Goal: Task Accomplishment & Management: Manage account settings

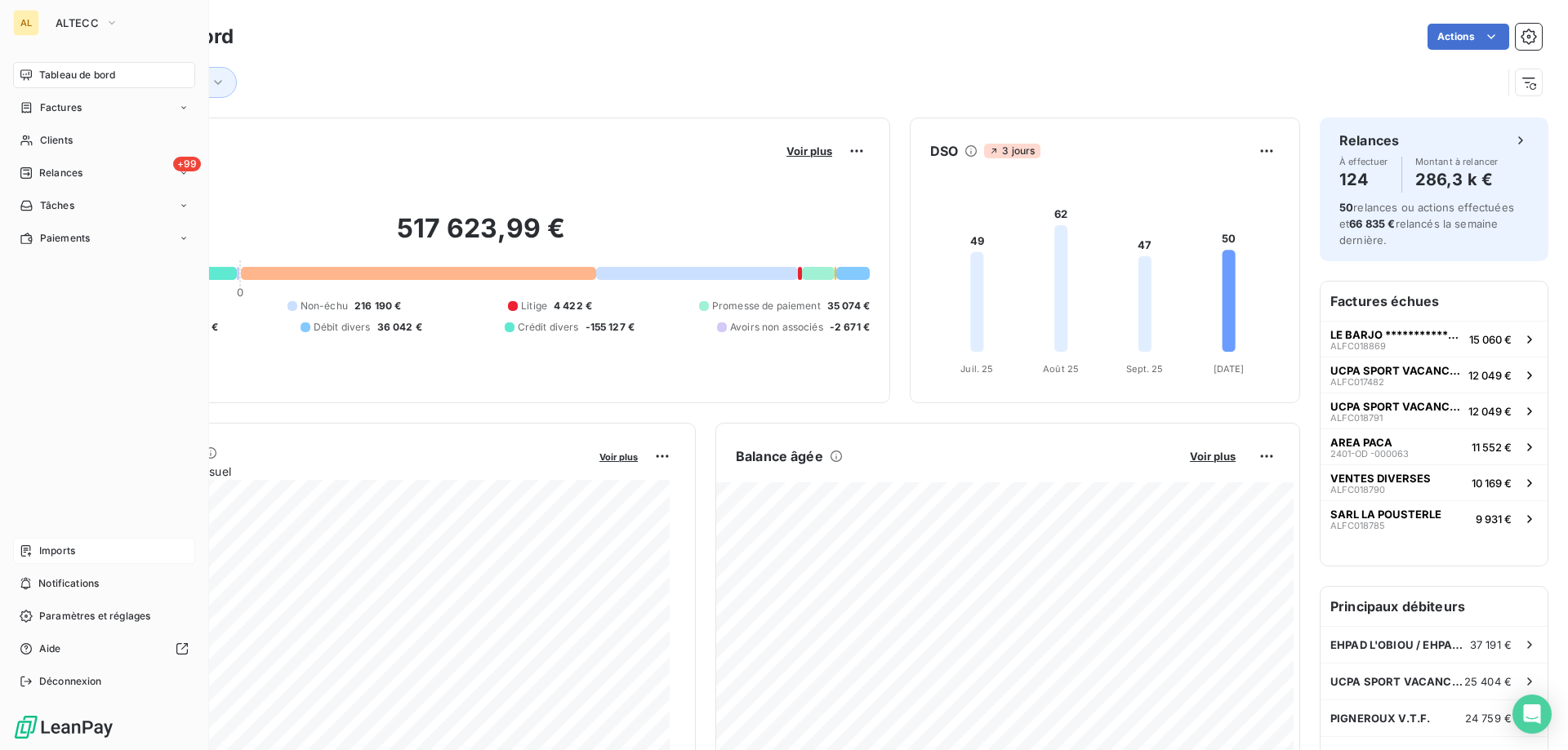
click at [100, 548] on div "Imports" at bounding box center [104, 551] width 182 height 26
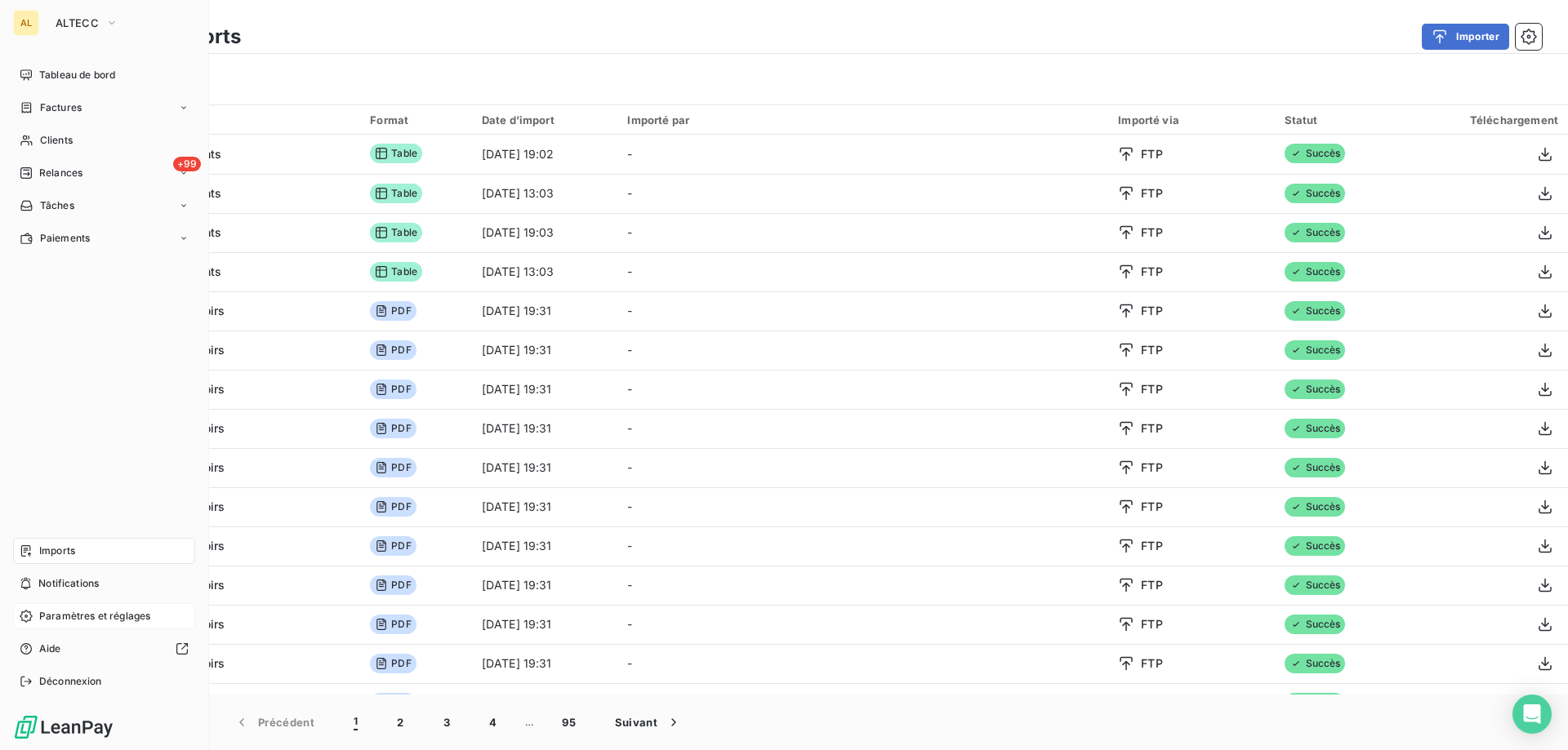
click at [98, 619] on span "Paramètres et réglages" at bounding box center [95, 616] width 111 height 15
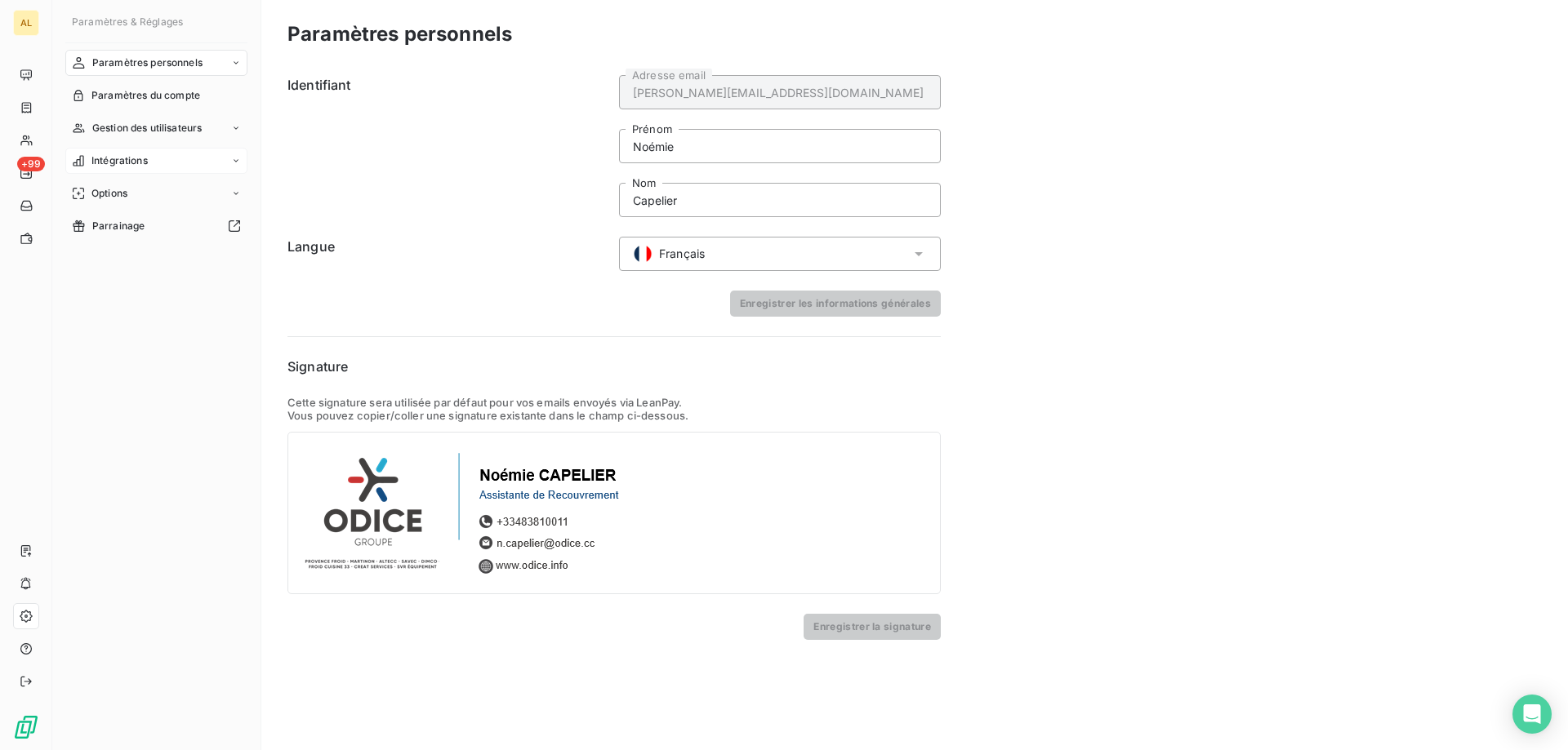
click at [153, 162] on div "Intégrations" at bounding box center [156, 161] width 182 height 26
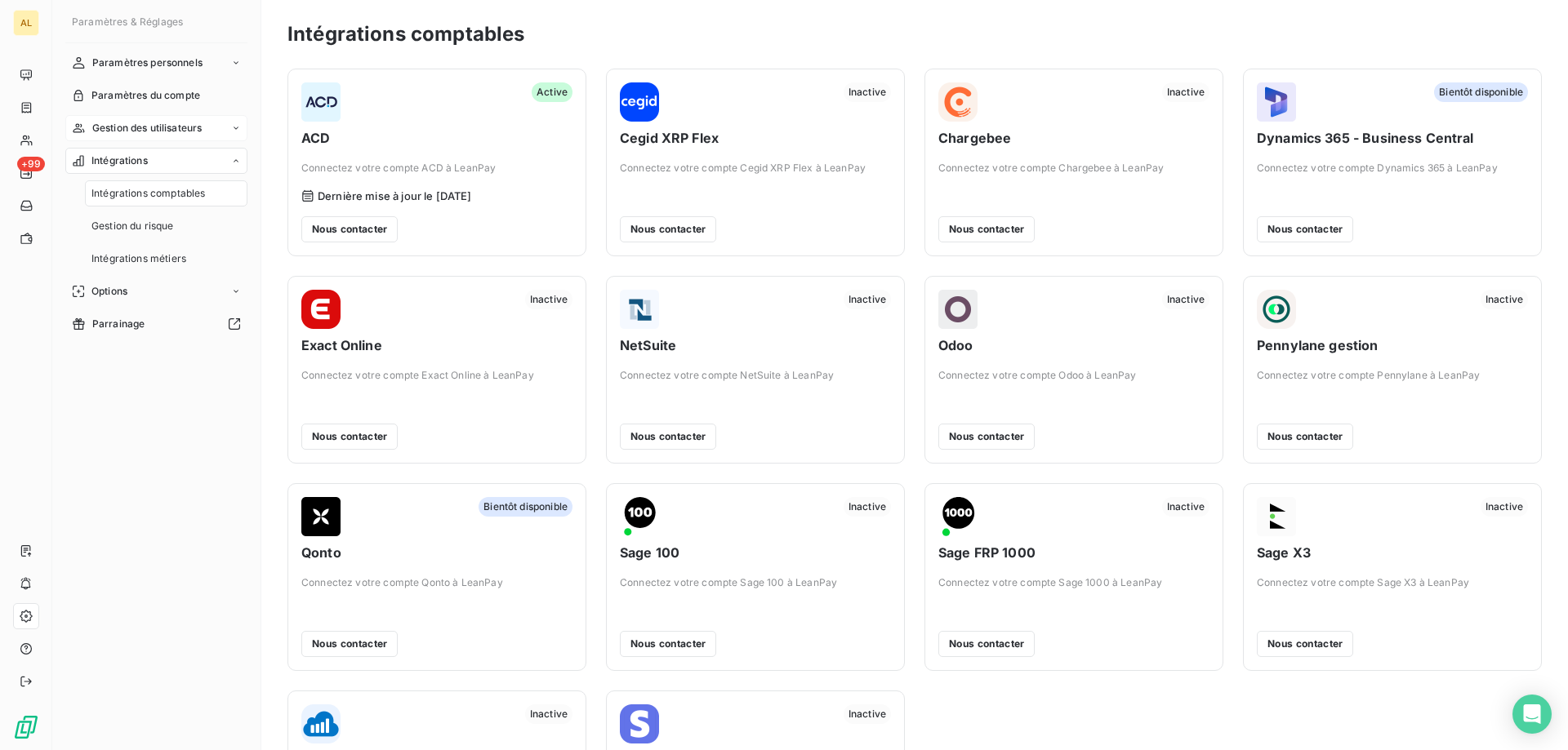
click at [180, 124] on span "Gestion des utilisateurs" at bounding box center [147, 128] width 110 height 15
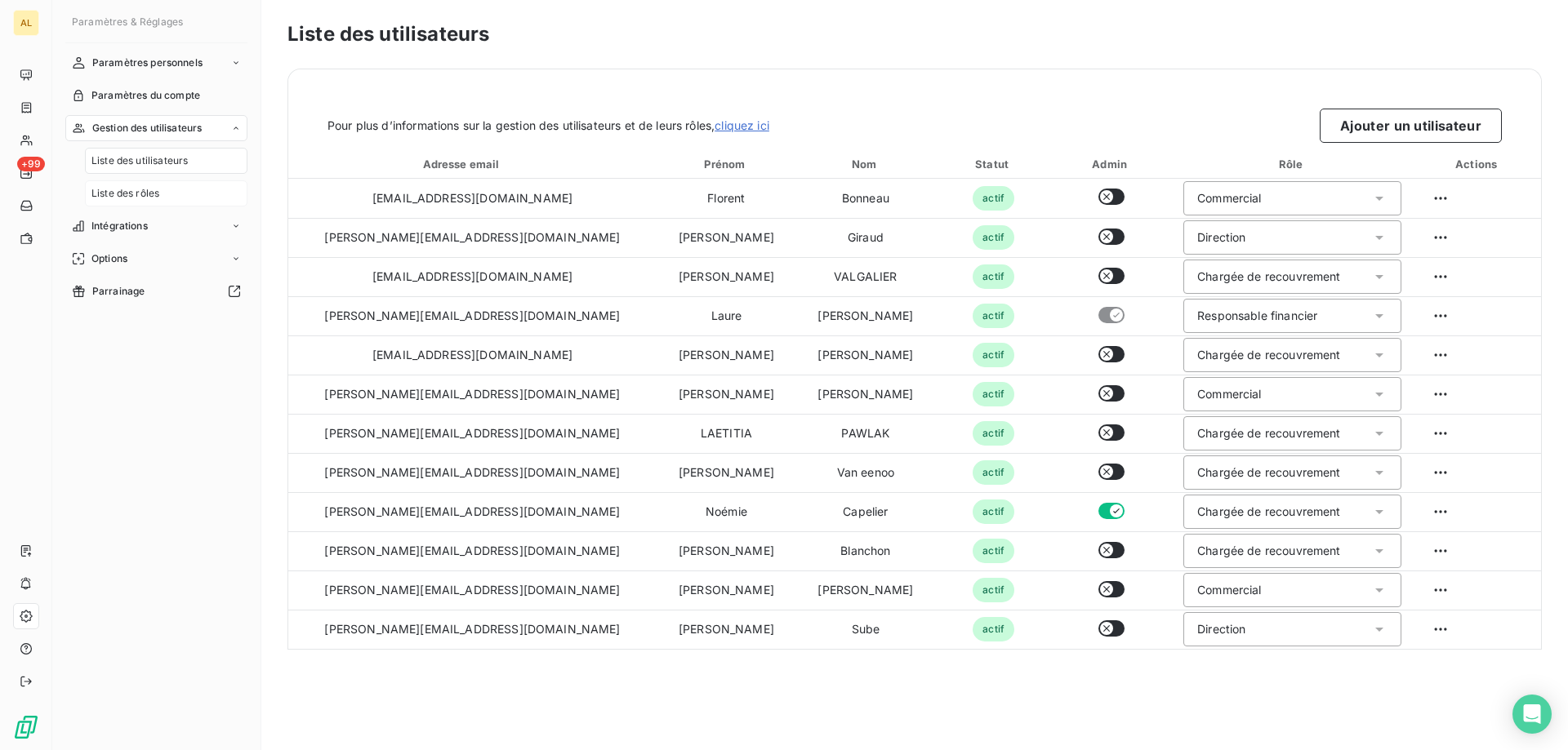
click at [165, 197] on div "Liste des rôles" at bounding box center [166, 193] width 162 height 26
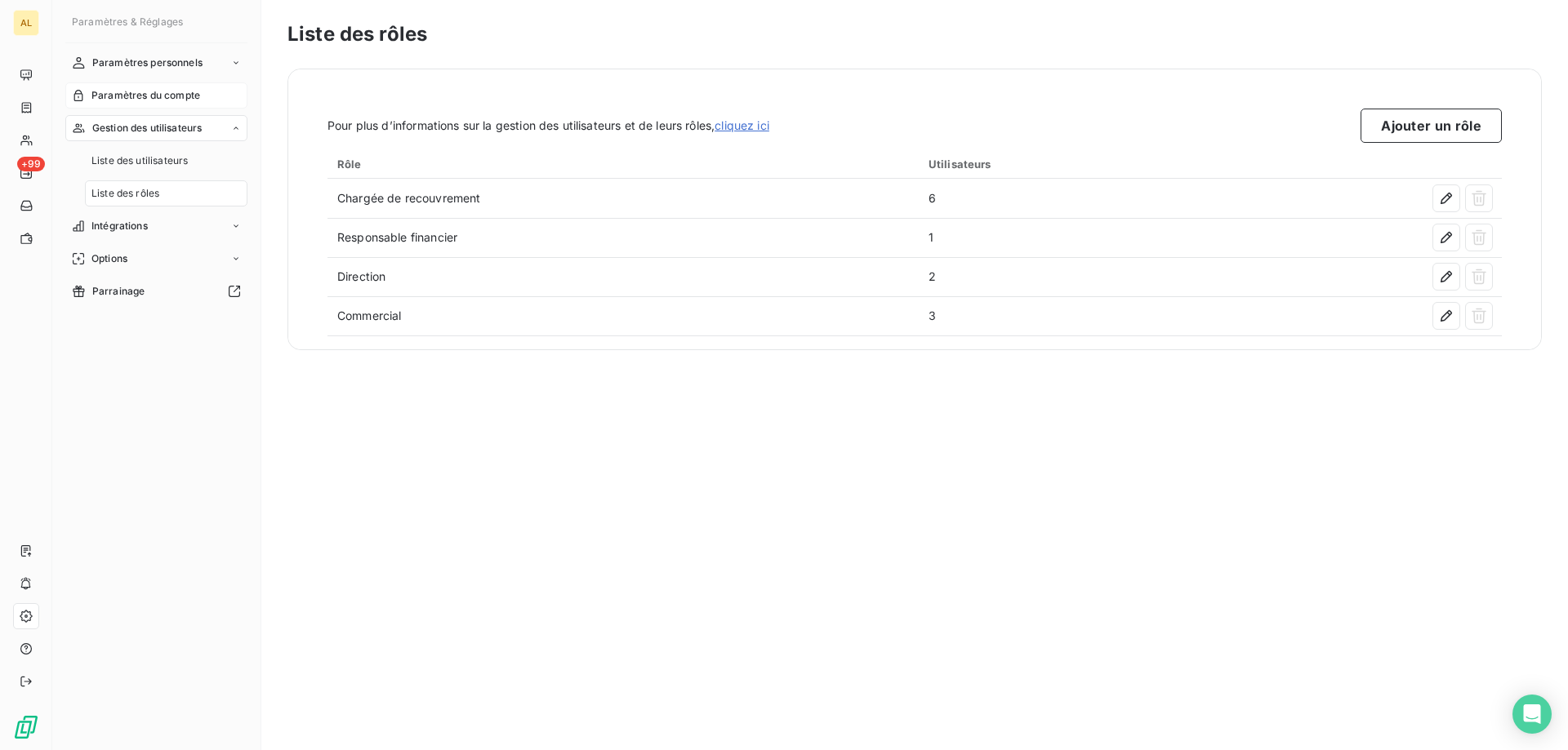
click at [170, 95] on span "Paramètres du compte" at bounding box center [145, 95] width 108 height 15
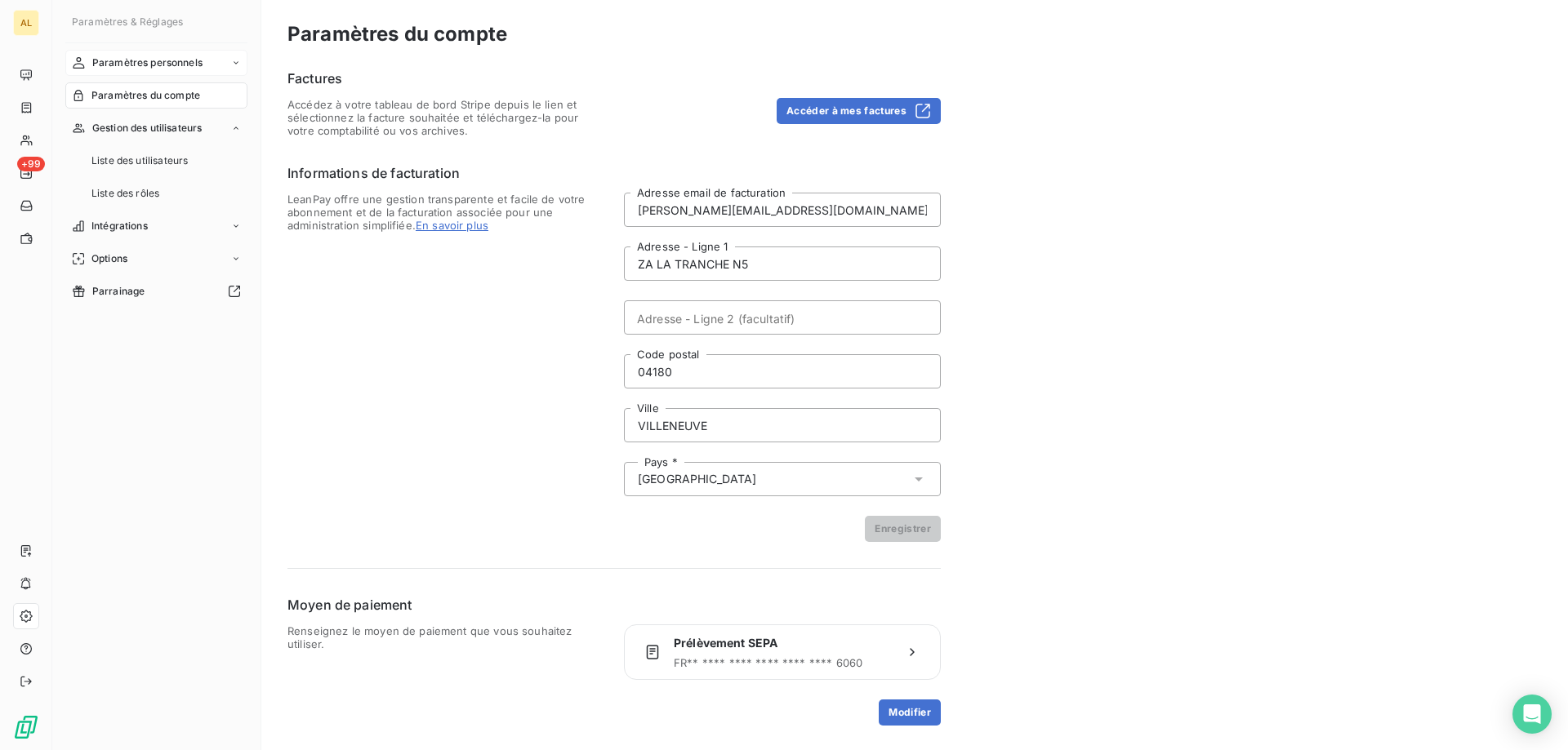
click at [161, 70] on span "Paramètres personnels" at bounding box center [147, 63] width 110 height 15
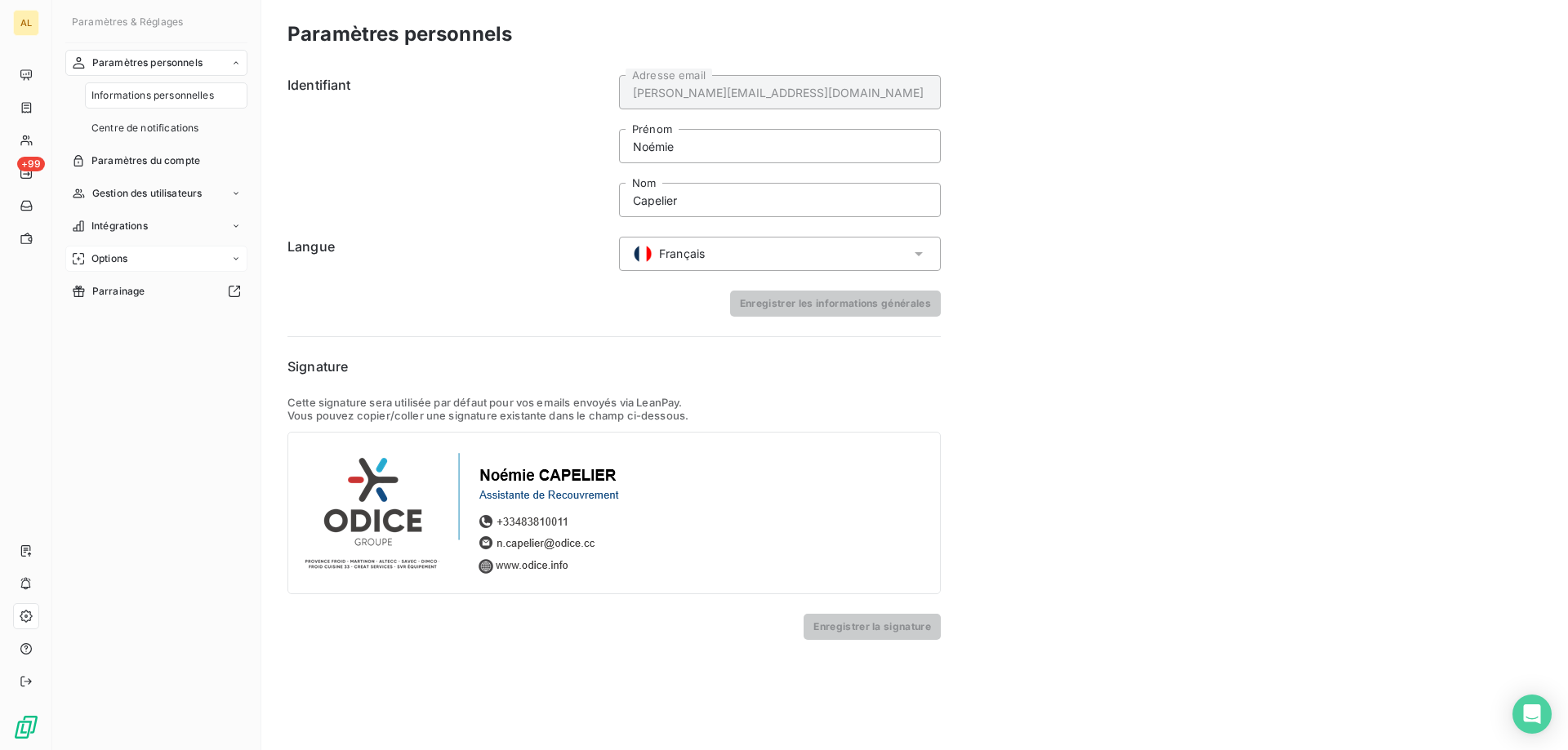
click at [152, 258] on div "Options" at bounding box center [156, 259] width 182 height 26
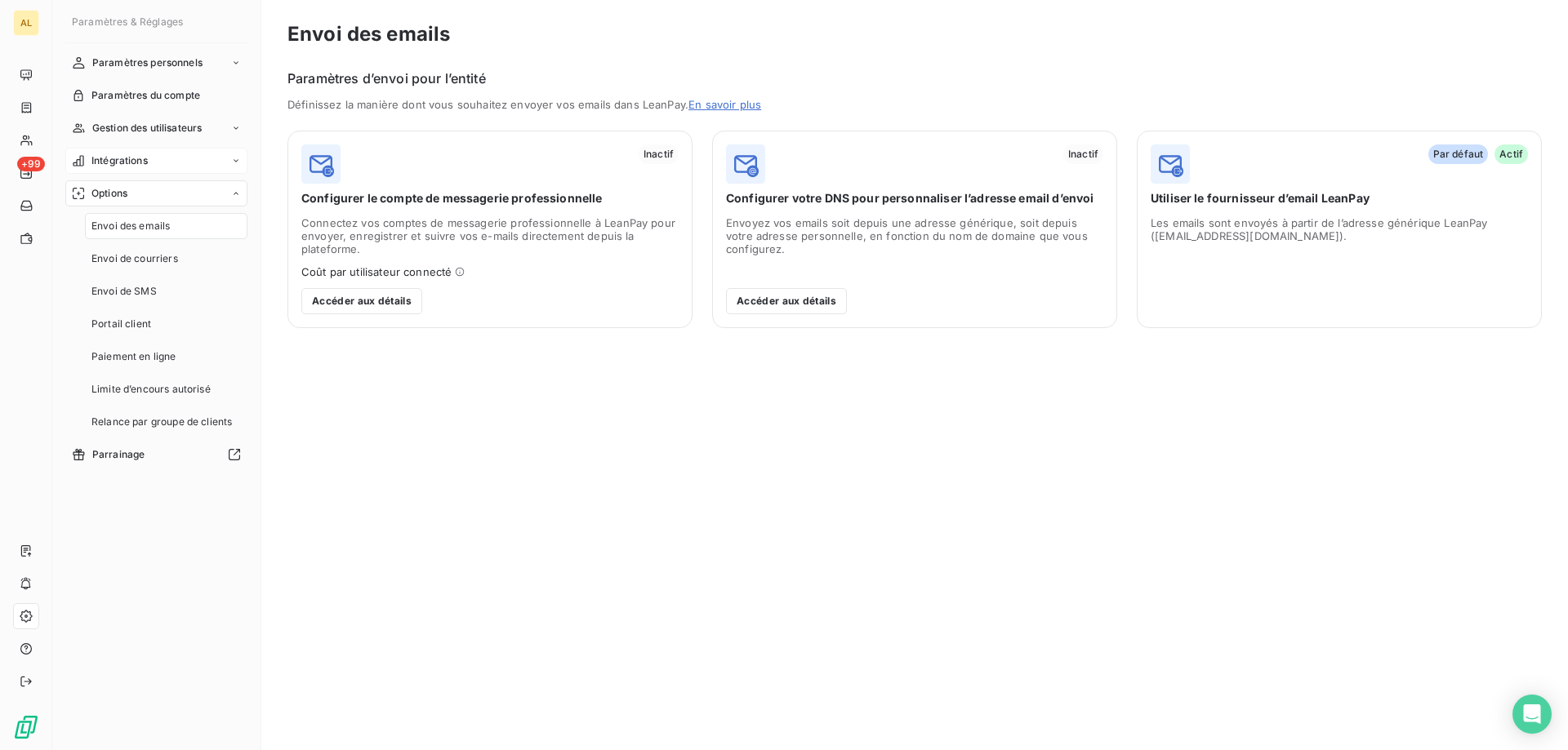
click at [166, 165] on div "Intégrations" at bounding box center [156, 161] width 182 height 26
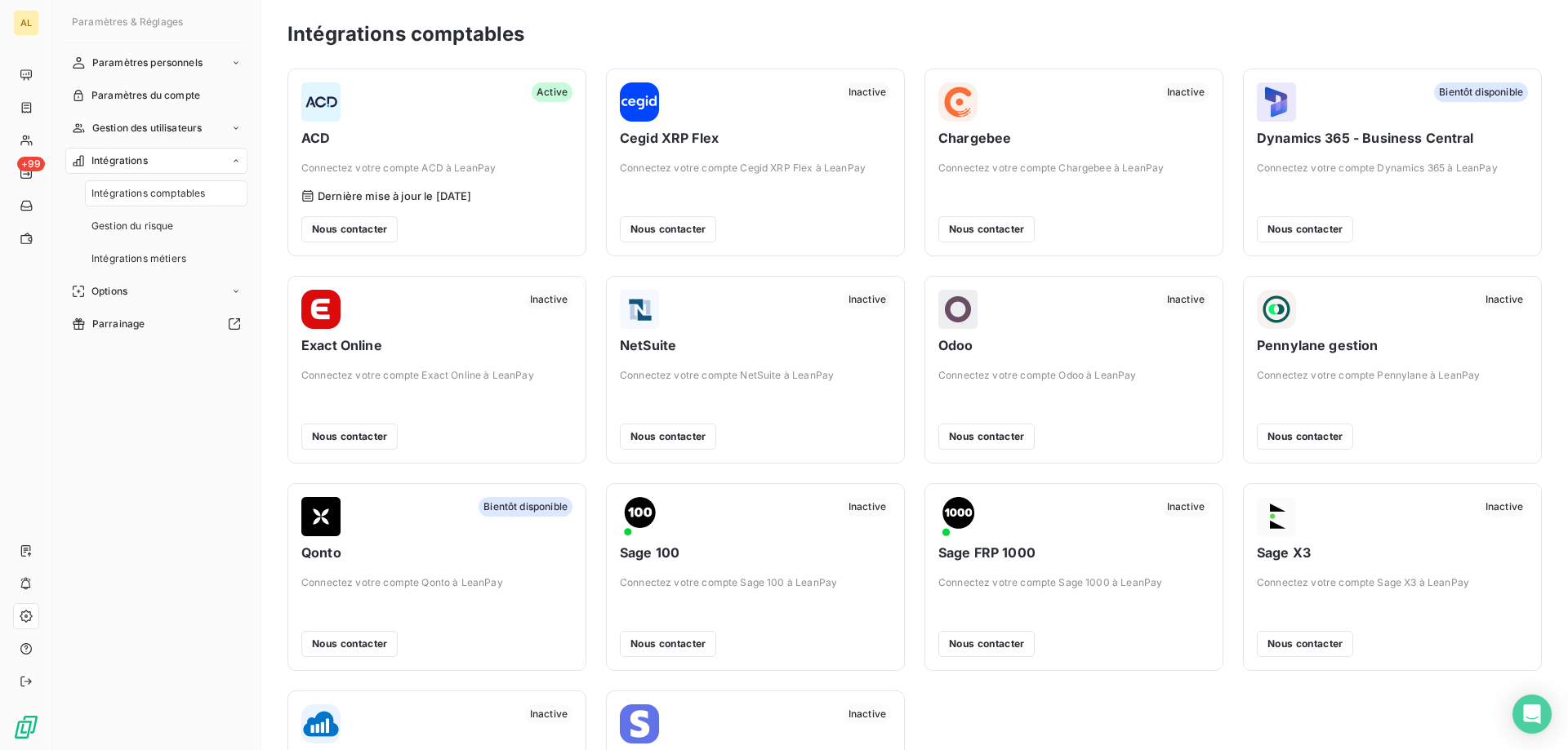
click at [230, 159] on div "Intégrations" at bounding box center [156, 161] width 182 height 26
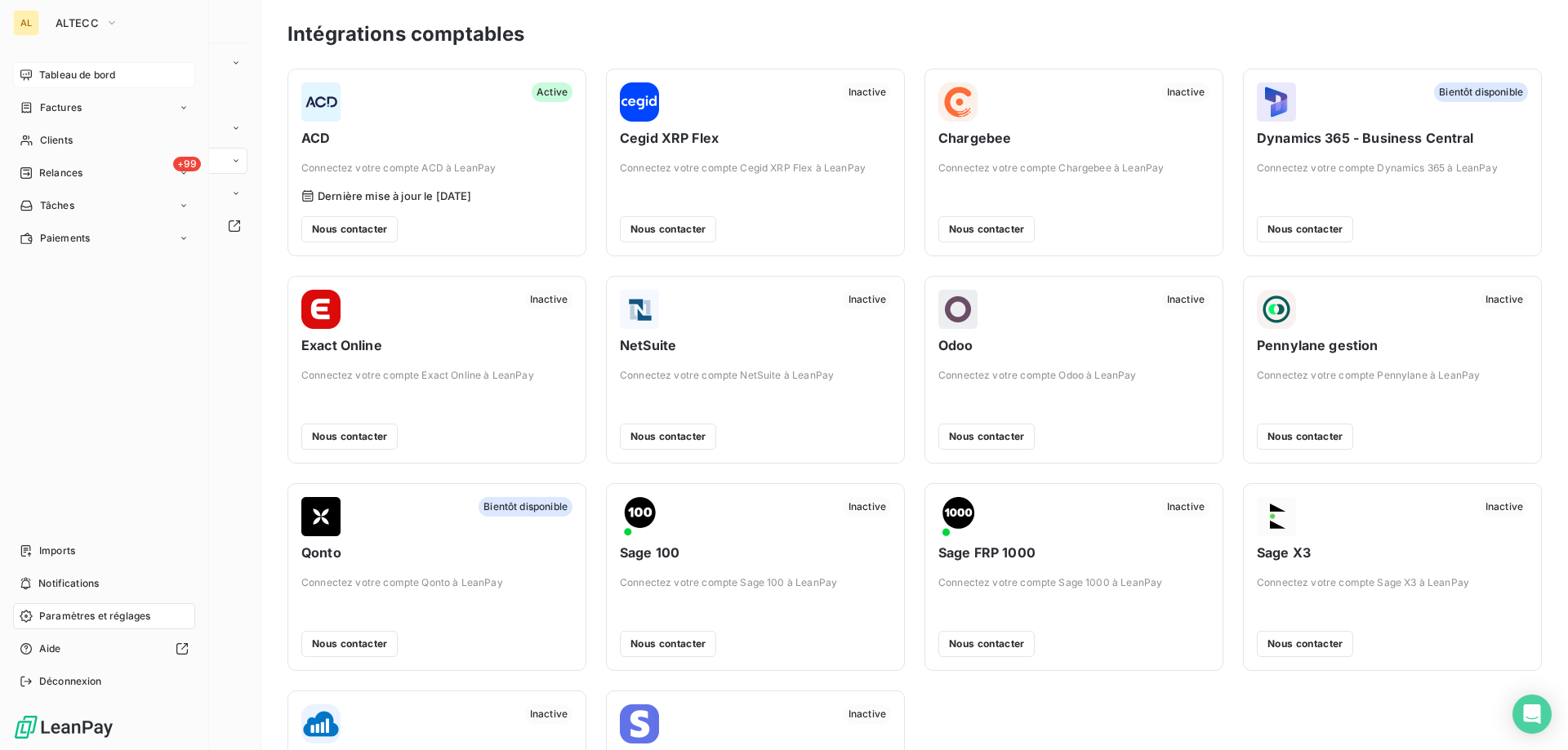
click at [53, 69] on span "Tableau de bord" at bounding box center [77, 75] width 76 height 15
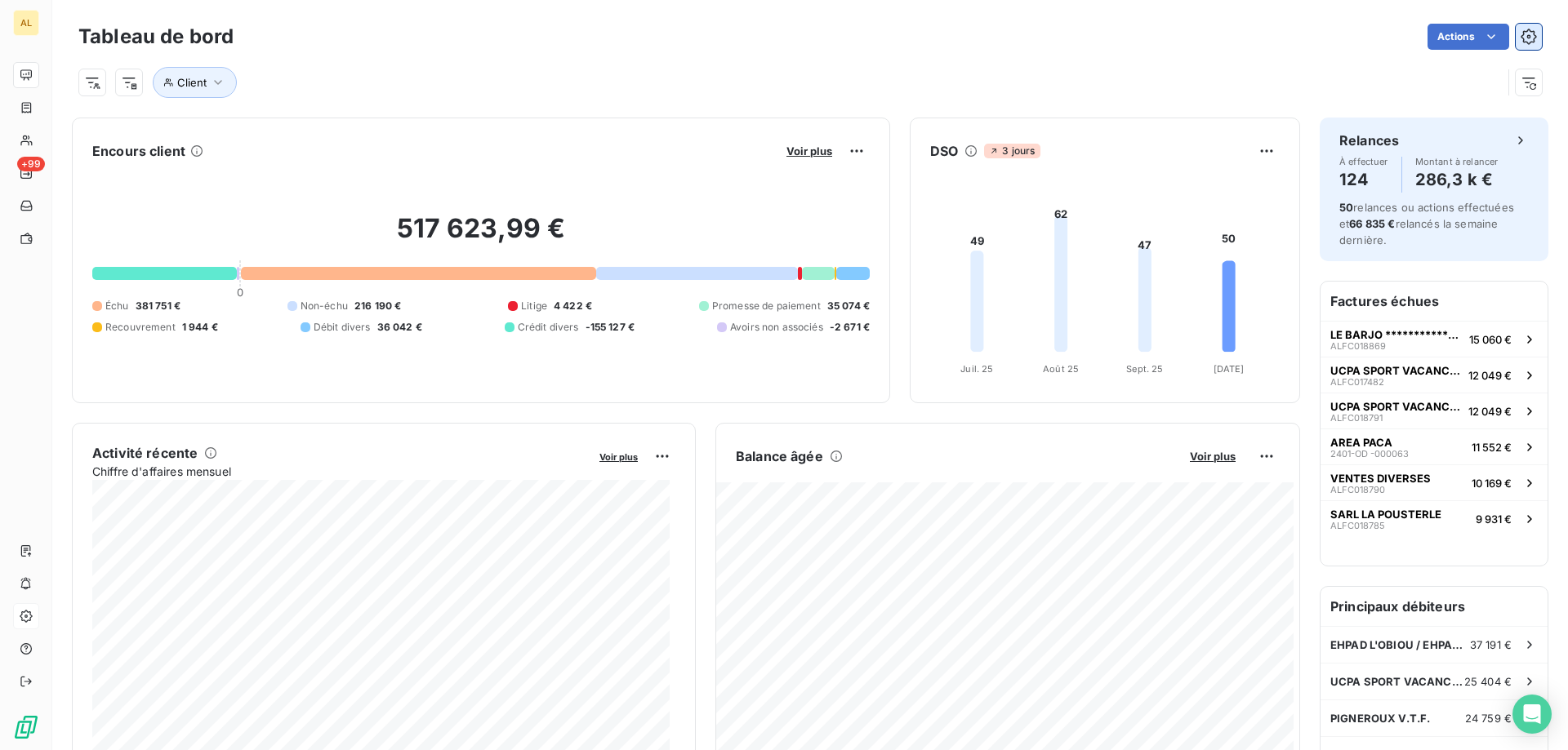
click at [1522, 25] on button "button" at bounding box center [1528, 37] width 26 height 26
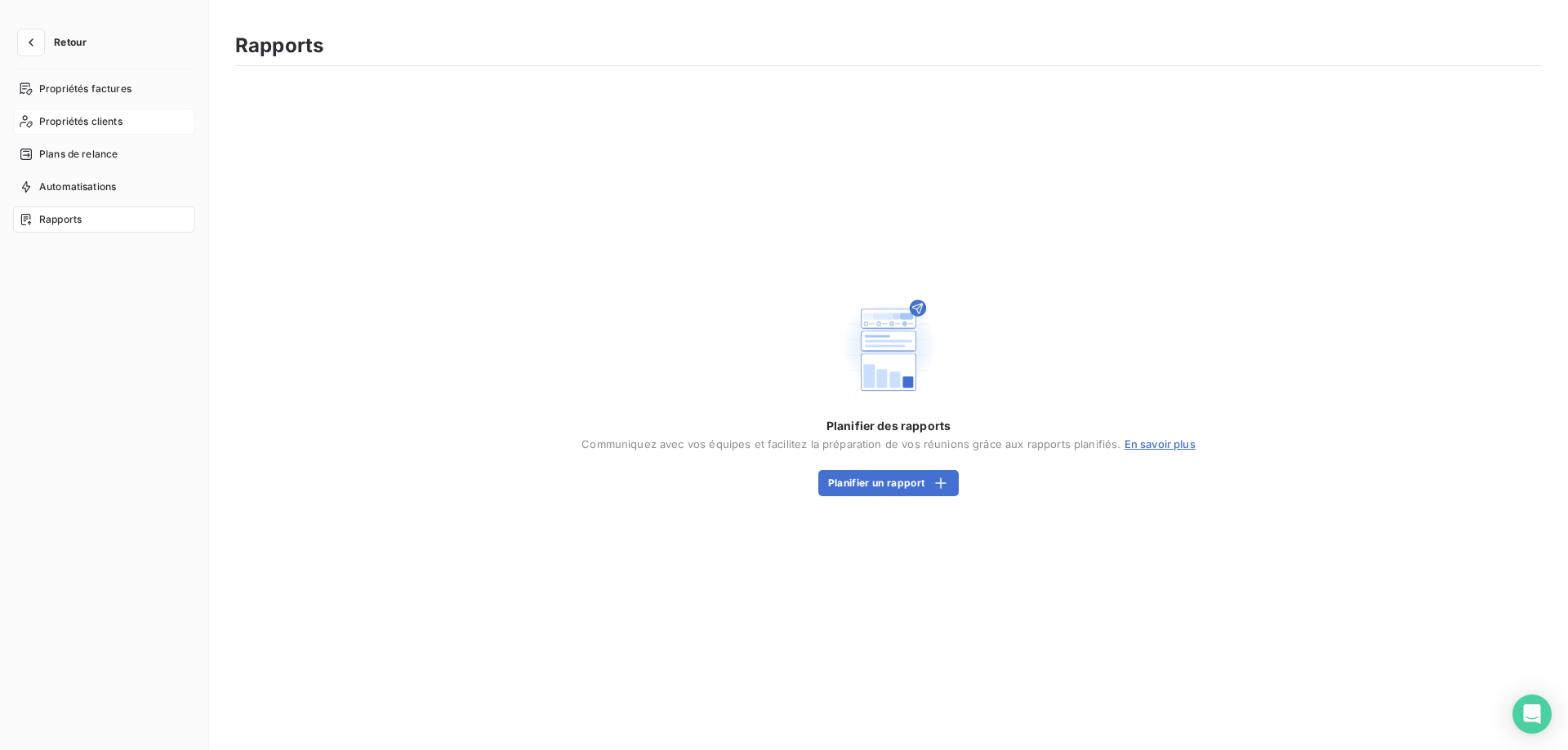
click at [107, 122] on span "Propriétés clients" at bounding box center [81, 121] width 83 height 15
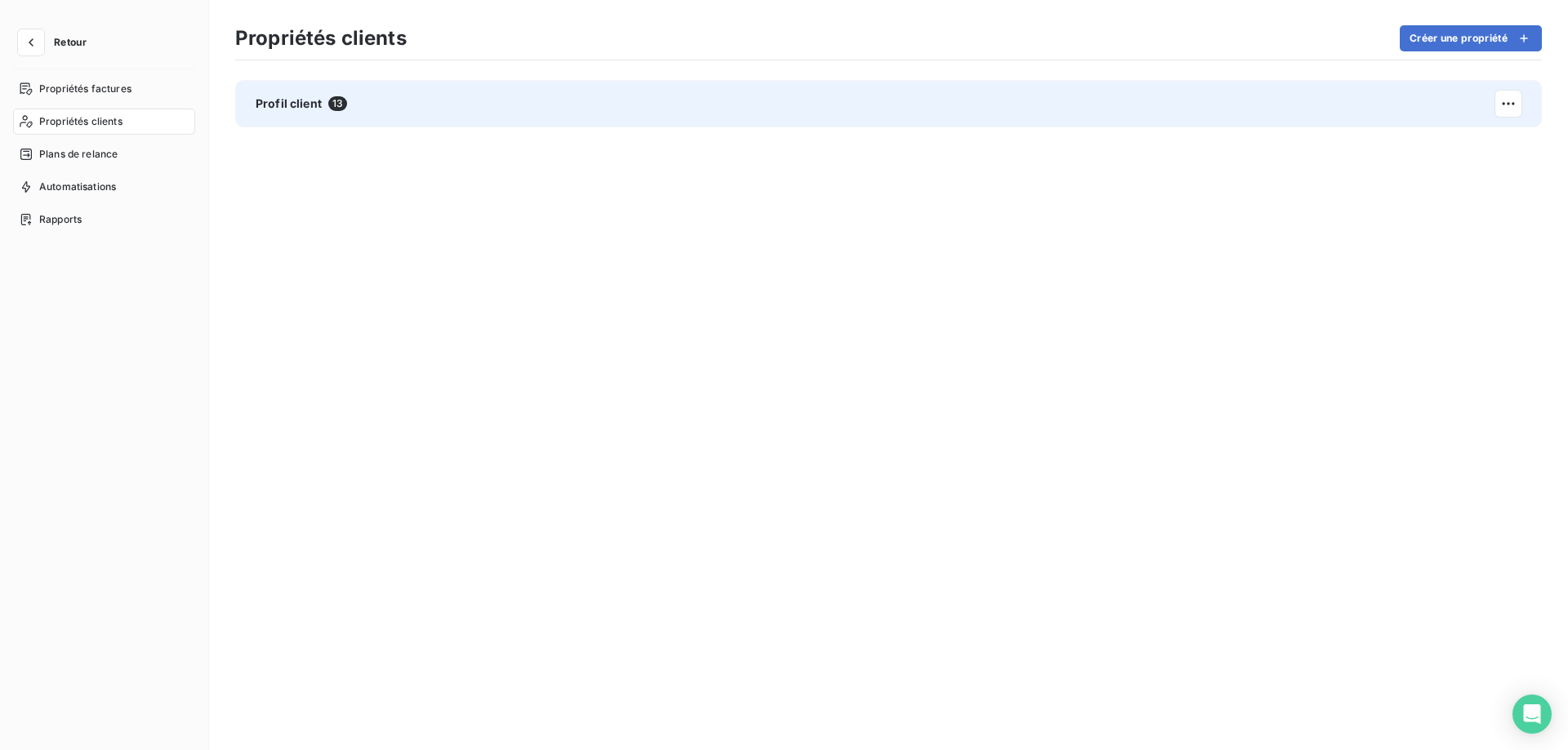
click at [402, 106] on div "Profil client 13" at bounding box center [889, 103] width 1307 height 47
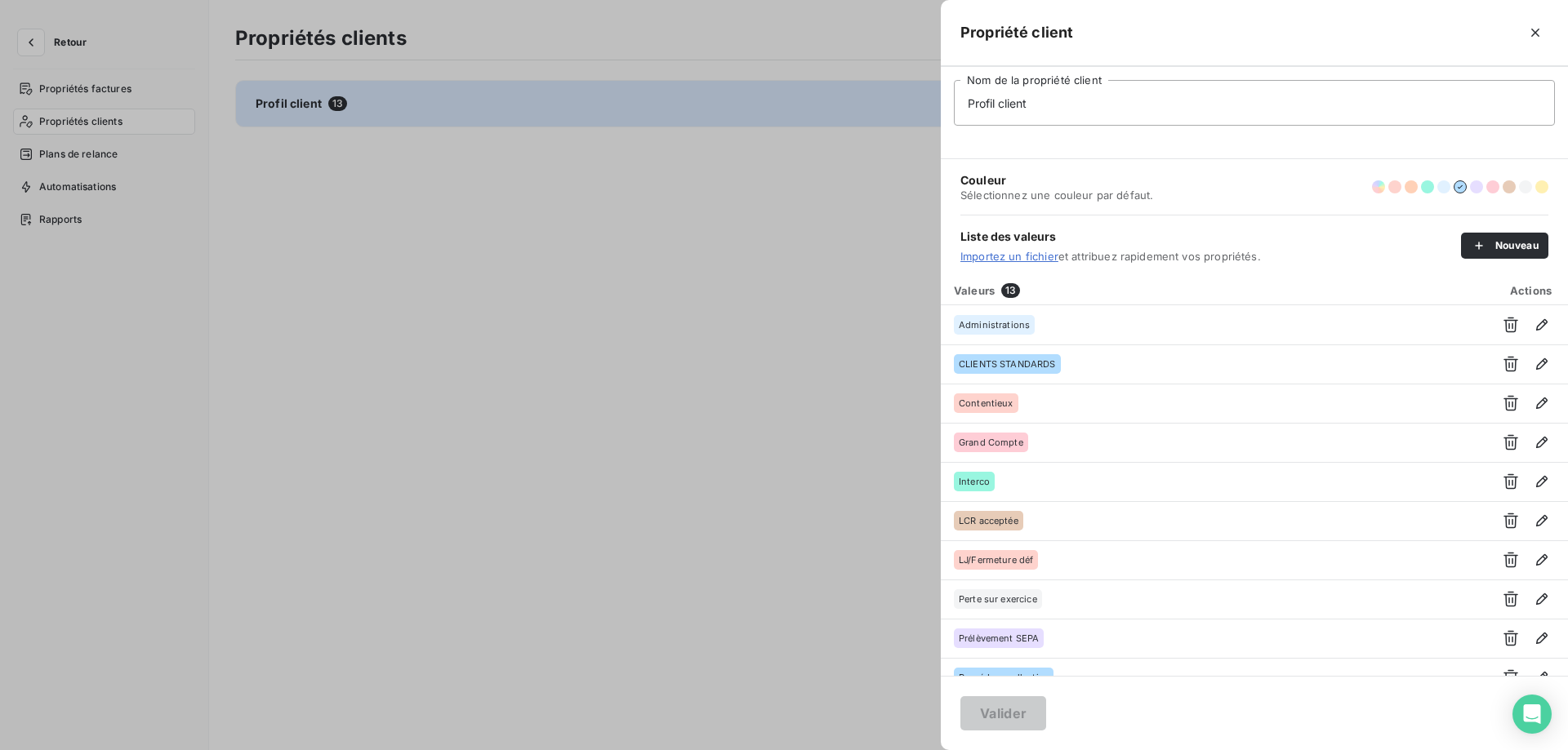
click at [777, 384] on div at bounding box center [784, 375] width 1568 height 750
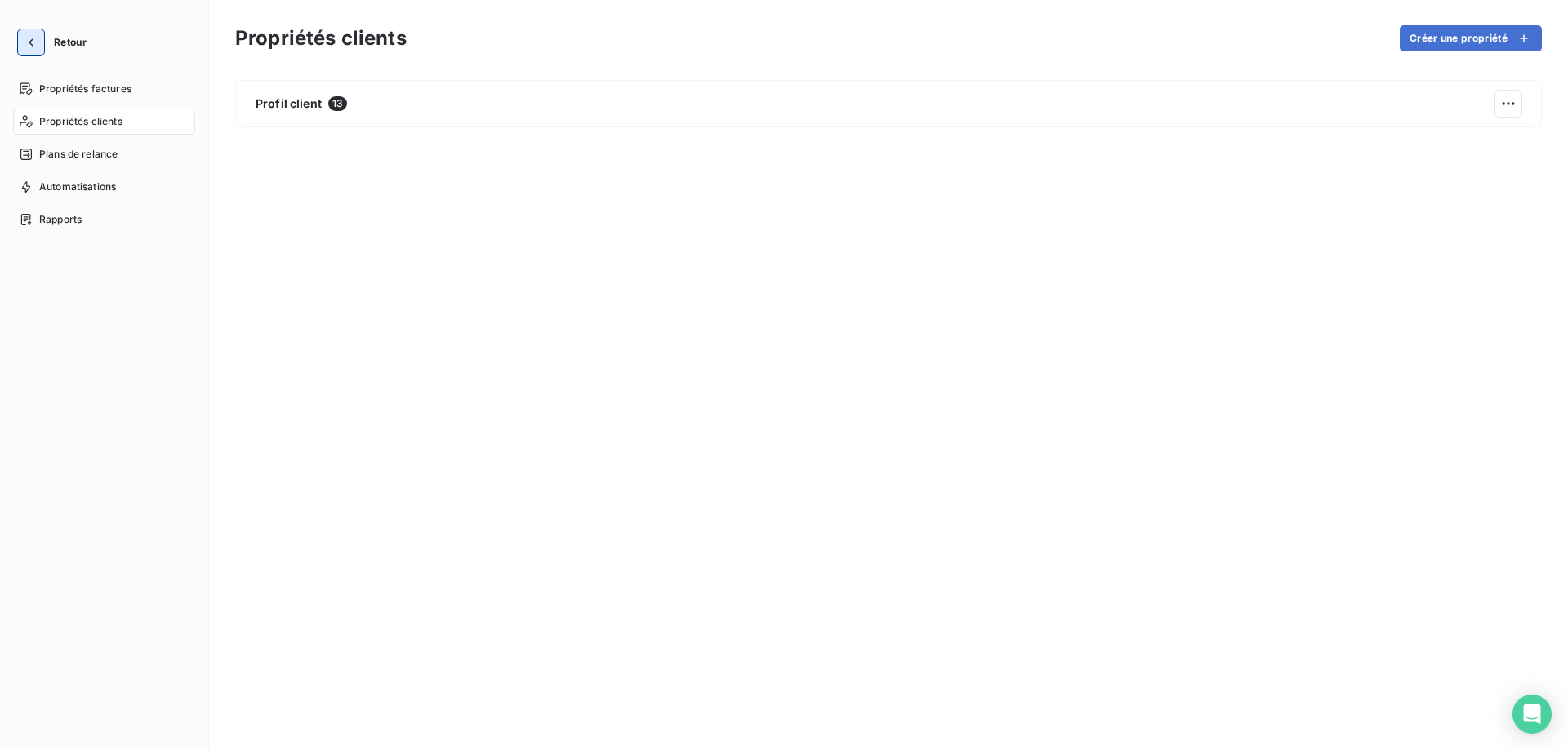
click at [34, 37] on icon "button" at bounding box center [31, 42] width 16 height 16
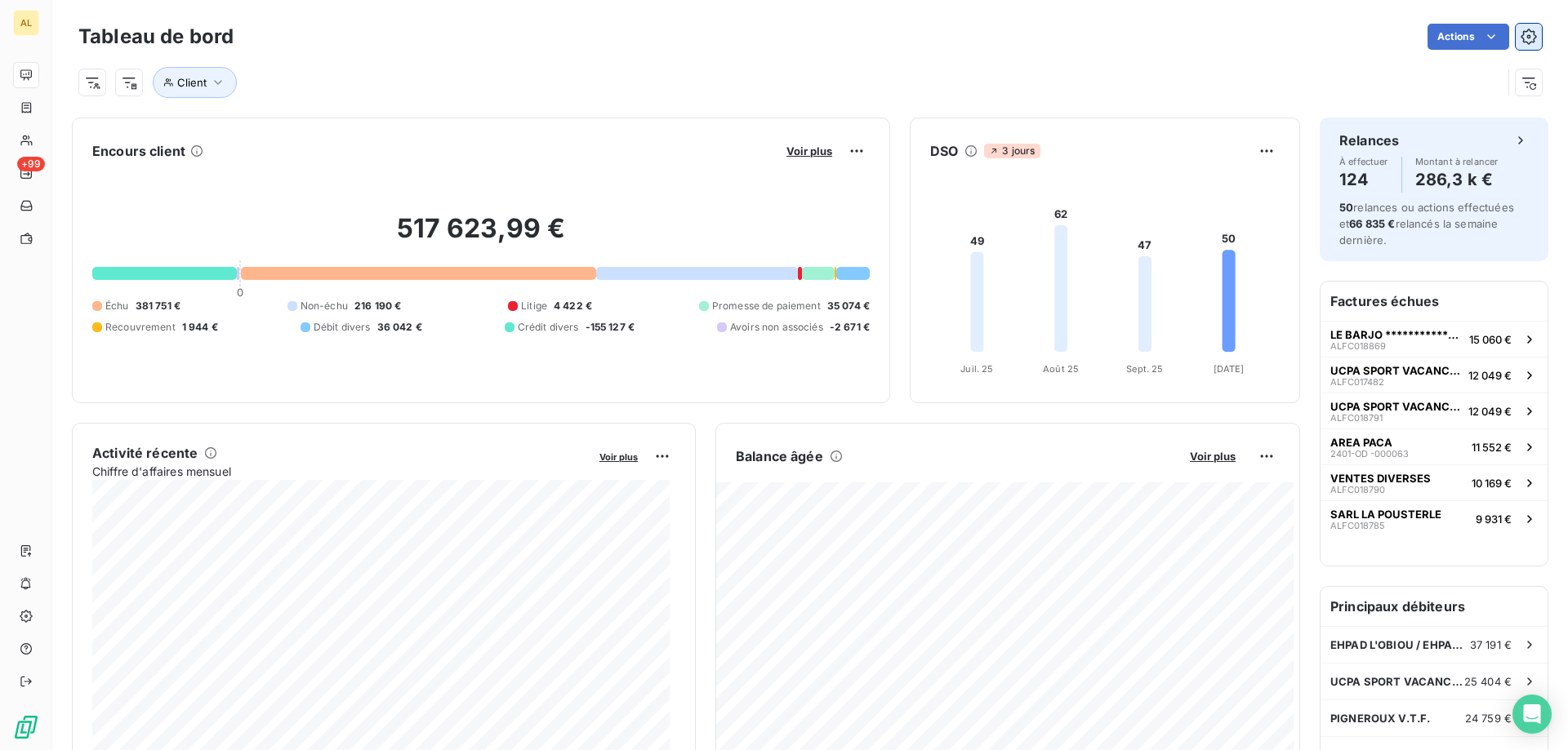
click at [1521, 28] on icon "button" at bounding box center [1528, 36] width 16 height 16
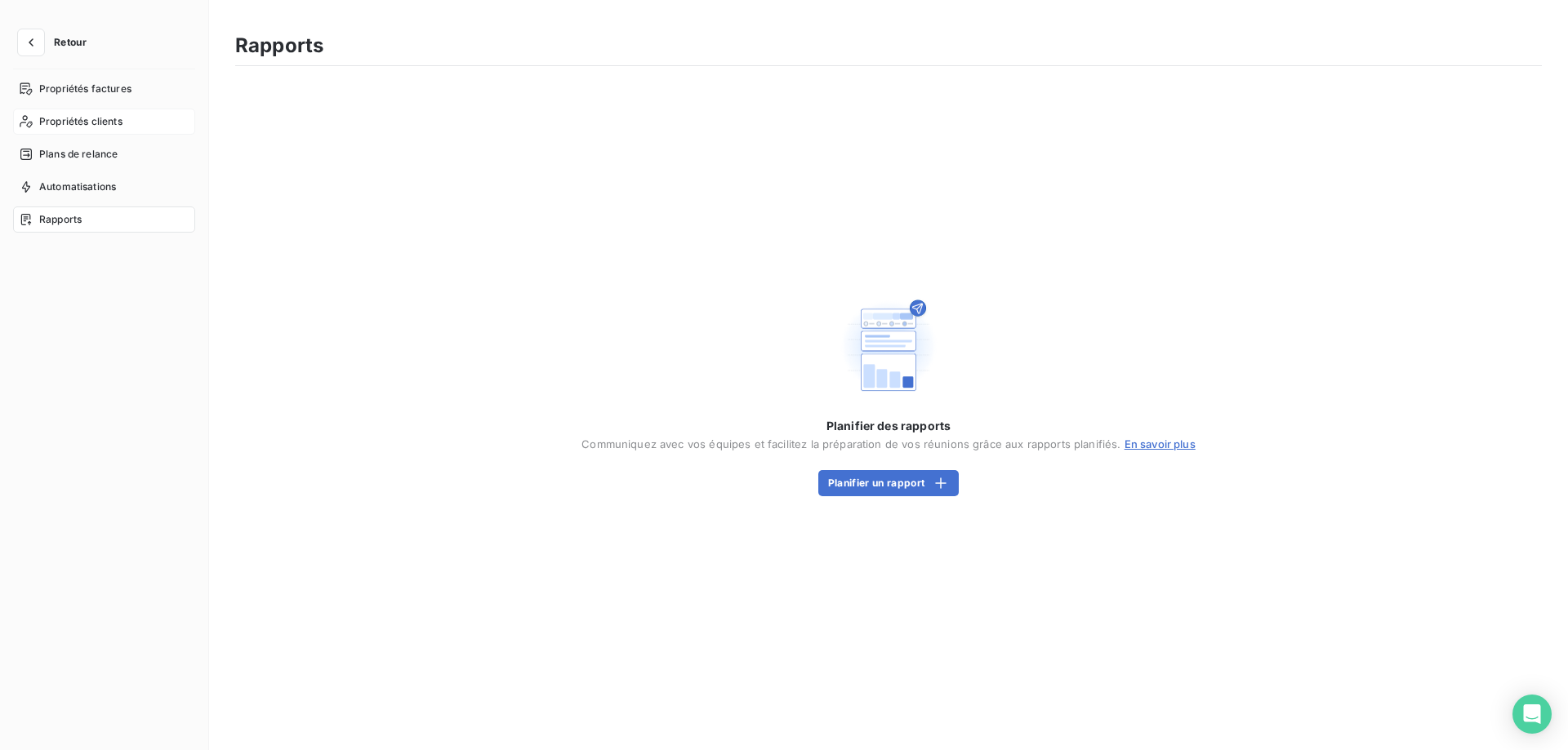
click at [105, 127] on span "Propriétés clients" at bounding box center [81, 121] width 83 height 15
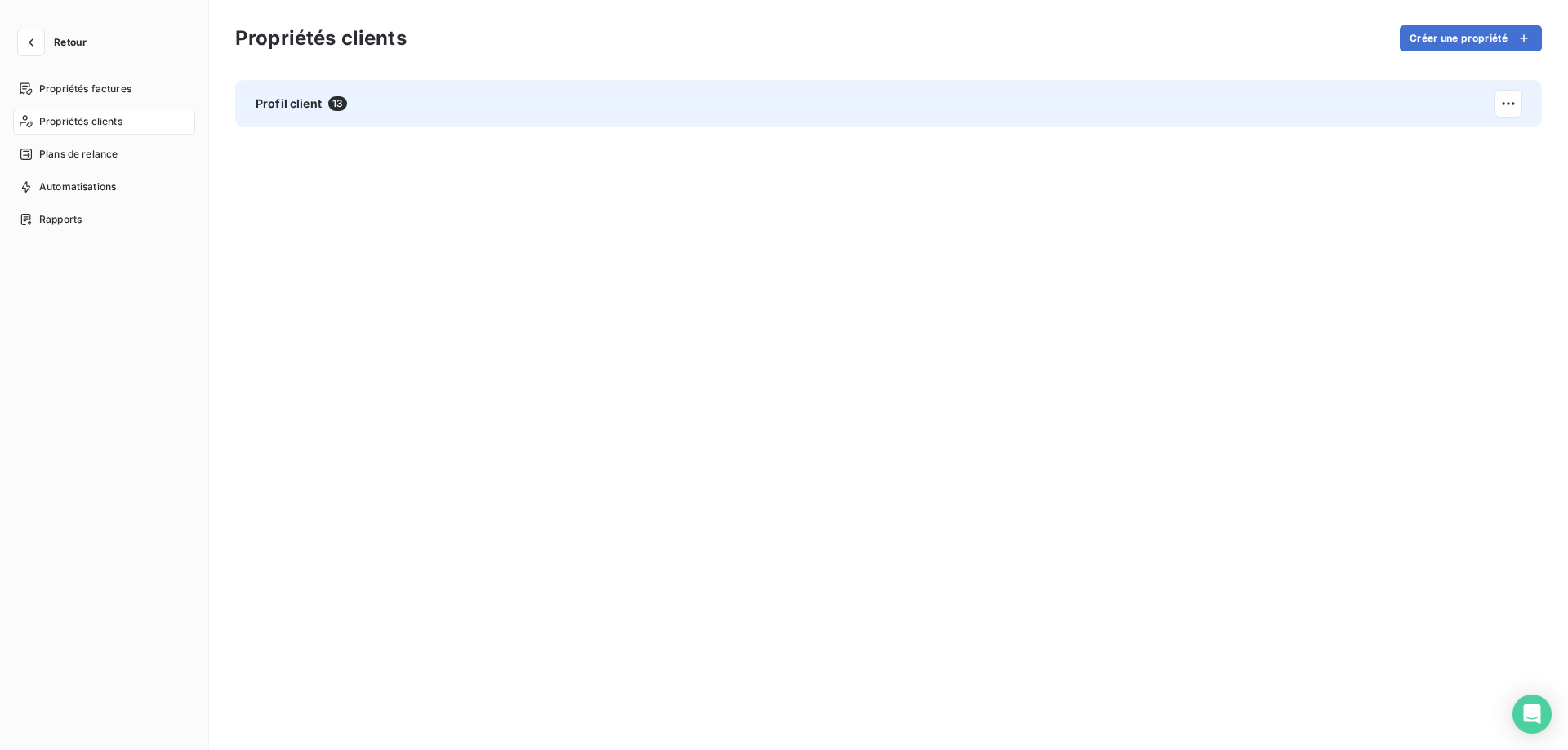
click at [479, 101] on div "Profil client 13" at bounding box center [889, 103] width 1307 height 47
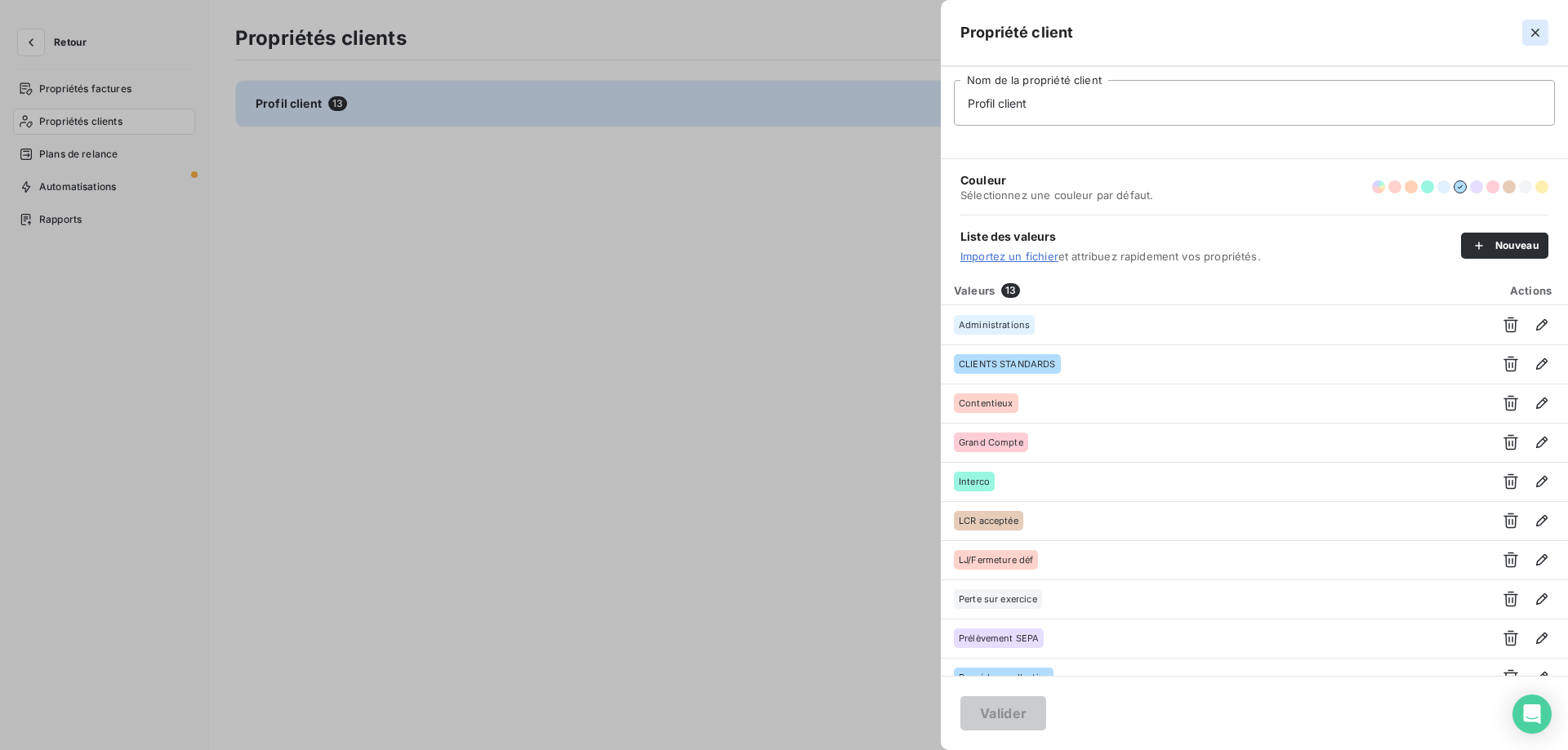
click at [1535, 35] on icon "button" at bounding box center [1535, 33] width 16 height 16
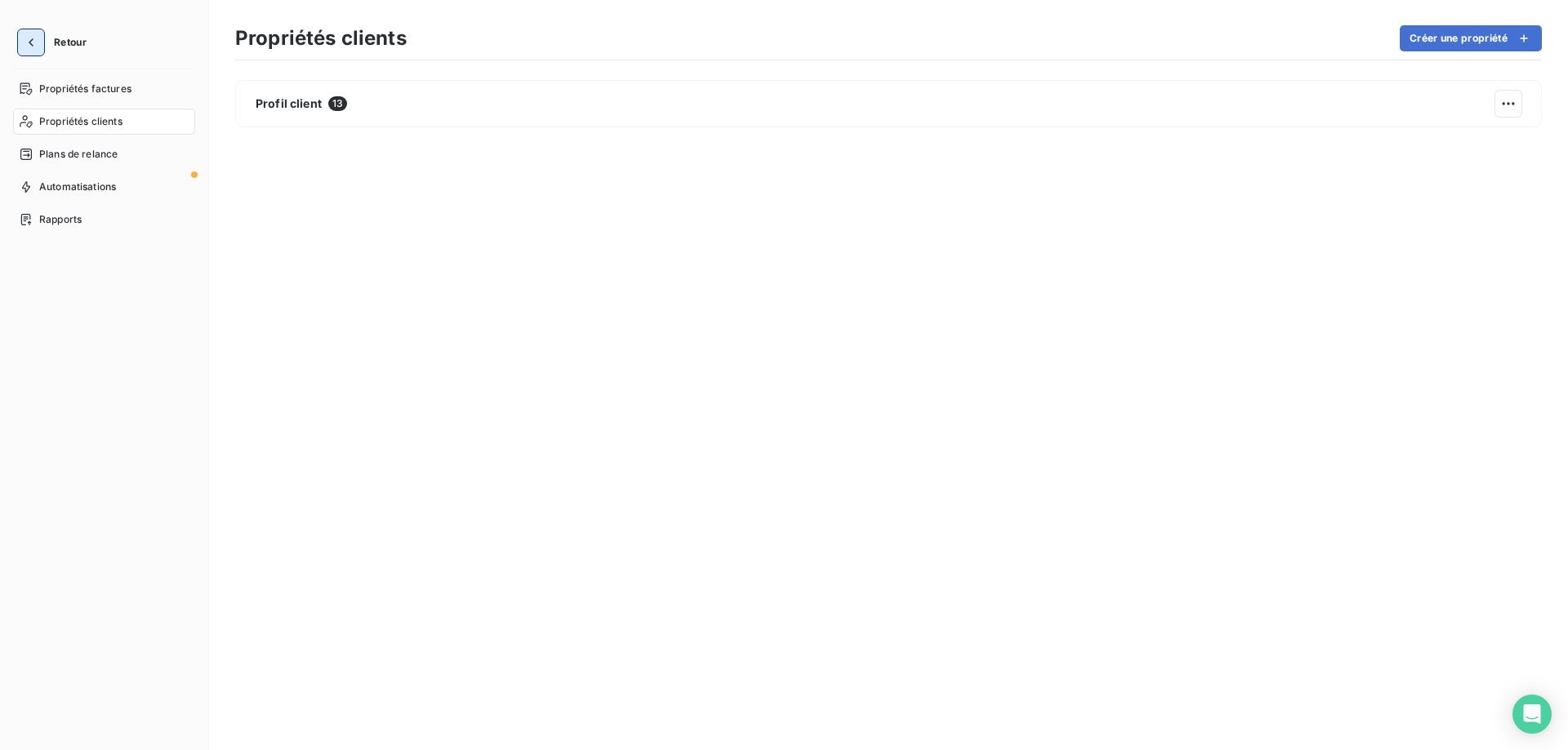
click at [34, 39] on icon "button" at bounding box center [31, 42] width 16 height 16
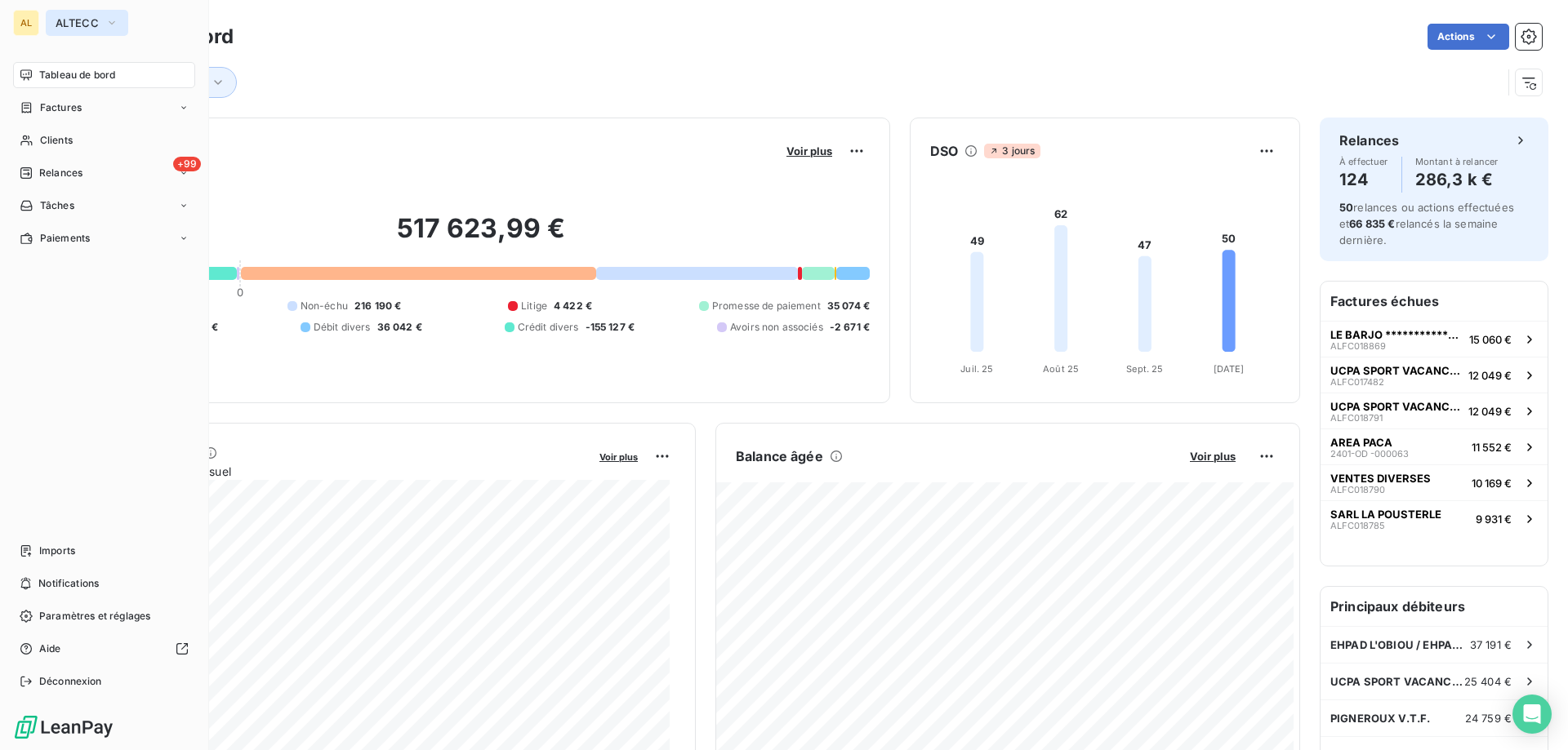
click at [61, 12] on button "ALTECC" at bounding box center [87, 22] width 83 height 26
click at [58, 26] on span "ALTECC" at bounding box center [77, 22] width 43 height 13
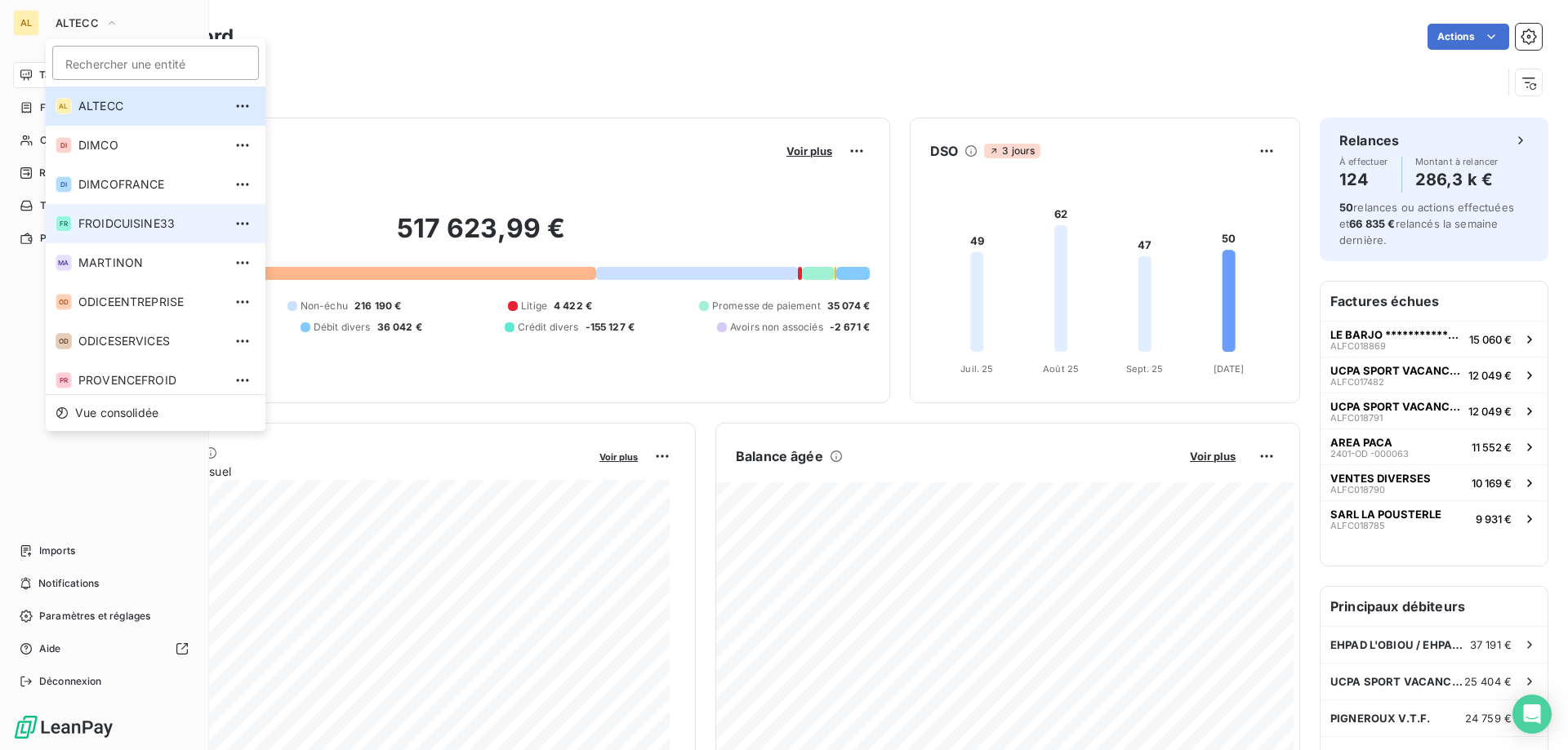
click at [126, 222] on span "FROIDCUISINE33" at bounding box center [150, 223] width 144 height 16
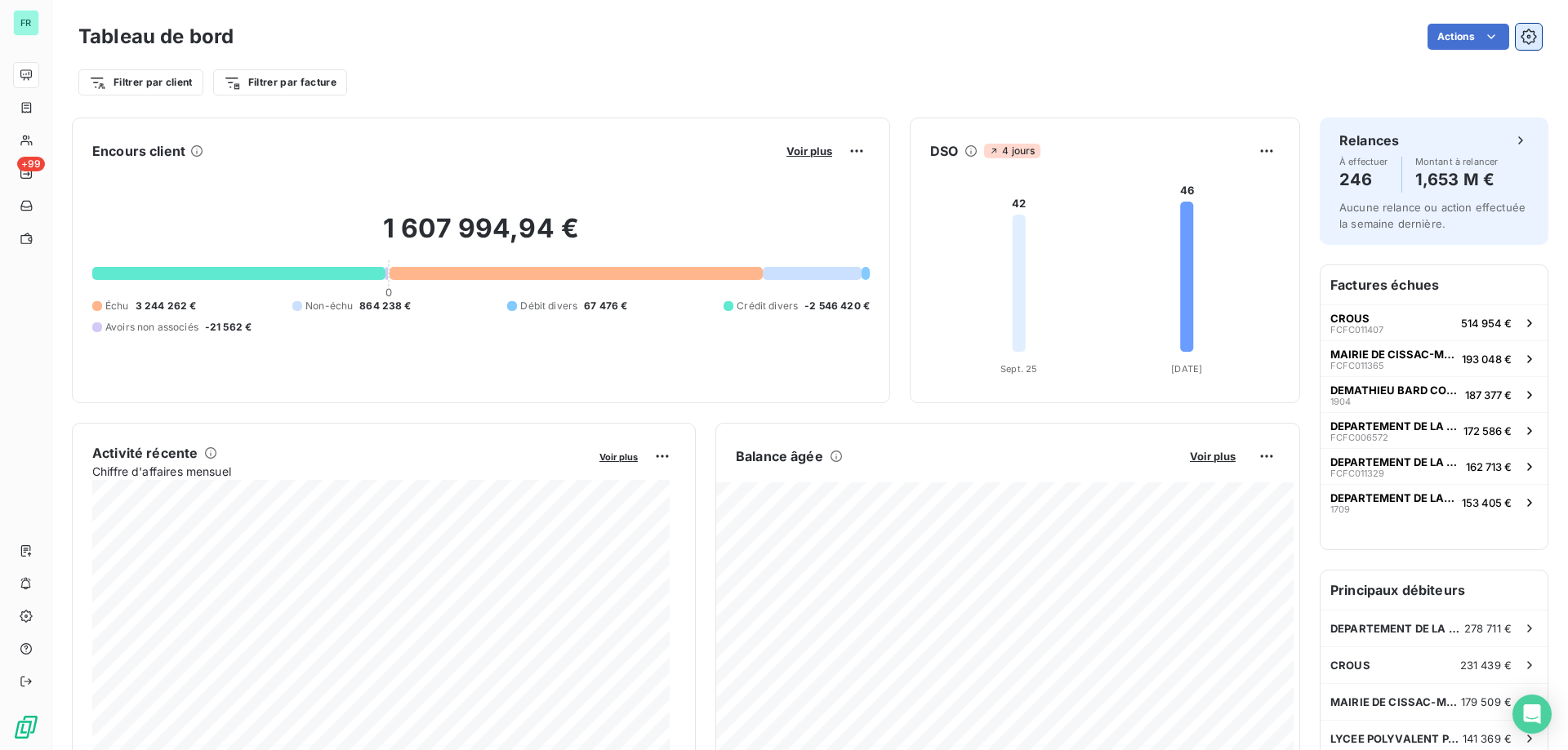
click at [1521, 41] on icon "button" at bounding box center [1528, 36] width 16 height 16
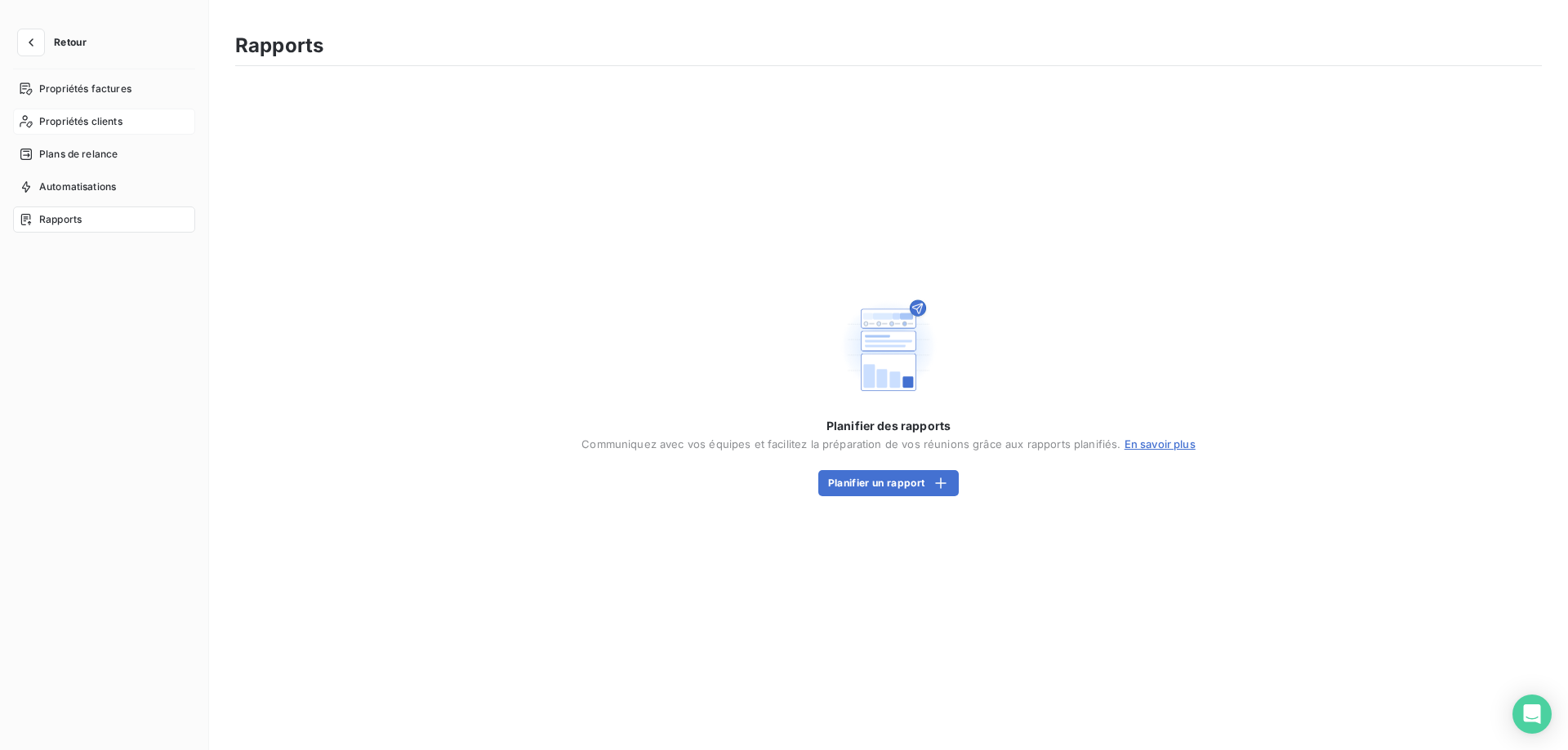
click at [89, 126] on span "Propriétés clients" at bounding box center [81, 121] width 83 height 15
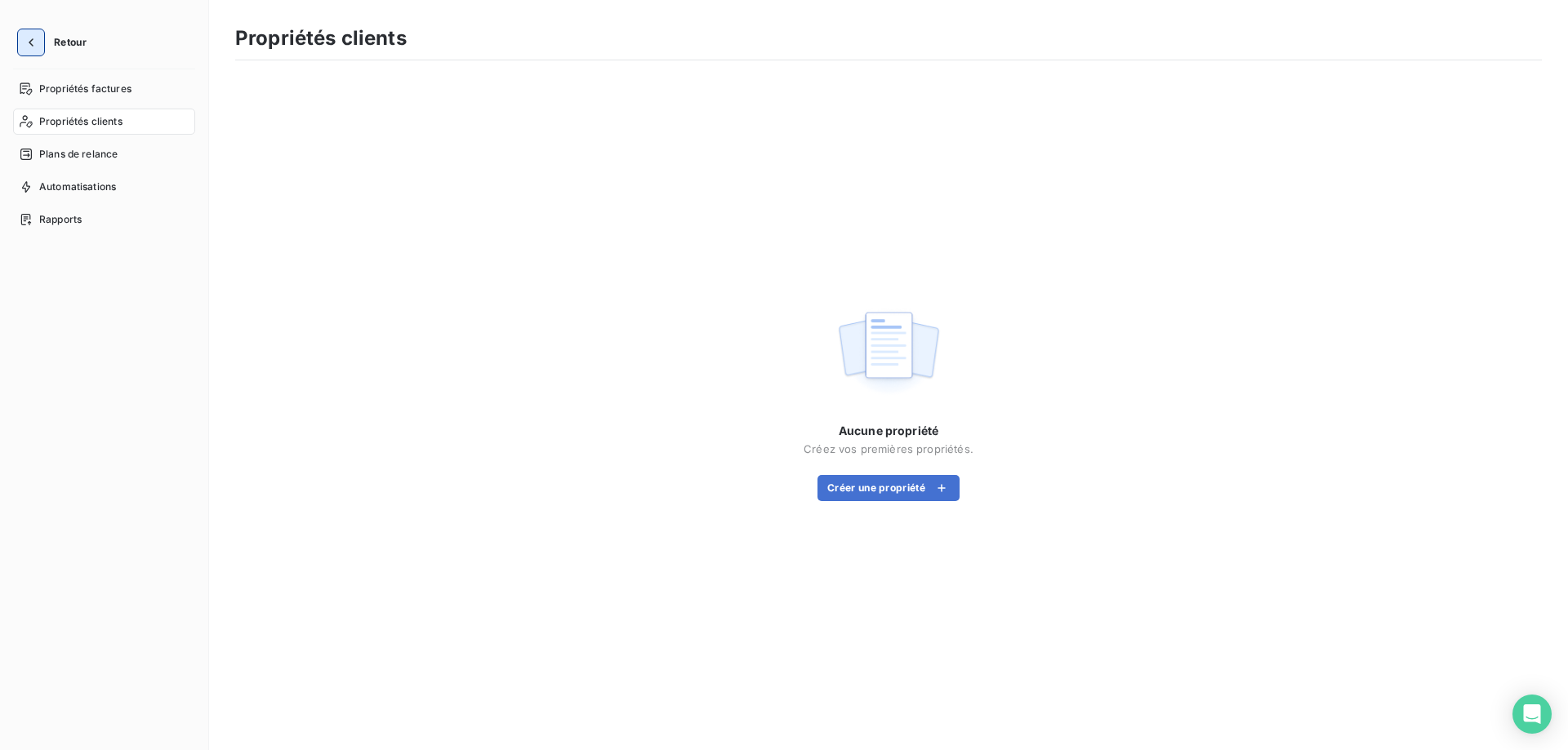
click at [36, 37] on icon "button" at bounding box center [31, 42] width 16 height 16
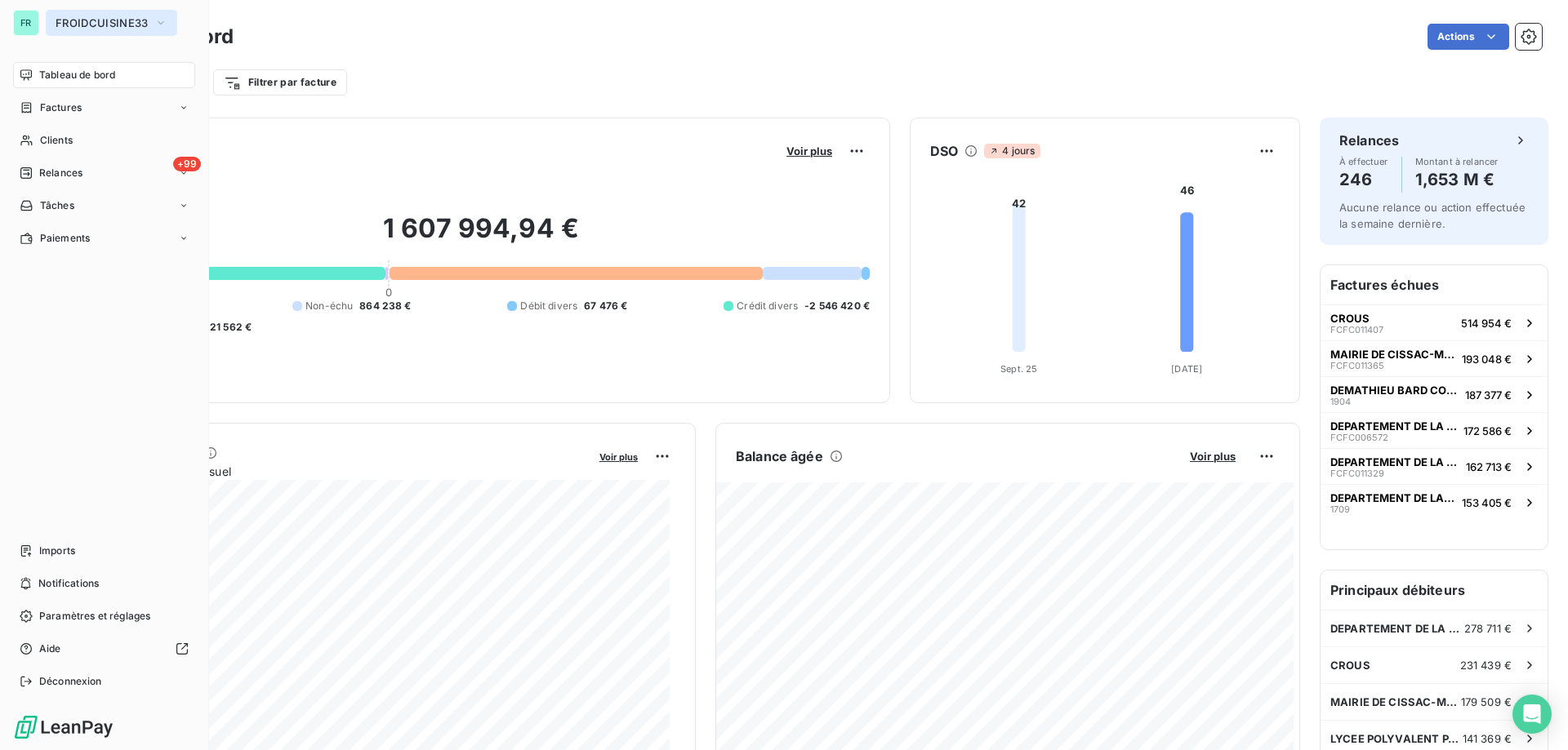
click at [78, 25] on span "FROIDCUISINE33" at bounding box center [101, 22] width 92 height 13
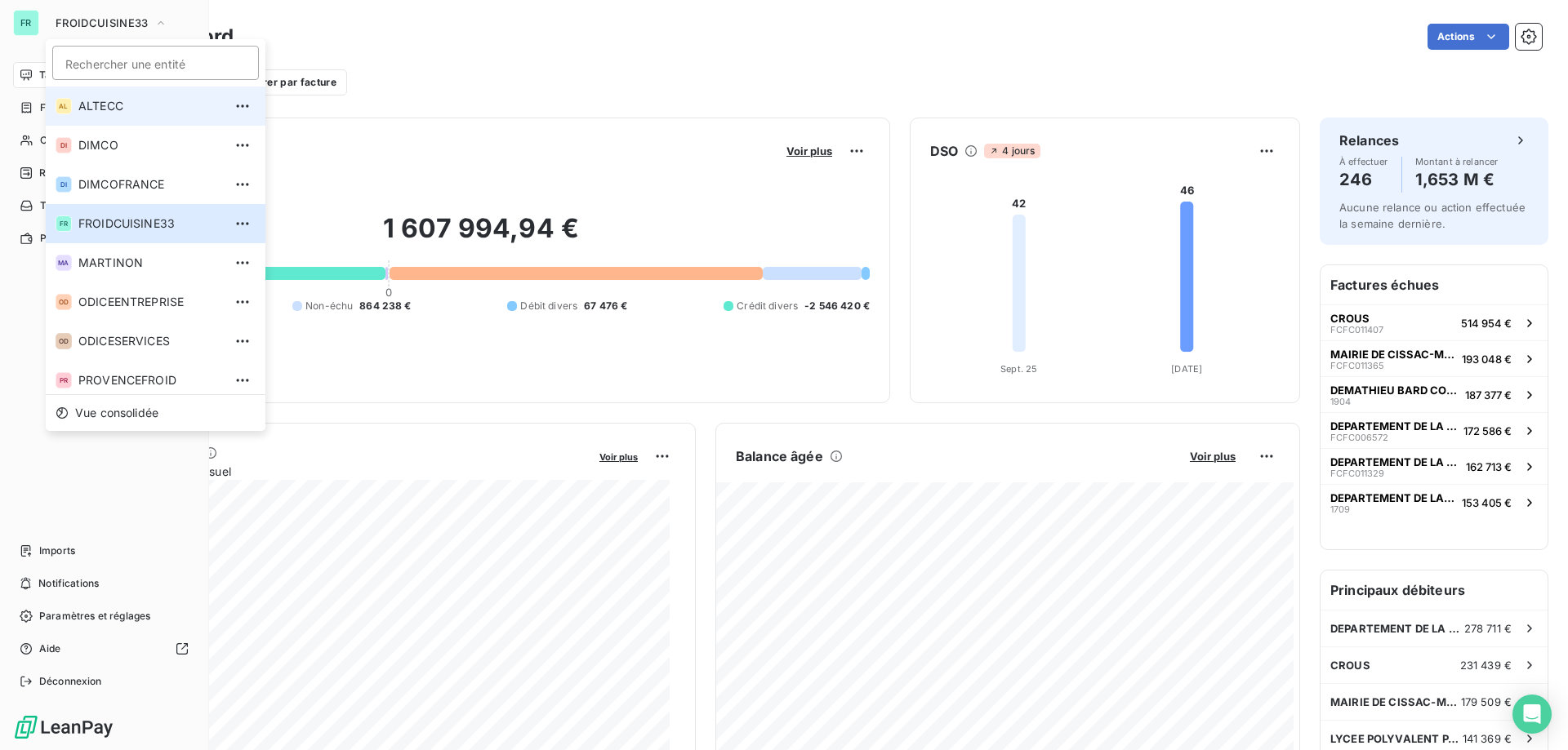
click at [82, 109] on span "ALTECC" at bounding box center [150, 106] width 144 height 16
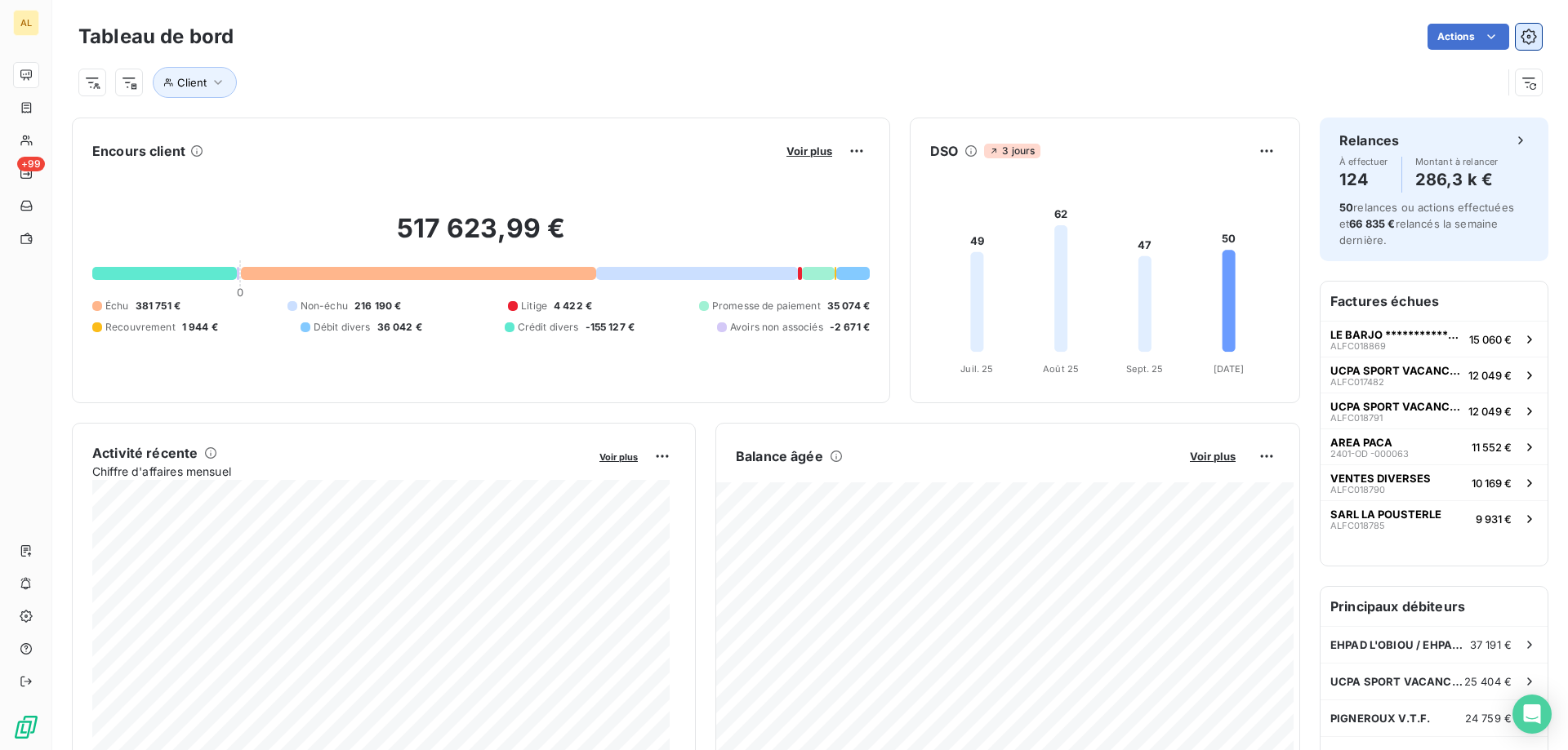
click at [1521, 30] on icon "button" at bounding box center [1528, 36] width 16 height 16
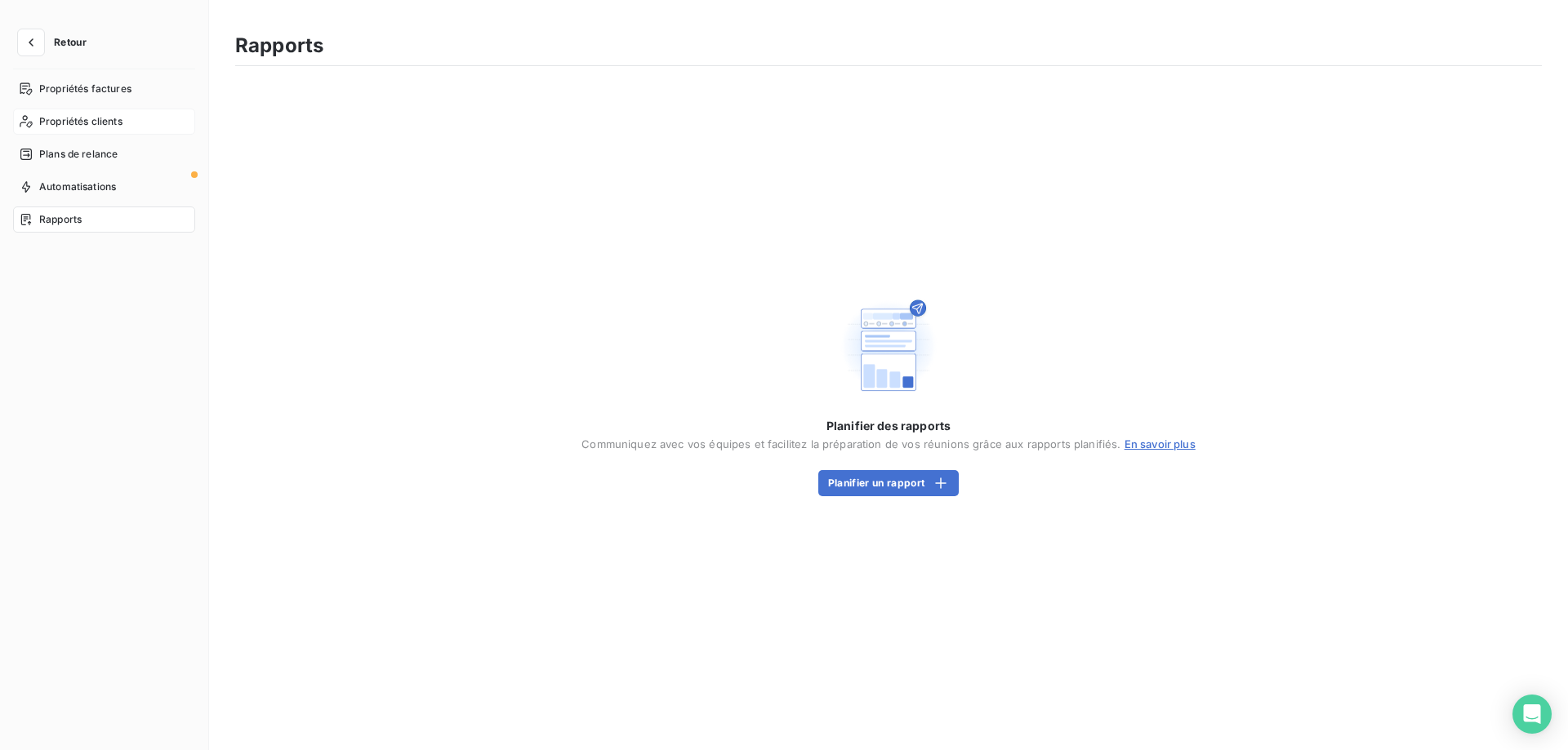
click at [86, 119] on span "Propriétés clients" at bounding box center [81, 121] width 83 height 15
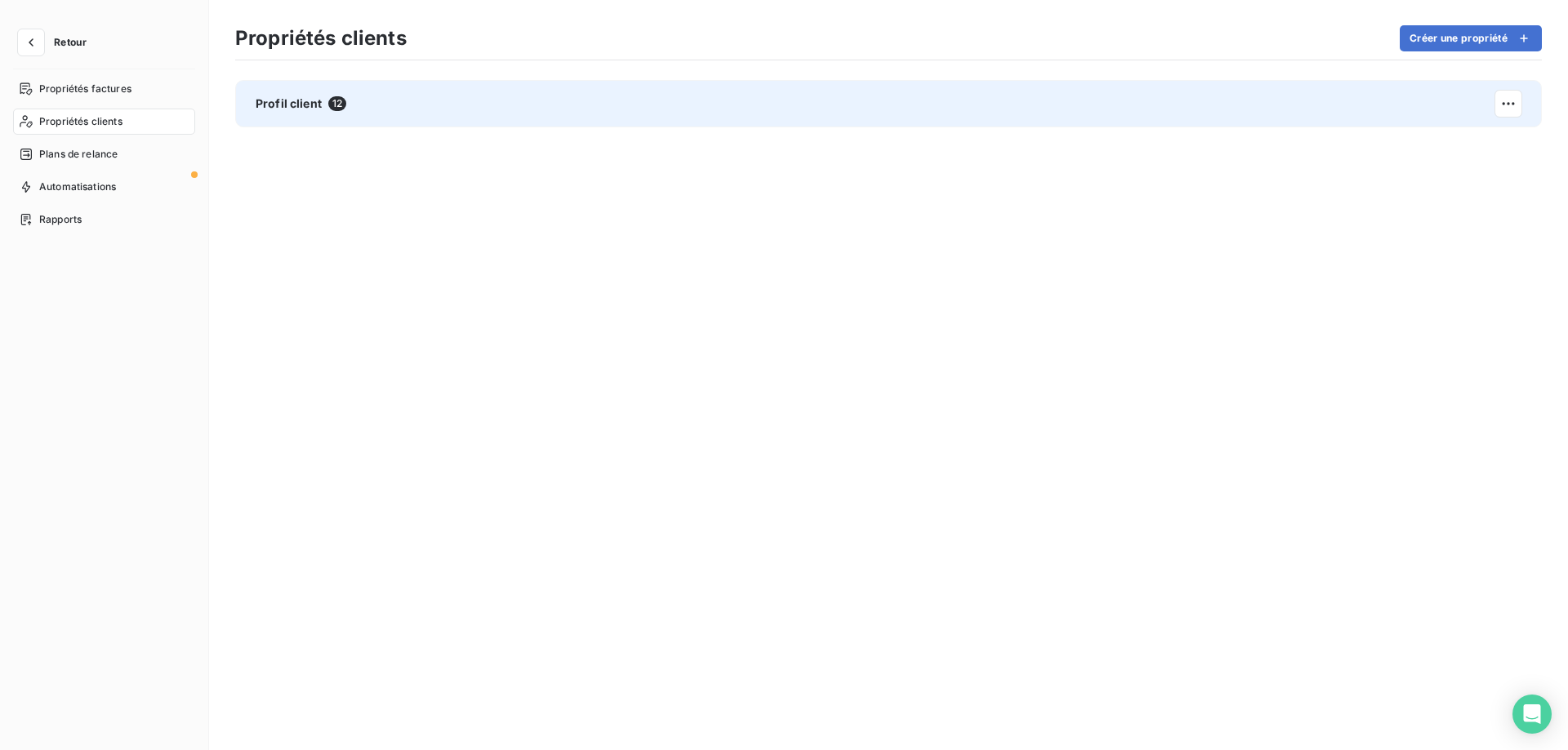
click at [432, 95] on div "Profil client 12" at bounding box center [889, 103] width 1307 height 47
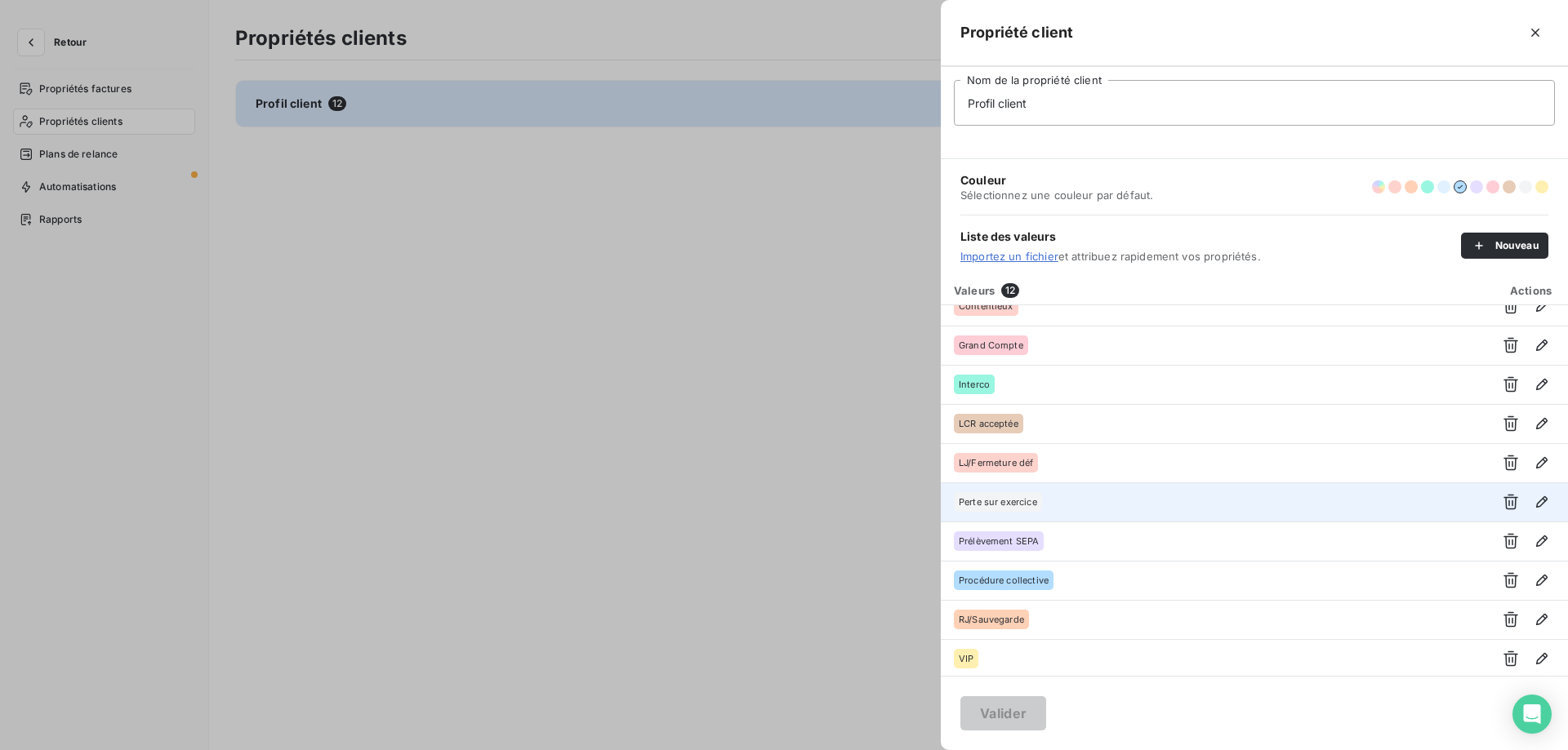
scroll to position [101, 0]
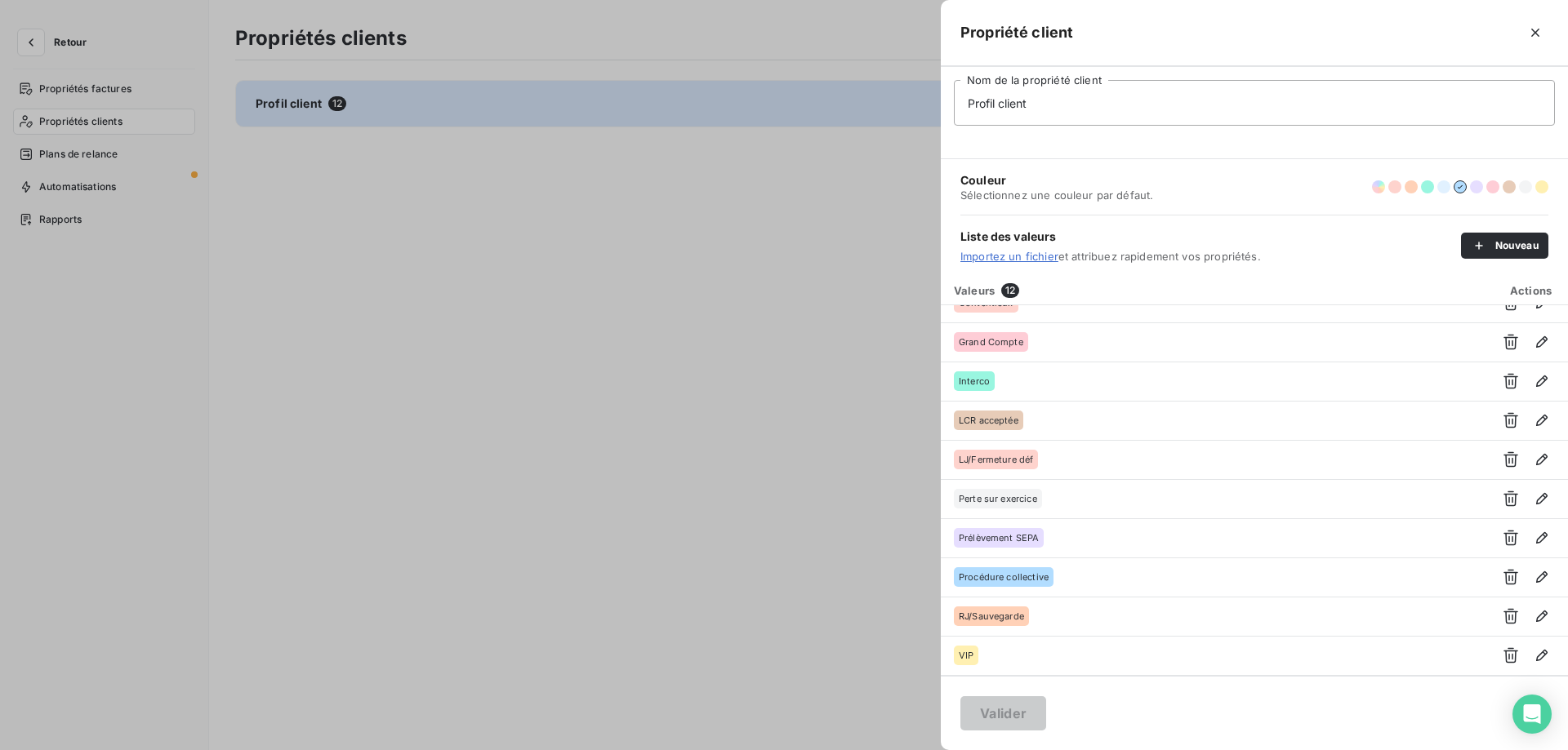
click at [579, 277] on div at bounding box center [784, 375] width 1568 height 750
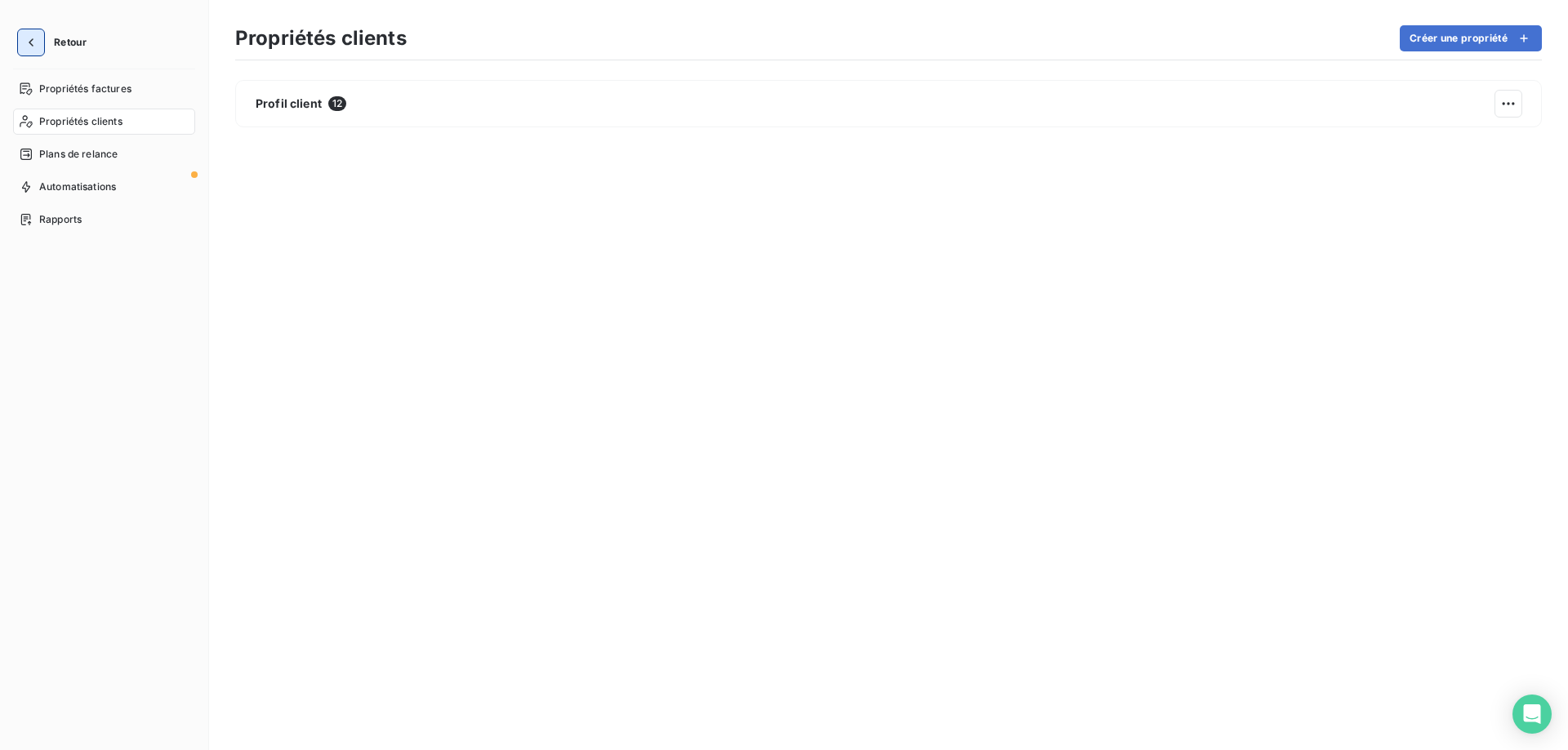
click at [28, 37] on icon "button" at bounding box center [31, 42] width 16 height 16
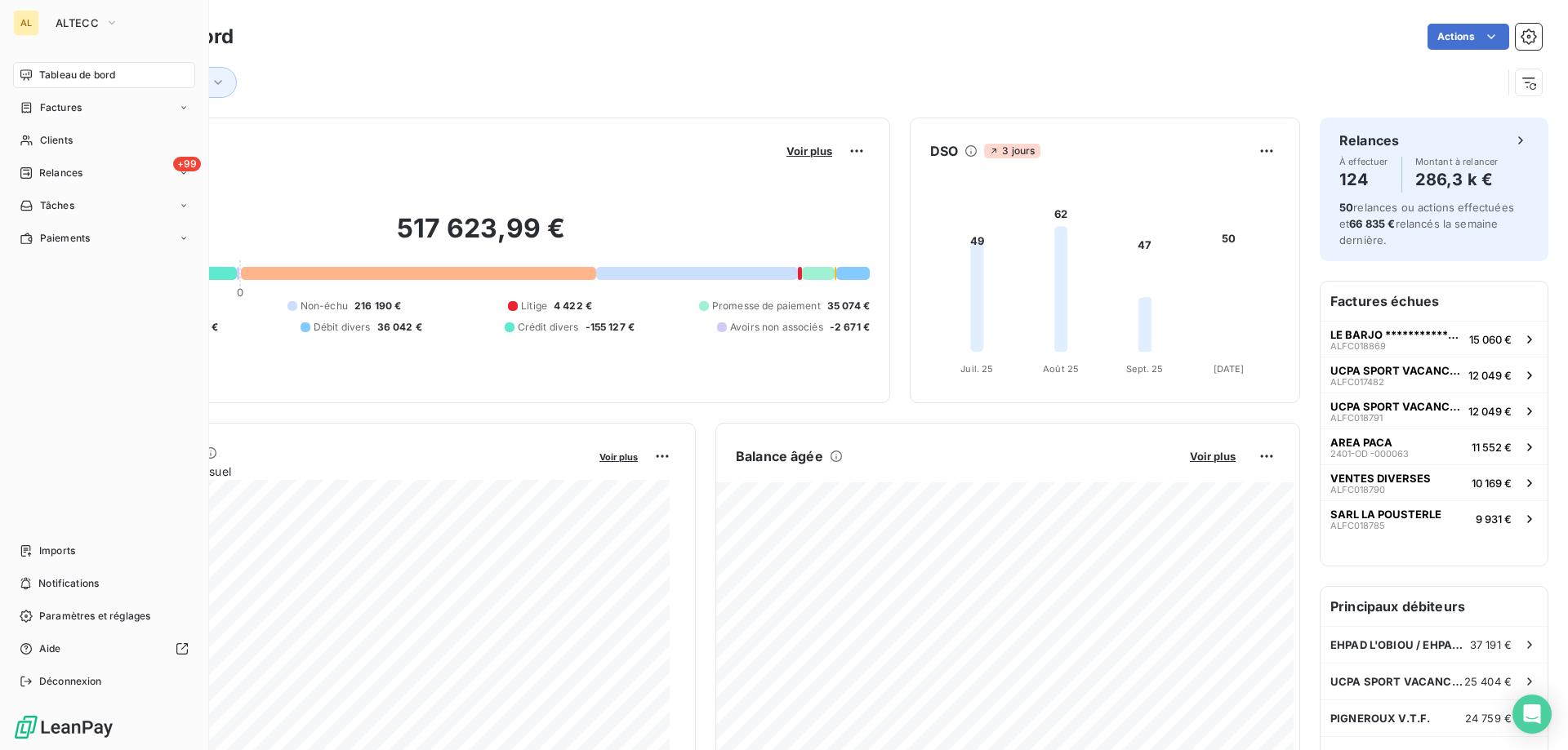
click at [34, 8] on div "AL ALTECC Tableau de bord Factures Clients +99 Relances Tâches Paiements Import…" at bounding box center [104, 375] width 209 height 750
click at [76, 17] on span "ALTECC" at bounding box center [77, 22] width 43 height 13
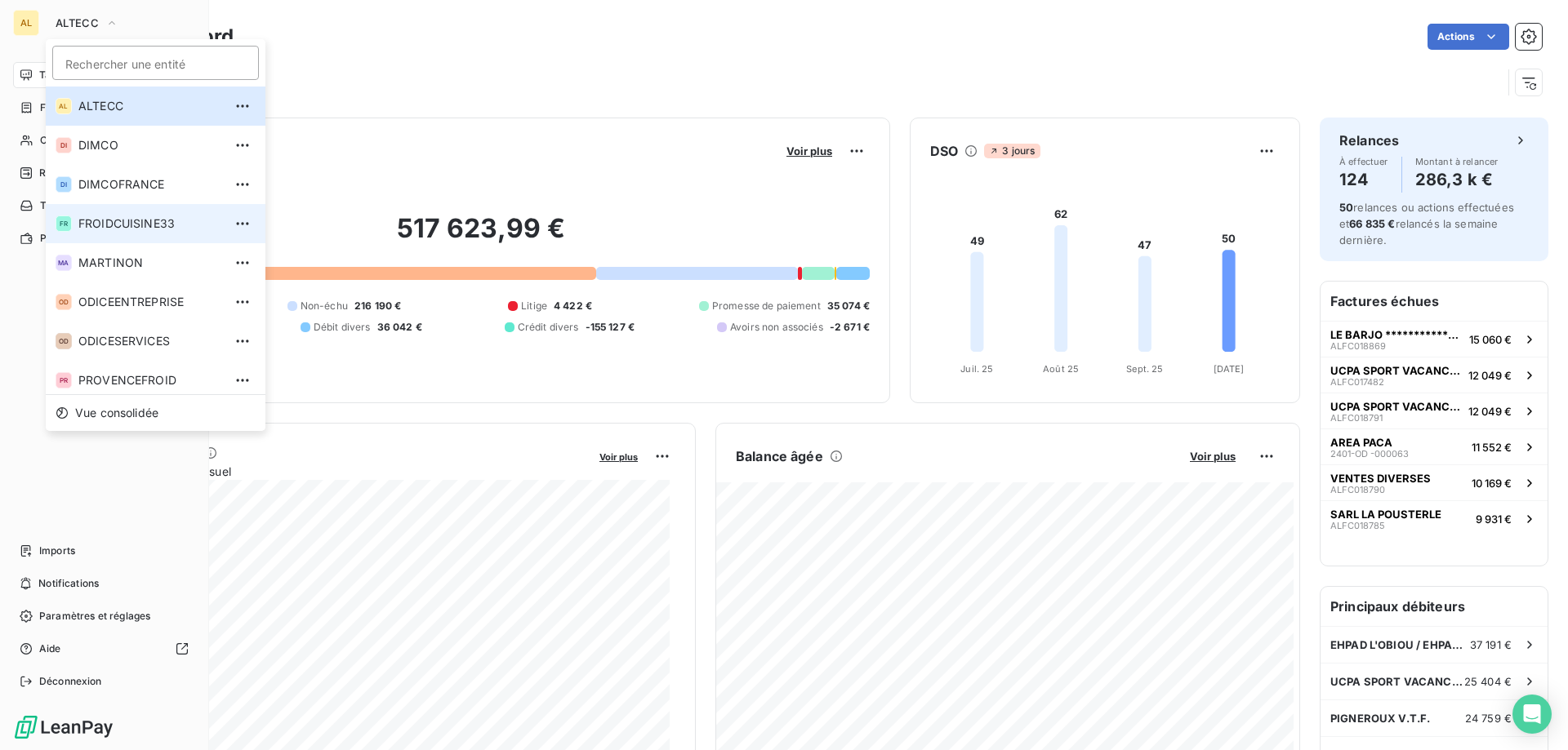
click at [138, 218] on span "FROIDCUISINE33" at bounding box center [150, 223] width 144 height 16
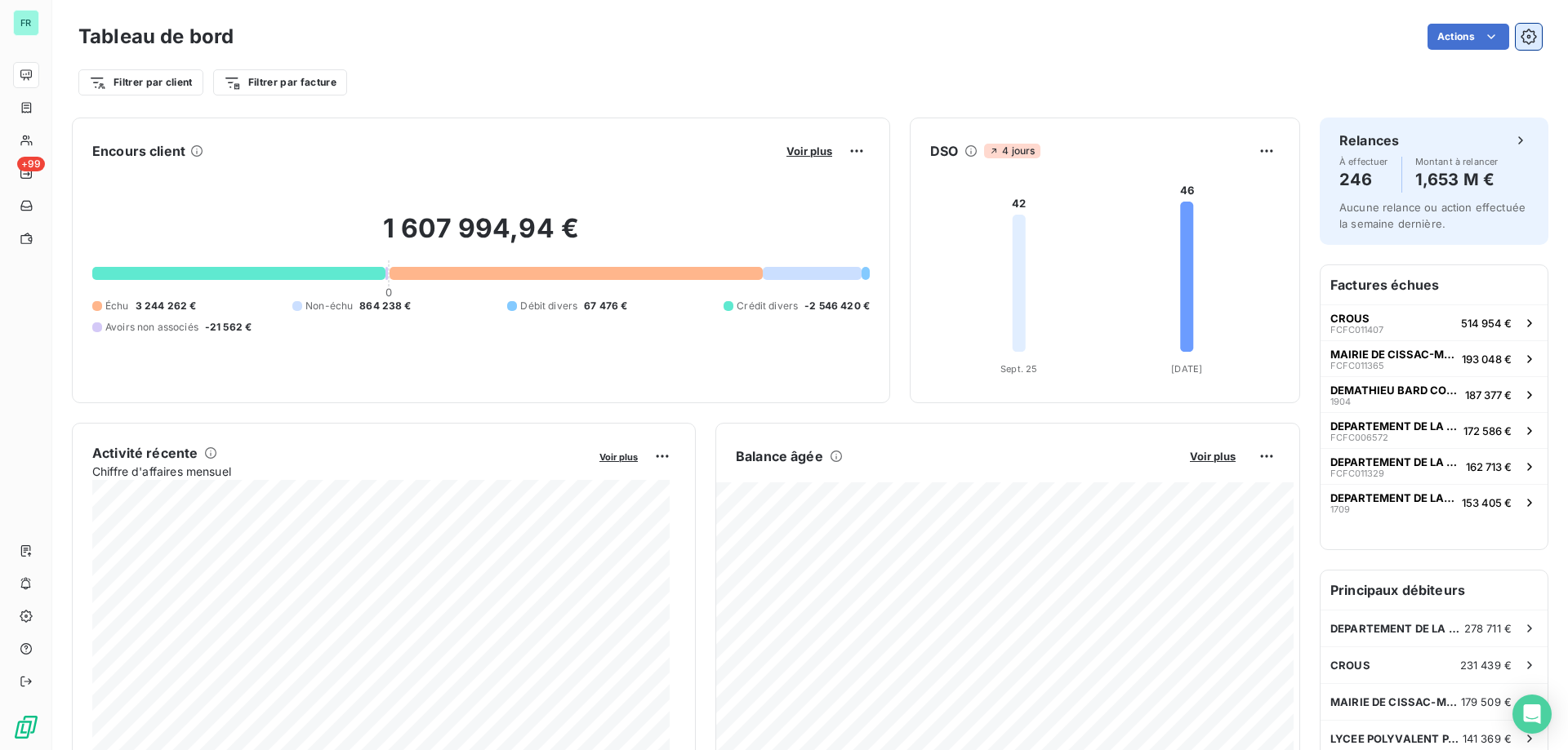
click at [1521, 41] on icon "button" at bounding box center [1528, 36] width 16 height 16
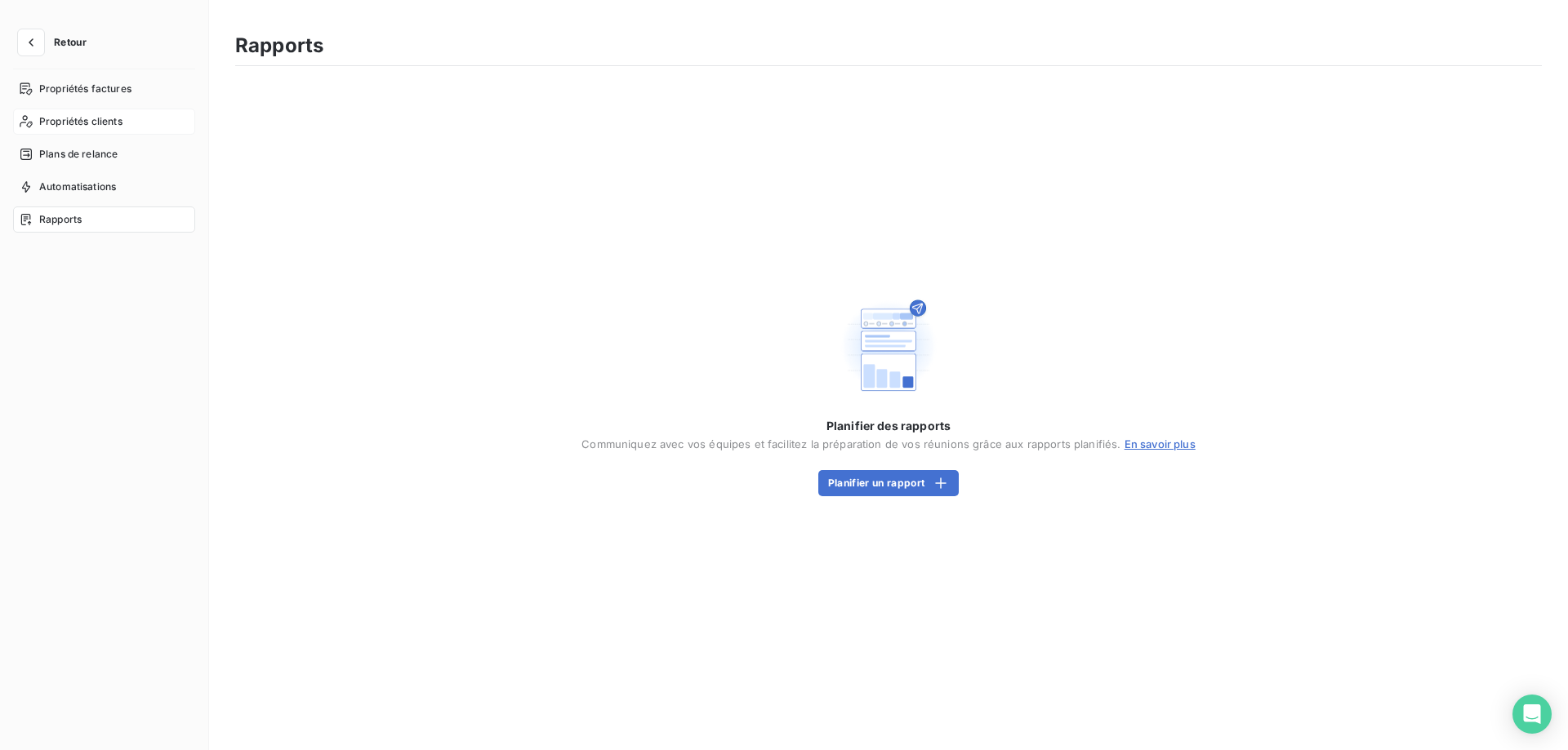
click at [90, 126] on span "Propriétés clients" at bounding box center [81, 121] width 83 height 15
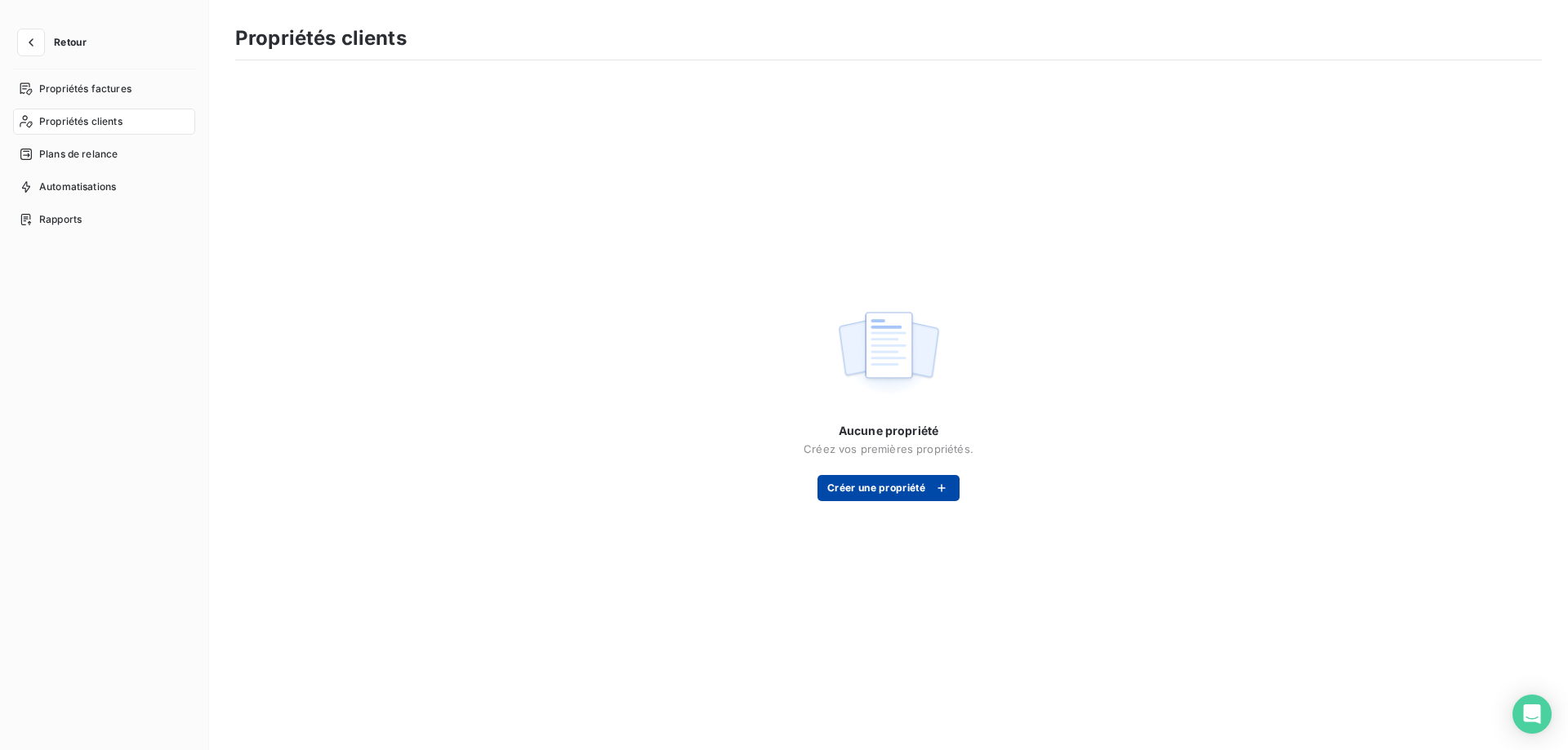
click at [910, 479] on button "Créer une propriété" at bounding box center [888, 488] width 142 height 26
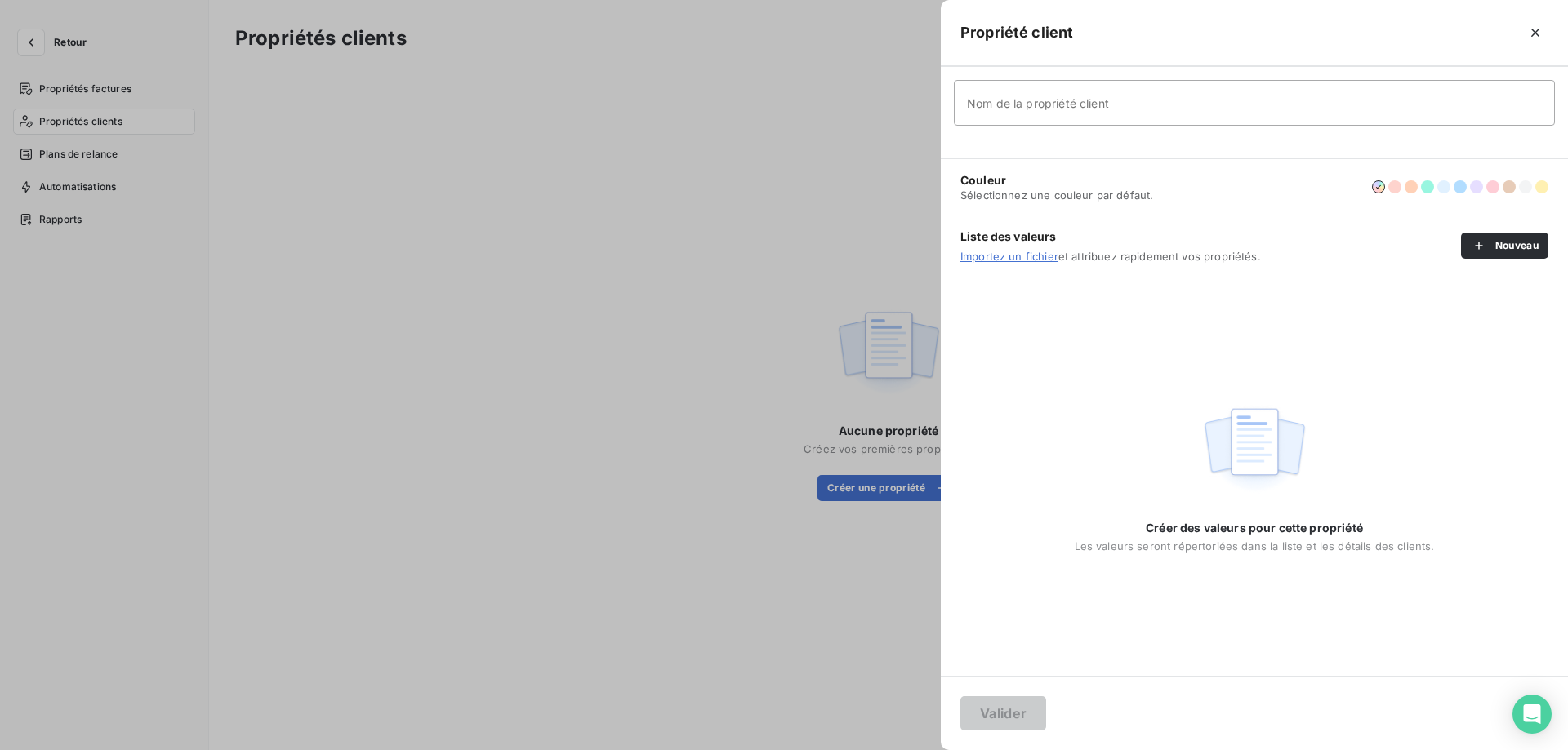
click at [986, 118] on input "Nom de la propriété client" at bounding box center [1254, 102] width 601 height 46
type input "Profil clients"
click at [1493, 248] on div "button" at bounding box center [1483, 245] width 25 height 16
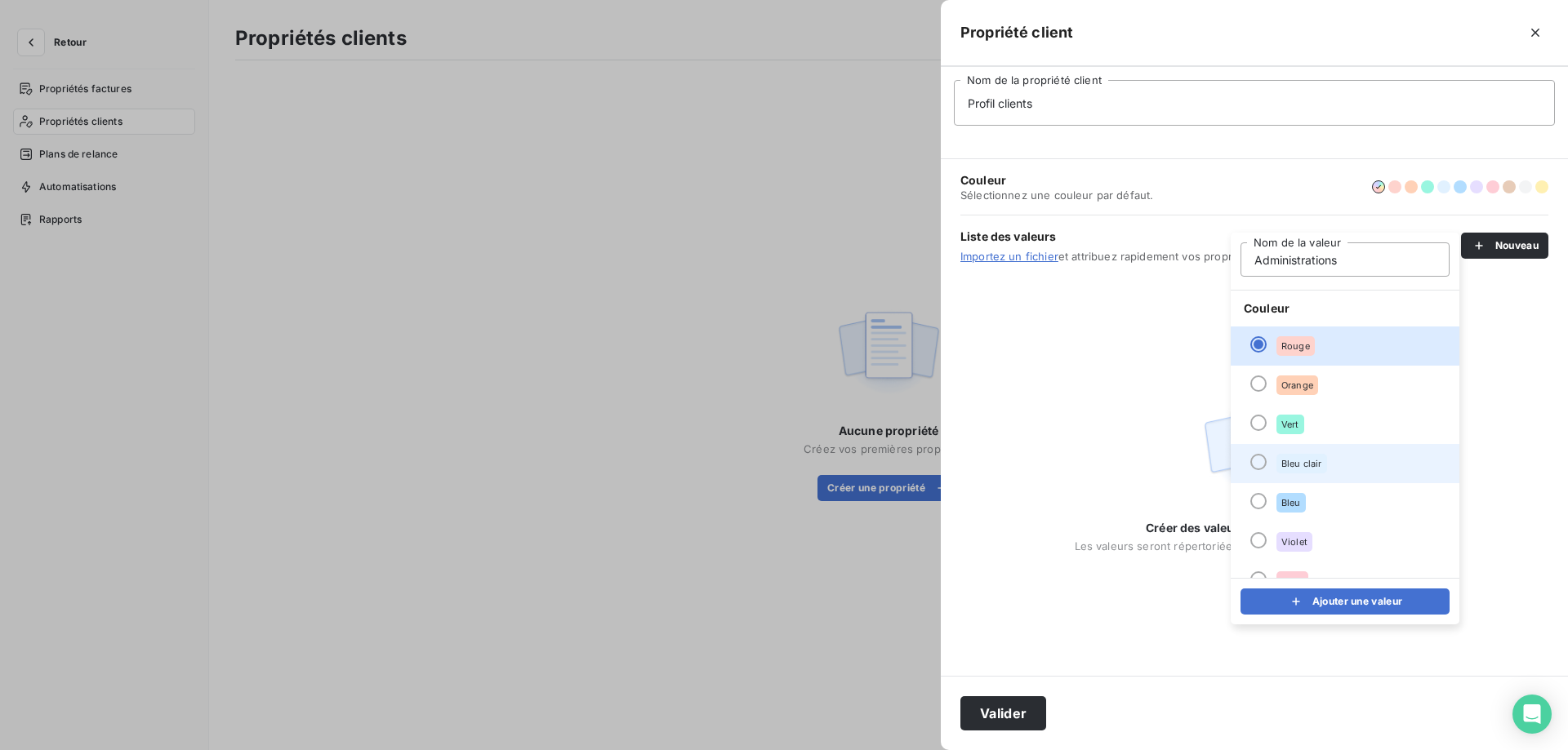
type input "Administrations"
click at [1258, 464] on div at bounding box center [1259, 461] width 16 height 16
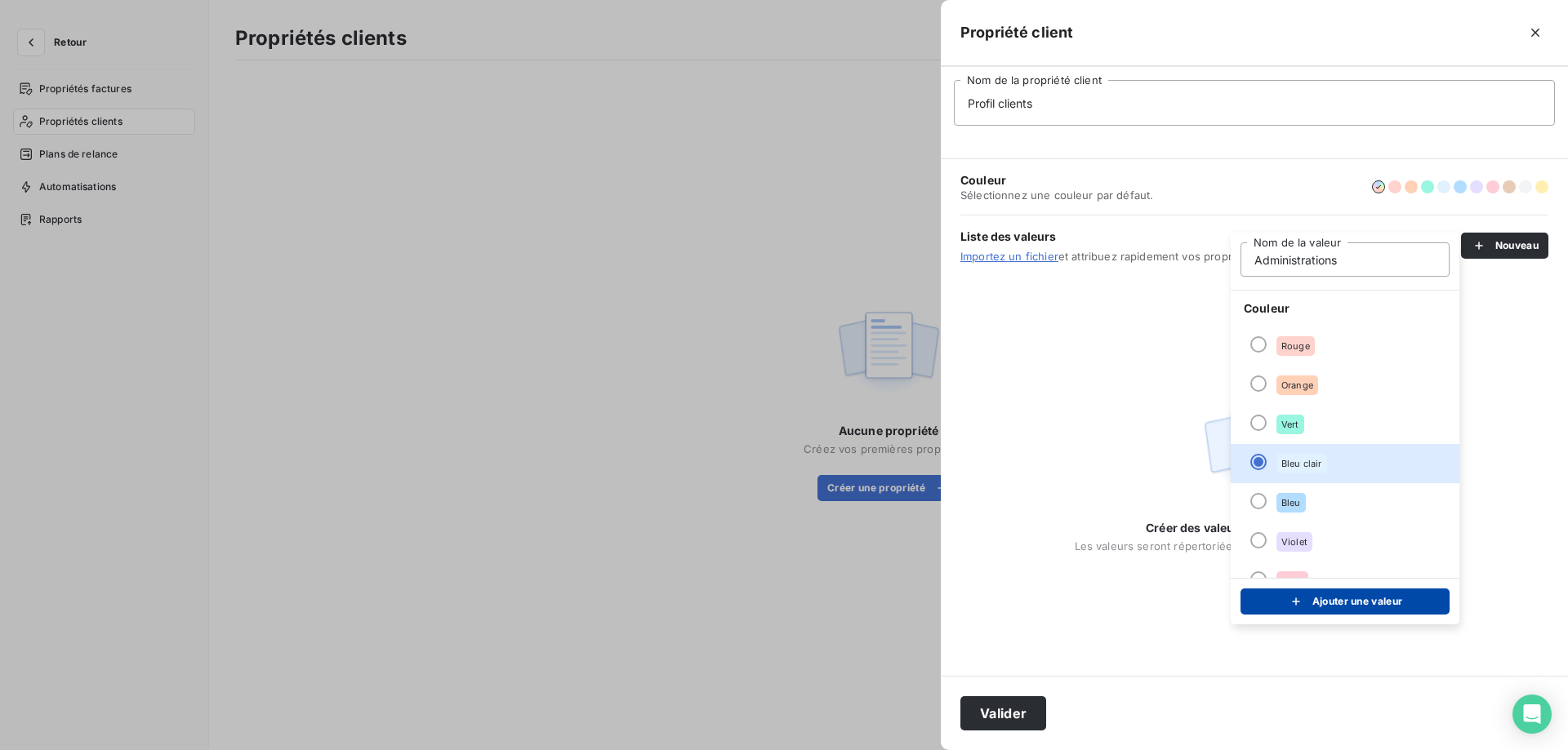
click at [1278, 612] on button "Ajouter une valeur" at bounding box center [1344, 601] width 209 height 26
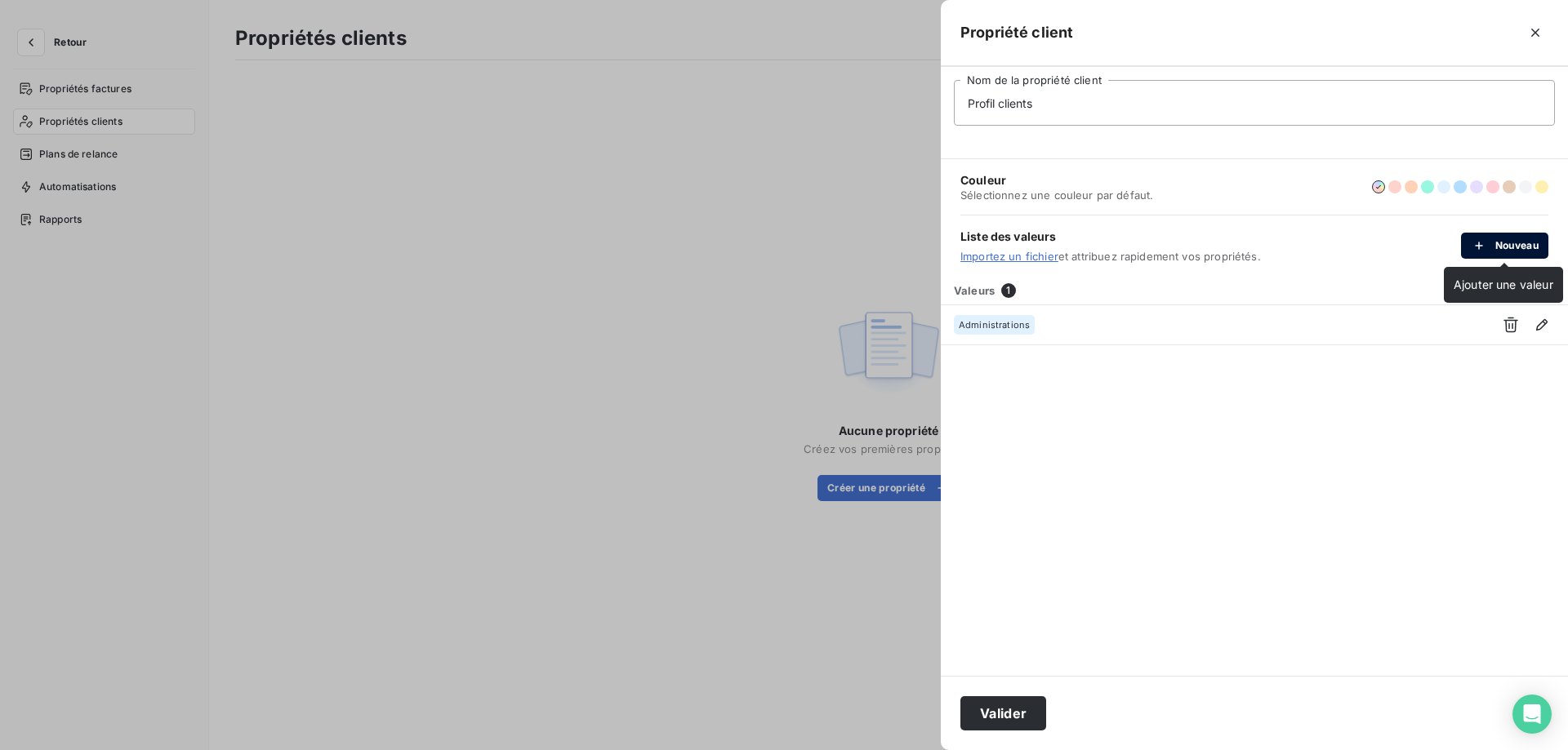
click at [1506, 245] on button "Nouveau" at bounding box center [1505, 246] width 88 height 26
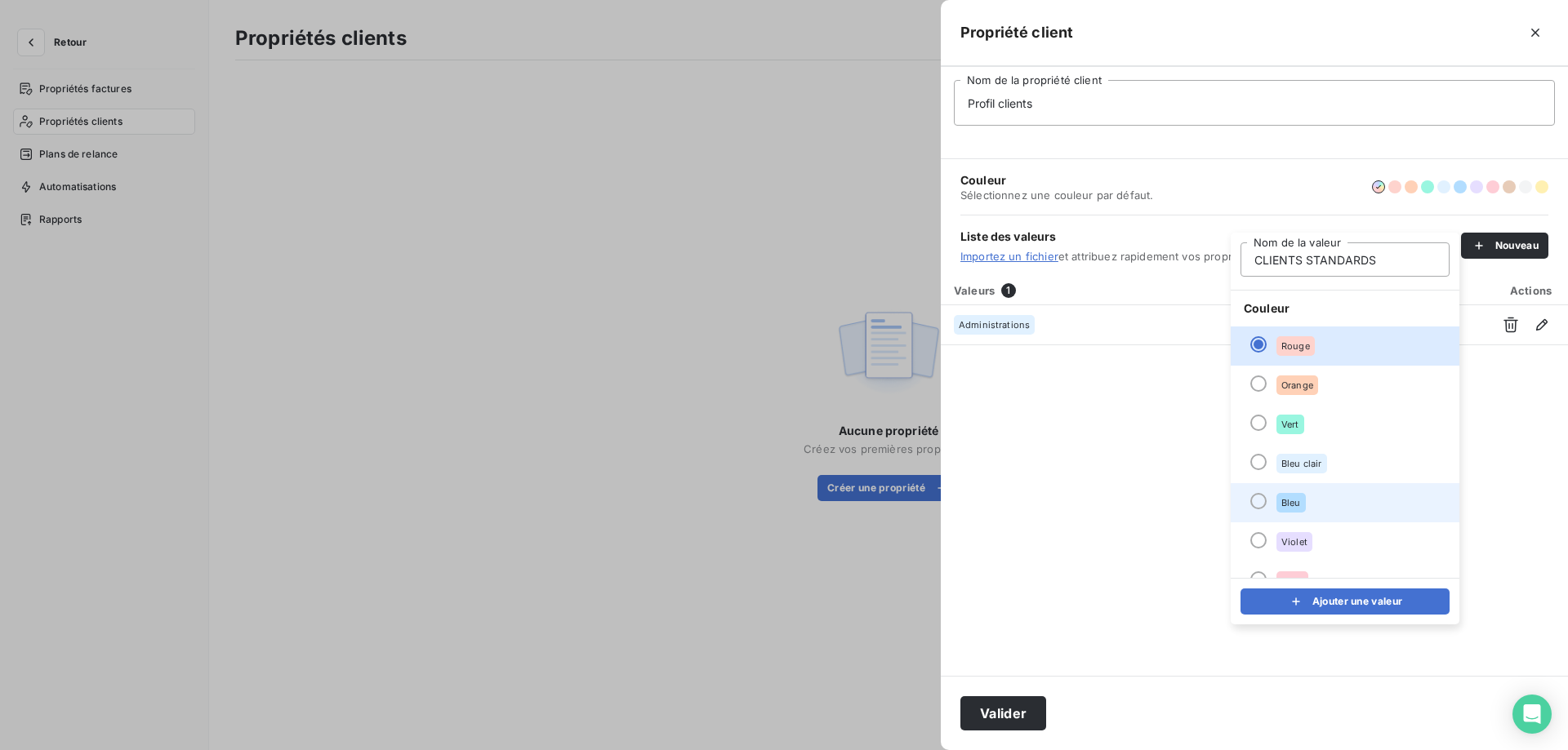
type input "CLIENTS STANDARDS"
click at [1258, 499] on div at bounding box center [1259, 501] width 16 height 16
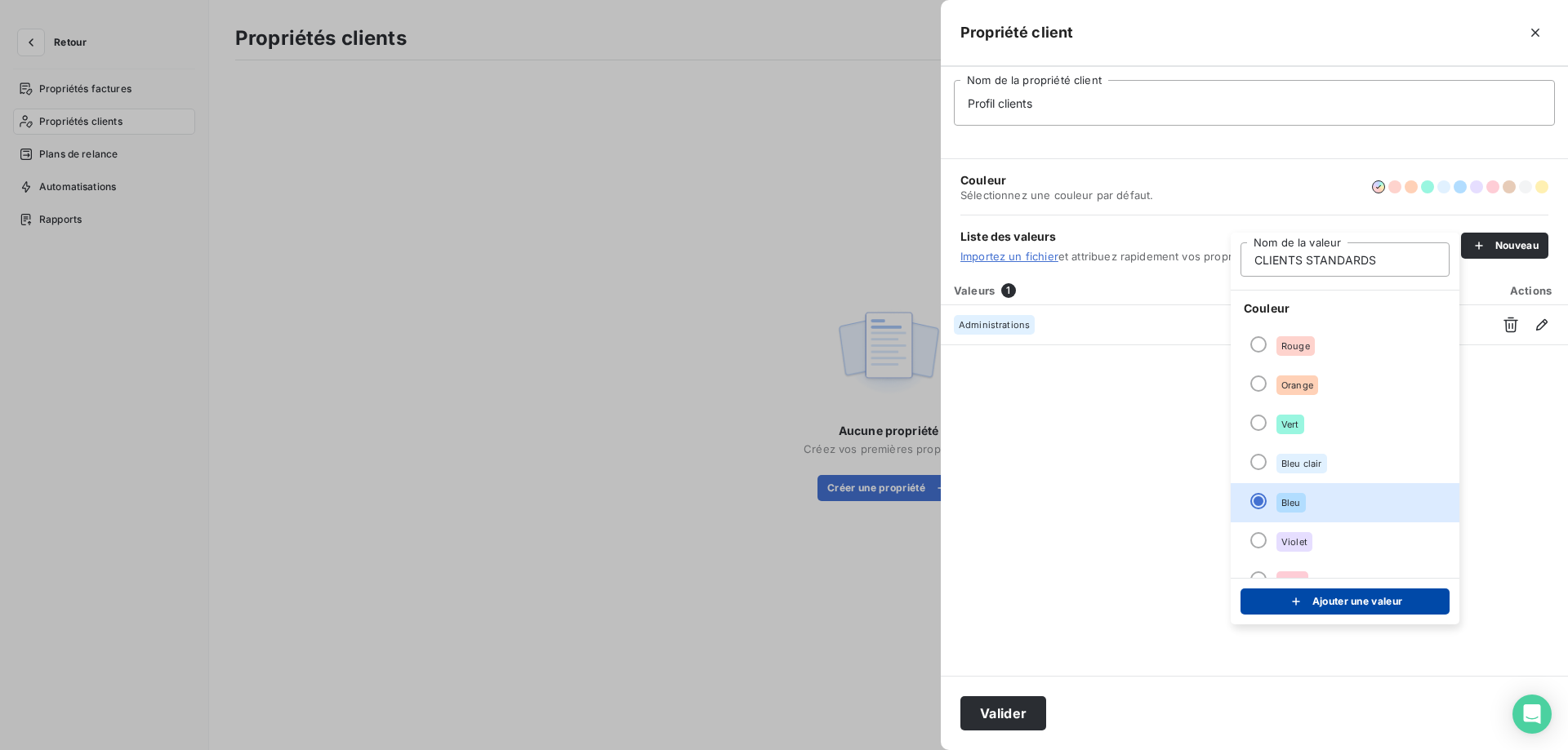
click at [1341, 612] on button "Ajouter une valeur" at bounding box center [1344, 601] width 209 height 26
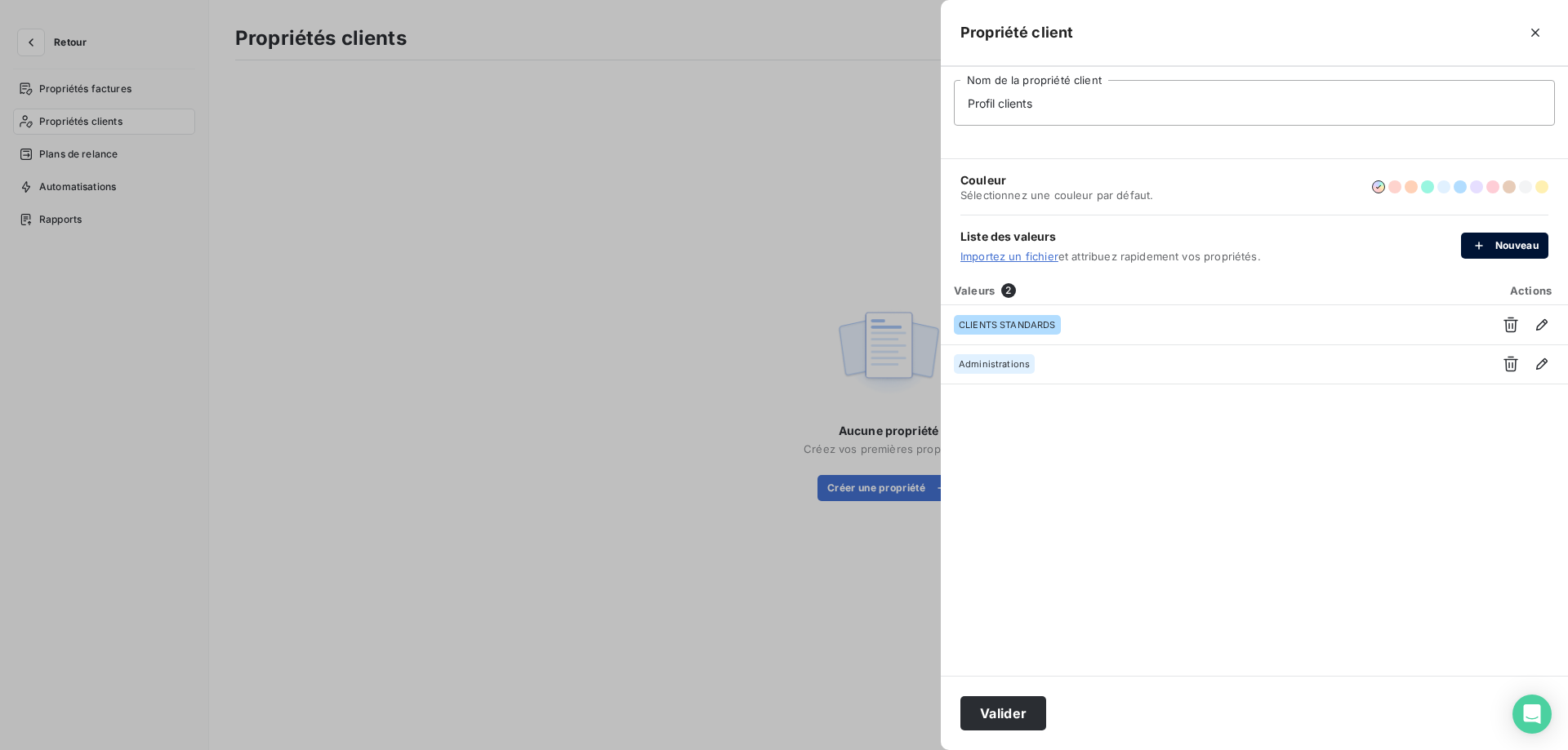
click at [1506, 244] on button "Nouveau" at bounding box center [1505, 246] width 88 height 26
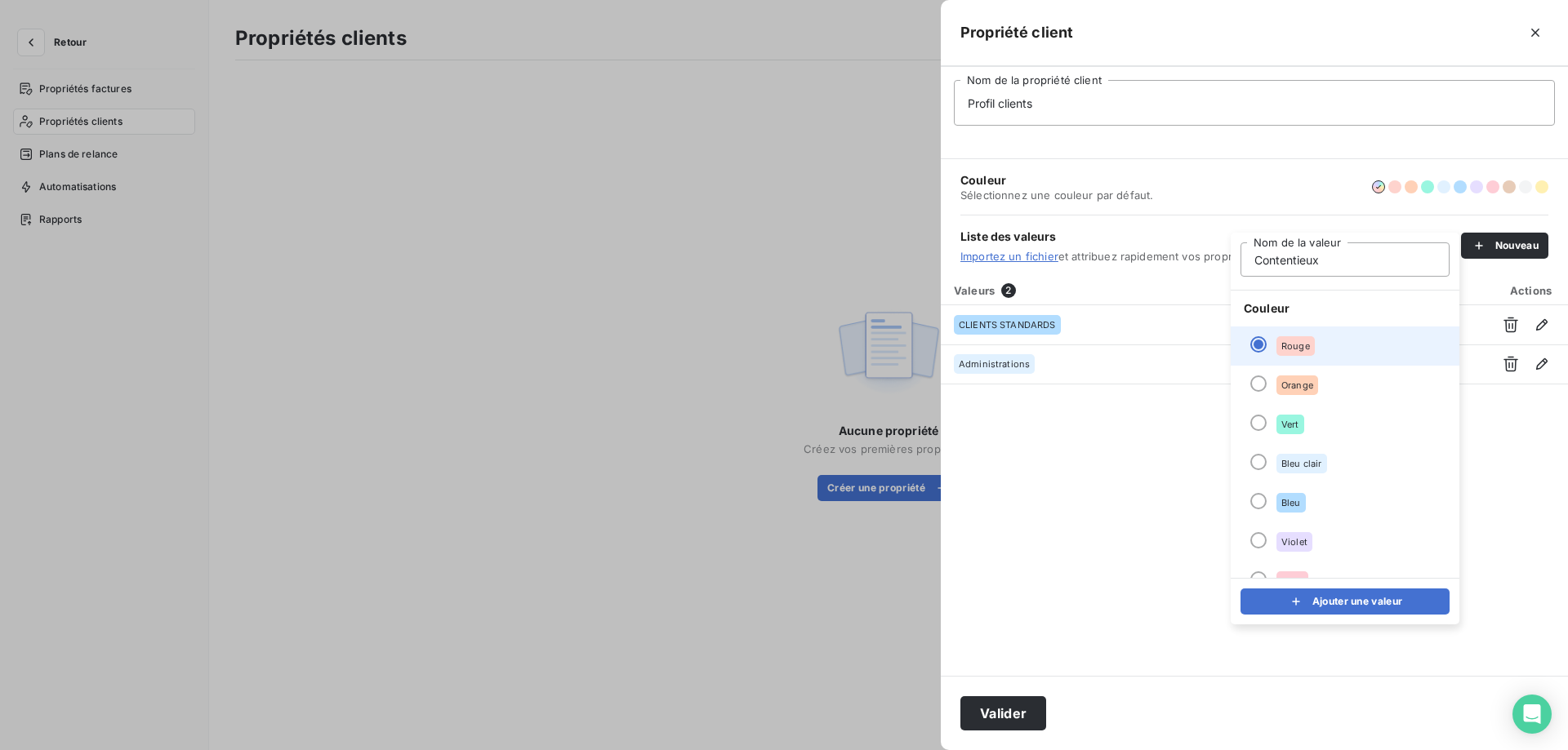
type input "Contentieux"
click at [1262, 344] on div at bounding box center [1259, 344] width 16 height 16
click at [1262, 598] on button "Ajouter une valeur" at bounding box center [1344, 601] width 209 height 26
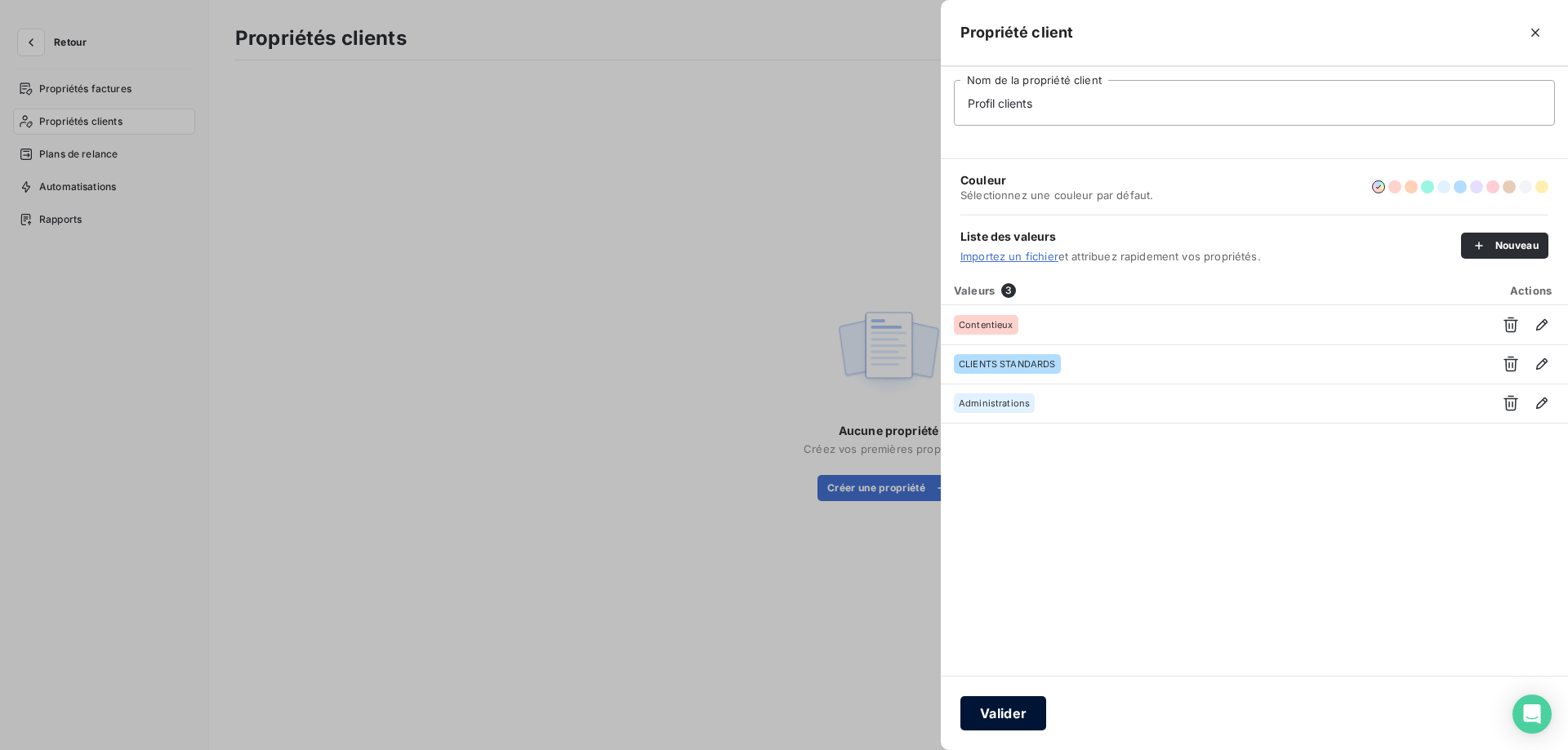
click at [995, 712] on button "Valider" at bounding box center [1003, 713] width 86 height 34
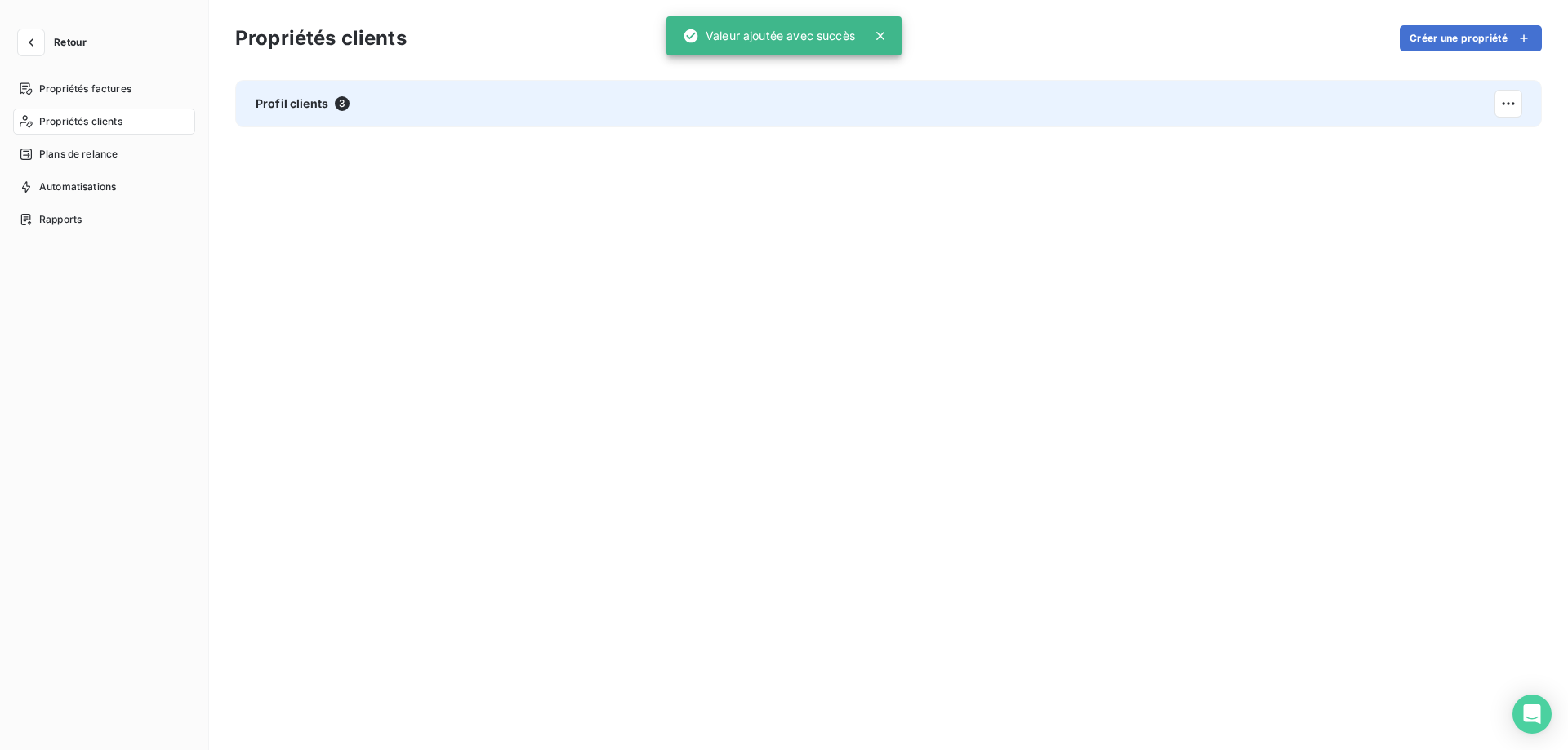
click at [431, 88] on div "Profil clients 3" at bounding box center [889, 103] width 1307 height 47
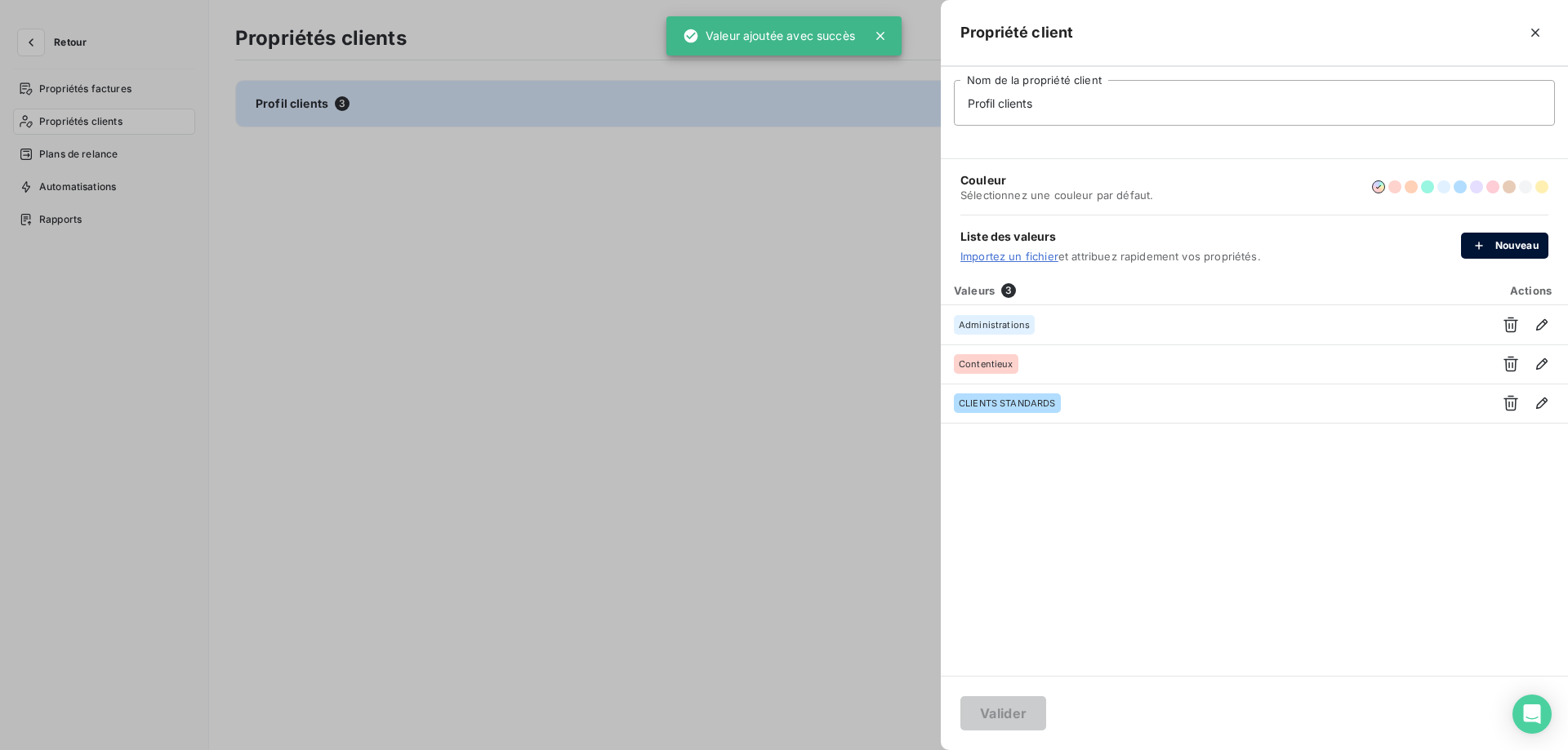
click at [1490, 253] on button "Nouveau" at bounding box center [1505, 246] width 88 height 26
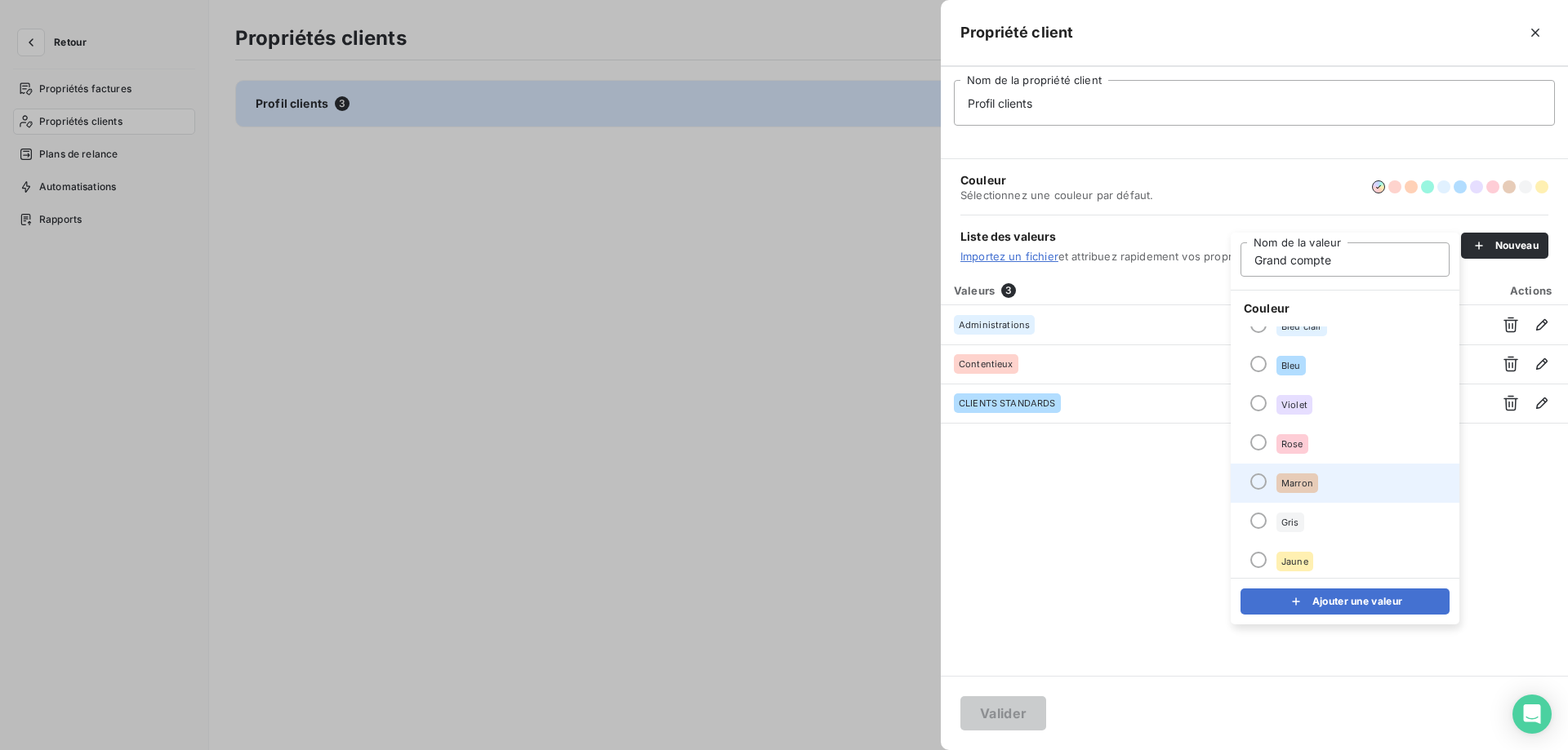
scroll to position [140, 0]
type input "Grand compte"
click at [1256, 436] on div at bounding box center [1259, 439] width 16 height 16
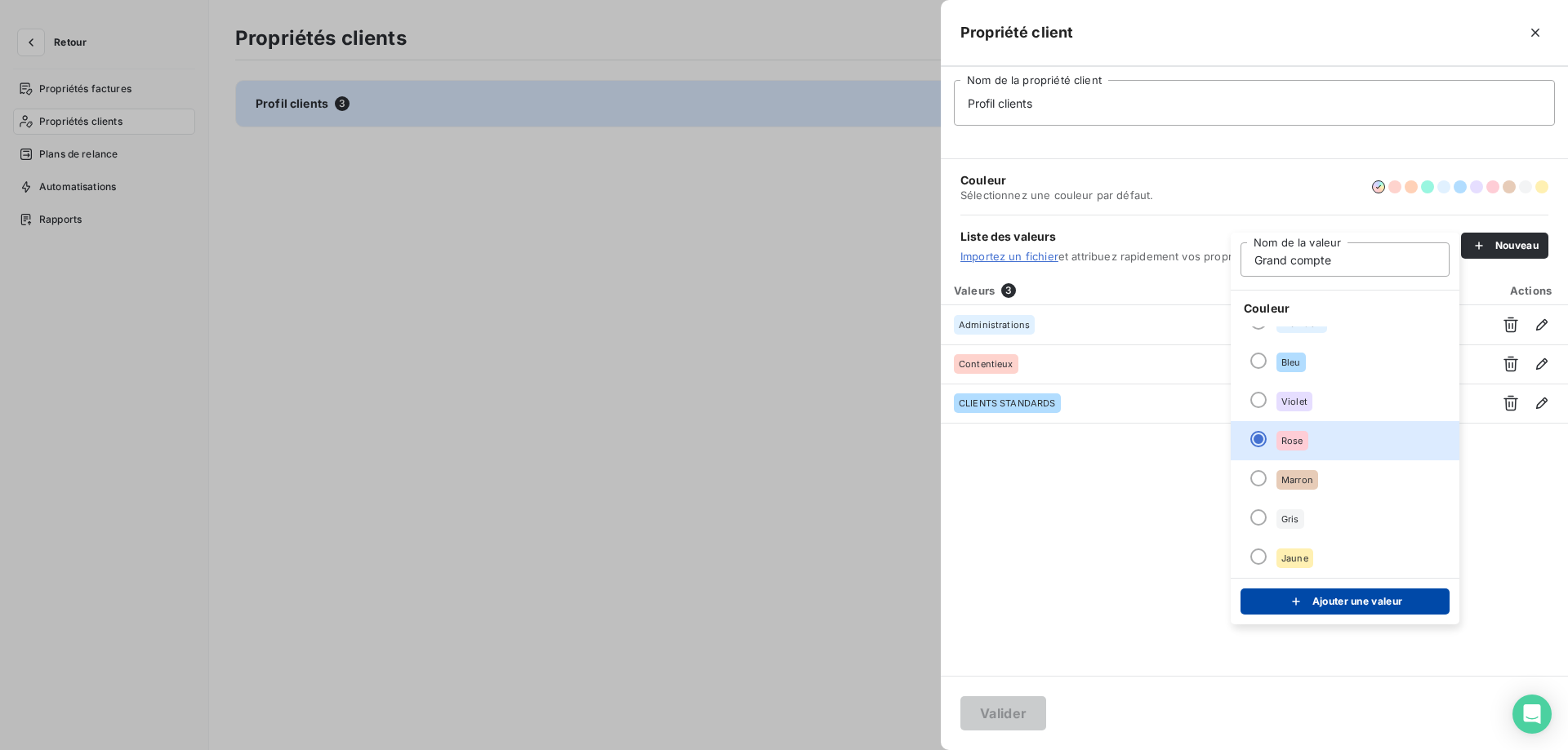
click at [1359, 601] on button "Ajouter une valeur" at bounding box center [1344, 601] width 209 height 26
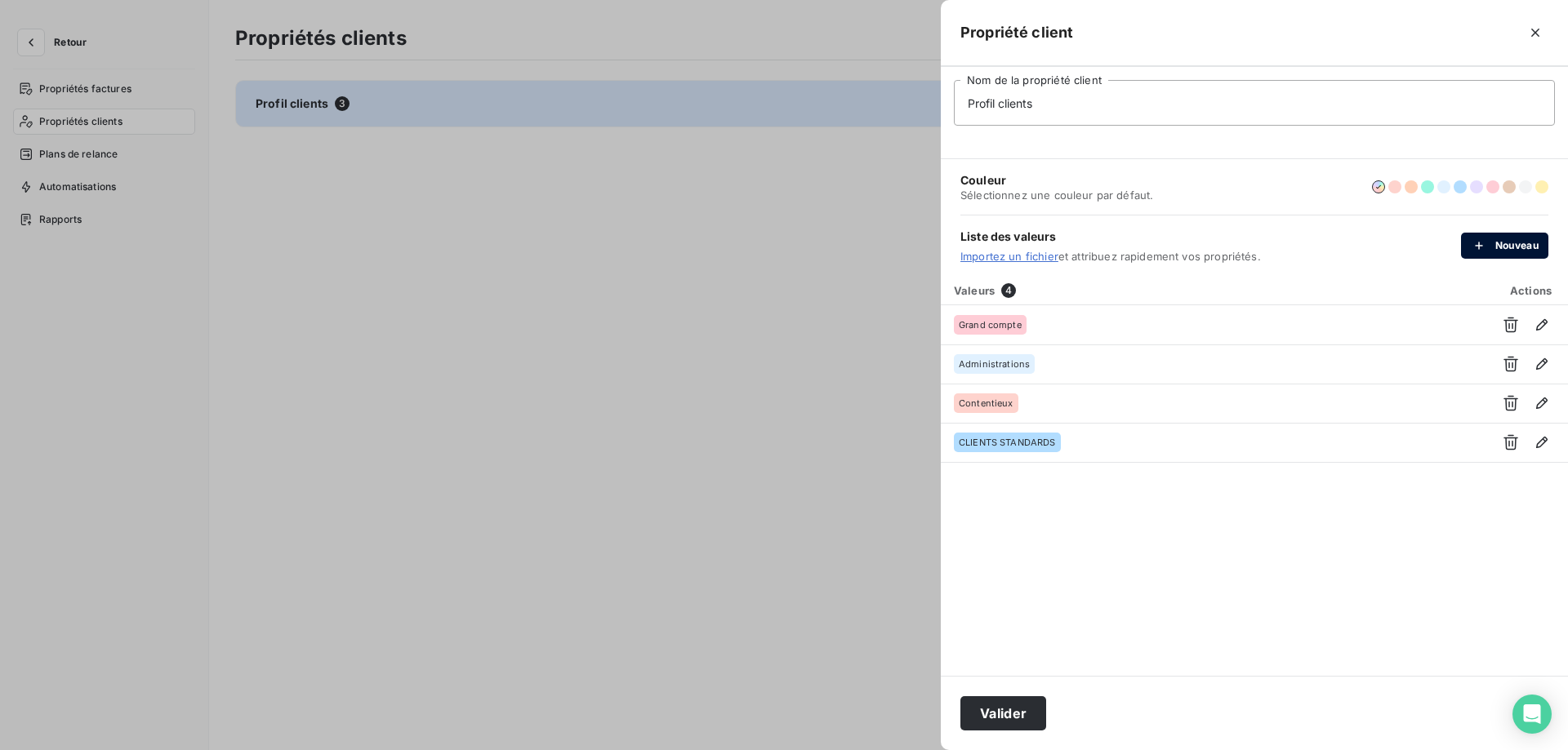
click at [1531, 243] on button "Nouveau" at bounding box center [1505, 246] width 88 height 26
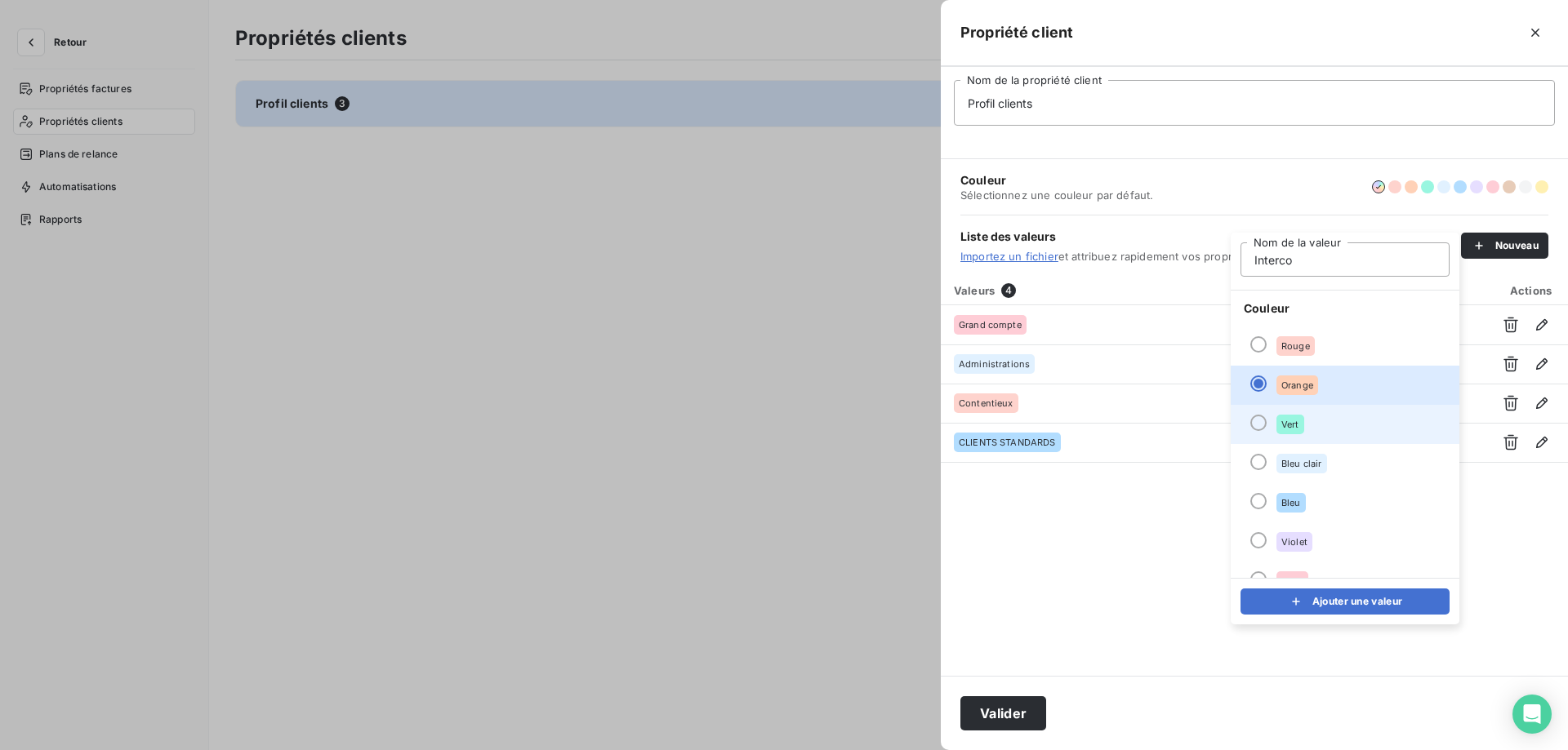
type input "Interco"
click at [1265, 425] on div at bounding box center [1259, 423] width 16 height 16
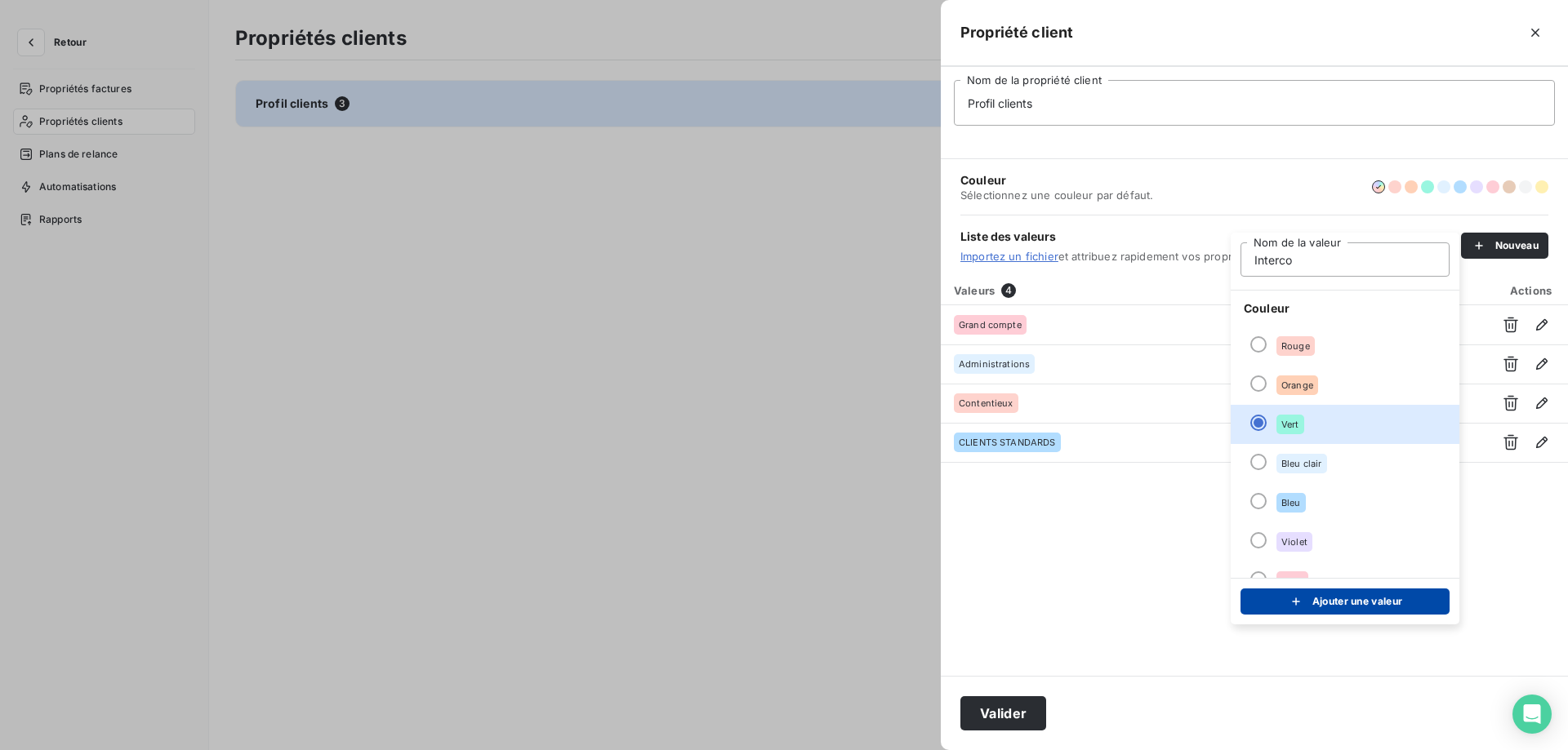
click at [1340, 608] on button "Ajouter une valeur" at bounding box center [1344, 601] width 209 height 26
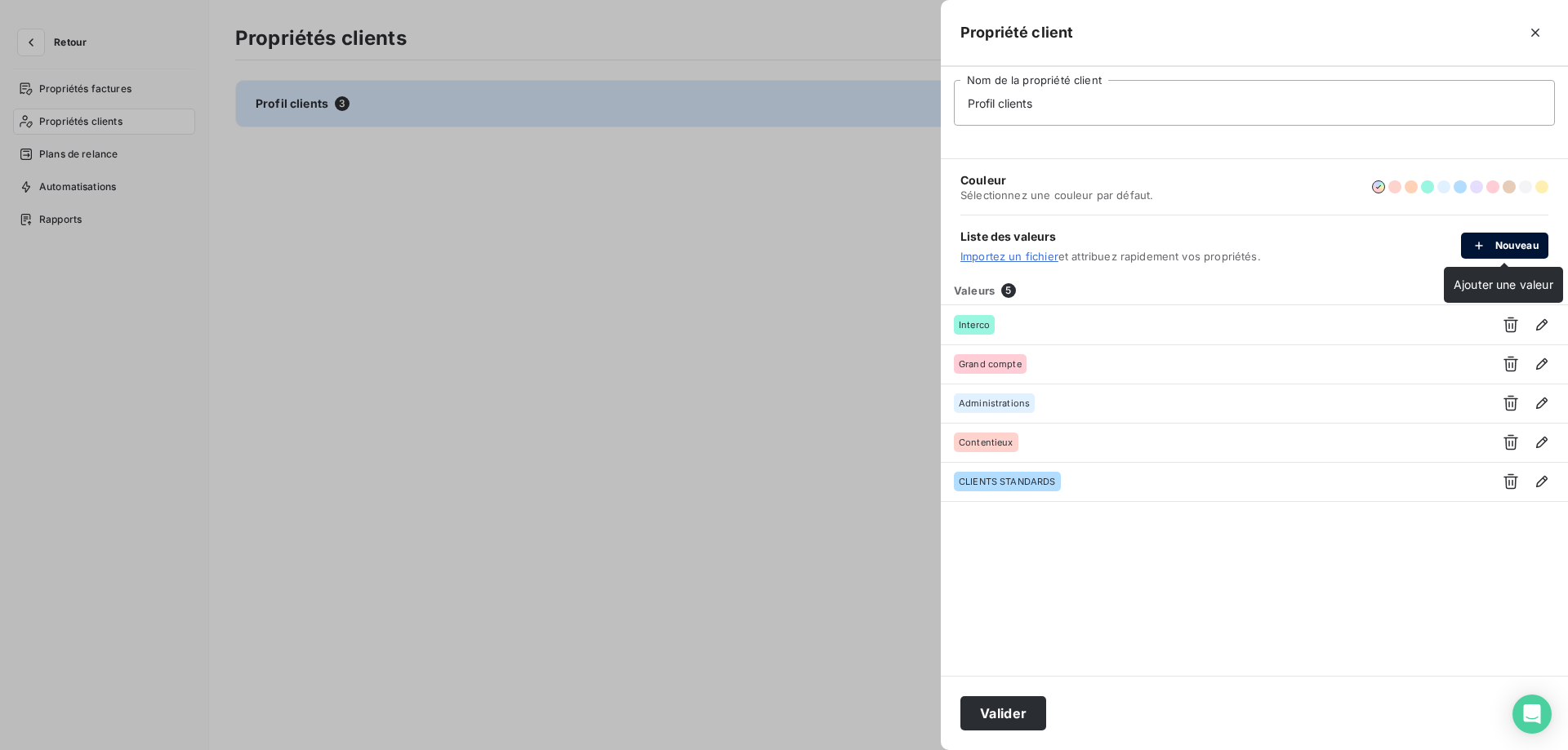
click at [1507, 241] on button "Nouveau" at bounding box center [1505, 246] width 88 height 26
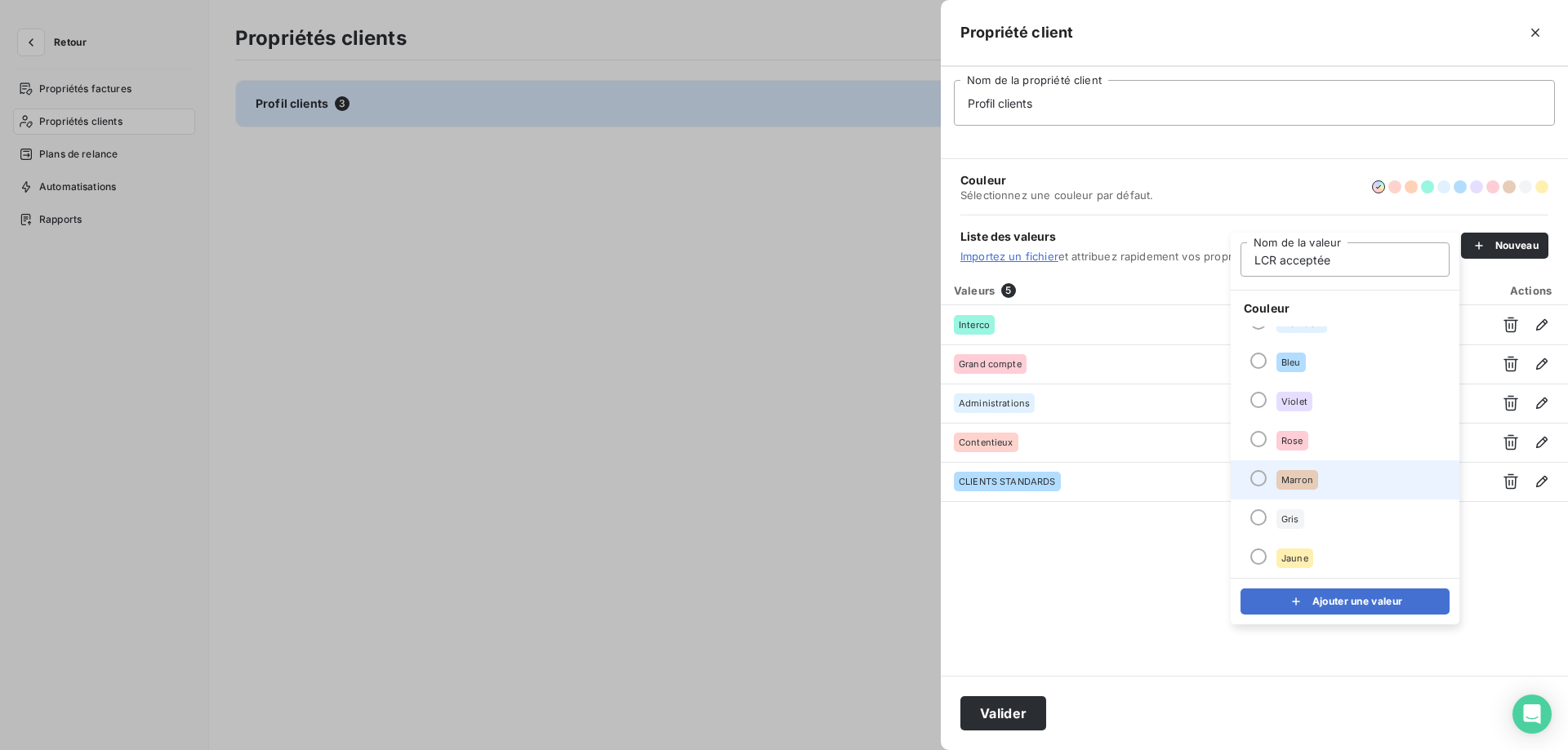
type input "LCR acceptée"
click at [1253, 479] on div at bounding box center [1259, 478] width 16 height 16
click at [1266, 597] on button "Ajouter une valeur" at bounding box center [1344, 601] width 209 height 26
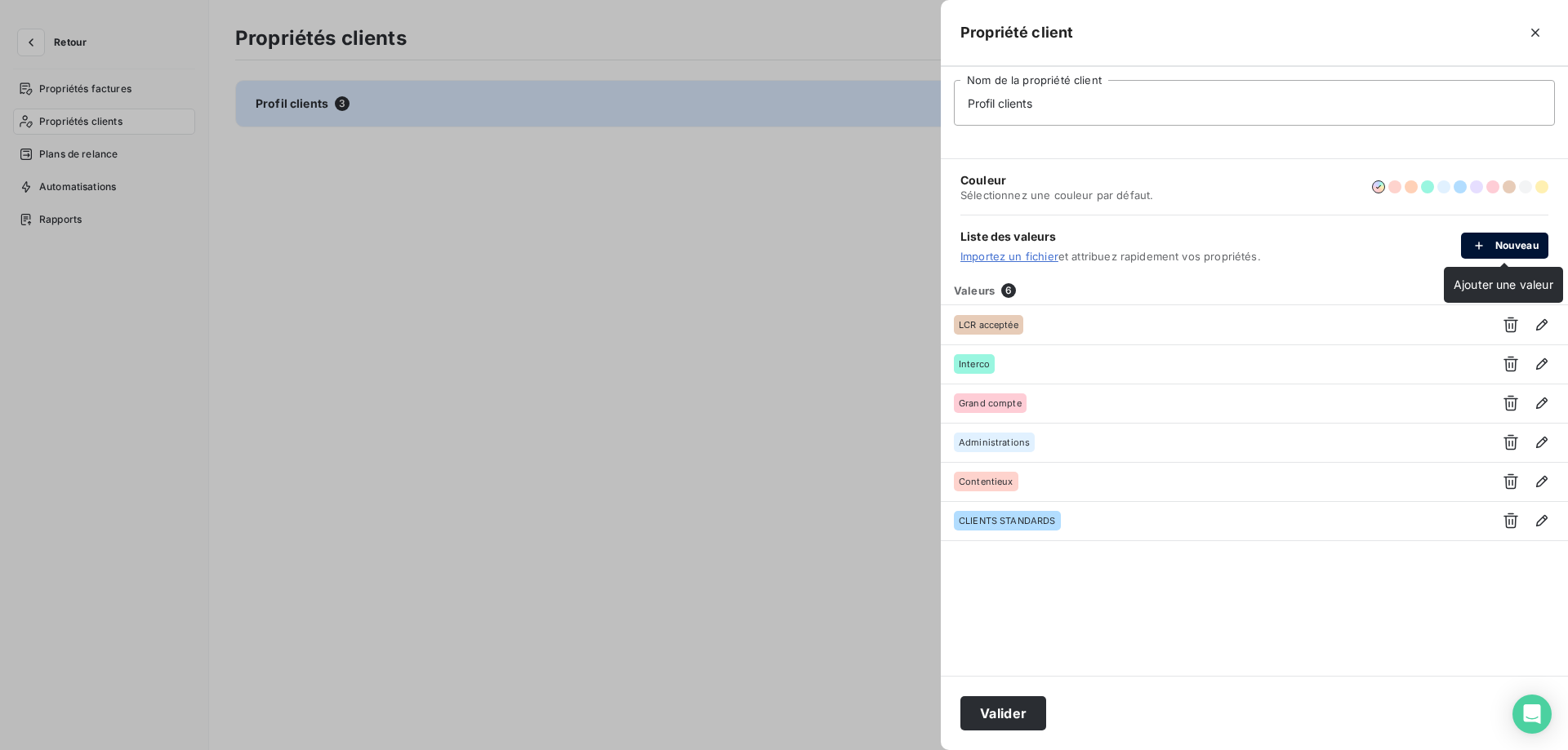
click at [1488, 243] on div "button" at bounding box center [1483, 245] width 25 height 16
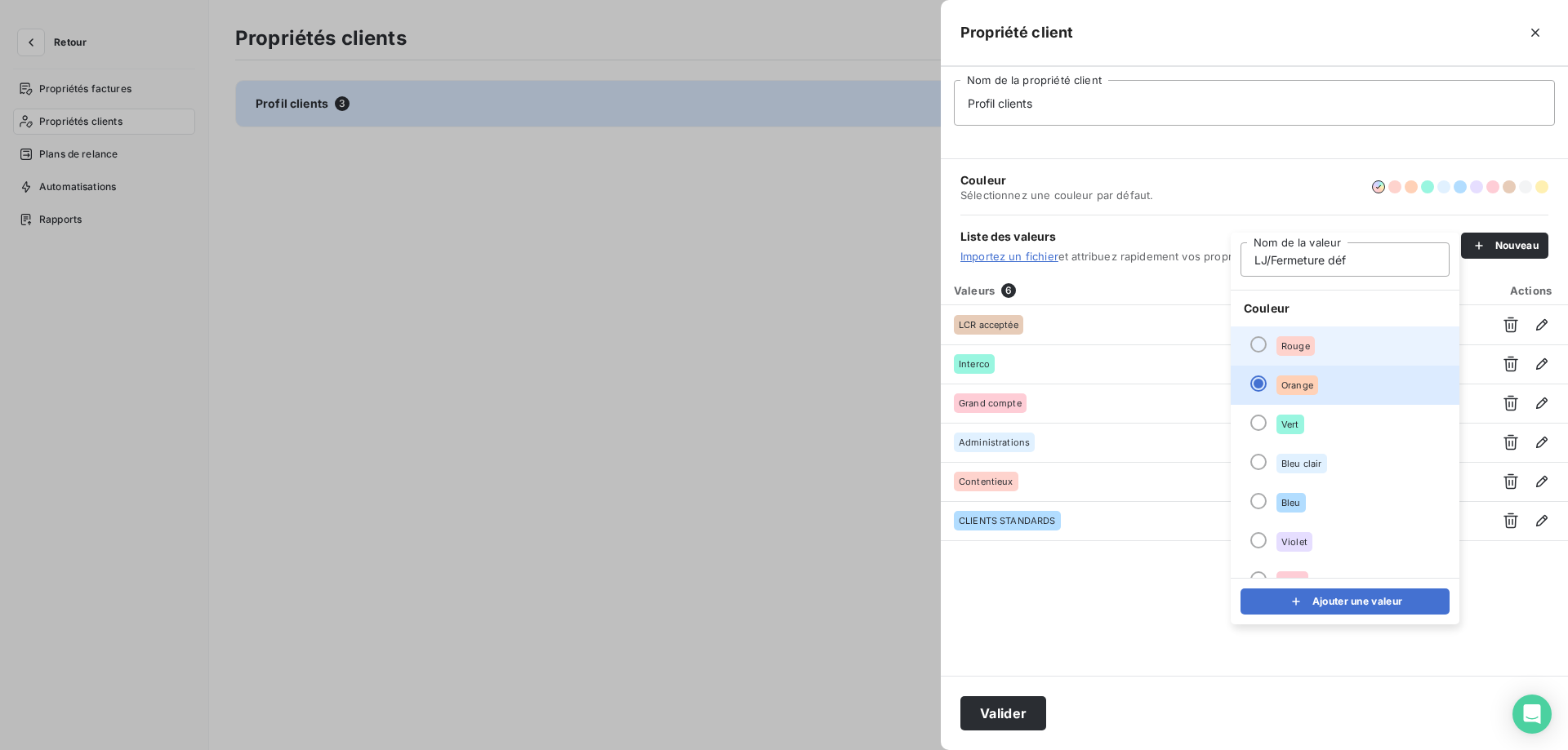
type input "LJ/Fermeture déf"
click at [1257, 338] on div at bounding box center [1259, 344] width 16 height 16
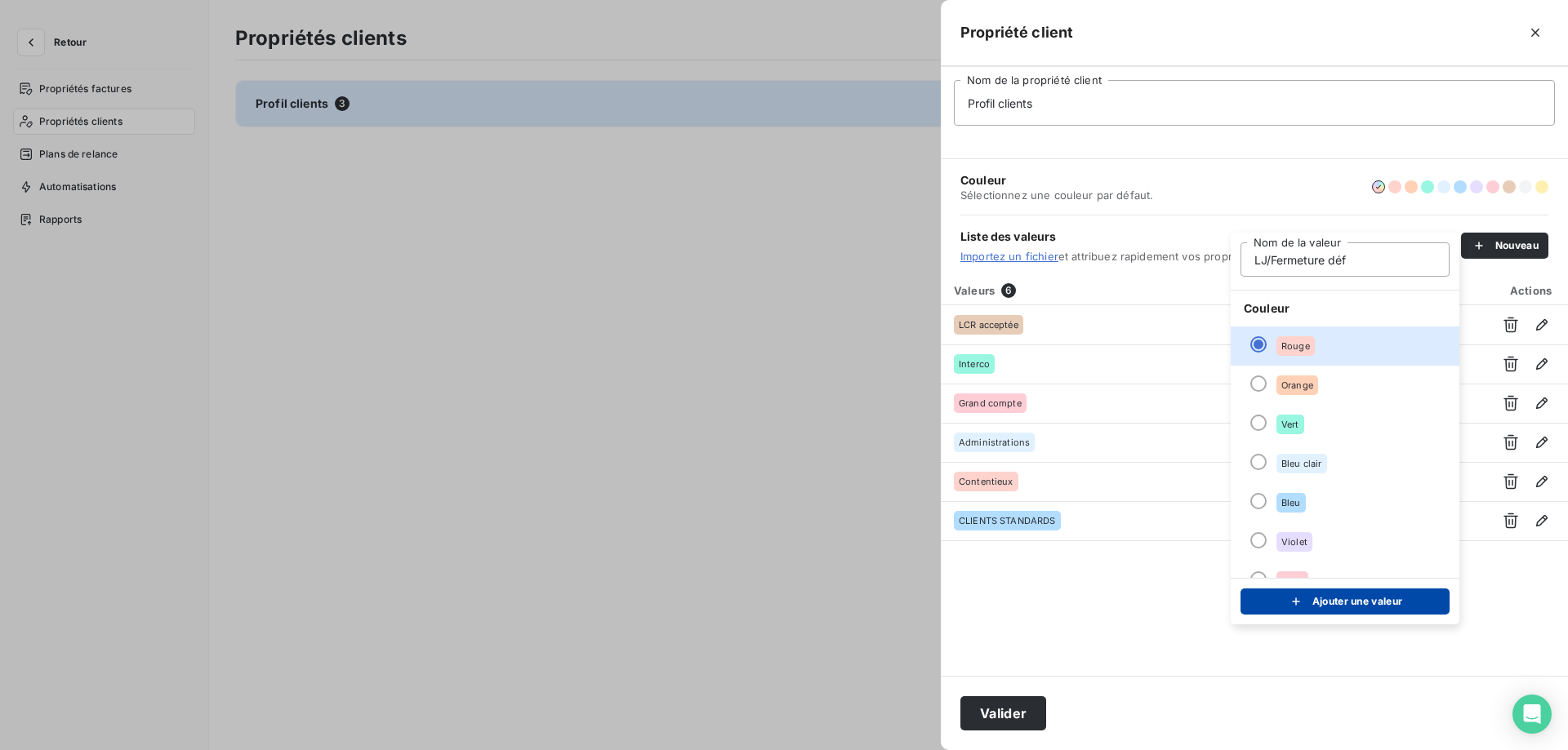
click at [1283, 595] on button "Ajouter une valeur" at bounding box center [1344, 601] width 209 height 26
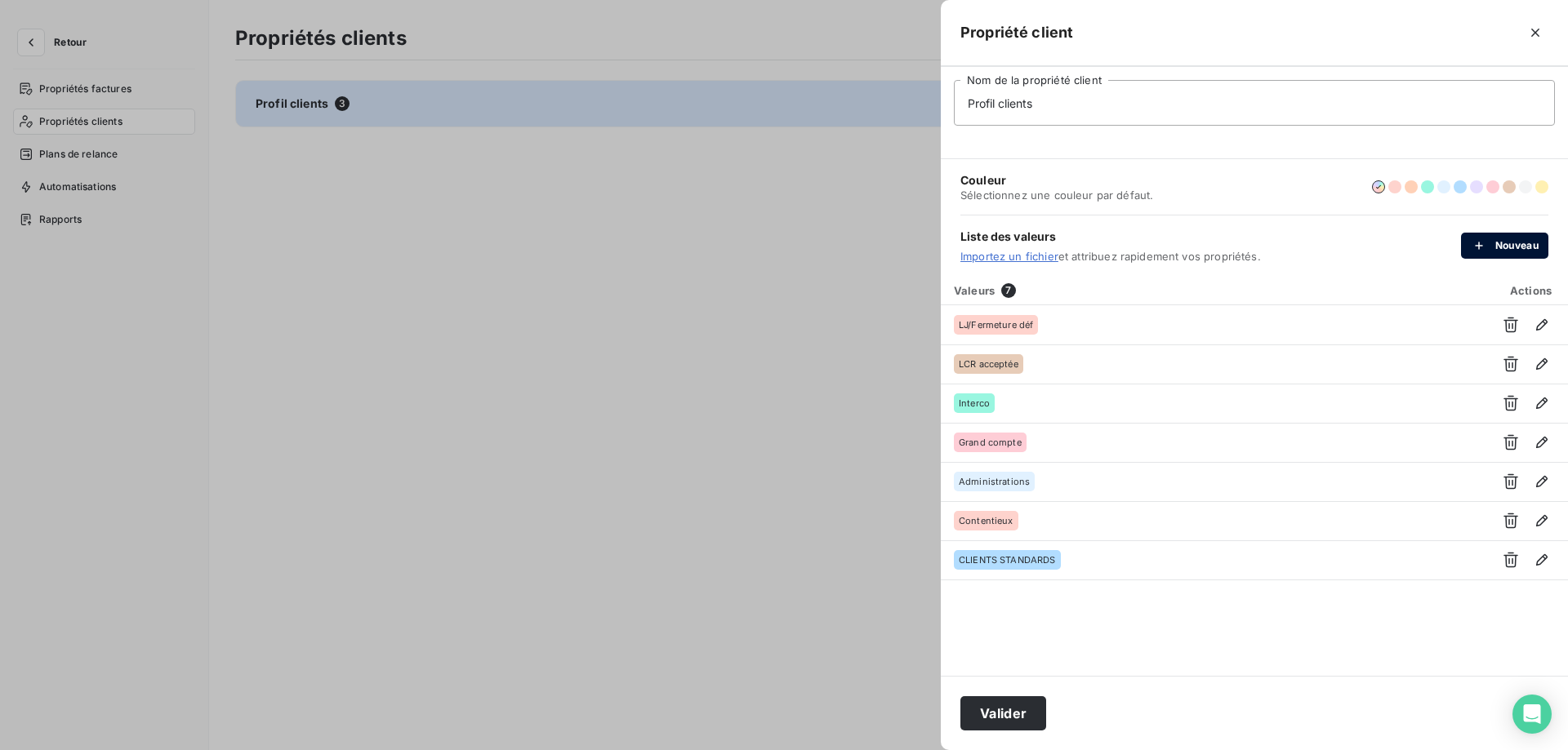
click at [1522, 237] on button "Nouveau" at bounding box center [1505, 246] width 88 height 26
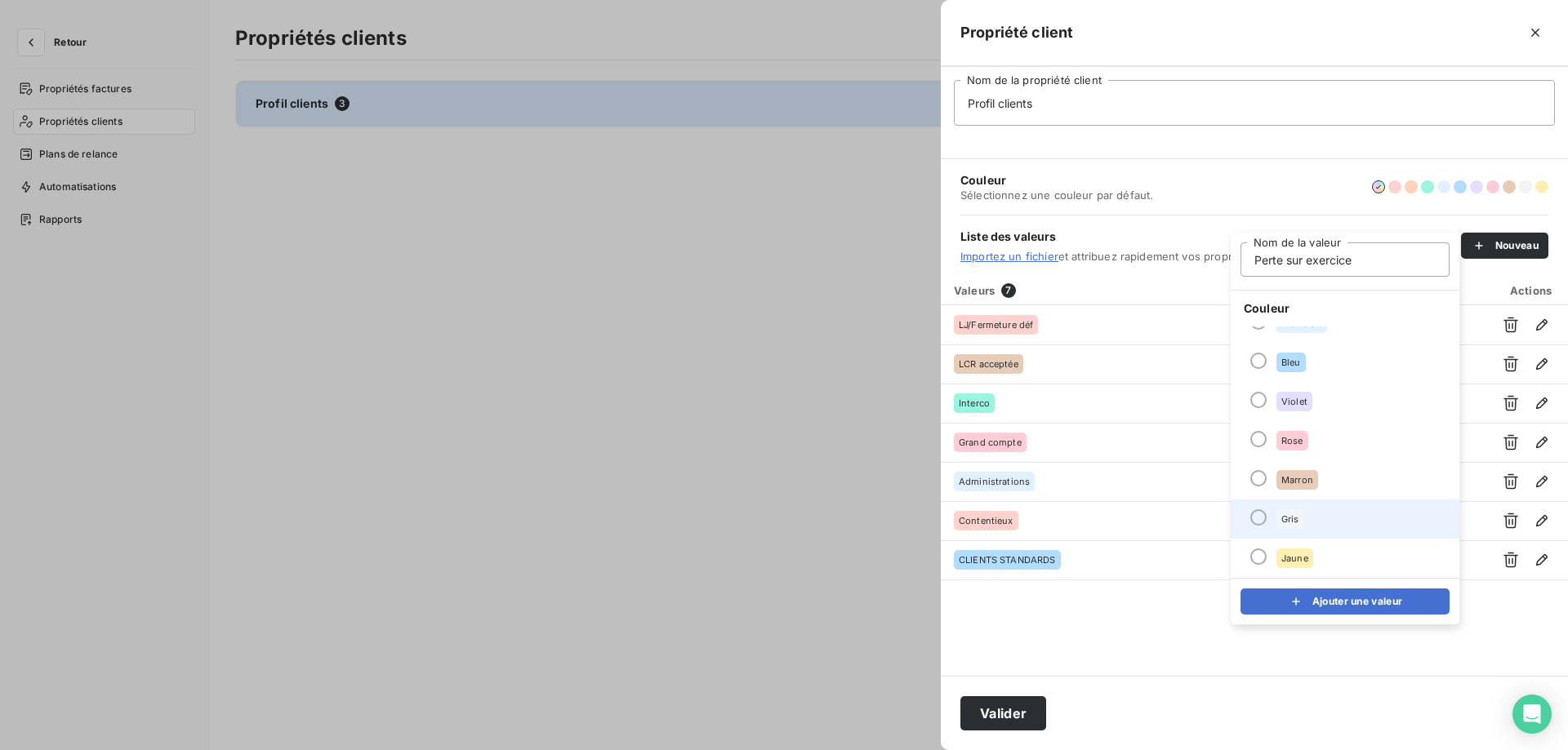
type input "Perte sur exercice"
click at [1259, 516] on div at bounding box center [1259, 517] width 16 height 16
click at [1328, 597] on button "Ajouter une valeur" at bounding box center [1344, 601] width 209 height 26
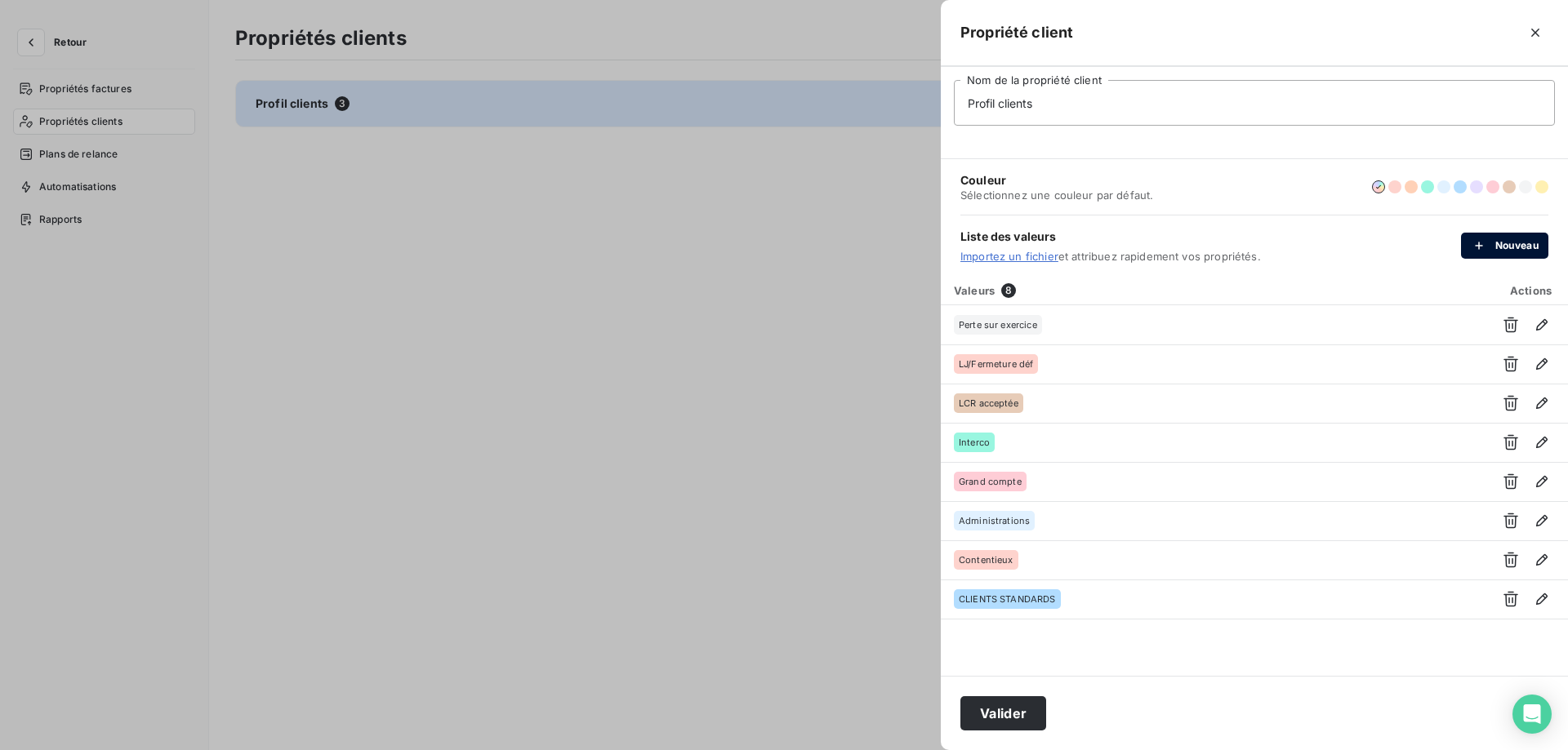
click at [1493, 248] on div "button" at bounding box center [1483, 245] width 25 height 16
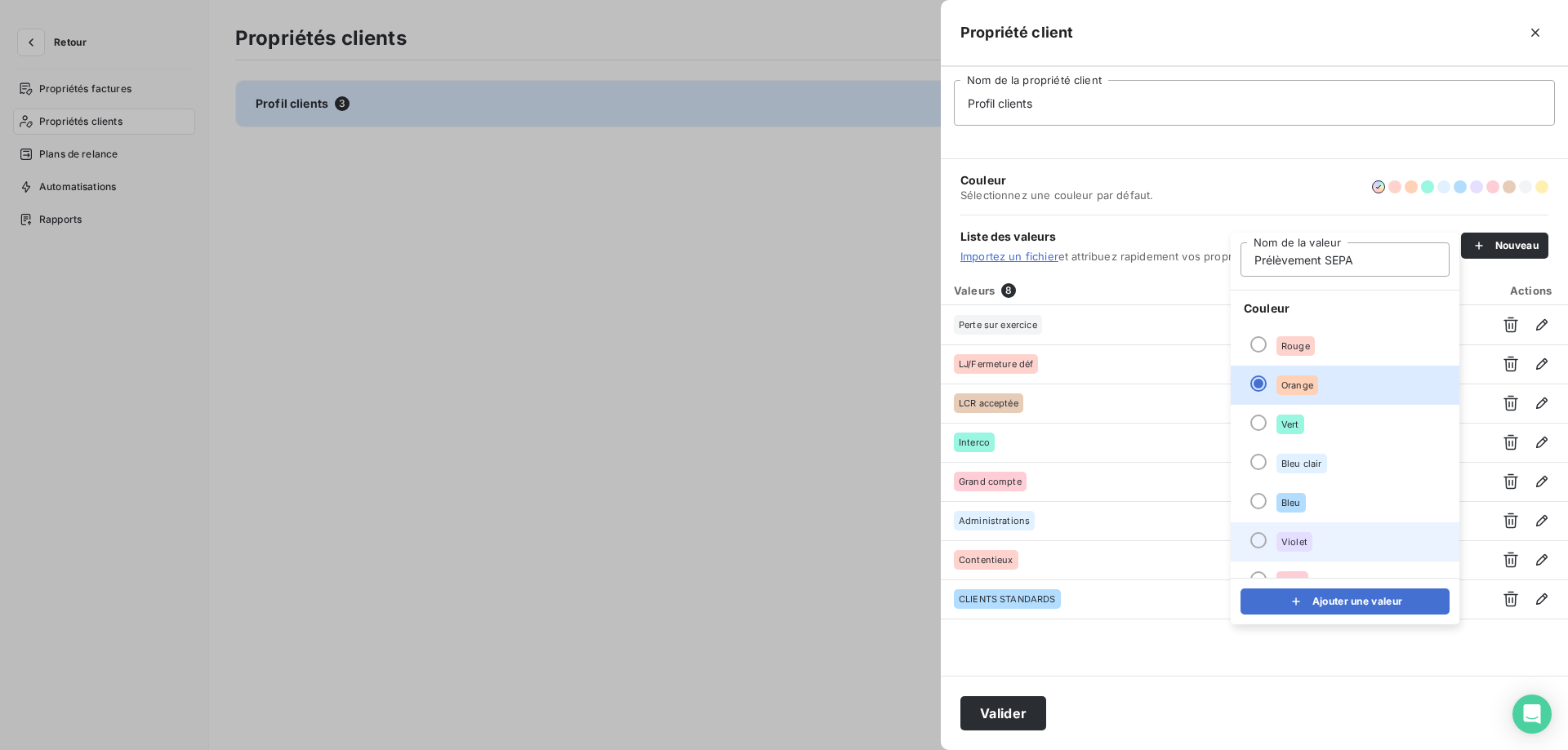
type input "Prélèvement SEPA"
click at [1253, 536] on div at bounding box center [1259, 540] width 16 height 16
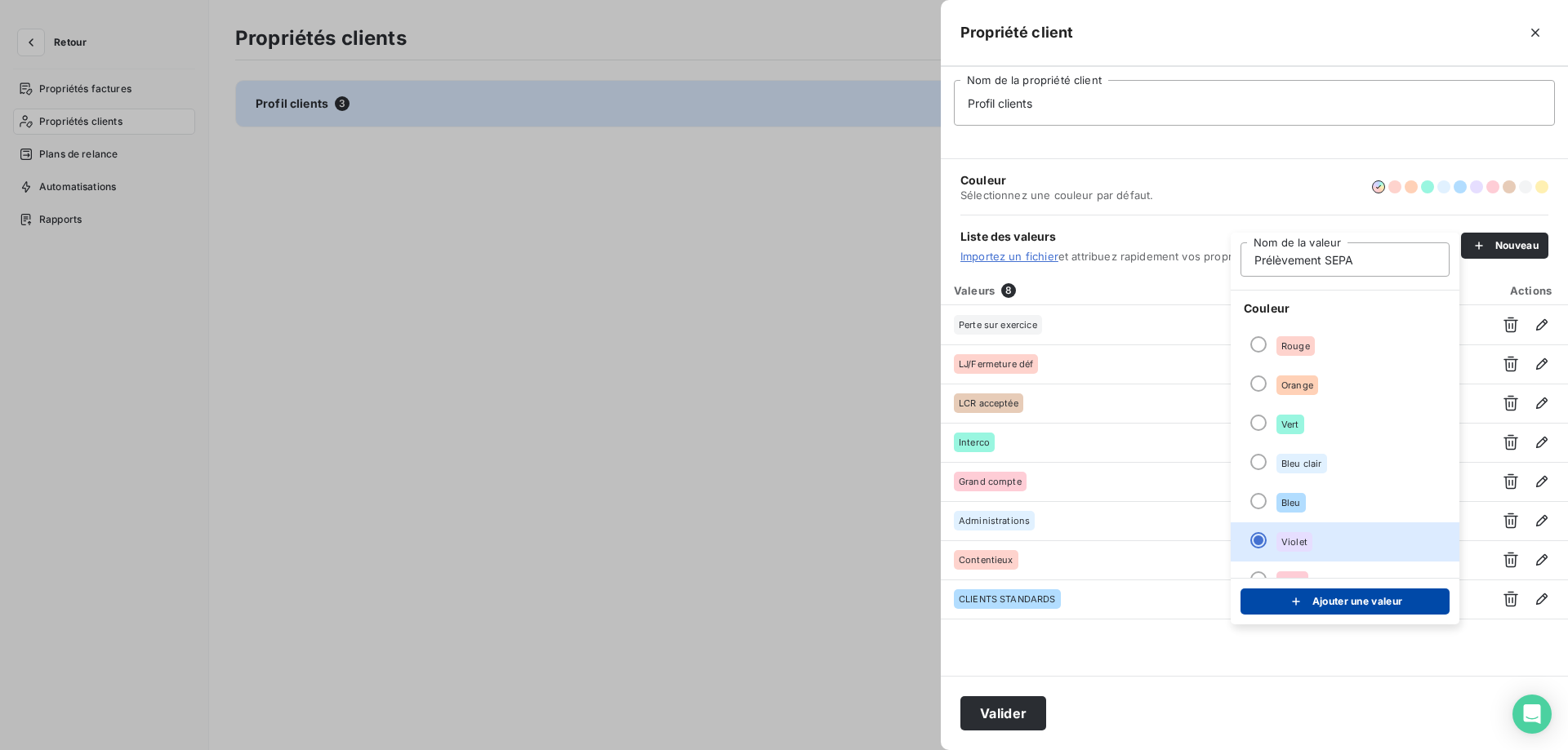
click at [1279, 597] on button "Ajouter une valeur" at bounding box center [1344, 601] width 209 height 26
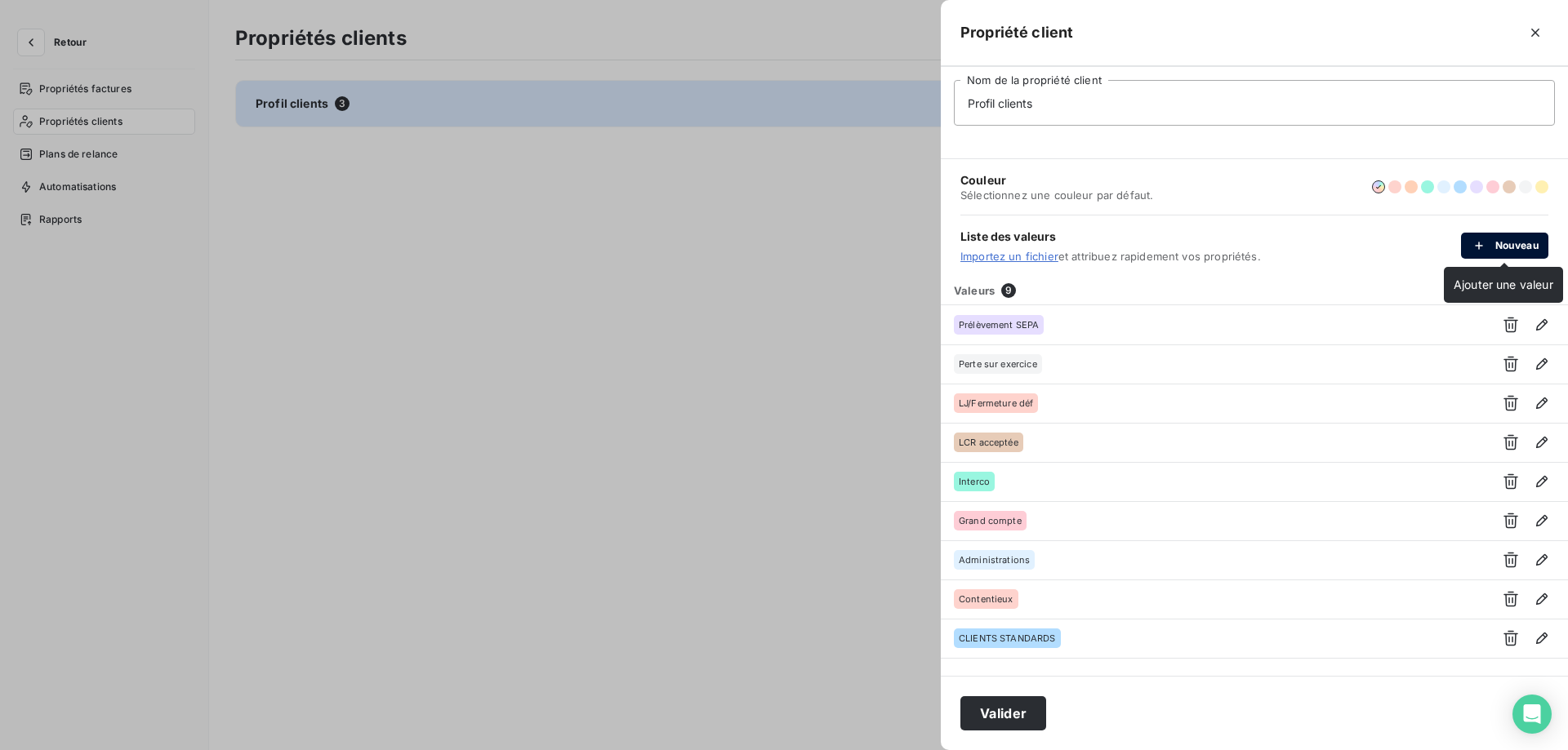
click at [1512, 241] on button "Nouveau" at bounding box center [1505, 246] width 88 height 26
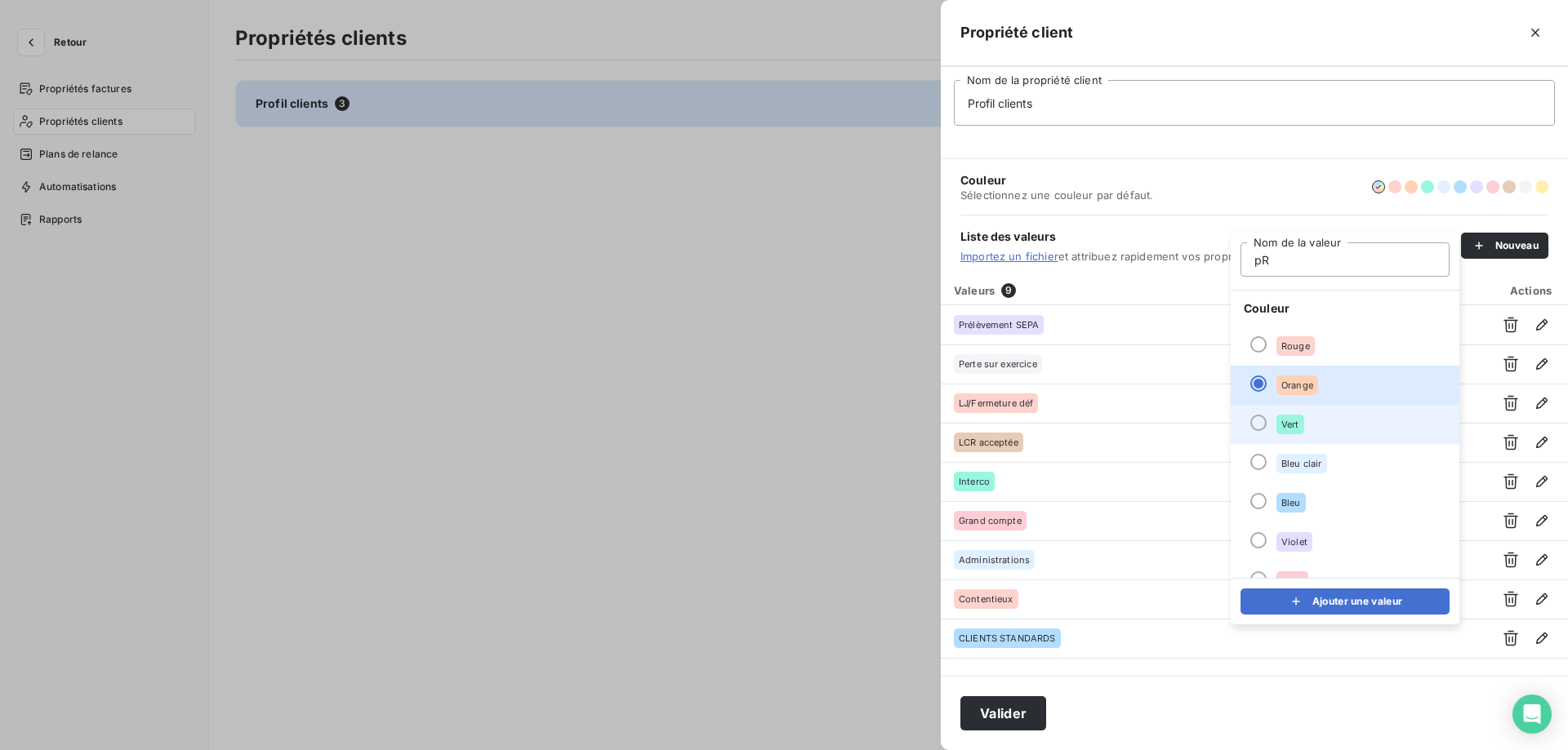
type input "p"
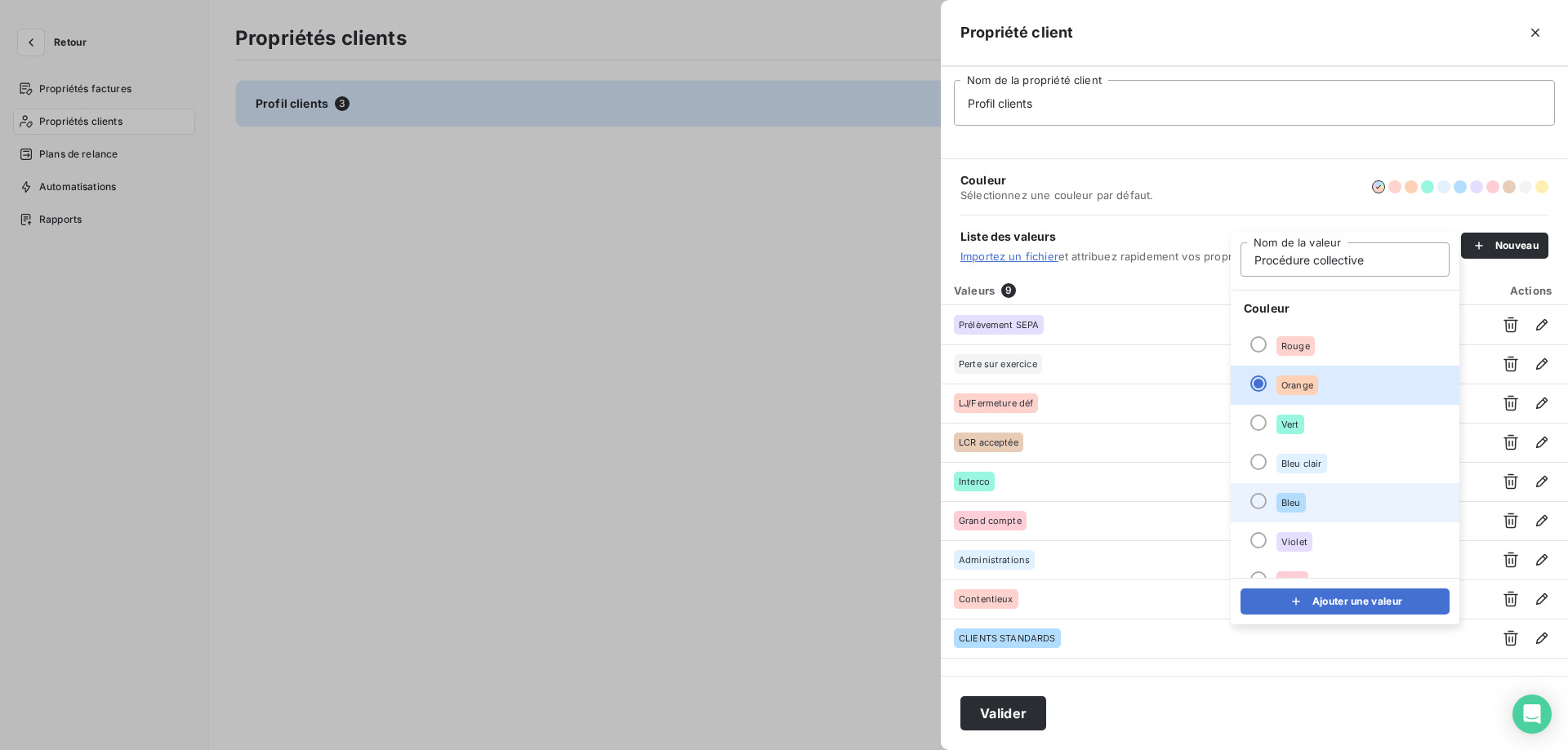
type input "Procédure collective"
click at [1258, 498] on div at bounding box center [1259, 501] width 16 height 16
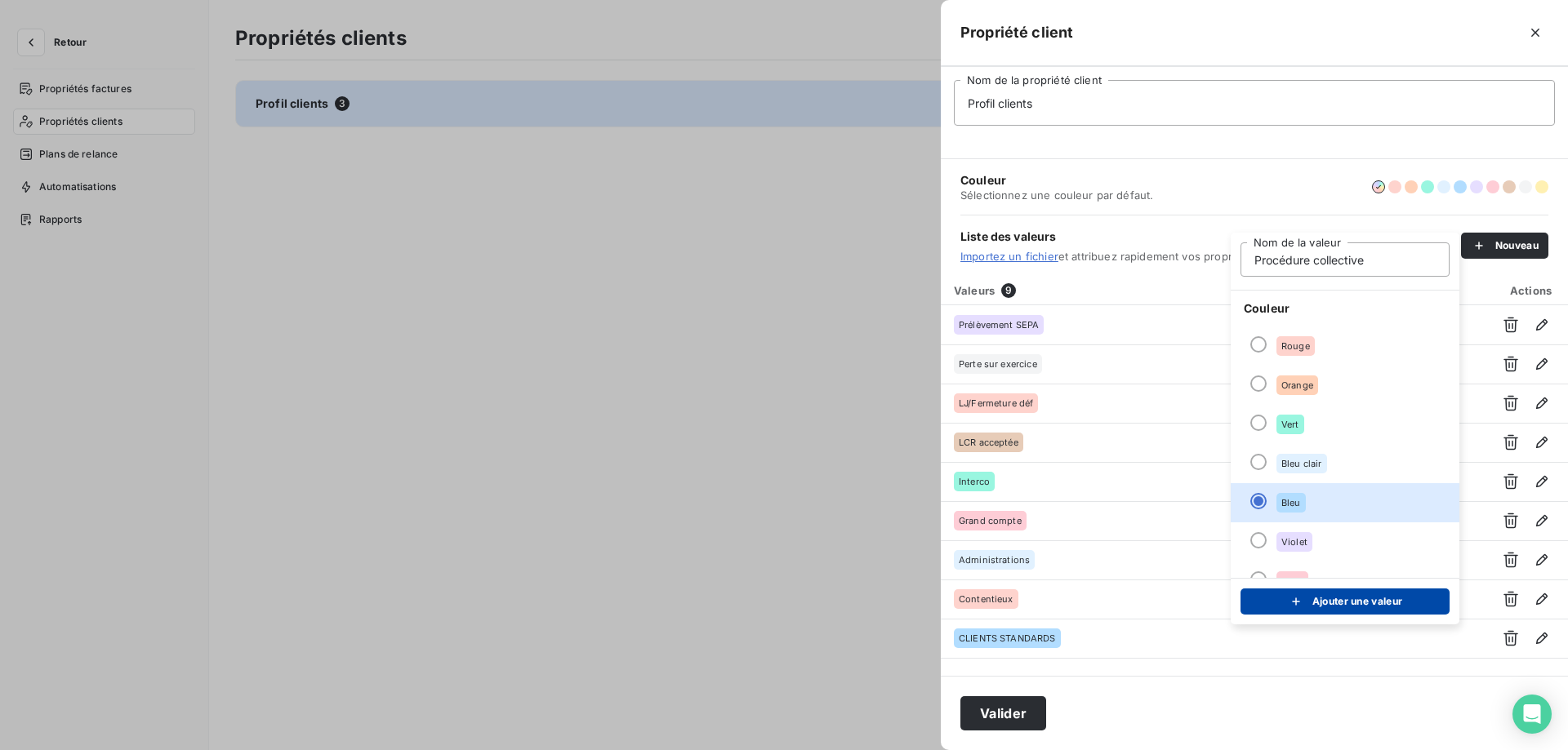
click at [1294, 597] on icon "submit" at bounding box center [1295, 601] width 16 height 16
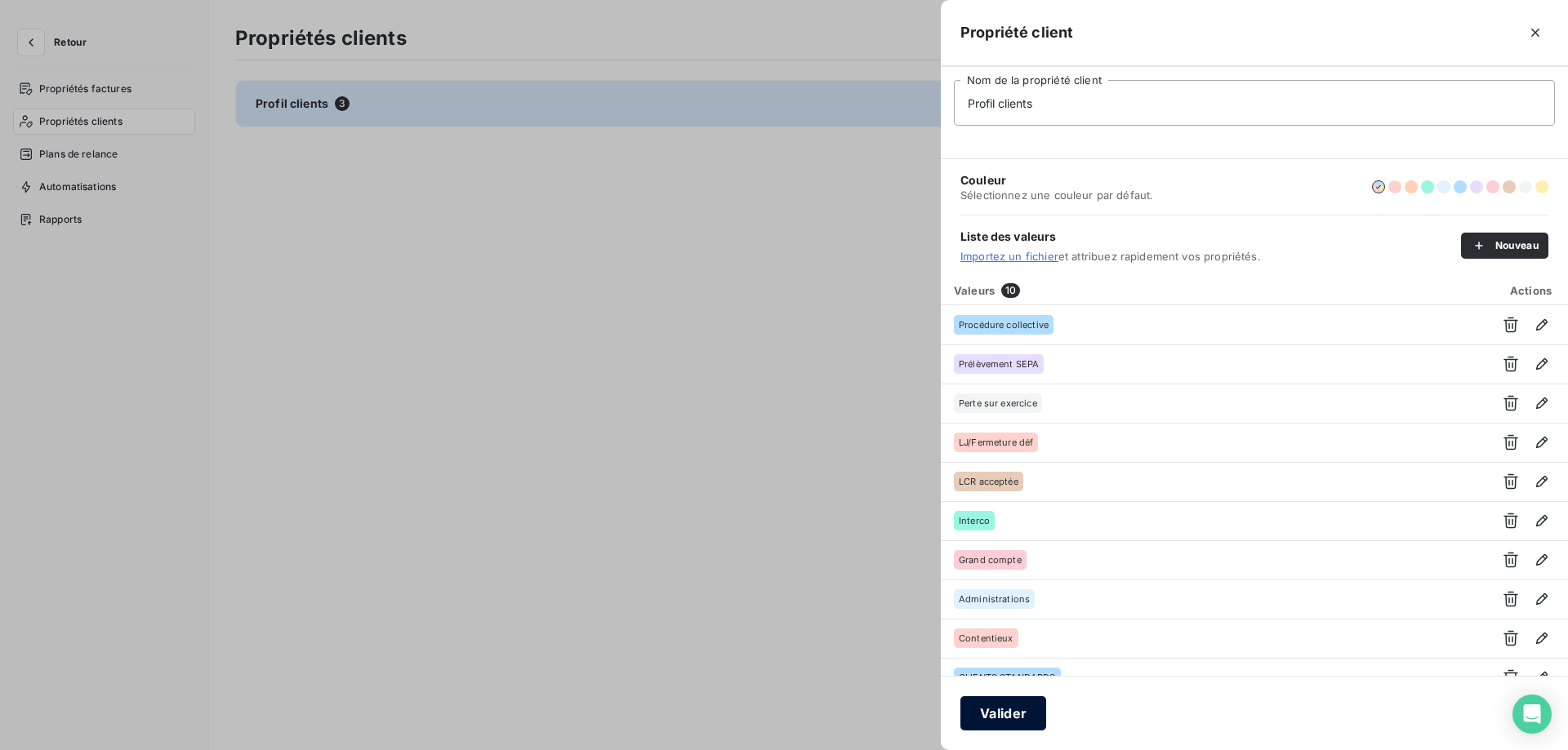
click at [1026, 720] on button "Valider" at bounding box center [1003, 713] width 86 height 34
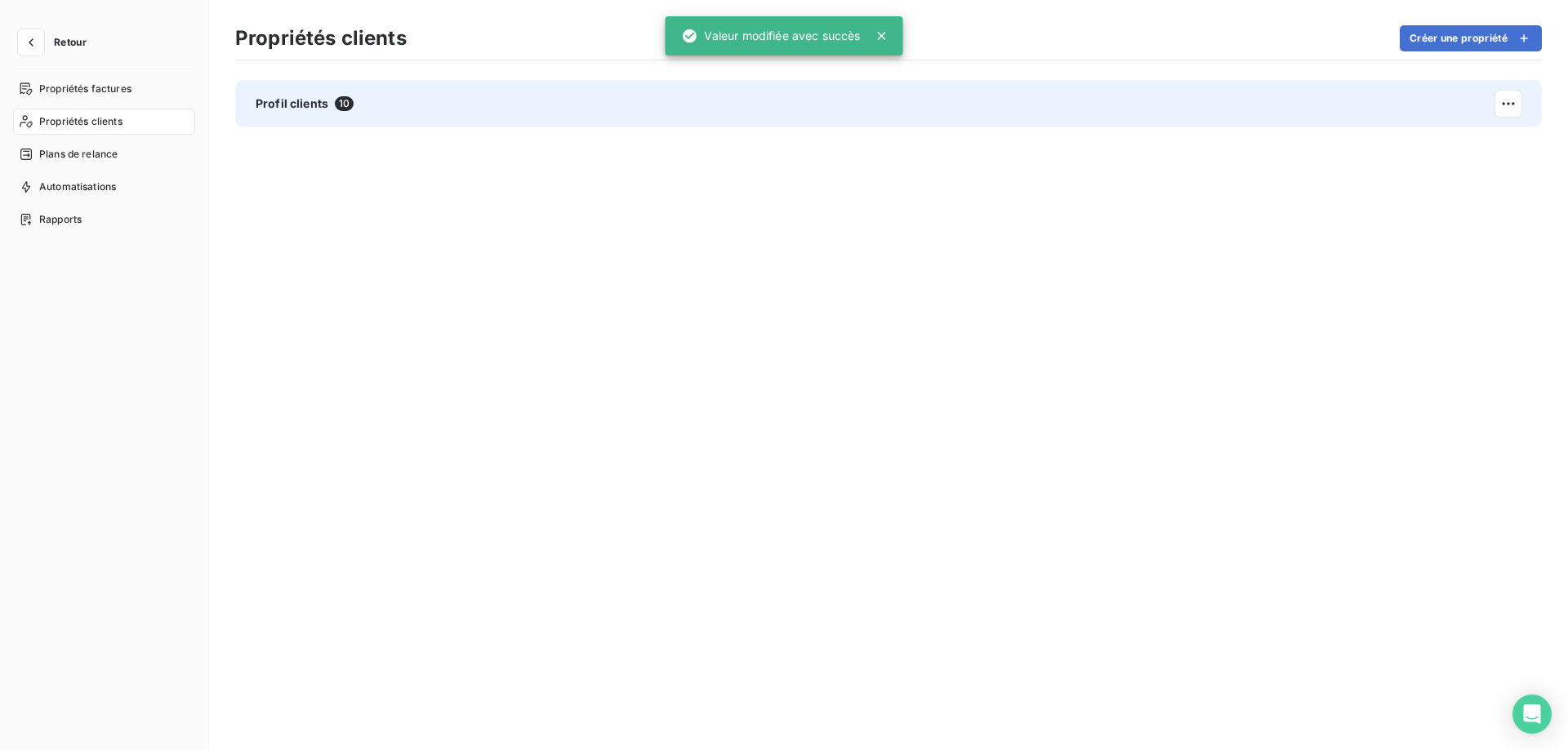
click at [1369, 96] on div "Profil clients 10" at bounding box center [889, 103] width 1307 height 47
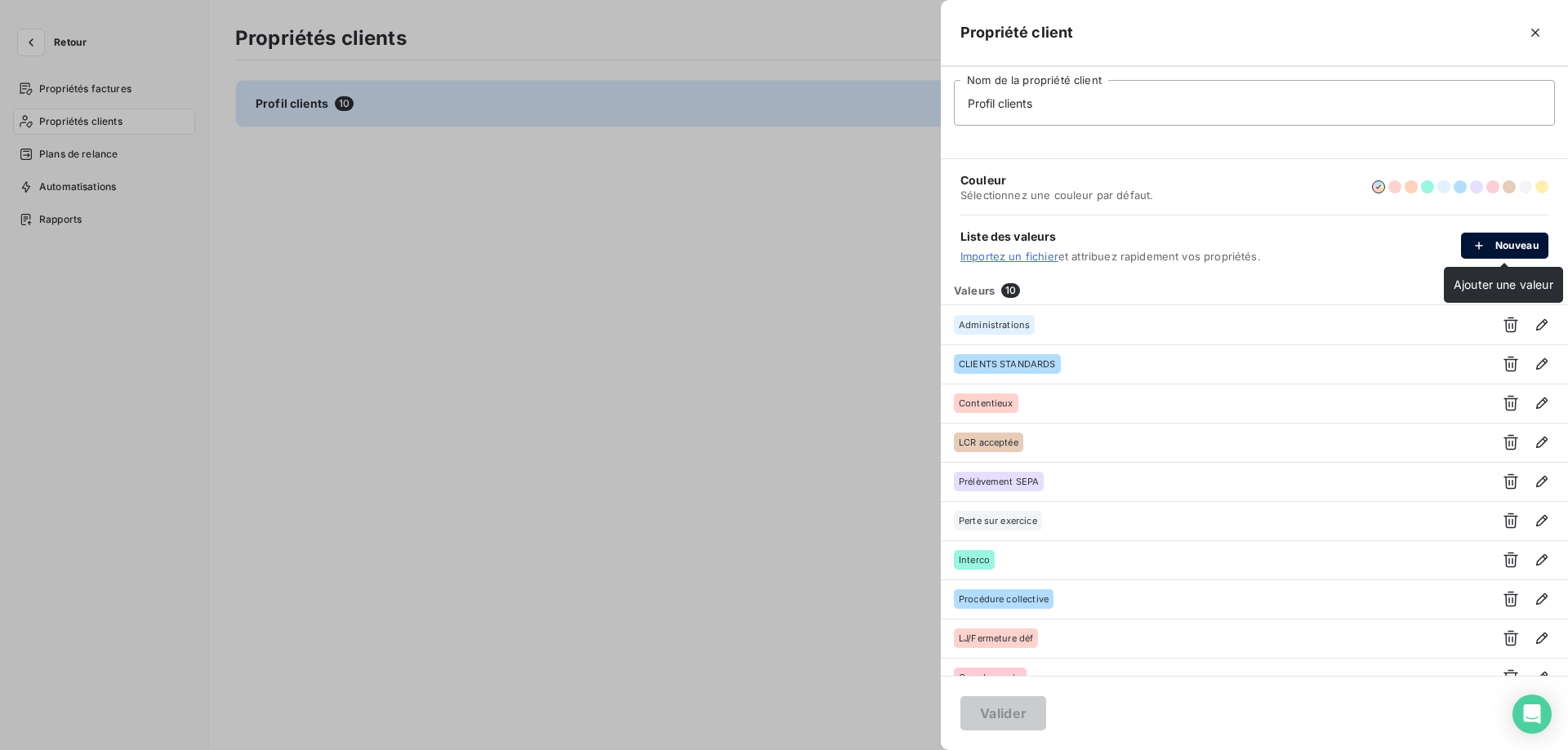
click at [1494, 243] on button "Nouveau" at bounding box center [1505, 246] width 88 height 26
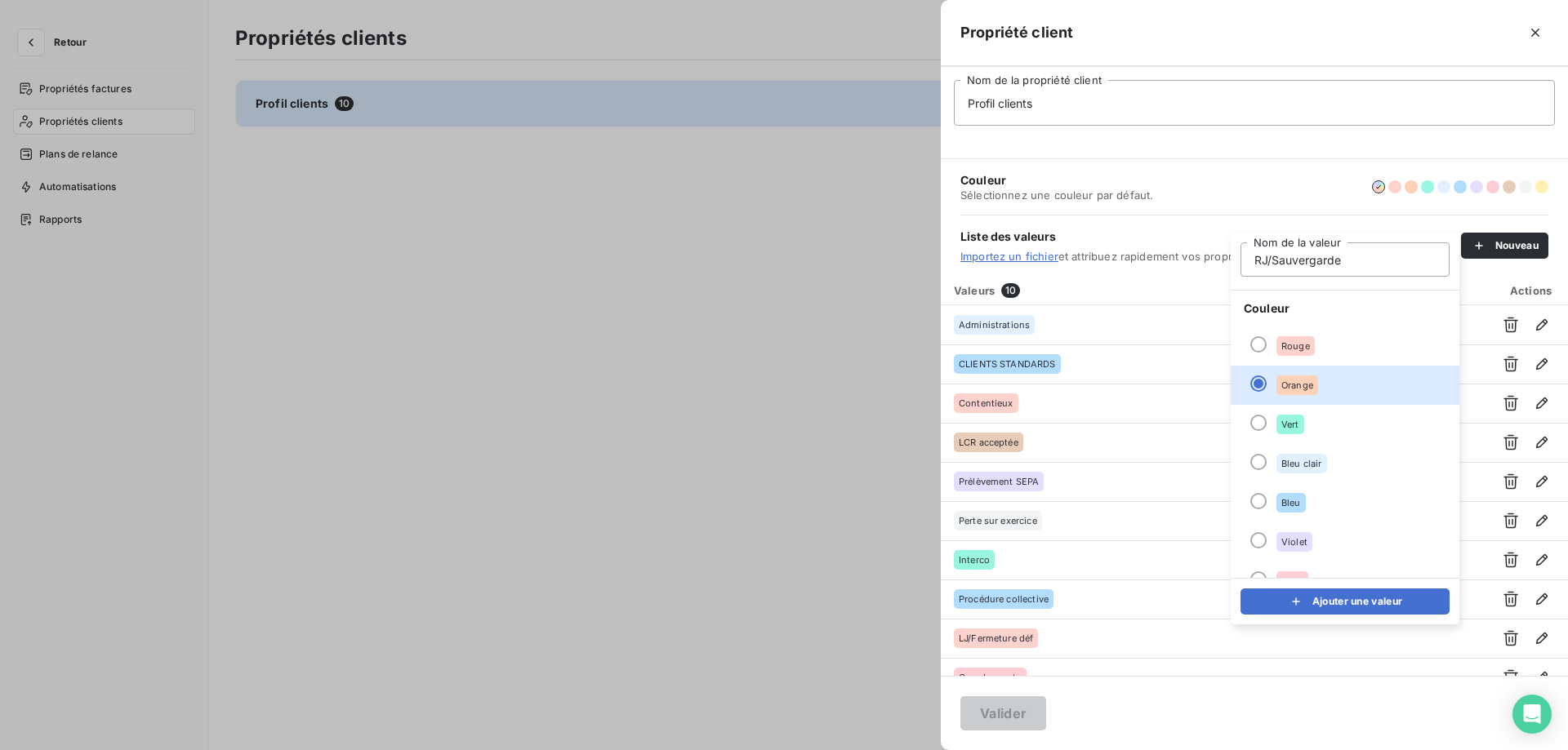
type input "RJ/Sauvergarde"
click at [1275, 585] on div "Ajouter une valeur" at bounding box center [1345, 601] width 229 height 46
click at [1381, 601] on button "Ajouter une valeur" at bounding box center [1344, 601] width 209 height 26
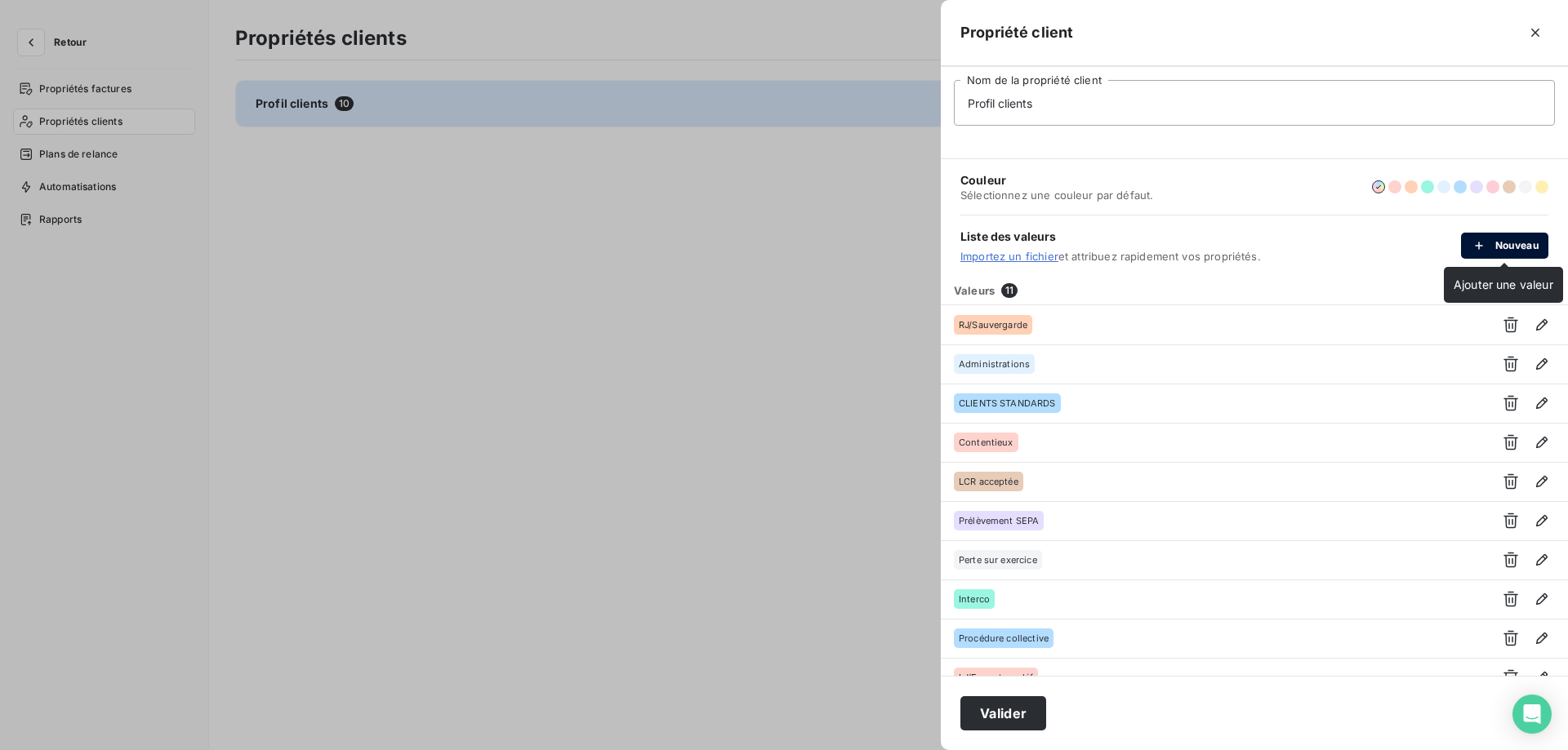
click at [1514, 247] on button "Nouveau" at bounding box center [1505, 246] width 88 height 26
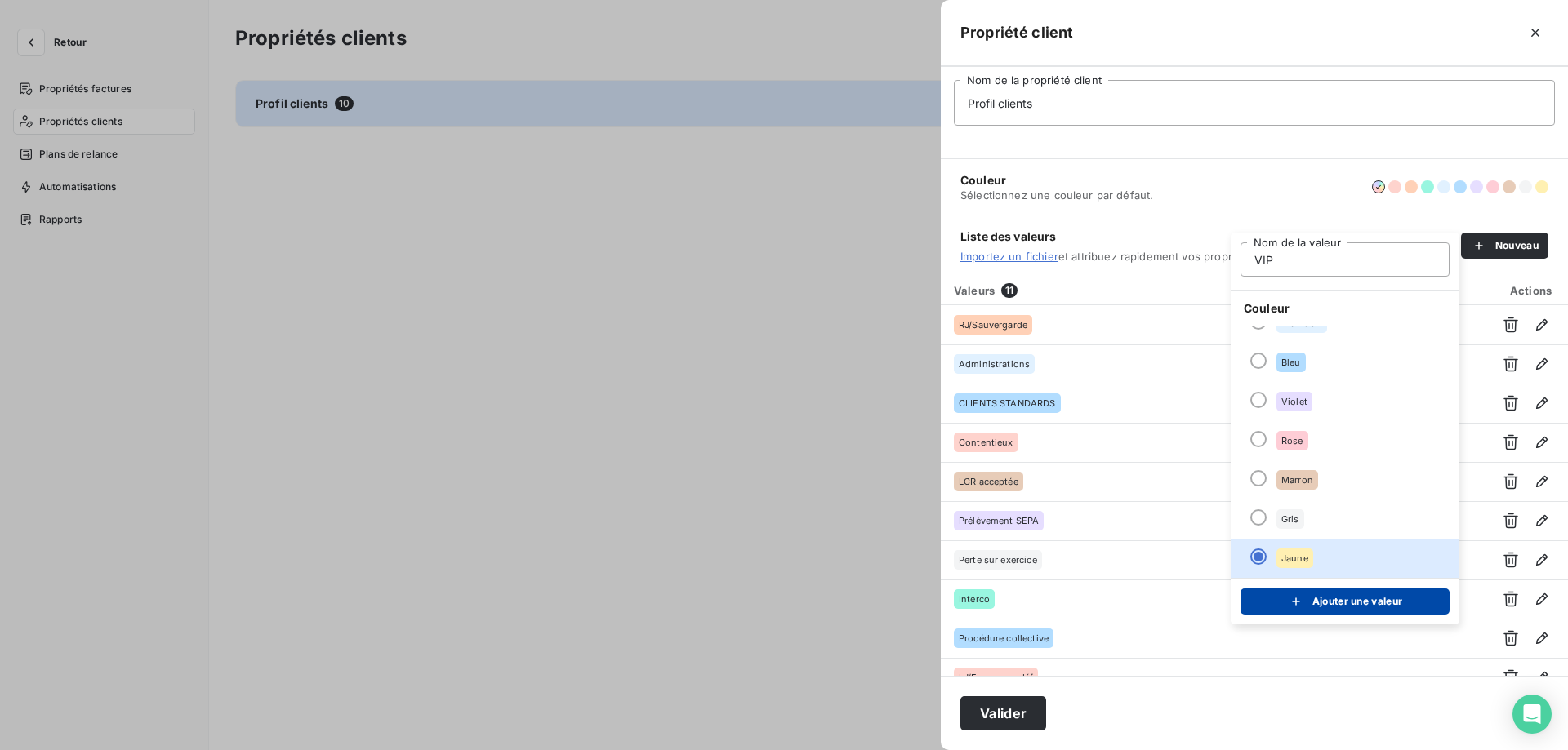
type input "VIP"
click at [1304, 603] on div "submit" at bounding box center [1300, 601] width 25 height 16
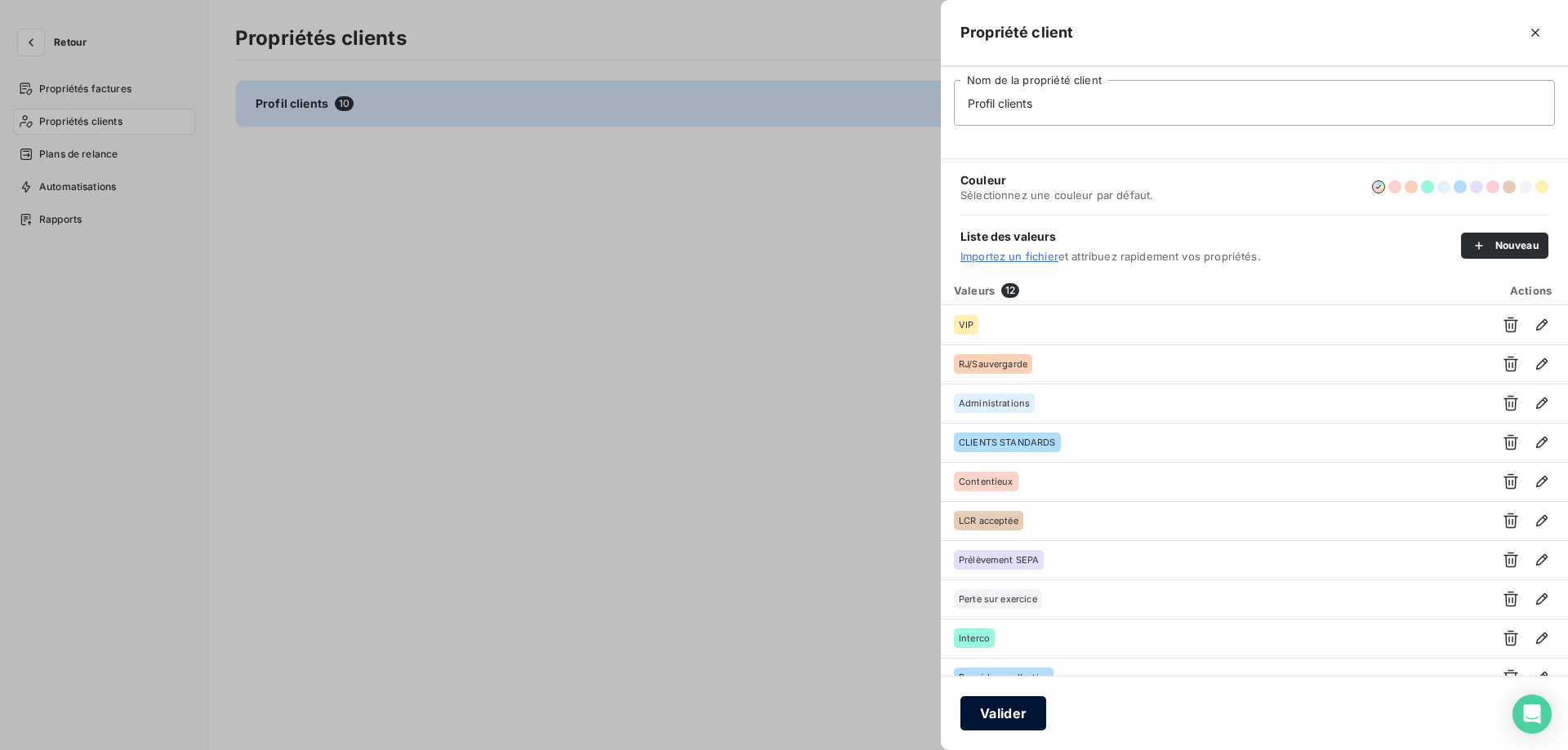
click at [997, 723] on button "Valider" at bounding box center [1003, 713] width 86 height 34
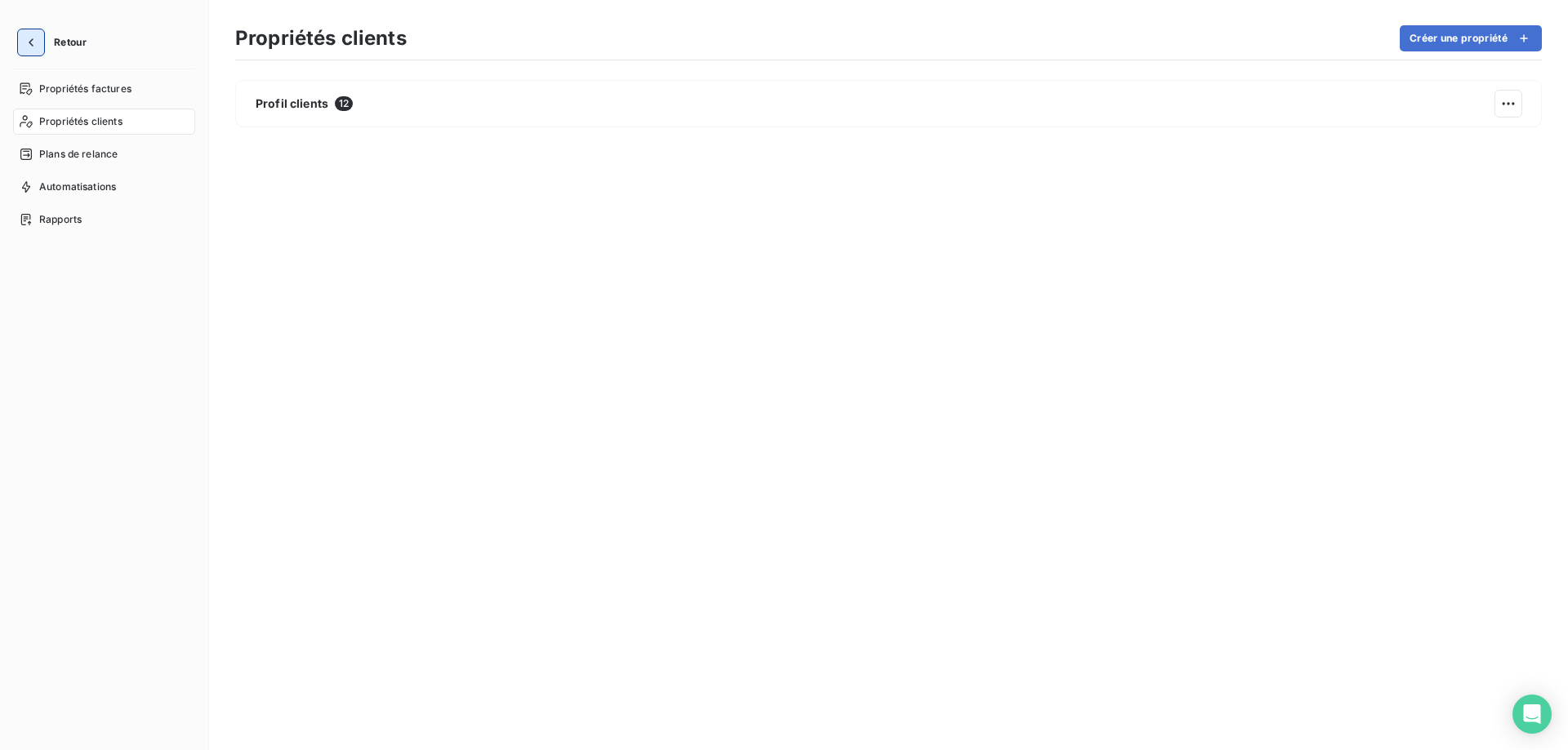
click at [31, 35] on icon "button" at bounding box center [31, 42] width 16 height 16
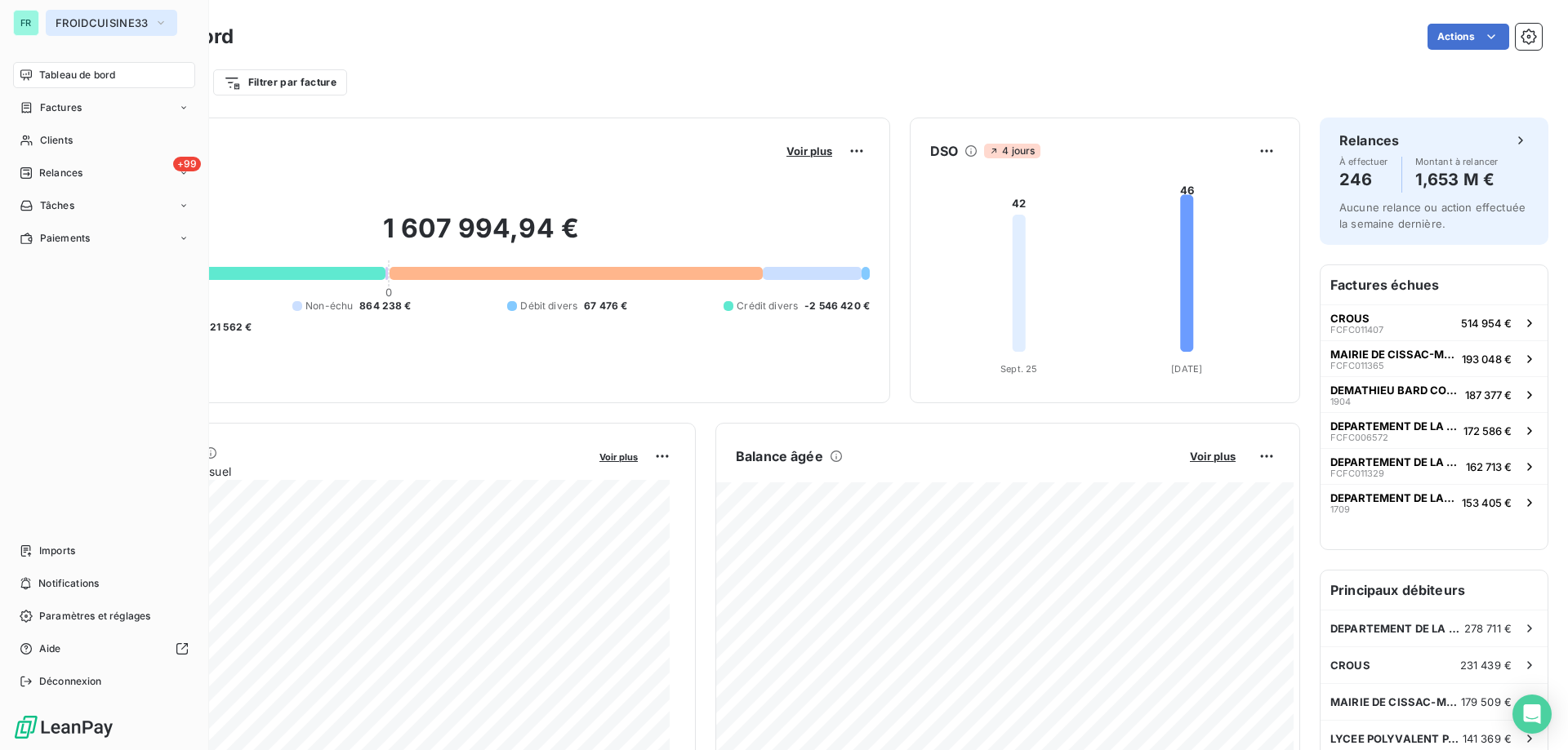
click at [90, 17] on span "FROIDCUISINE33" at bounding box center [101, 22] width 92 height 13
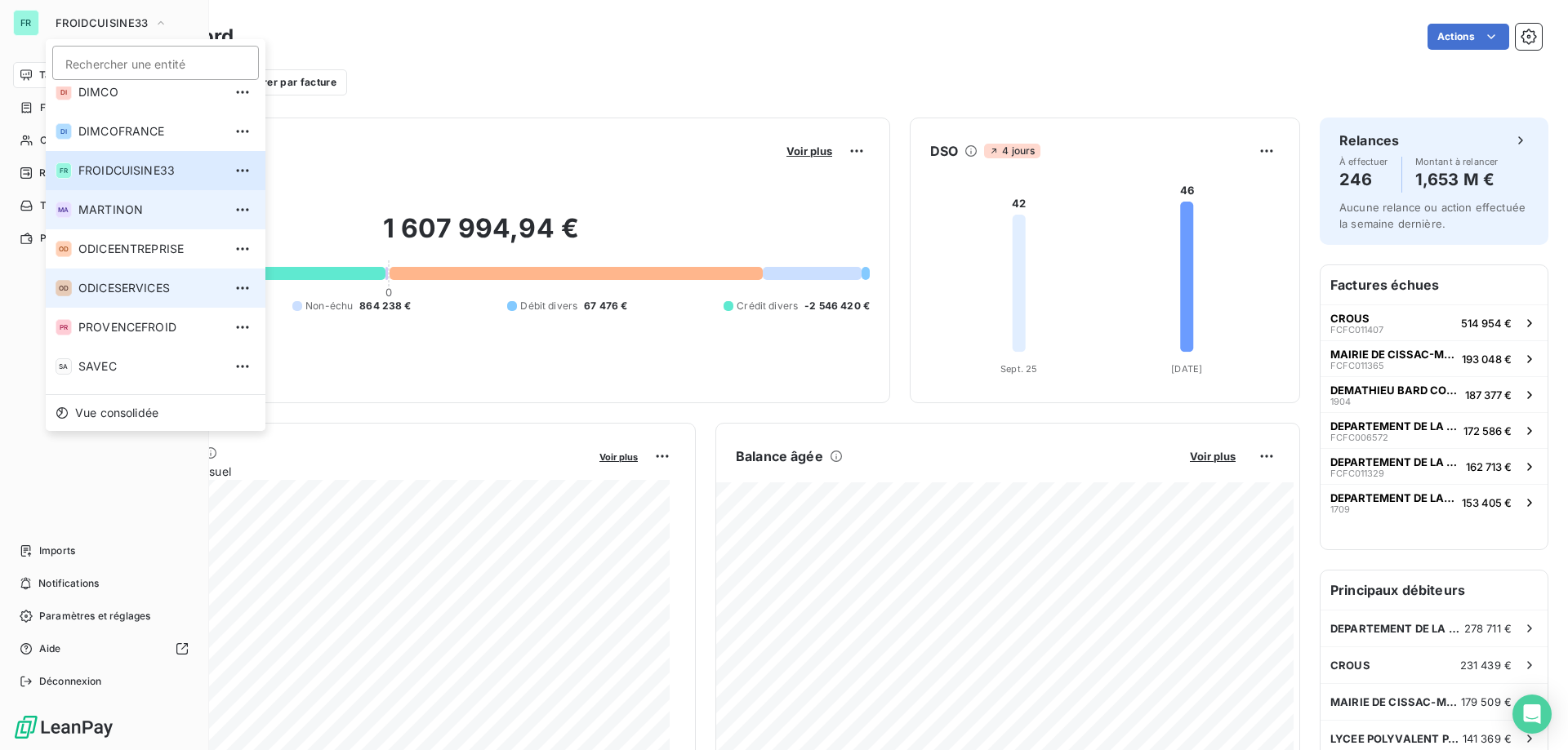
scroll to position [82, 0]
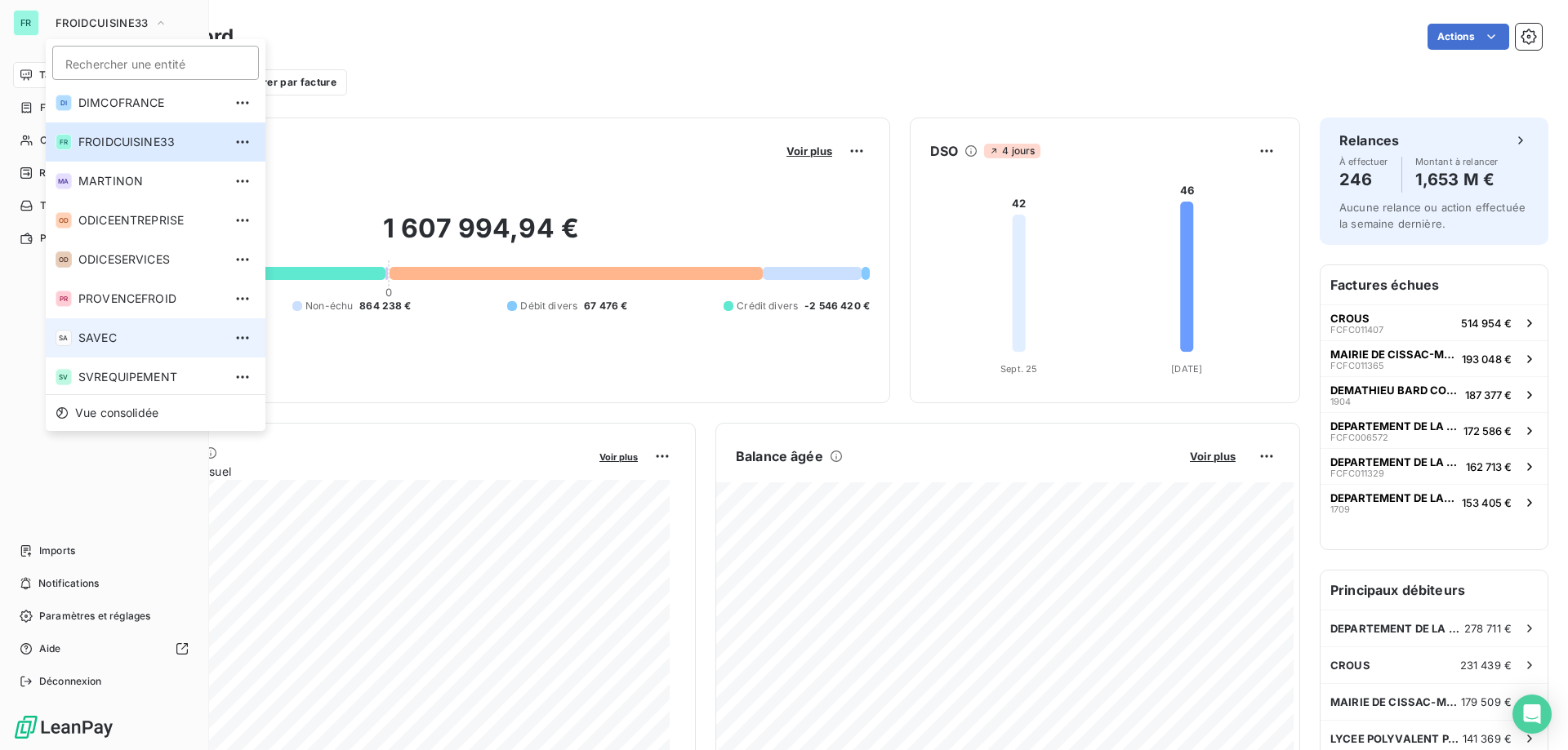
click at [108, 332] on span "SAVEC" at bounding box center [150, 338] width 144 height 16
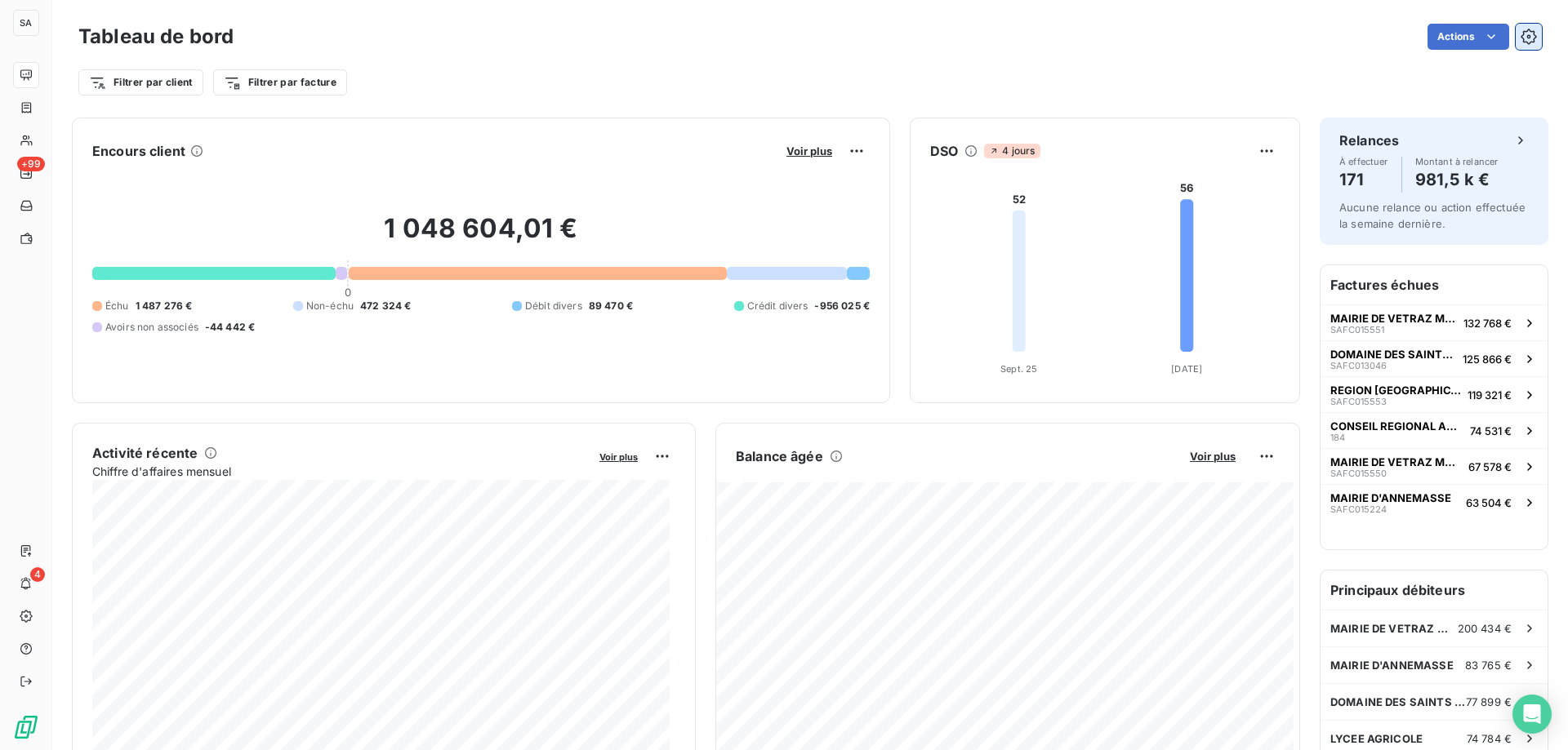
click at [1521, 33] on icon "button" at bounding box center [1528, 36] width 16 height 16
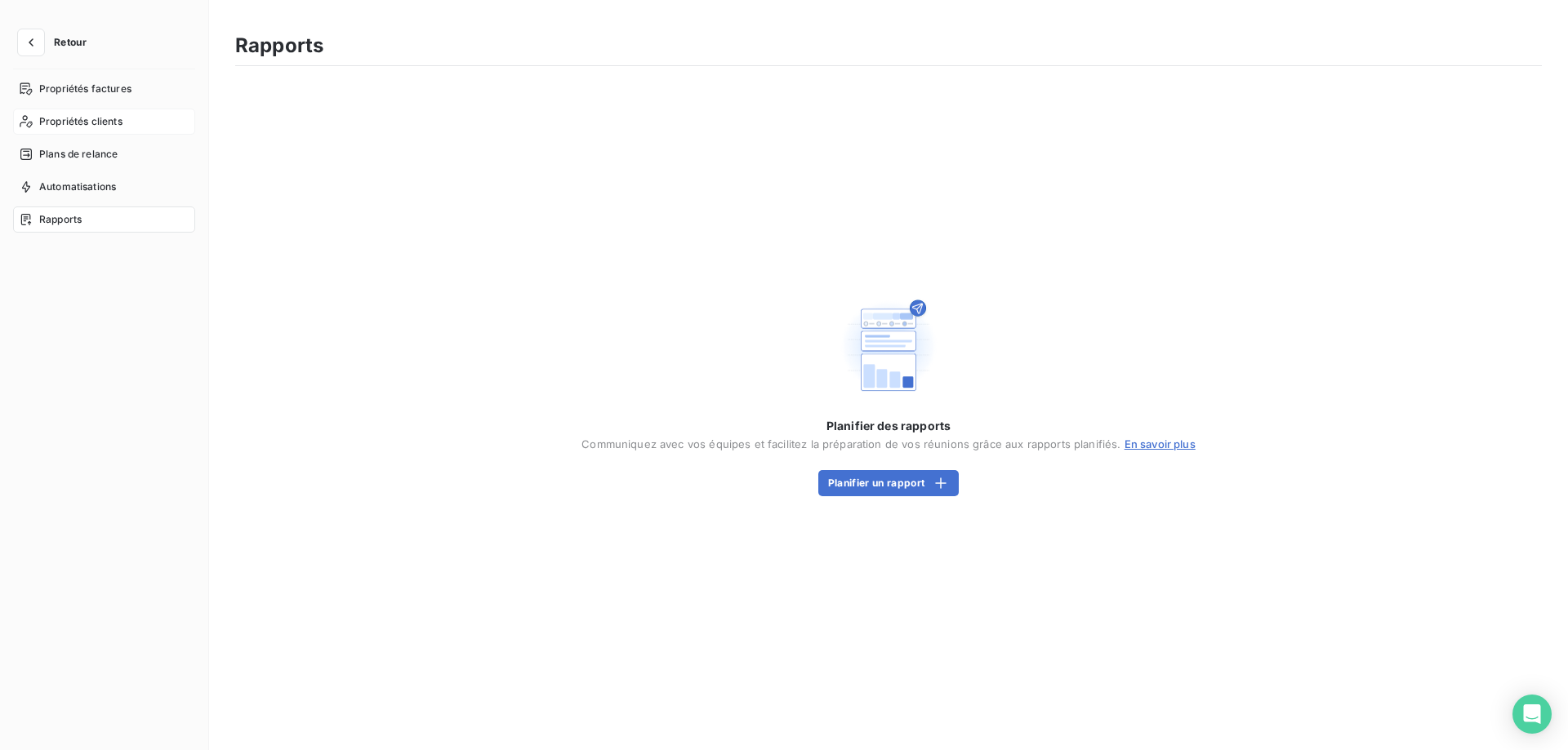
click at [95, 125] on span "Propriétés clients" at bounding box center [81, 121] width 83 height 15
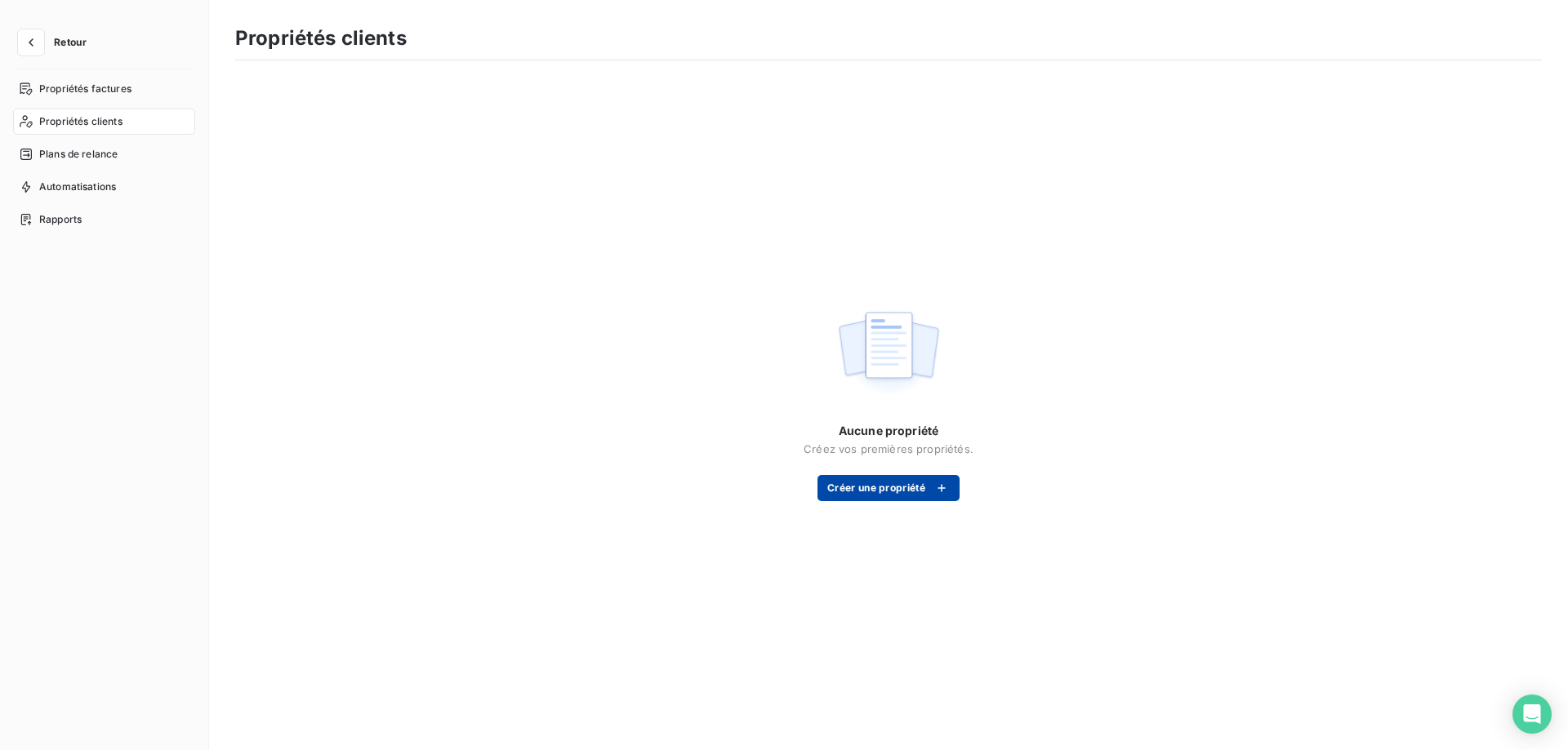
click at [908, 499] on button "Créer une propriété" at bounding box center [888, 488] width 142 height 26
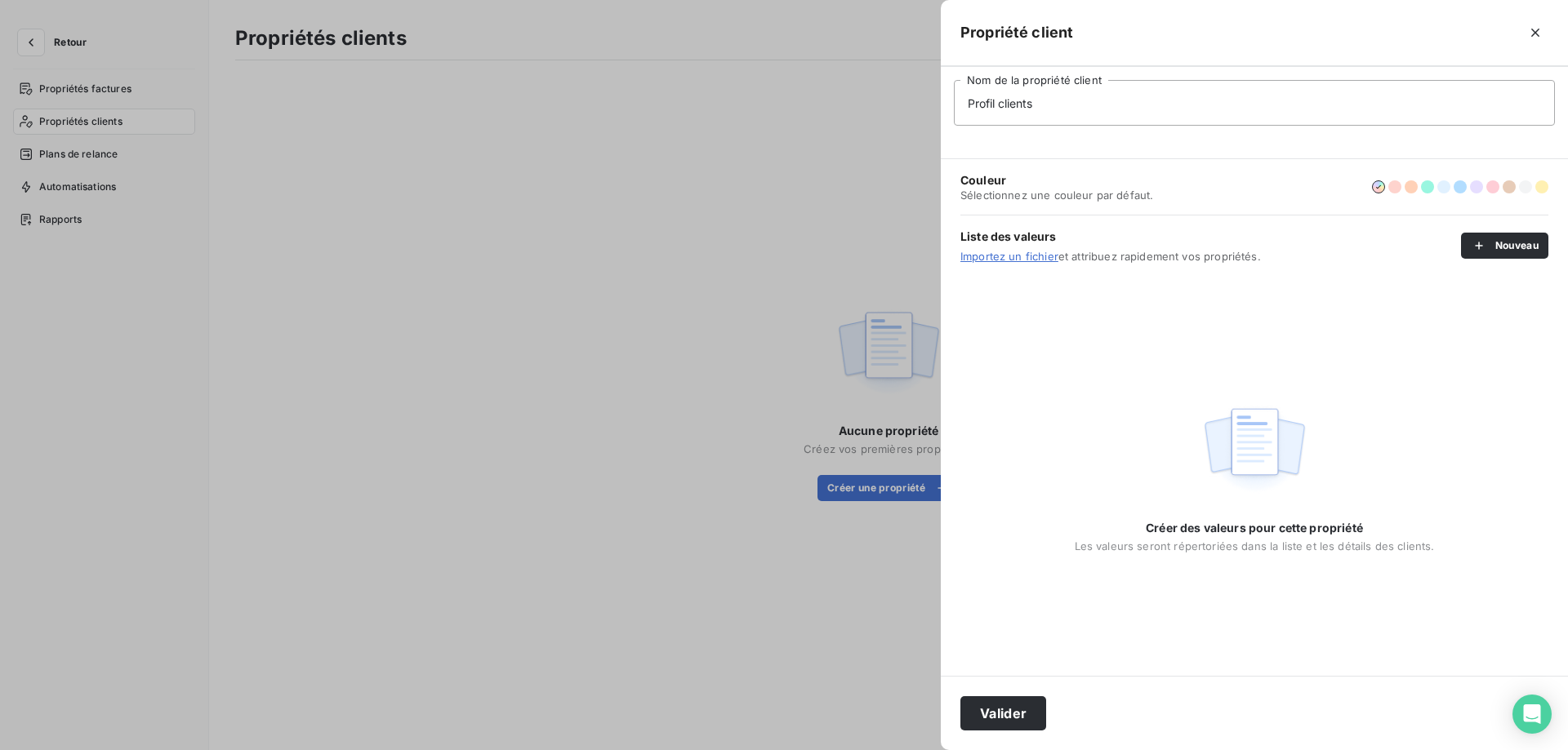
type input "Profil clients"
click at [1037, 259] on link "Importez un fichier" at bounding box center [1009, 256] width 98 height 13
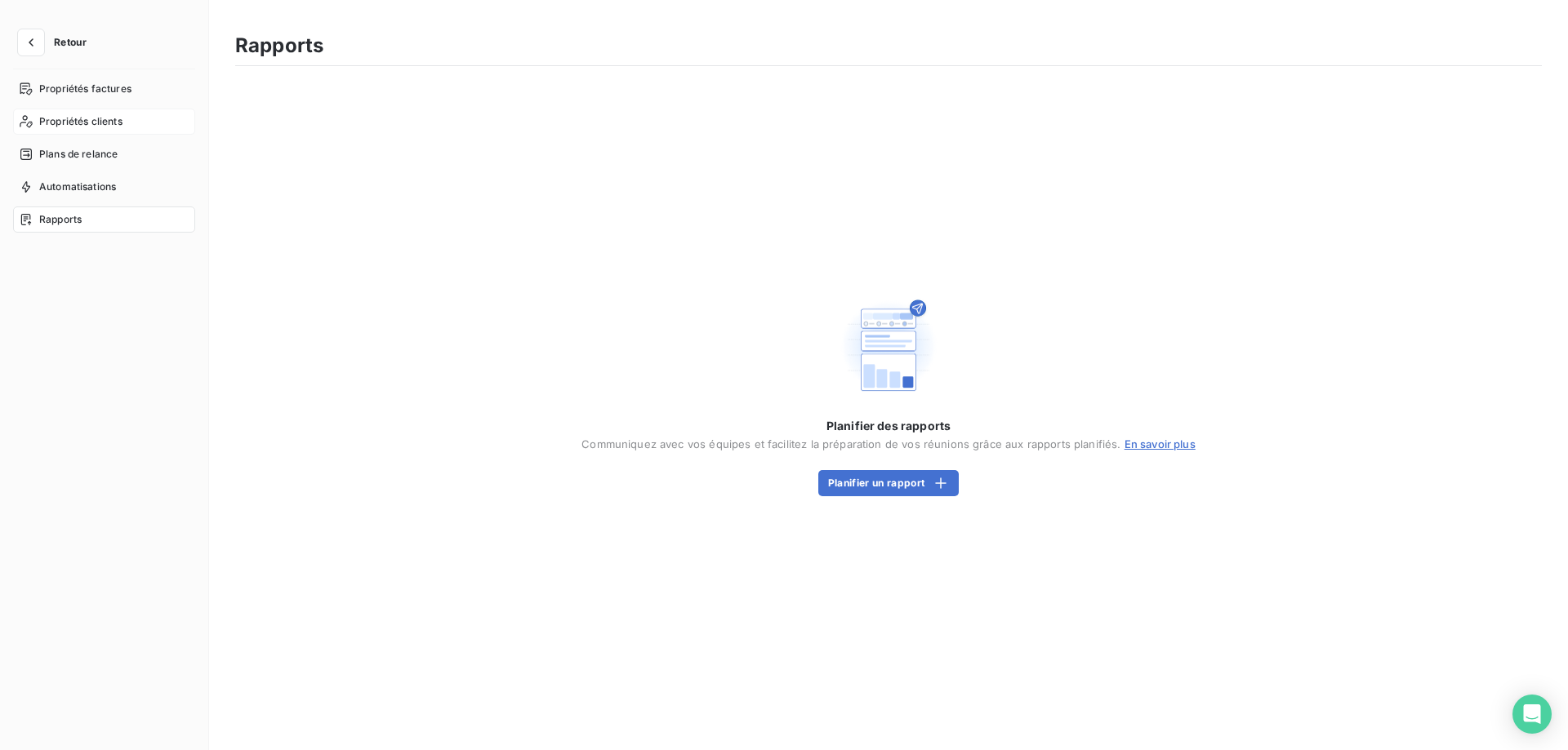
click at [111, 123] on span "Propriétés clients" at bounding box center [81, 121] width 83 height 15
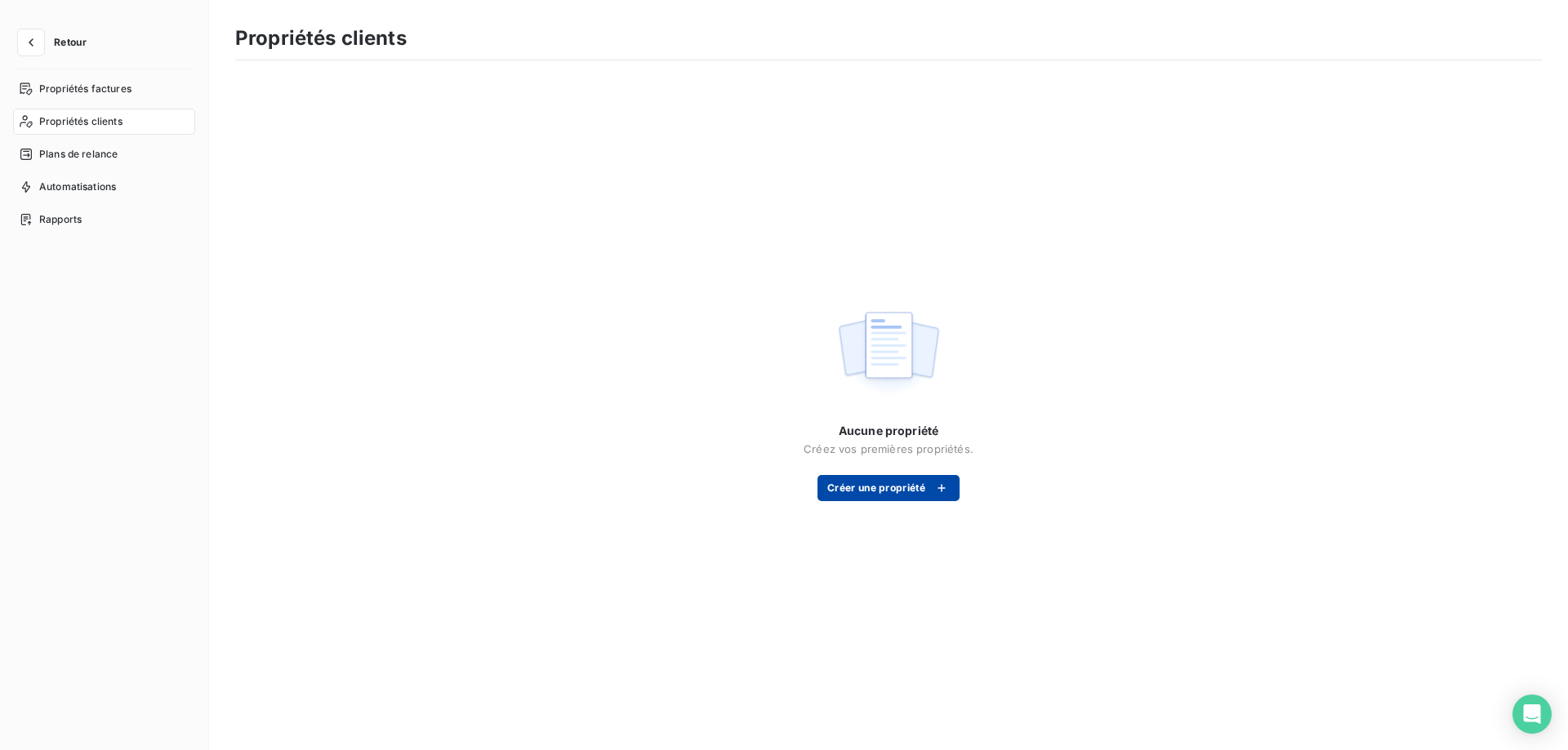
click at [870, 491] on button "Créer une propriété" at bounding box center [888, 488] width 142 height 26
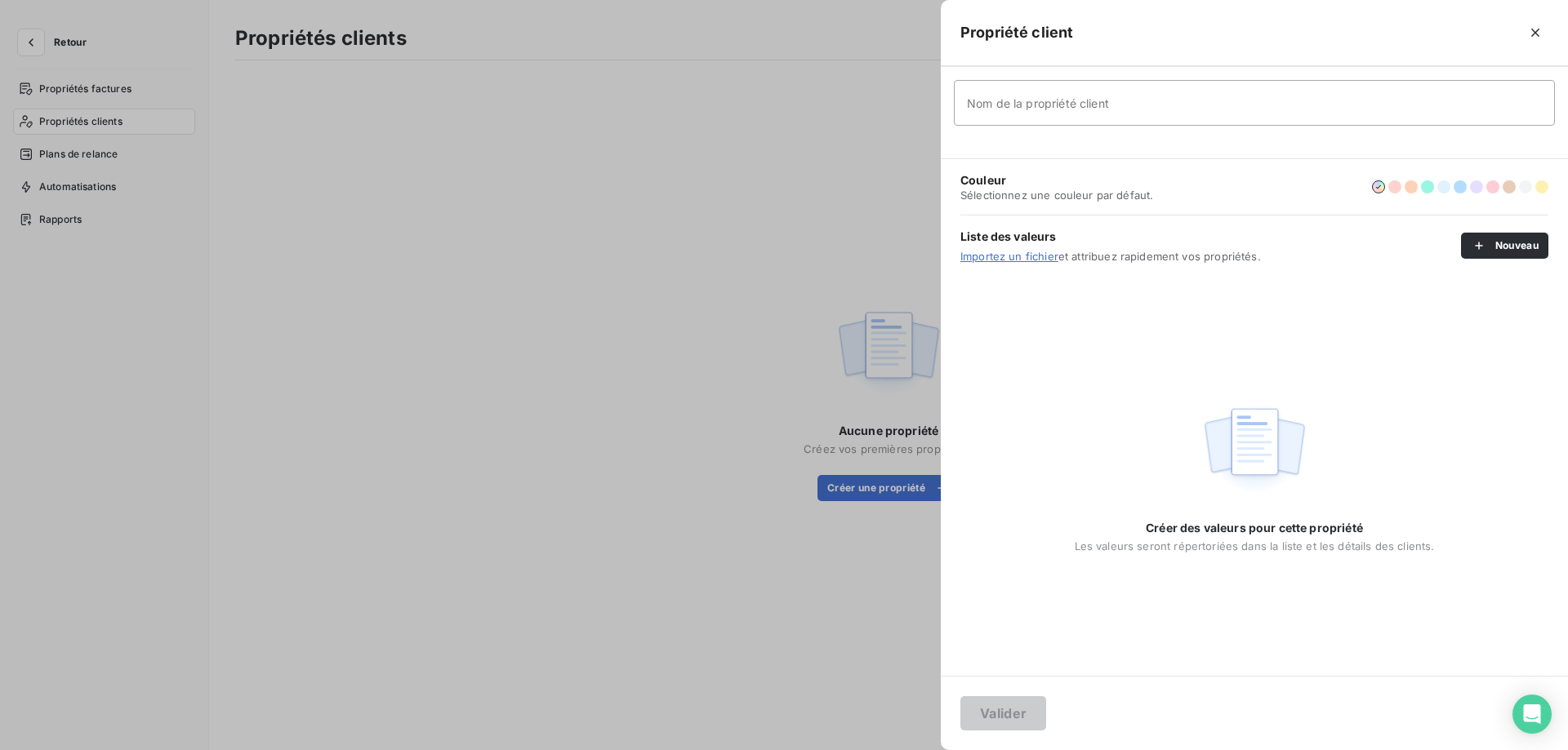
click at [1210, 119] on input "Nom de la propriété client" at bounding box center [1254, 102] width 601 height 46
type input "Profil clients"
click at [1503, 253] on button "Nouveau" at bounding box center [1505, 246] width 88 height 26
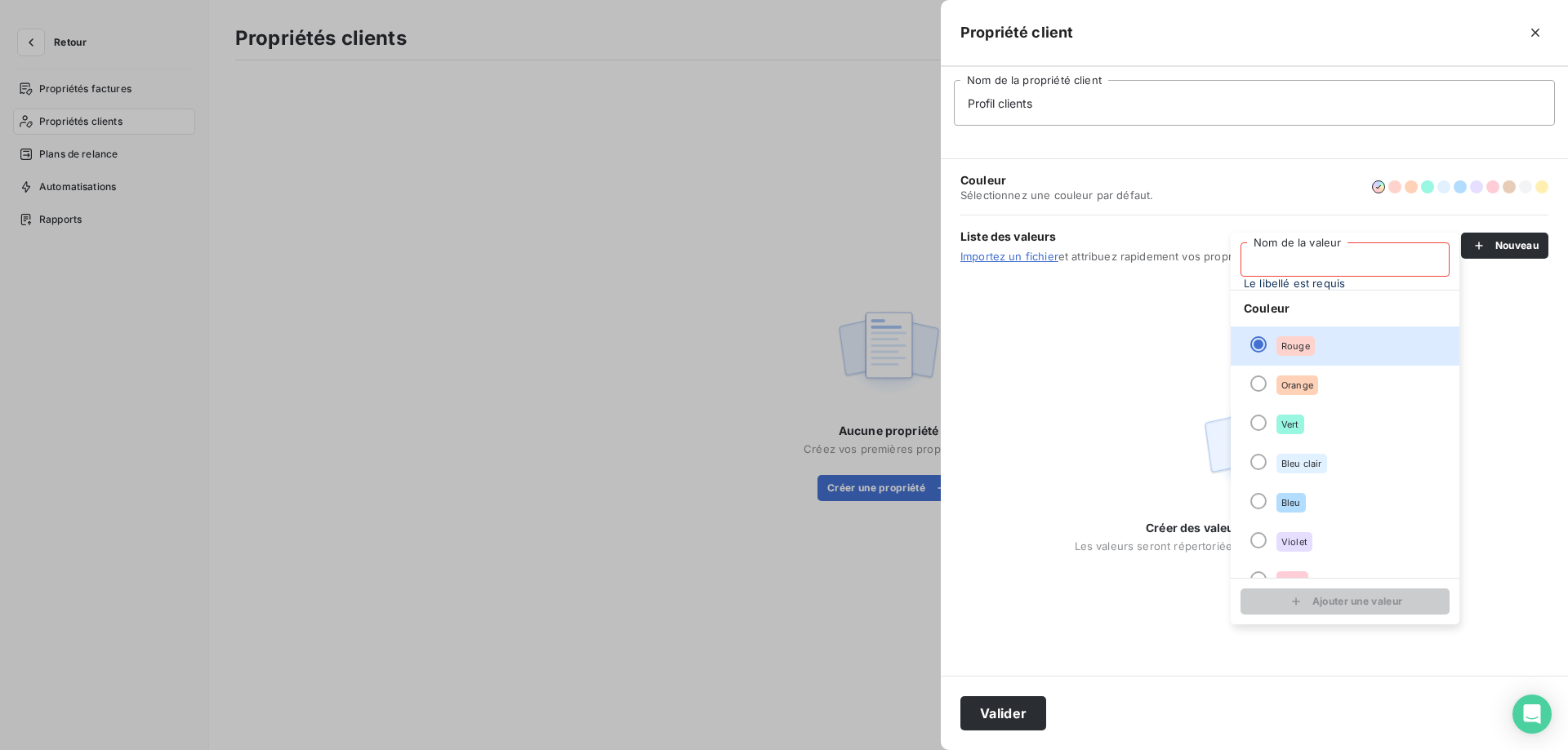
drag, startPoint x: 1294, startPoint y: 256, endPoint x: 1294, endPoint y: 247, distance: 9.0
click at [1294, 256] on input "Nom de la valeur" at bounding box center [1344, 259] width 209 height 34
type input "Administrations"
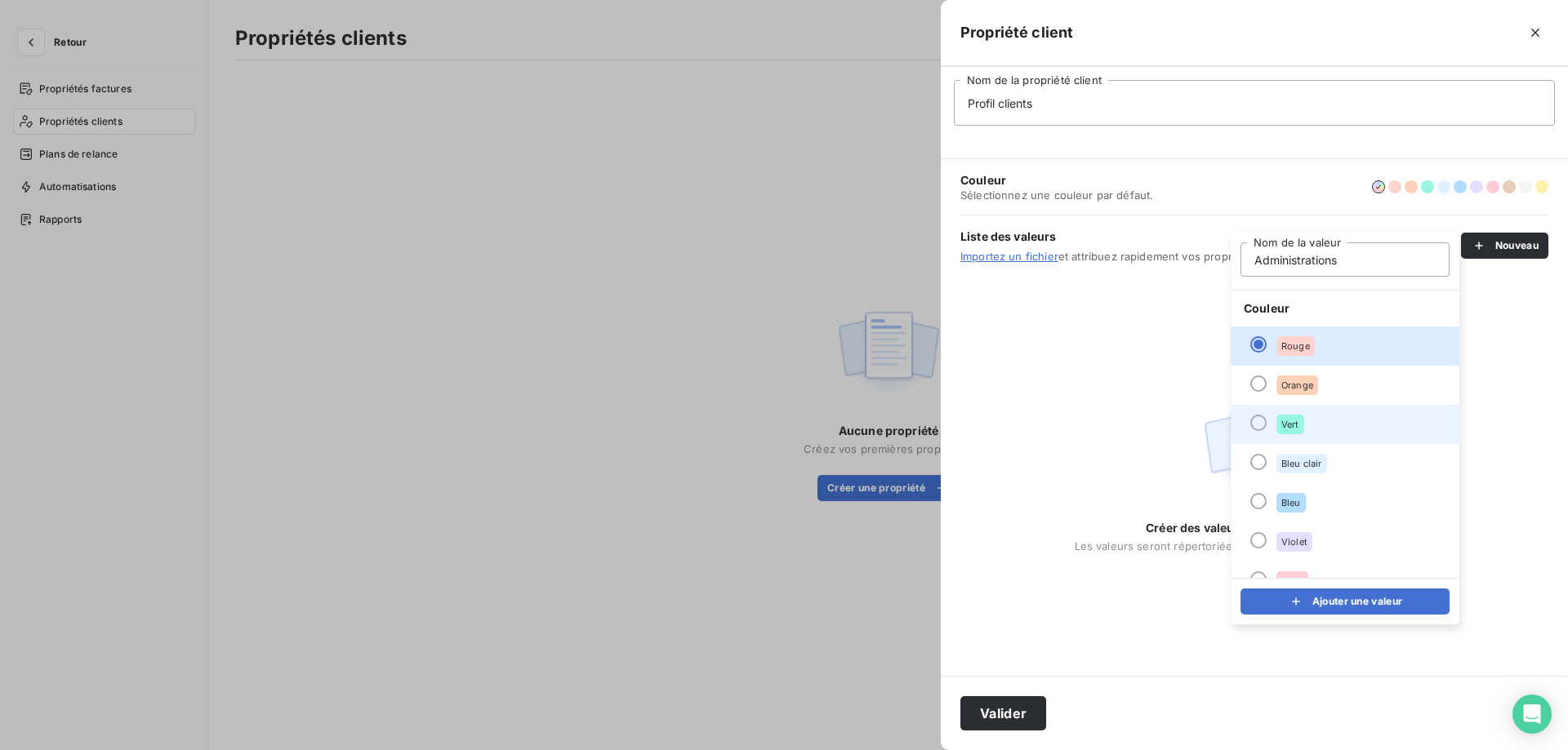
click at [1263, 457] on li "Bleu clair" at bounding box center [1345, 464] width 229 height 40
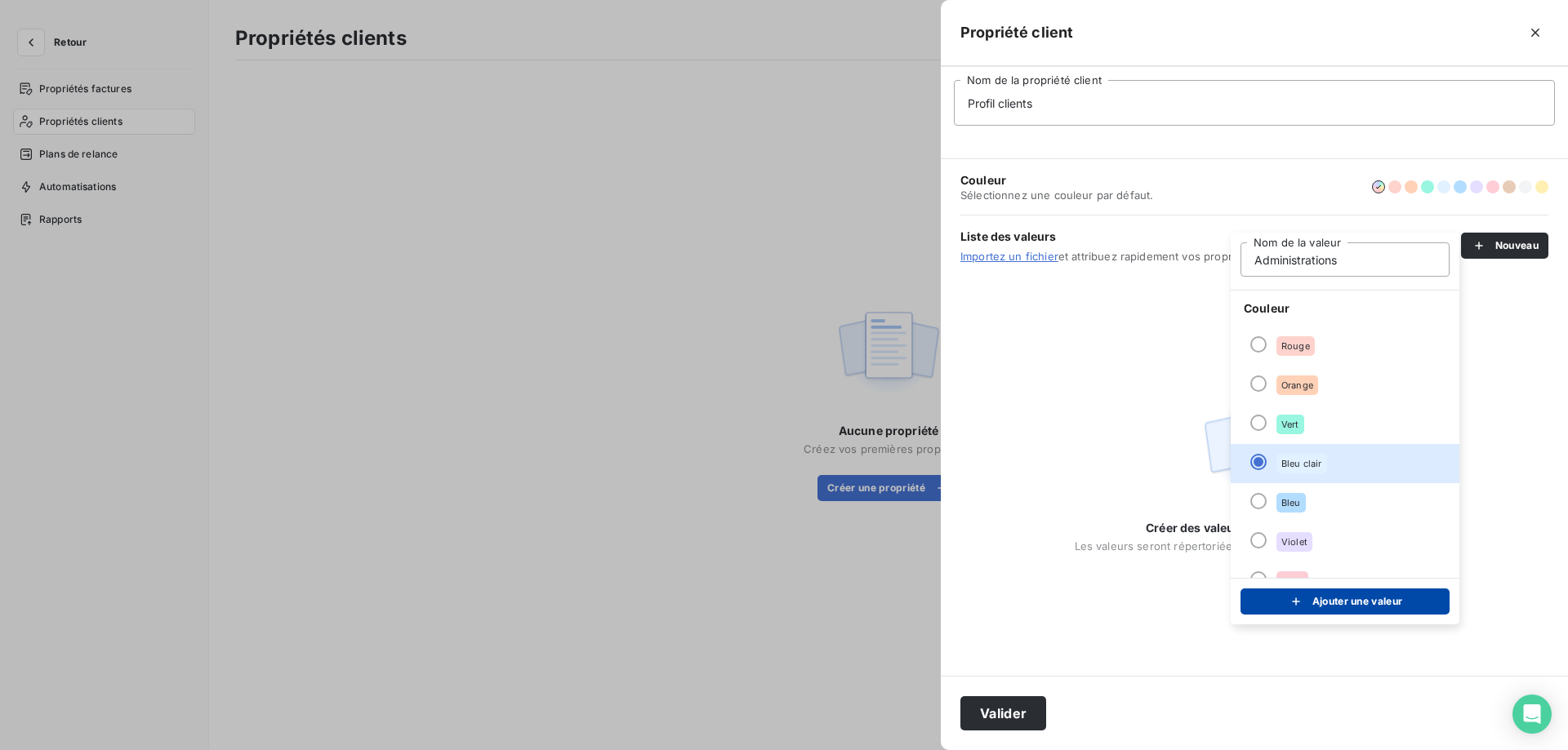
click at [1311, 612] on button "Ajouter une valeur" at bounding box center [1344, 601] width 209 height 26
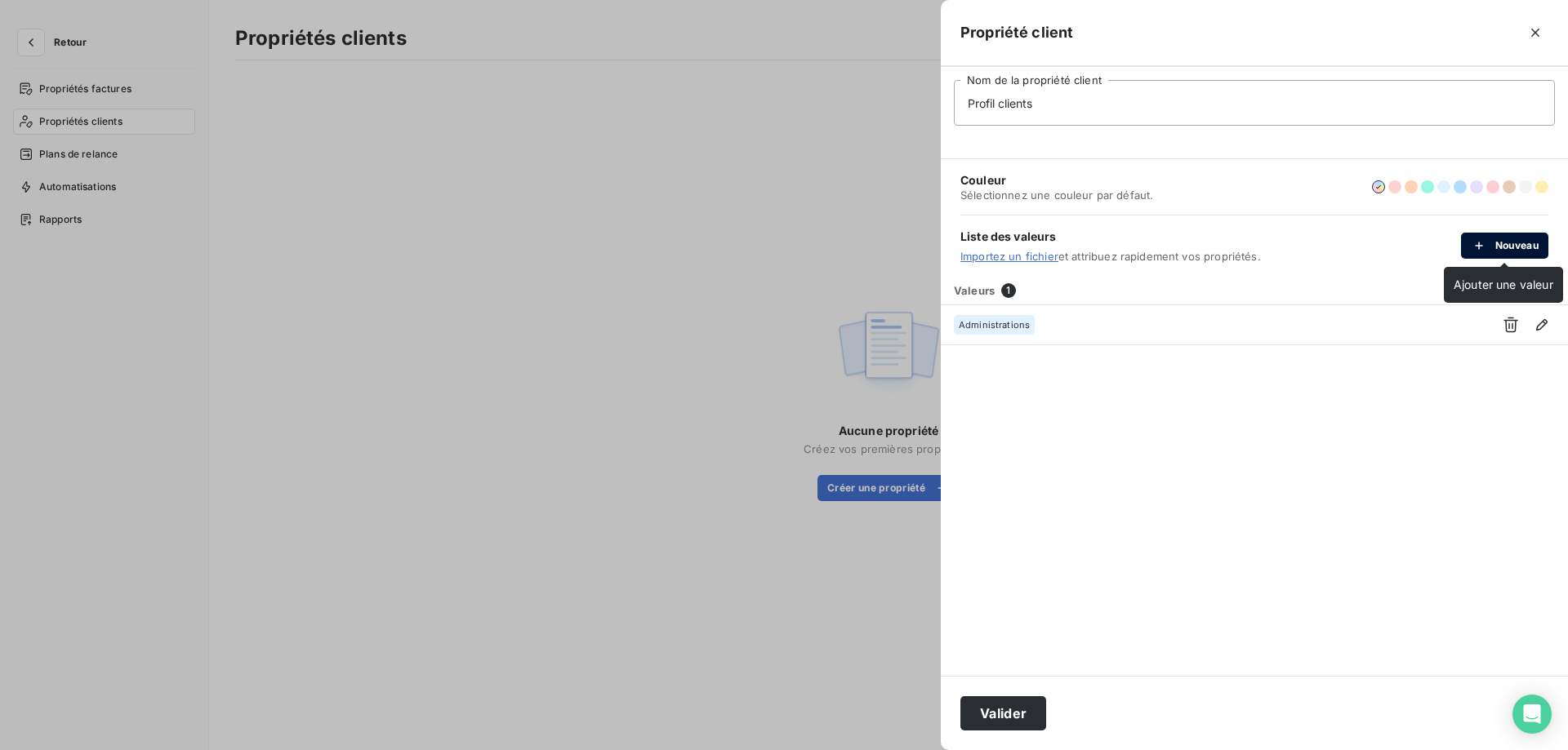
click at [1491, 245] on div "button" at bounding box center [1483, 245] width 25 height 16
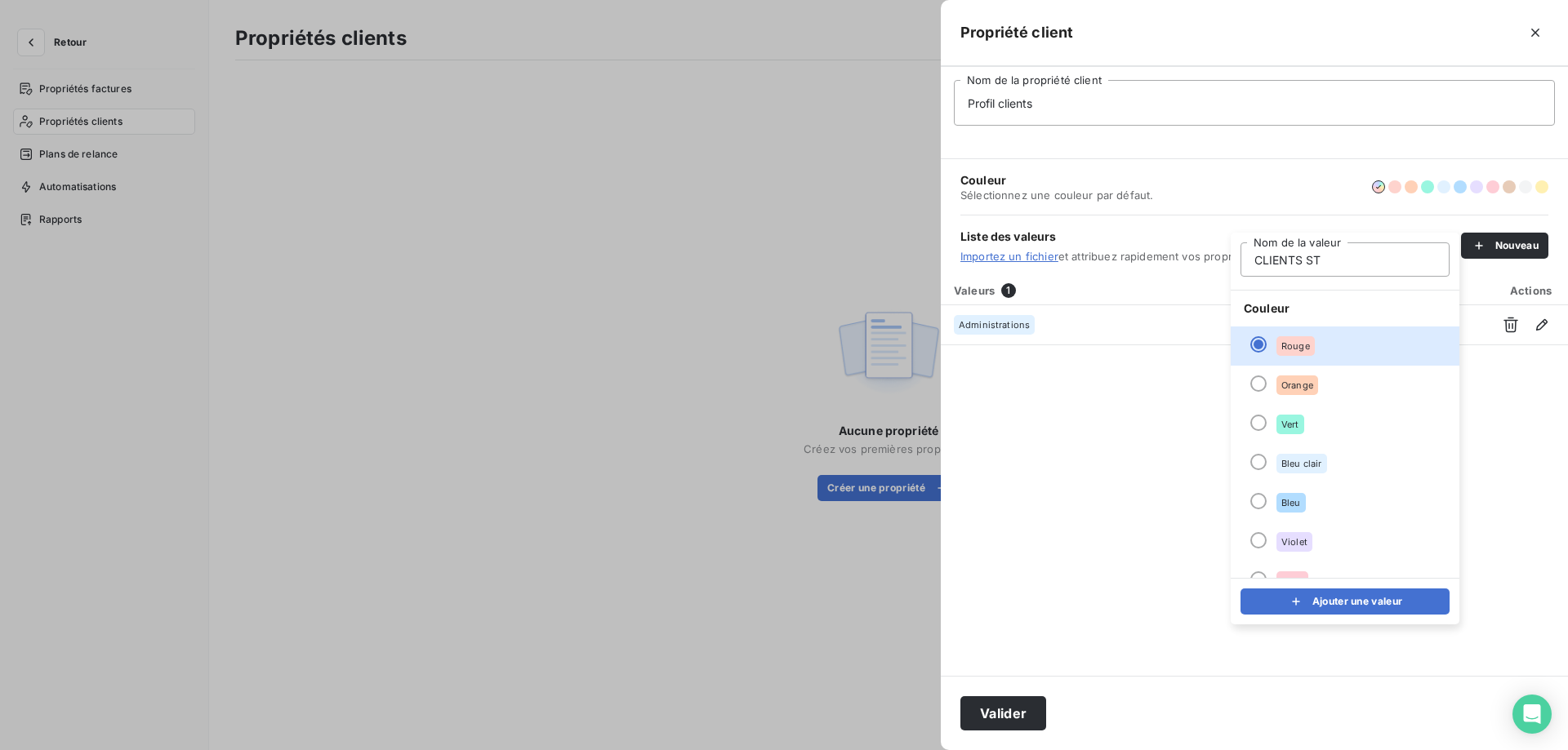
type input "CLIENTS STANDARDS"
click at [1257, 499] on div at bounding box center [1259, 501] width 16 height 16
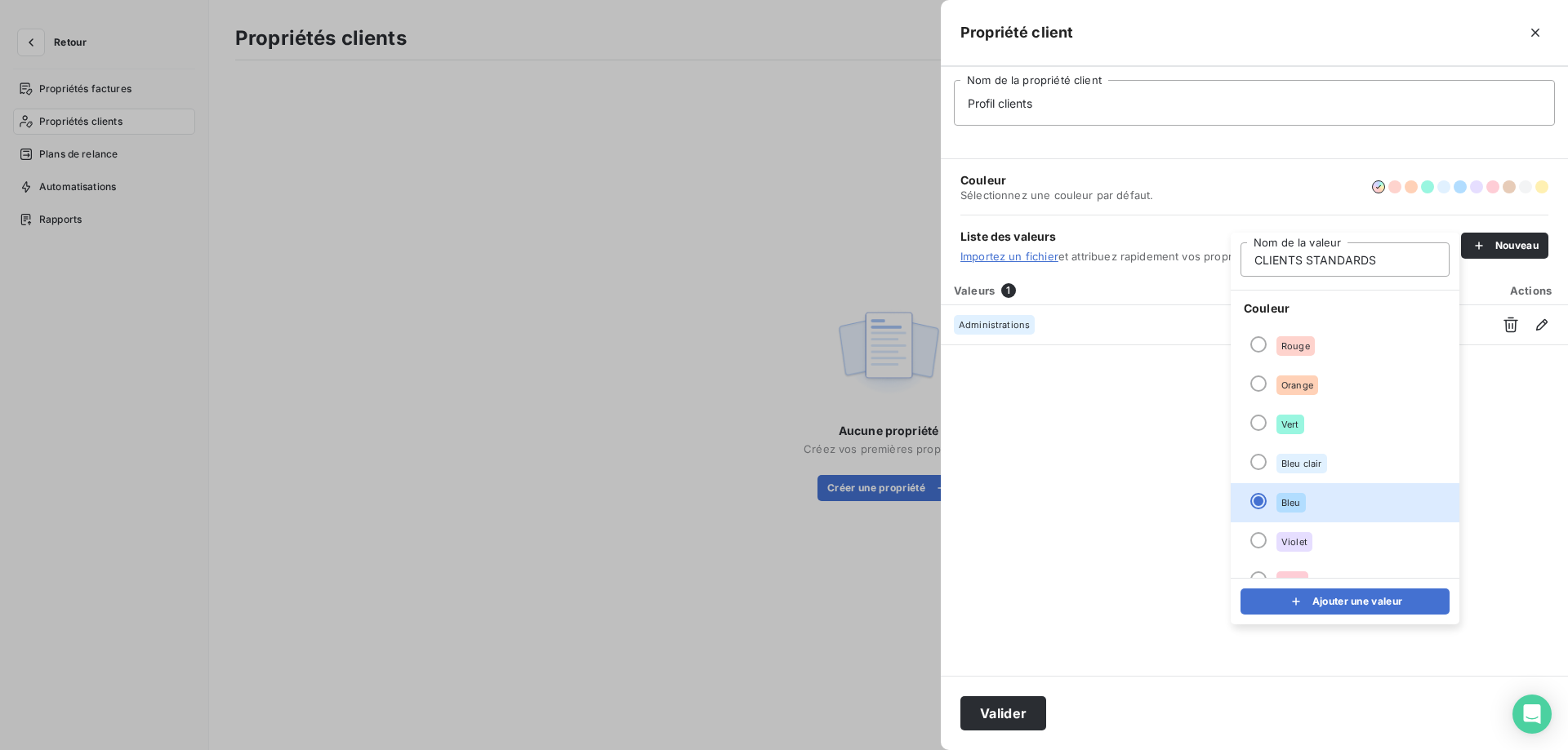
click at [1346, 602] on button "Ajouter une valeur" at bounding box center [1344, 601] width 209 height 26
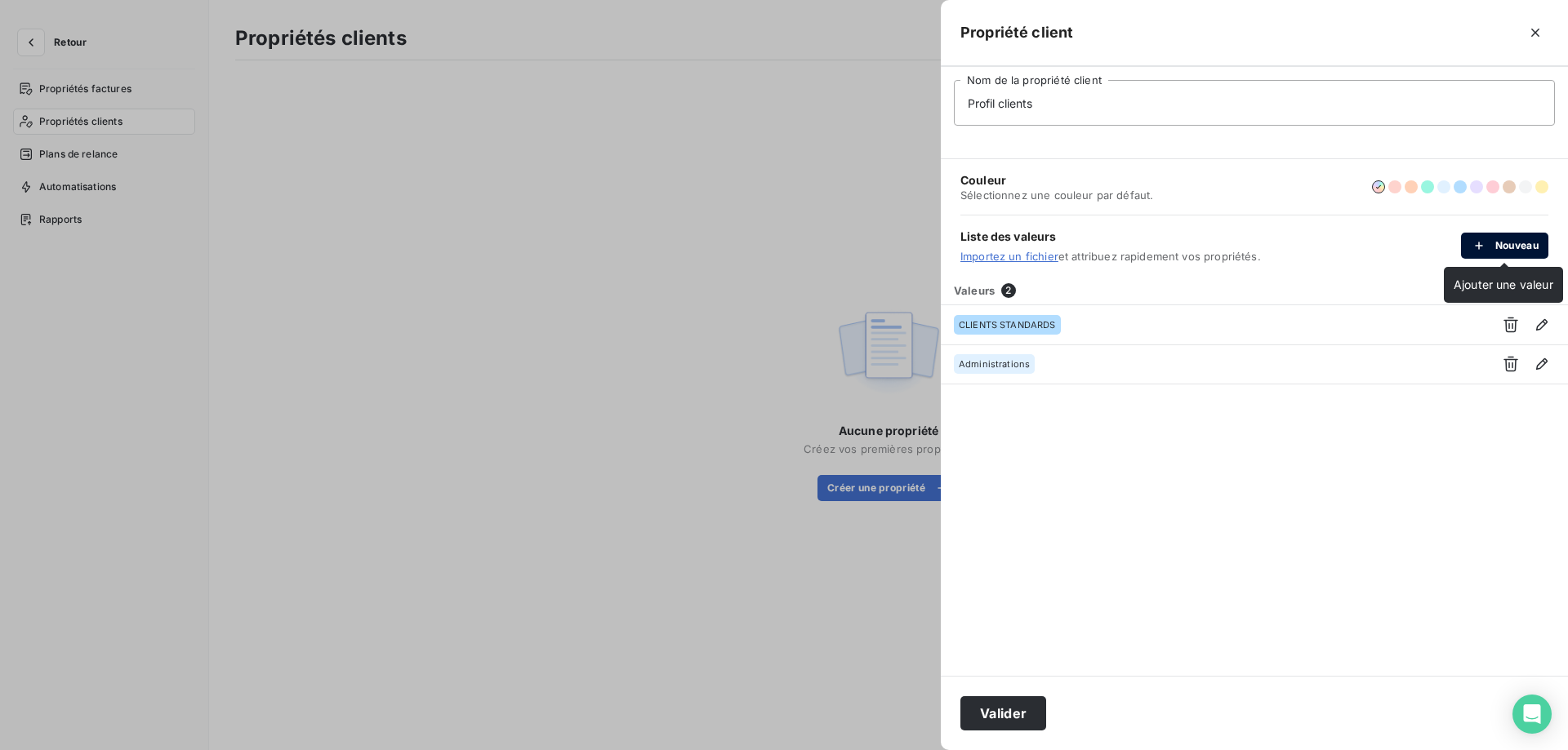
click at [1499, 243] on button "Nouveau" at bounding box center [1505, 246] width 88 height 26
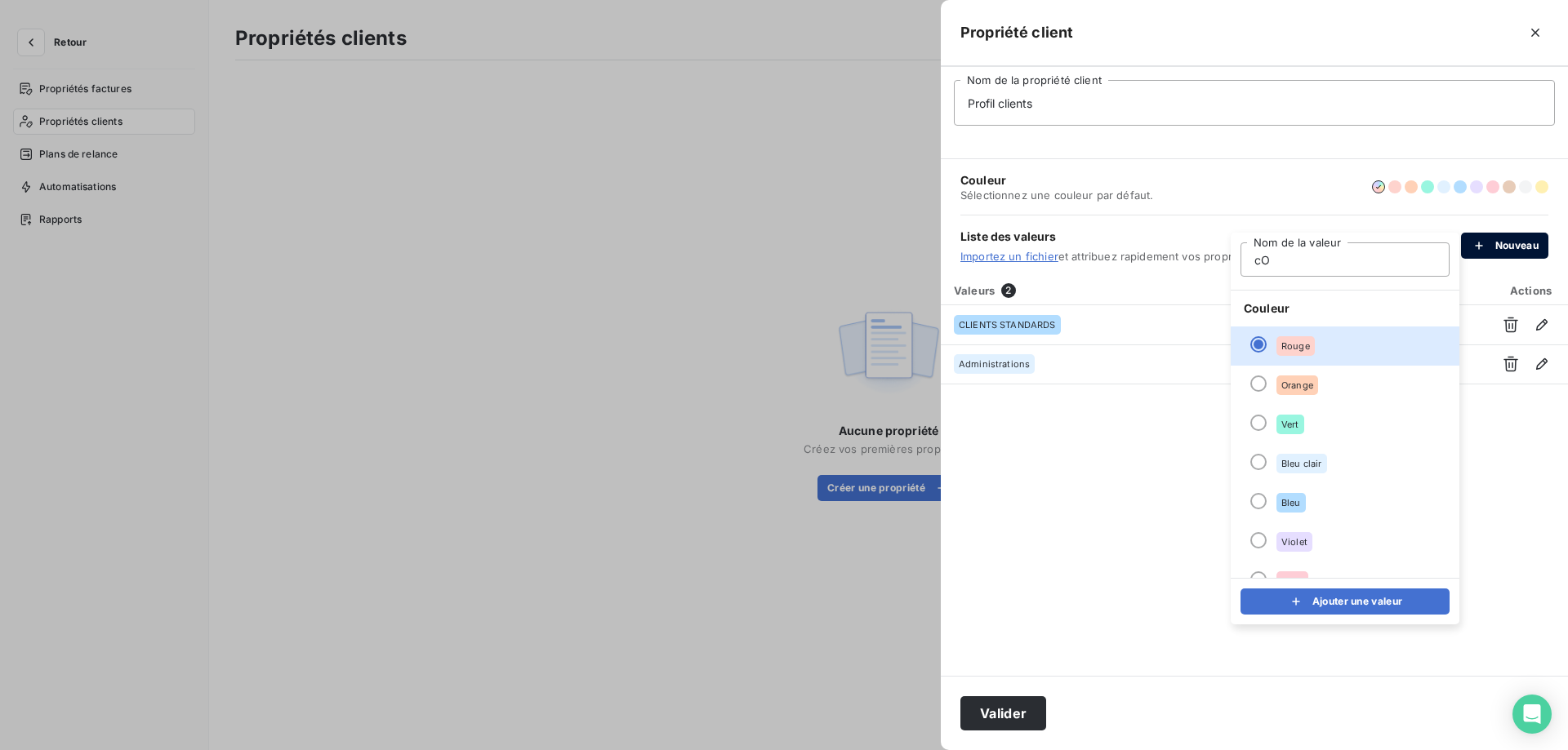
type input "c"
type input "Contentieux"
click at [1313, 599] on button "Ajouter une valeur" at bounding box center [1344, 601] width 209 height 26
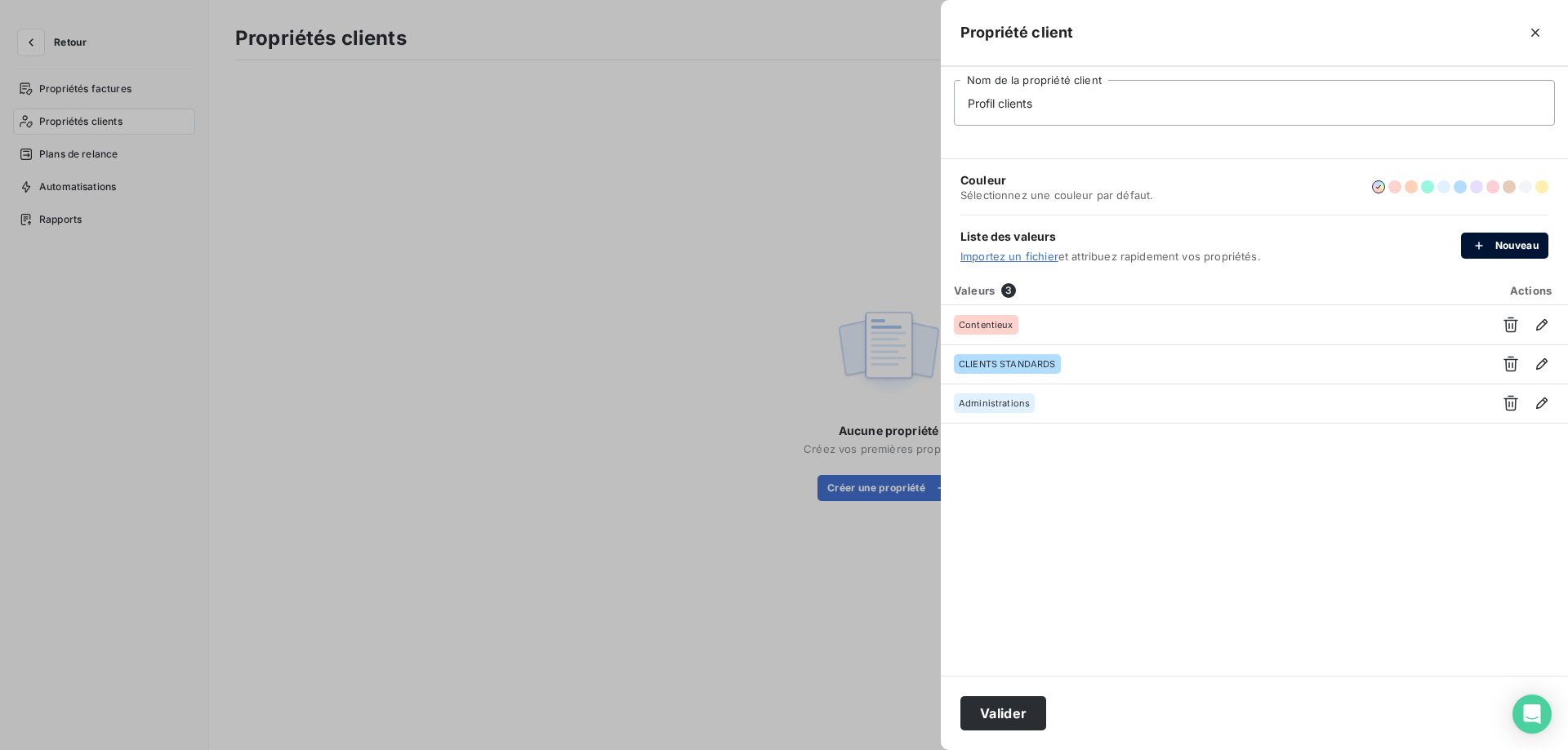
click at [1482, 246] on icon "button" at bounding box center [1479, 245] width 16 height 16
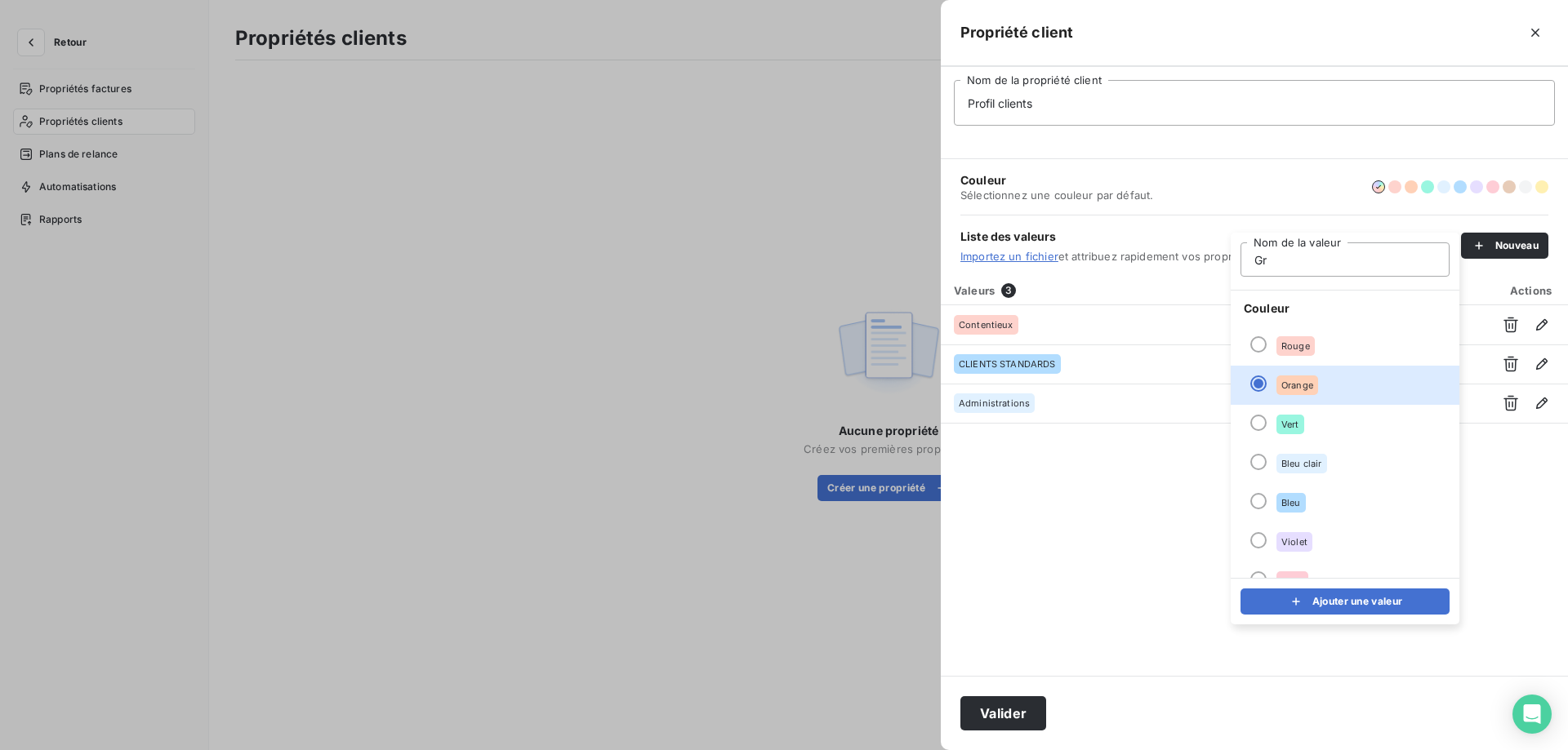
type input "G"
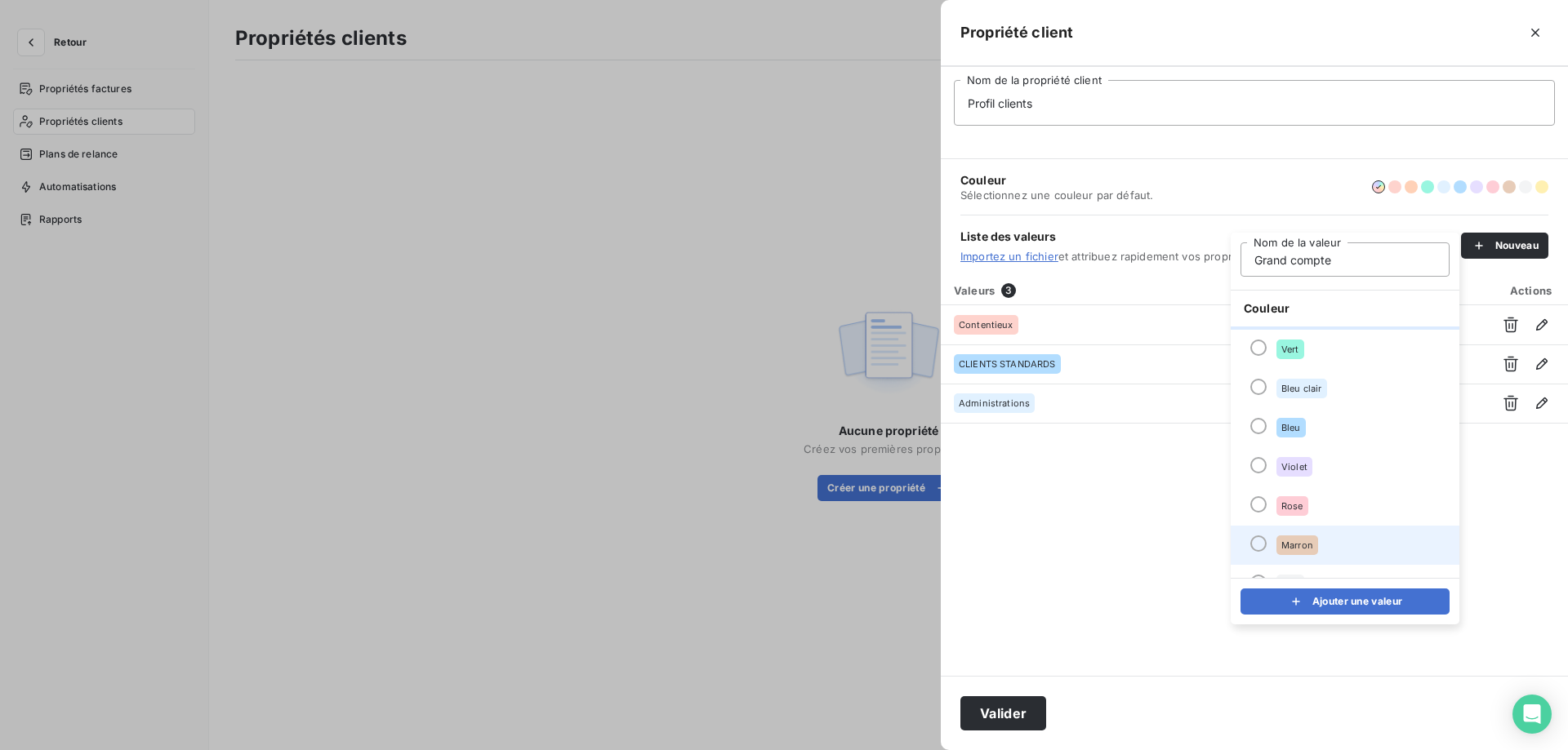
scroll to position [140, 0]
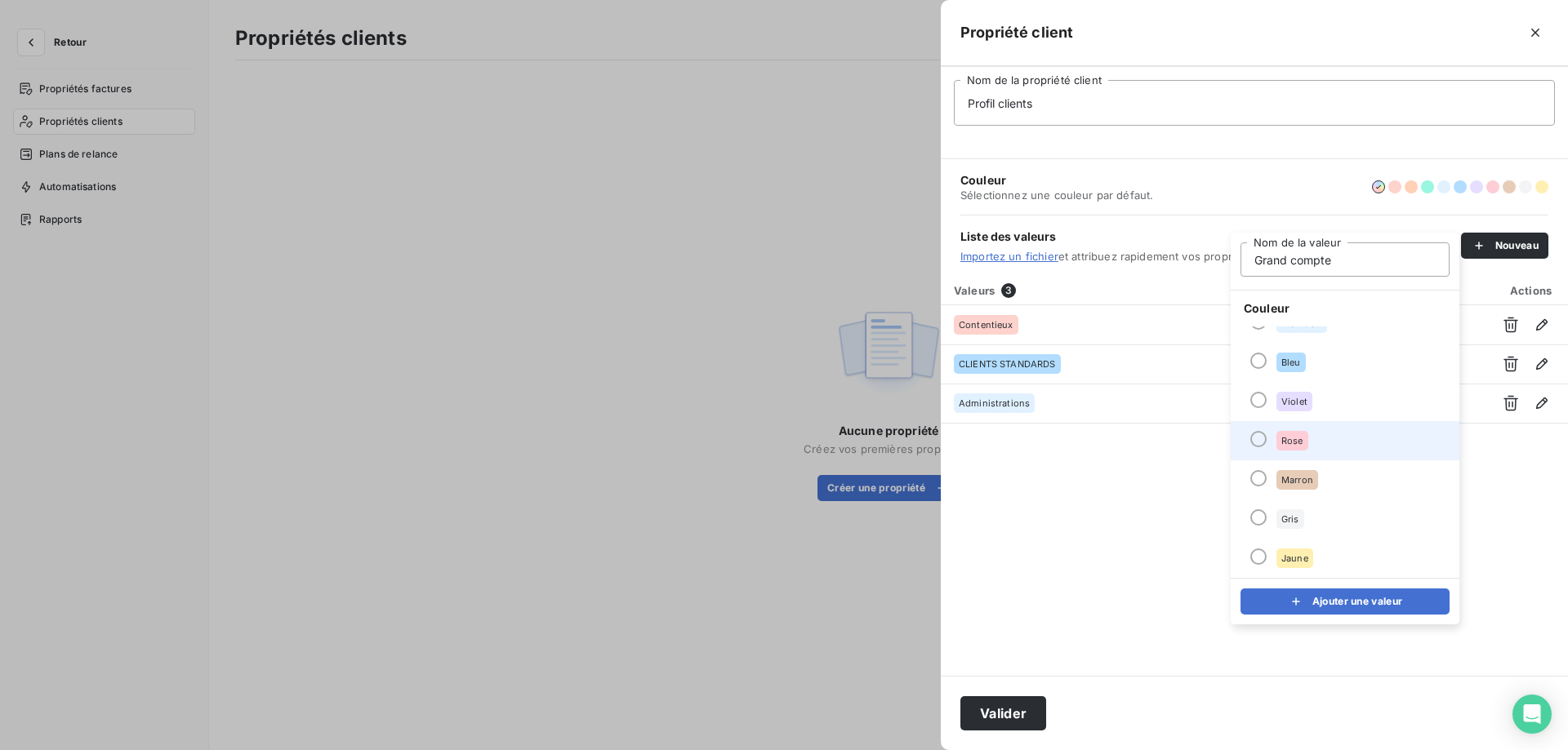
type input "Grand compte"
click at [1259, 444] on div at bounding box center [1259, 439] width 16 height 16
click at [1288, 603] on icon "submit" at bounding box center [1295, 601] width 16 height 16
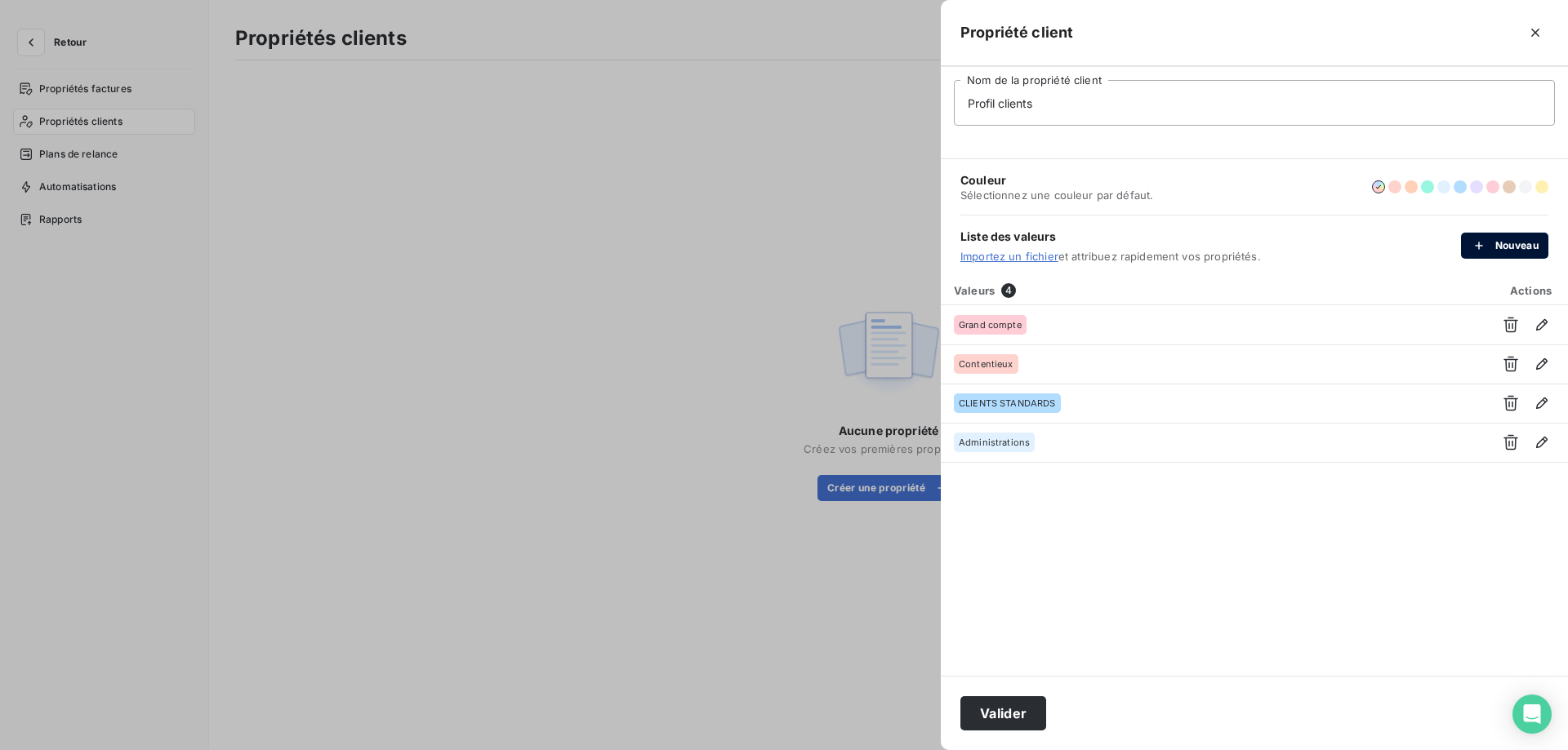
click at [1491, 250] on div "button" at bounding box center [1483, 245] width 25 height 16
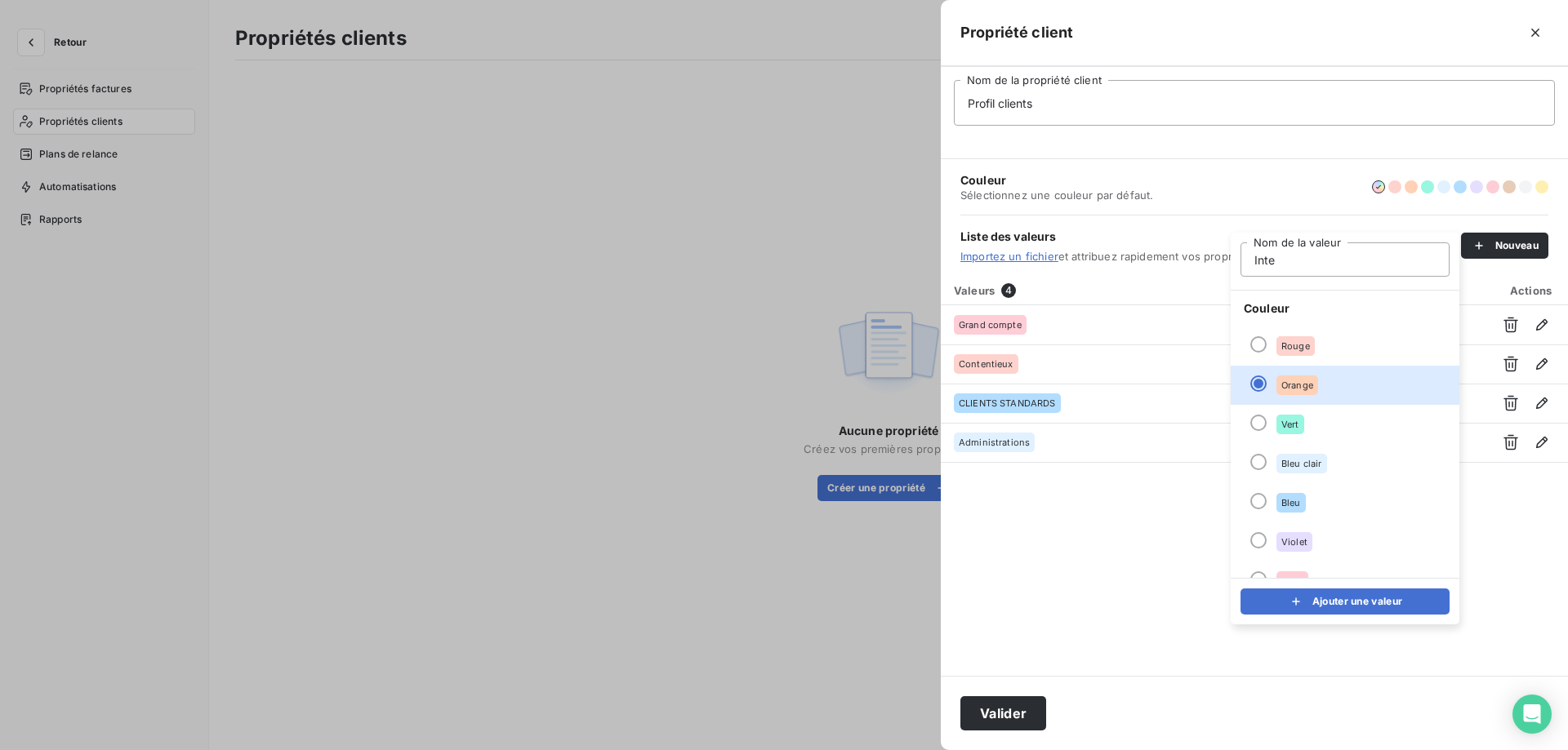
type input "Interco"
click at [1258, 424] on div at bounding box center [1259, 423] width 16 height 16
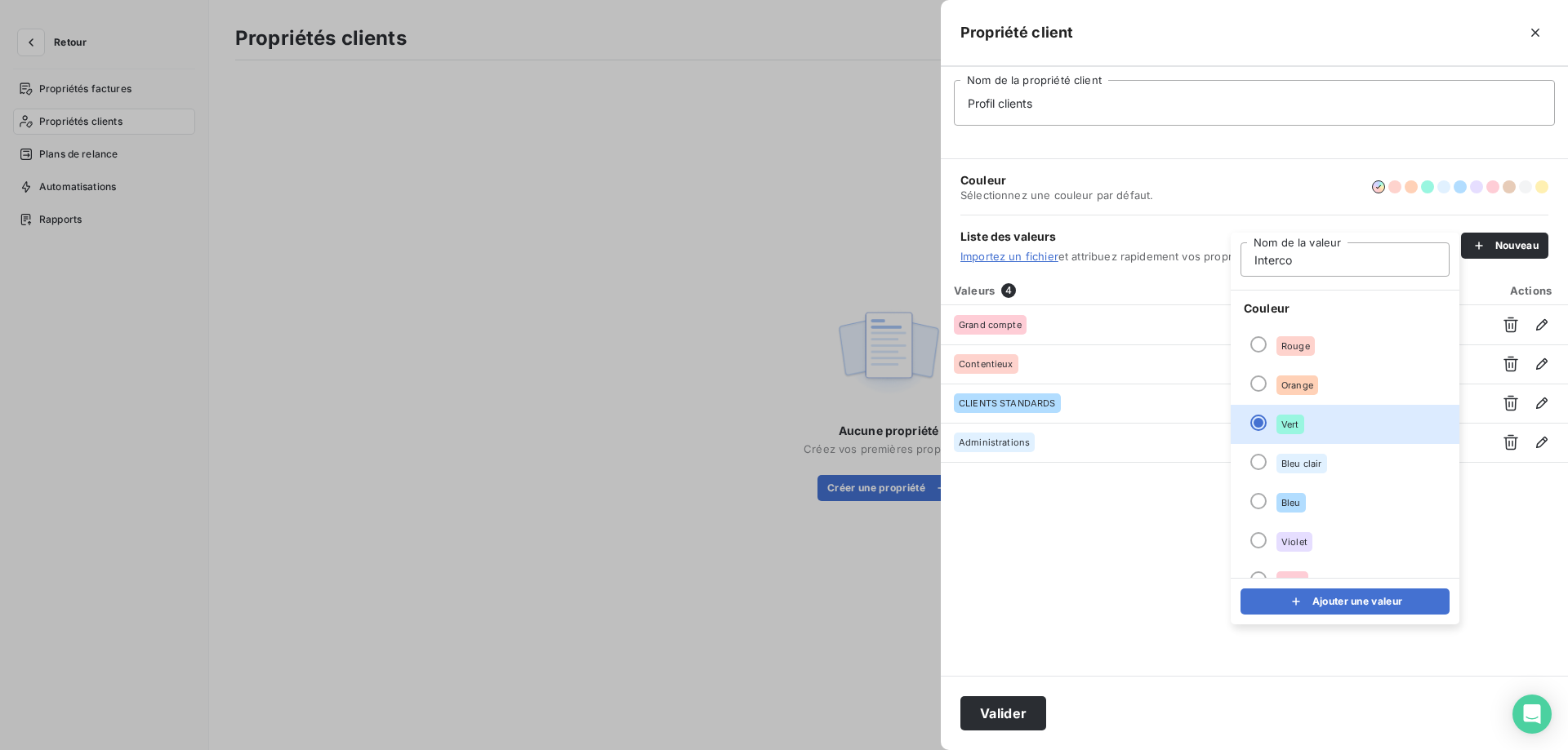
click at [1280, 601] on button "Ajouter une valeur" at bounding box center [1344, 601] width 209 height 26
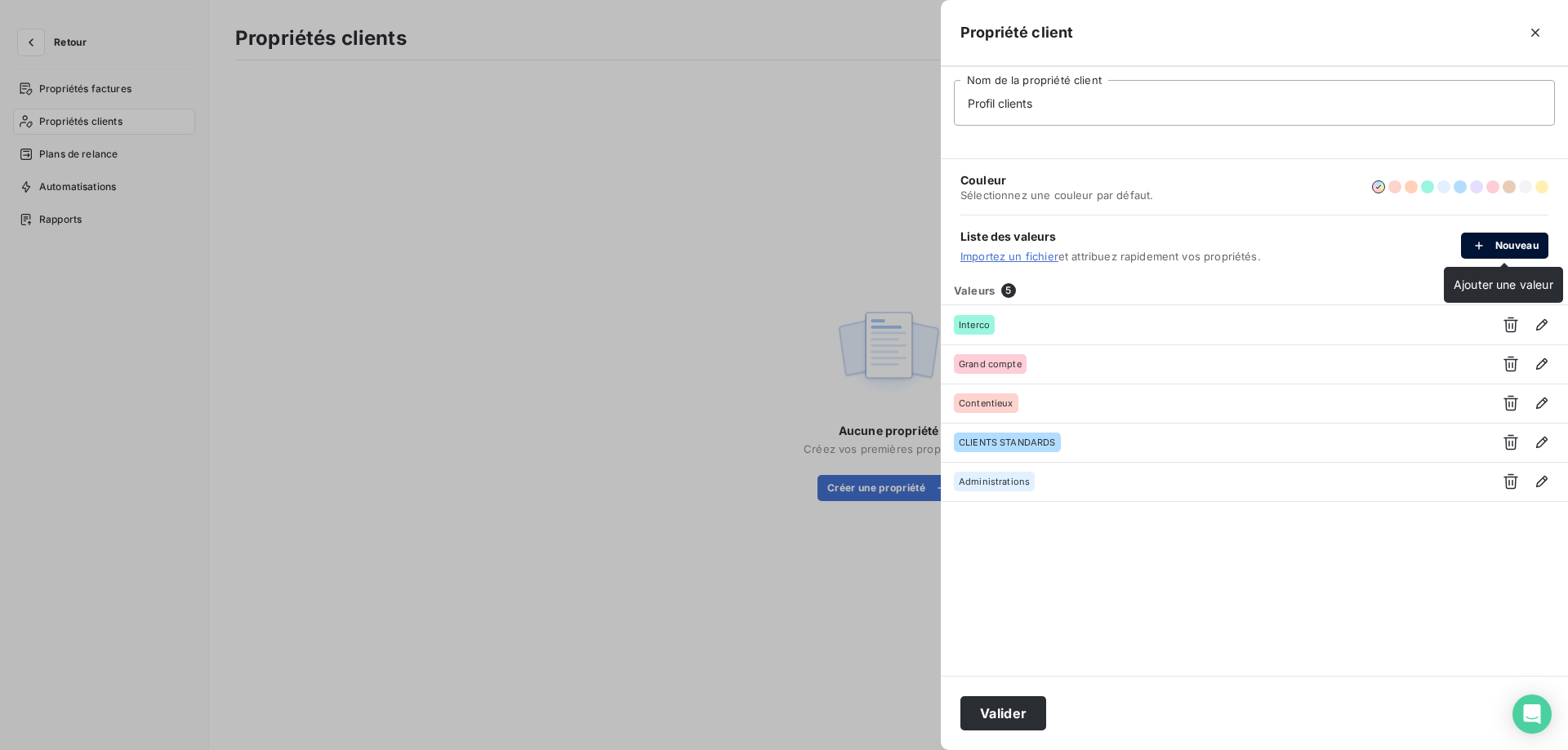
click at [1500, 242] on button "Nouveau" at bounding box center [1505, 246] width 88 height 26
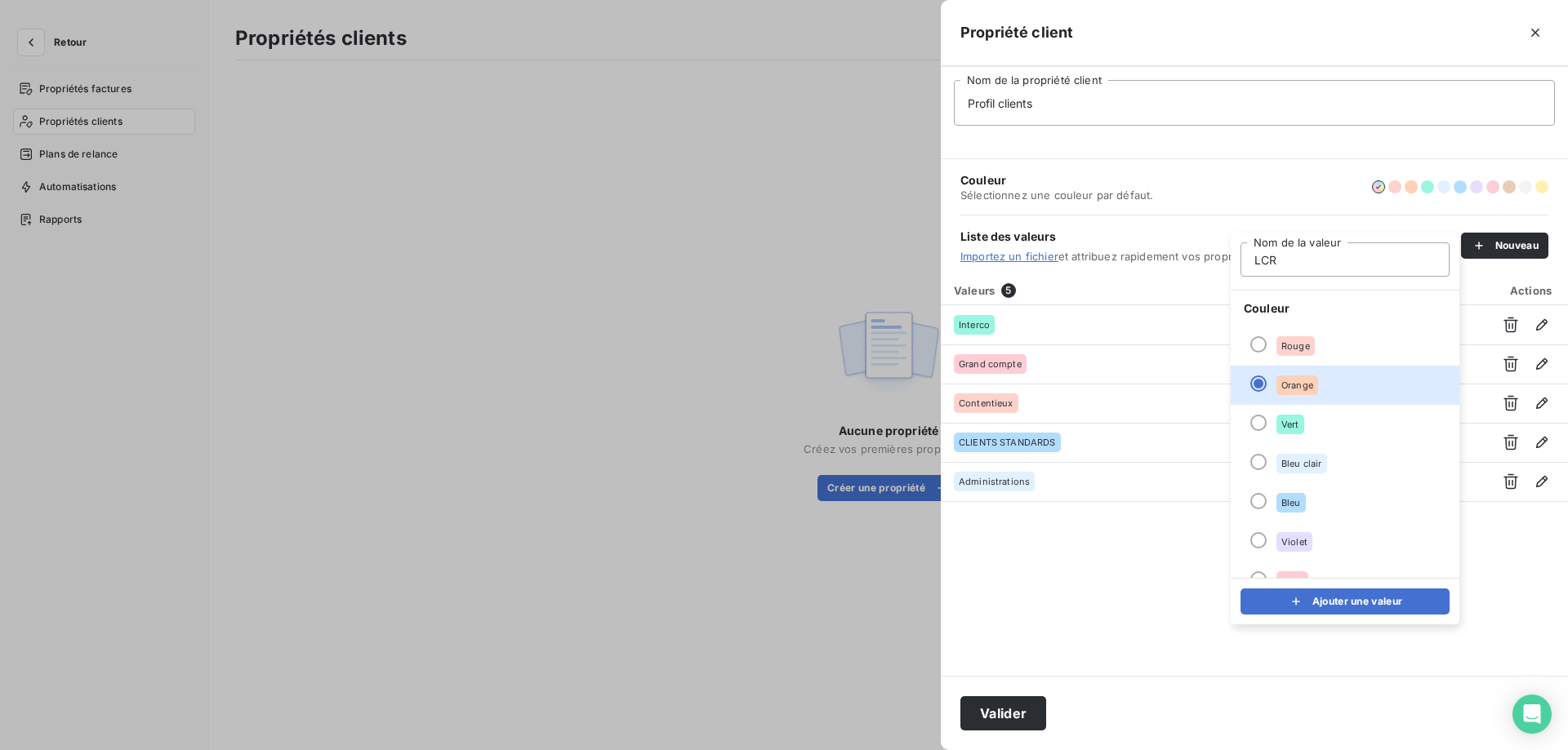
type input "LCR acceptée"
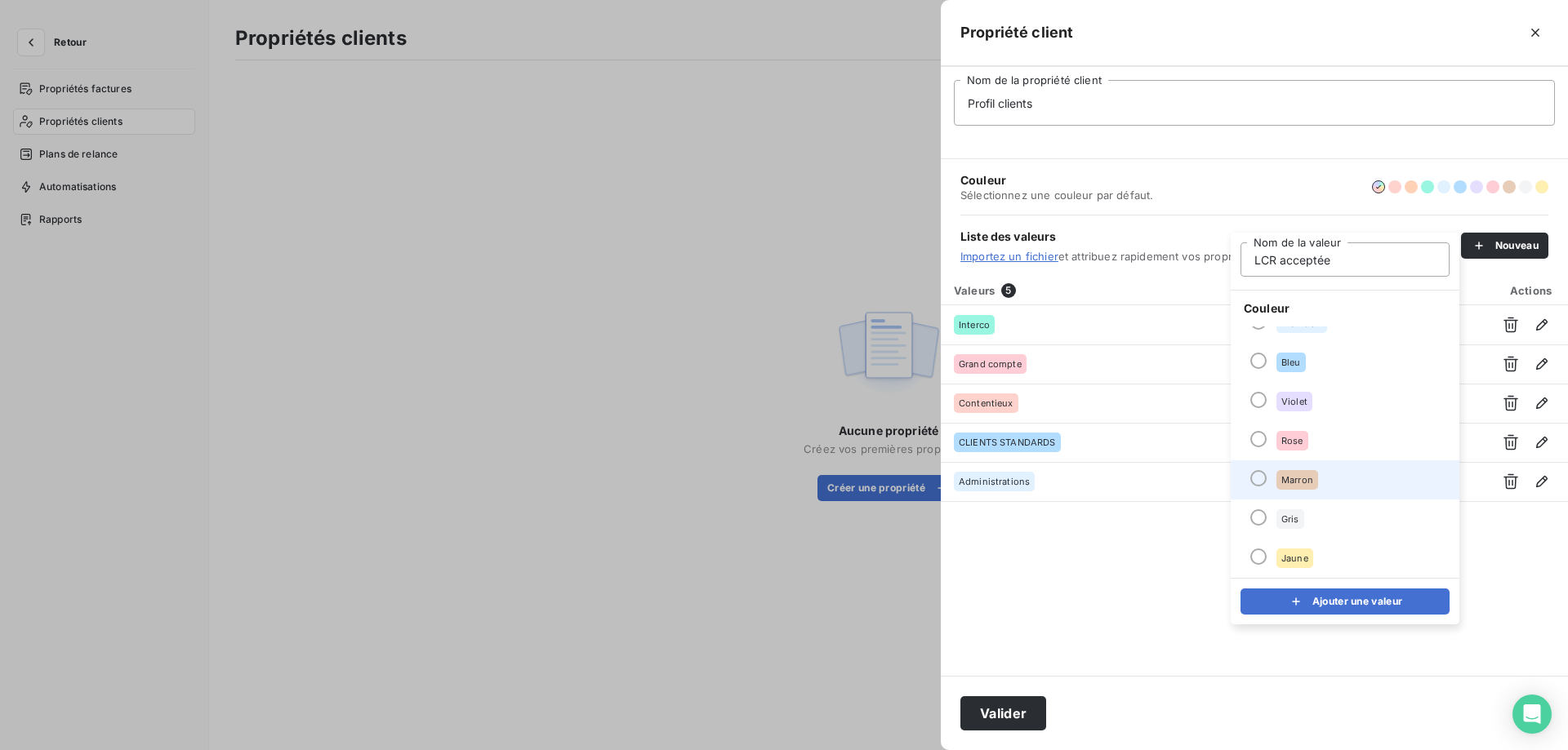
click at [1254, 473] on div at bounding box center [1259, 478] width 16 height 16
drag, startPoint x: 1294, startPoint y: 594, endPoint x: 1466, endPoint y: 270, distance: 366.8
click at [1295, 594] on icon "submit" at bounding box center [1295, 601] width 16 height 16
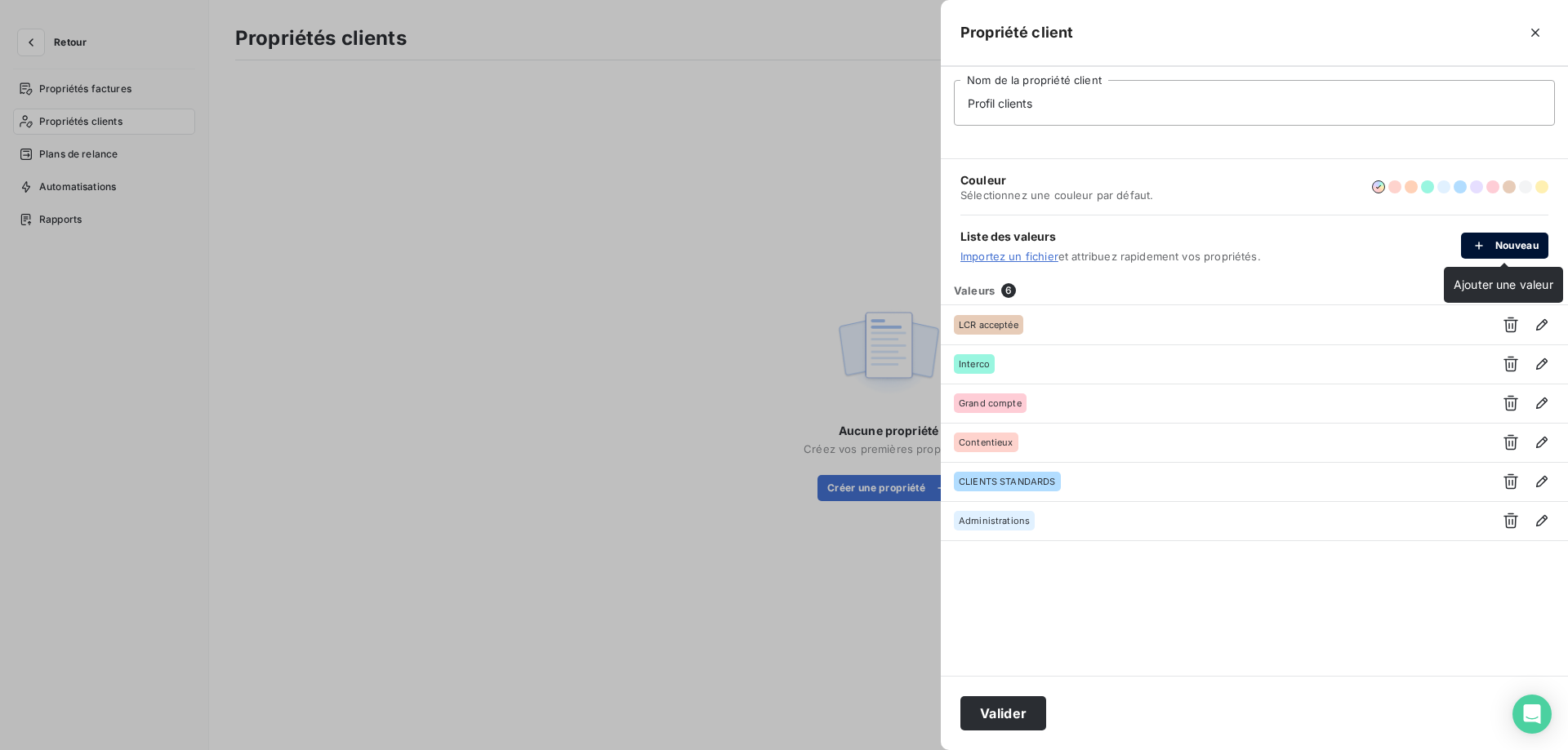
click at [1475, 243] on icon "button" at bounding box center [1479, 245] width 16 height 16
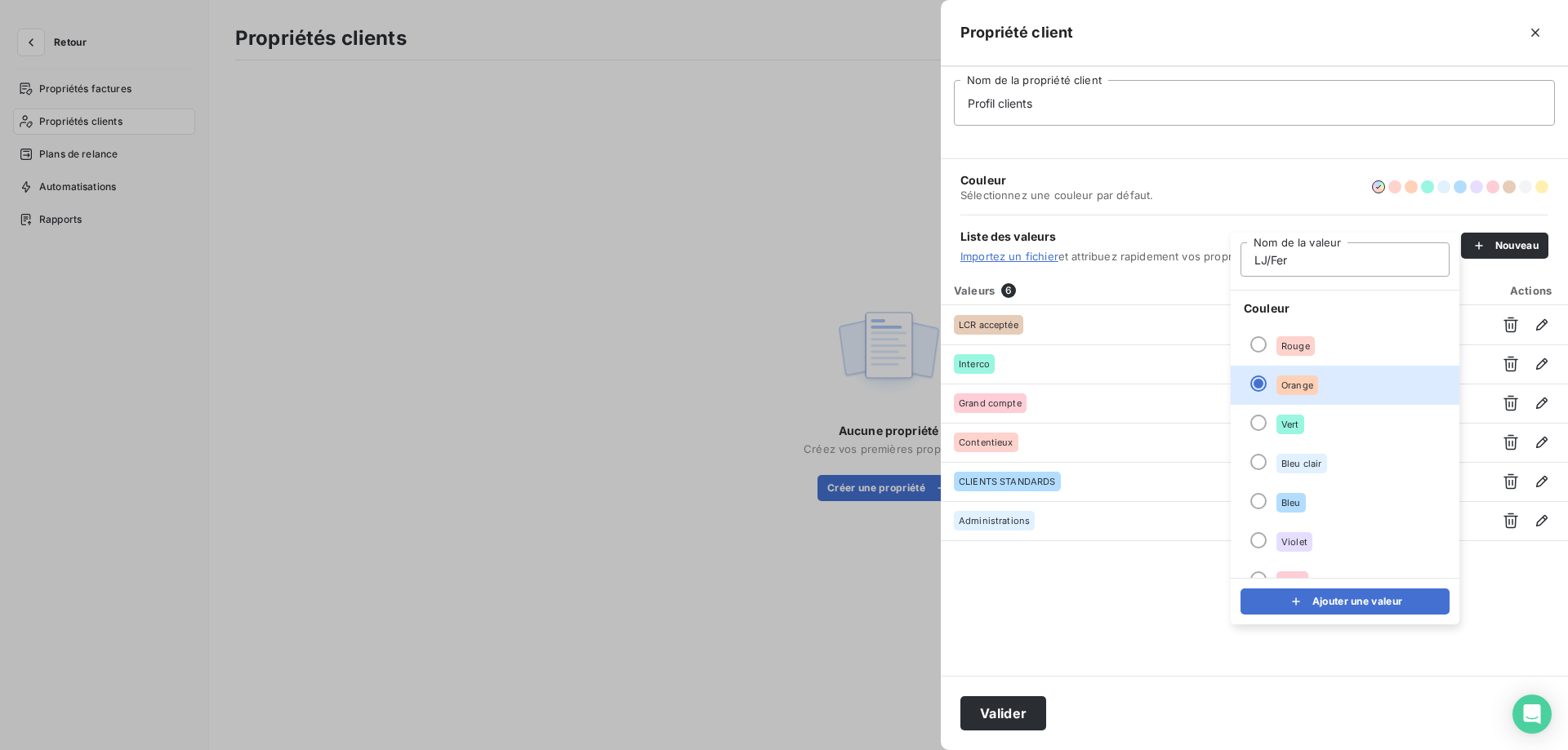
type input "LJ/Fermeture déf"
click at [1258, 342] on div at bounding box center [1259, 344] width 16 height 16
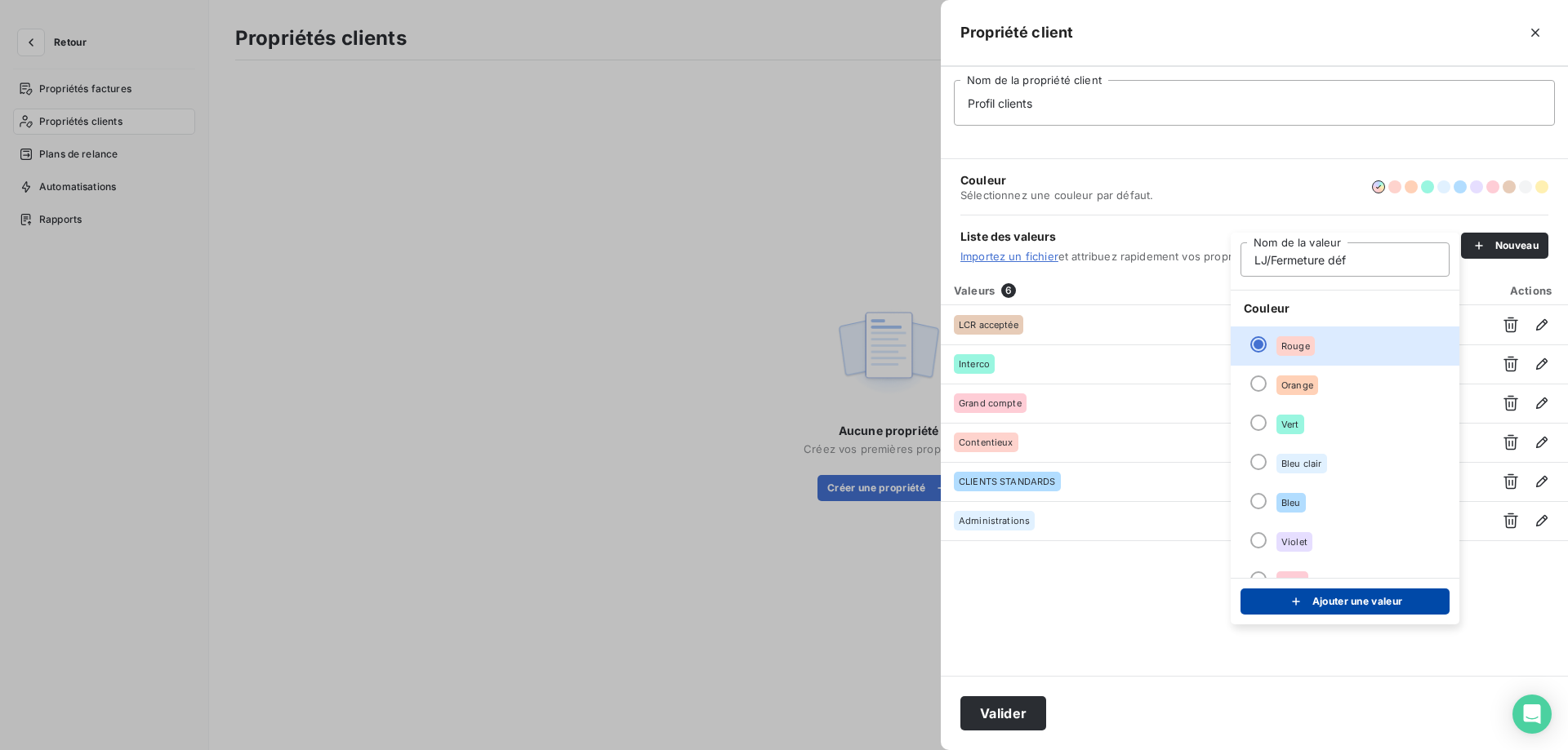
click at [1308, 597] on div "submit" at bounding box center [1300, 601] width 25 height 16
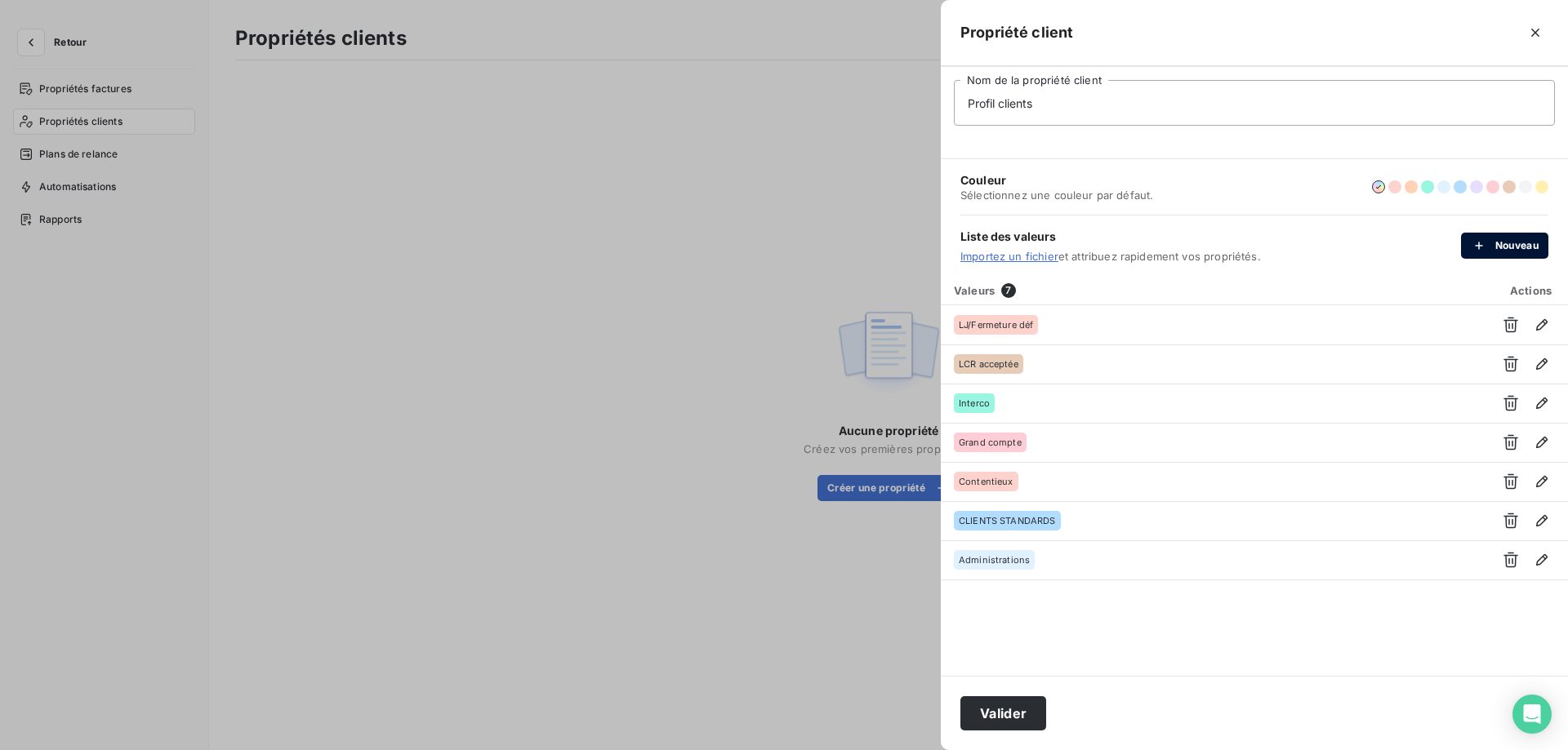
click at [1481, 243] on icon "button" at bounding box center [1479, 245] width 16 height 16
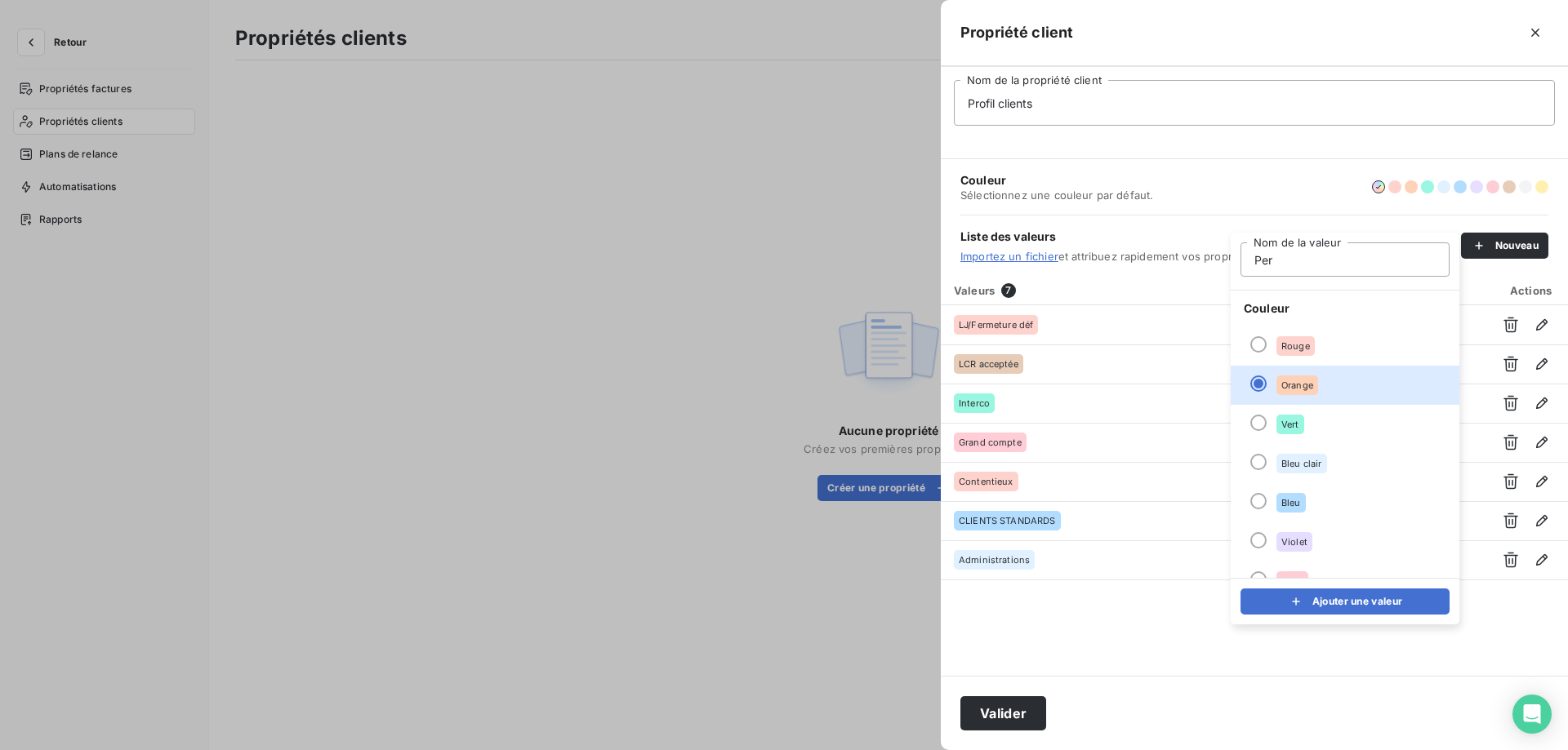
type input "Perte sur exercice"
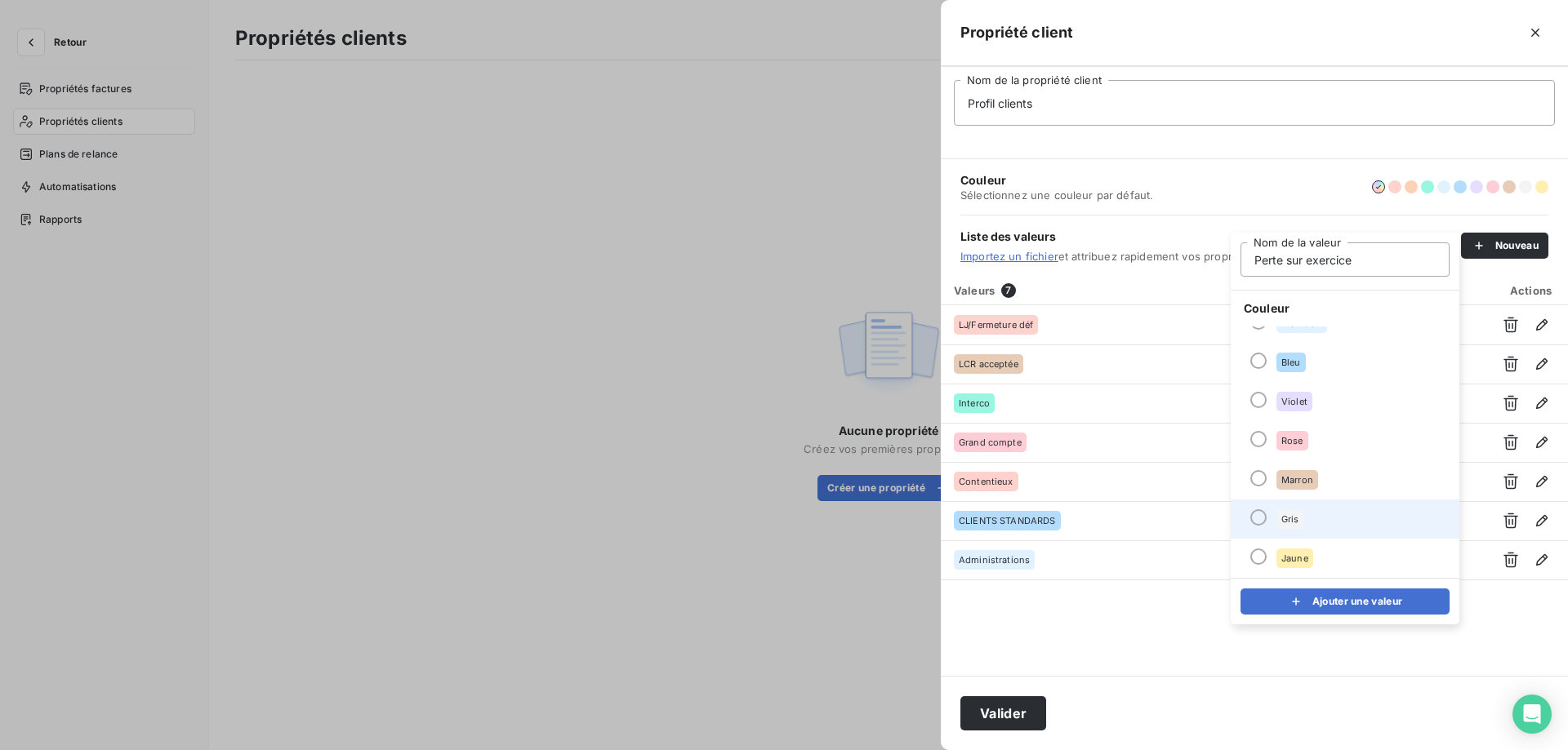
click at [1261, 508] on li "Gris" at bounding box center [1345, 519] width 229 height 40
click at [1281, 612] on button "Ajouter une valeur" at bounding box center [1344, 601] width 209 height 26
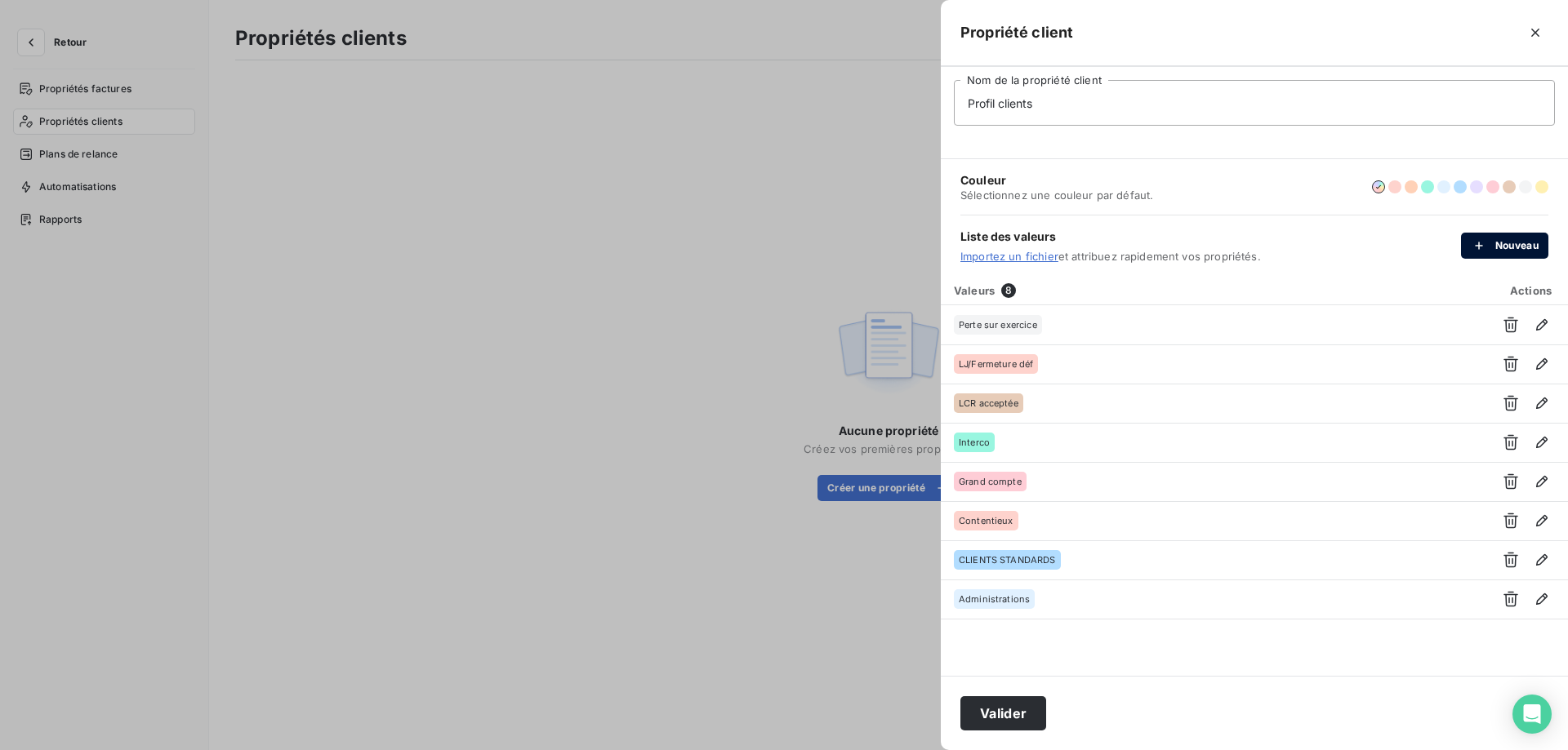
click at [1506, 252] on button "Nouveau" at bounding box center [1505, 246] width 88 height 26
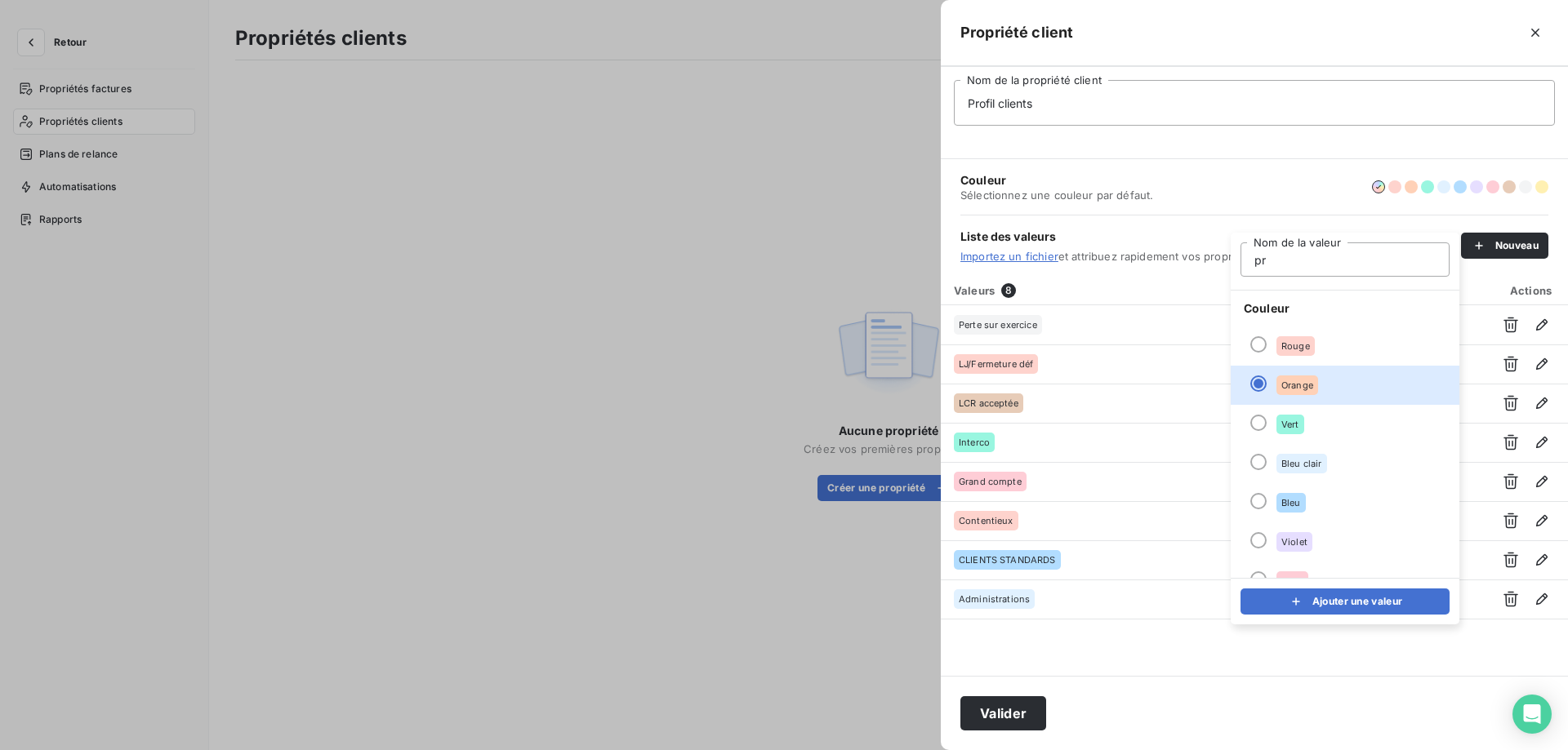
type input "Prélèvement SEPA"
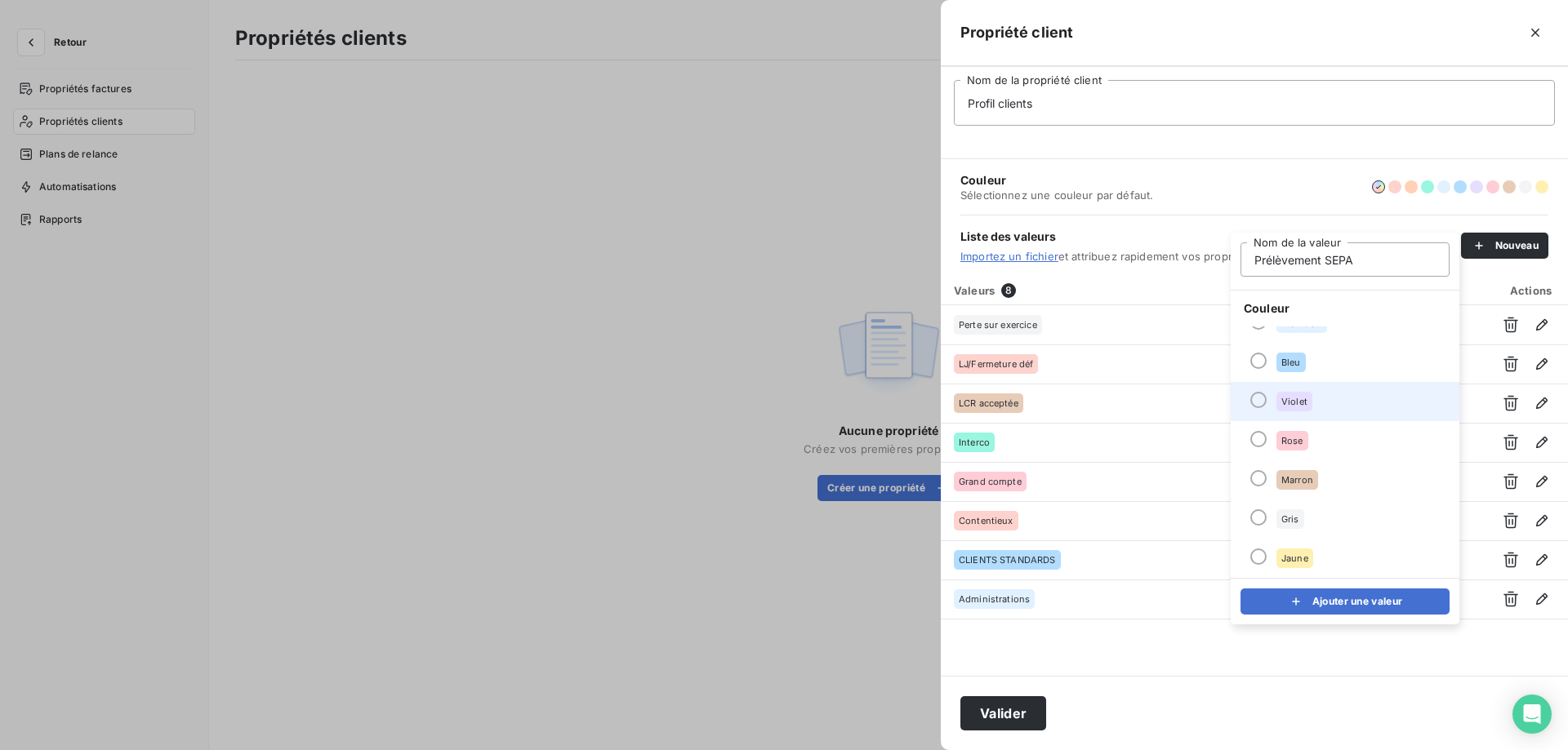
click at [1253, 398] on div at bounding box center [1259, 399] width 16 height 16
click at [1304, 607] on div "submit" at bounding box center [1300, 601] width 25 height 16
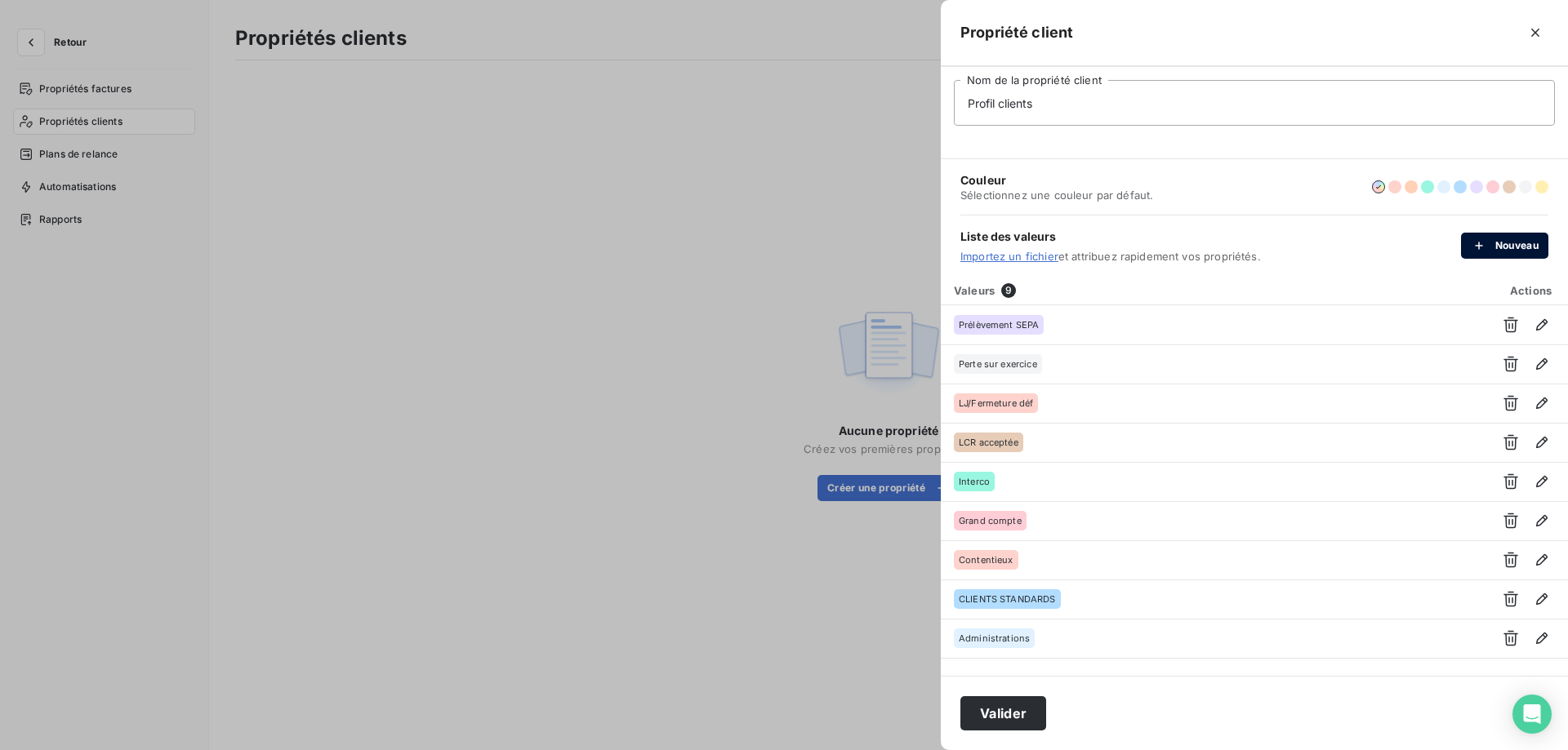
click at [1476, 255] on button "Nouveau" at bounding box center [1505, 246] width 88 height 26
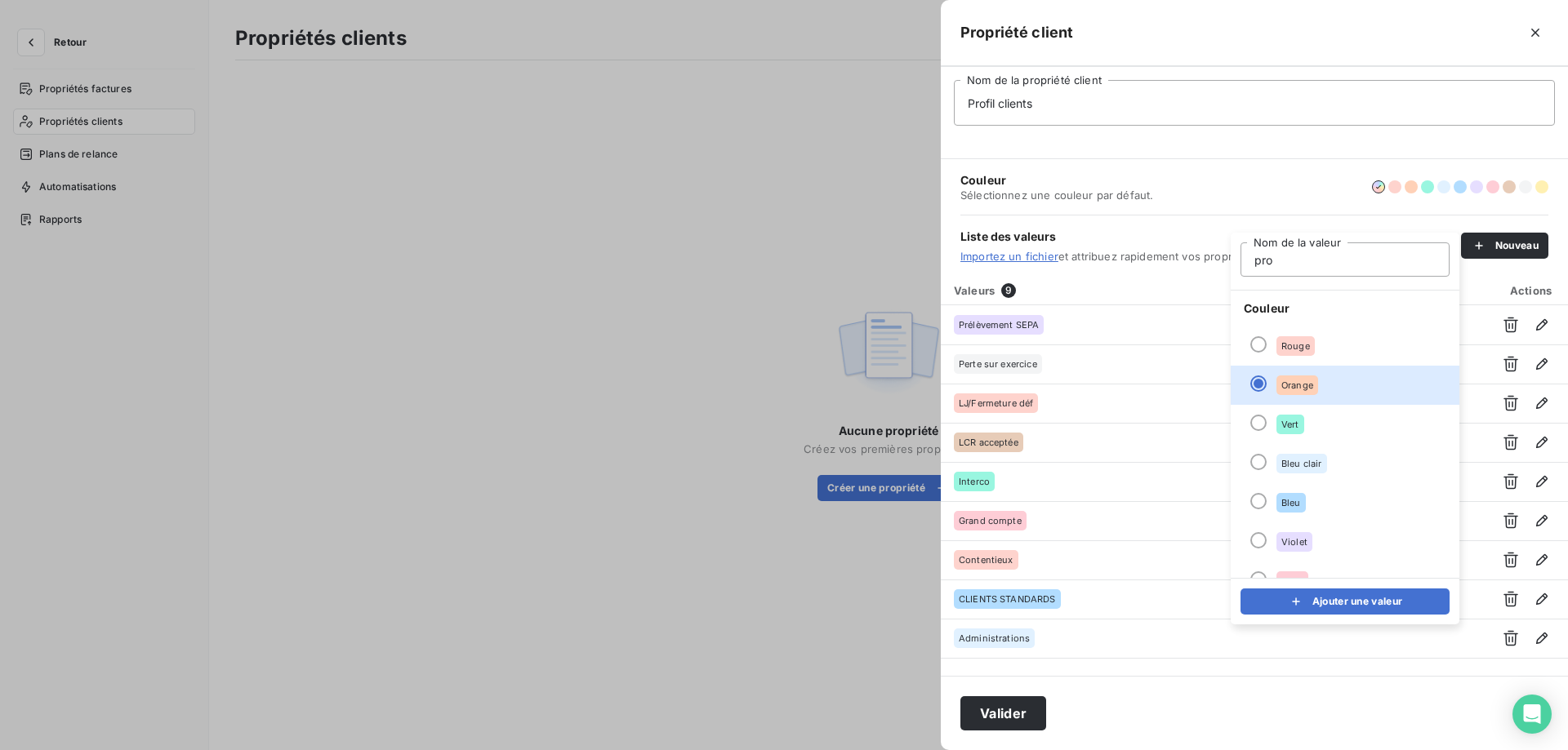
type input "Procédure collective"
click at [1257, 495] on div at bounding box center [1259, 501] width 16 height 16
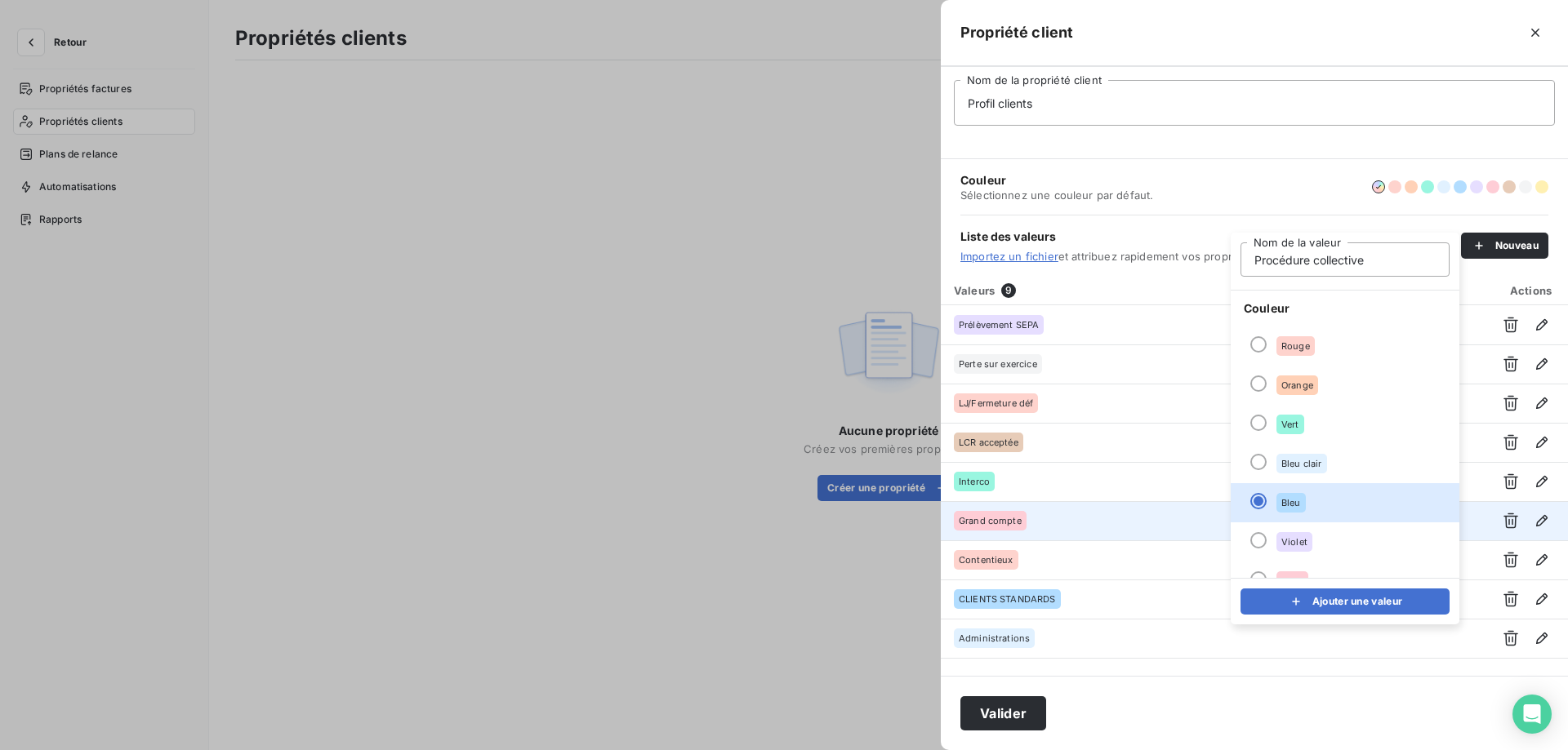
drag, startPoint x: 1285, startPoint y: 606, endPoint x: 1378, endPoint y: 540, distance: 114.0
click at [1283, 606] on button "Ajouter une valeur" at bounding box center [1344, 601] width 209 height 26
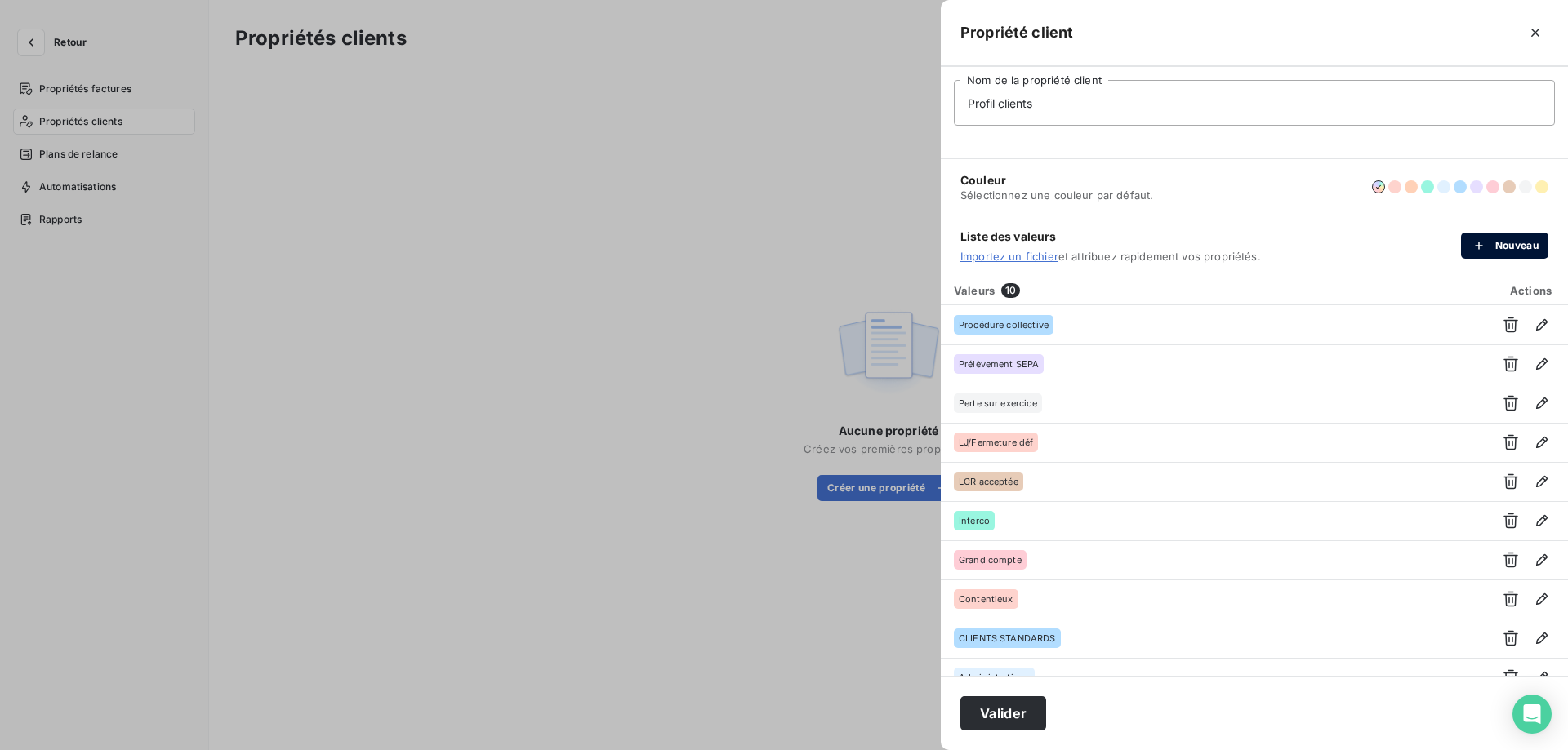
click at [1476, 247] on icon "button" at bounding box center [1479, 245] width 16 height 16
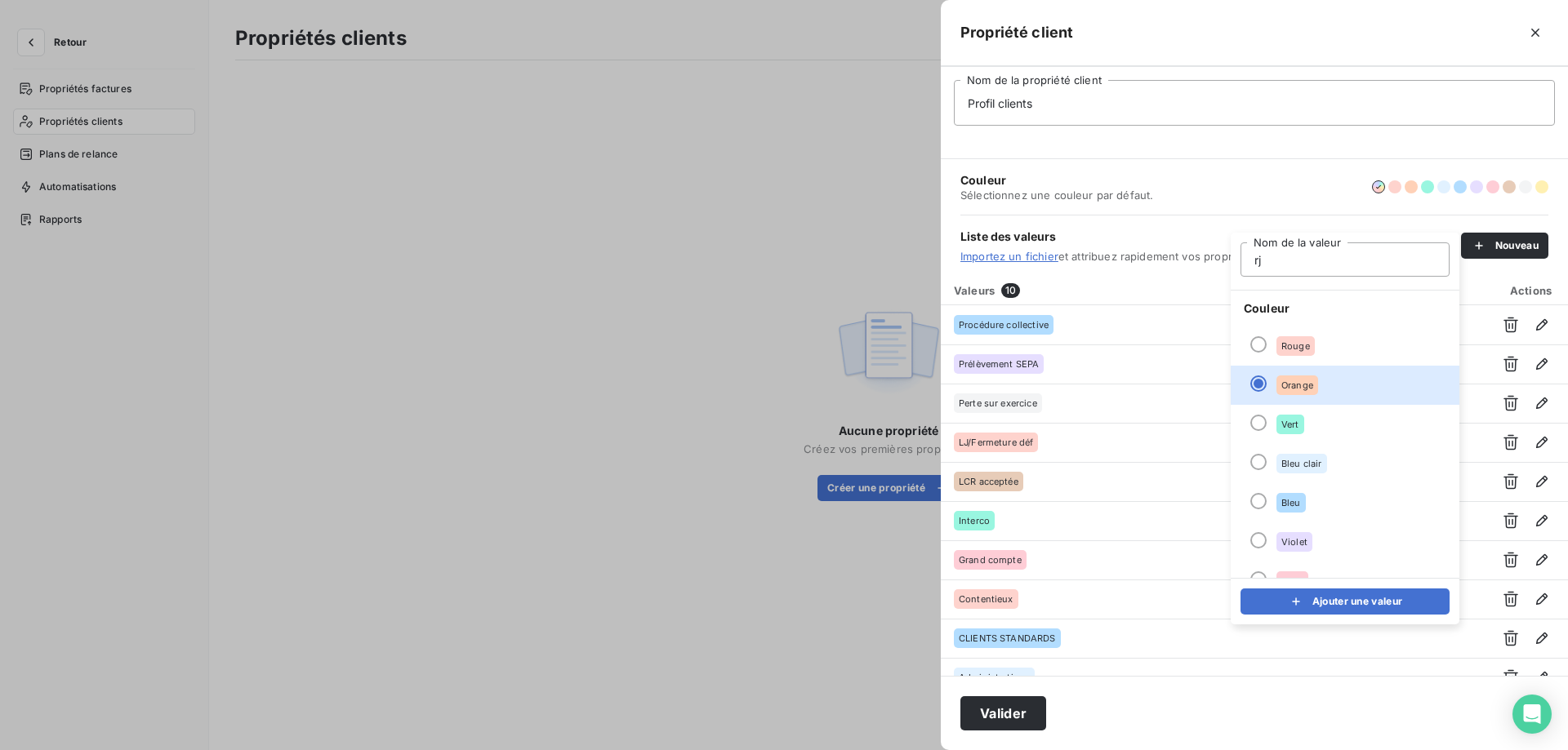
type input "RJ/Sauvergarde"
click at [1339, 598] on button "Ajouter une valeur" at bounding box center [1344, 601] width 209 height 26
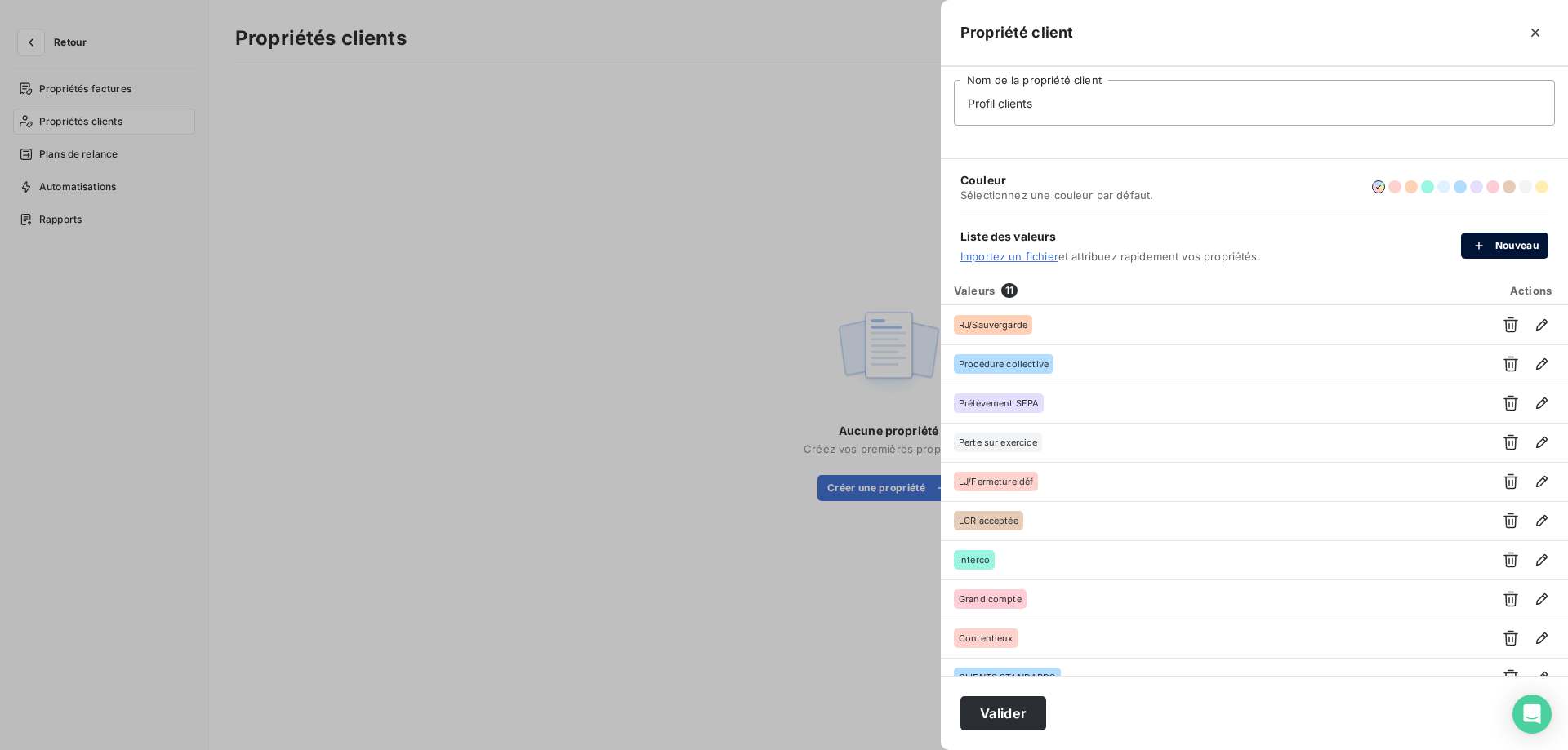
click at [1499, 238] on button "Nouveau" at bounding box center [1505, 246] width 88 height 26
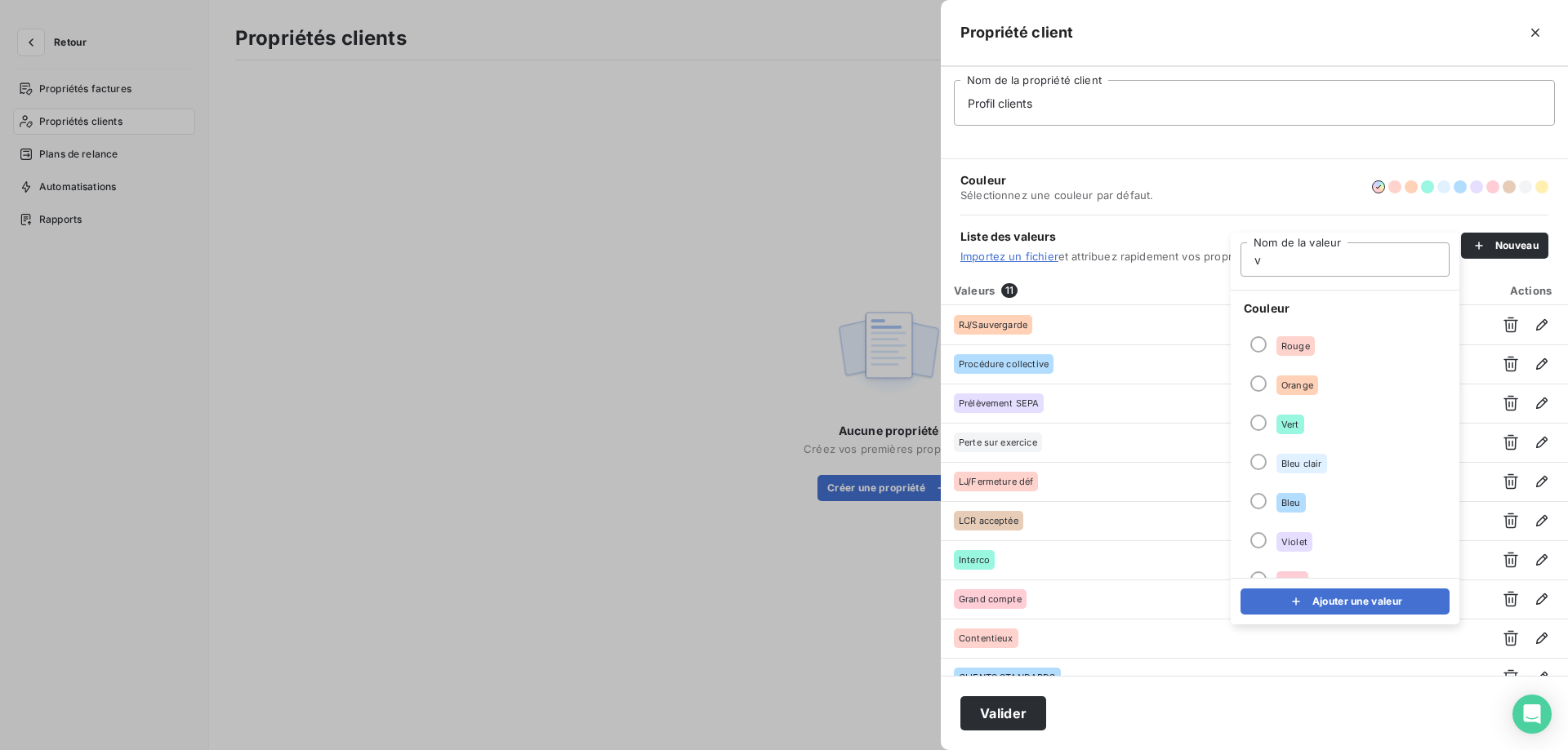
type input "VIP"
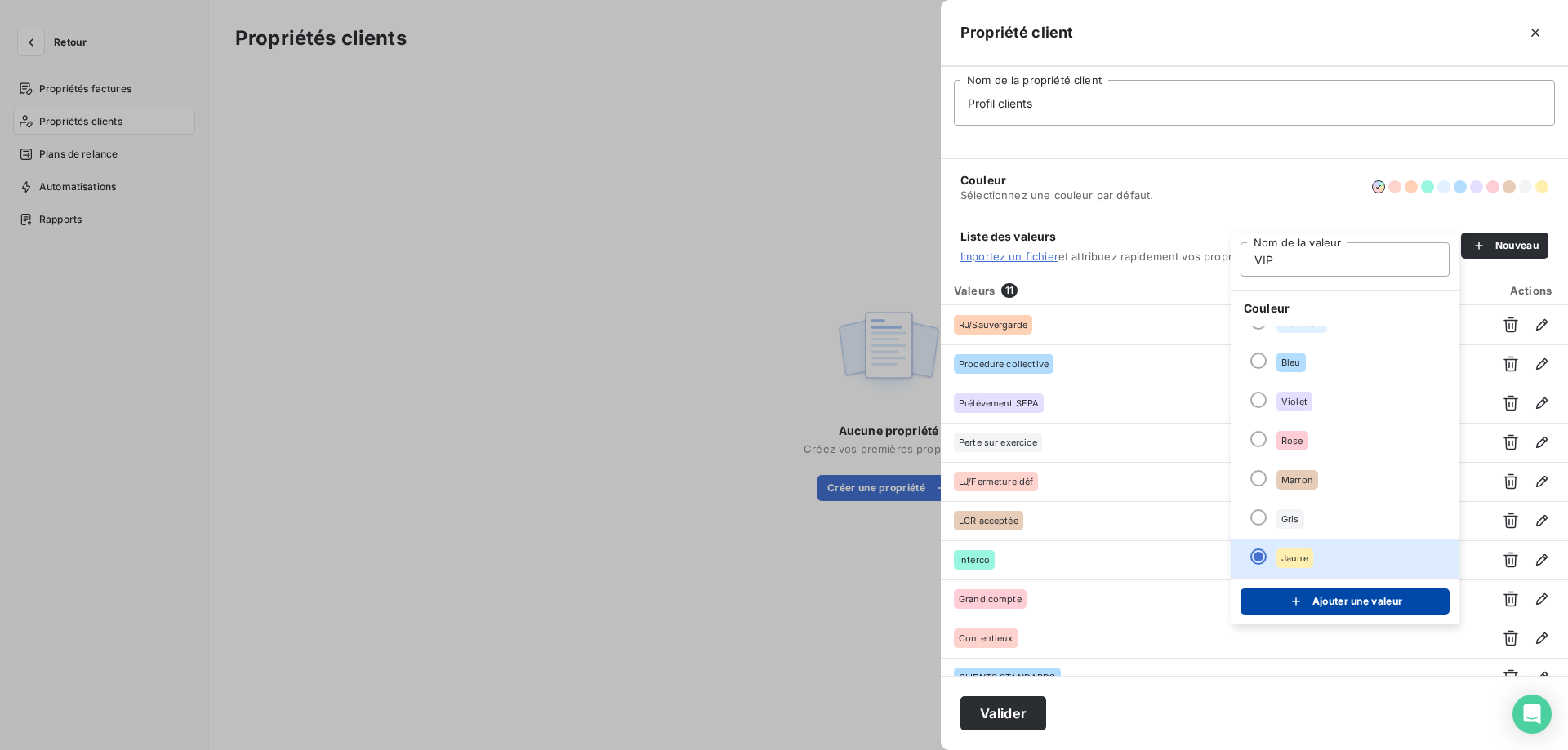
click at [1284, 596] on button "Ajouter une valeur" at bounding box center [1344, 601] width 209 height 26
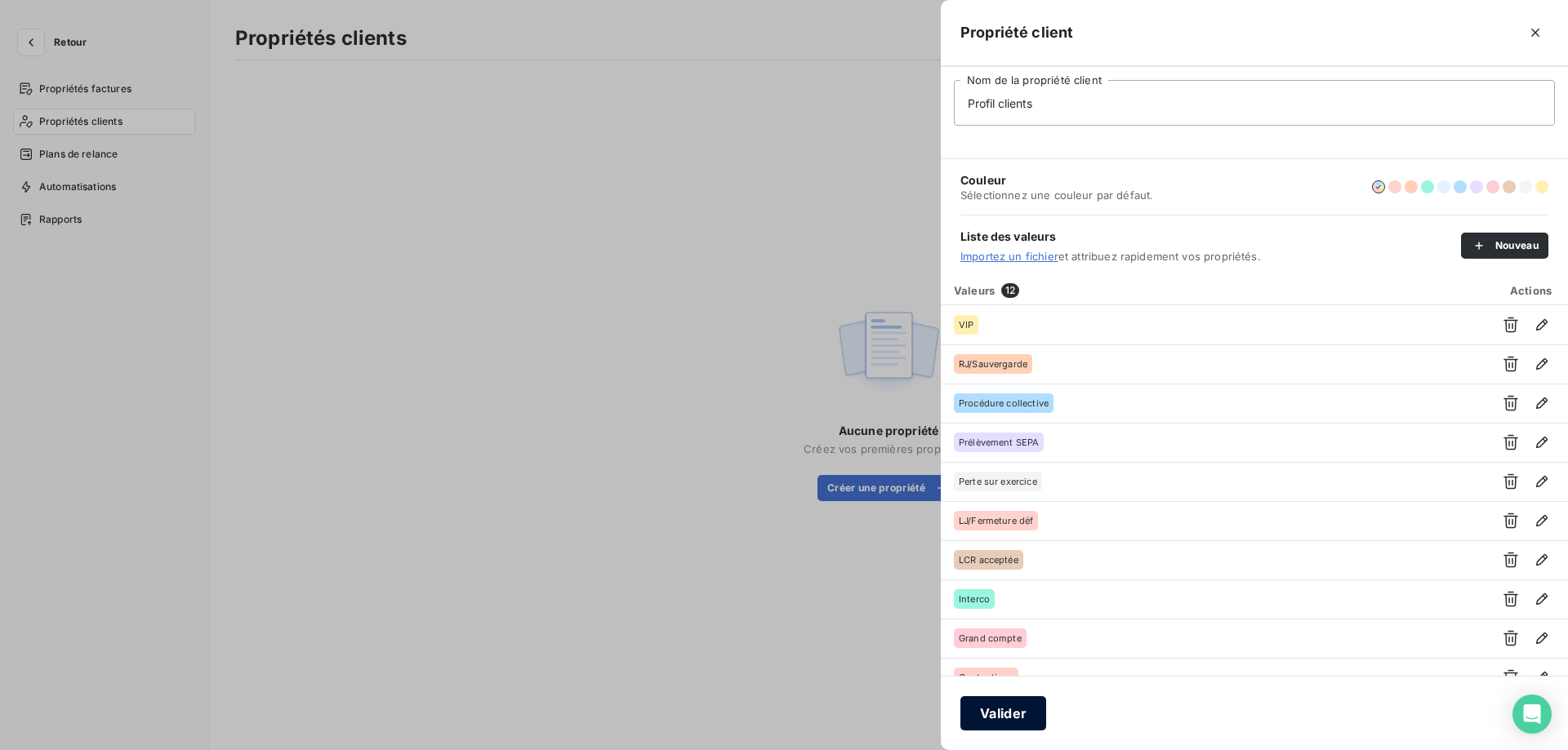
click at [1020, 709] on button "Valider" at bounding box center [1003, 713] width 86 height 34
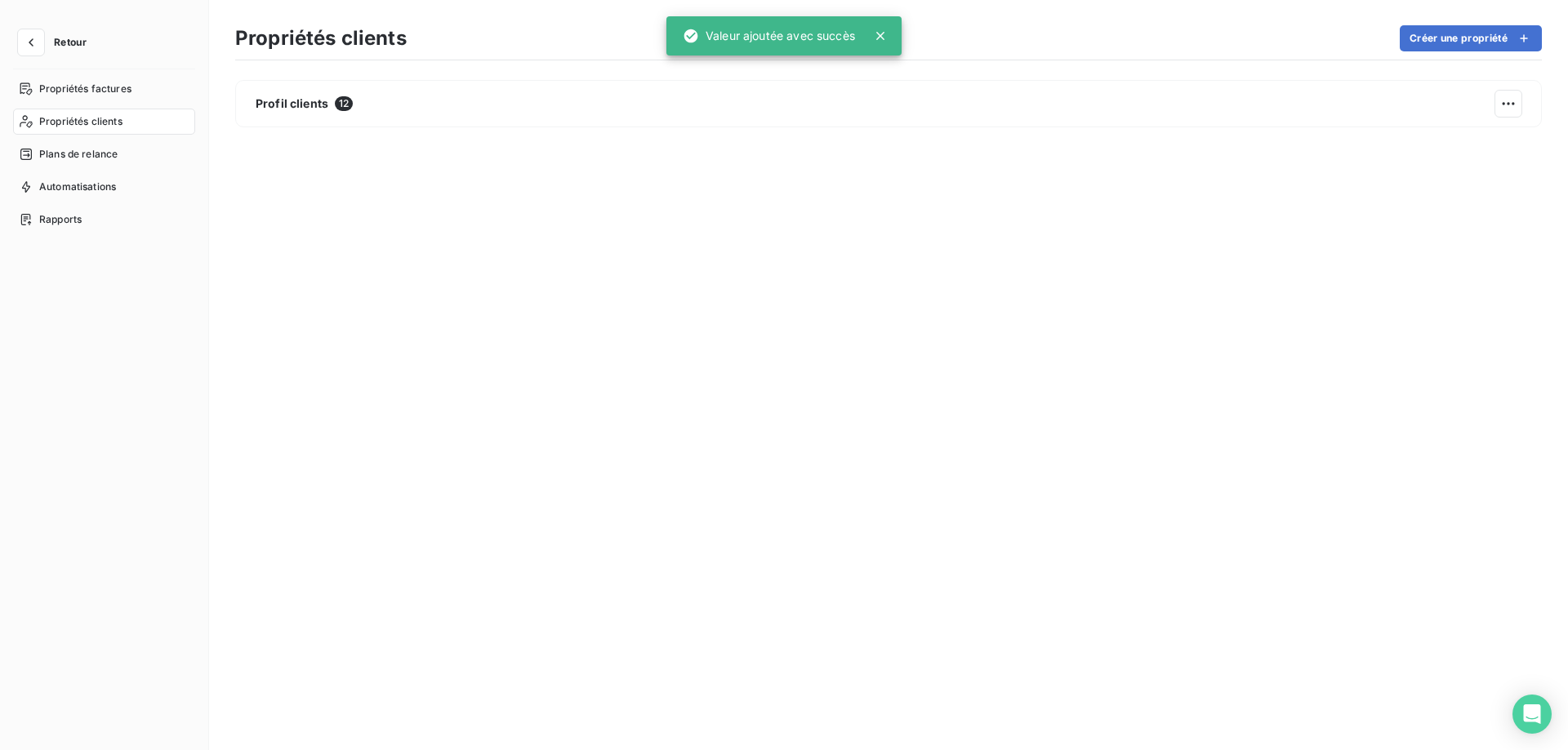
click at [46, 43] on button "Retour" at bounding box center [56, 42] width 87 height 26
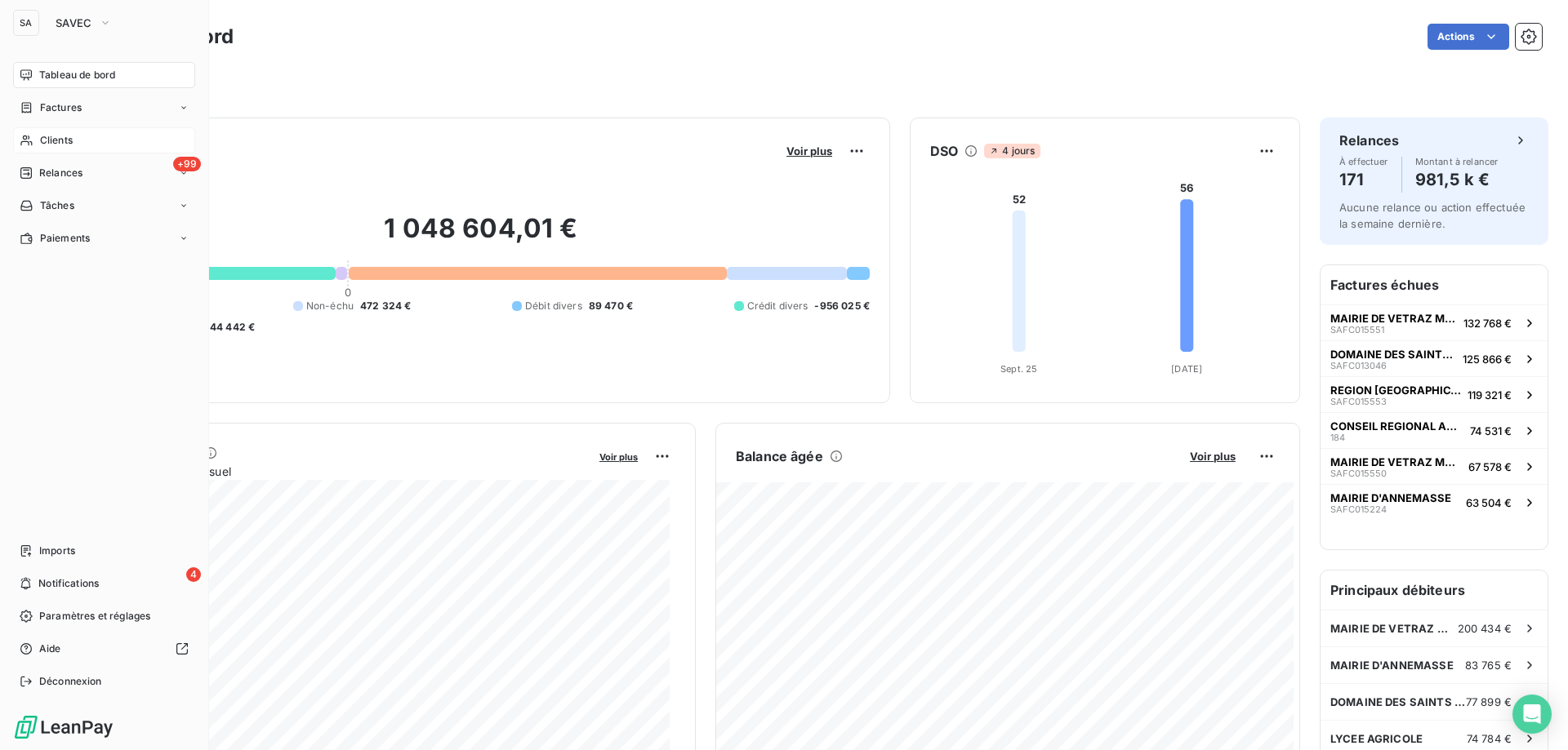
click at [107, 131] on div "Clients" at bounding box center [104, 140] width 182 height 26
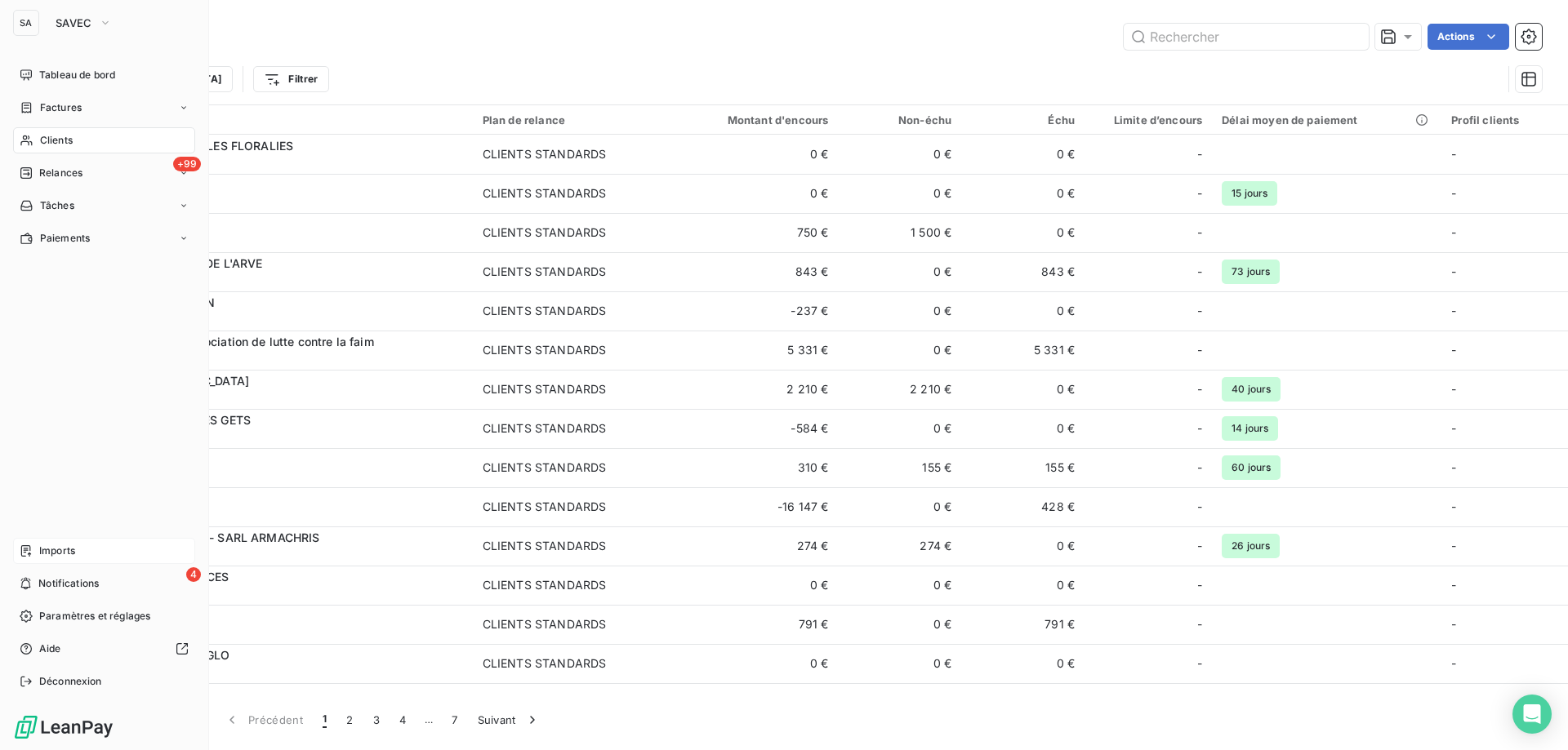
click at [58, 546] on span "Imports" at bounding box center [58, 551] width 36 height 15
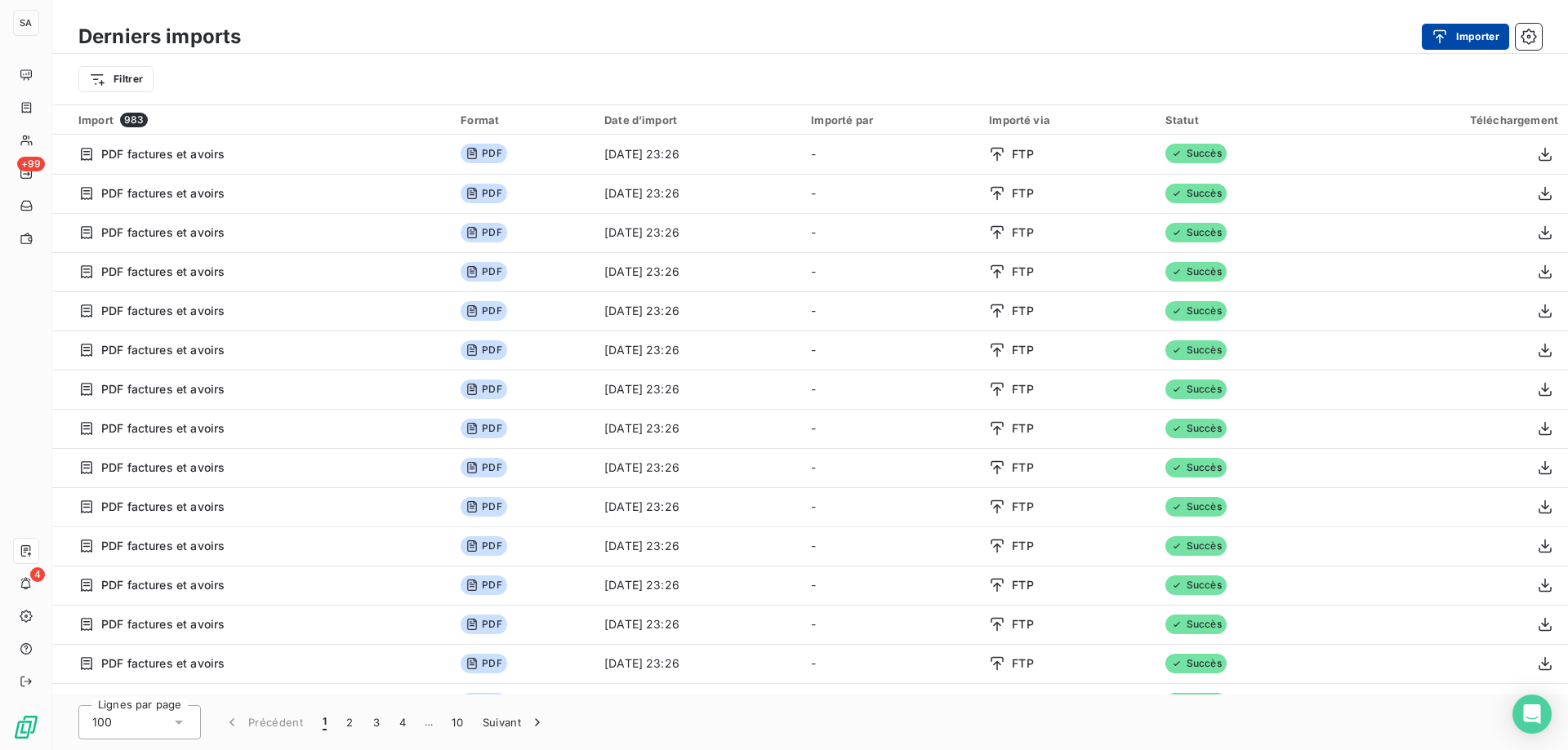
click at [1455, 35] on button "Importer" at bounding box center [1466, 37] width 88 height 26
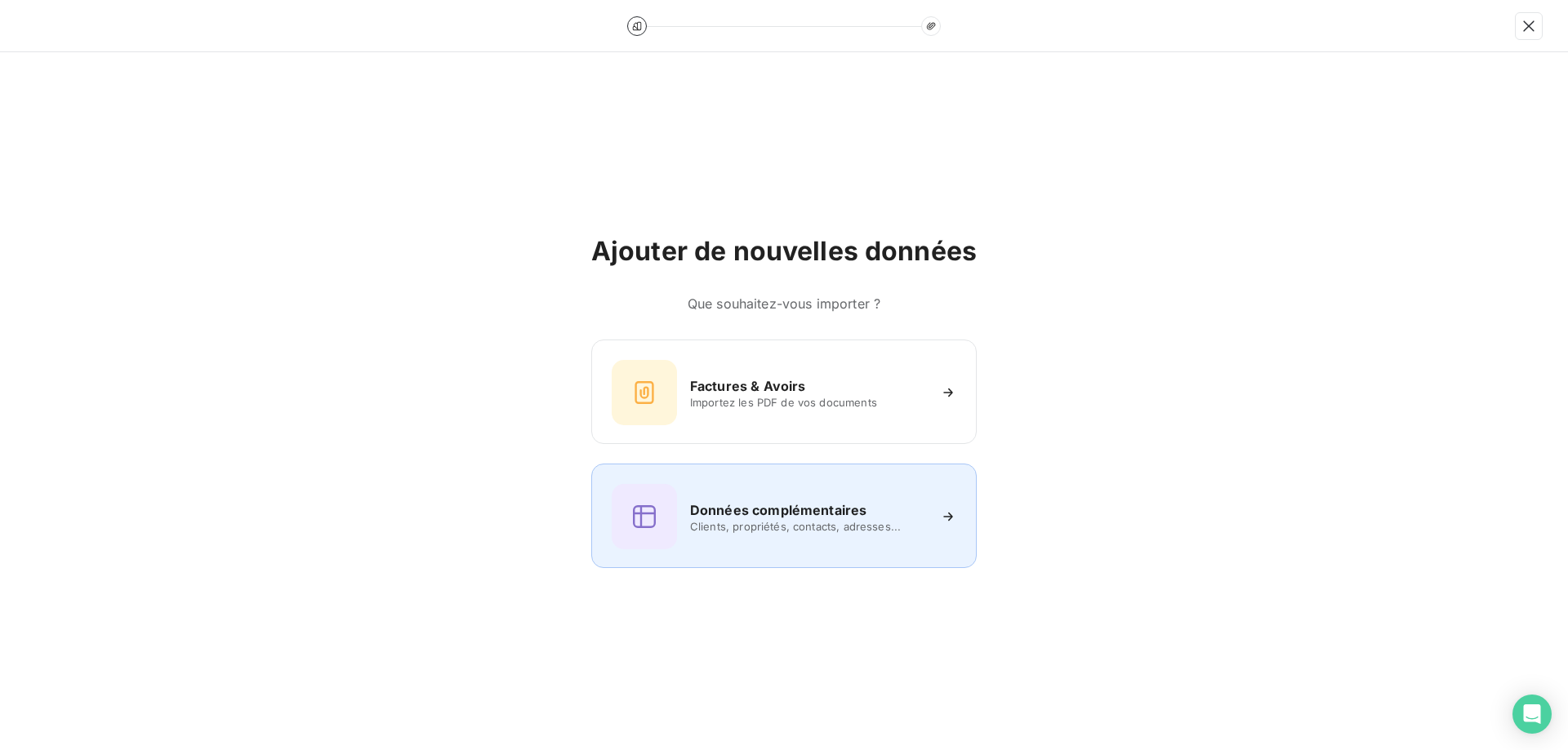
click at [791, 511] on h6 "Données complémentaires" at bounding box center [778, 509] width 176 height 20
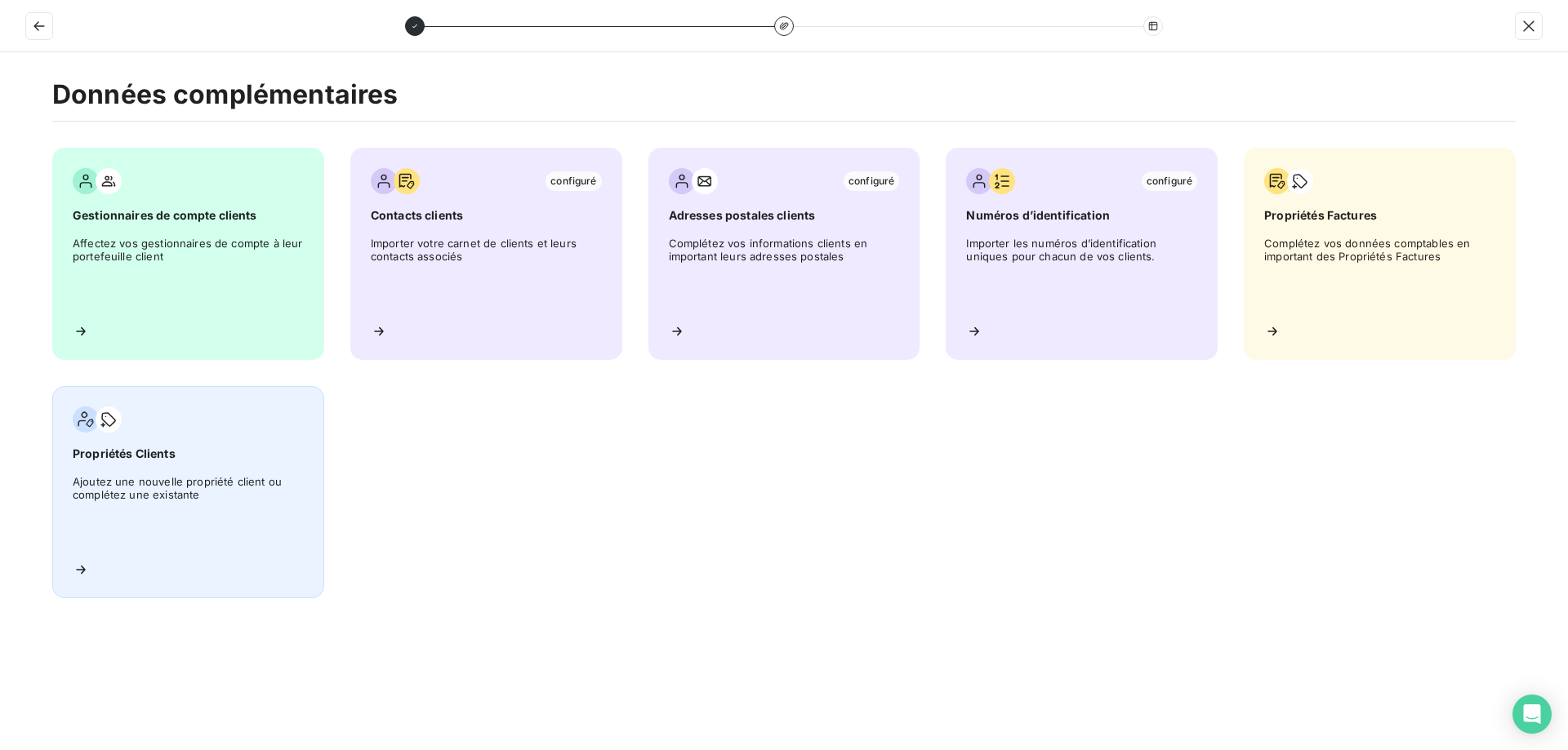
click at [229, 486] on span "Ajoutez une nouvelle propriété client ou complétez une existante" at bounding box center [188, 512] width 231 height 74
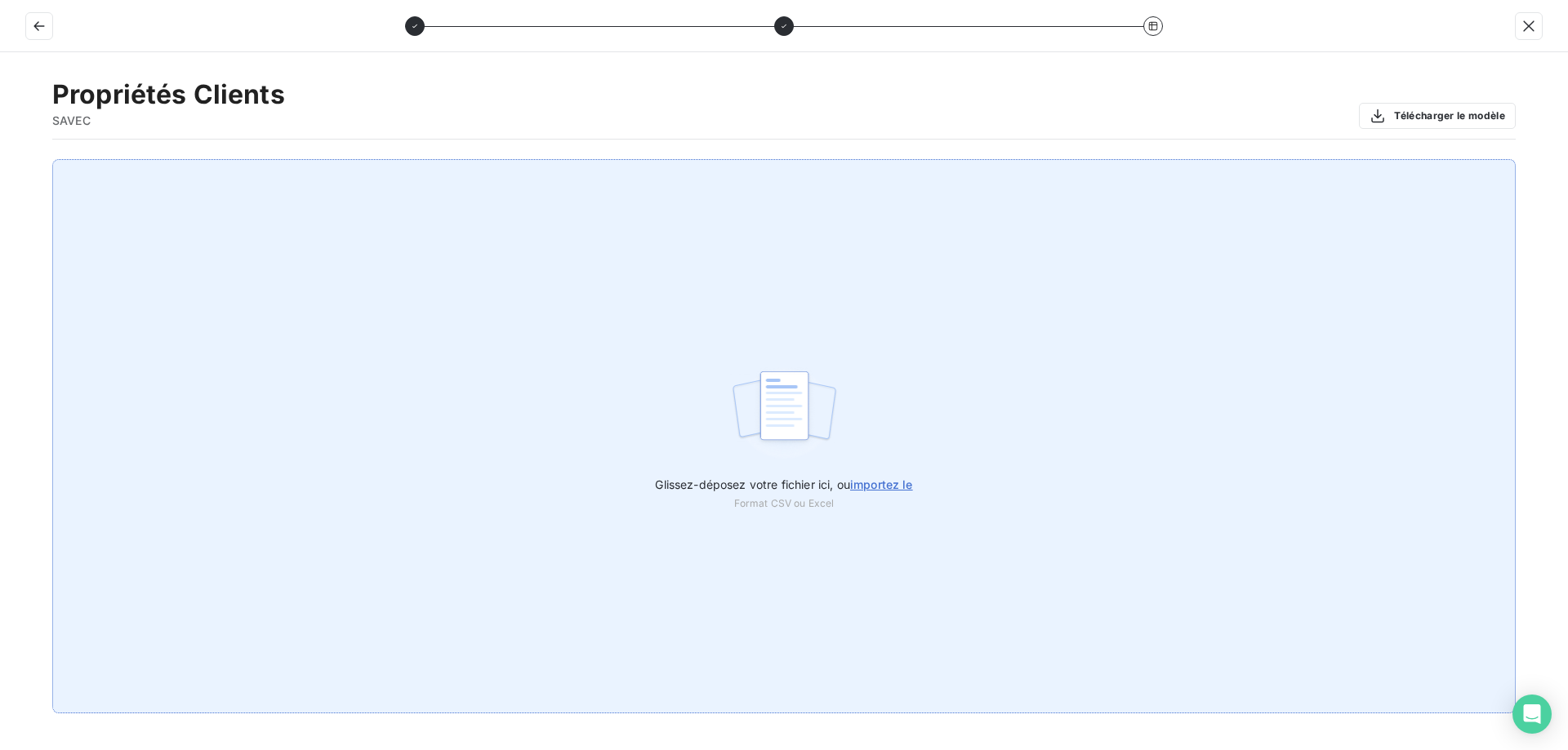
click at [685, 450] on div "Glissez-déposez votre fichier ici, ou importez le Format CSV ou Excel" at bounding box center [784, 436] width 1464 height 554
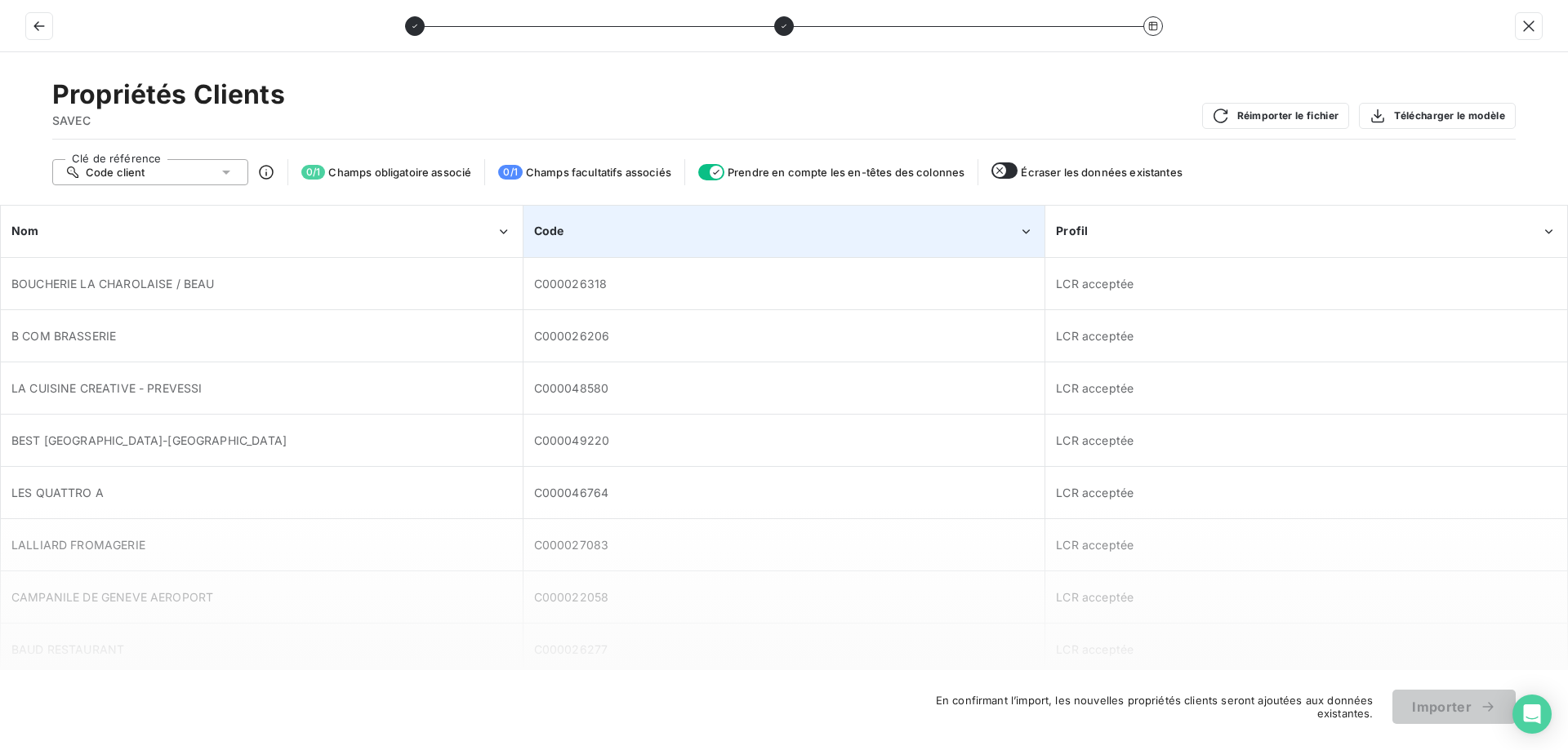
click at [811, 245] on div "Code" at bounding box center [784, 231] width 520 height 50
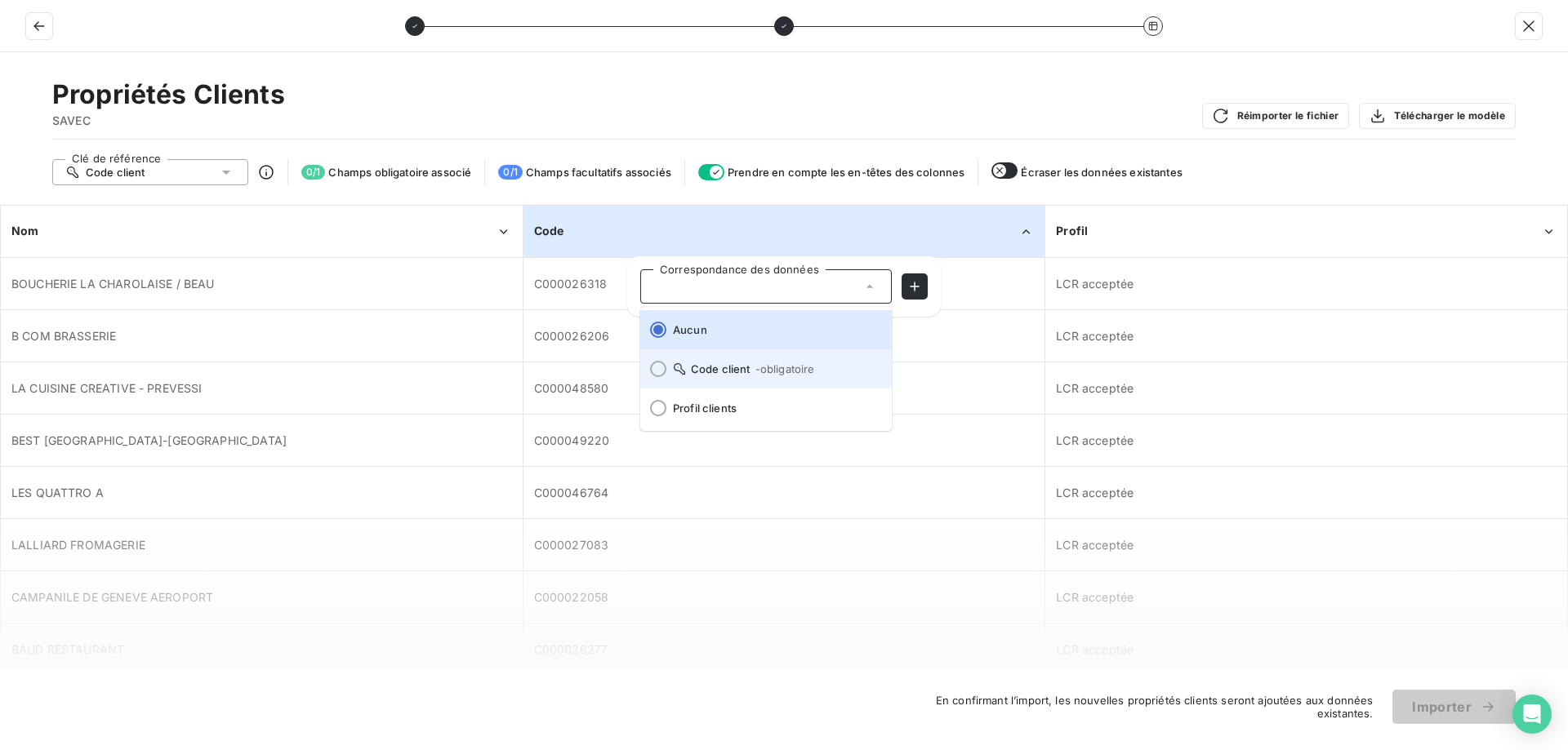
click at [764, 373] on span "- obligatoire" at bounding box center [785, 369] width 59 height 13
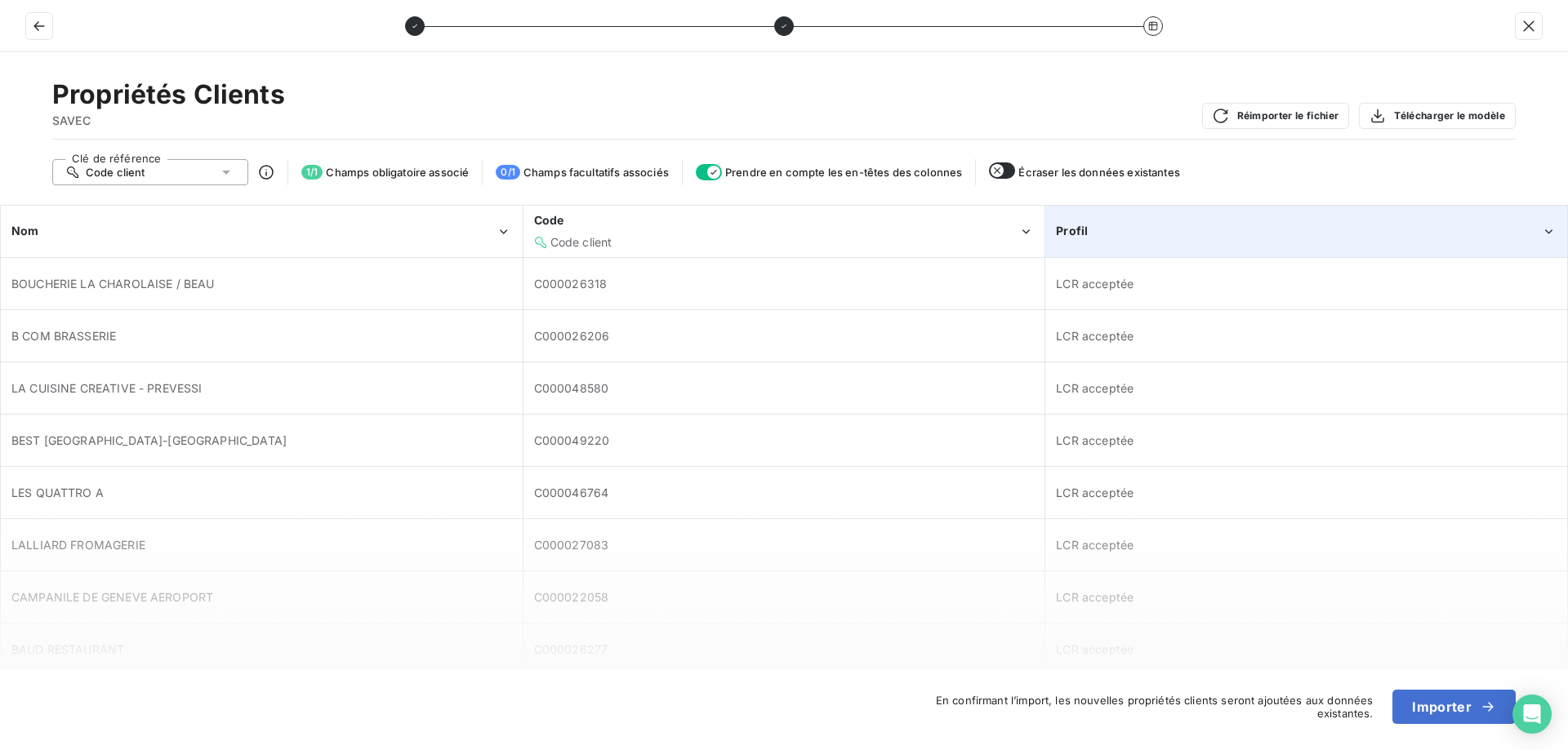
click at [1222, 241] on div "Profil" at bounding box center [1306, 231] width 520 height 50
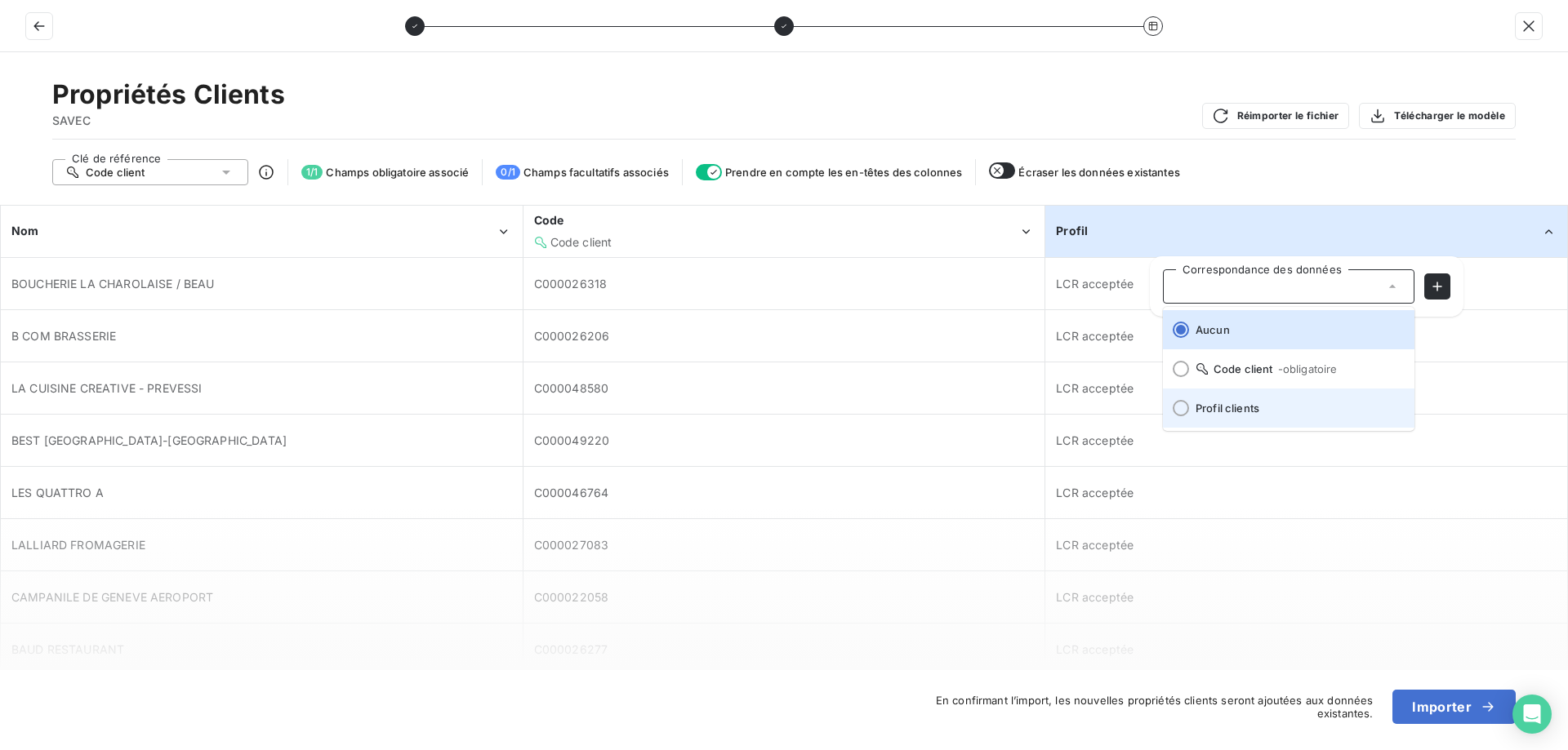
click at [1244, 418] on li "Profil clients" at bounding box center [1289, 408] width 252 height 40
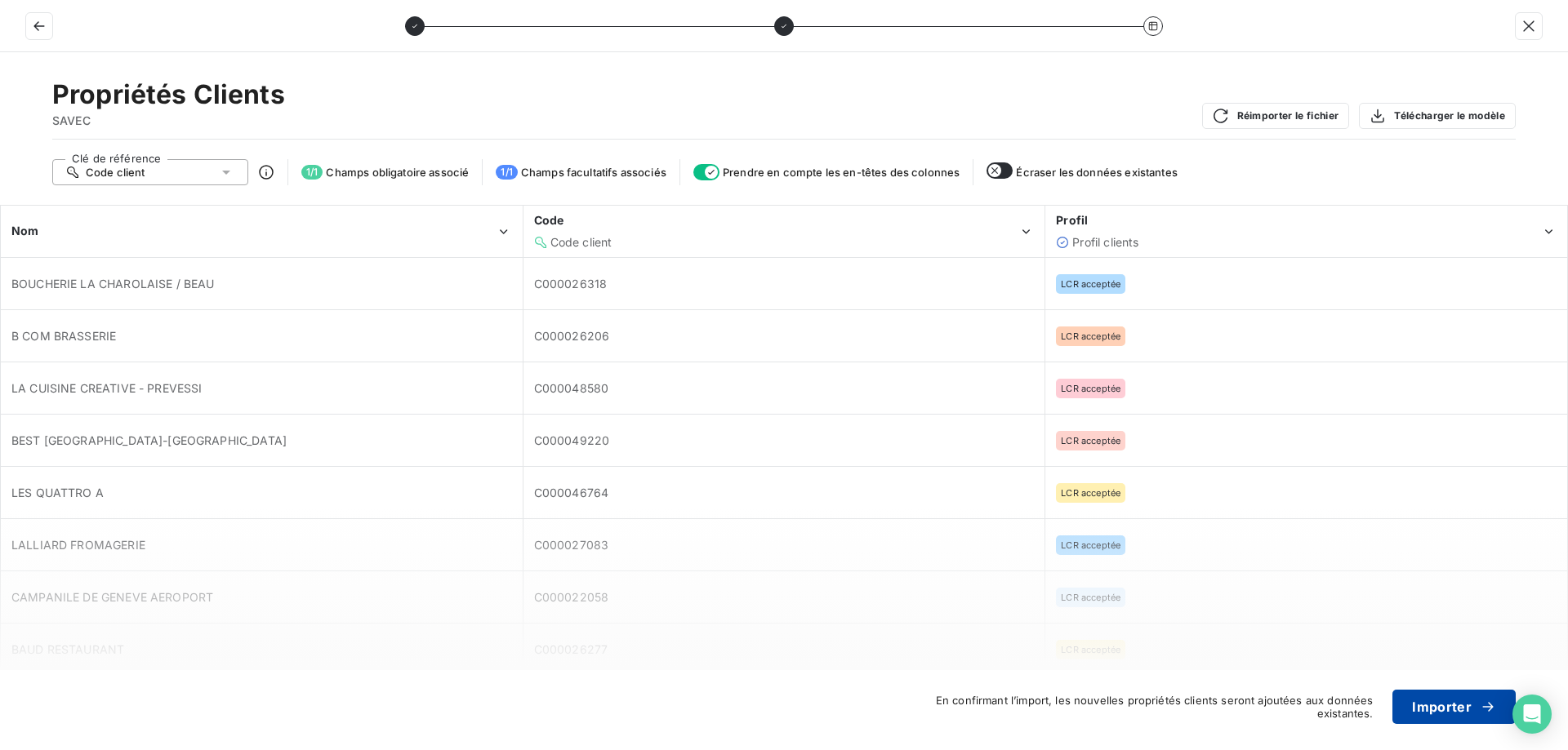
click at [1470, 705] on button "Importer" at bounding box center [1454, 707] width 123 height 34
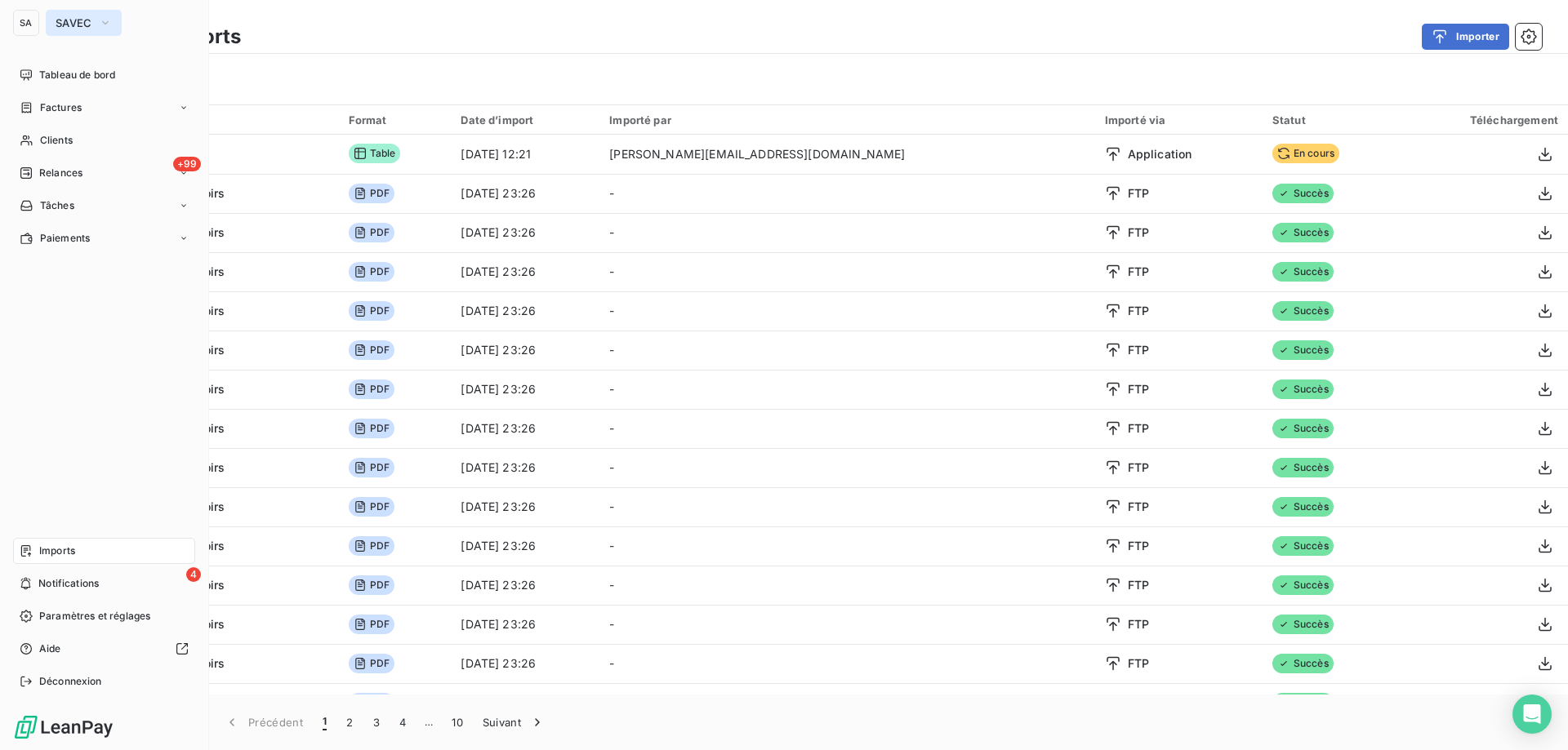
drag, startPoint x: 46, startPoint y: 27, endPoint x: 58, endPoint y: 25, distance: 12.2
click at [46, 27] on button "SAVEC" at bounding box center [83, 22] width 76 height 26
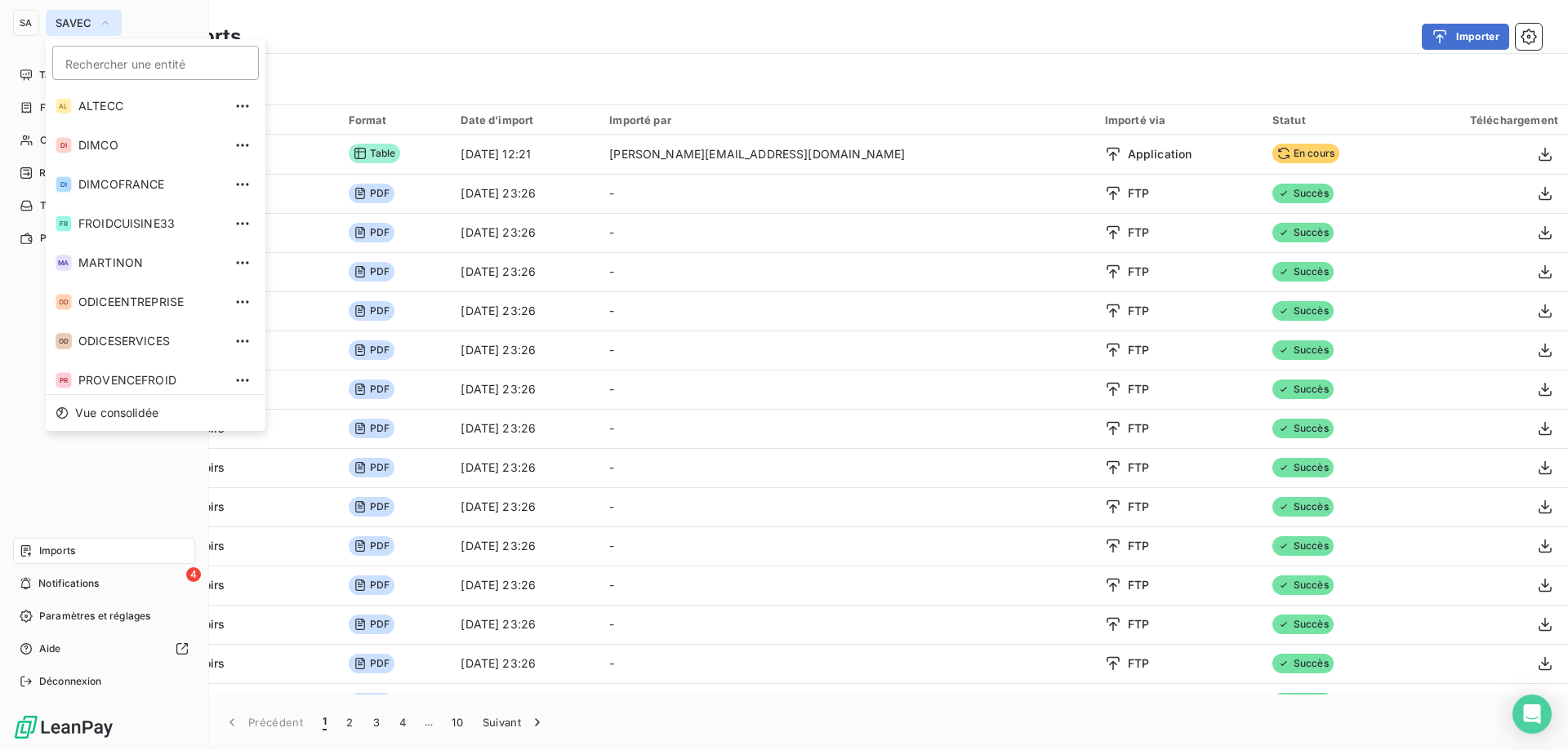
scroll to position [45, 0]
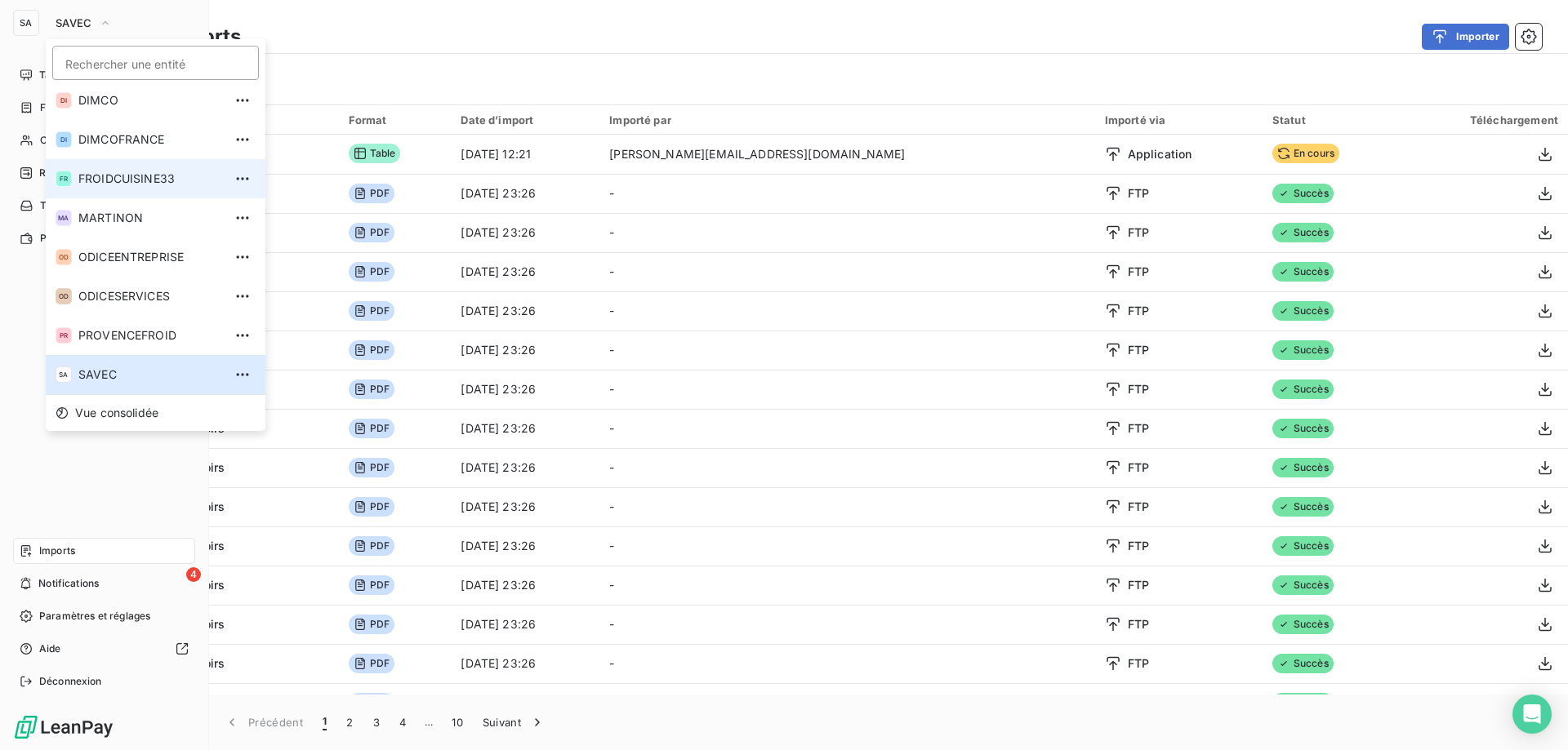
click at [130, 176] on span "FROIDCUISINE33" at bounding box center [150, 179] width 144 height 16
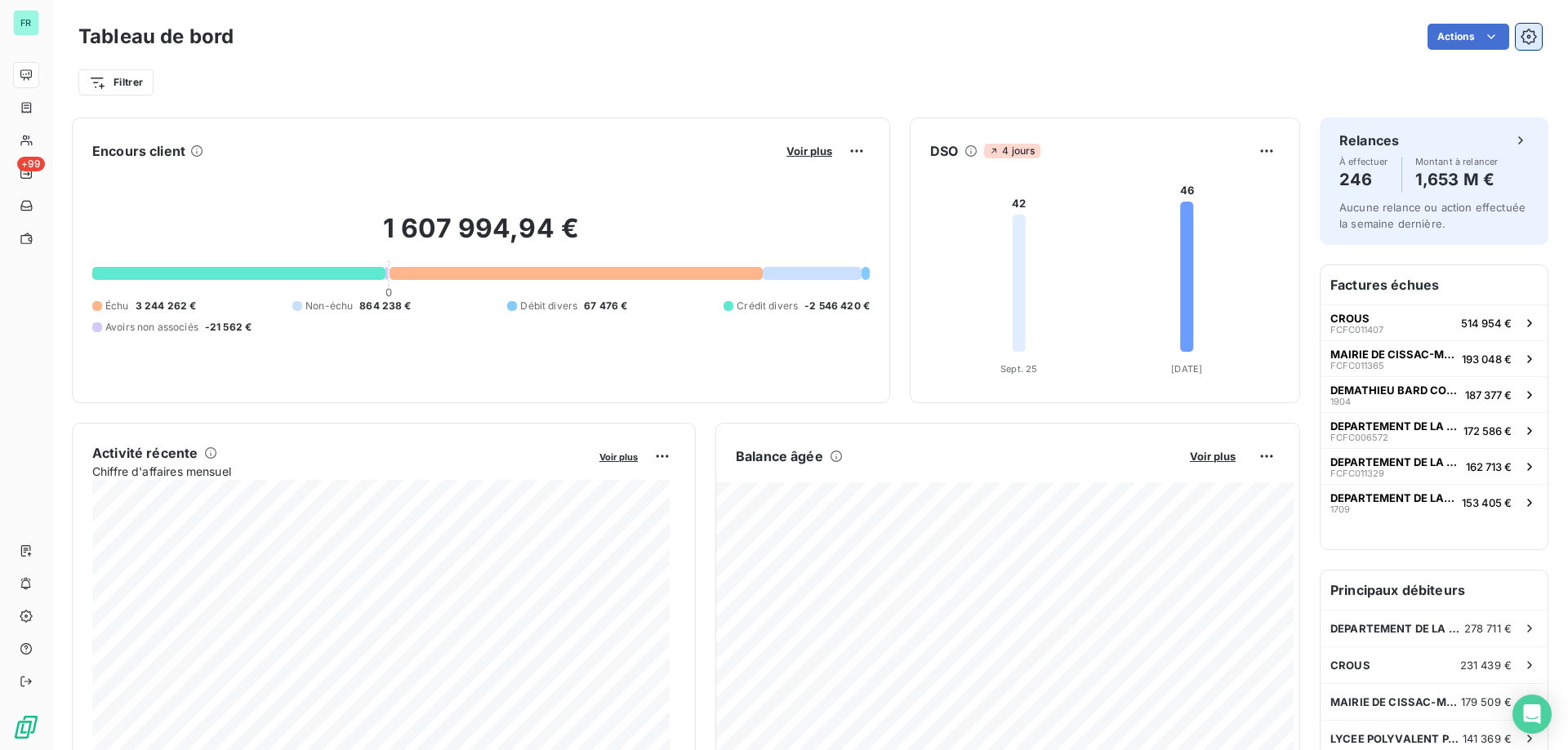
click at [1521, 36] on icon "button" at bounding box center [1528, 36] width 16 height 16
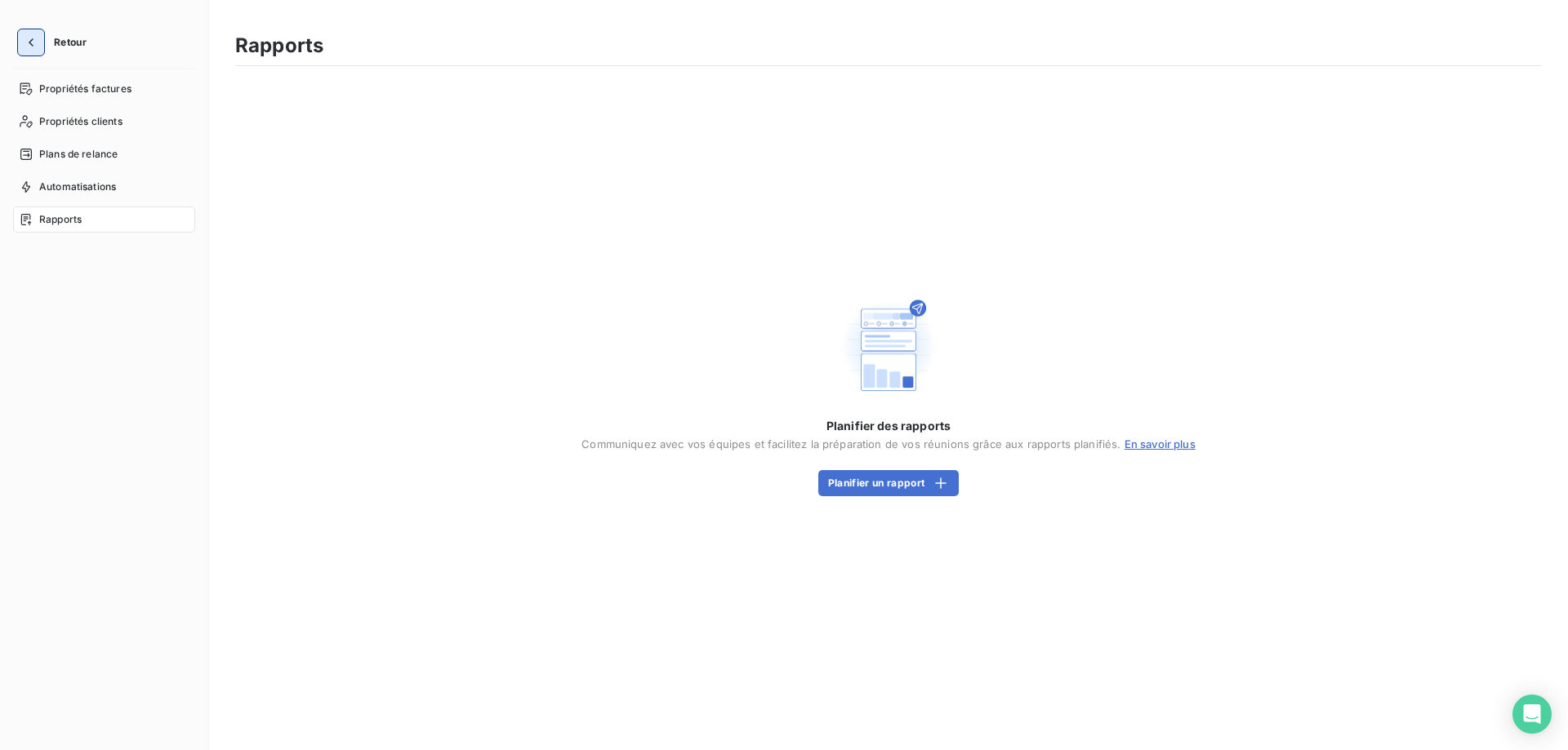
click at [35, 44] on icon "button" at bounding box center [31, 42] width 16 height 16
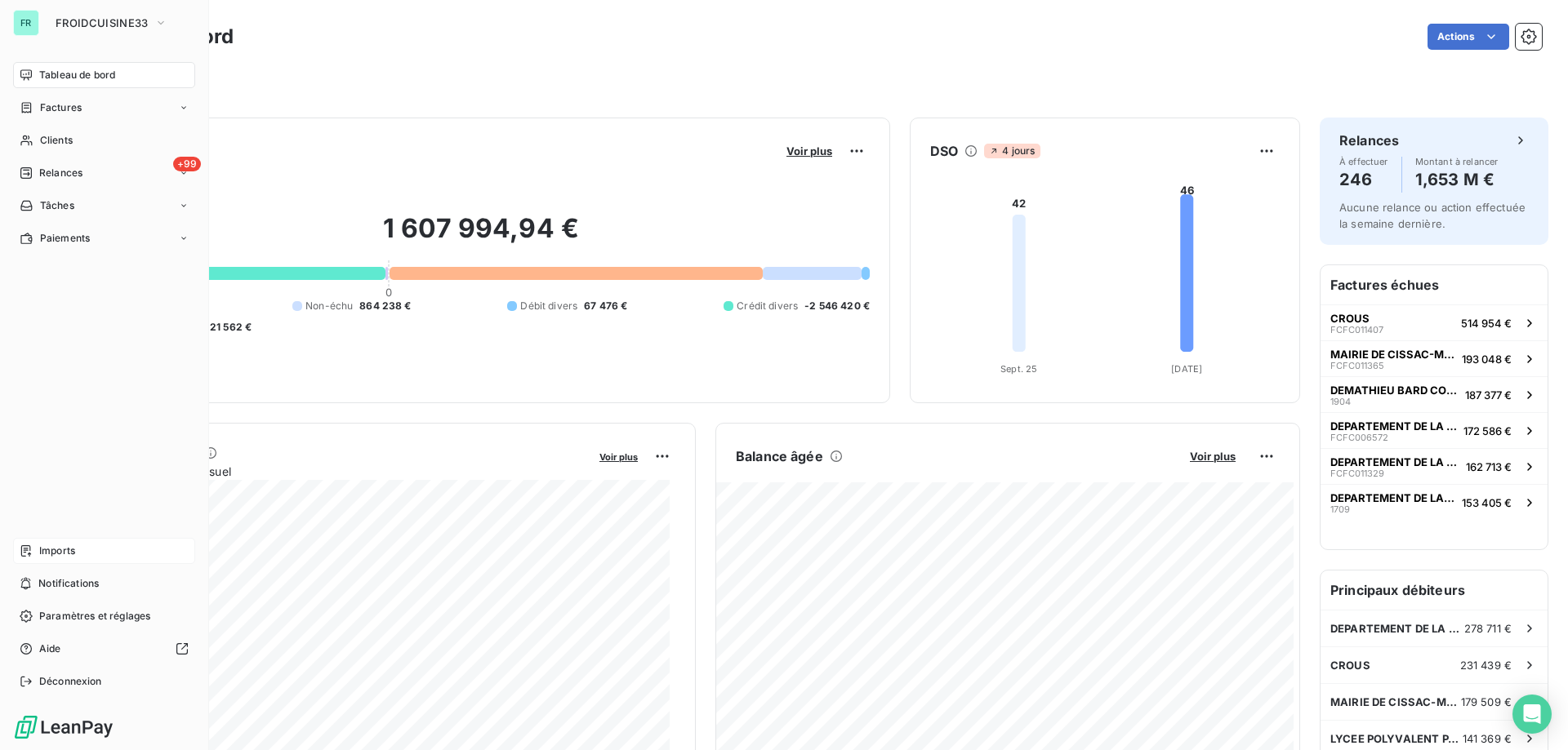
click at [48, 556] on span "Imports" at bounding box center [58, 551] width 36 height 15
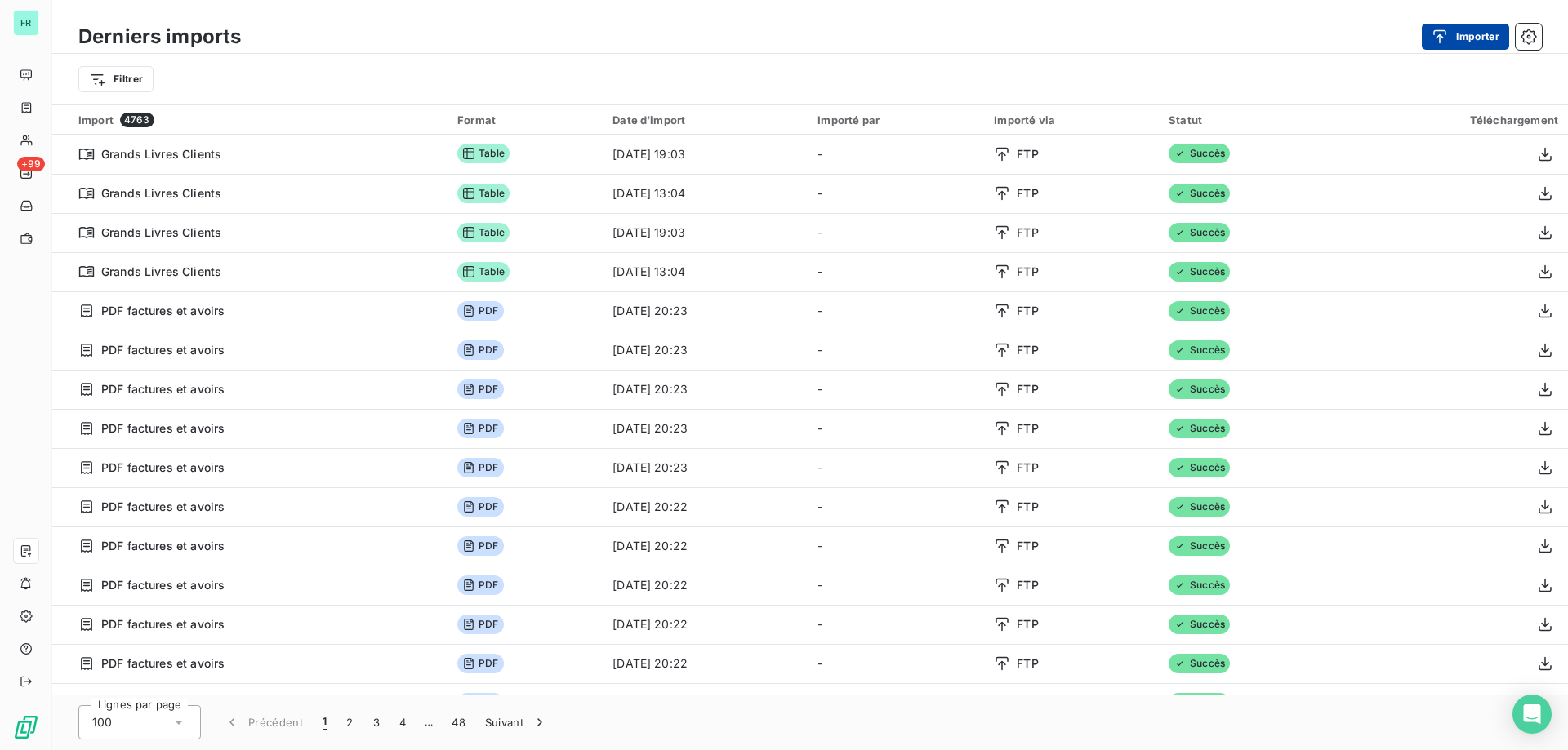
click at [1466, 34] on button "Importer" at bounding box center [1466, 37] width 88 height 26
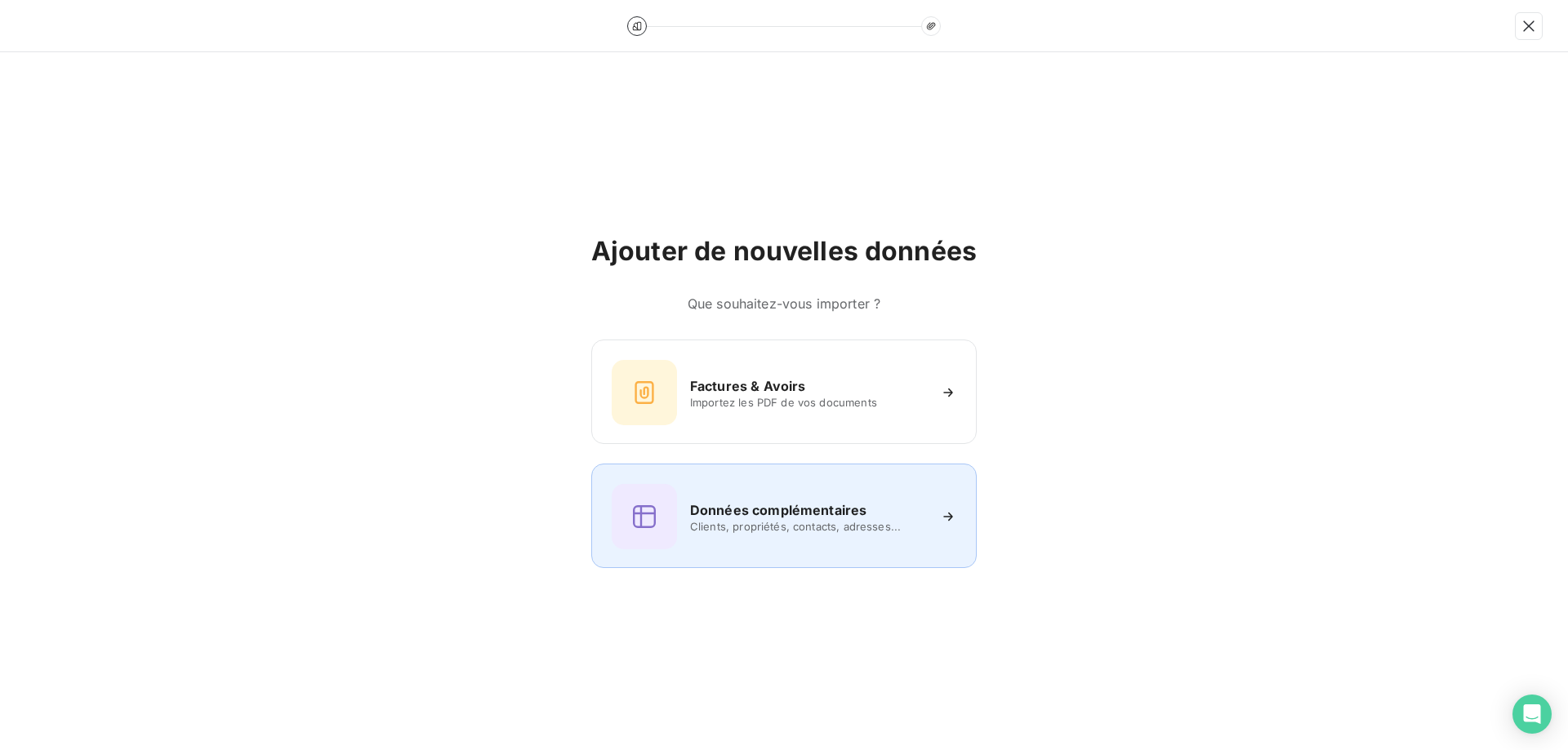
click at [793, 523] on span "Clients, propriétés, contacts, adresses..." at bounding box center [809, 526] width 237 height 13
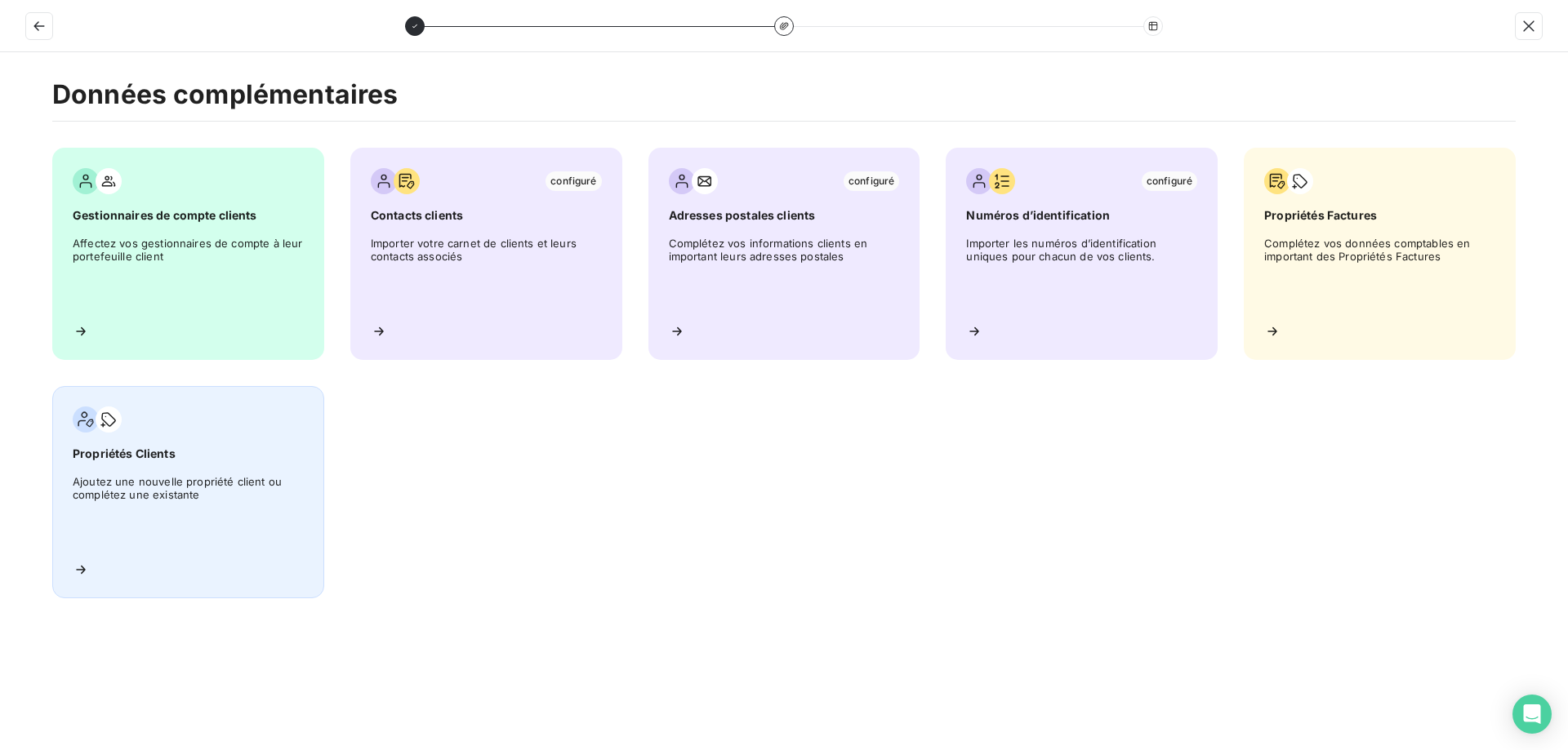
click at [248, 530] on span "Ajoutez une nouvelle propriété client ou complétez une existante" at bounding box center [188, 512] width 231 height 74
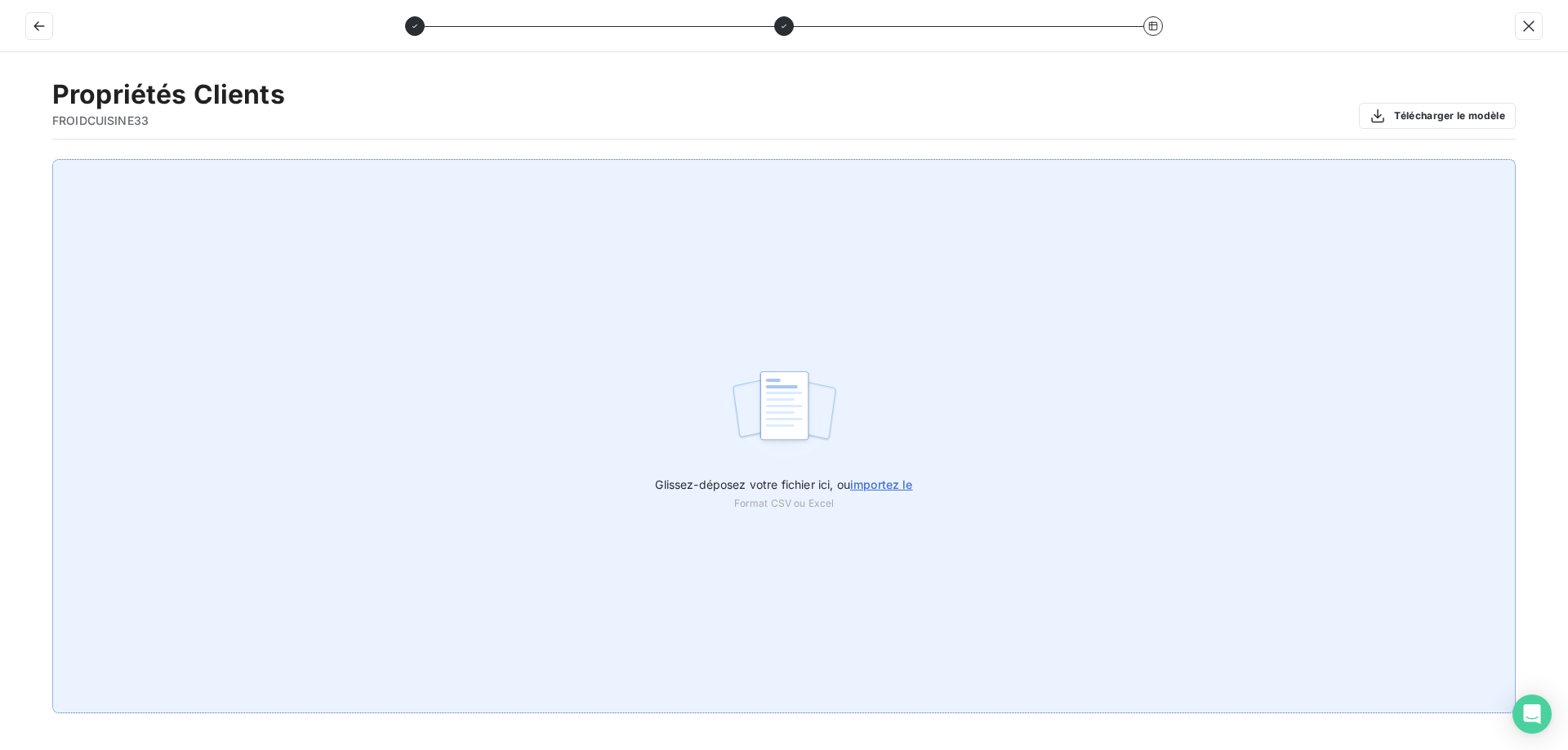
click at [780, 515] on div "Glissez-déposez votre fichier ici, ou importez le Format CSV ou Excel" at bounding box center [784, 436] width 1464 height 554
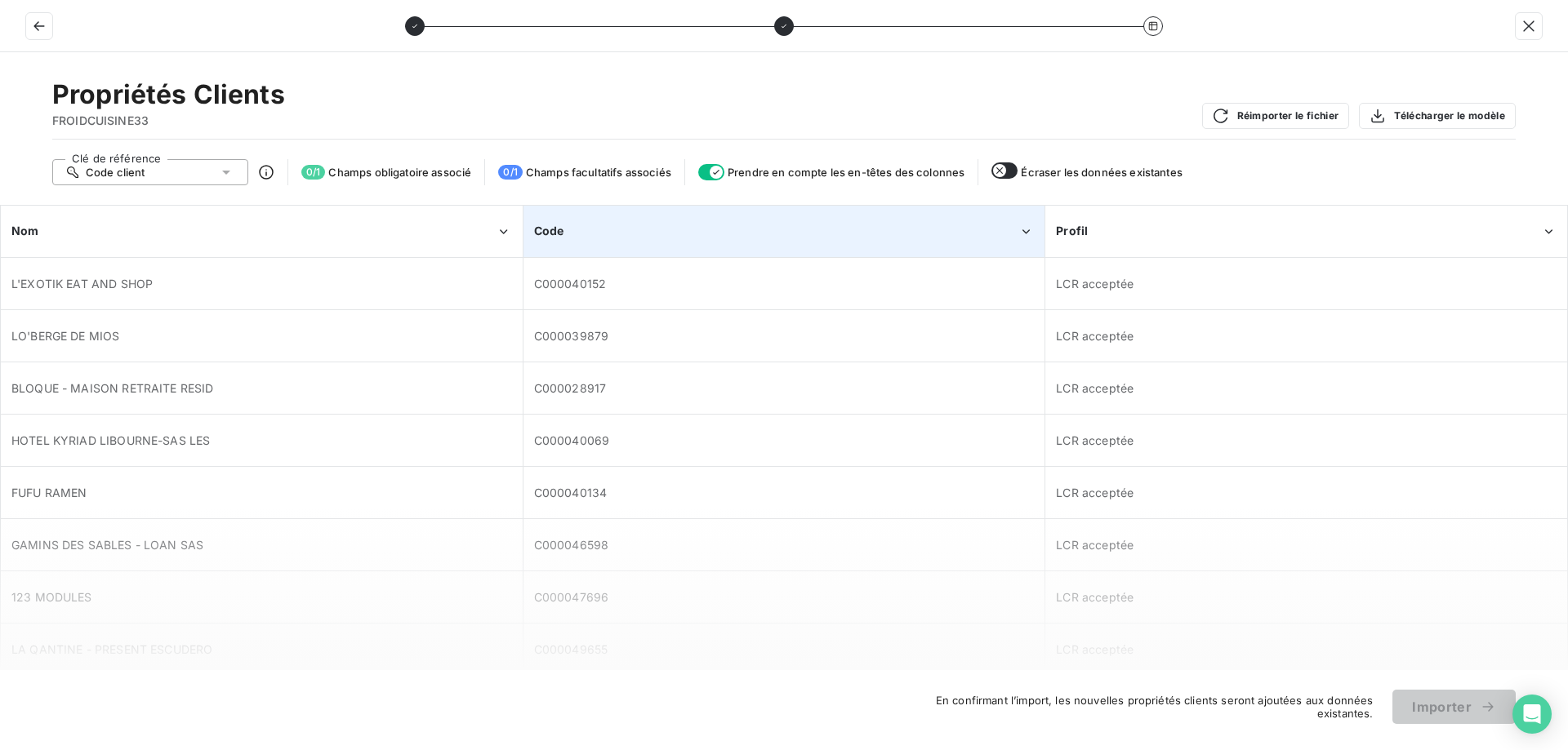
click at [774, 236] on div "Code" at bounding box center [775, 230] width 484 height 16
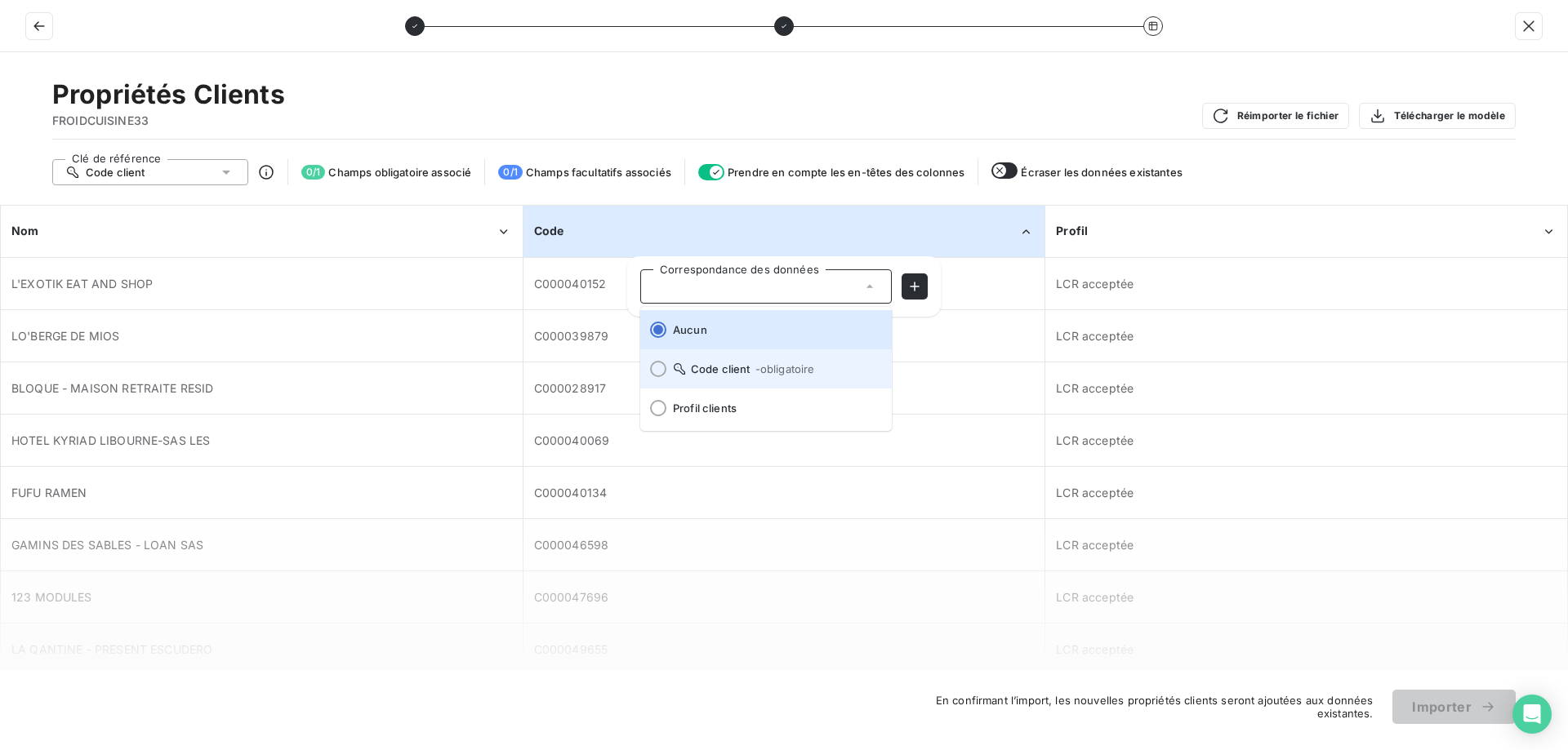
click at [688, 359] on li "Code client - obligatoire" at bounding box center [766, 369] width 252 height 40
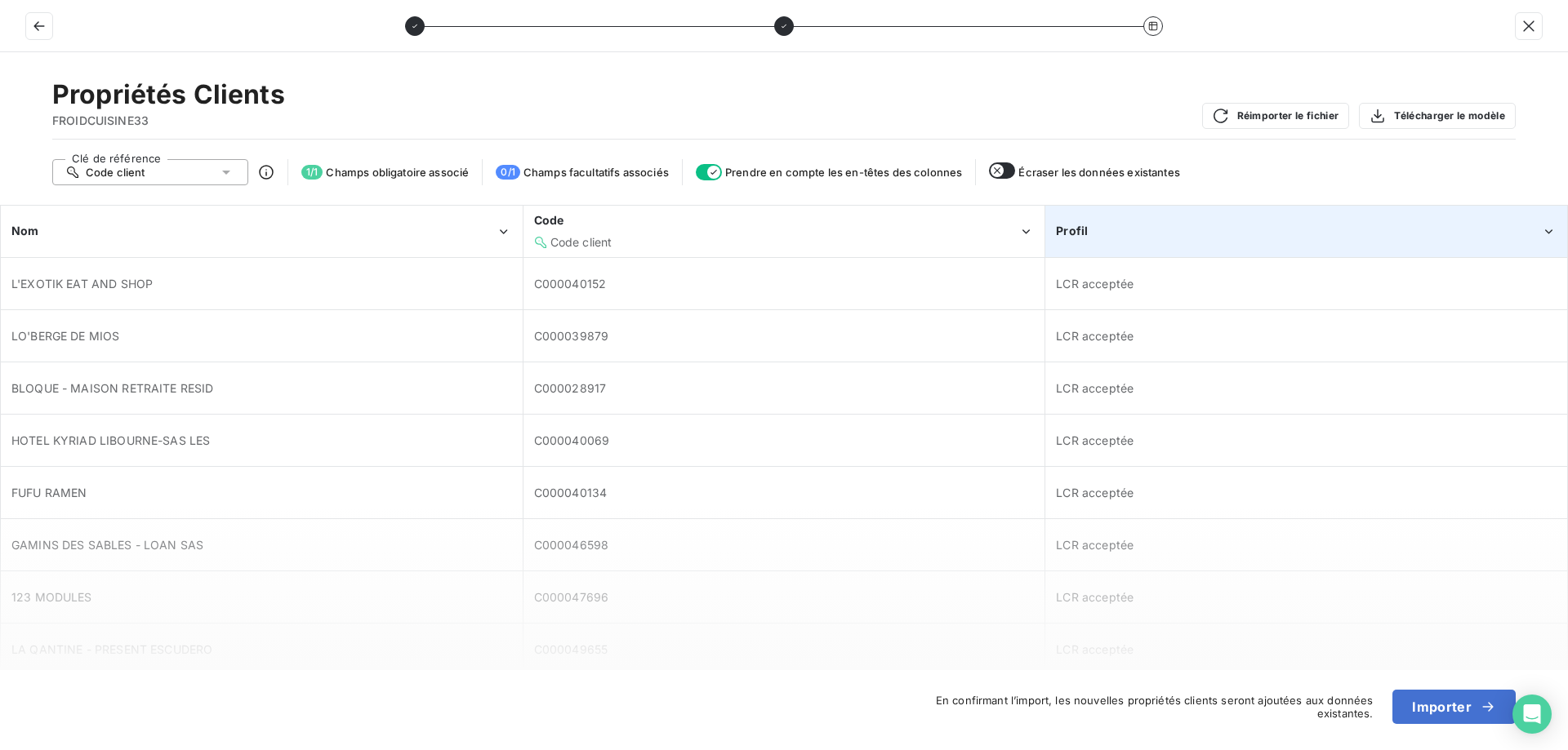
click at [1281, 256] on th "Profil" at bounding box center [1307, 231] width 523 height 52
click at [1255, 232] on div "Profil" at bounding box center [1297, 230] width 484 height 16
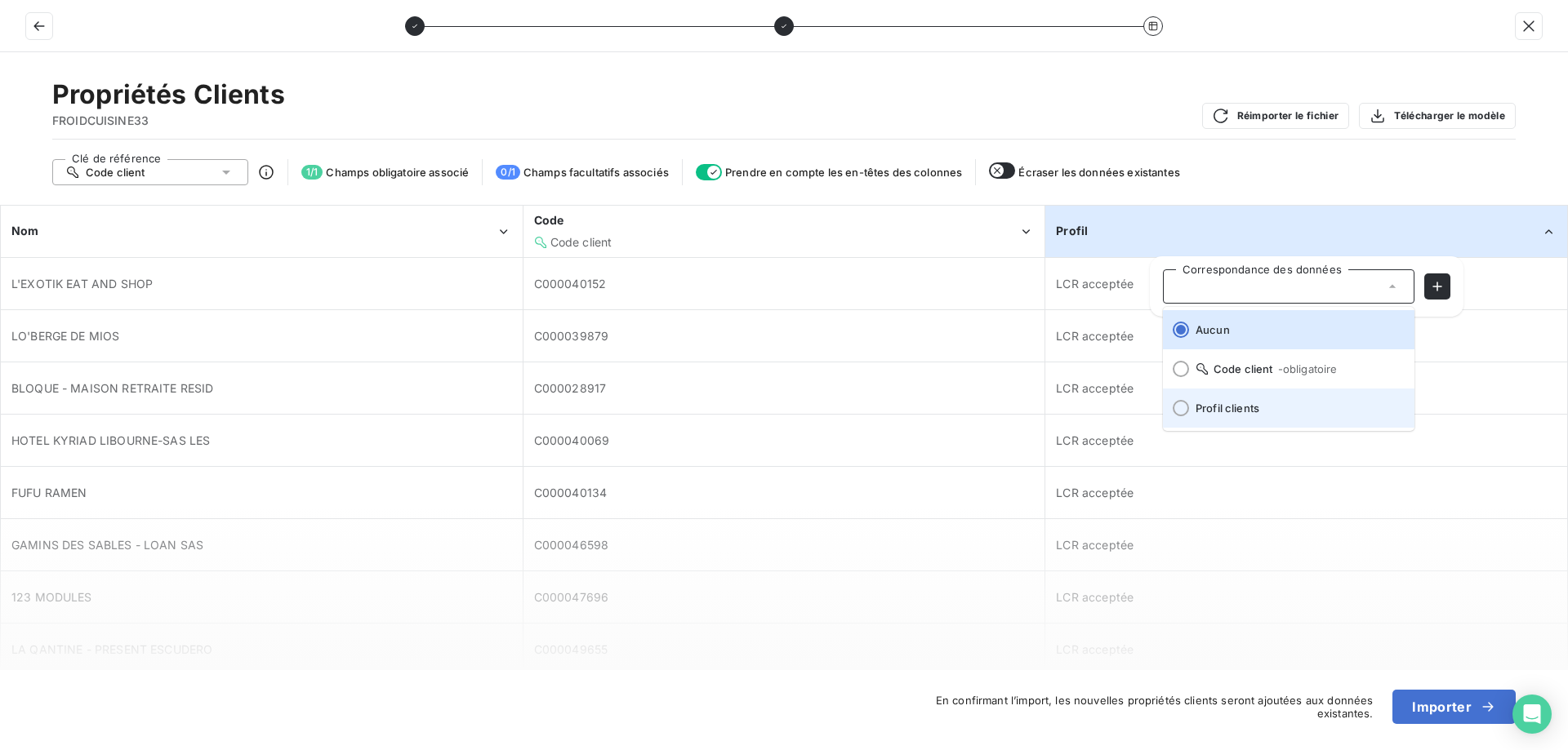
click at [1213, 405] on span "Profil clients" at bounding box center [1298, 407] width 205 height 13
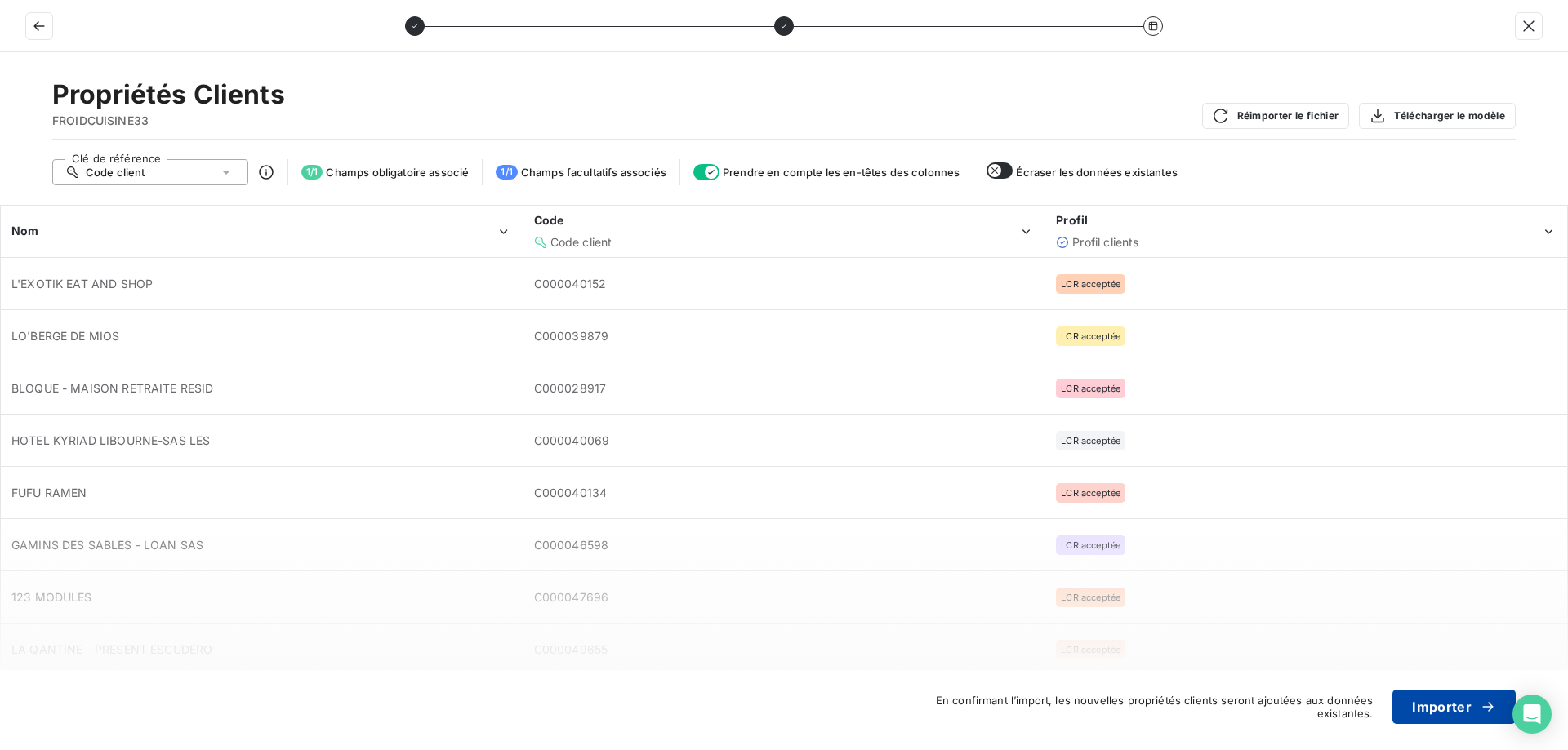
click at [1462, 698] on button "Importer" at bounding box center [1454, 707] width 123 height 34
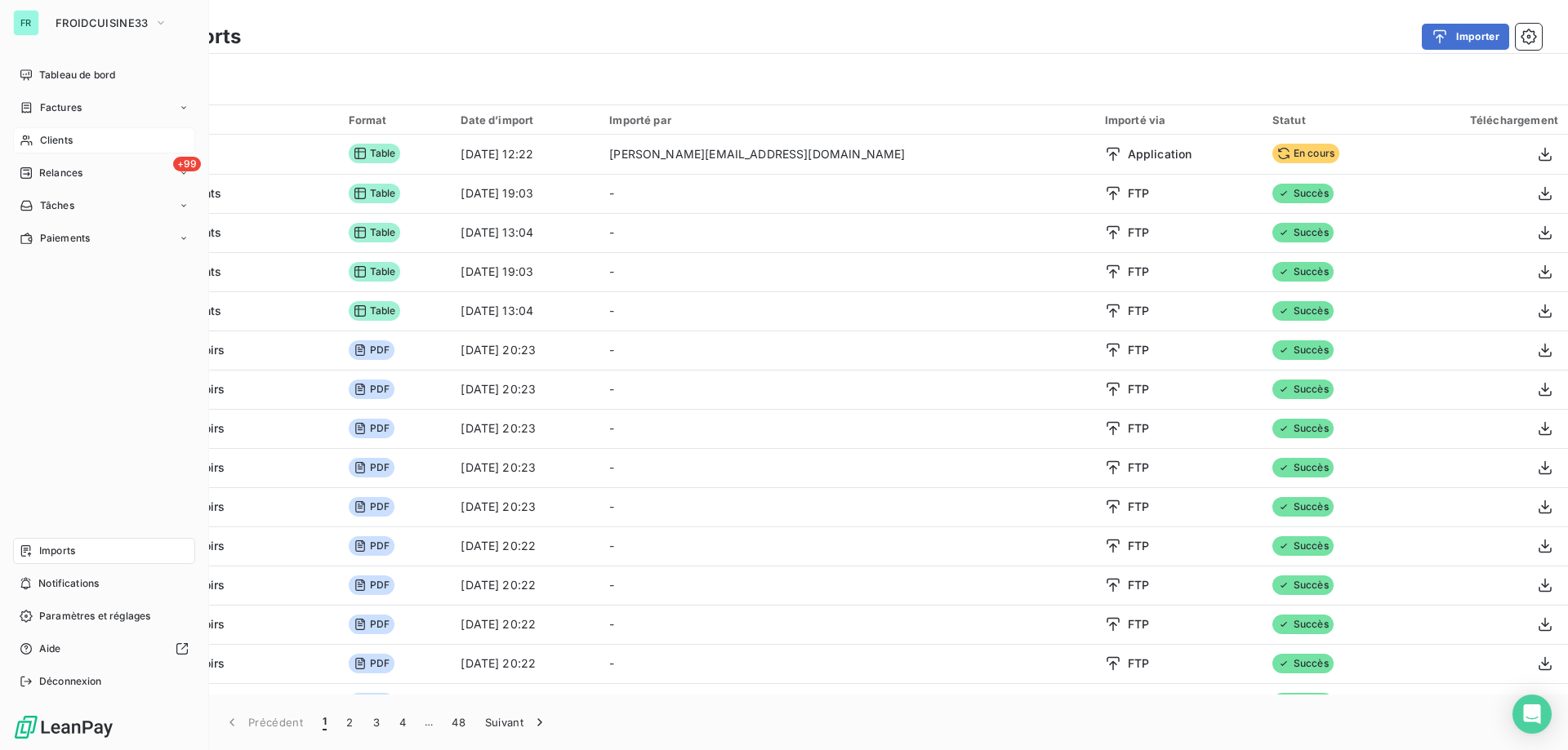
click at [72, 136] on span "Clients" at bounding box center [57, 140] width 33 height 15
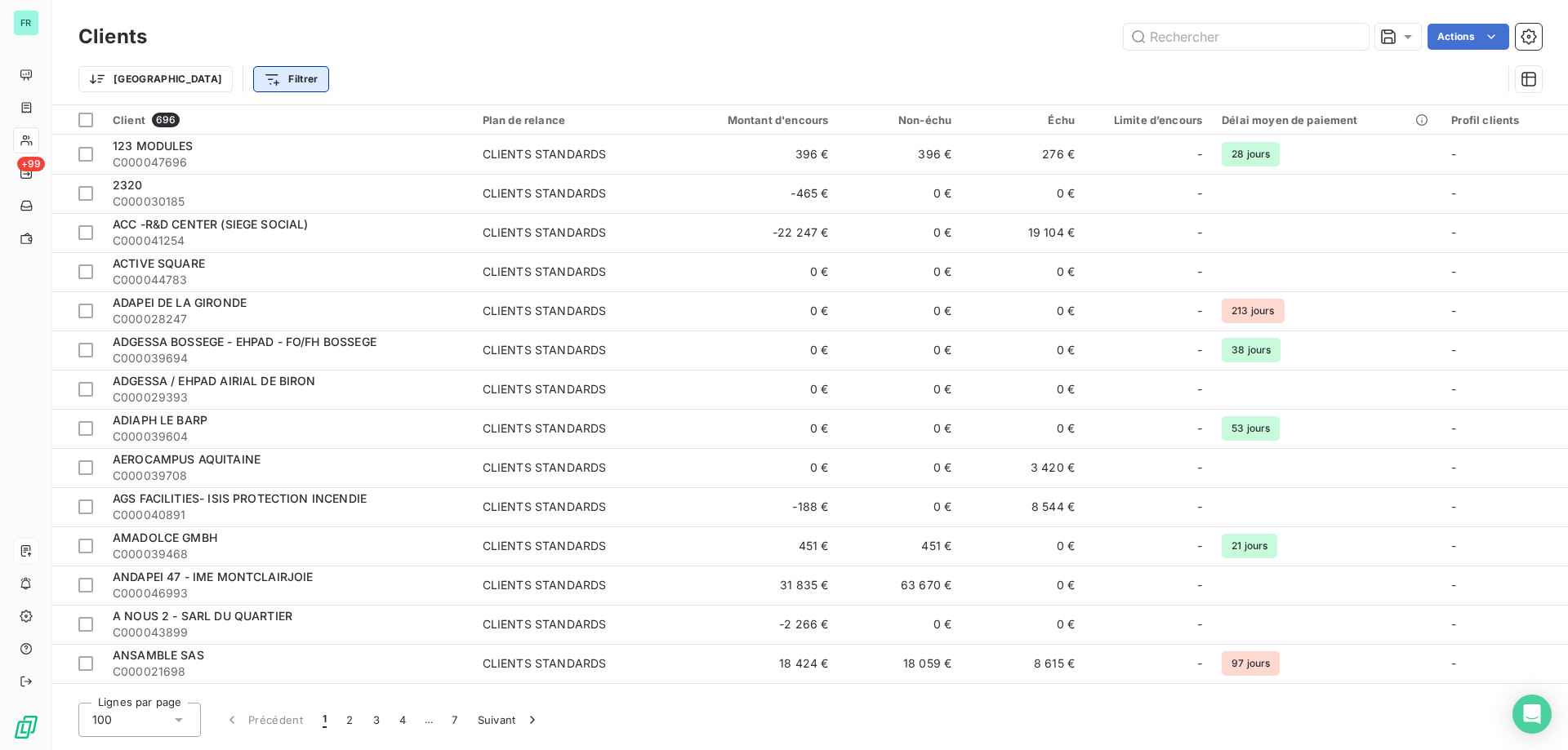
click at [199, 79] on html "FR +99 Clients Actions Trier Filtrer Client 696 Plan de relance Montant d'encou…" at bounding box center [784, 375] width 1568 height 750
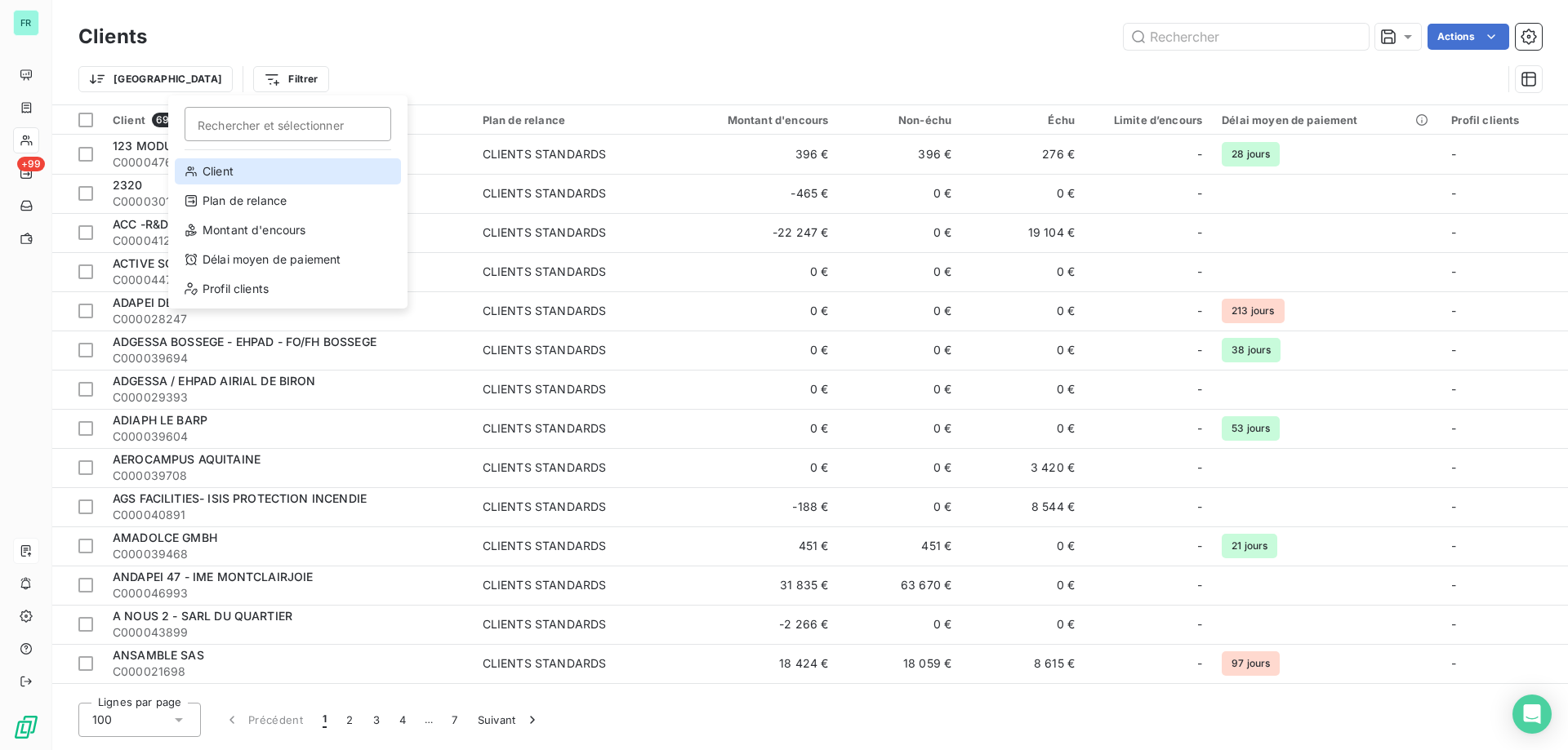
click at [236, 169] on div "Client" at bounding box center [287, 171] width 226 height 26
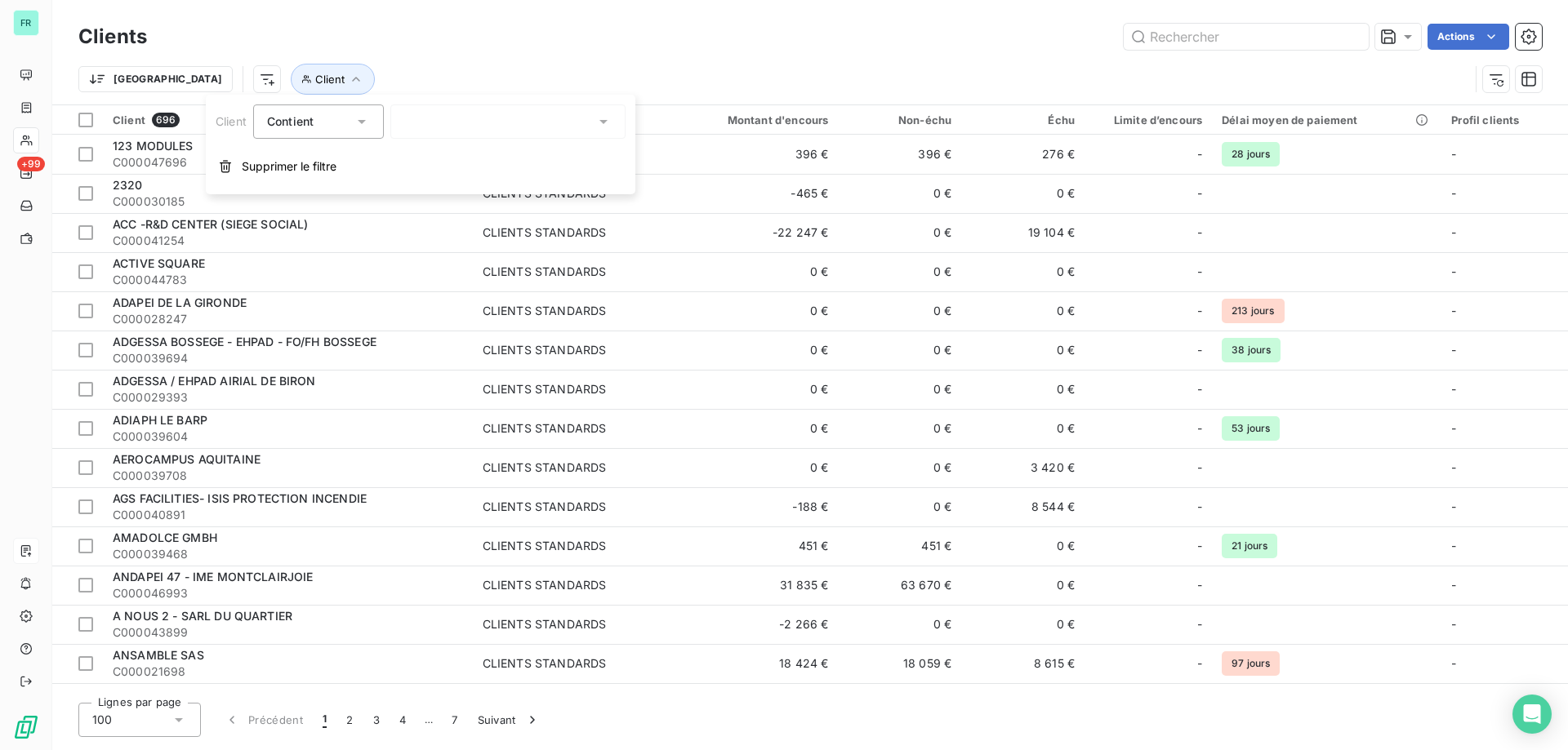
click at [438, 116] on div at bounding box center [508, 122] width 236 height 34
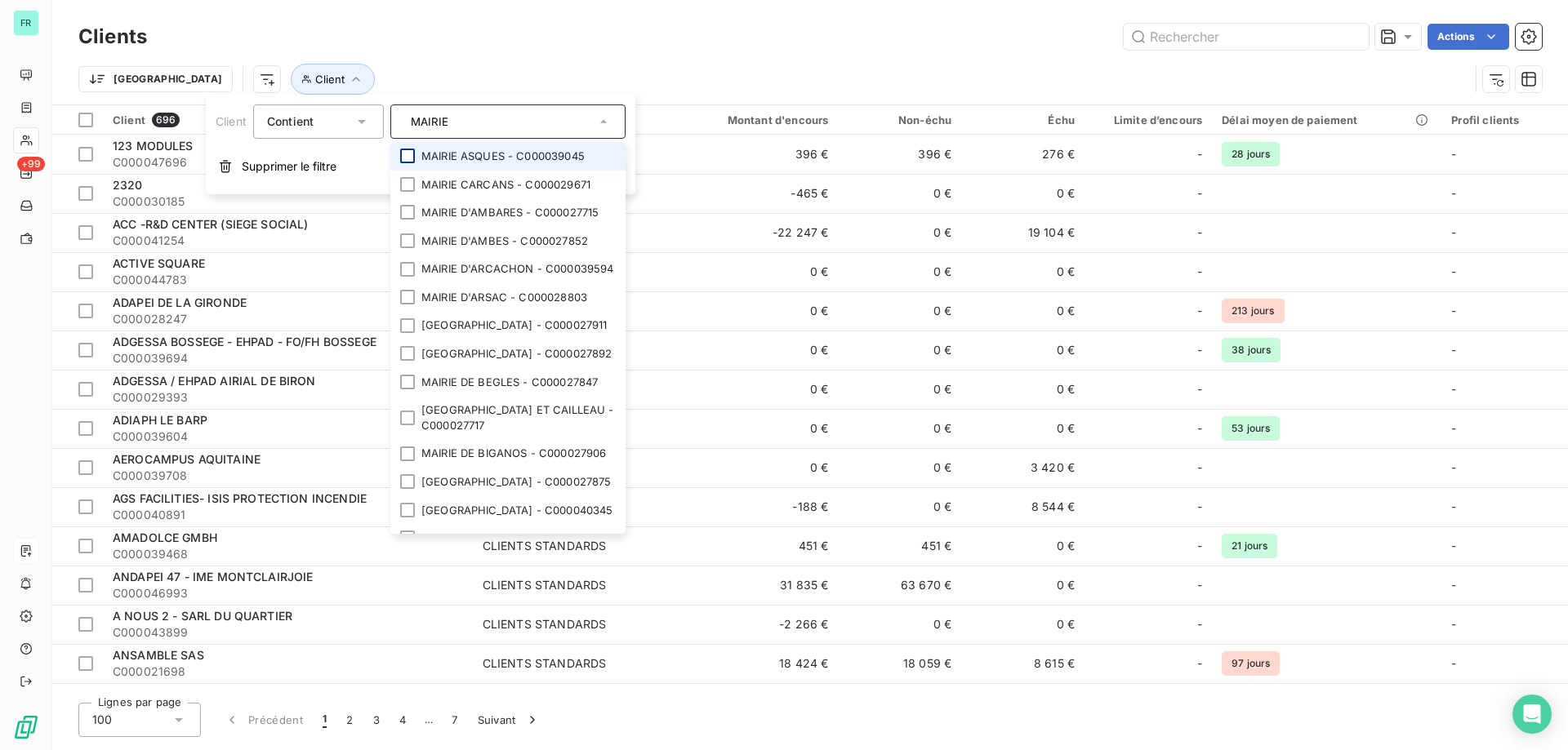
type input "MAIRIE"
click at [409, 159] on div at bounding box center [407, 155] width 15 height 15
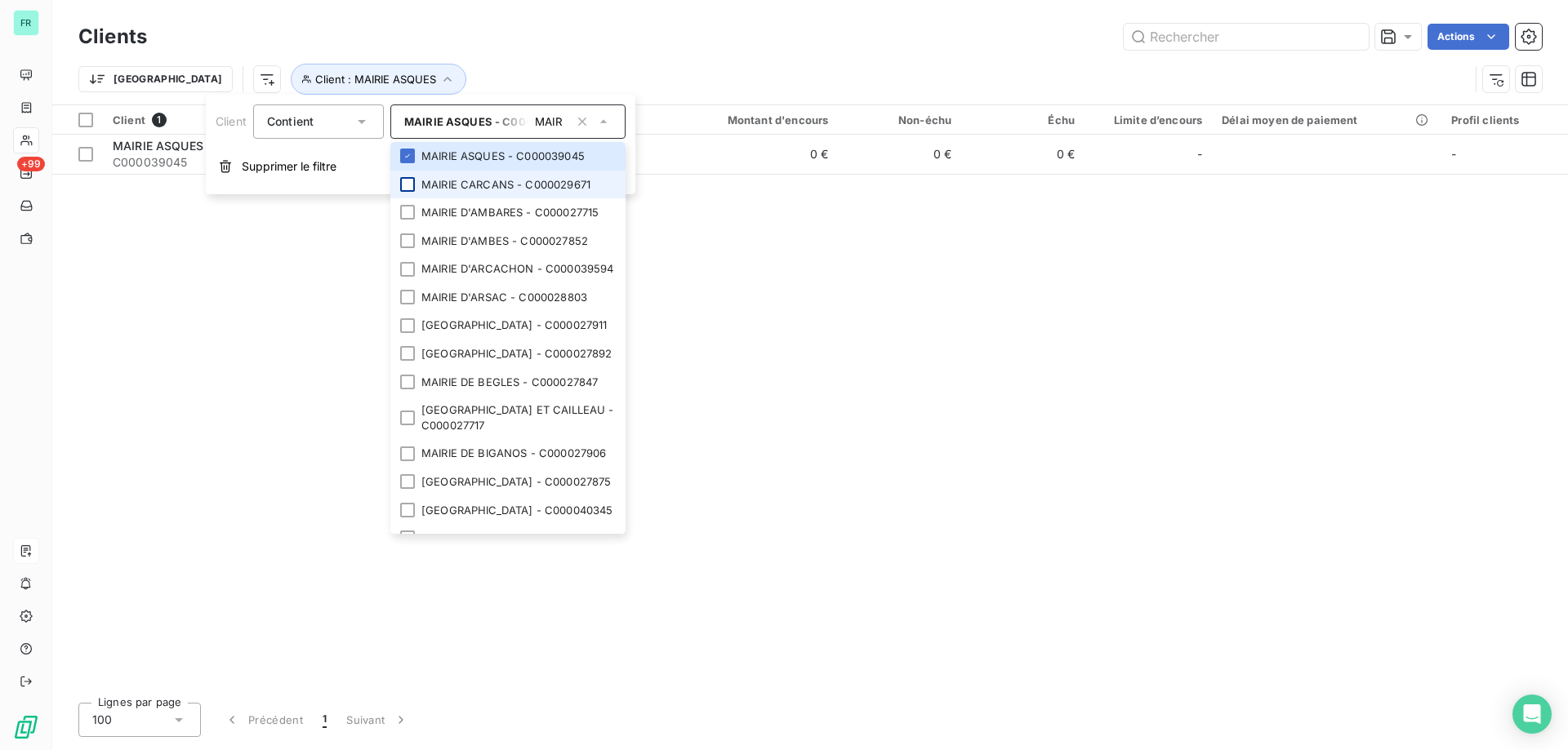
click at [412, 181] on div at bounding box center [407, 184] width 15 height 15
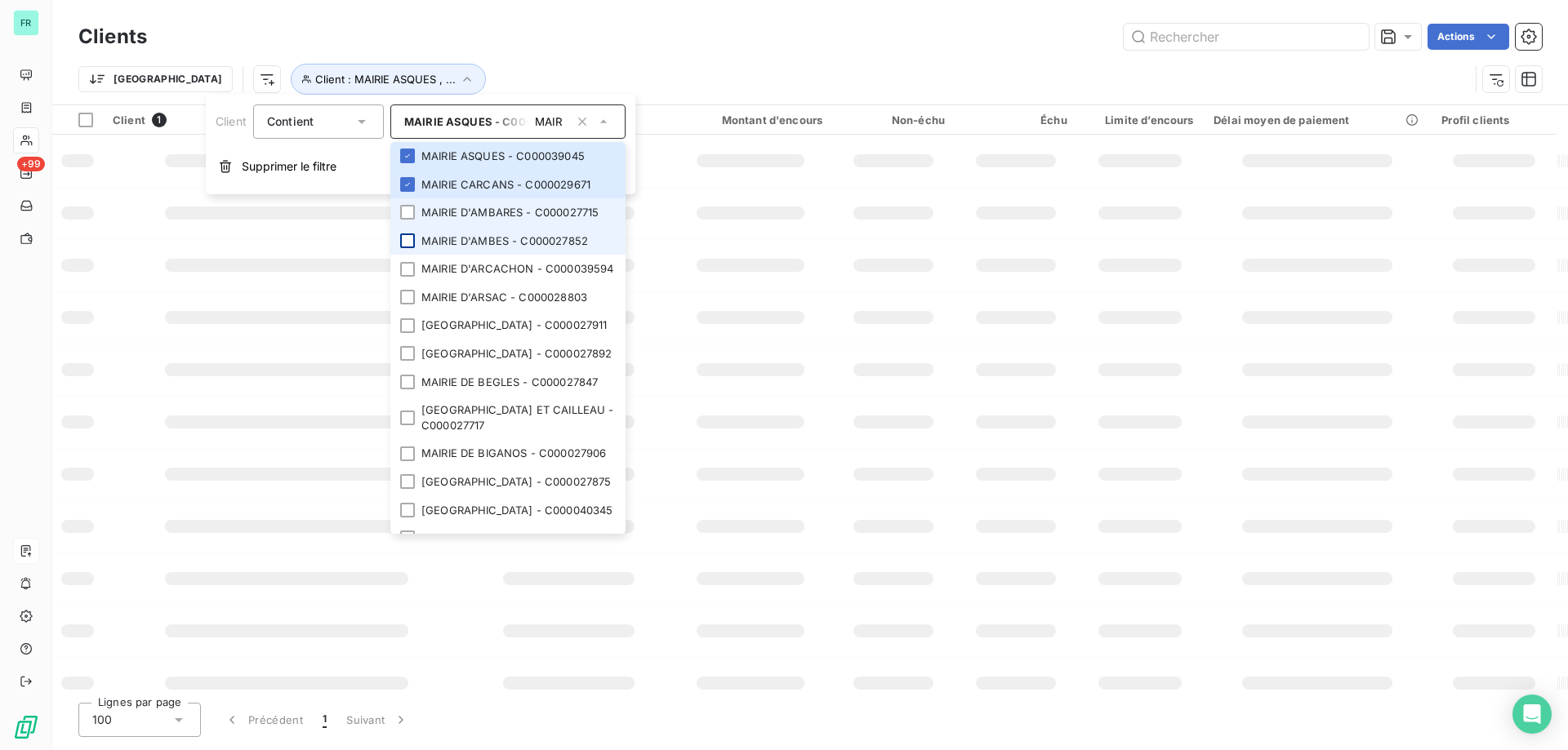
drag, startPoint x: 408, startPoint y: 206, endPoint x: 407, endPoint y: 235, distance: 29.0
click at [408, 209] on div at bounding box center [407, 211] width 15 height 15
click at [410, 238] on div at bounding box center [407, 241] width 15 height 15
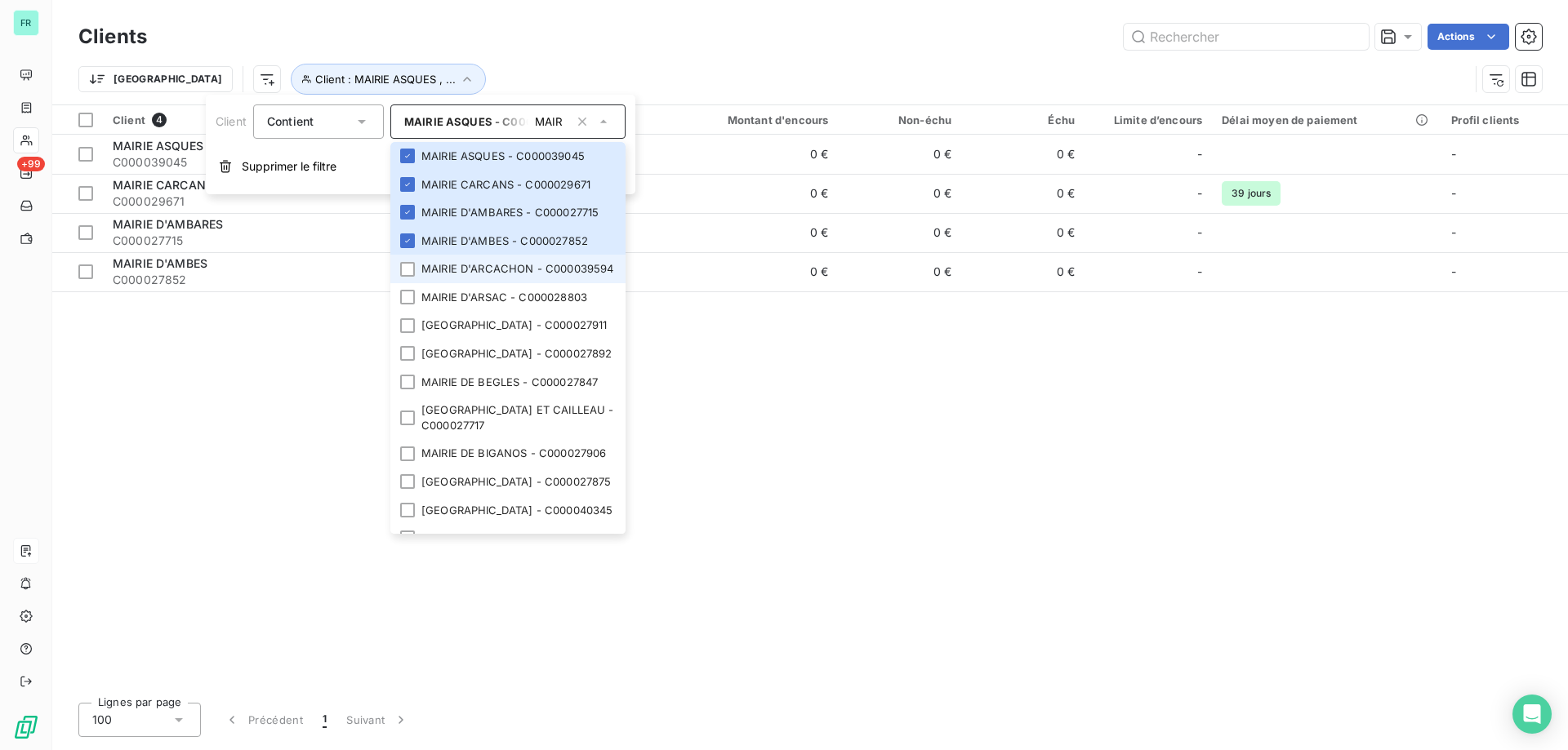
click at [413, 271] on div at bounding box center [407, 269] width 15 height 15
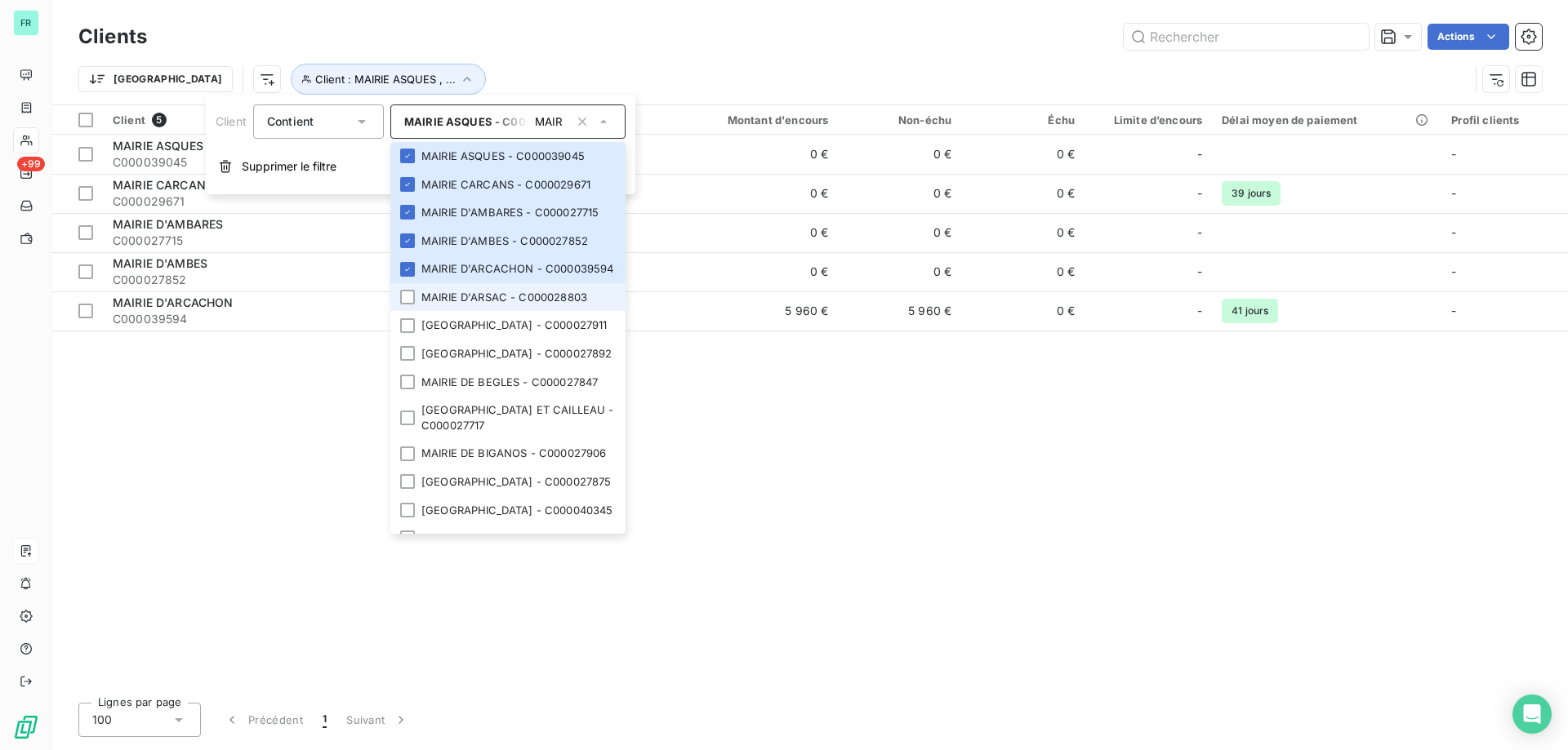
click at [411, 304] on div at bounding box center [407, 296] width 15 height 15
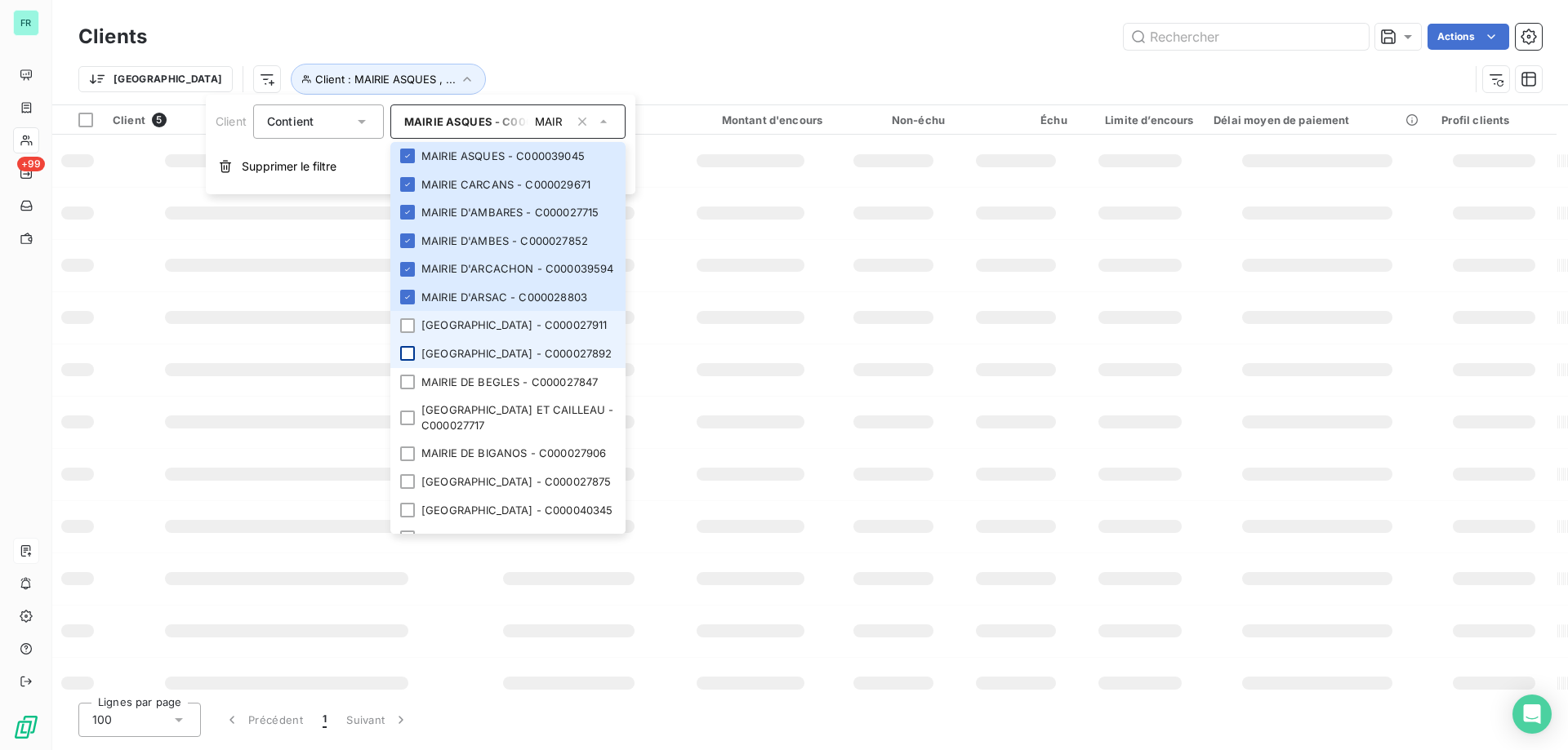
drag, startPoint x: 408, startPoint y: 351, endPoint x: 407, endPoint y: 372, distance: 21.0
click at [408, 339] on li "MAIRIE D'AVENSAN - C000027911" at bounding box center [508, 325] width 236 height 28
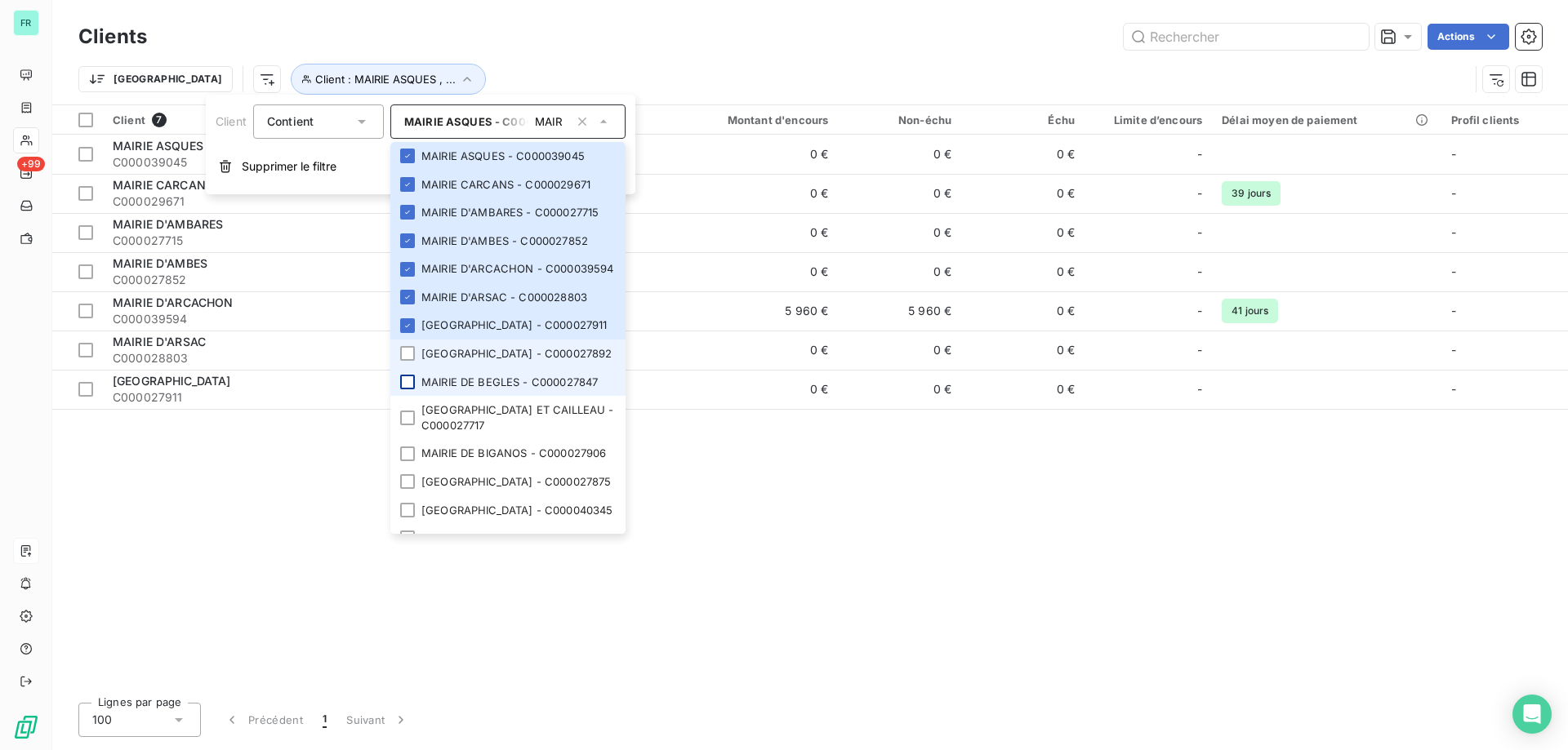
drag, startPoint x: 407, startPoint y: 375, endPoint x: 407, endPoint y: 409, distance: 34.0
click at [407, 361] on div at bounding box center [407, 353] width 15 height 15
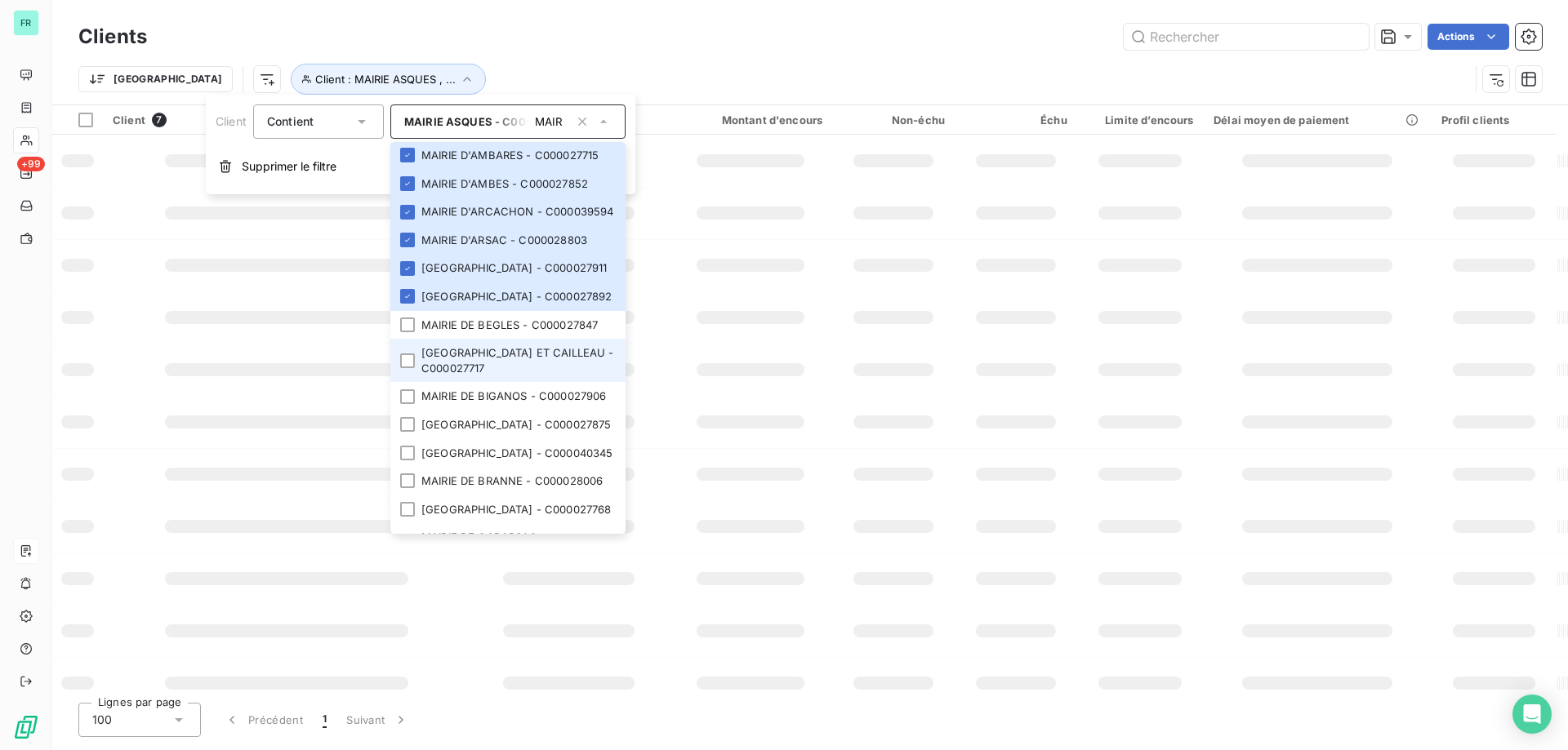
scroll to position [82, 0]
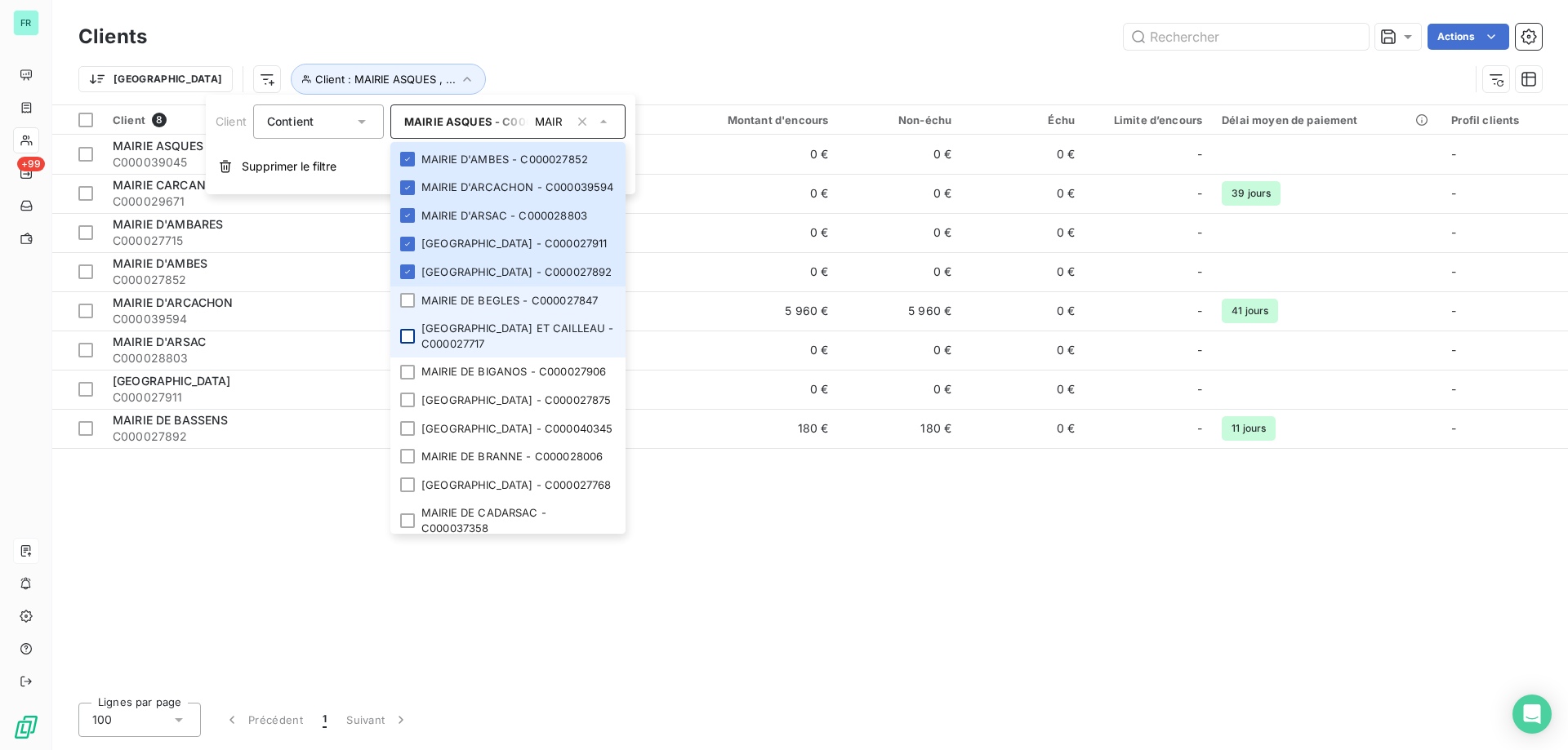
drag, startPoint x: 405, startPoint y: 332, endPoint x: 412, endPoint y: 363, distance: 31.8
click at [405, 308] on div at bounding box center [407, 300] width 15 height 15
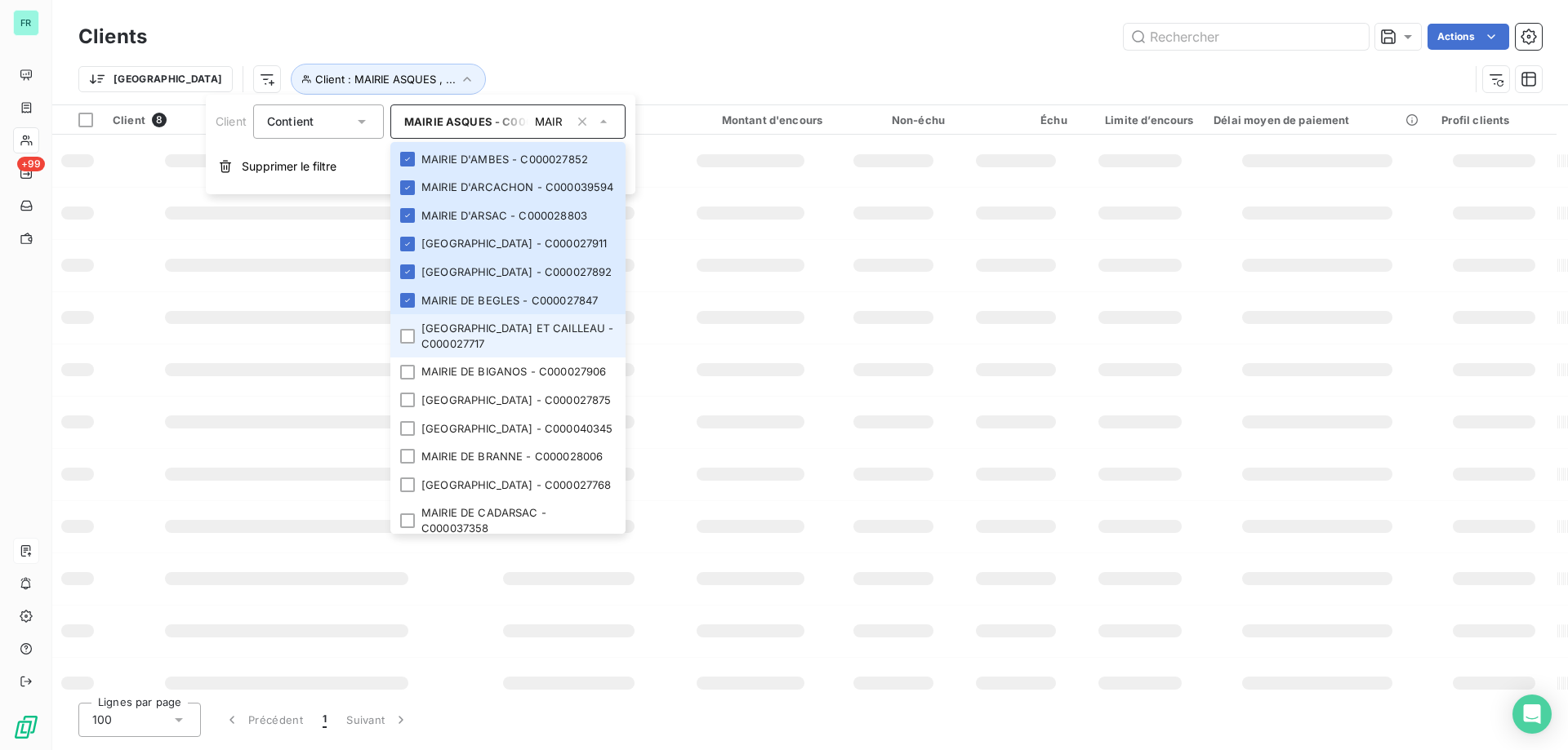
click at [411, 344] on div at bounding box center [407, 336] width 15 height 15
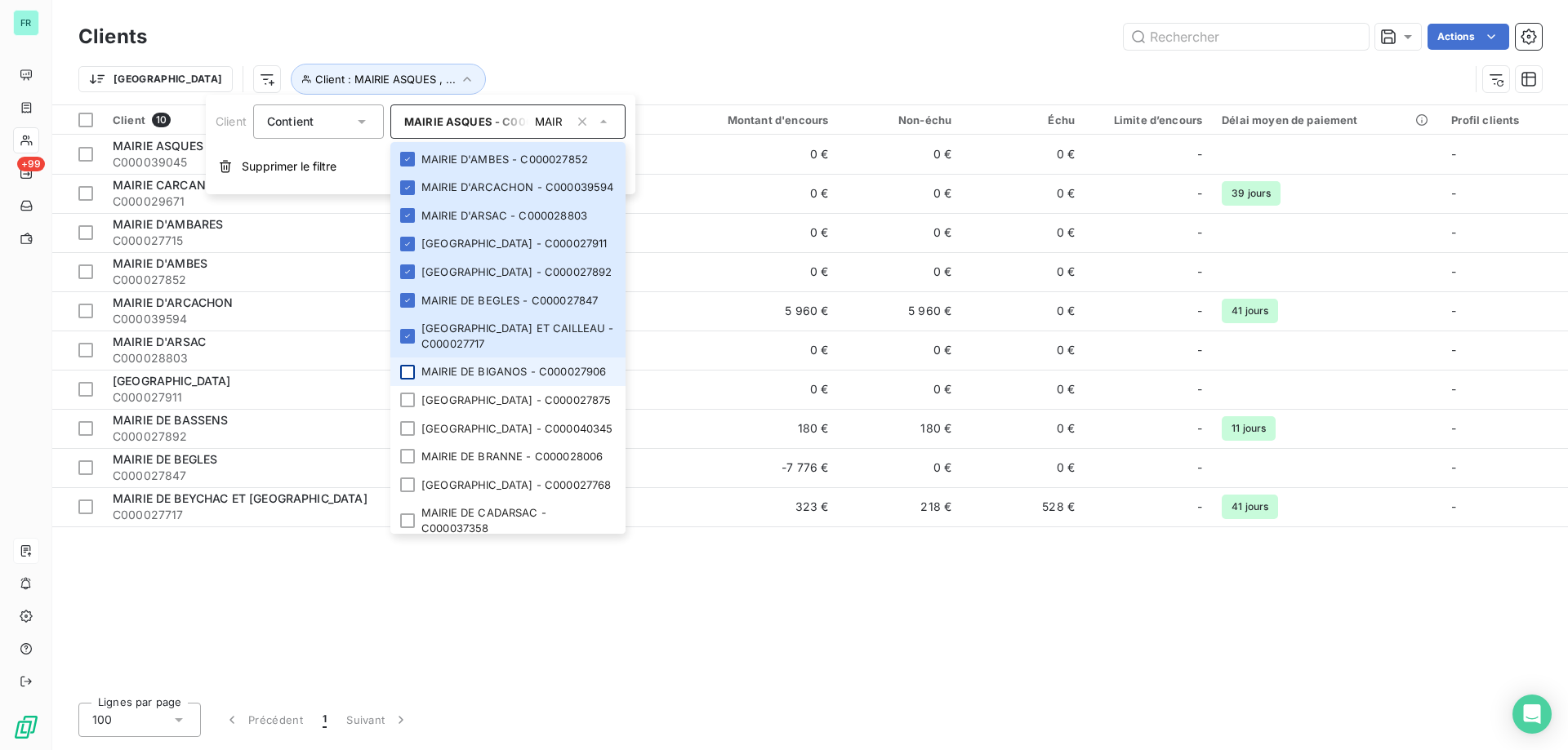
click at [408, 380] on div at bounding box center [407, 372] width 15 height 15
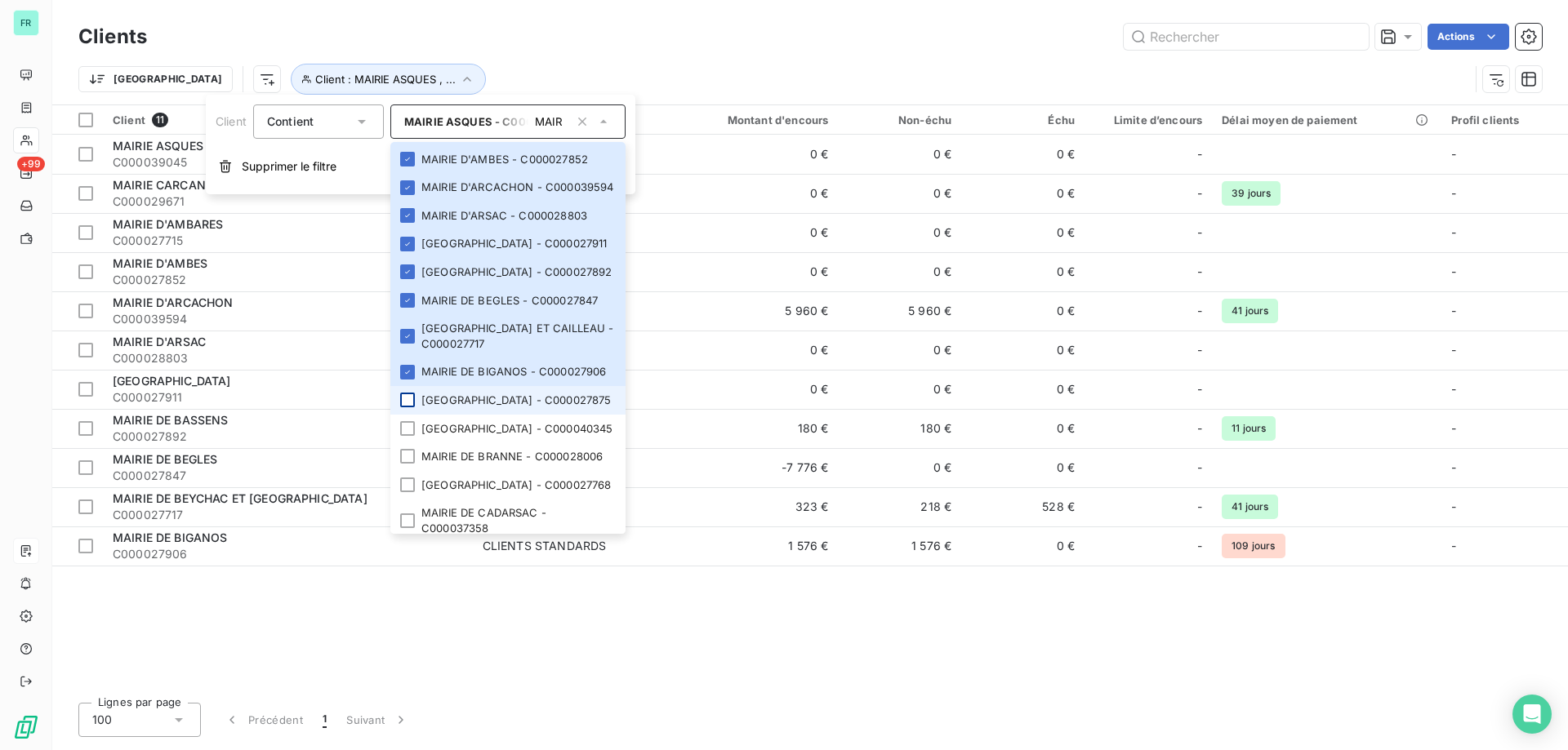
click at [409, 407] on div at bounding box center [407, 399] width 15 height 15
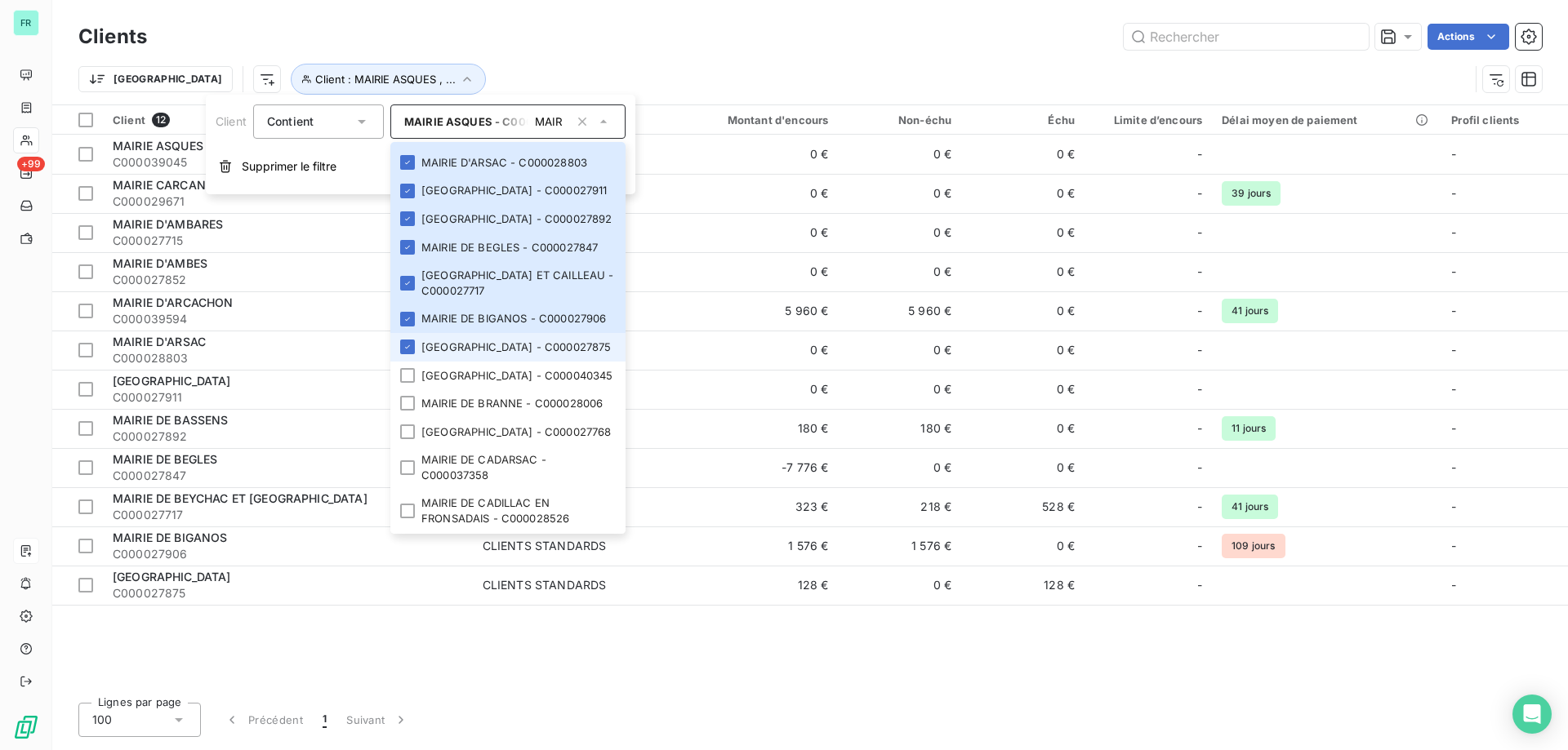
scroll to position [163, 0]
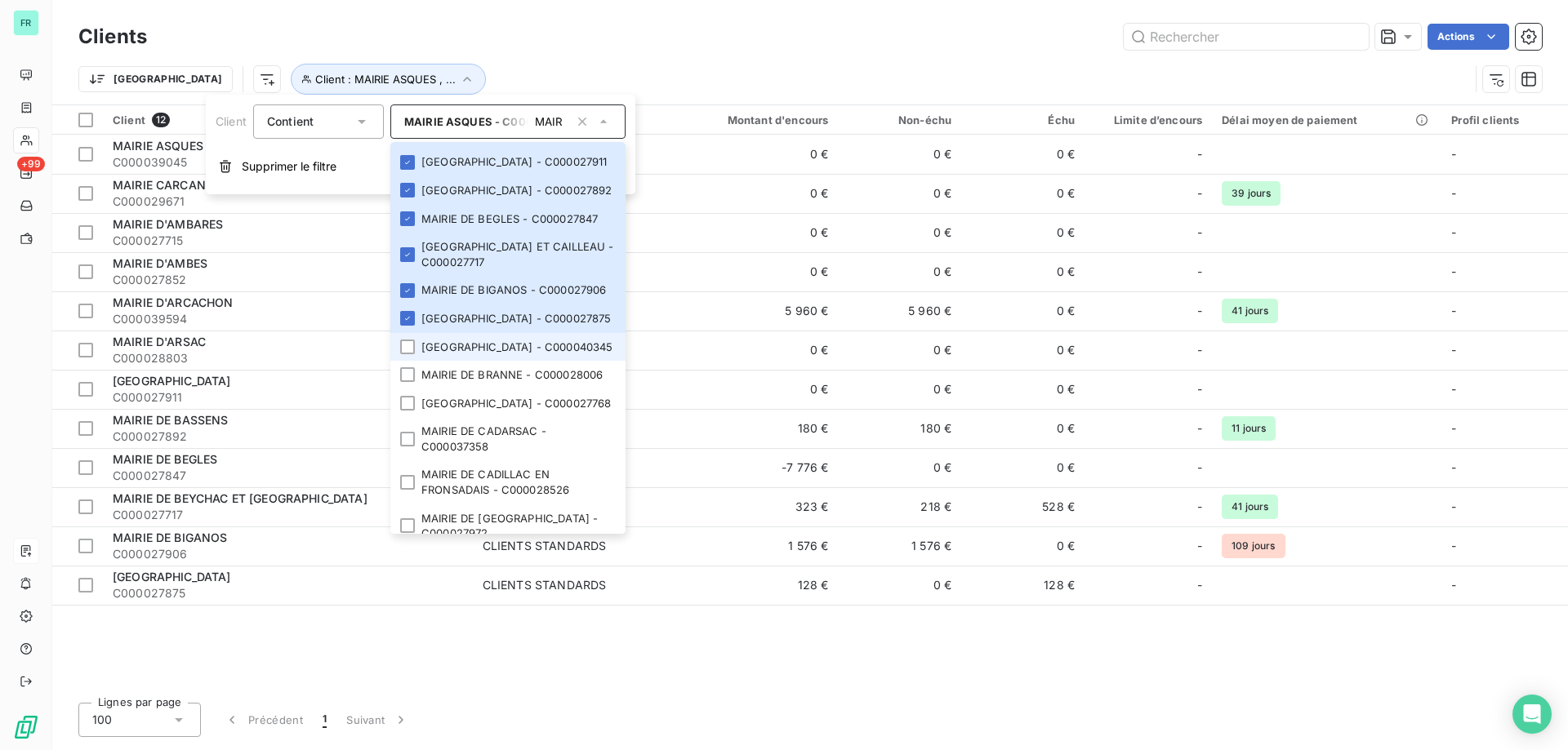
drag, startPoint x: 404, startPoint y: 406, endPoint x: 404, endPoint y: 425, distance: 19.0
click at [404, 362] on li "MAIRIE DE BOULIAC - C000040345" at bounding box center [508, 347] width 236 height 28
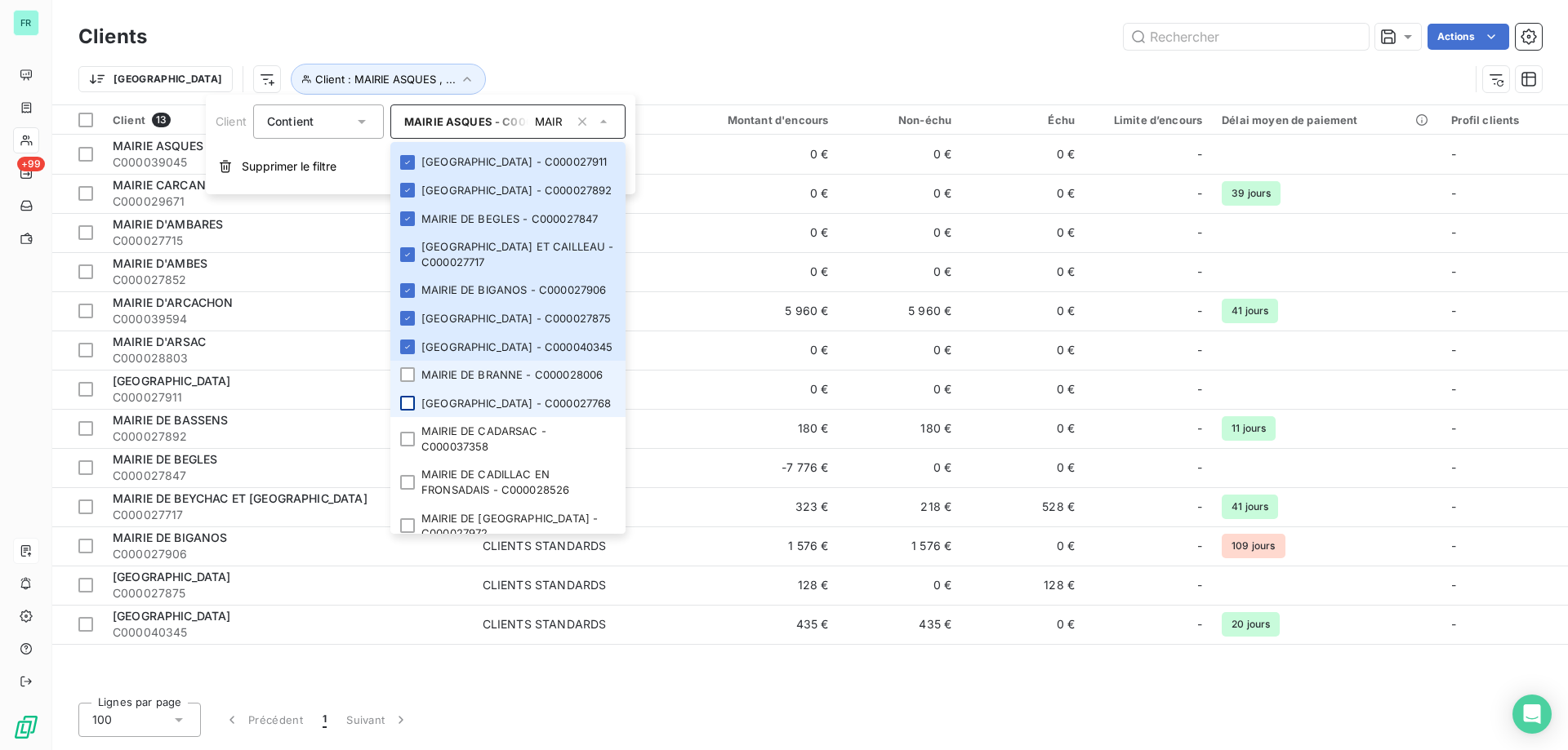
drag, startPoint x: 407, startPoint y: 446, endPoint x: 407, endPoint y: 475, distance: 29.0
click at [407, 382] on div at bounding box center [407, 375] width 15 height 15
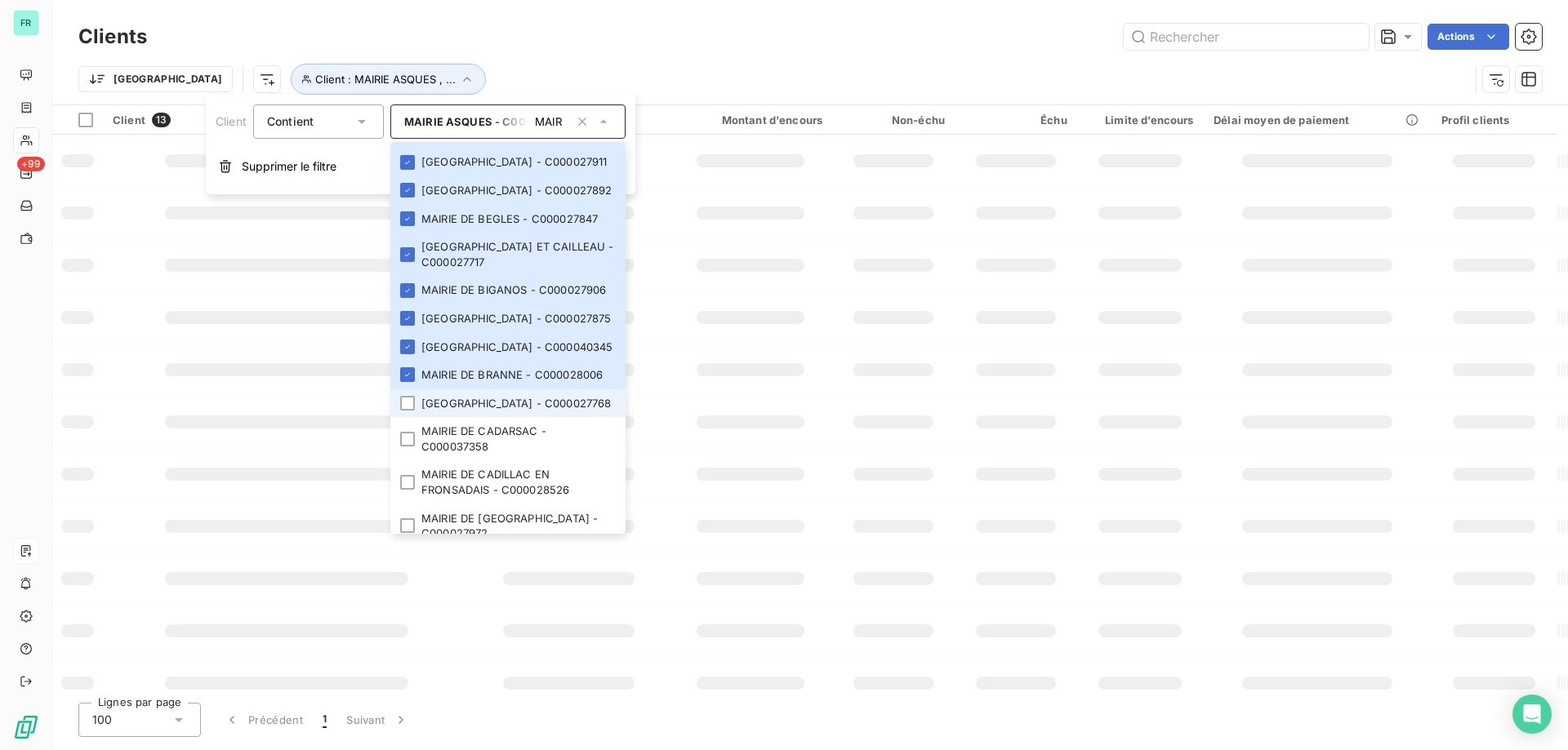
drag, startPoint x: 407, startPoint y: 480, endPoint x: 409, endPoint y: 490, distance: 10.2
click at [407, 411] on div at bounding box center [407, 403] width 15 height 15
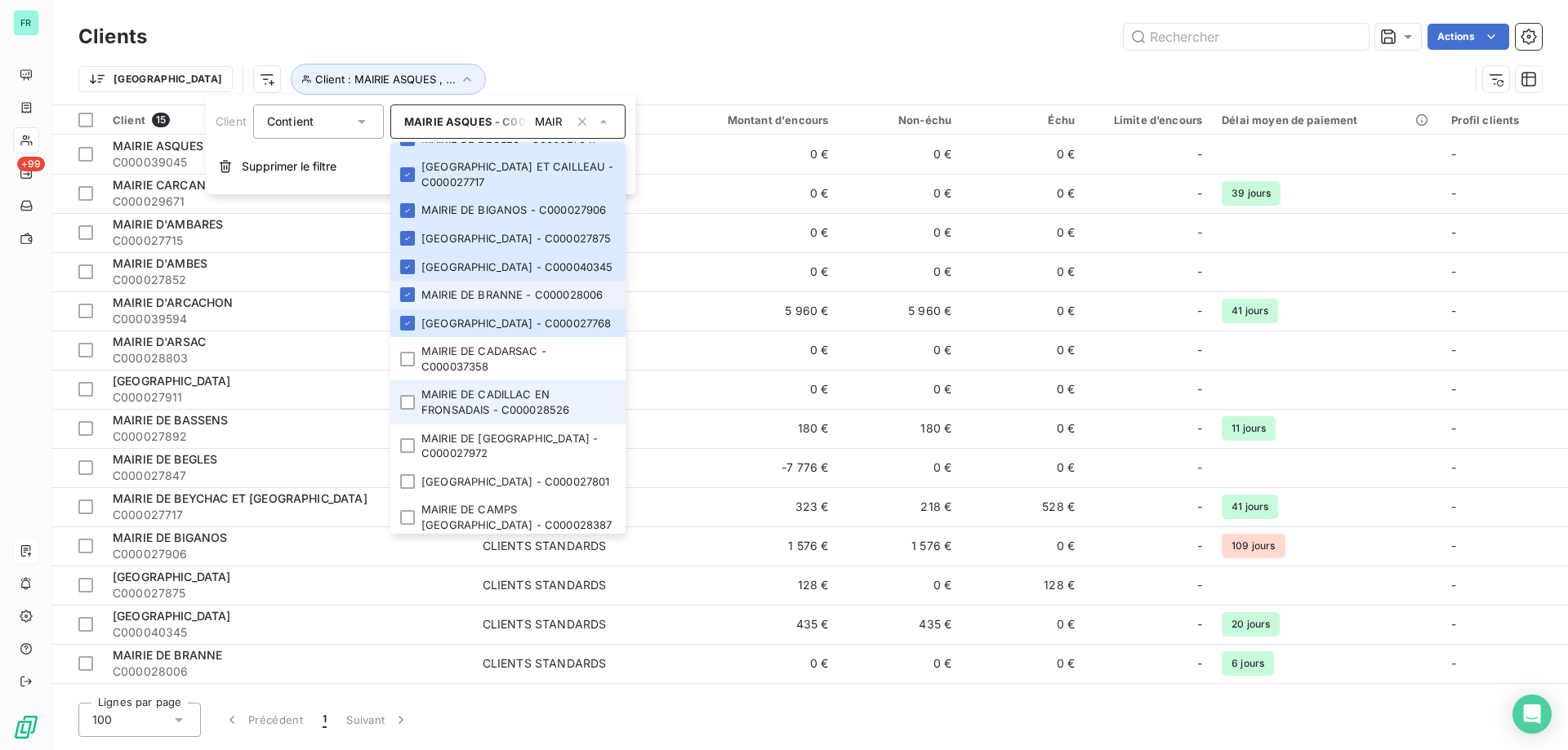
scroll to position [326, 0]
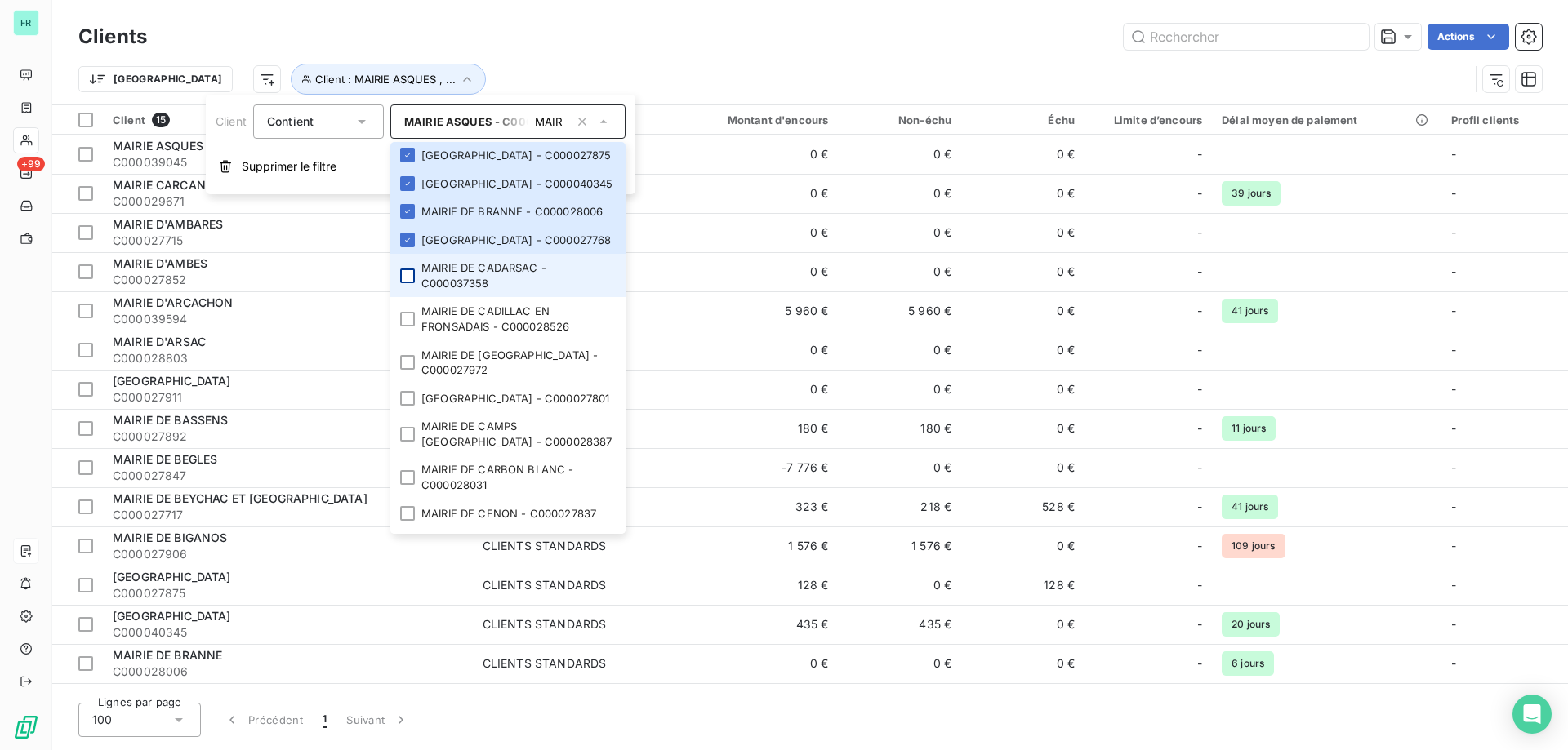
click at [401, 284] on div at bounding box center [407, 276] width 15 height 15
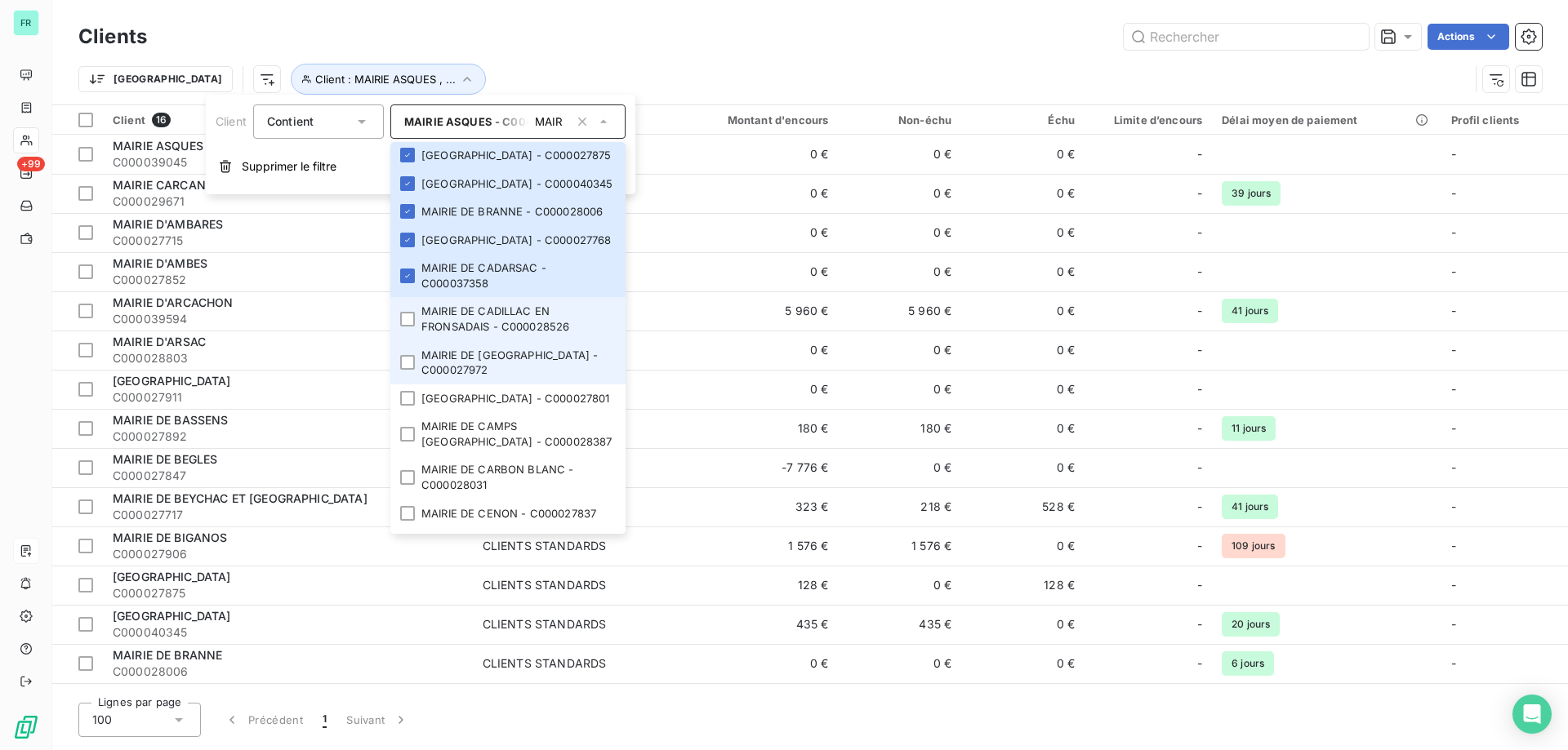
click at [404, 340] on li "MAIRIE DE CADILLAC EN FRONSADAIS - C000028526" at bounding box center [508, 319] width 236 height 43
click at [413, 369] on div at bounding box center [407, 362] width 15 height 15
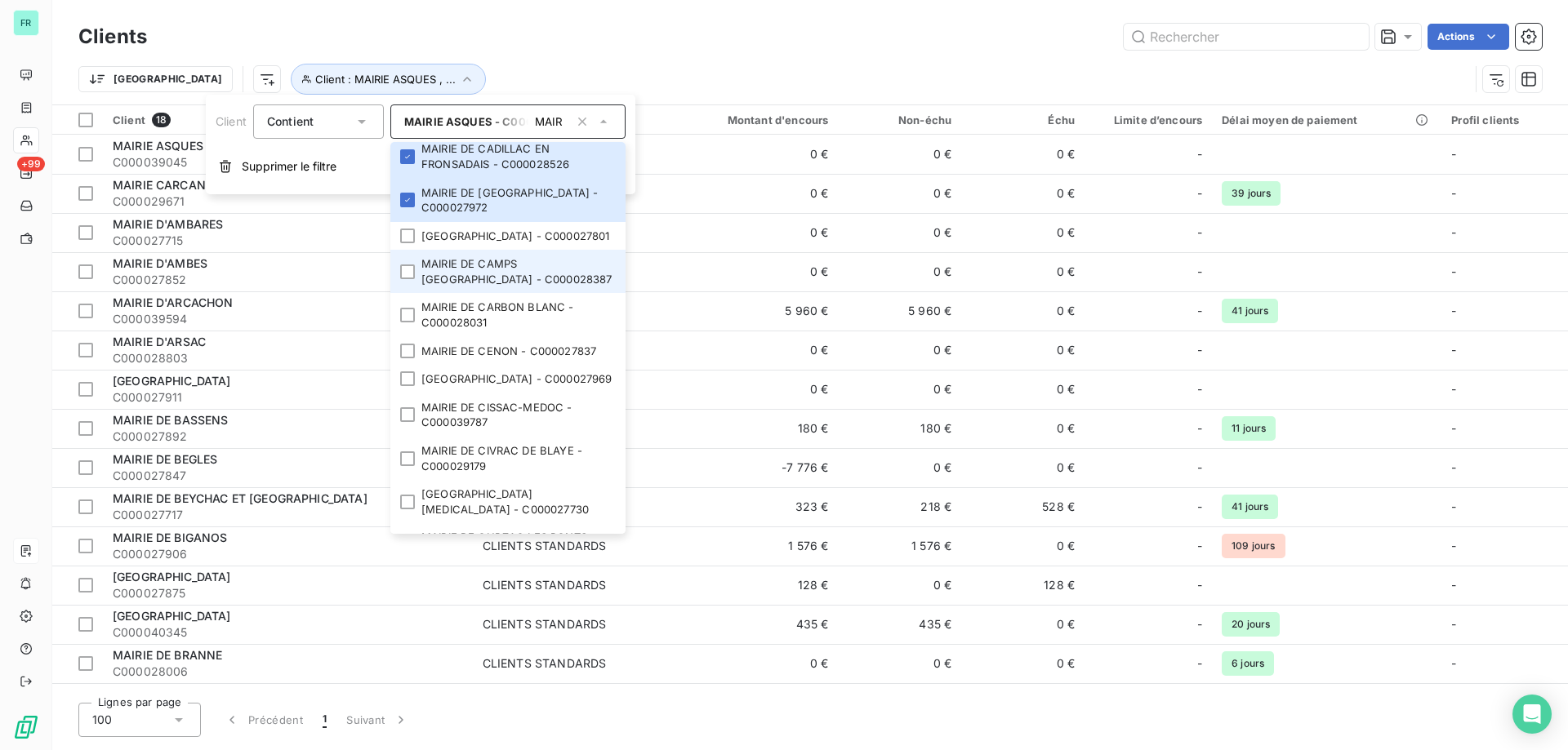
scroll to position [490, 0]
click at [402, 242] on div at bounding box center [407, 235] width 15 height 15
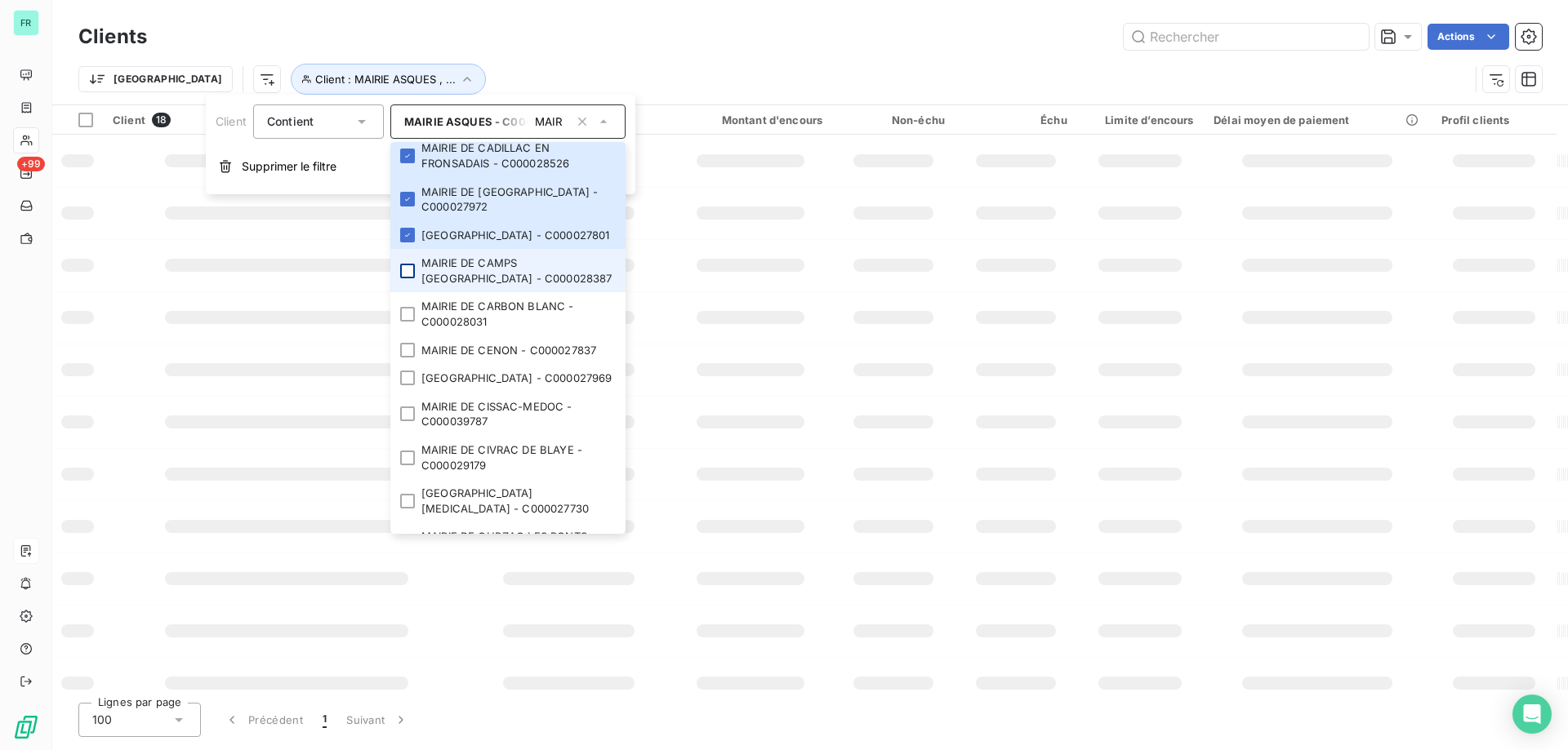
click at [406, 278] on div at bounding box center [407, 271] width 15 height 15
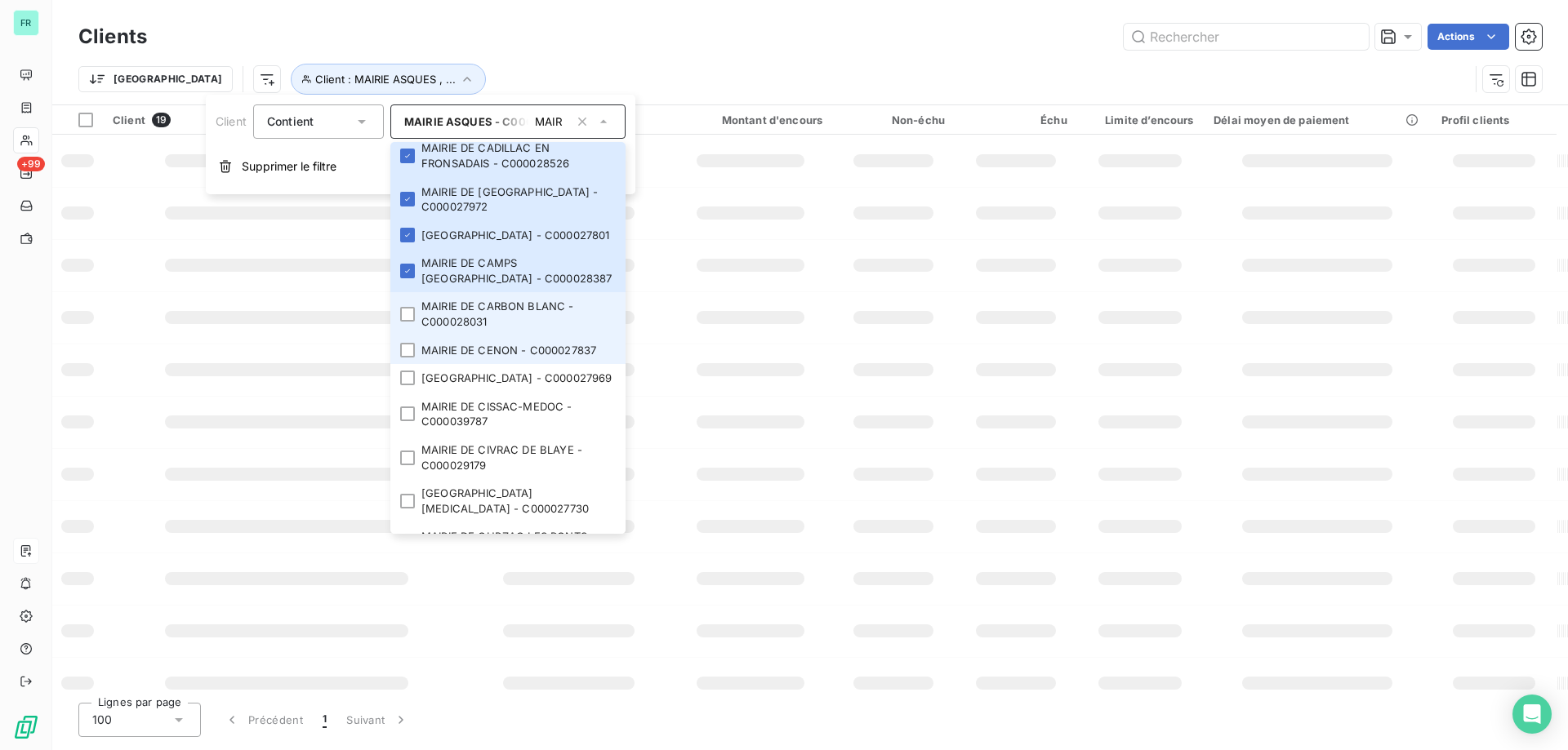
click at [416, 335] on li "MAIRIE DE CARBON BLANC - C000028031" at bounding box center [508, 314] width 236 height 43
click at [413, 357] on div at bounding box center [407, 350] width 15 height 15
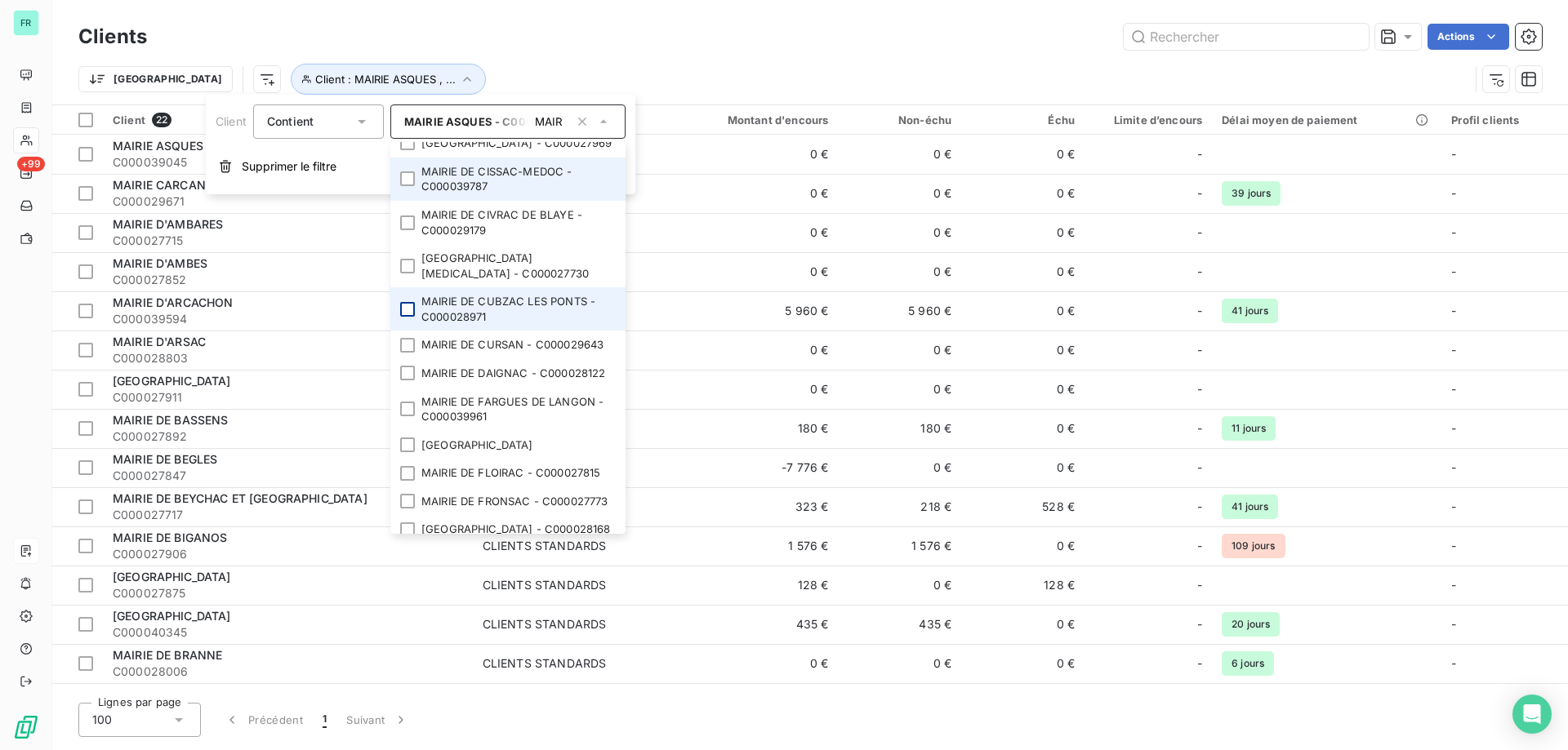
scroll to position [735, 0]
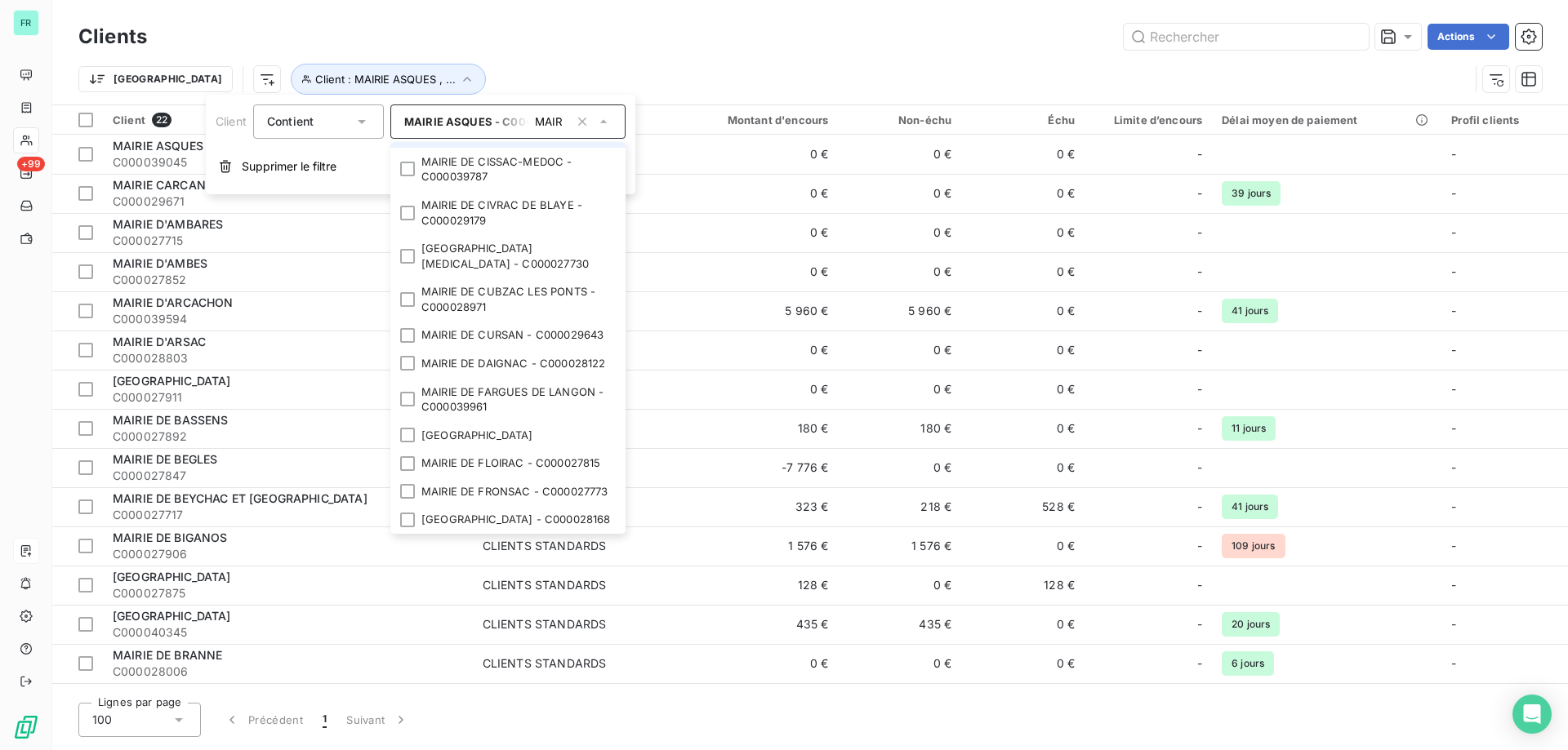
click at [405, 140] on div at bounding box center [407, 132] width 15 height 15
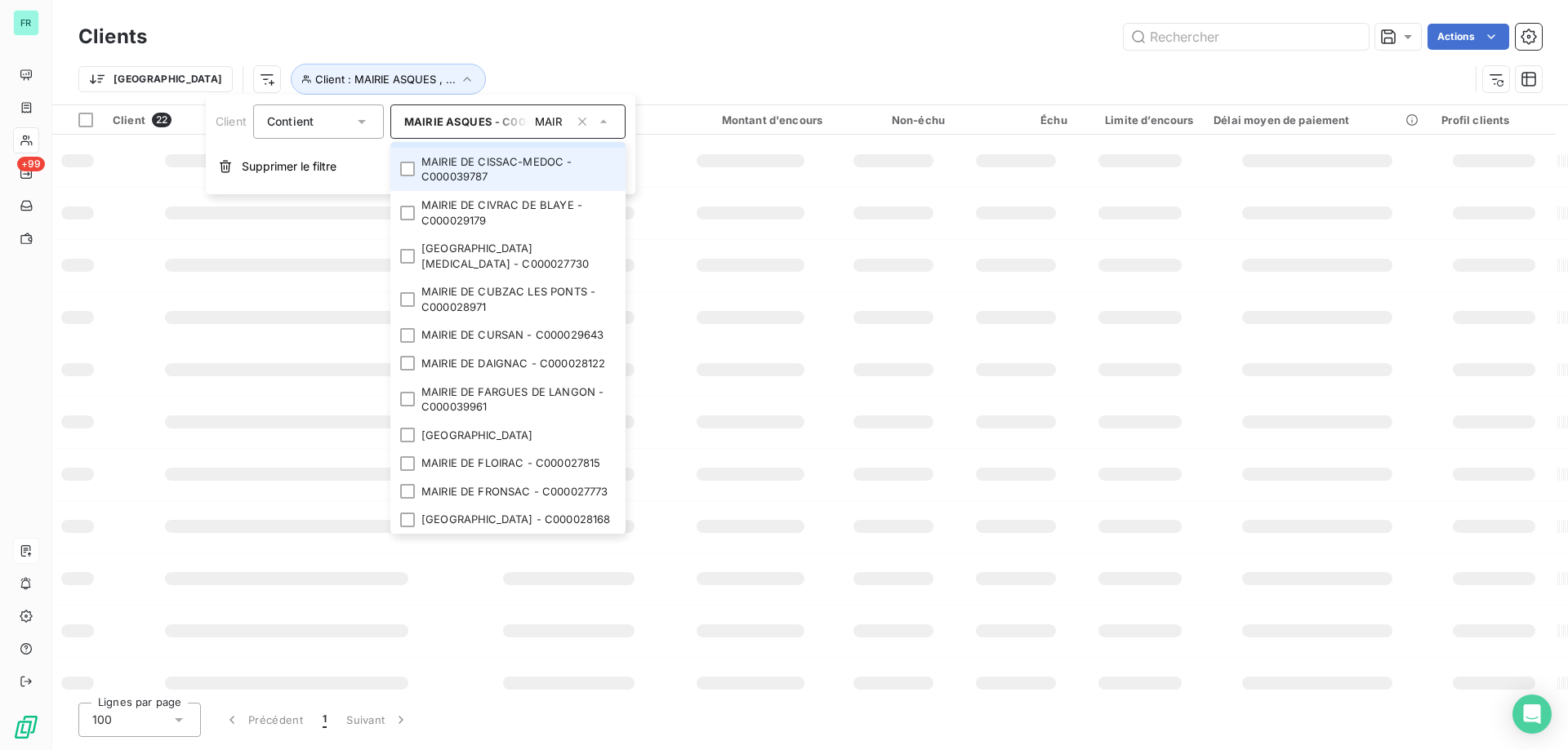
drag, startPoint x: 405, startPoint y: 253, endPoint x: 405, endPoint y: 270, distance: 17.0
click at [405, 176] on div at bounding box center [407, 168] width 15 height 15
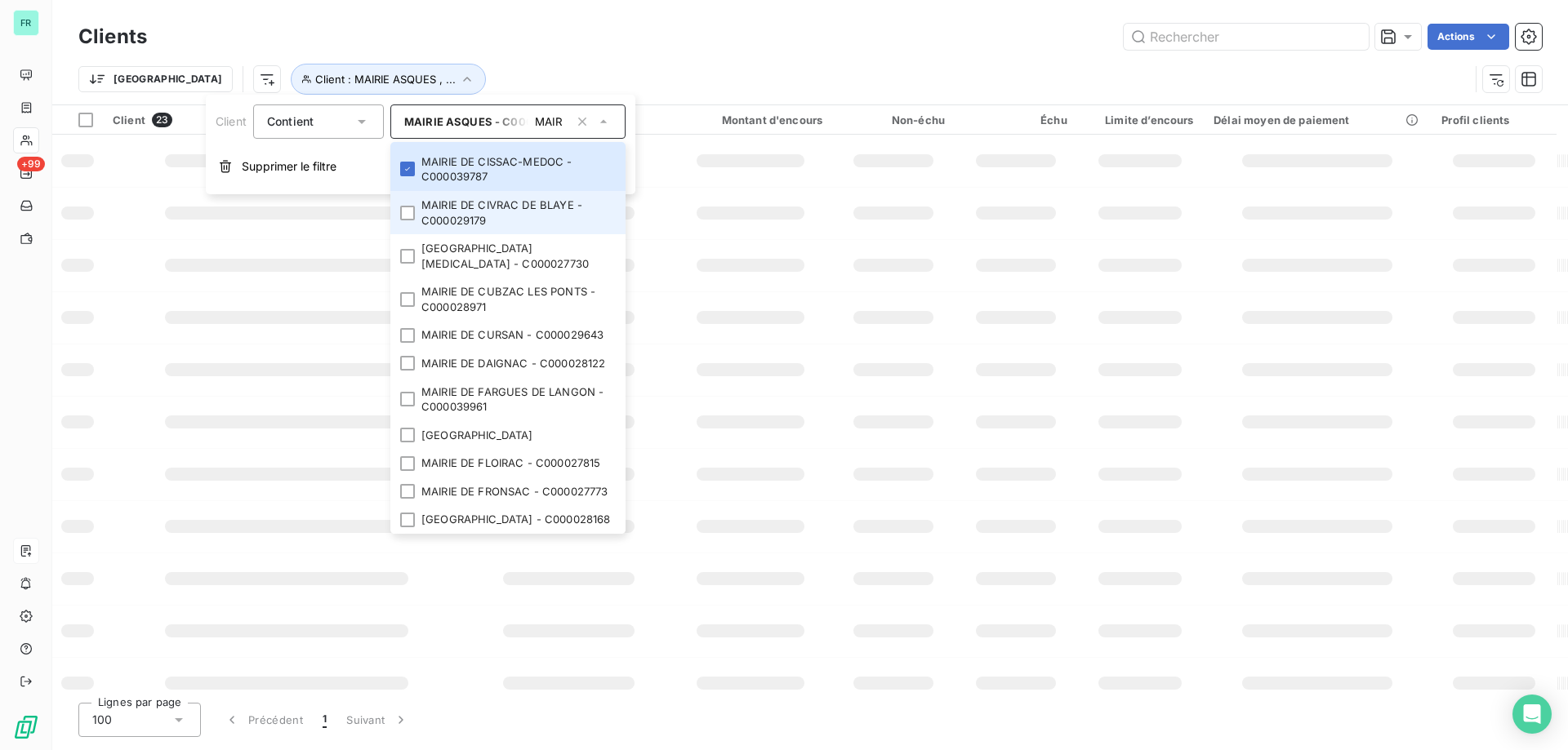
click at [409, 221] on div at bounding box center [407, 212] width 15 height 15
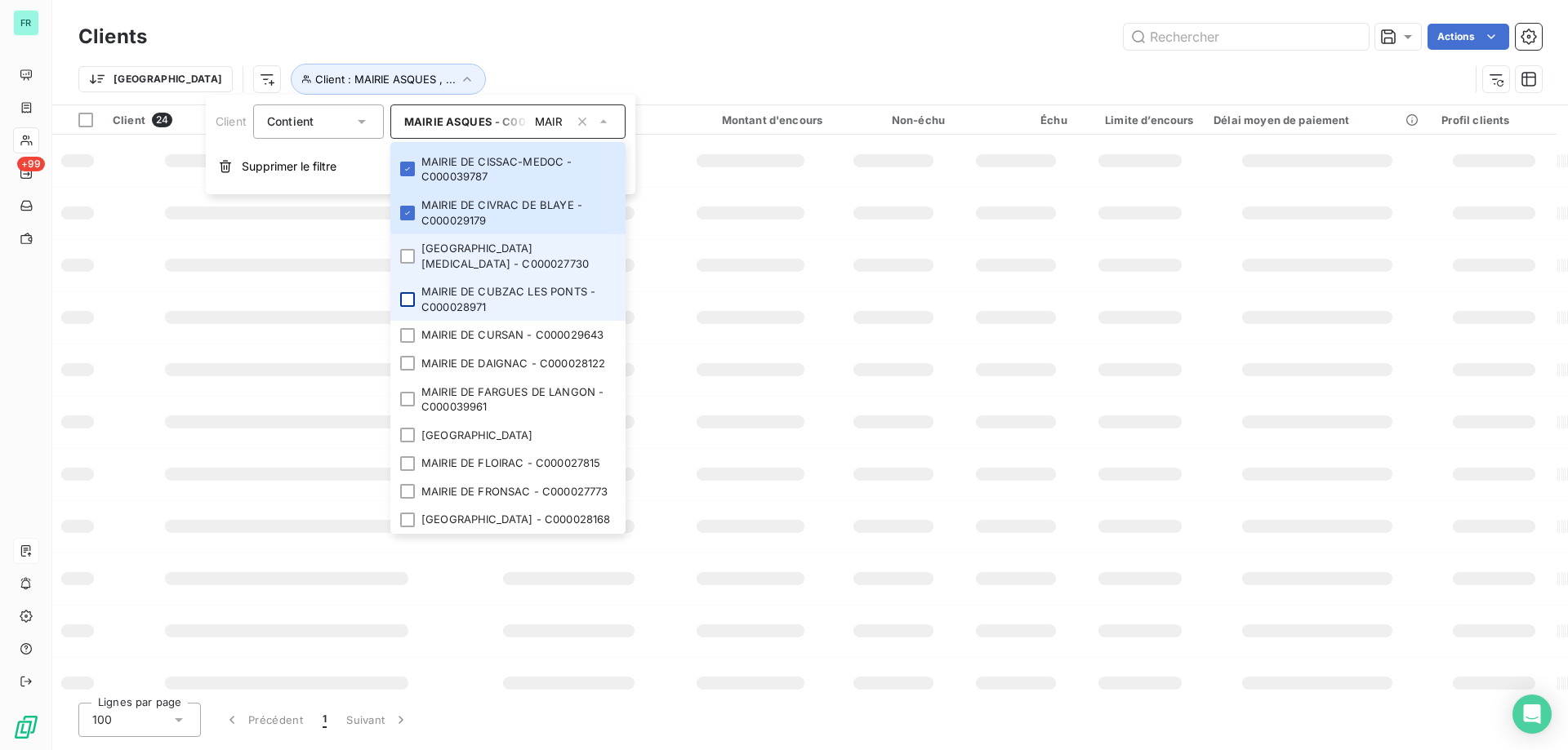
drag, startPoint x: 411, startPoint y: 336, endPoint x: 413, endPoint y: 368, distance: 32.1
click at [411, 264] on div at bounding box center [407, 256] width 15 height 15
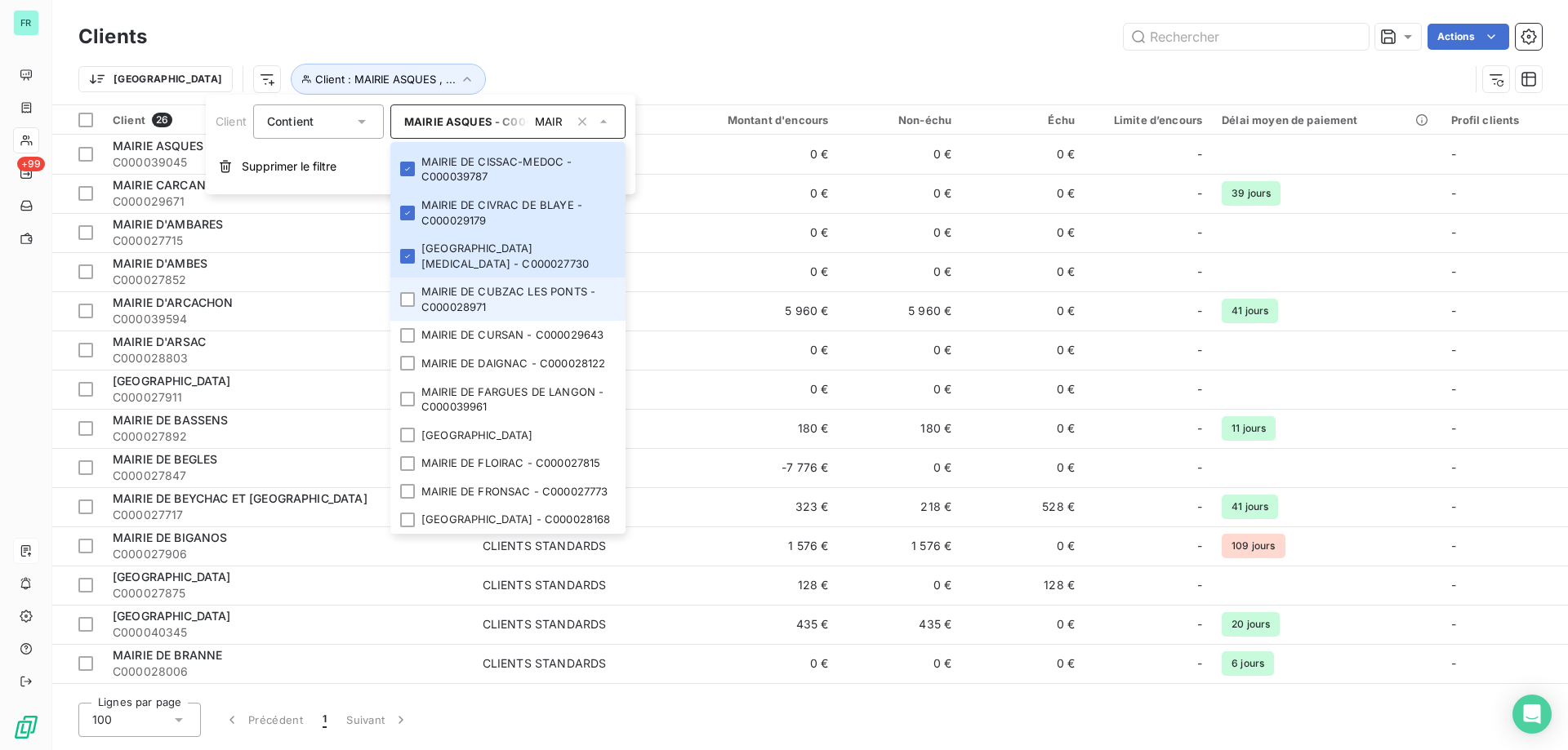
click at [413, 307] on div at bounding box center [407, 299] width 15 height 15
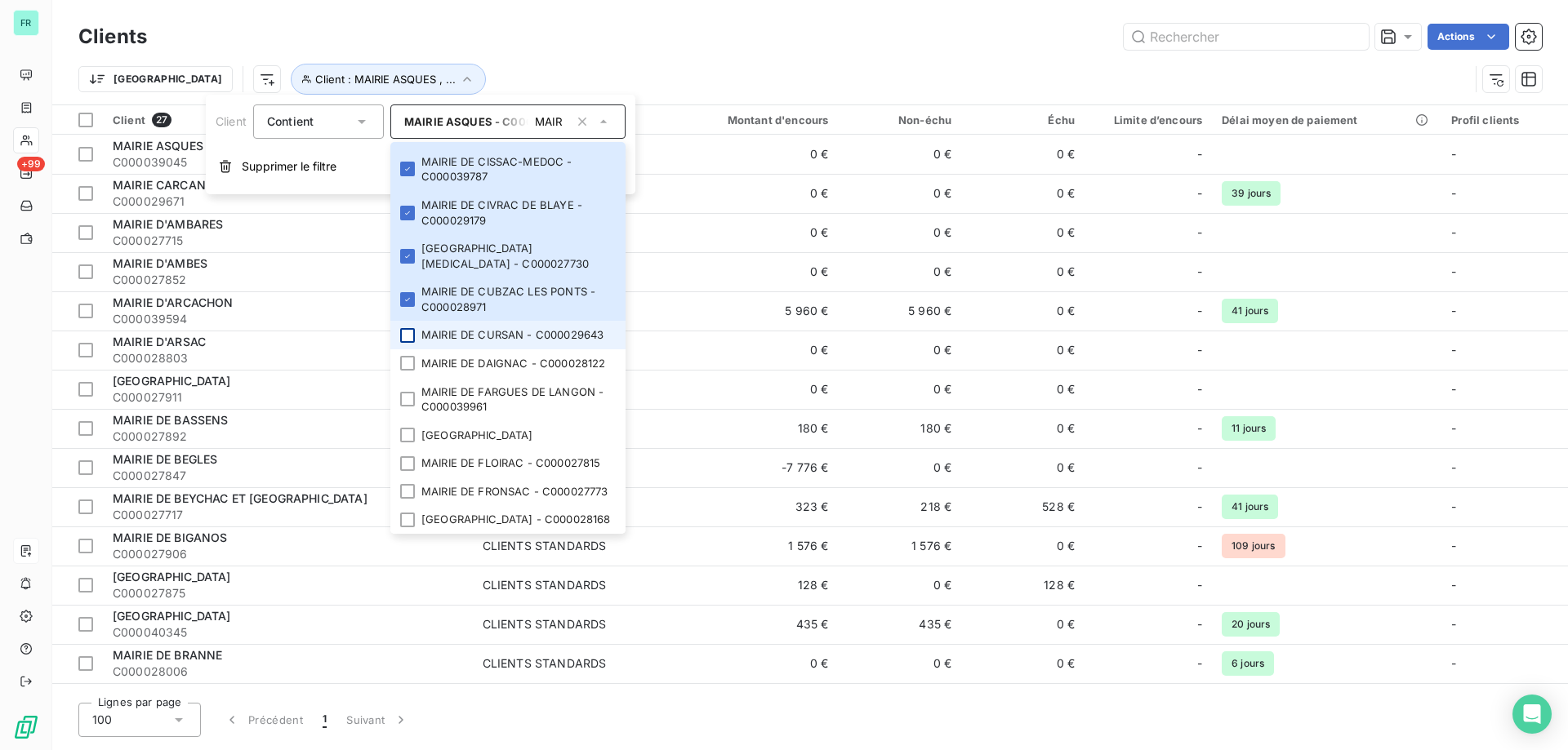
click at [413, 343] on div at bounding box center [407, 335] width 15 height 15
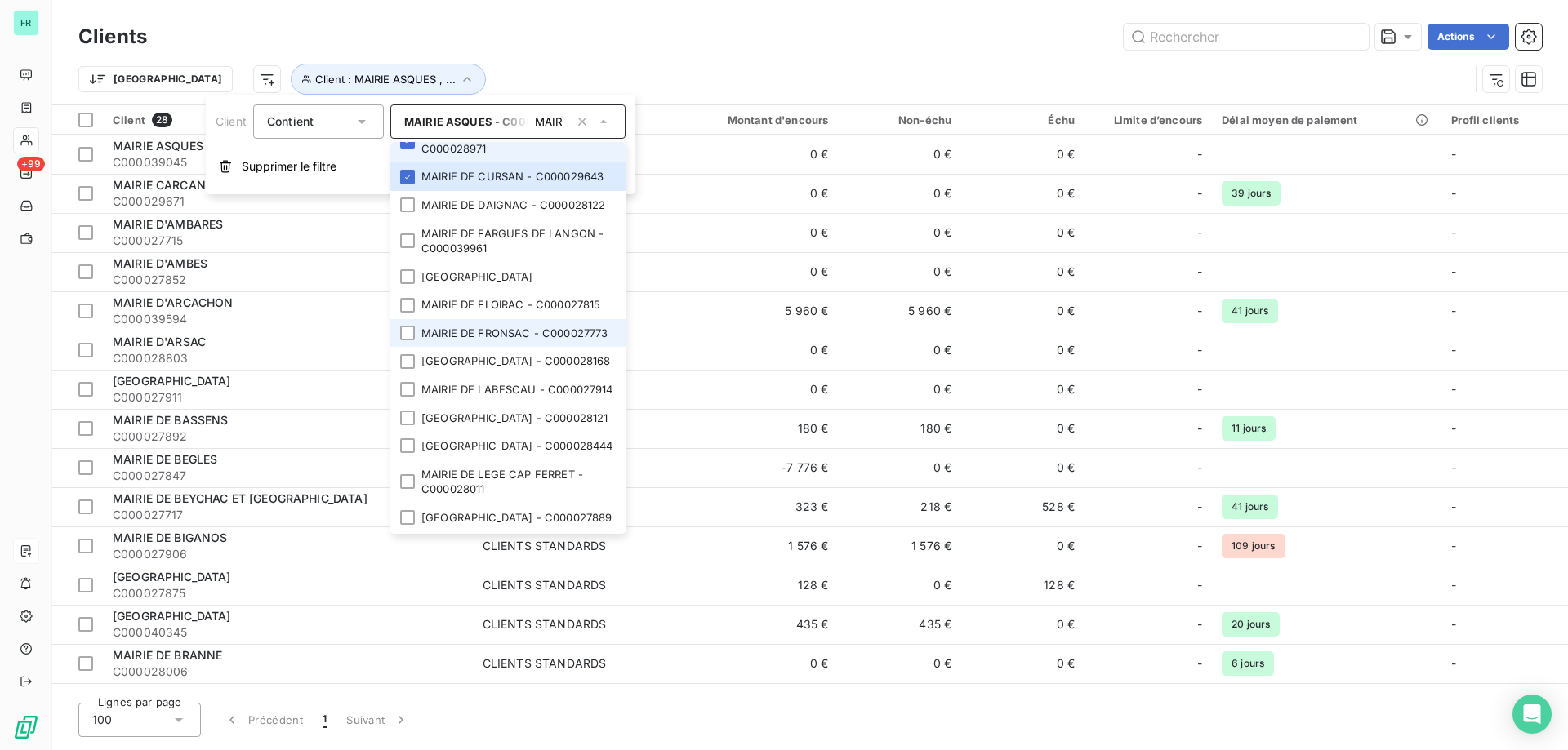
scroll to position [979, 0]
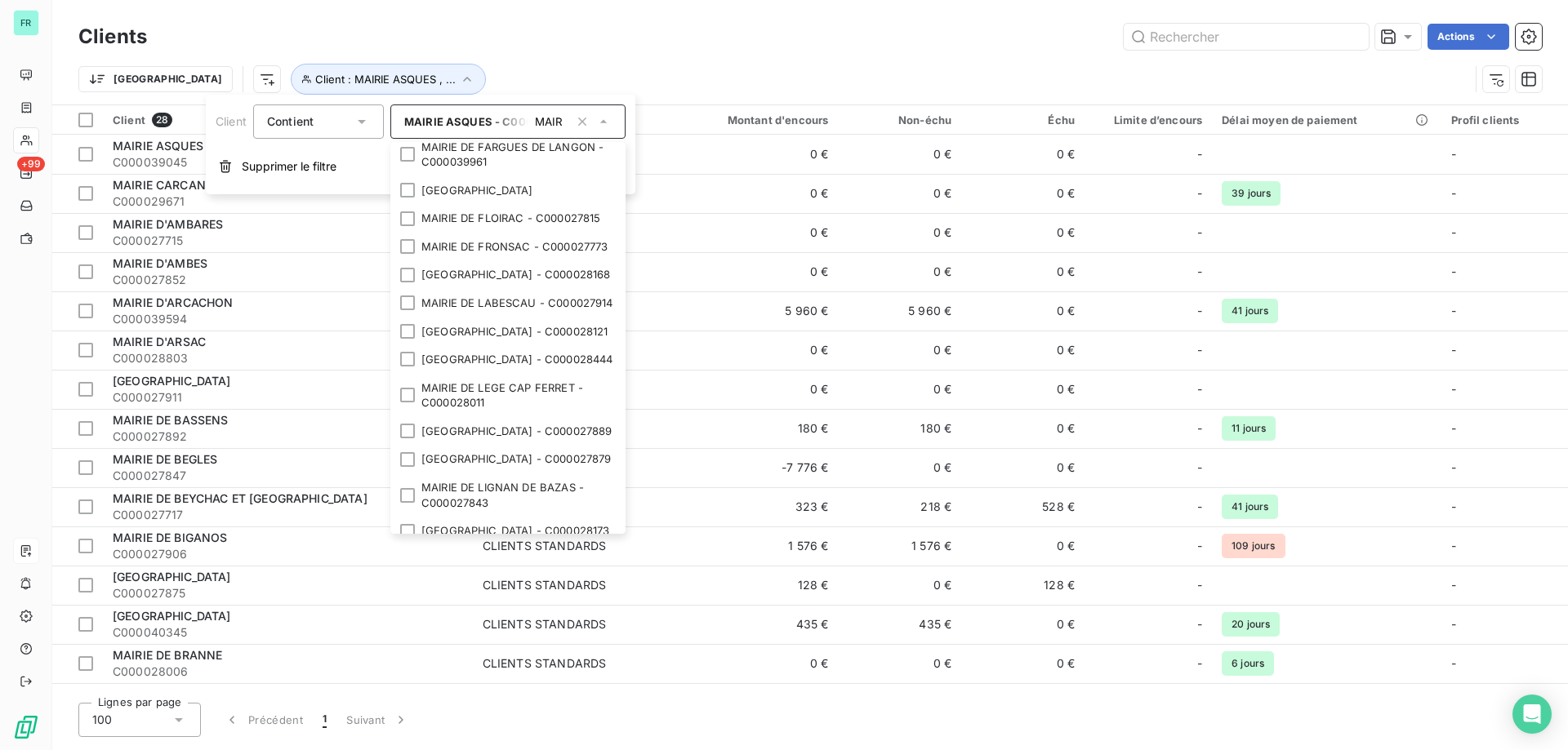
click at [404, 125] on div at bounding box center [407, 118] width 15 height 15
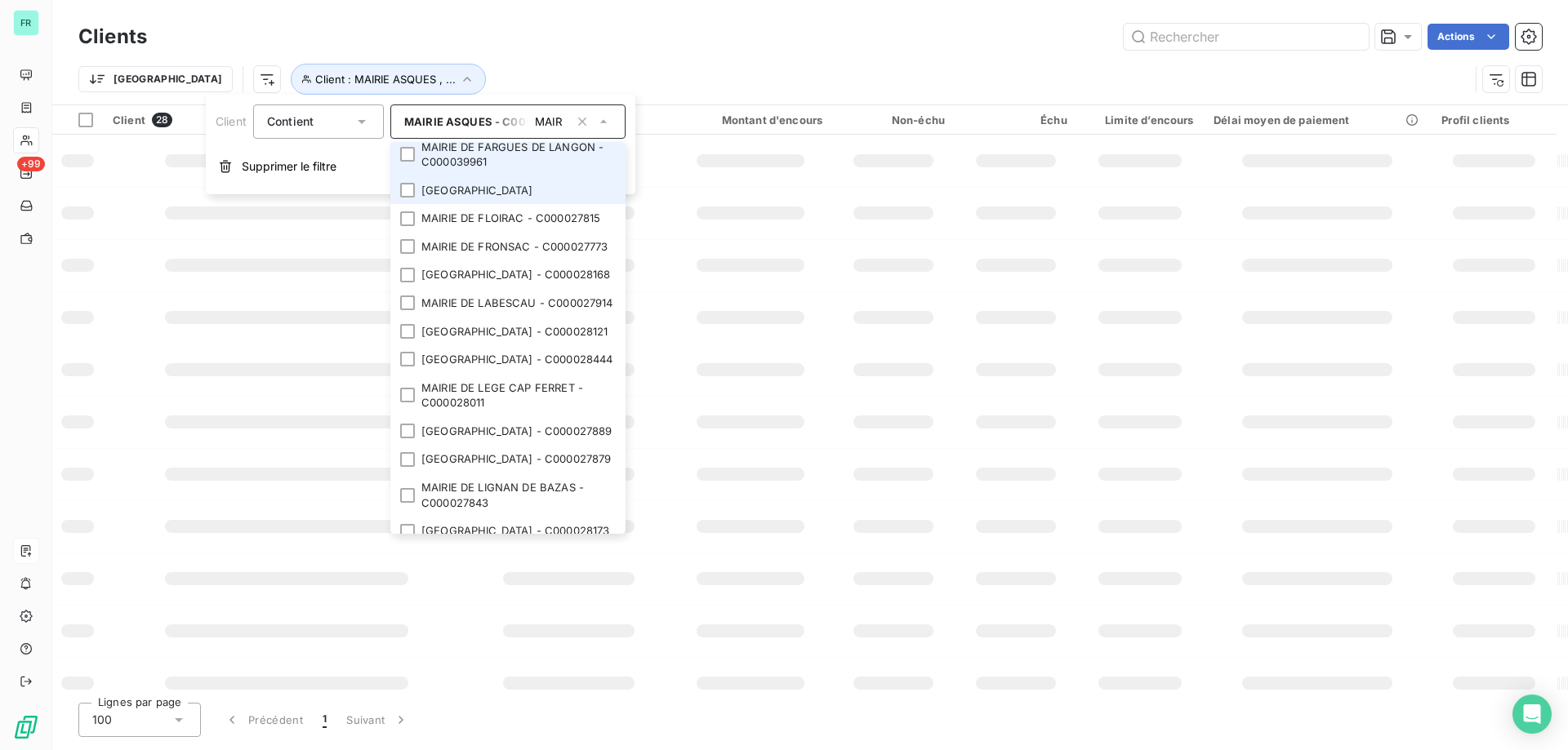
drag, startPoint x: 407, startPoint y: 257, endPoint x: 407, endPoint y: 294, distance: 37.0
click at [407, 176] on li "MAIRIE DE FARGUES DE LANGON - C000039961" at bounding box center [508, 155] width 236 height 43
drag, startPoint x: 407, startPoint y: 295, endPoint x: 412, endPoint y: 326, distance: 31.4
click at [407, 204] on li "MAIRIE DE FARGUES SAINT HILAIRE - C000027803" at bounding box center [508, 190] width 236 height 28
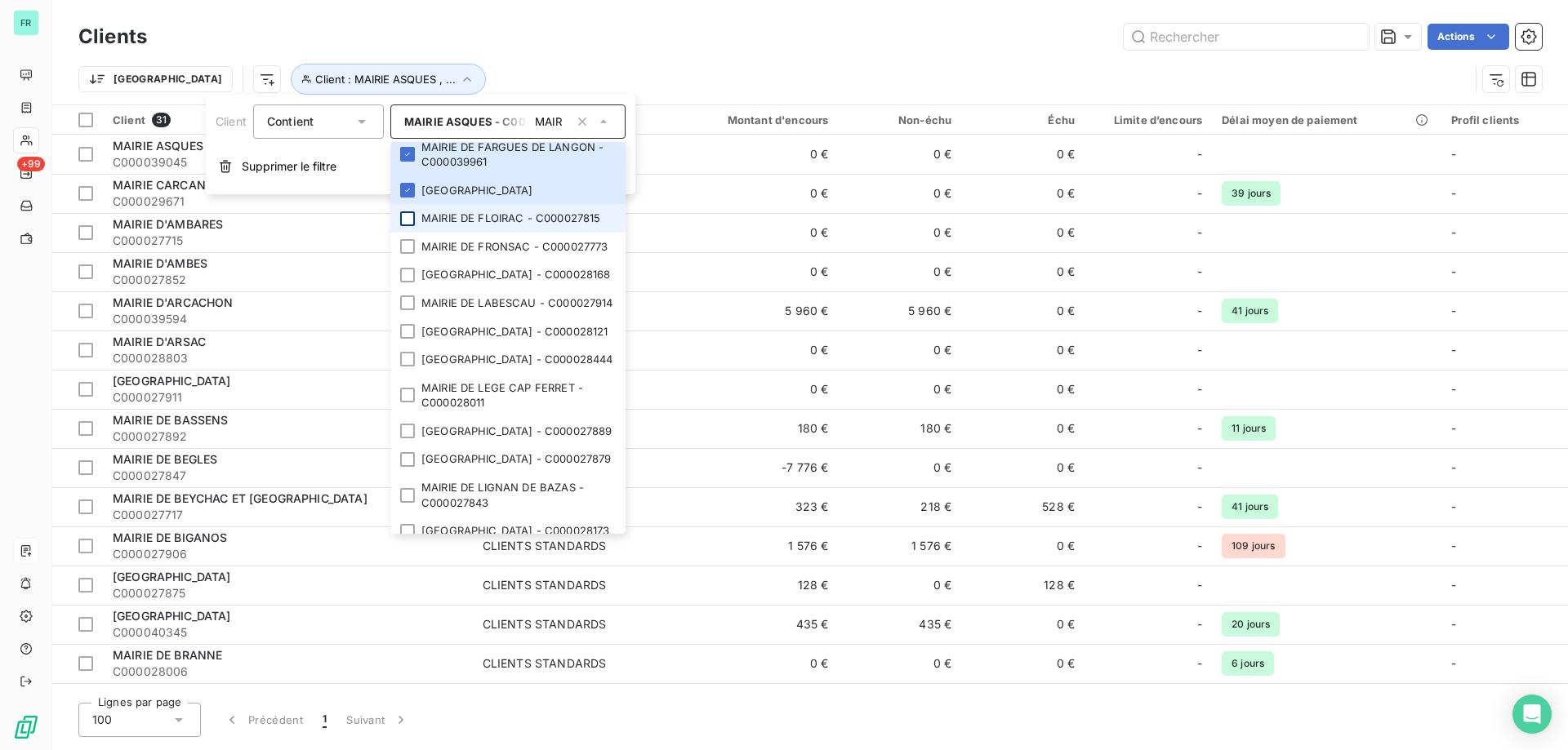
click at [415, 226] on div at bounding box center [407, 218] width 15 height 15
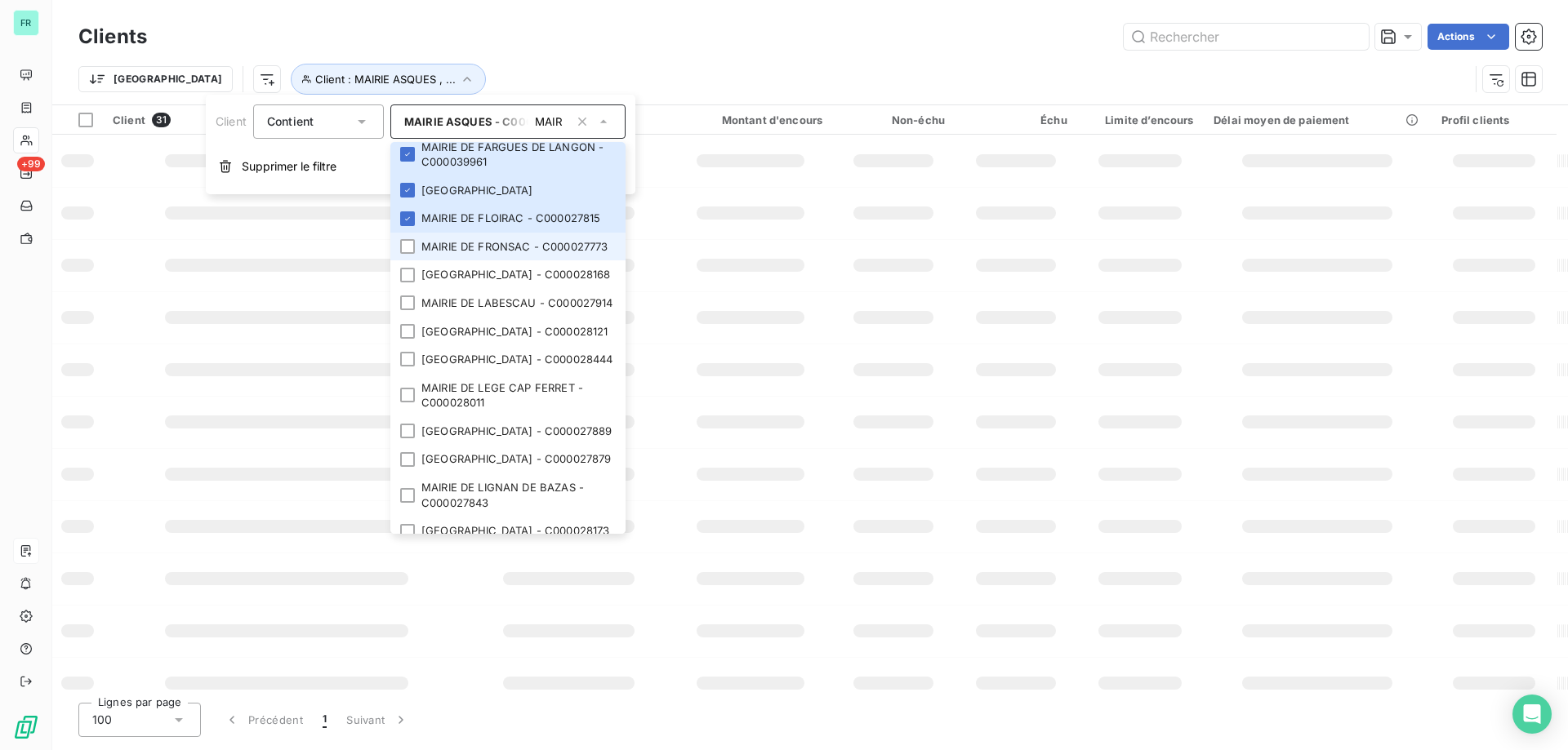
click at [413, 253] on div at bounding box center [407, 246] width 15 height 15
click at [413, 289] on li "MAIRIE DE GRADIGNAN - C000028168" at bounding box center [508, 274] width 236 height 28
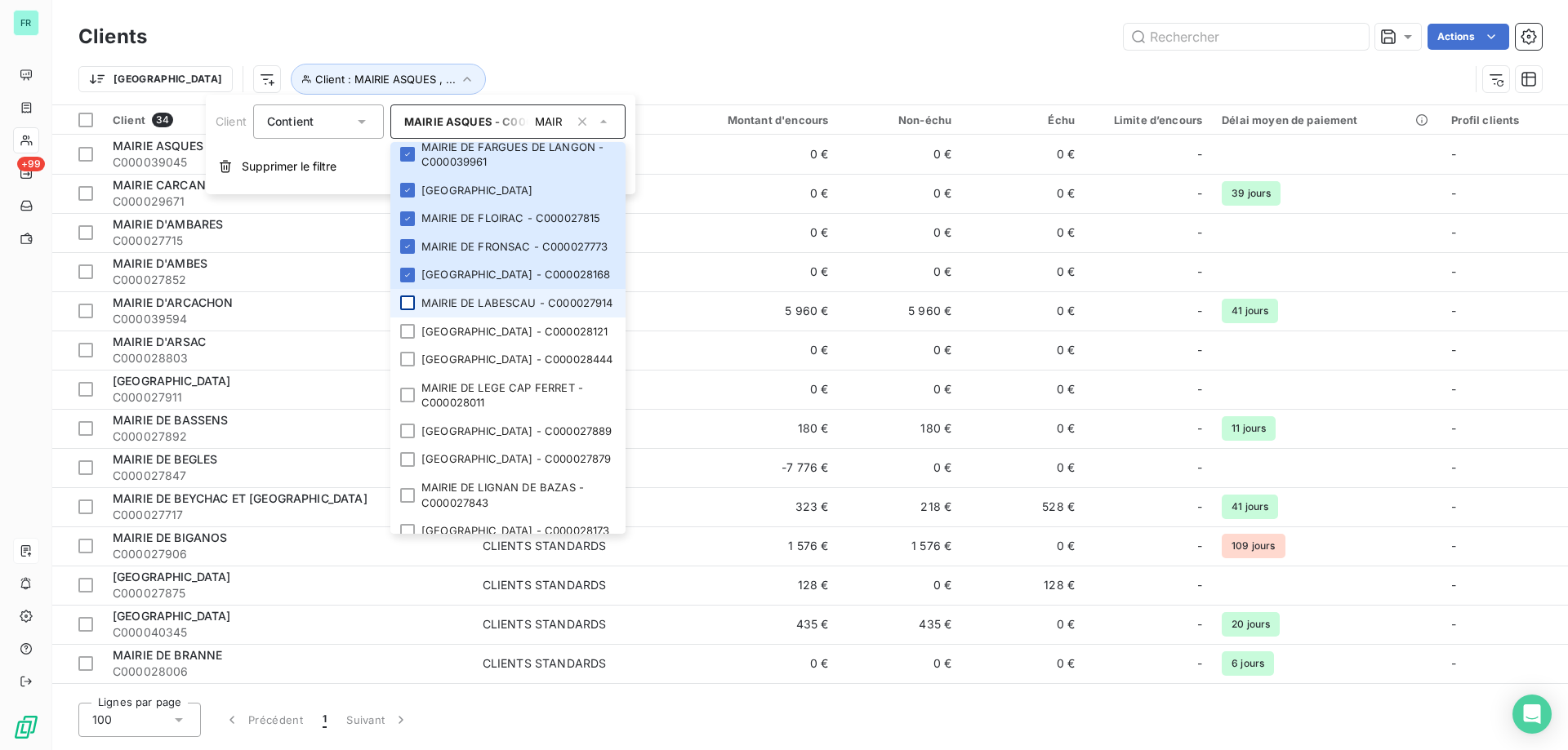
click at [408, 318] on li "MAIRIE DE LABESCAU - C000027914" at bounding box center [508, 302] width 236 height 28
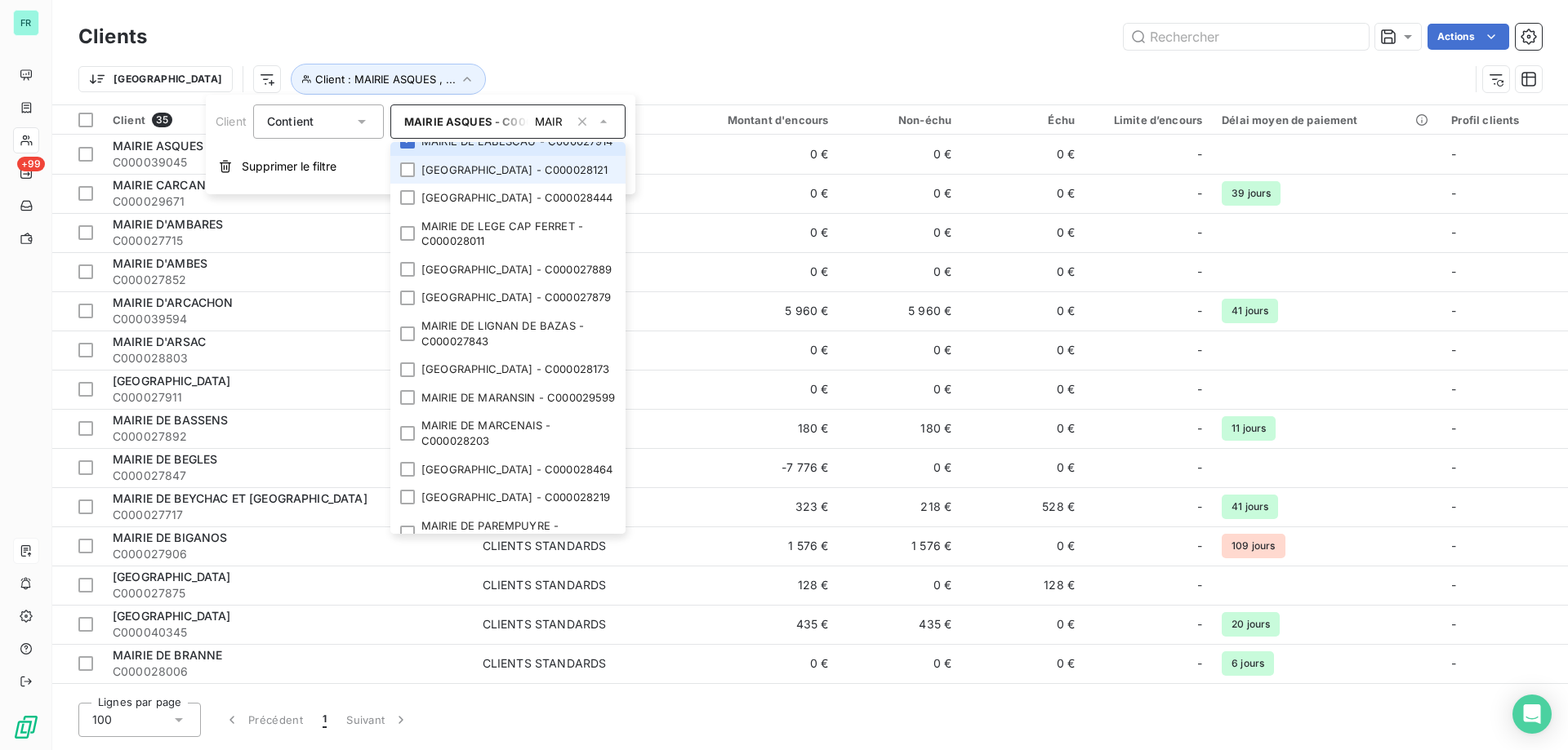
scroll to position [1143, 0]
click at [401, 183] on li "MAIRIE DE LAGORCE - C000028121" at bounding box center [508, 168] width 236 height 28
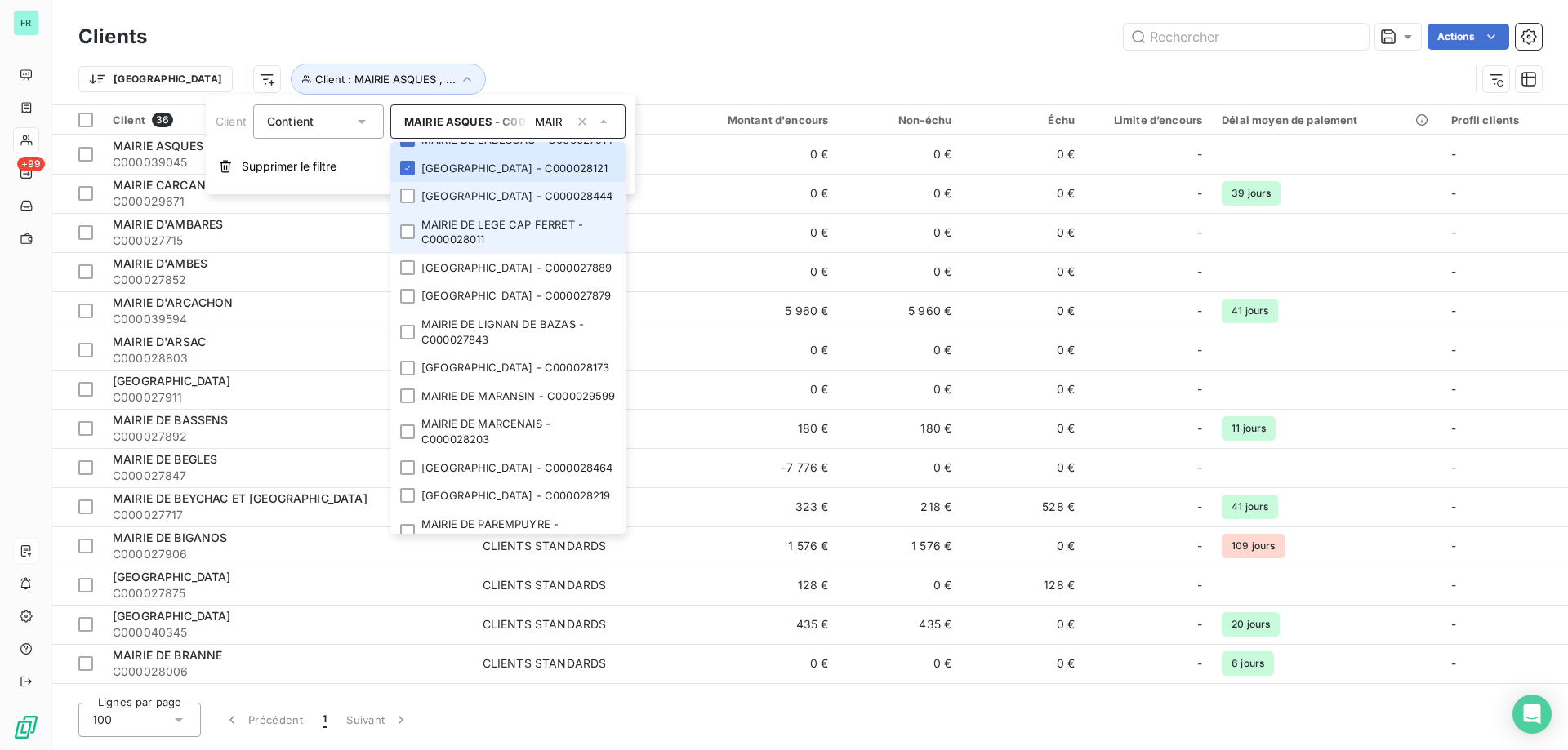
click at [409, 210] on li "MAIRIE DE LANGON - C000028444" at bounding box center [508, 196] width 236 height 28
click at [411, 239] on div at bounding box center [407, 231] width 15 height 15
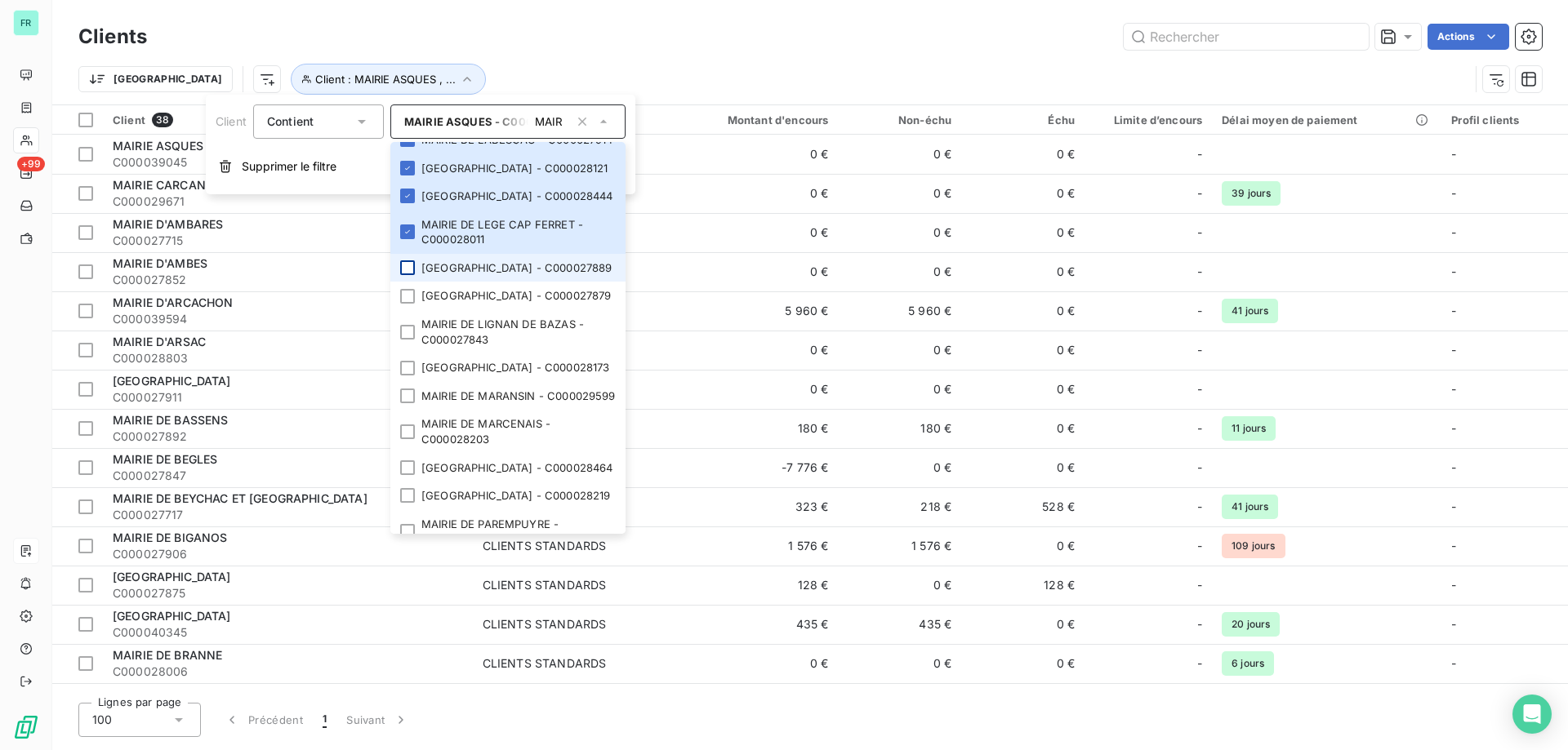
click at [412, 275] on div at bounding box center [407, 267] width 15 height 15
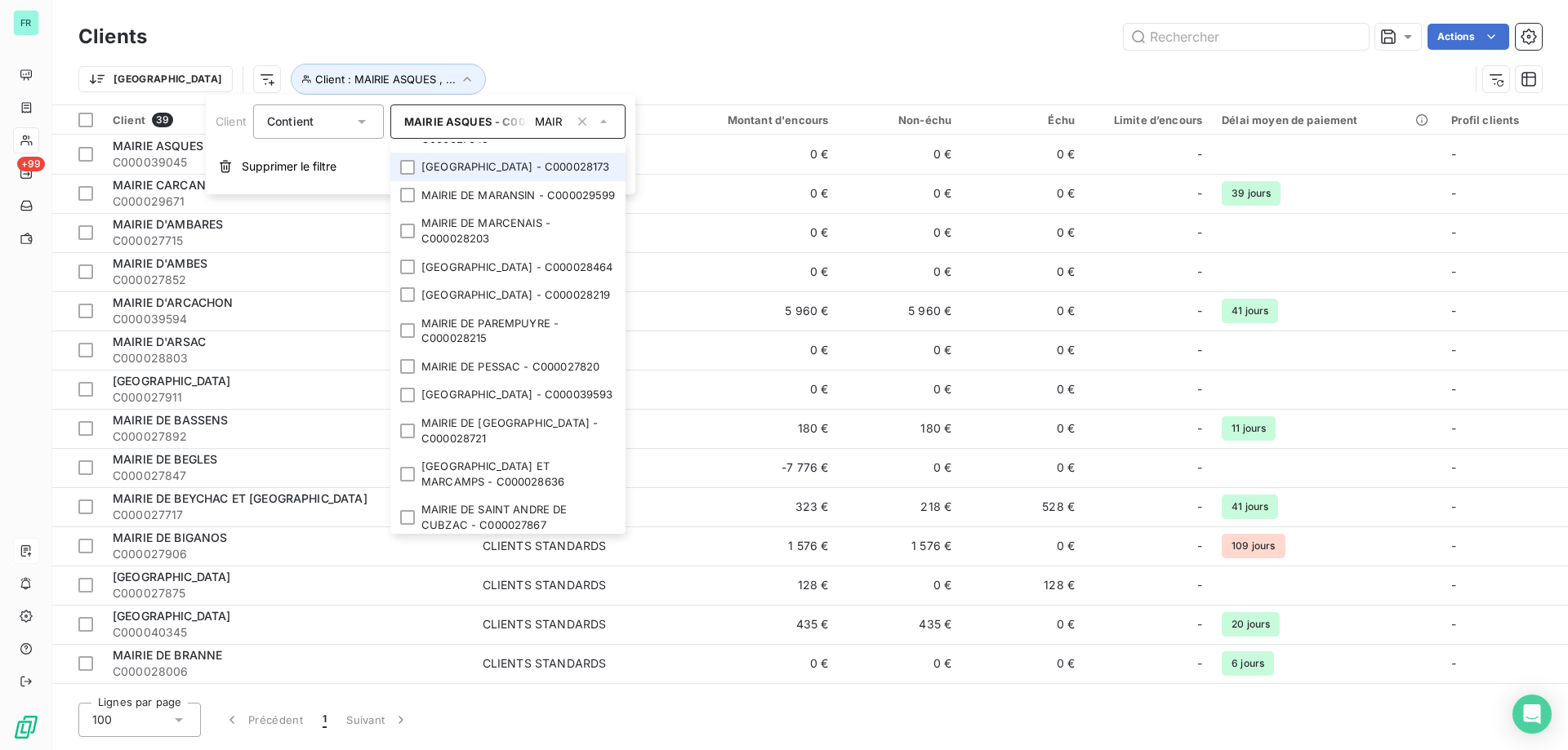
scroll to position [1387, 0]
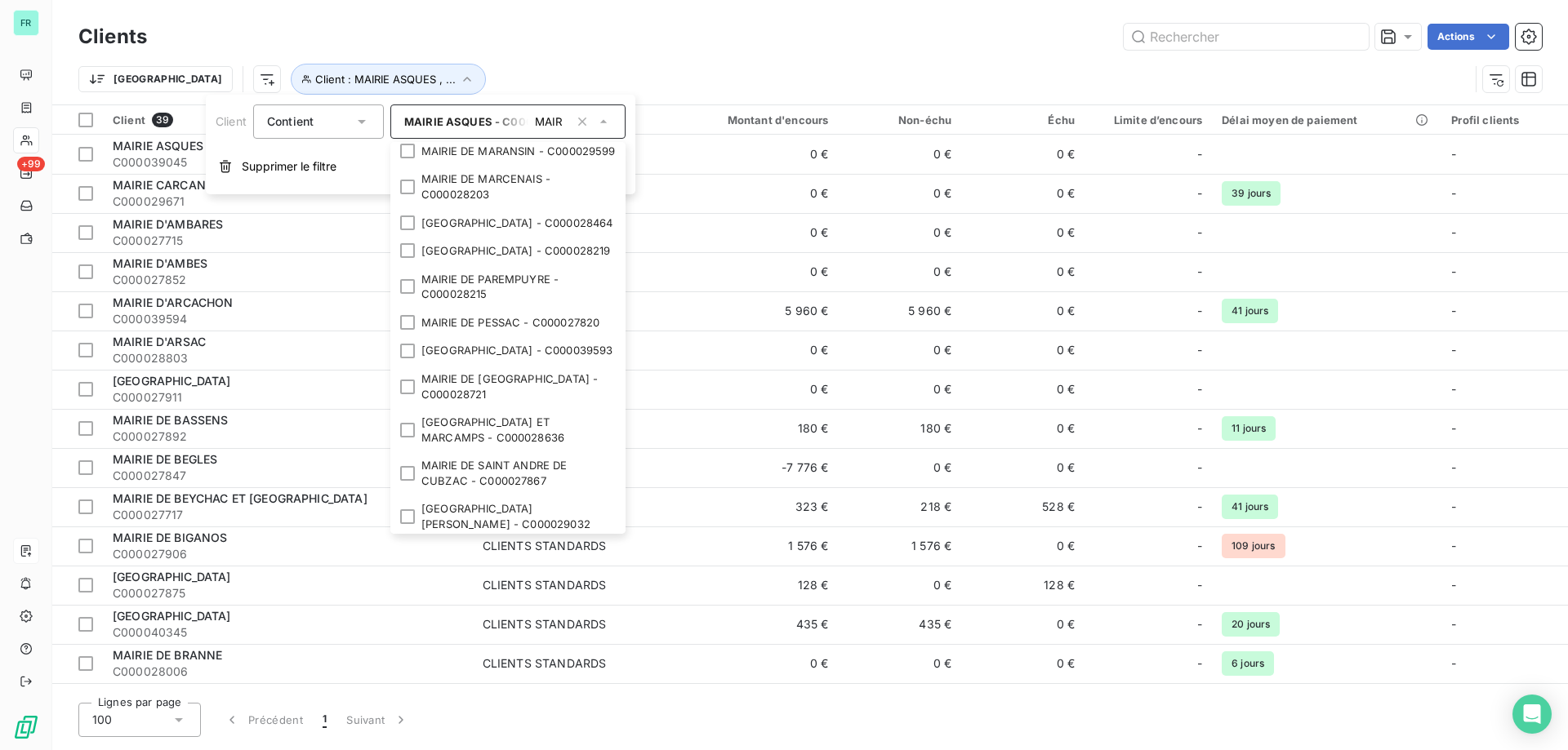
click at [403, 58] on div at bounding box center [407, 51] width 15 height 15
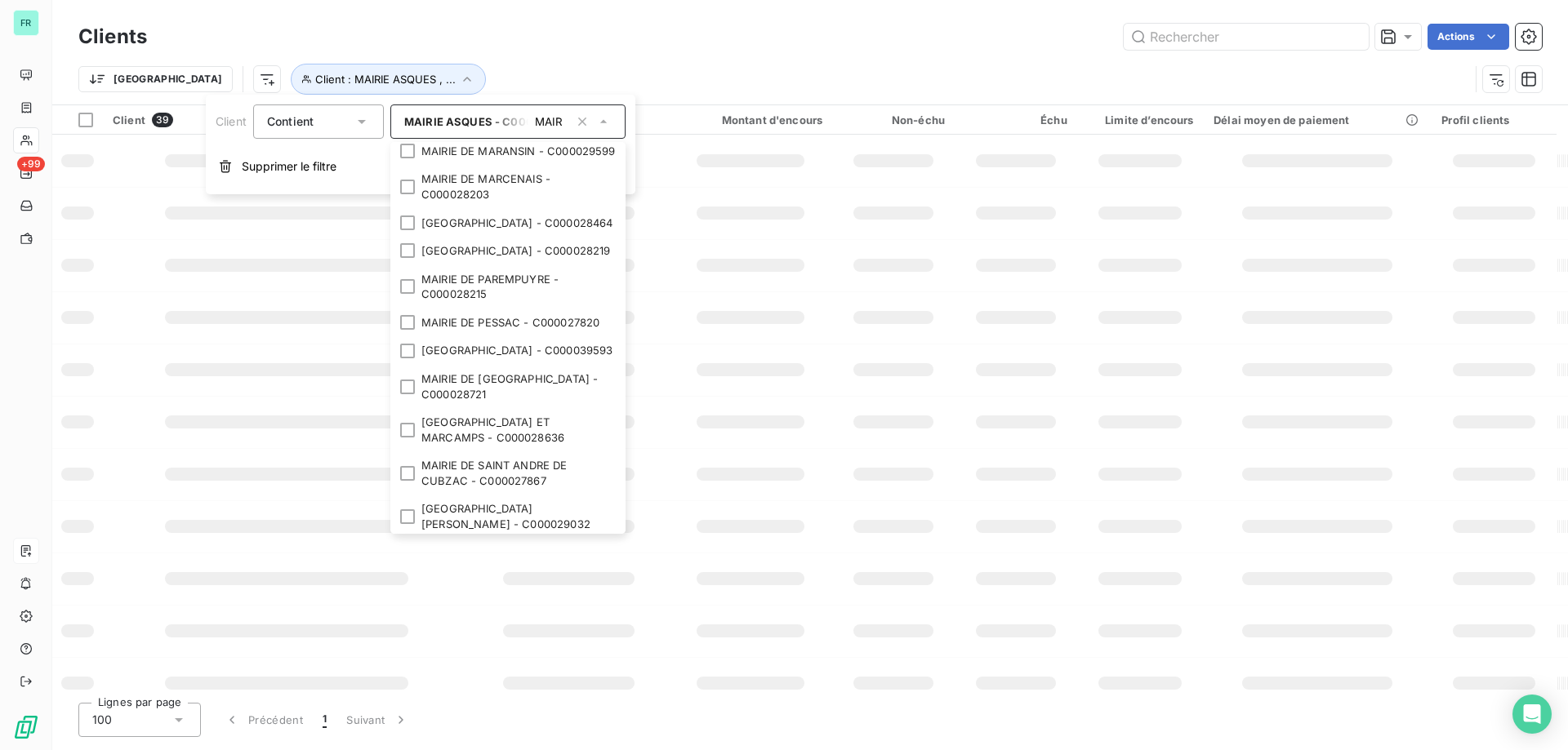
click at [400, 108] on li "MAIRIE DE LIGNAN DE BAZAS - C000027843" at bounding box center [508, 87] width 236 height 43
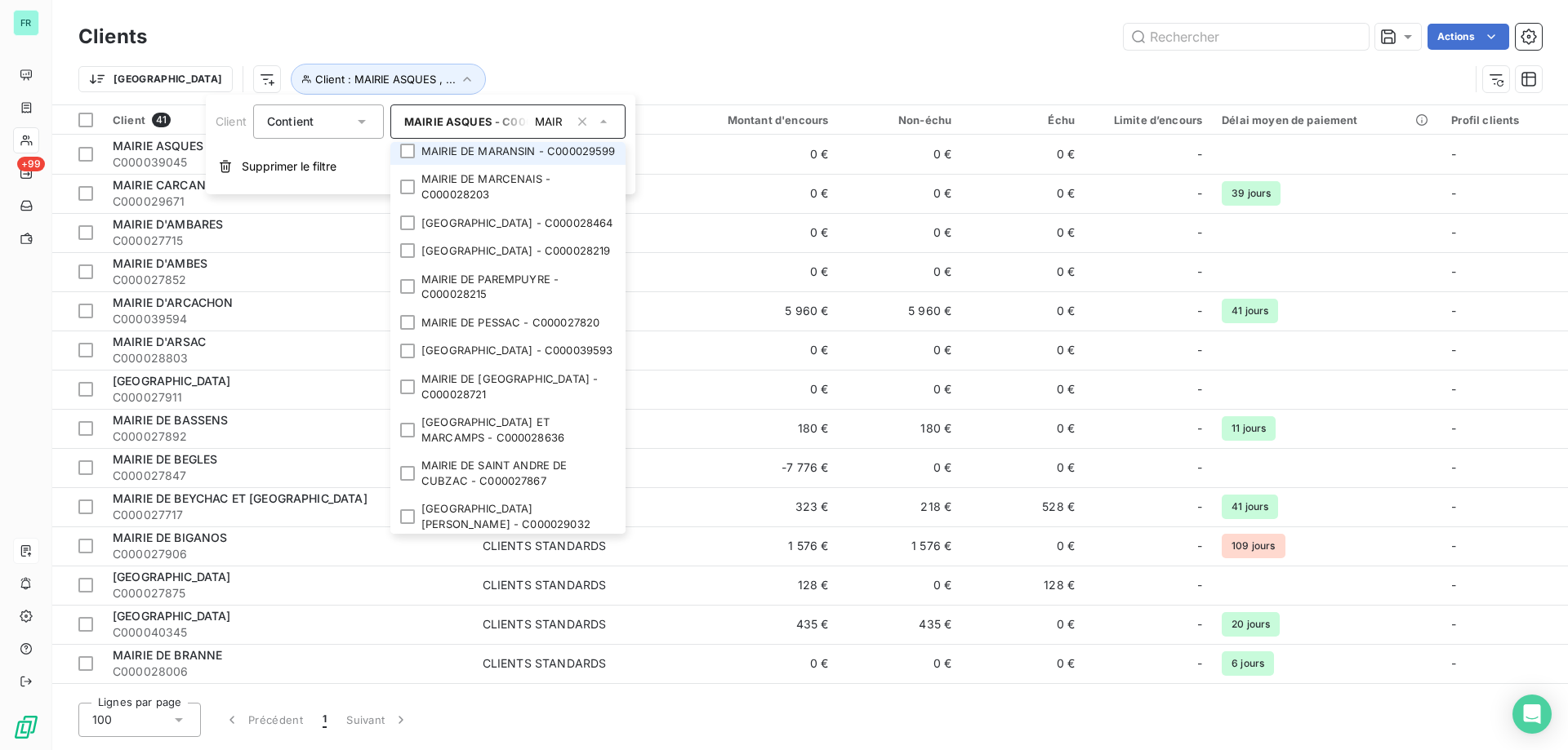
drag, startPoint x: 401, startPoint y: 365, endPoint x: 407, endPoint y: 386, distance: 21.8
click at [402, 137] on li "MAIRIE DE LORMONT - C000028173" at bounding box center [508, 122] width 236 height 28
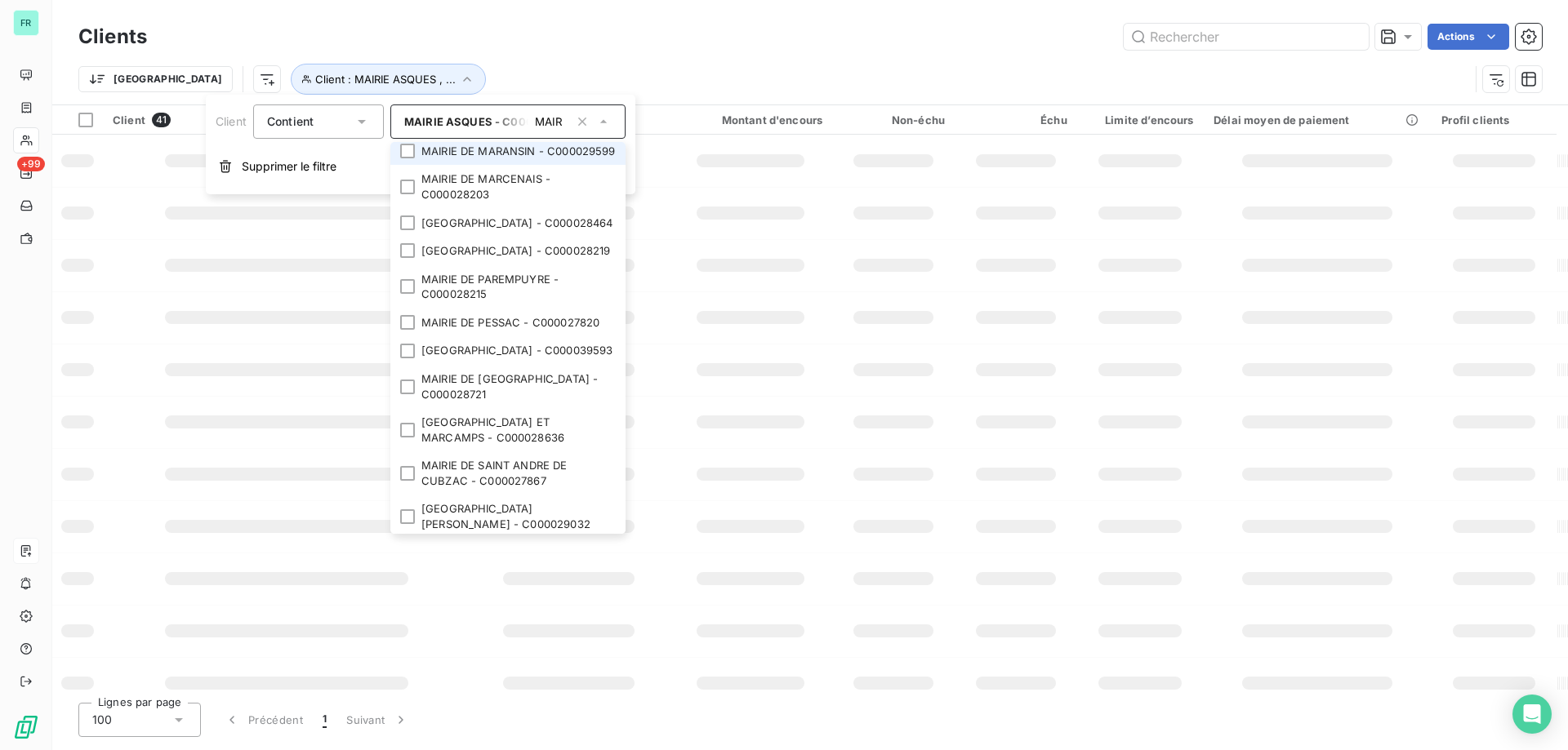
click at [407, 158] on div at bounding box center [407, 150] width 15 height 15
click at [412, 194] on div at bounding box center [407, 186] width 15 height 15
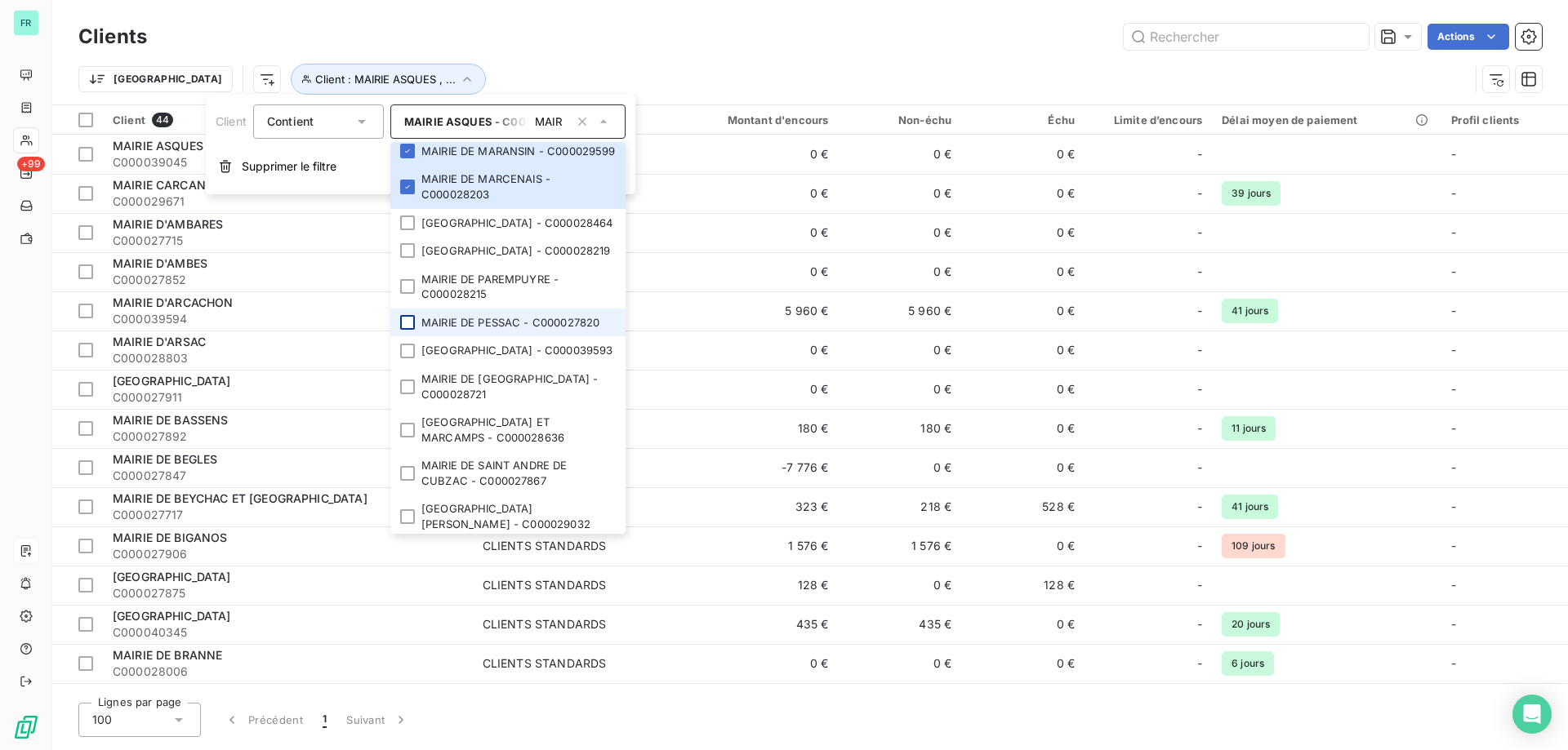
scroll to position [1632, 0]
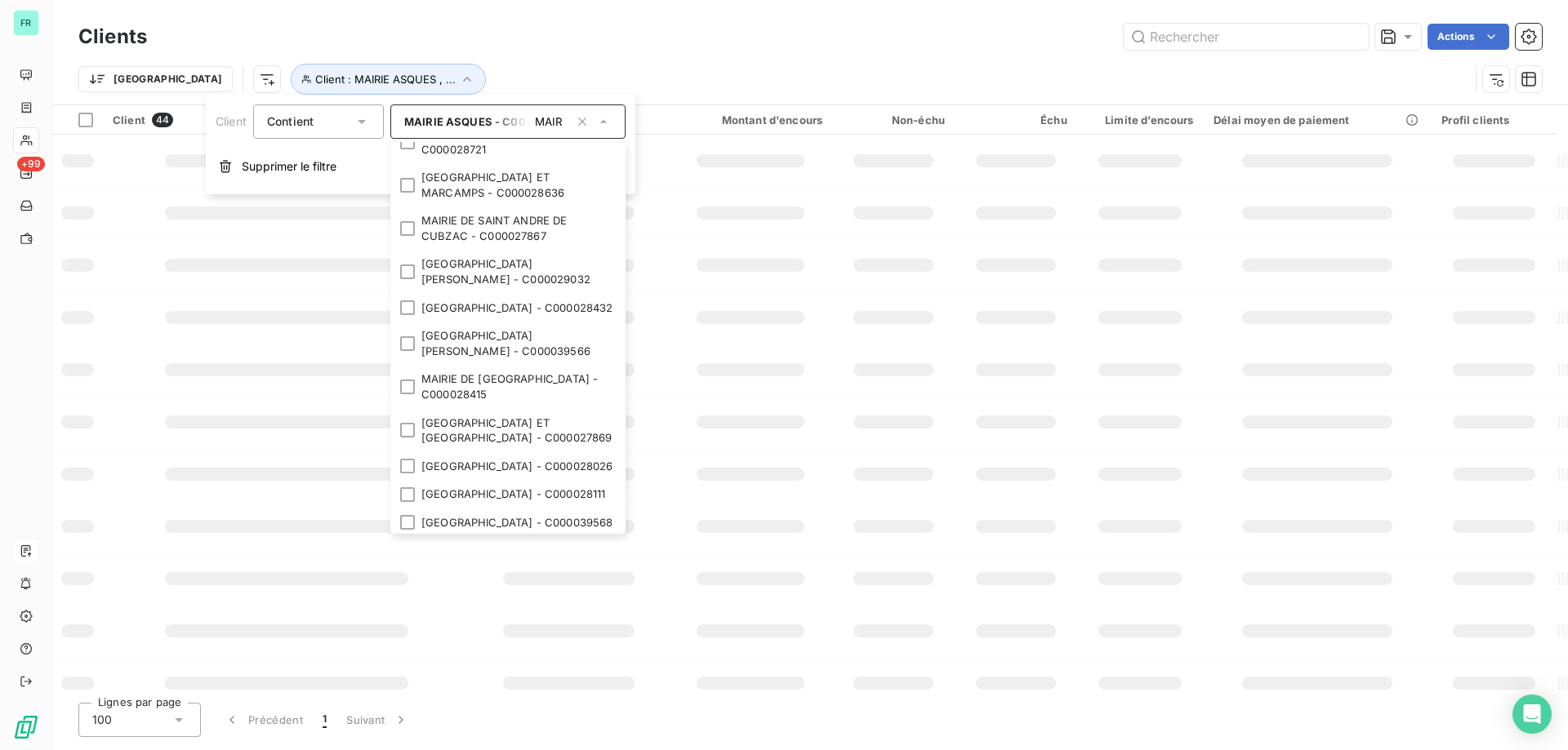
click at [402, 13] on div at bounding box center [407, 5] width 15 height 15
click at [407, 49] on div at bounding box center [407, 41] width 15 height 15
click at [407, 92] on li "MAIRIE DE PESSAC - C000027820" at bounding box center [508, 77] width 236 height 28
click at [411, 120] on li "MAIRIE DE POMPIGNAC - C000039593" at bounding box center [508, 105] width 236 height 28
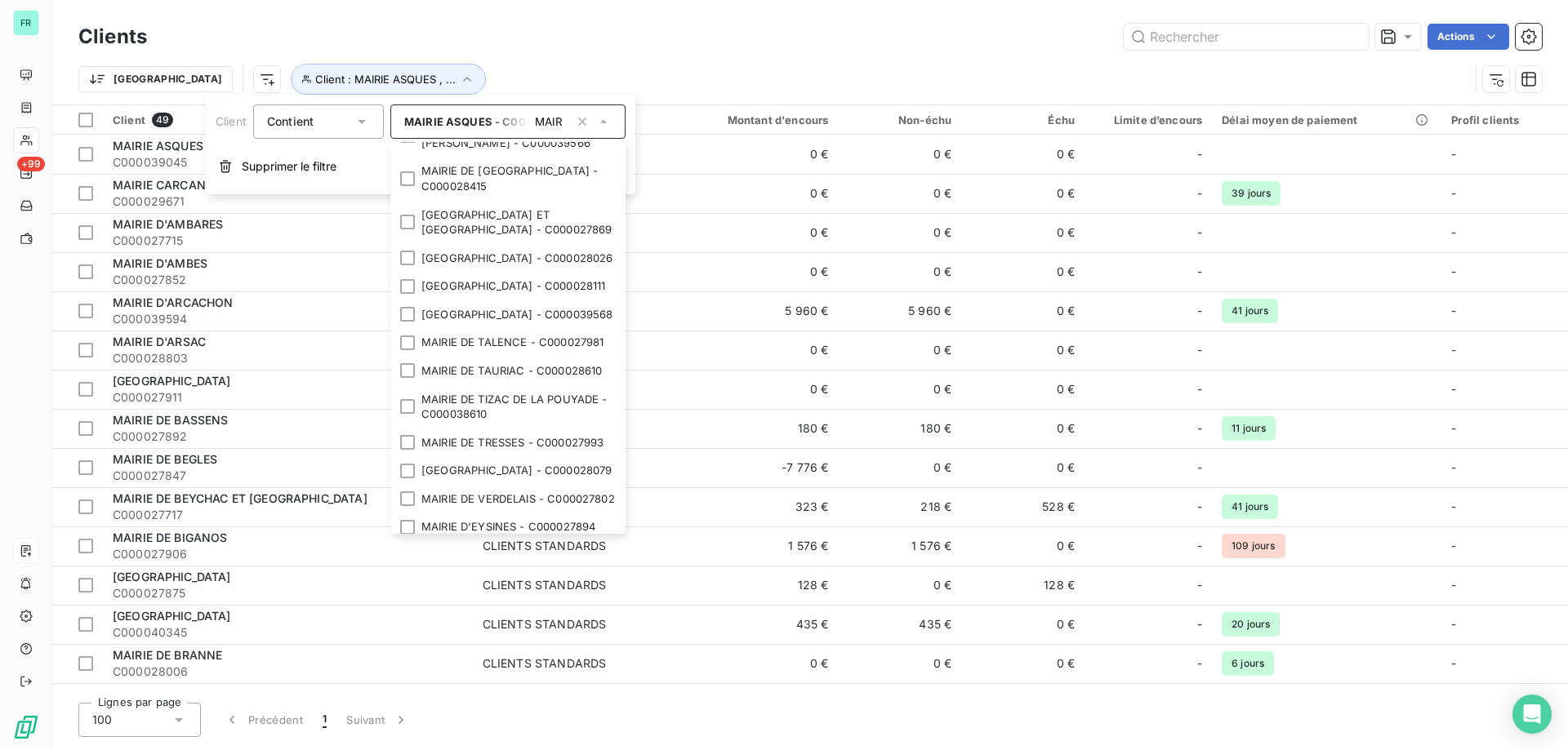
scroll to position [1877, 0]
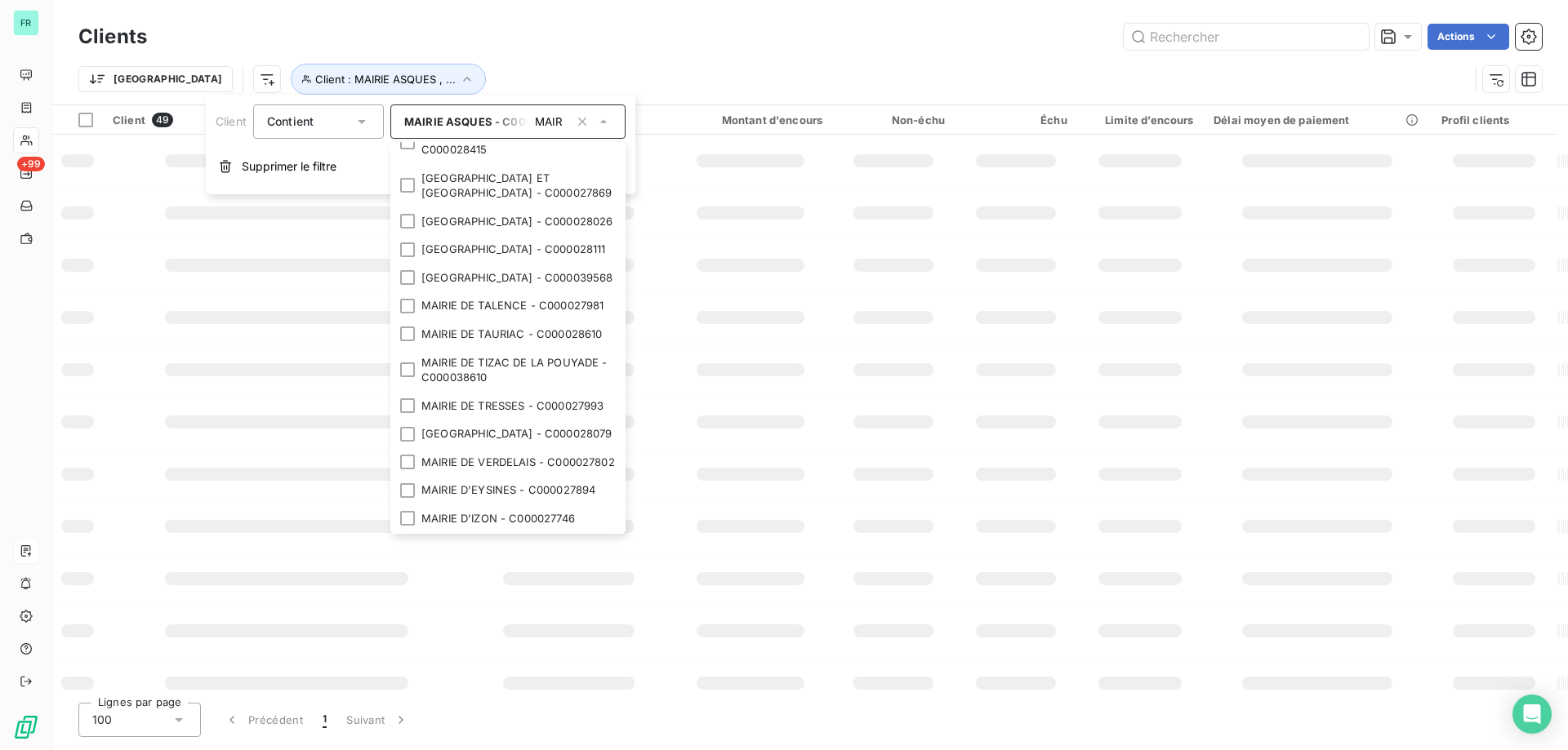
drag, startPoint x: 413, startPoint y: 289, endPoint x: 413, endPoint y: 317, distance: 28.0
click at [412, 34] on div at bounding box center [407, 27] width 15 height 15
click at [413, 70] on div at bounding box center [407, 63] width 15 height 15
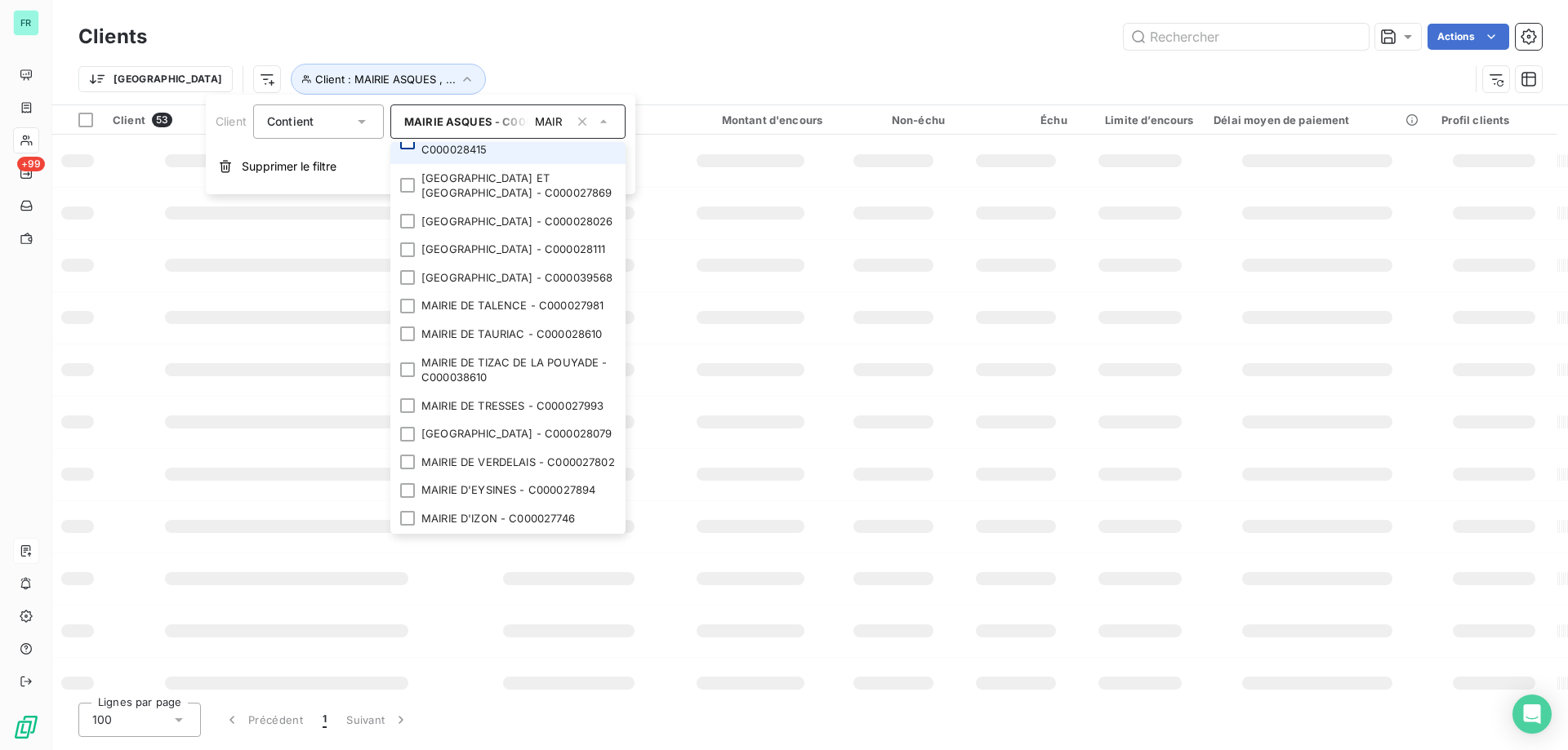
click at [414, 120] on li "MAIRIE DE SAINTE-HELENE - C000039566" at bounding box center [508, 98] width 236 height 43
click at [411, 149] on div at bounding box center [407, 142] width 15 height 15
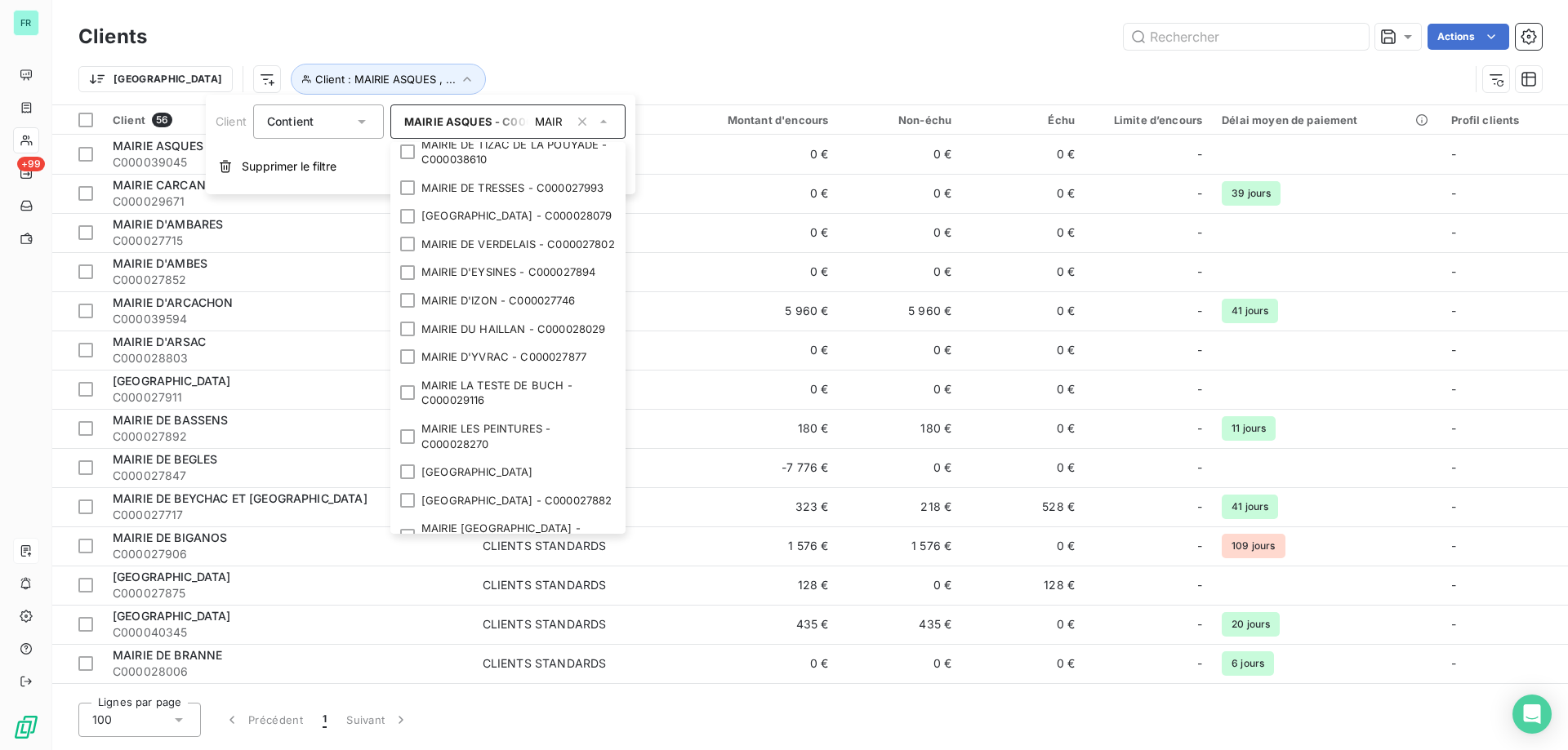
scroll to position [2204, 0]
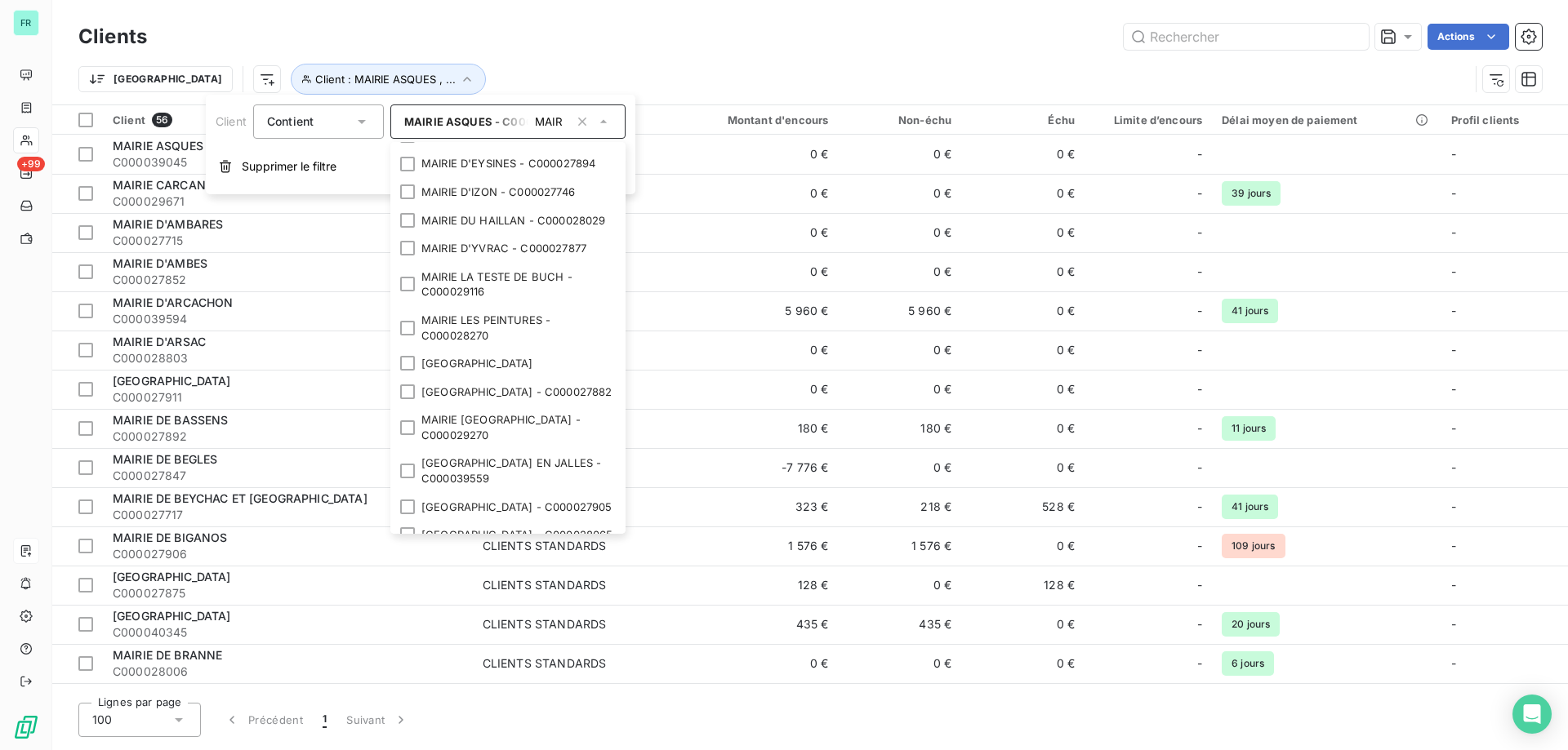
drag, startPoint x: 412, startPoint y: 176, endPoint x: 407, endPoint y: 199, distance: 23.5
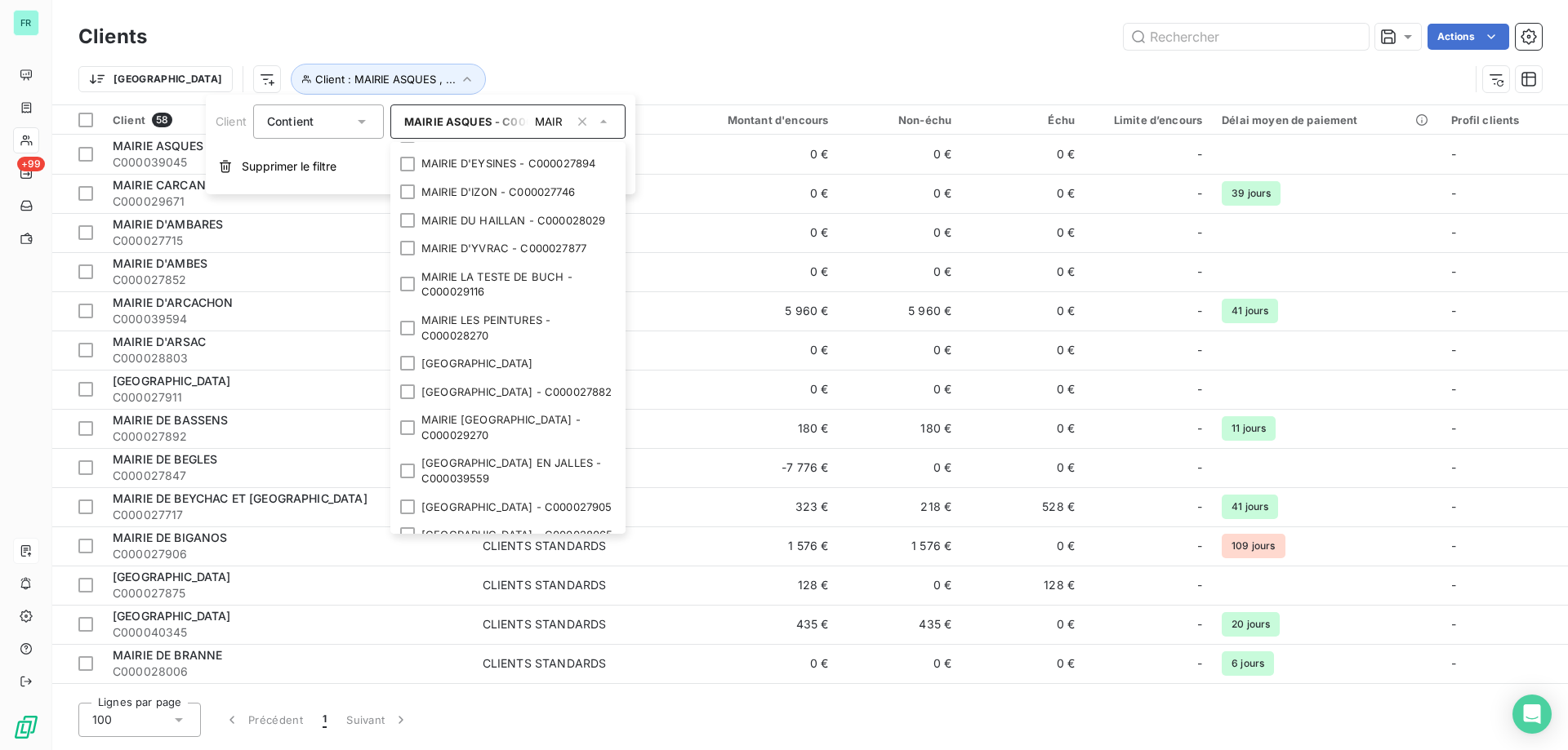
drag, startPoint x: 410, startPoint y: 308, endPoint x: 406, endPoint y: 332, distance: 24.3
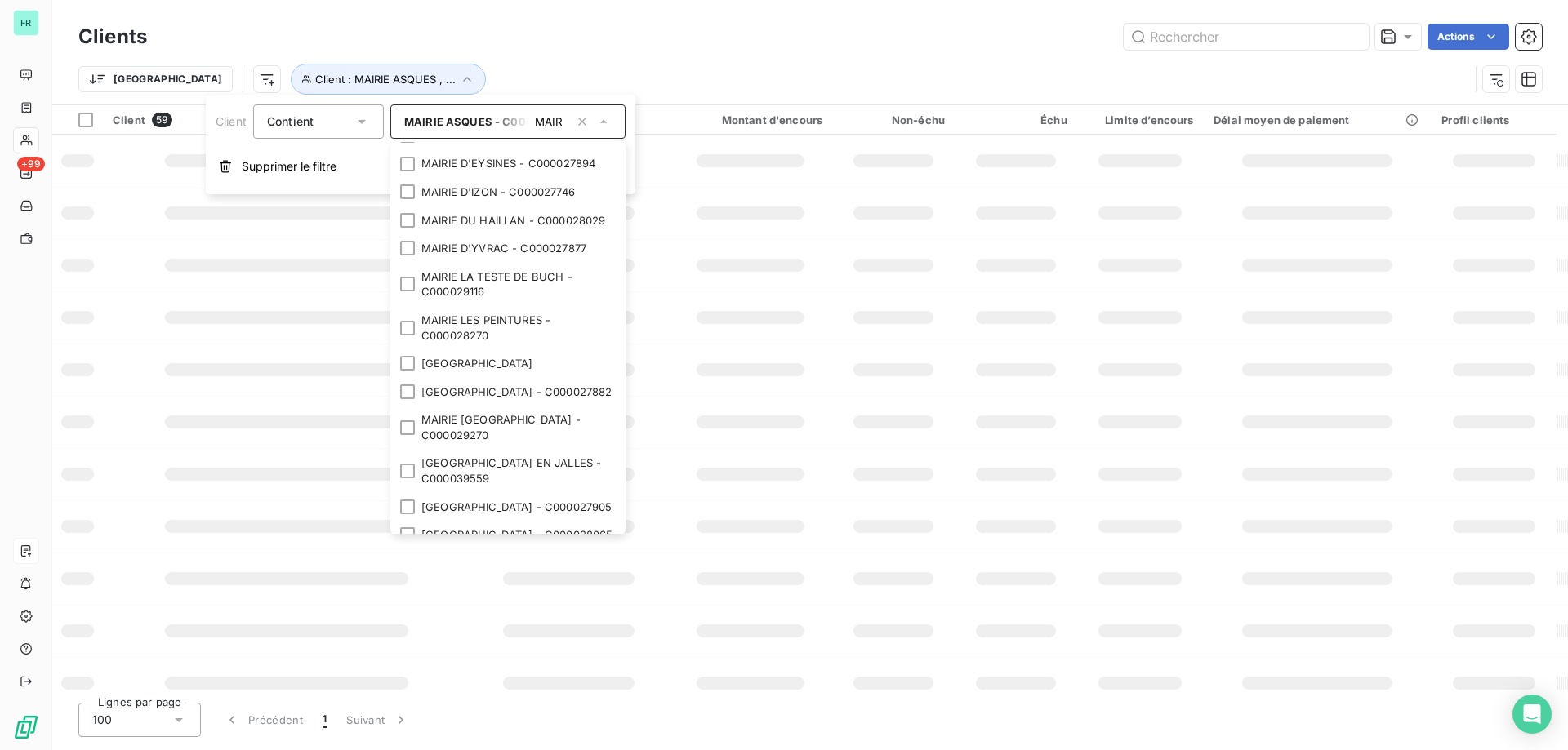
drag, startPoint x: 406, startPoint y: 341, endPoint x: 408, endPoint y: 386, distance: 45.0
drag, startPoint x: 407, startPoint y: 388, endPoint x: 406, endPoint y: 436, distance: 48.0
click at [406, 22] on li "MAIRIE DE TAURIAC - C000028610" at bounding box center [508, 7] width 236 height 28
click at [406, 65] on li "MAIRIE DE TIZAC DE LA POUYADE - C000038610" at bounding box center [508, 44] width 236 height 43
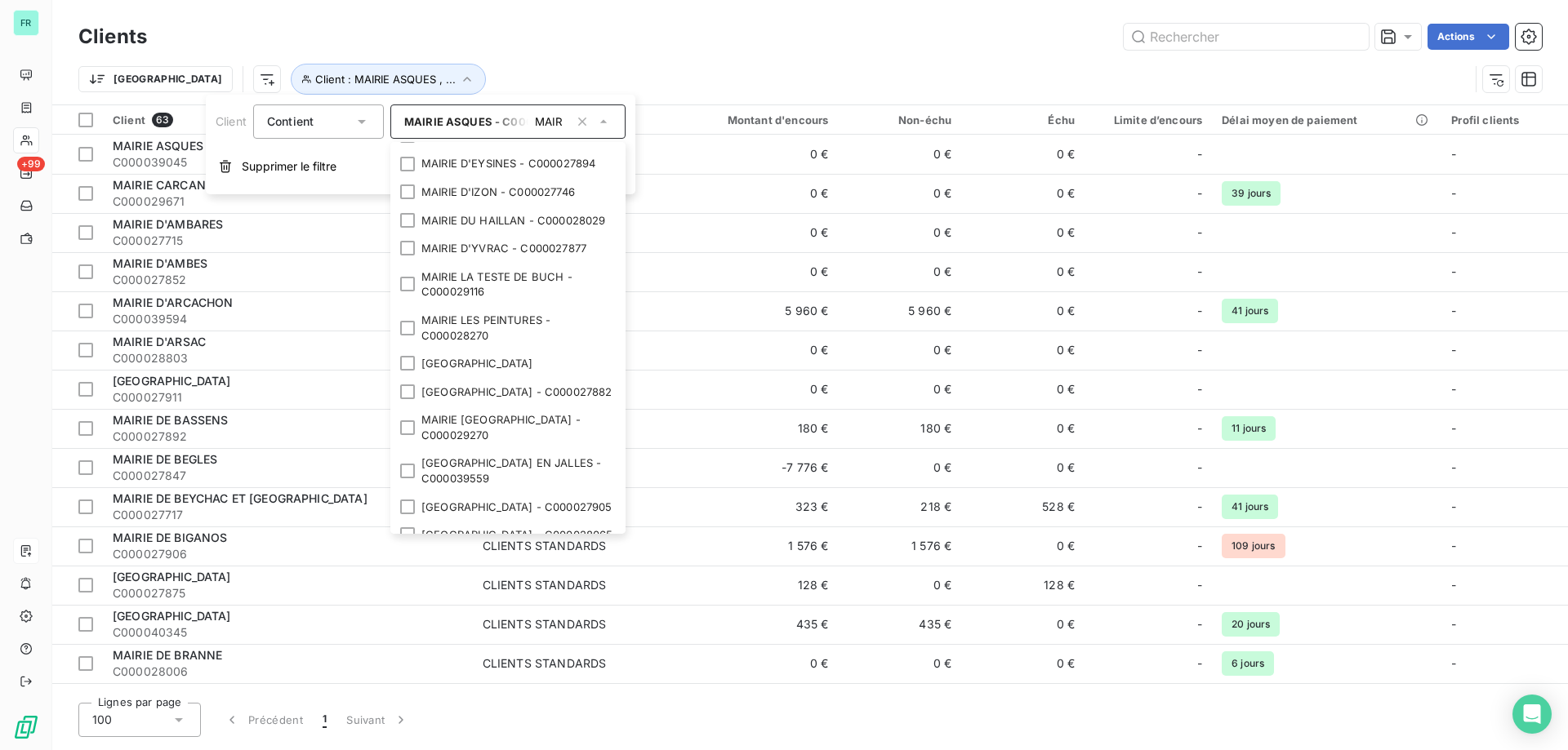
click at [401, 94] on li "MAIRIE DE TRESSES - C000027993" at bounding box center [508, 79] width 236 height 28
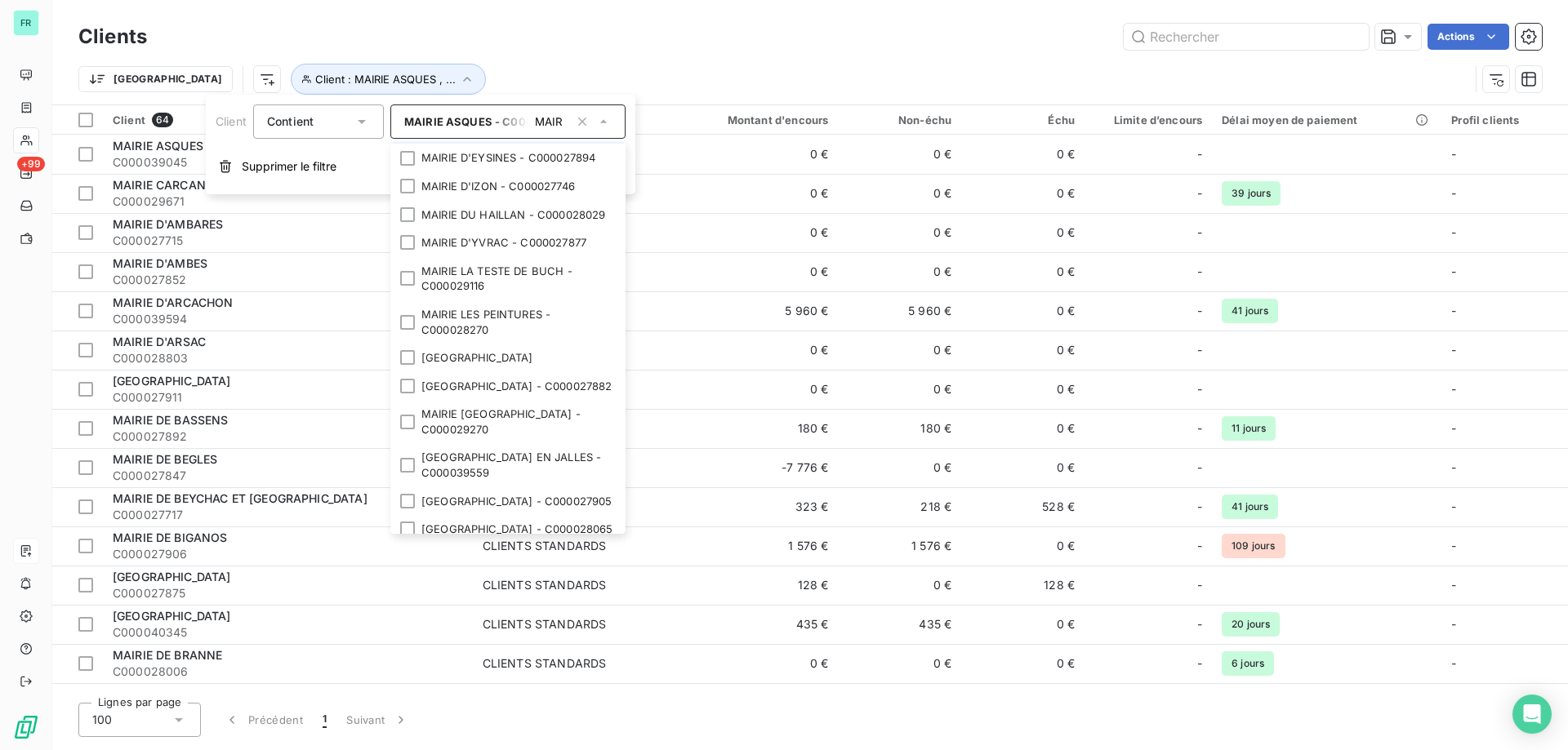
scroll to position [2367, 0]
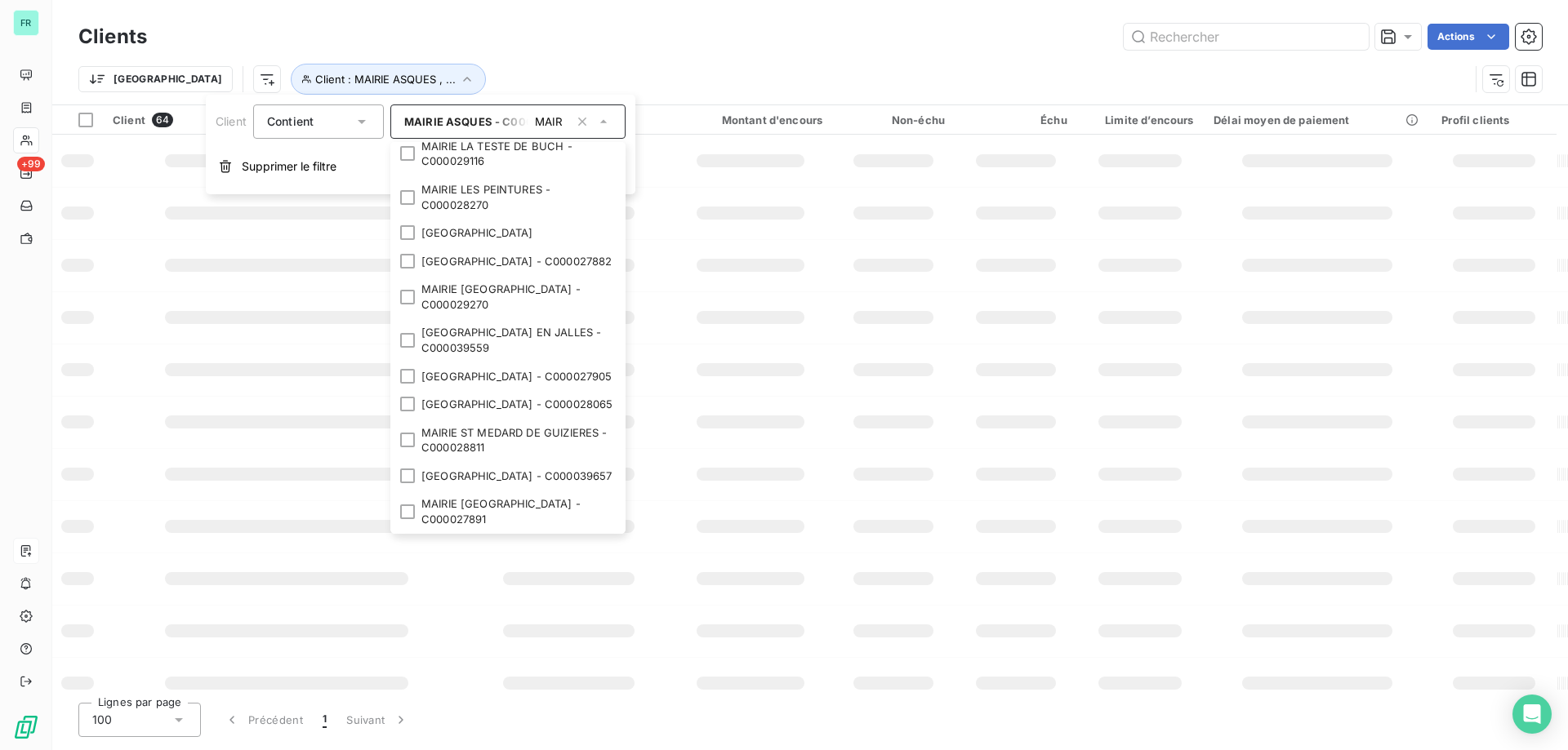
click at [404, 12] on div at bounding box center [407, 4] width 15 height 15
drag, startPoint x: 409, startPoint y: 405, endPoint x: 409, endPoint y: 421, distance: 16.0
click at [409, 41] on div at bounding box center [407, 33] width 15 height 15
click at [407, 69] on div at bounding box center [407, 61] width 15 height 15
click at [411, 105] on li "MAIRIE DU HAILLAN - C000028029" at bounding box center [508, 89] width 236 height 28
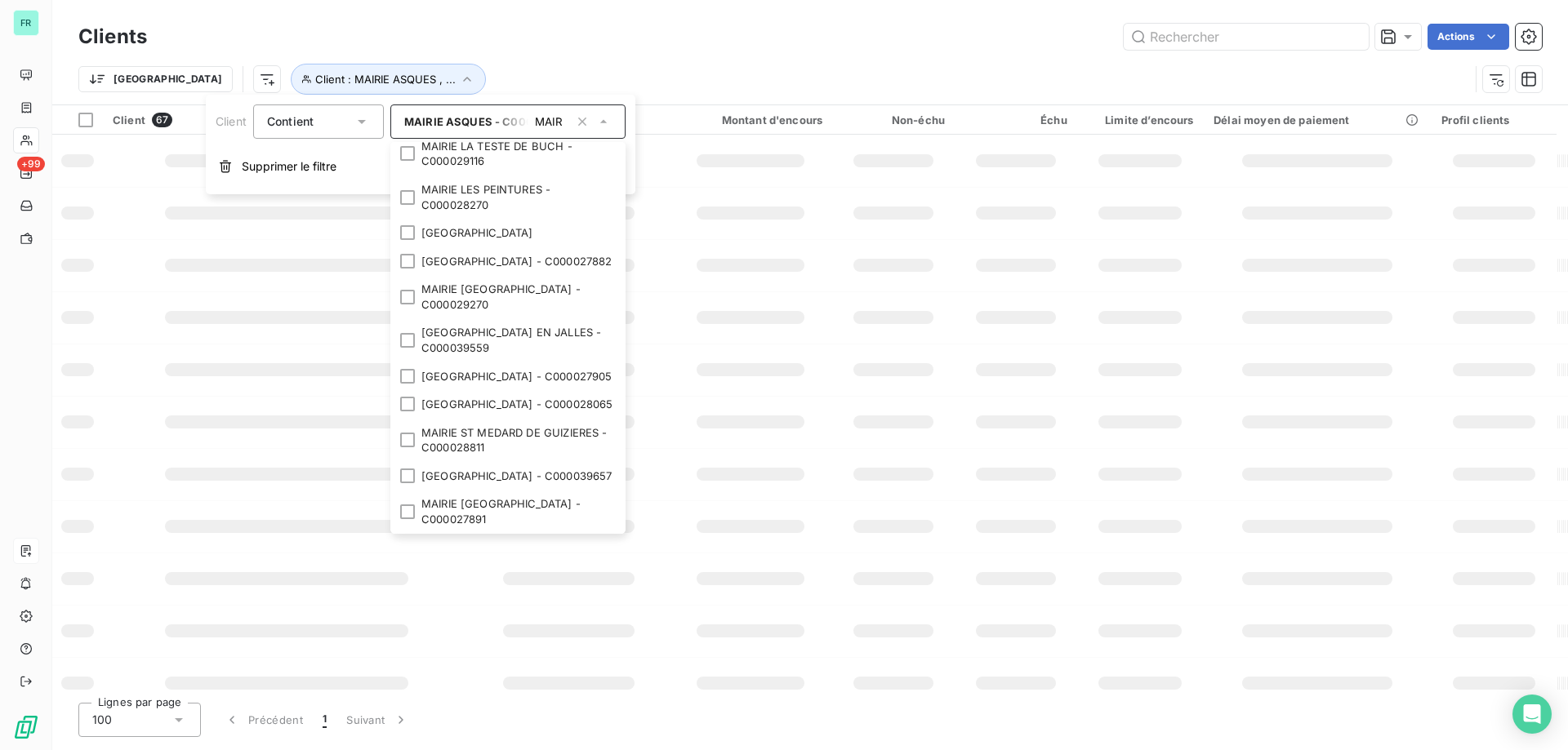
click at [404, 132] on li "MAIRIE D'YVRAC - C000027877" at bounding box center [508, 118] width 236 height 28
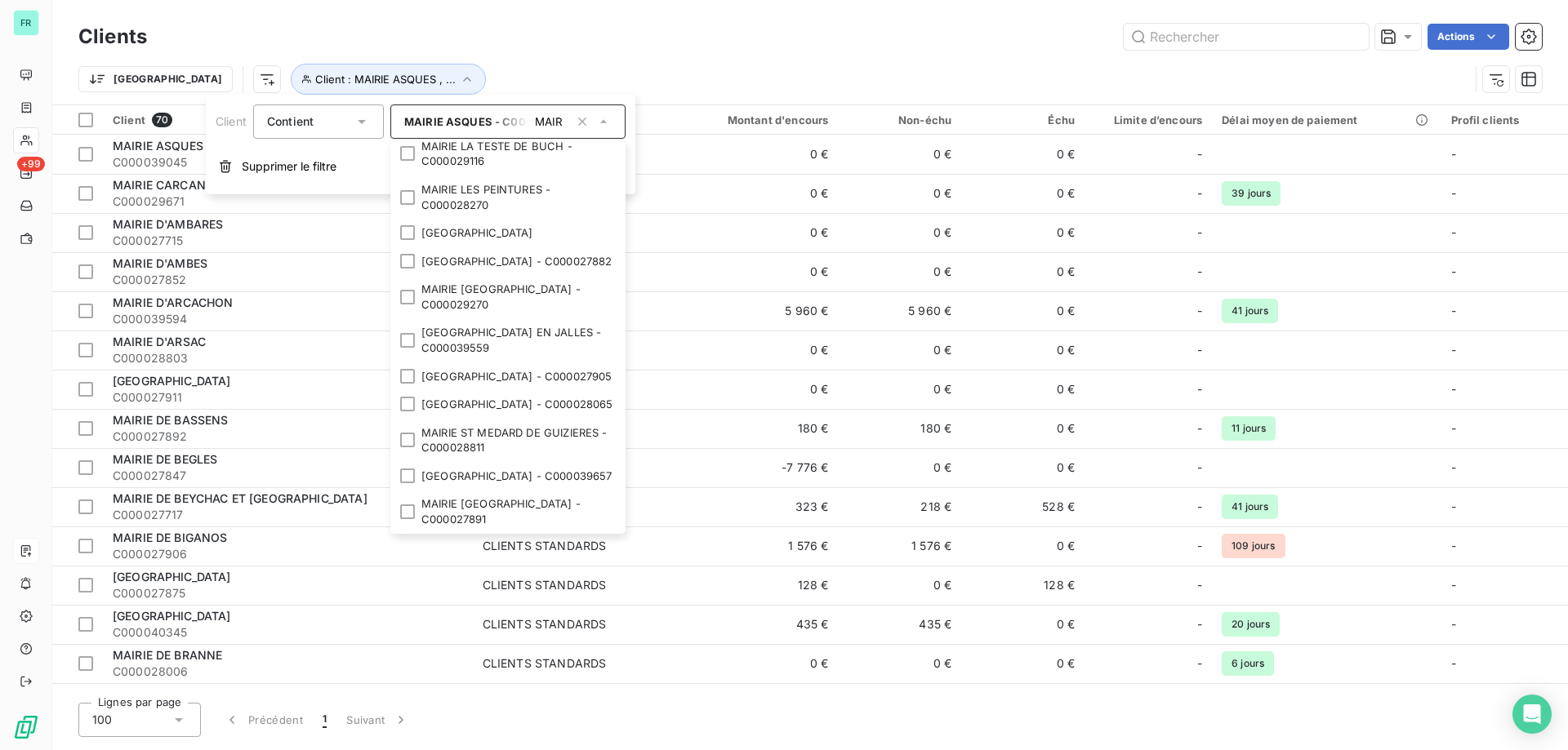
scroll to position [2448, 0]
drag, startPoint x: 412, startPoint y: 458, endPoint x: 407, endPoint y: 485, distance: 27.5
click at [412, 161] on div at bounding box center [407, 153] width 15 height 15
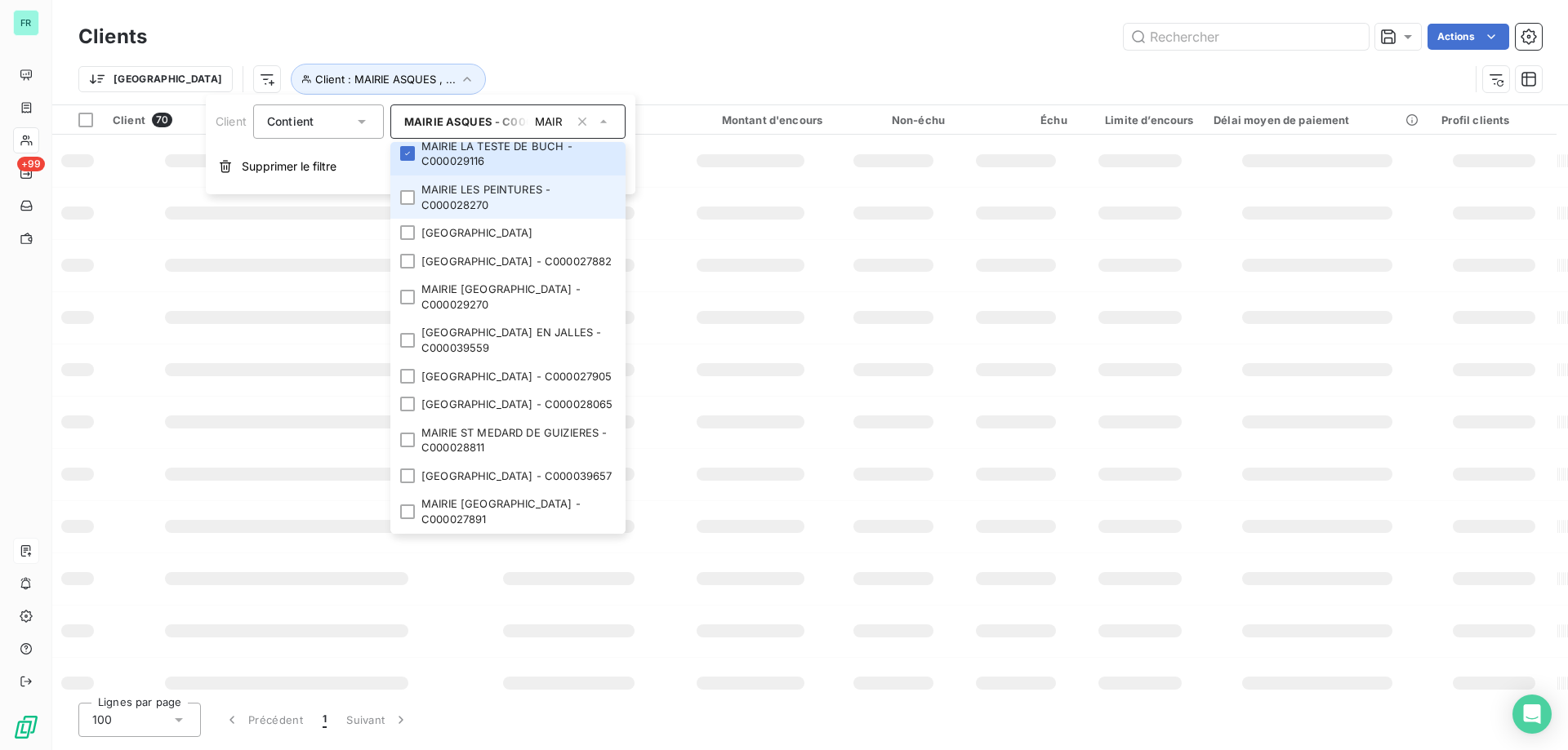
click at [407, 204] on div at bounding box center [407, 197] width 15 height 15
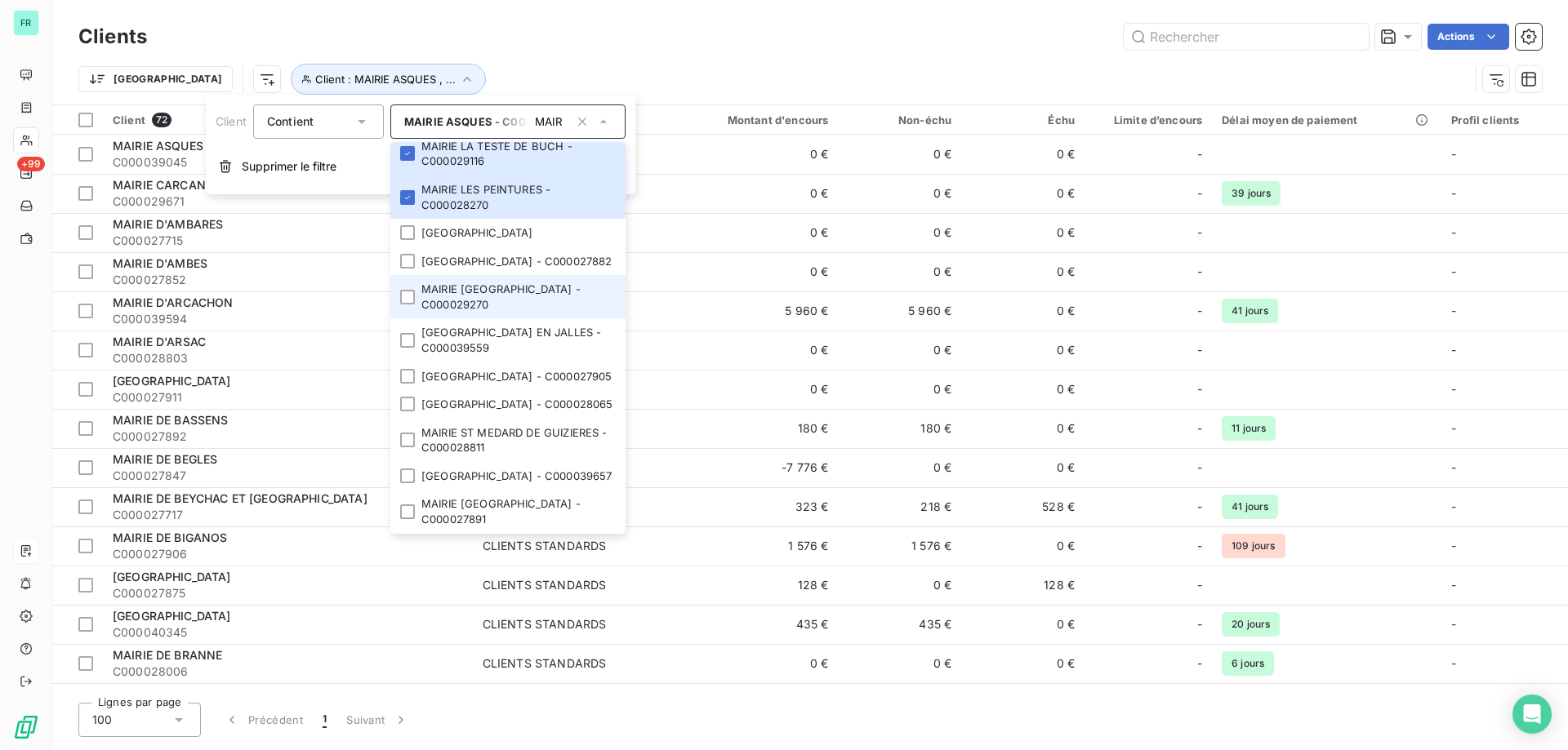
scroll to position [2693, 0]
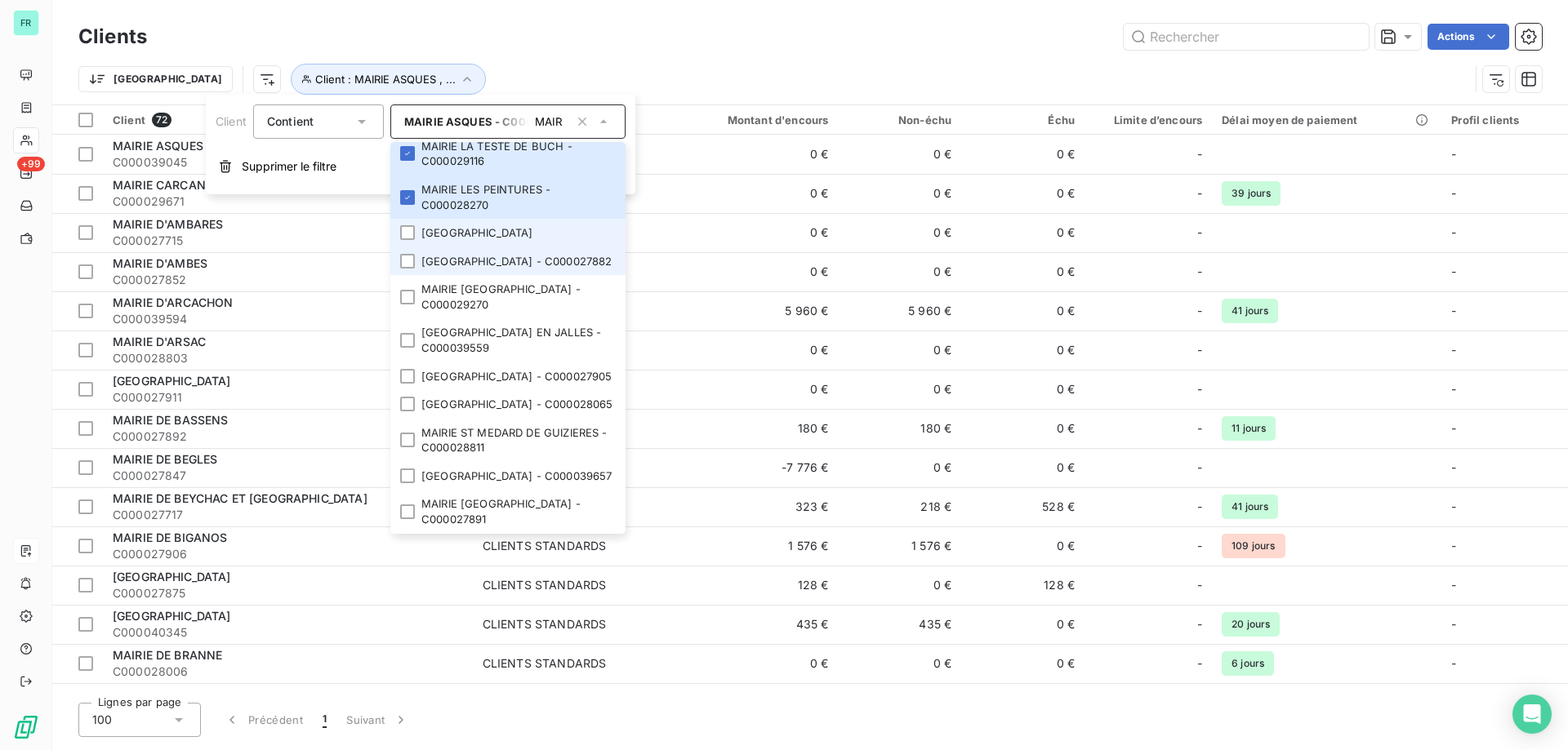
drag, startPoint x: 403, startPoint y: 300, endPoint x: 405, endPoint y: 332, distance: 32.1
click at [404, 240] on div at bounding box center [407, 232] width 15 height 15
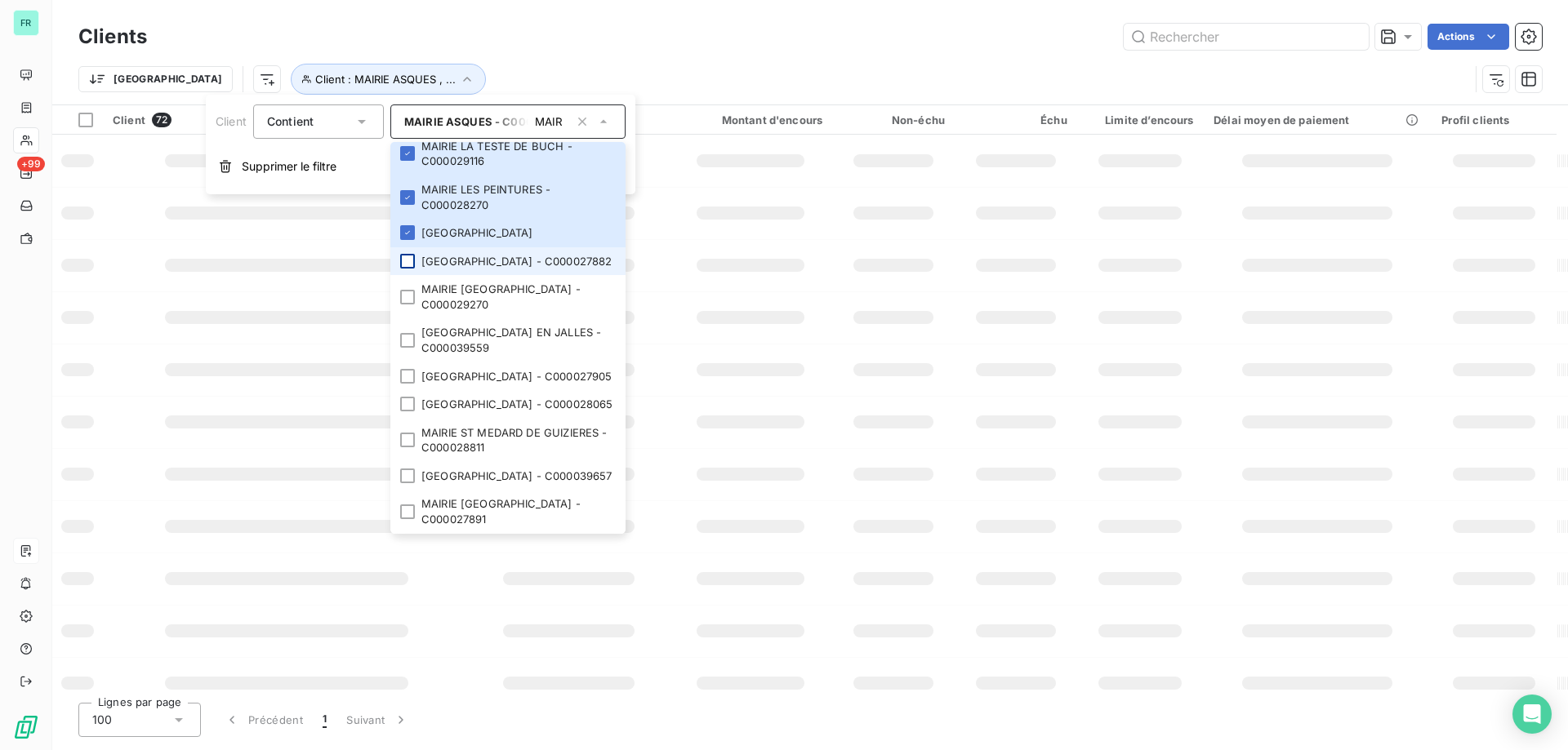
click at [404, 269] on div at bounding box center [407, 260] width 15 height 15
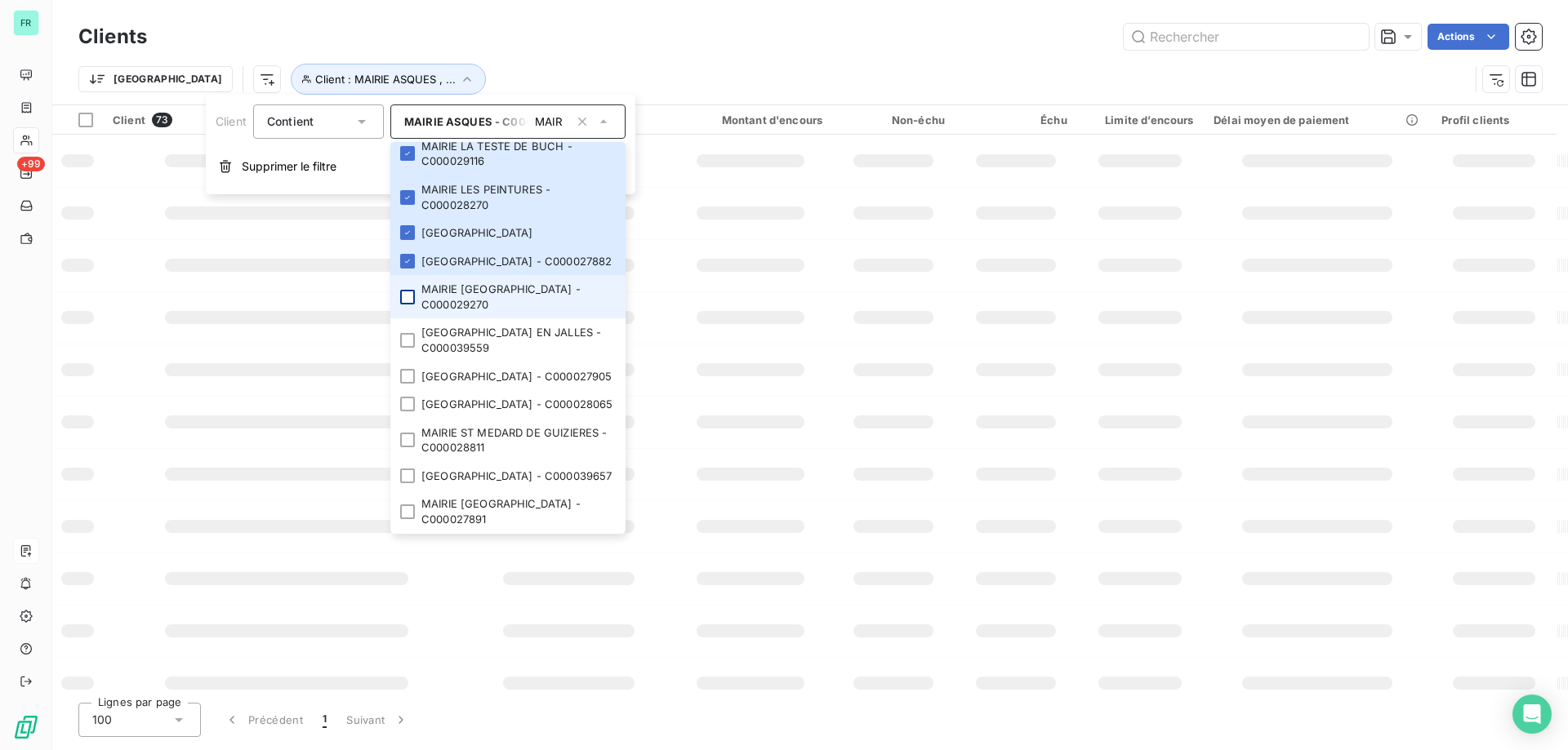
click at [405, 304] on div at bounding box center [407, 296] width 15 height 15
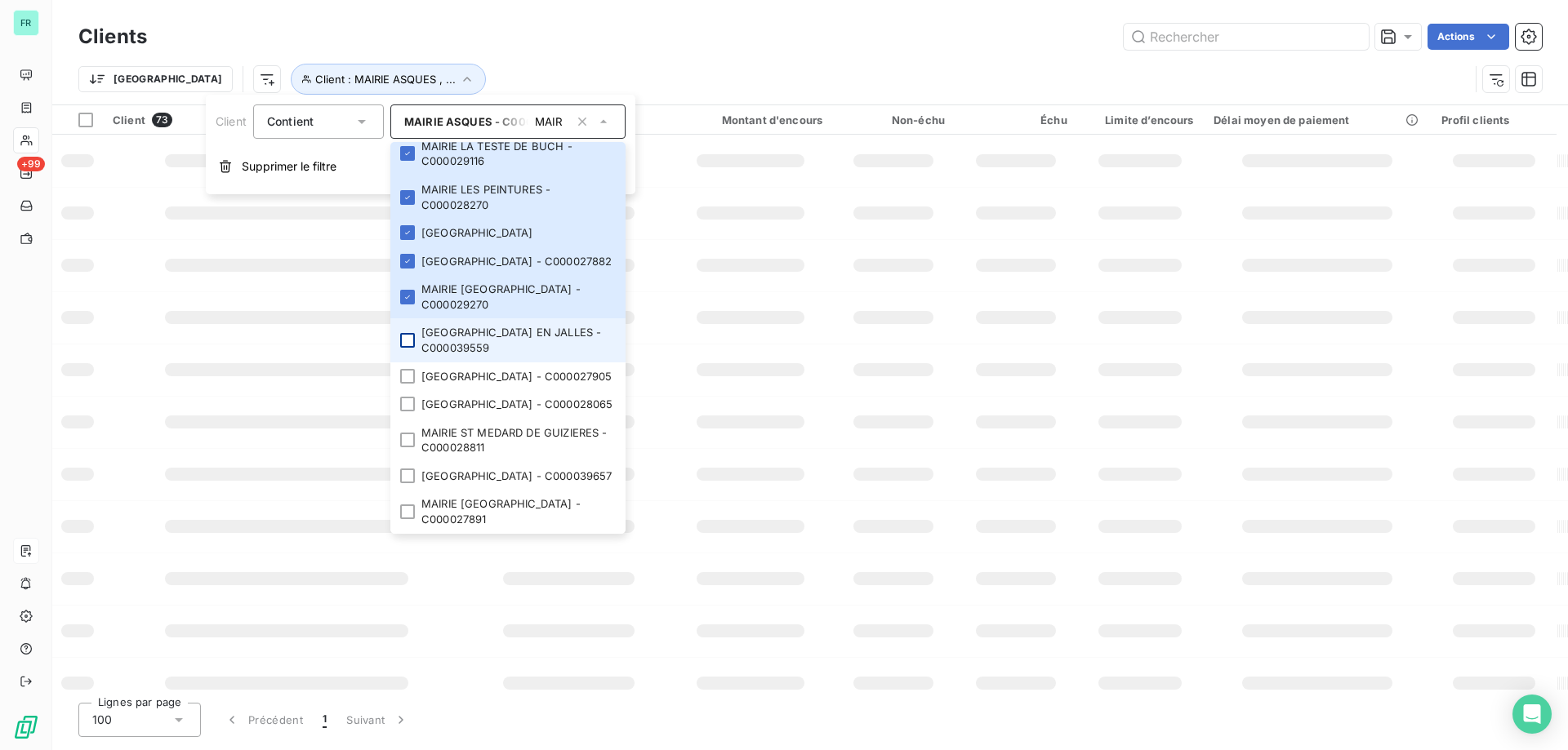
click at [405, 348] on div at bounding box center [407, 340] width 15 height 15
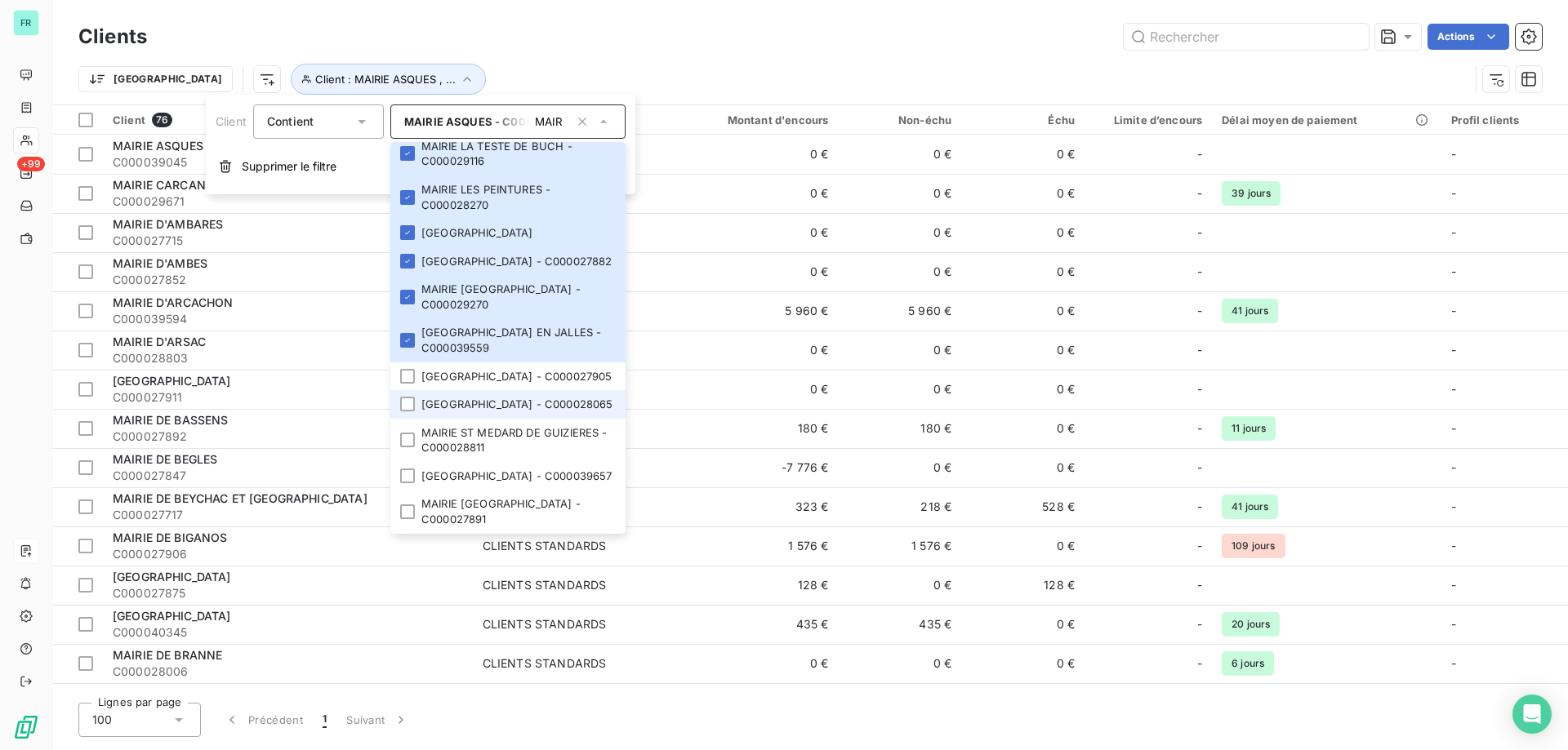
scroll to position [2835, 0]
click at [413, 363] on li "MAIRIE SAINT SEURIN SUR L'ISLE - C000027905" at bounding box center [508, 376] width 236 height 28
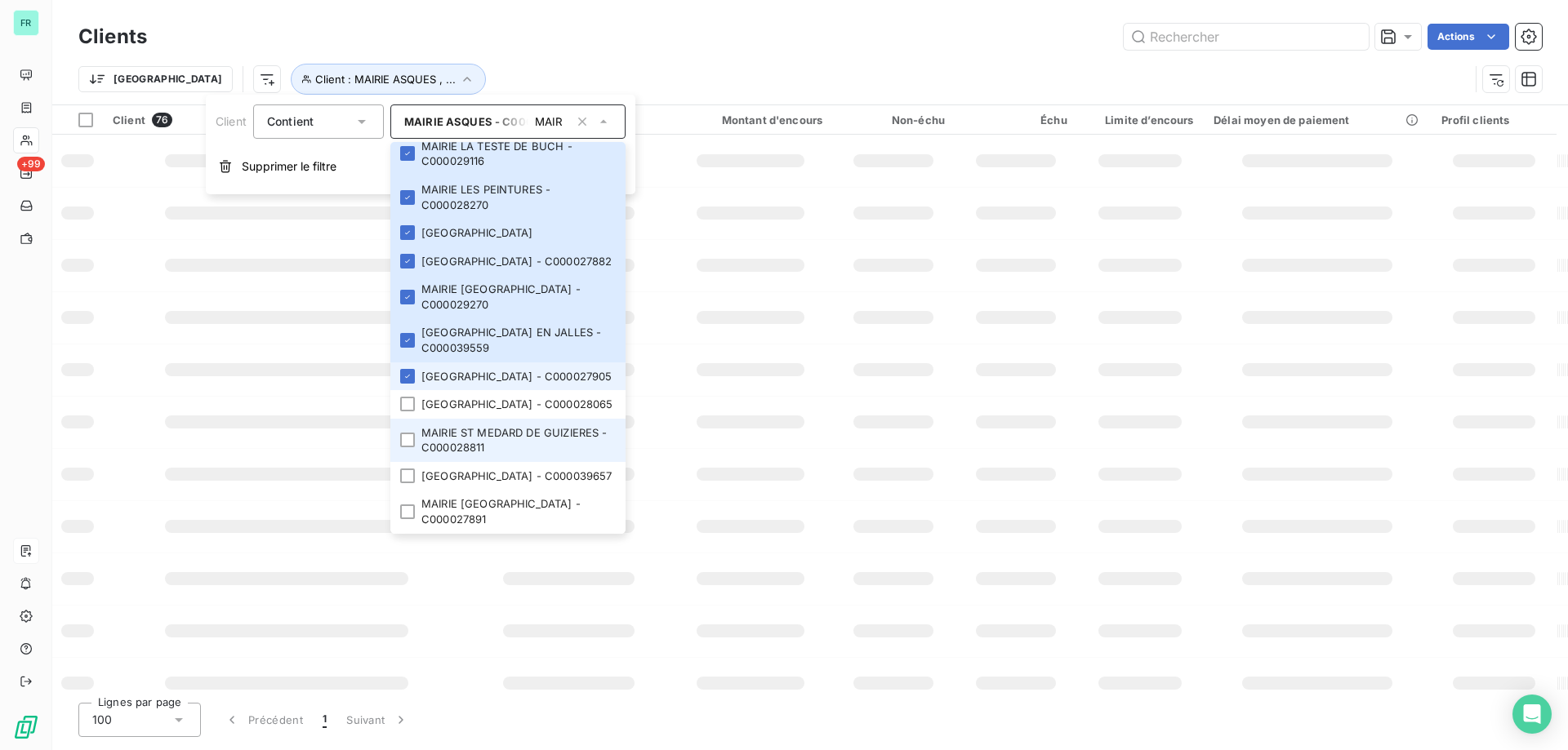
click at [411, 397] on div at bounding box center [407, 404] width 15 height 15
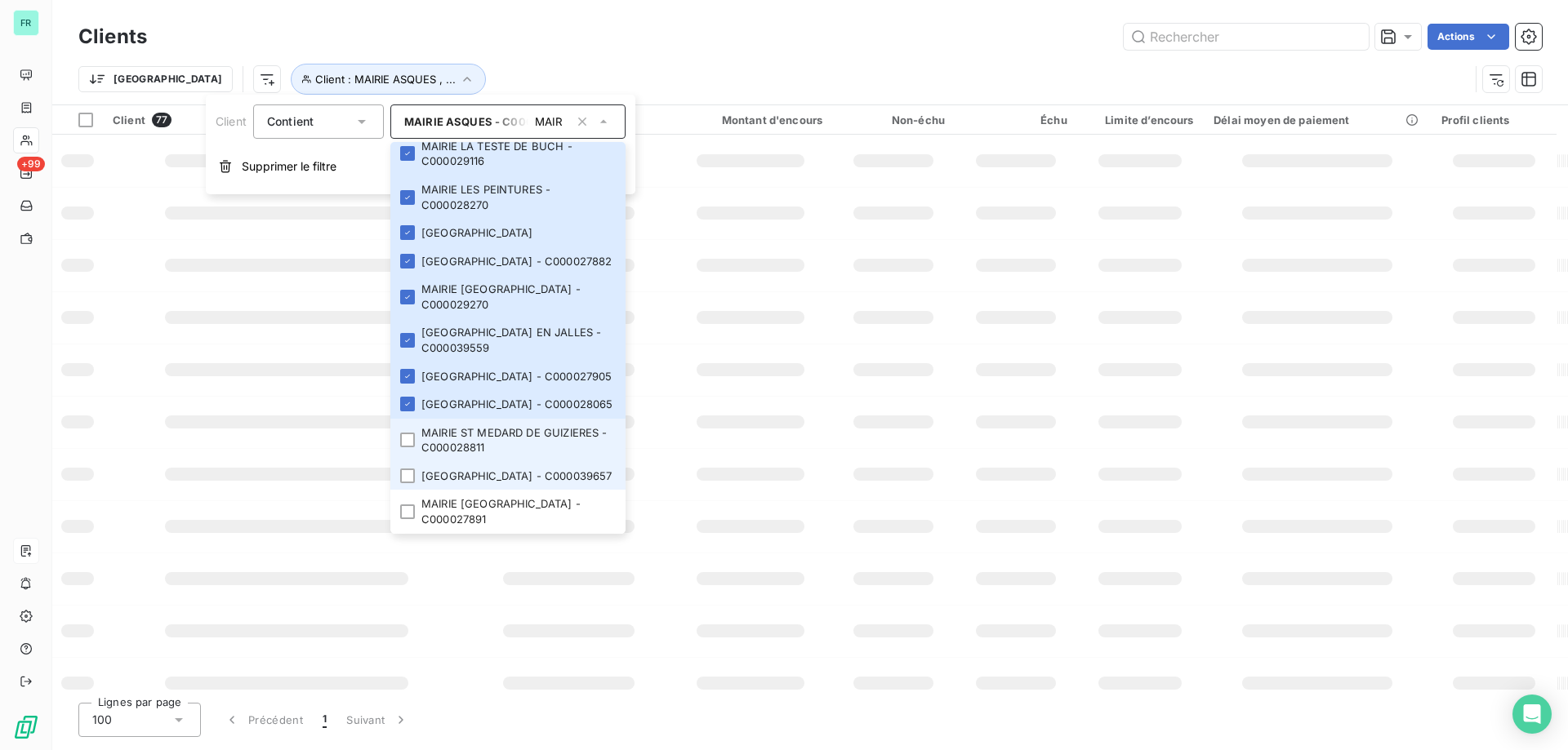
click at [411, 418] on li "MAIRIE ST MEDARD DE GUIZIERES - C000028811" at bounding box center [508, 440] width 236 height 43
click at [413, 468] on div at bounding box center [407, 475] width 15 height 15
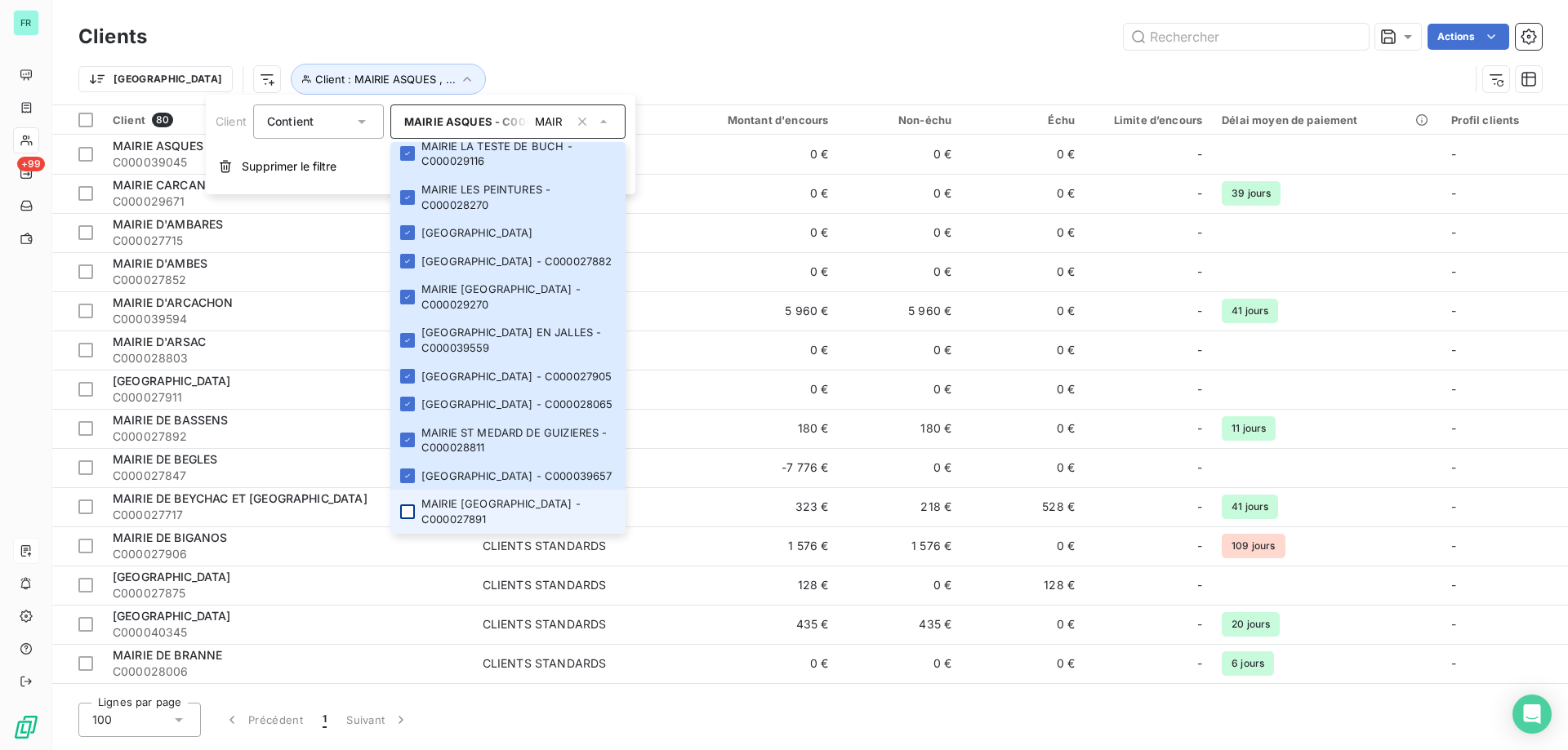
click at [406, 515] on div at bounding box center [407, 511] width 15 height 15
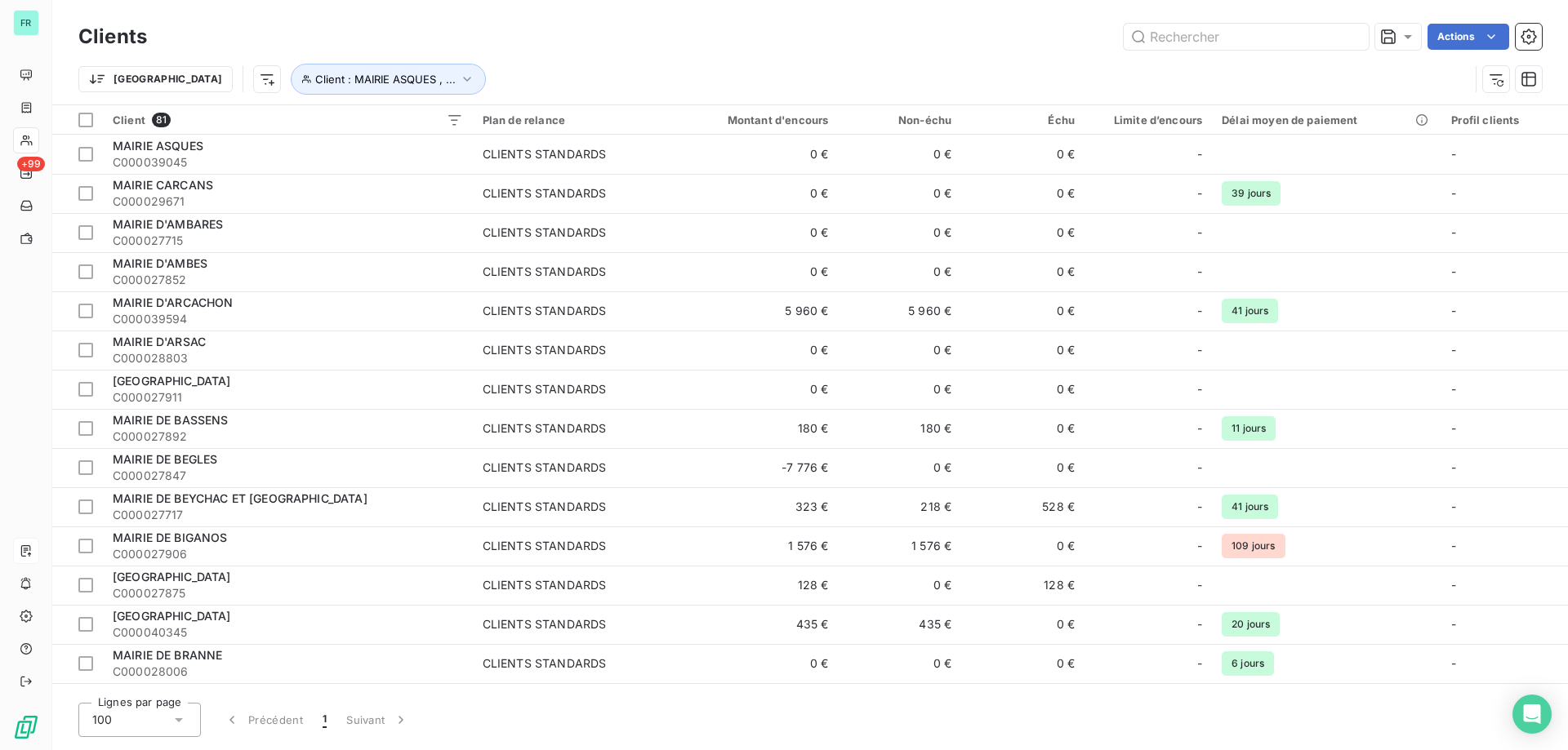
click at [660, 36] on div "Actions" at bounding box center [854, 37] width 1375 height 26
click at [90, 122] on div at bounding box center [85, 119] width 15 height 15
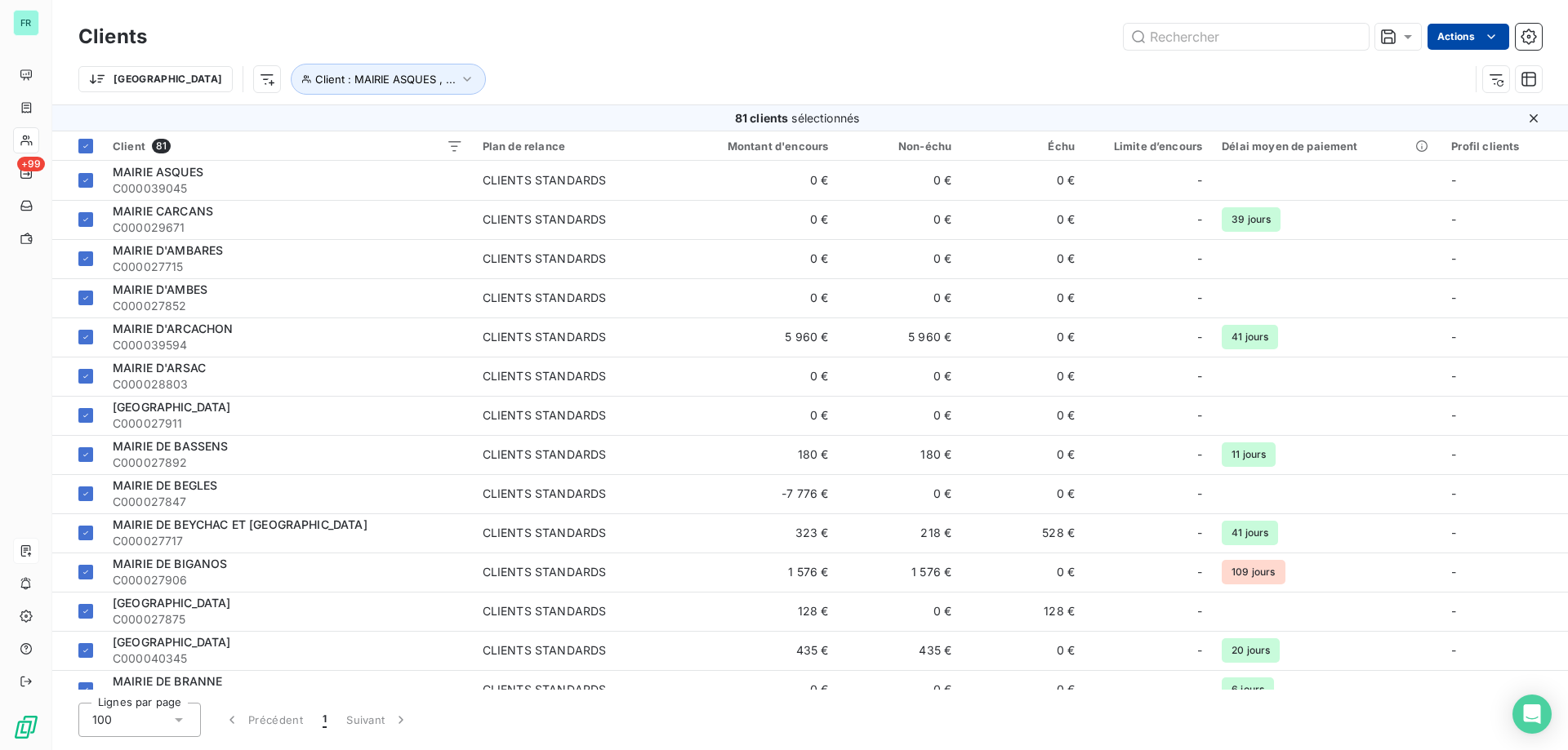
click at [1473, 33] on html "FR +99 Clients Actions Trier Client : MAIRIE ASQUES , ... 81 clients sélectionn…" at bounding box center [784, 375] width 1568 height 750
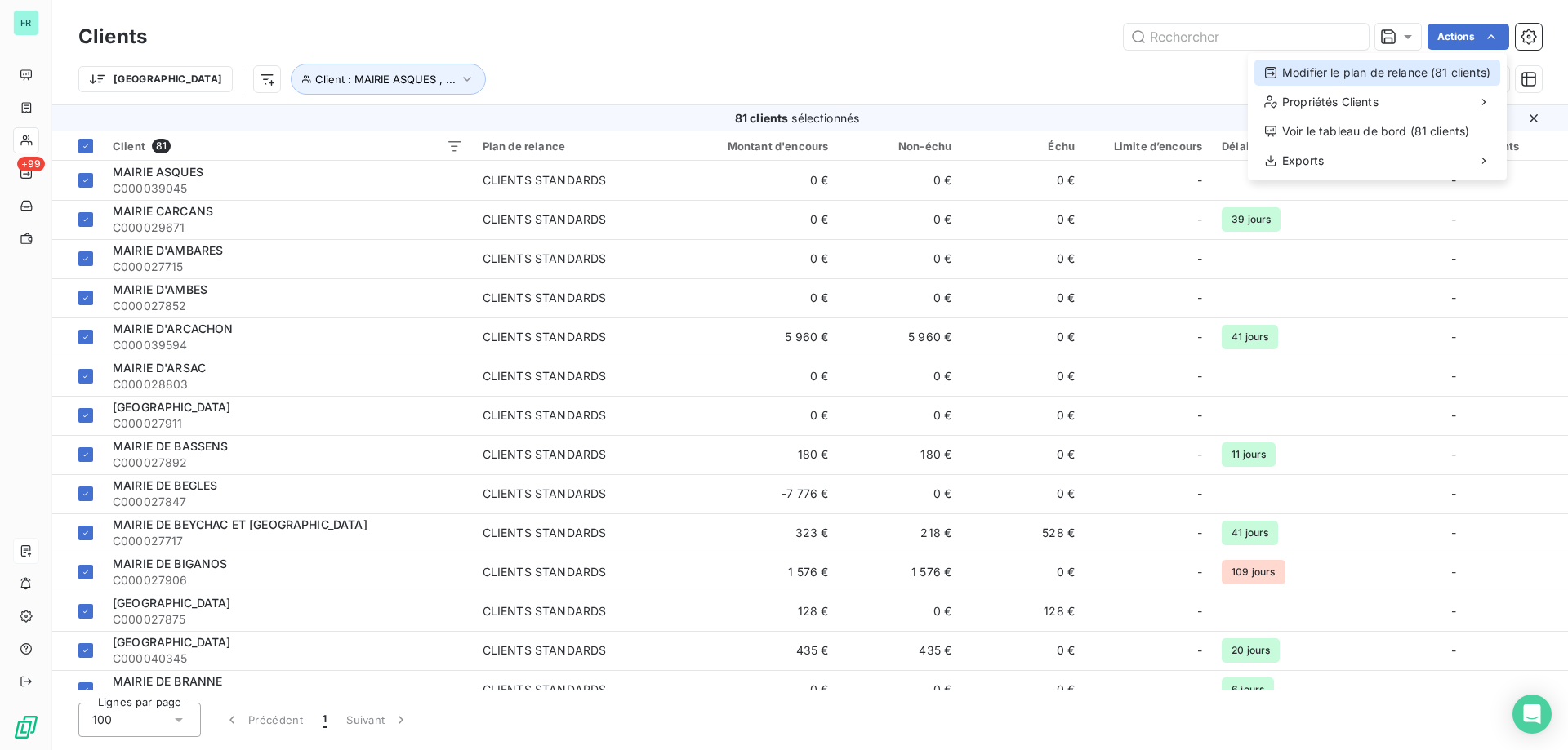
click at [1428, 69] on div "Modifier le plan de relance (81 clients)" at bounding box center [1377, 72] width 246 height 26
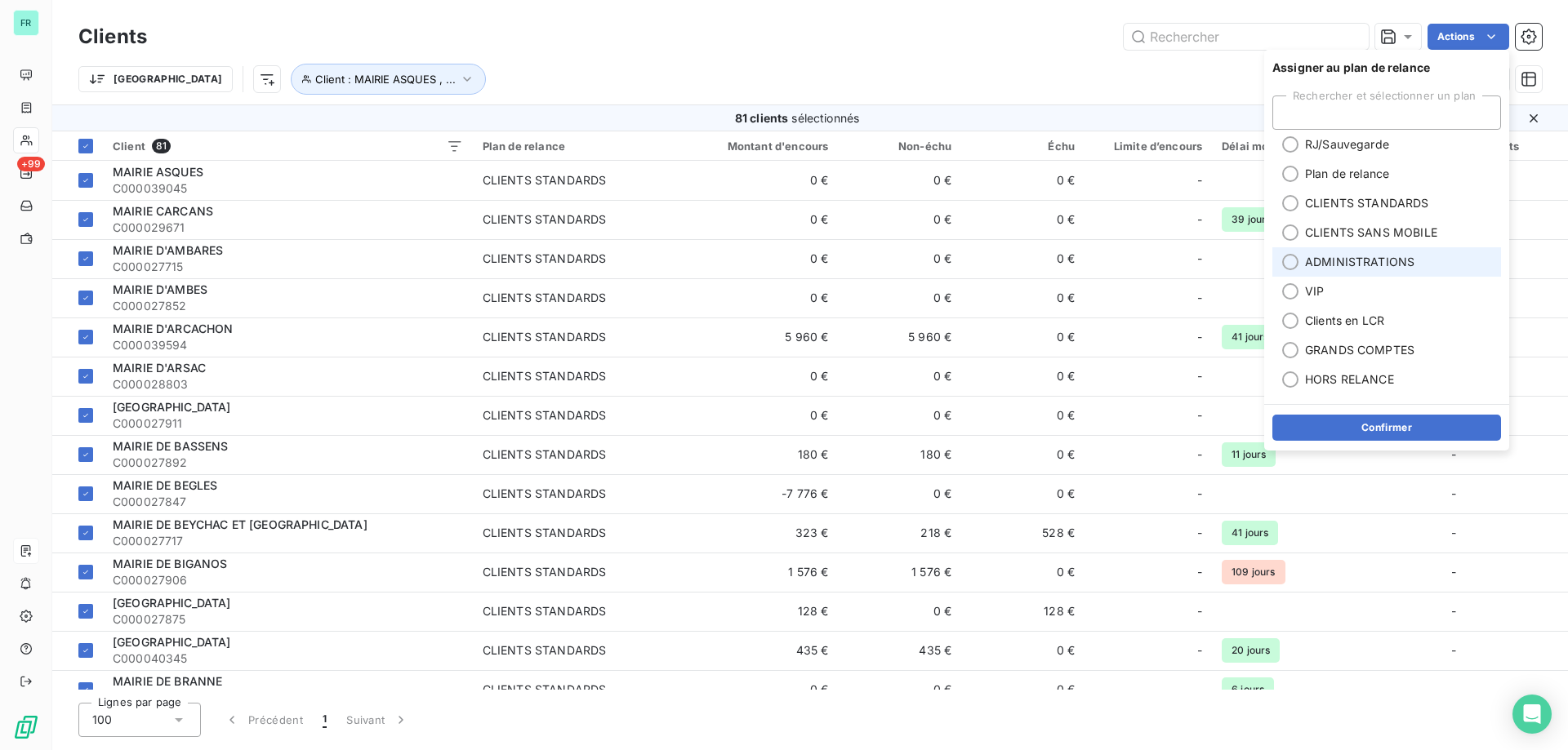
click at [1290, 255] on div at bounding box center [1290, 261] width 16 height 16
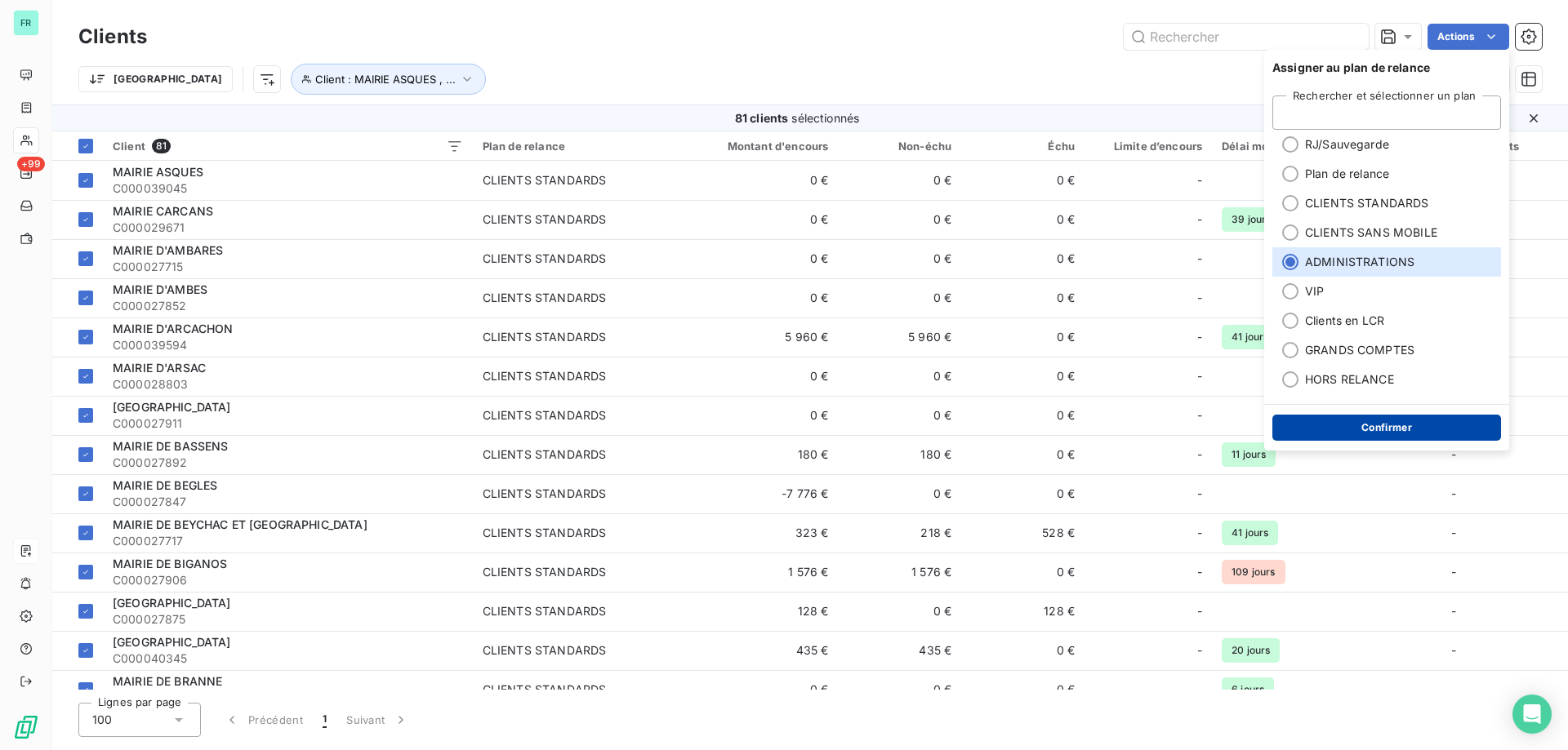
click at [1350, 424] on button "Confirmer" at bounding box center [1387, 428] width 229 height 26
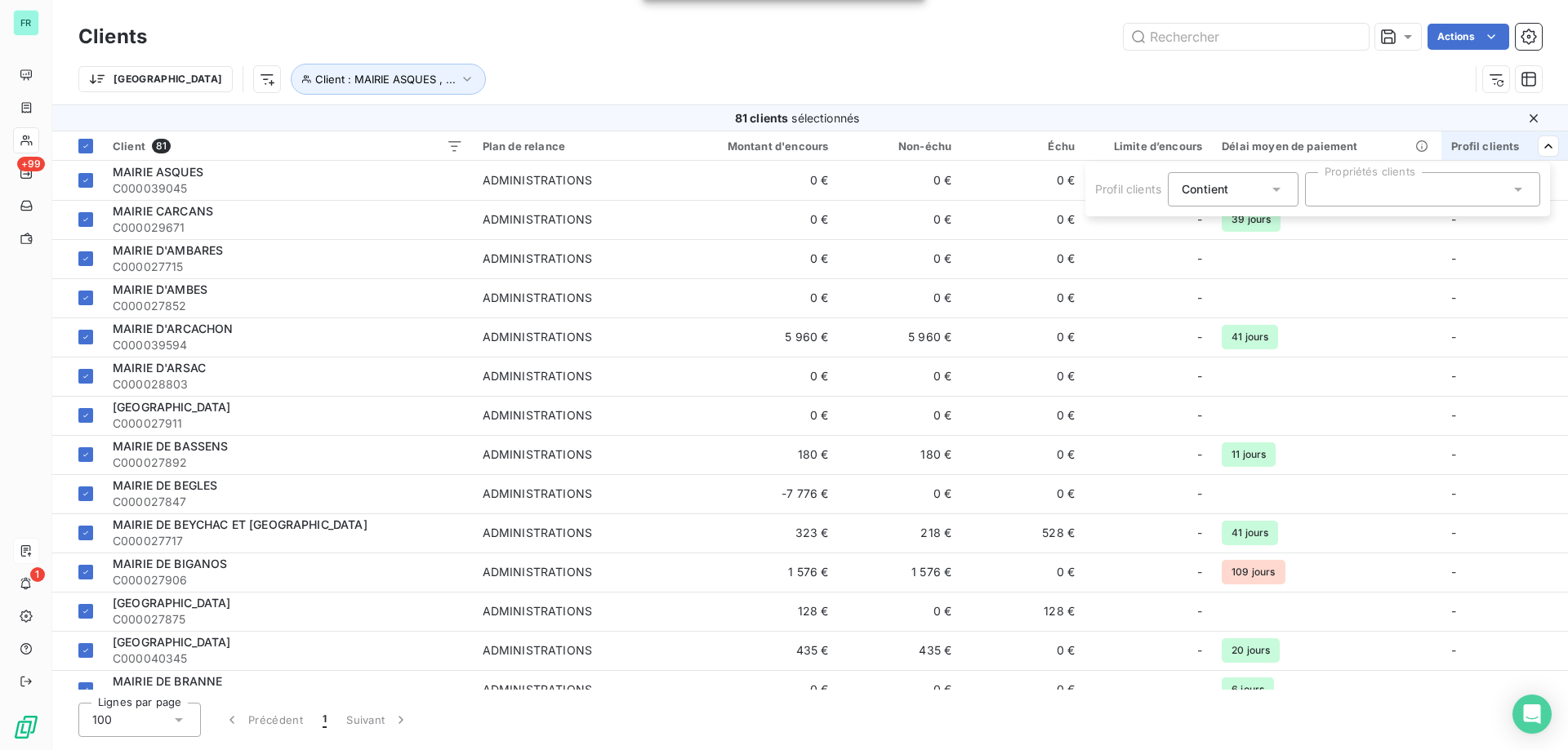
click at [1484, 185] on div at bounding box center [1423, 189] width 236 height 34
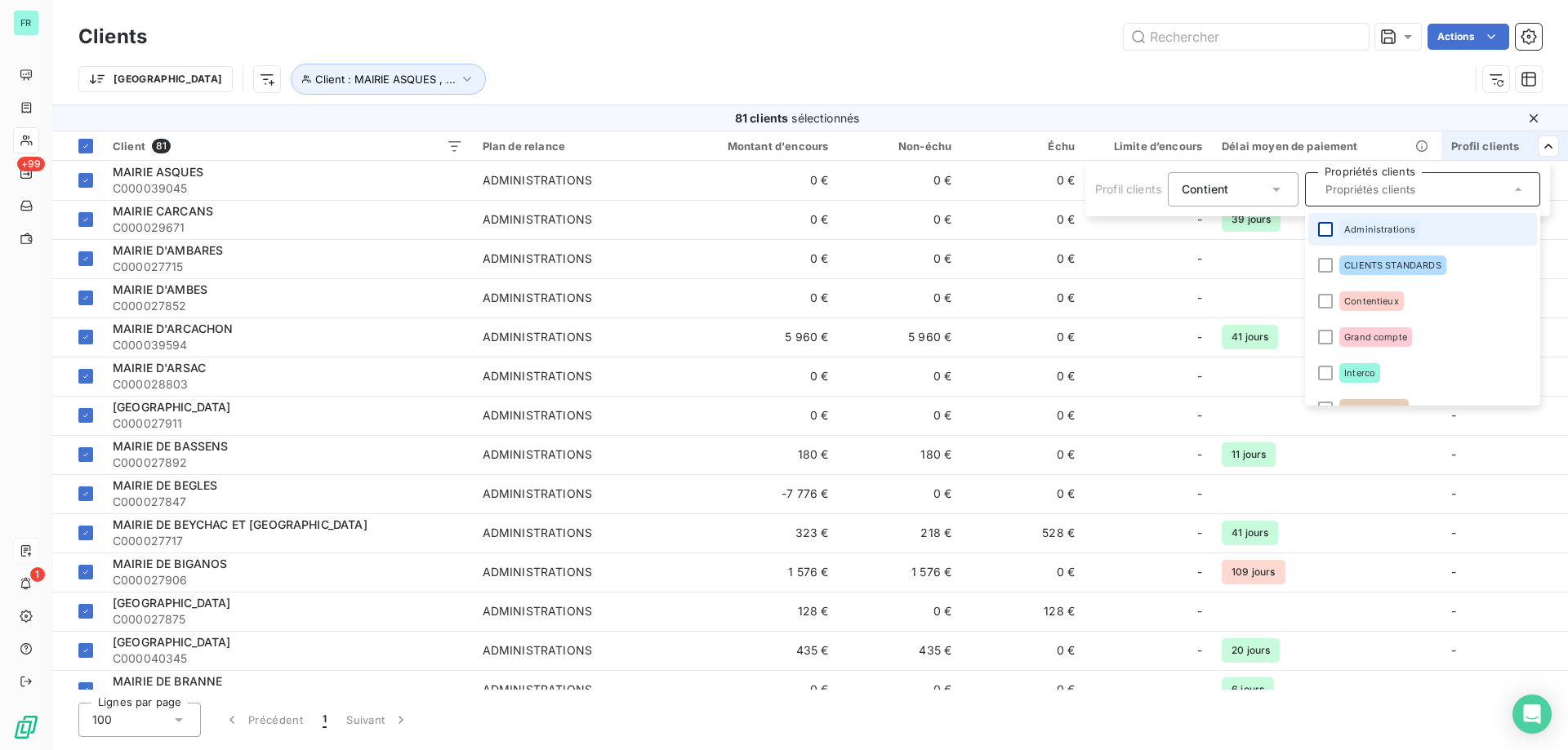
click at [1329, 223] on div at bounding box center [1325, 229] width 15 height 15
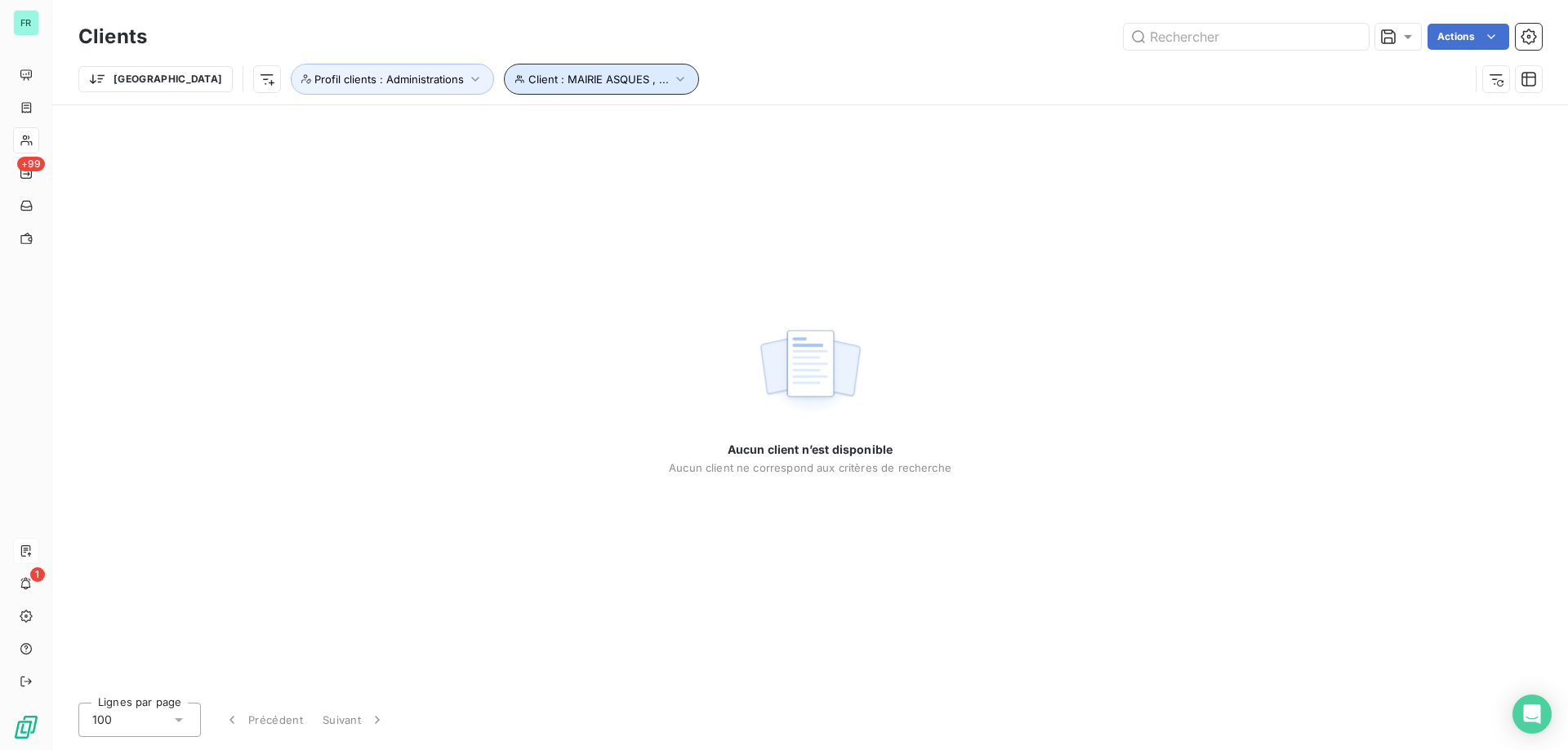
click at [529, 78] on span "Client : MAIRIE ASQUES , ..." at bounding box center [598, 79] width 140 height 13
click at [799, 119] on icon "button" at bounding box center [794, 121] width 16 height 16
type input "MAIRIE"
click at [849, 61] on div "Trier Client Profil clients : Administrations" at bounding box center [810, 79] width 1464 height 51
click at [472, 79] on icon "button" at bounding box center [475, 79] width 8 height 5
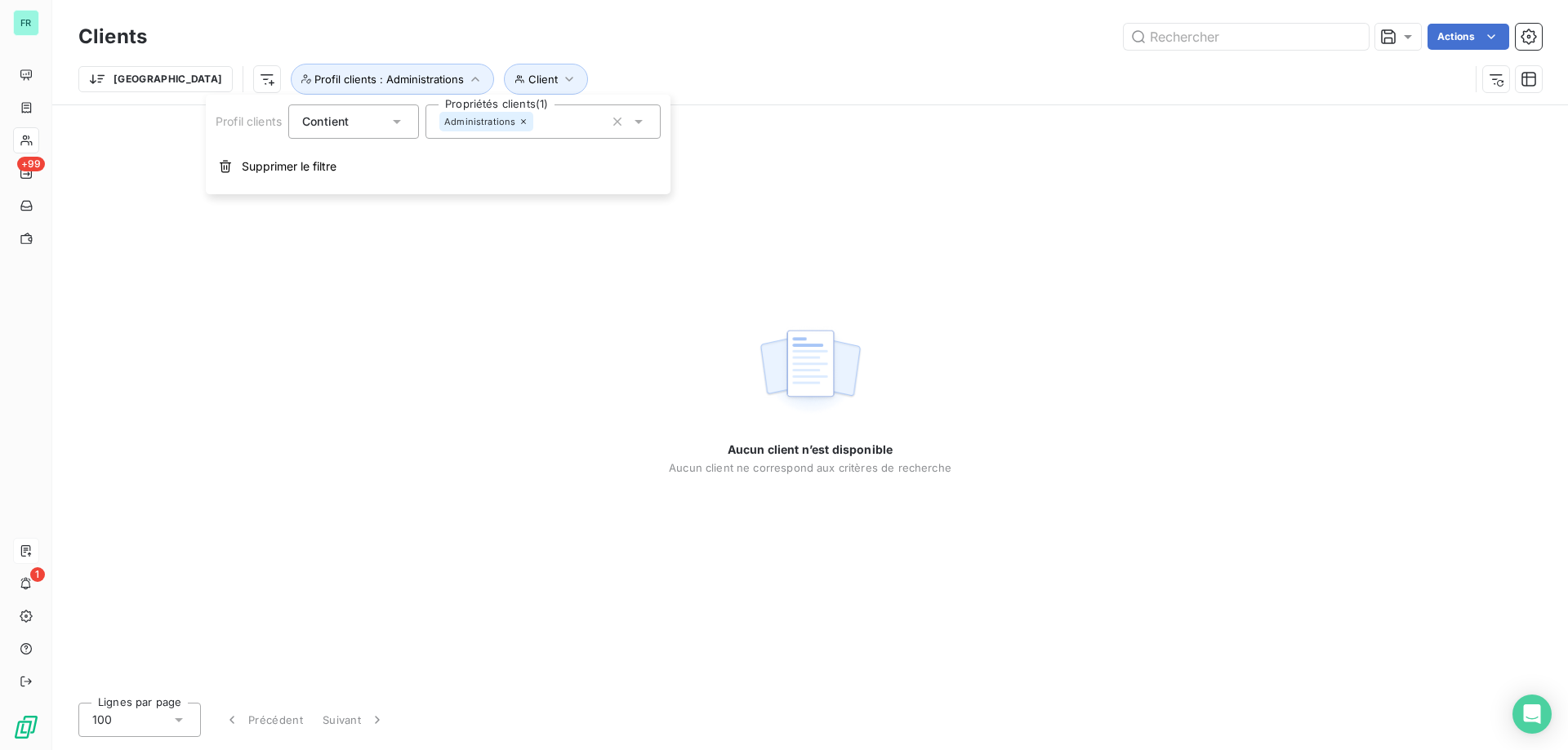
click at [709, 46] on div "Actions" at bounding box center [854, 37] width 1375 height 26
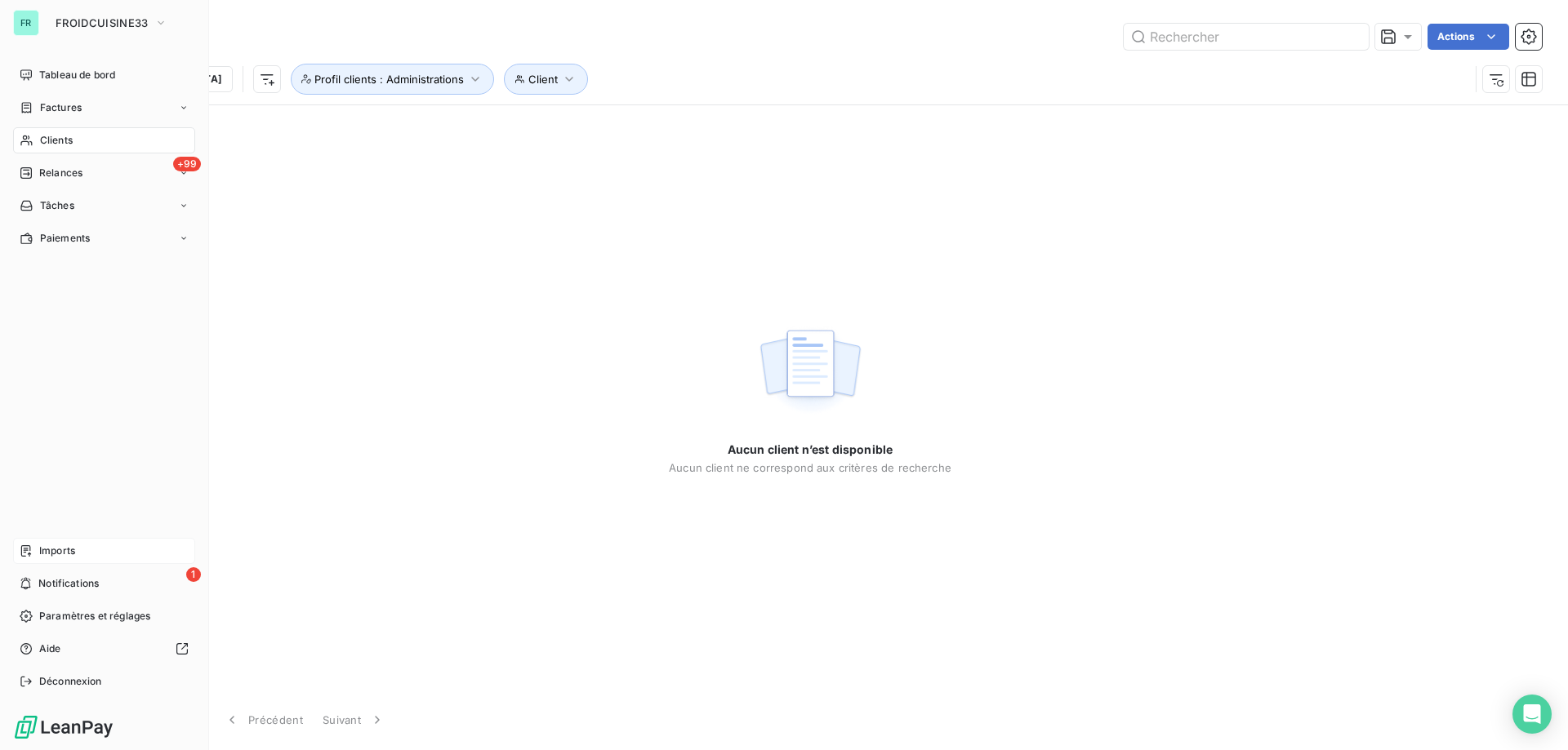
click at [26, 138] on icon at bounding box center [27, 140] width 14 height 13
click at [48, 139] on span "Clients" at bounding box center [57, 140] width 33 height 15
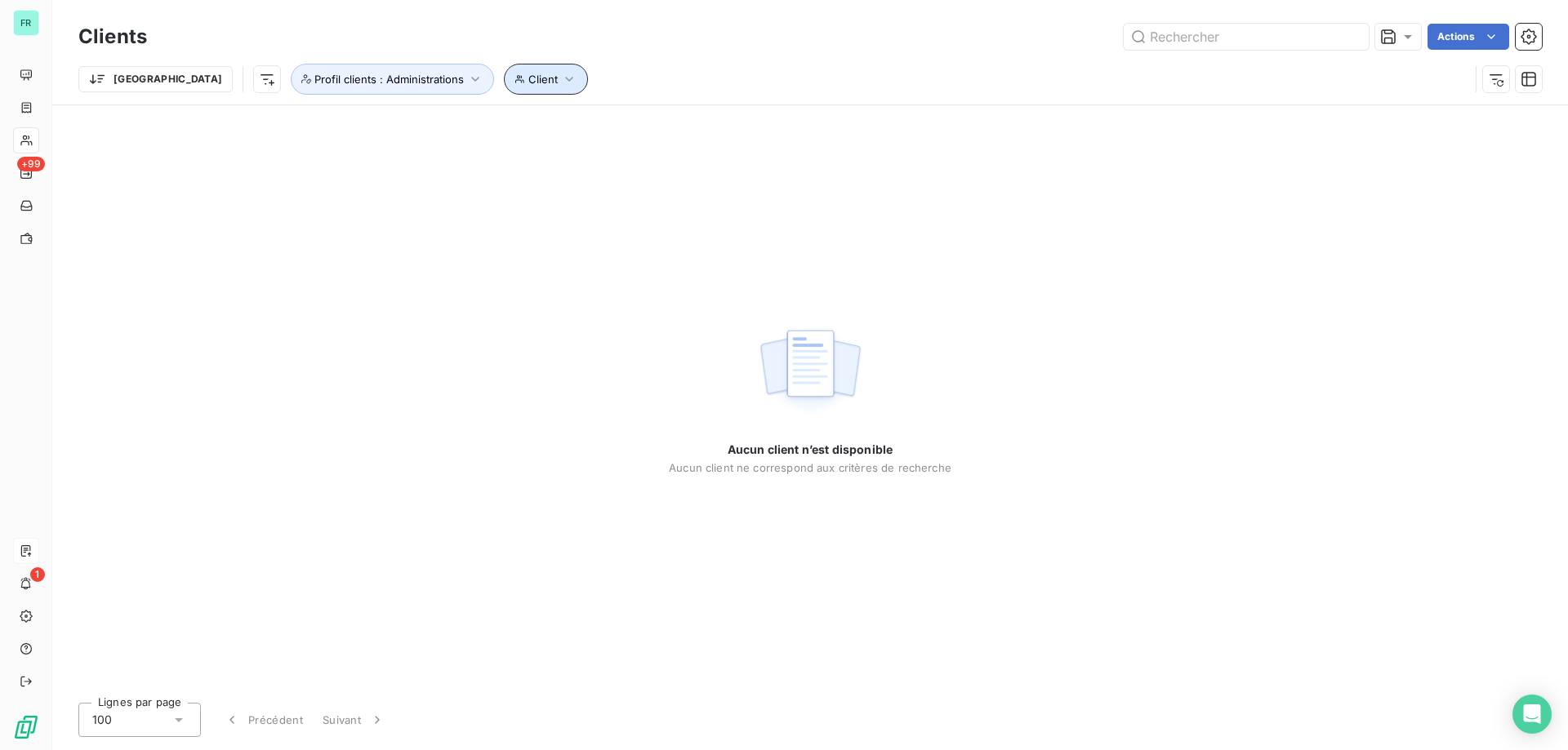
click at [504, 76] on button "Client" at bounding box center [546, 79] width 84 height 31
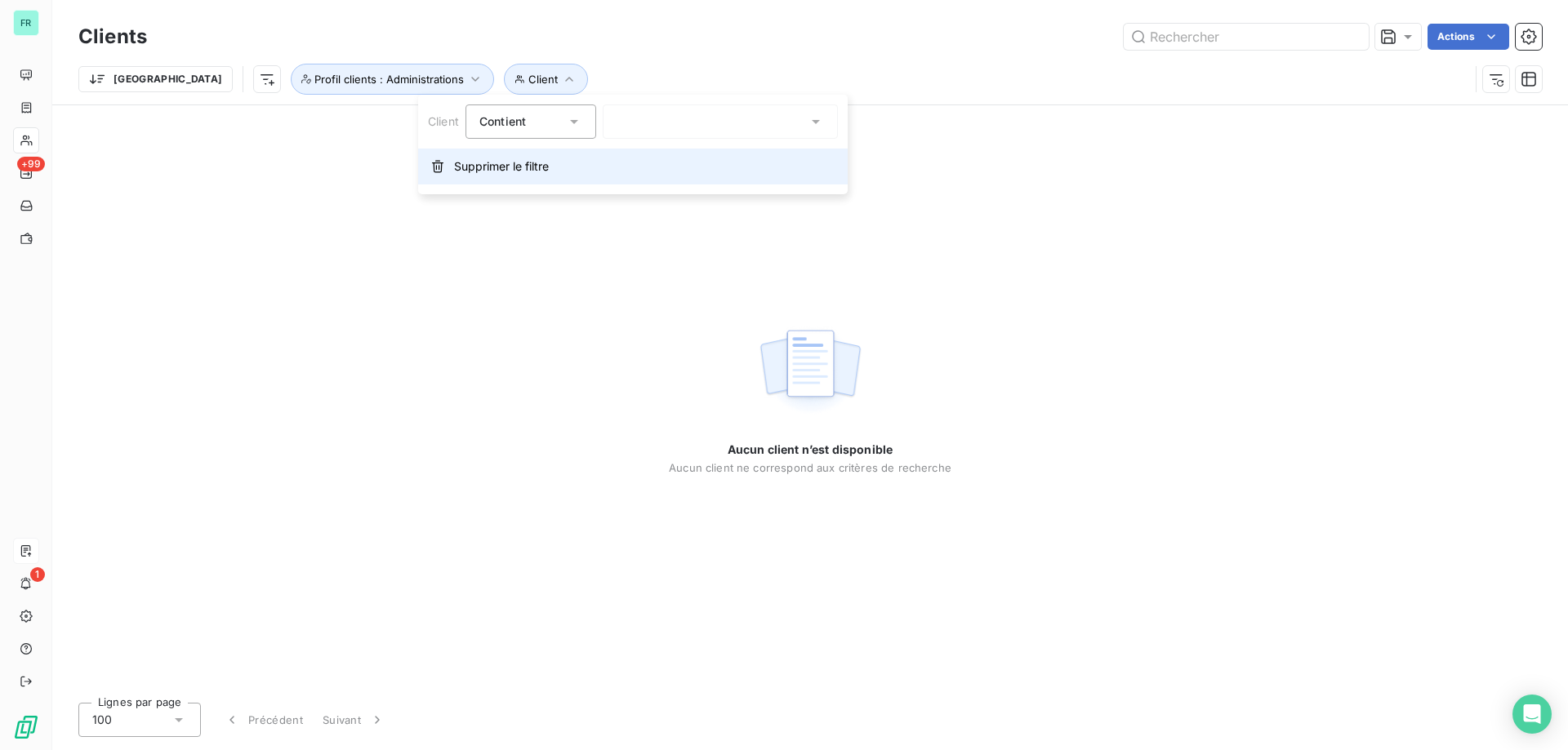
click at [490, 172] on span "Supprimer le filtre" at bounding box center [501, 166] width 95 height 16
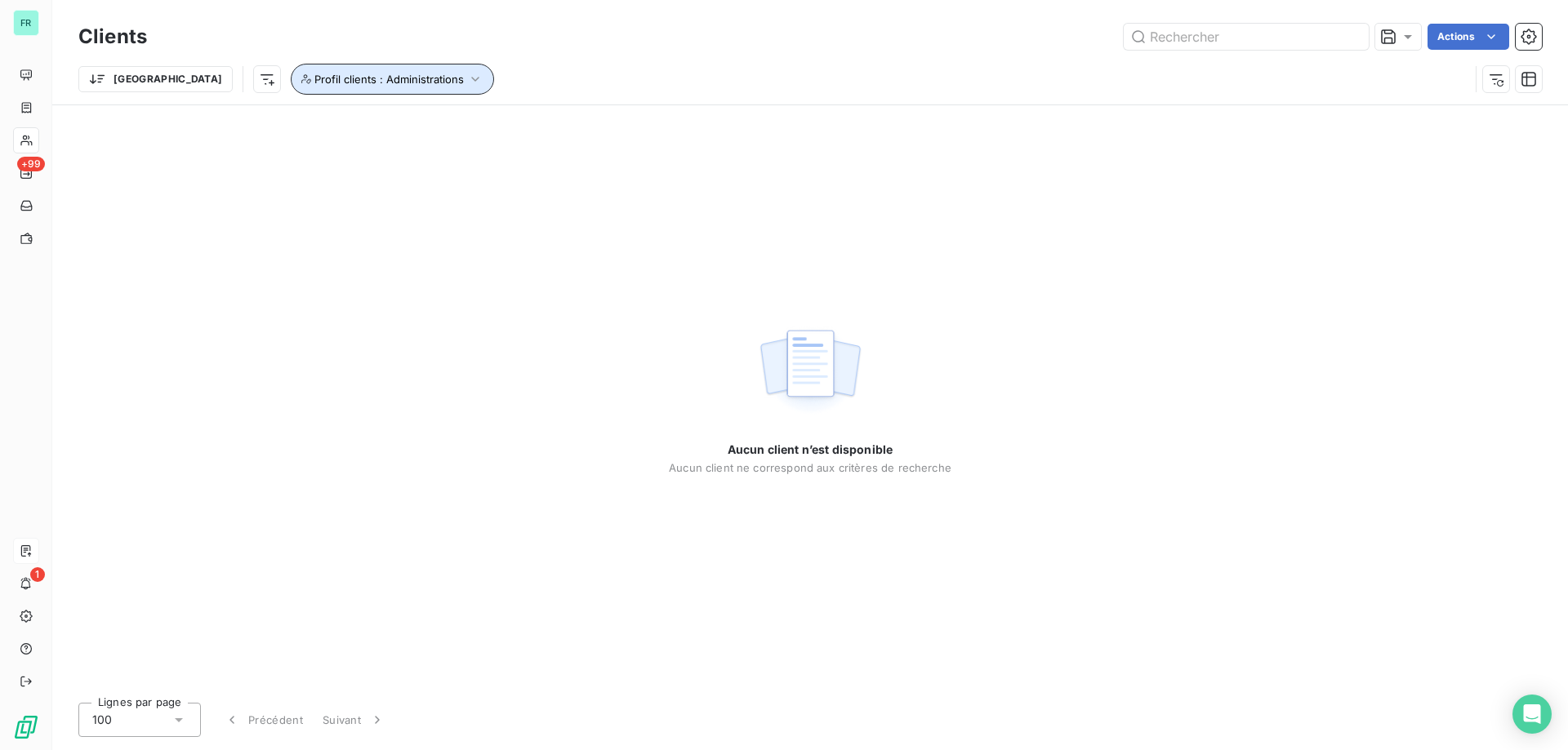
click at [368, 84] on span "Profil clients : Administrations" at bounding box center [389, 79] width 150 height 13
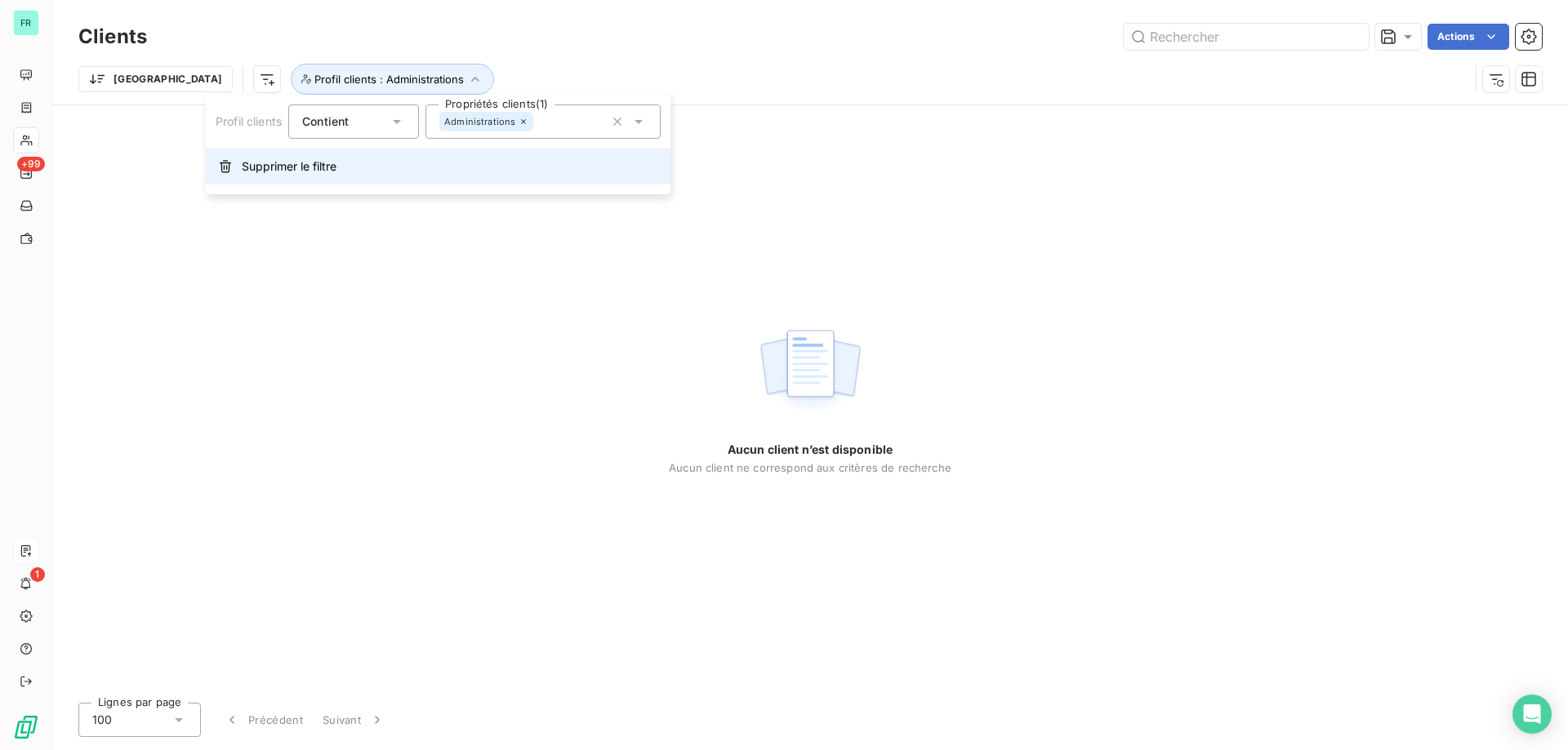
click at [320, 169] on span "Supprimer le filtre" at bounding box center [289, 166] width 95 height 16
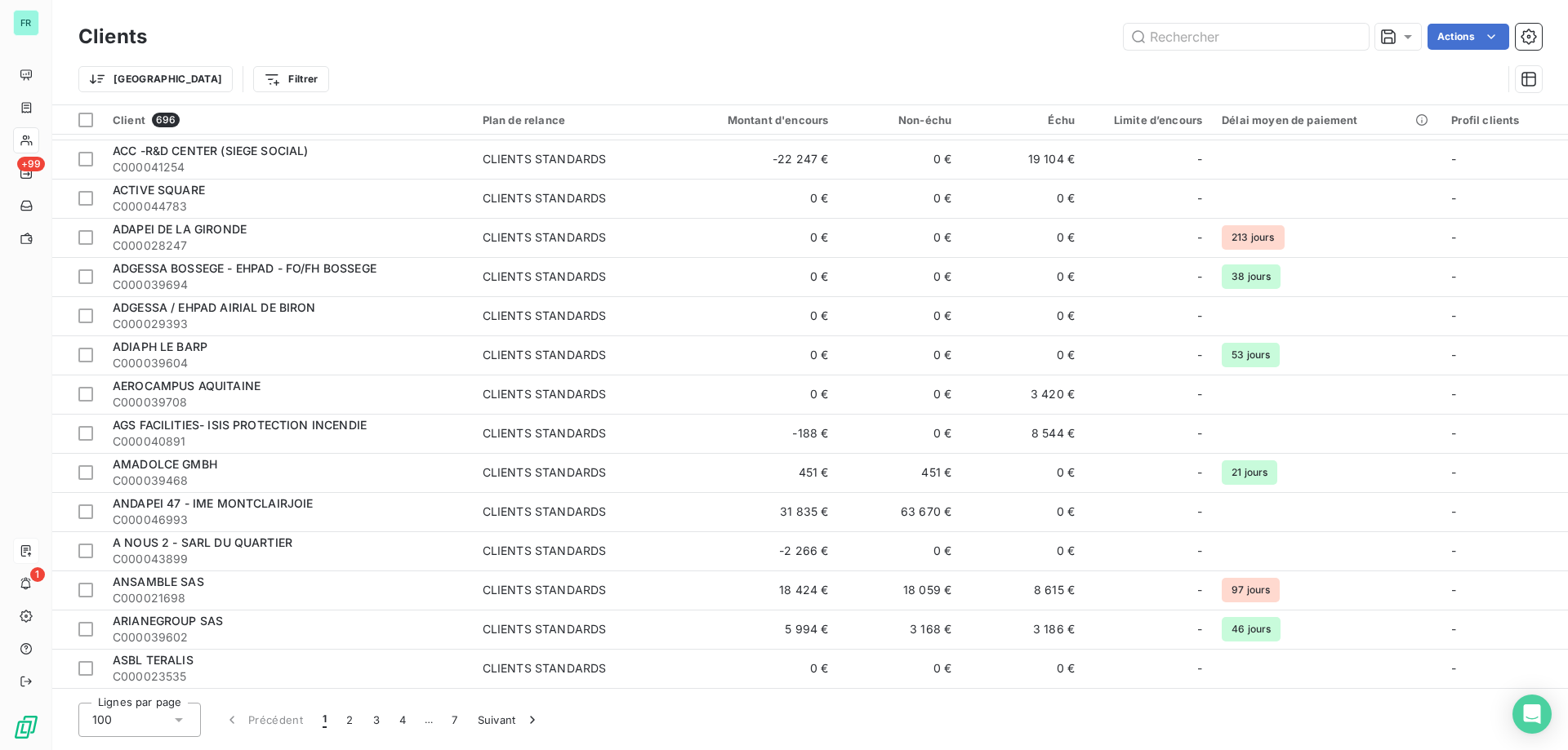
scroll to position [0, 0]
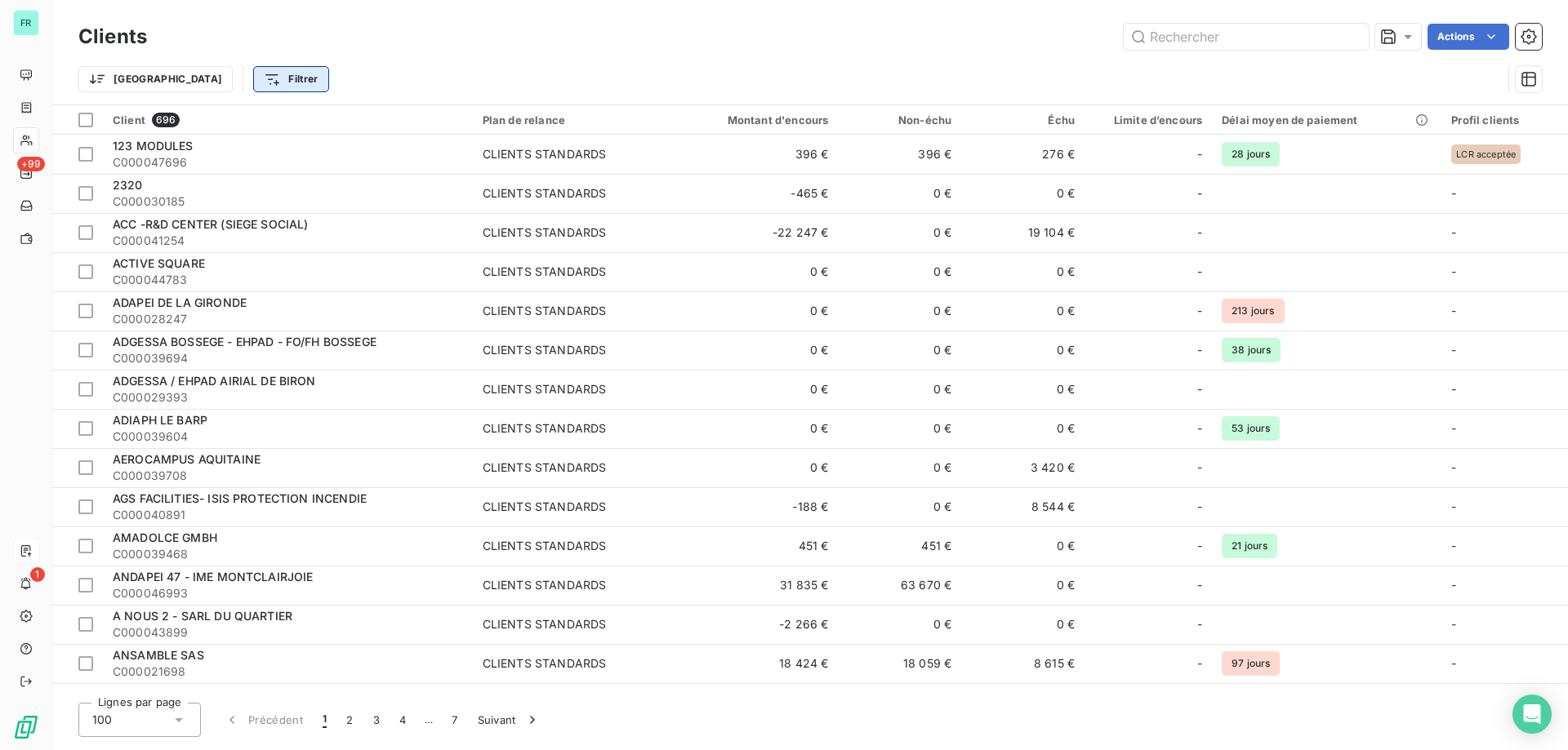
click at [215, 74] on html "FR +99 1 Clients Actions Trier Filtrer Client 696 Plan de relance Montant d'enc…" at bounding box center [784, 375] width 1568 height 750
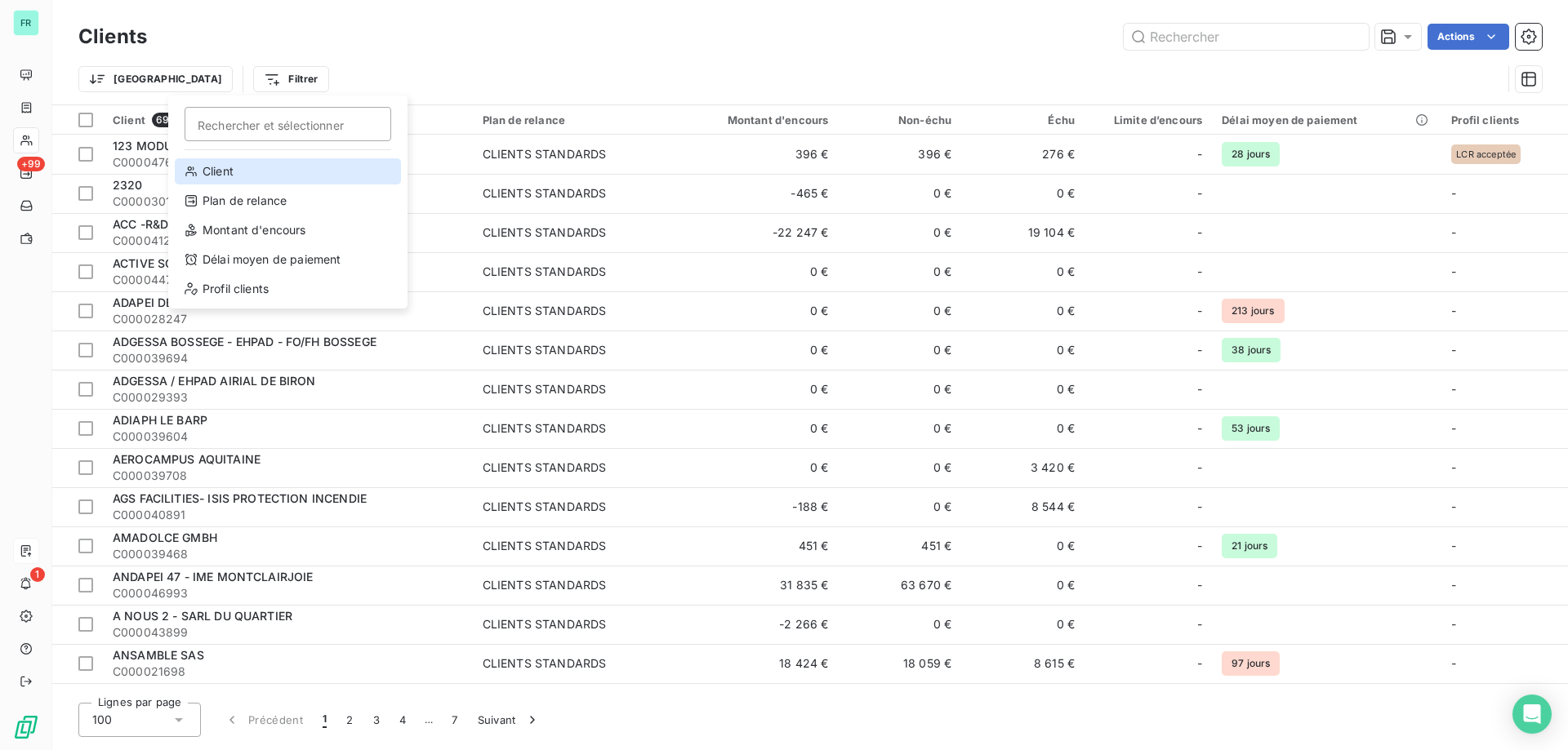
click at [265, 172] on div "Client" at bounding box center [287, 171] width 226 height 26
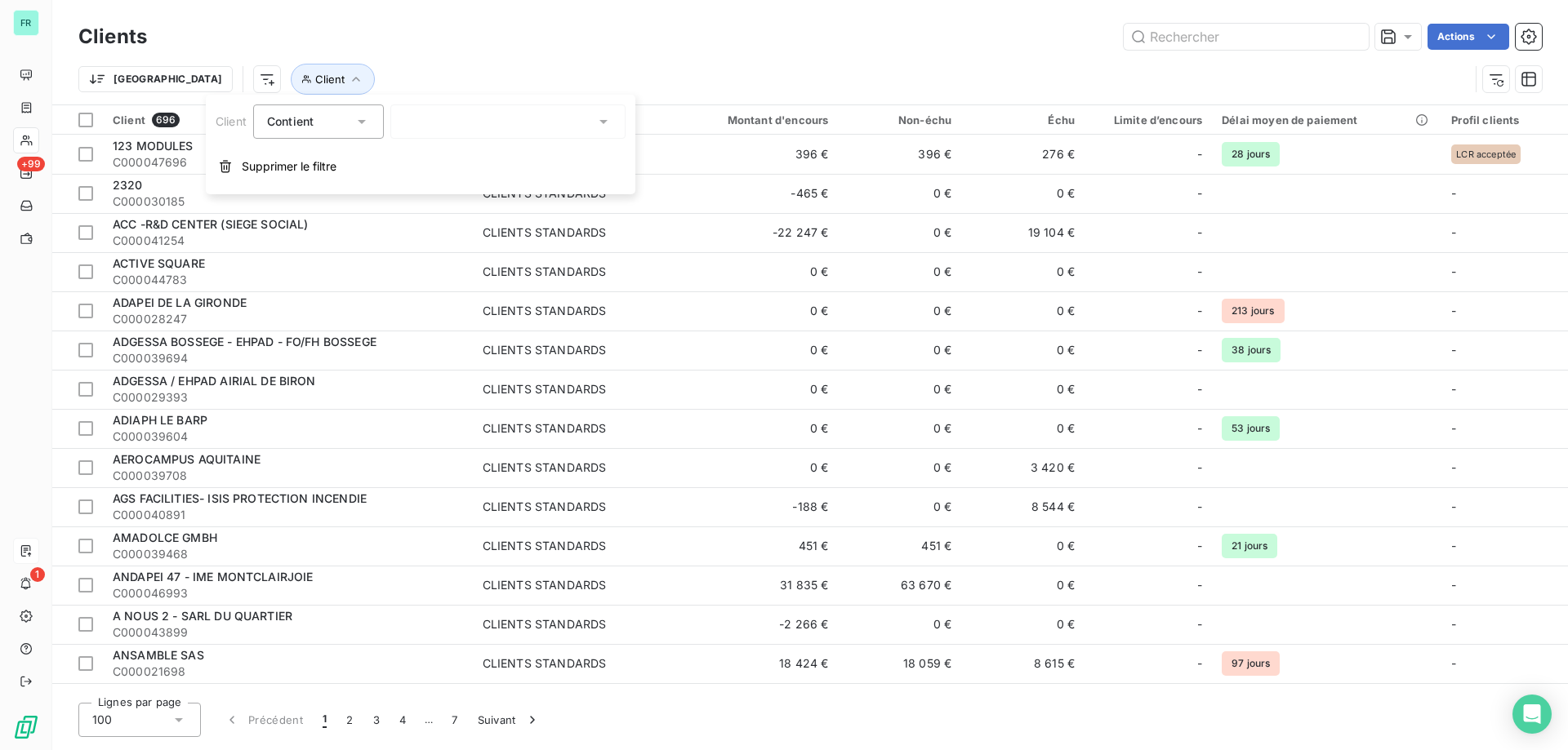
click at [484, 119] on div at bounding box center [508, 122] width 236 height 34
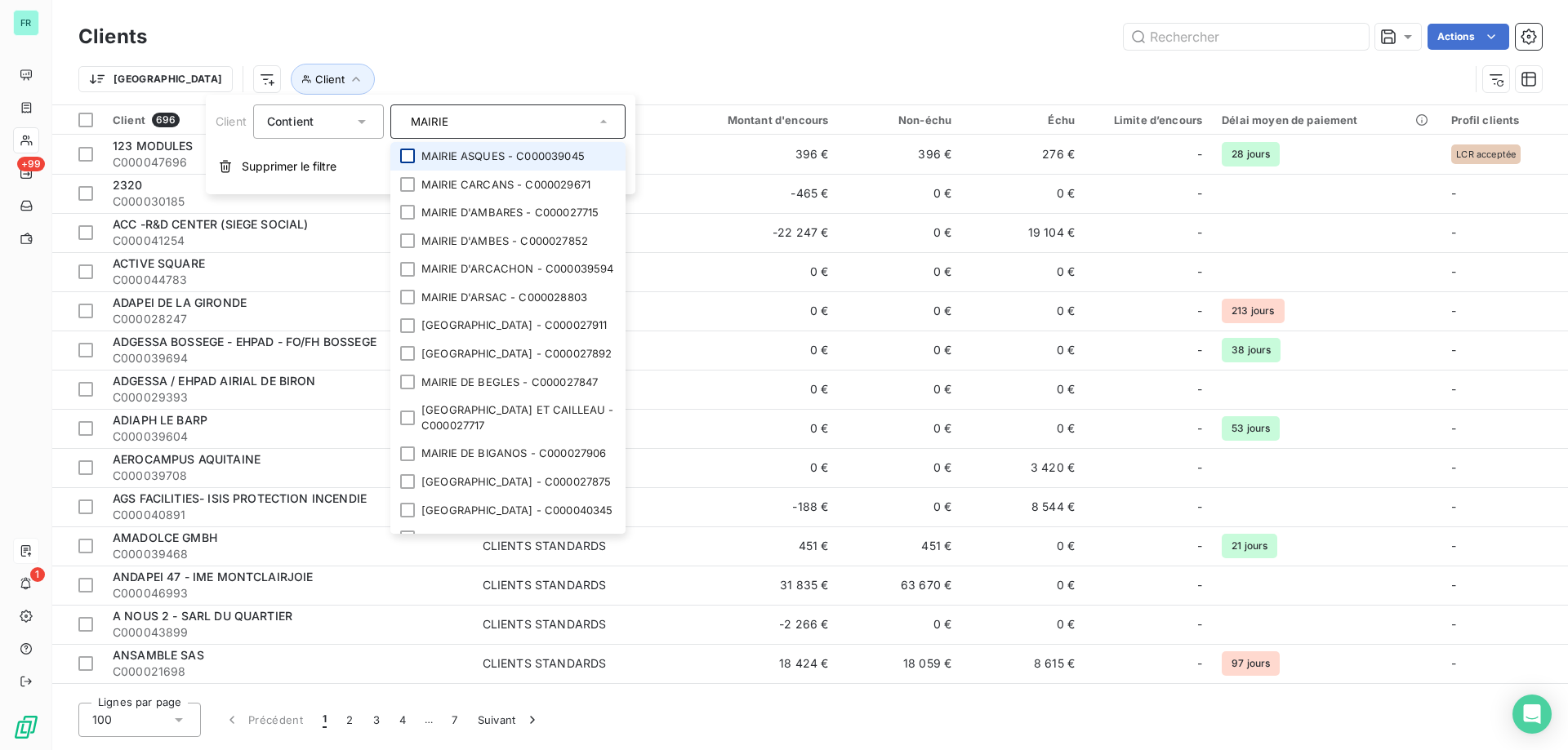
type input "MAIRIE"
click at [411, 150] on div at bounding box center [407, 155] width 15 height 15
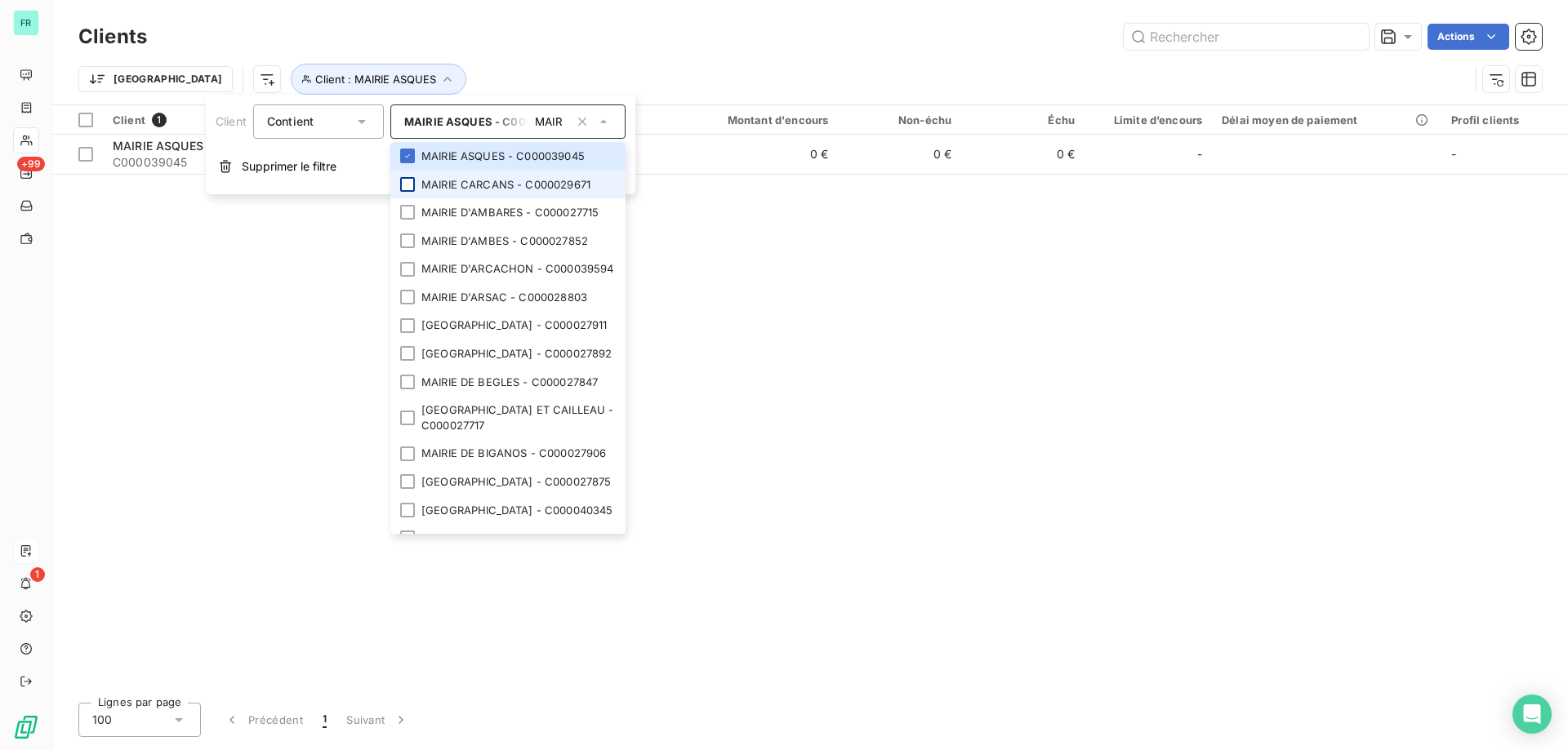
click at [411, 187] on div at bounding box center [407, 184] width 15 height 15
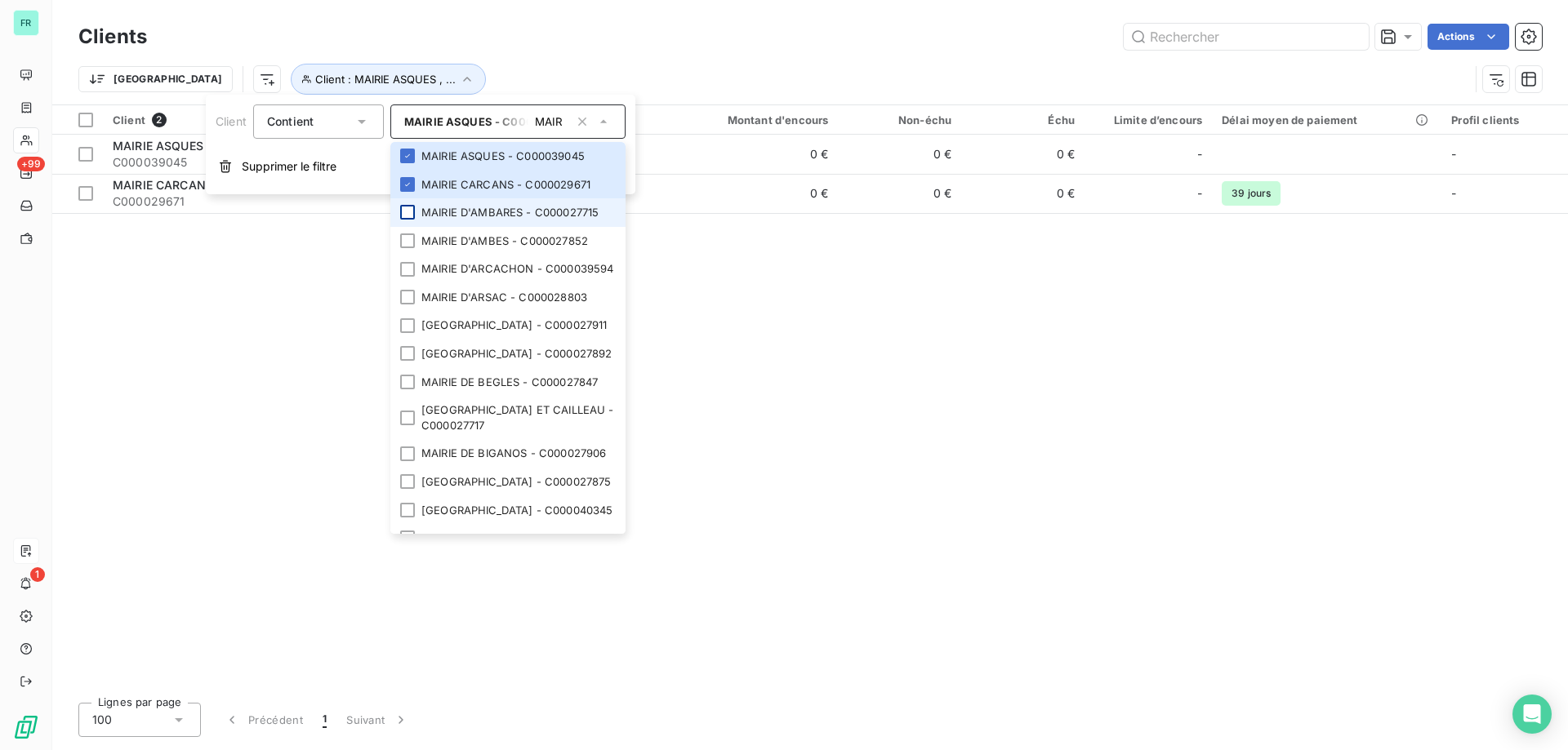
click at [407, 214] on div at bounding box center [407, 211] width 15 height 15
click at [408, 258] on li "MAIRIE D'ARCACHON - C000039594" at bounding box center [508, 268] width 236 height 28
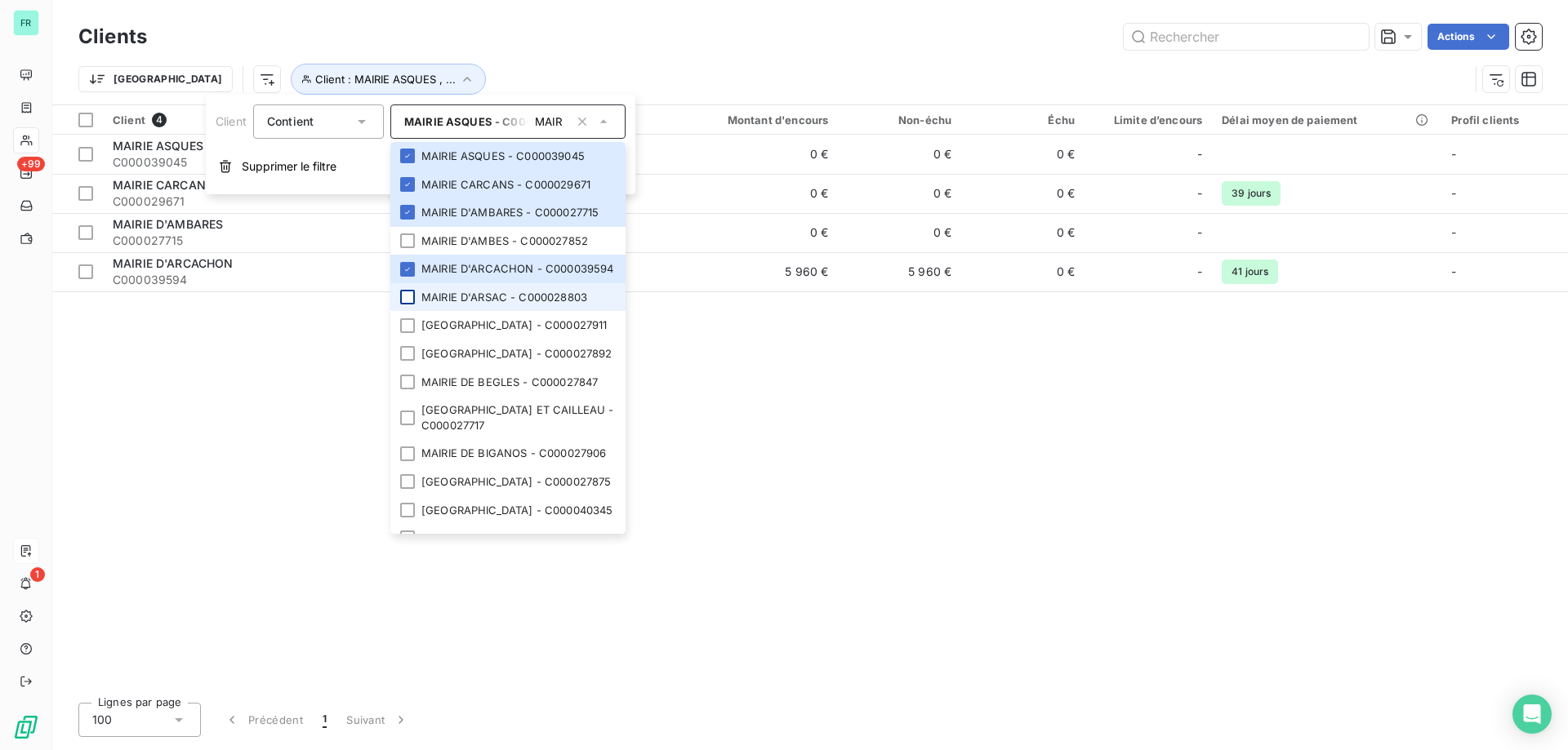
click at [408, 304] on div at bounding box center [407, 296] width 15 height 15
click at [412, 243] on div at bounding box center [407, 241] width 15 height 15
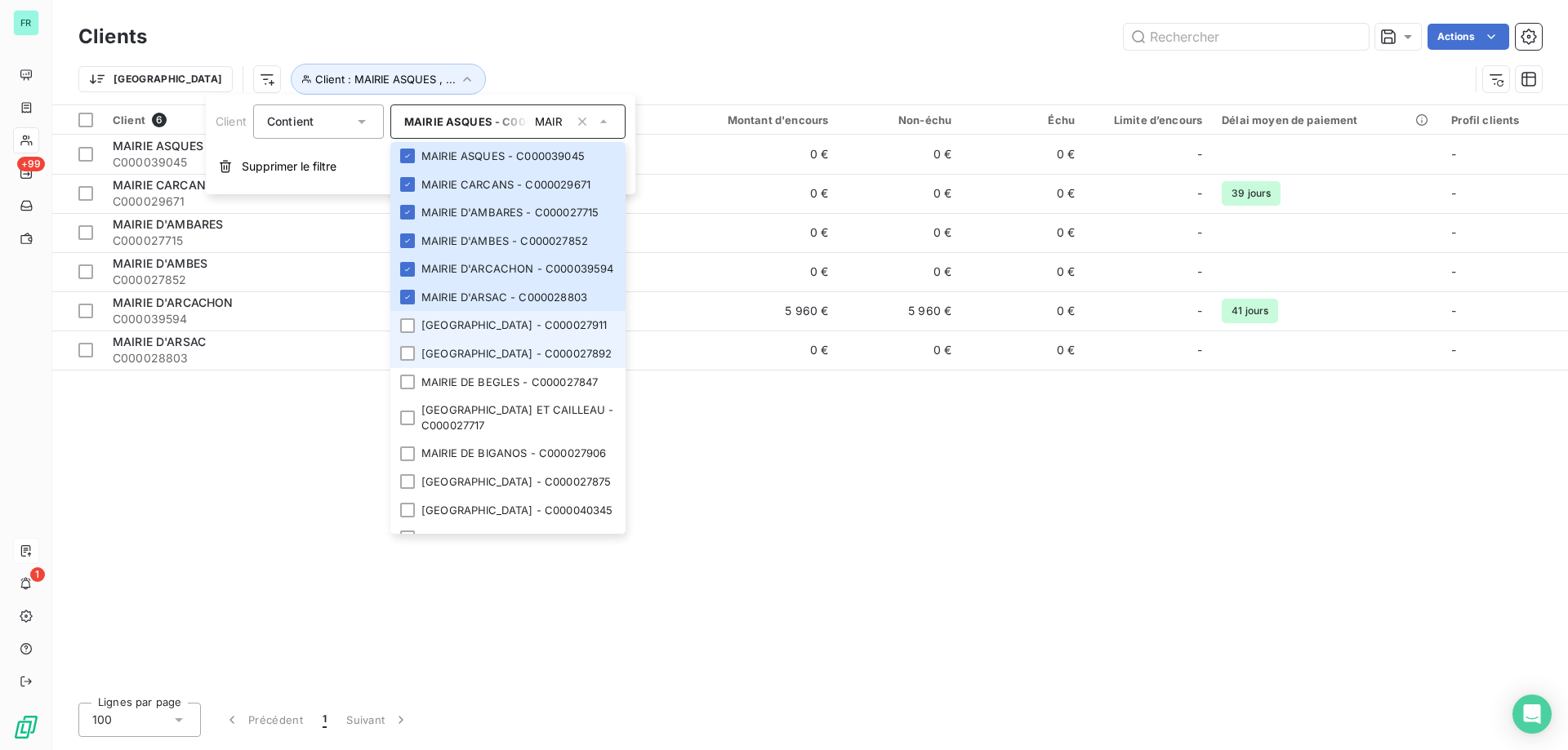
drag, startPoint x: 407, startPoint y: 341, endPoint x: 410, endPoint y: 365, distance: 24.2
click at [407, 333] on div at bounding box center [407, 326] width 15 height 15
click at [410, 361] on div at bounding box center [407, 353] width 15 height 15
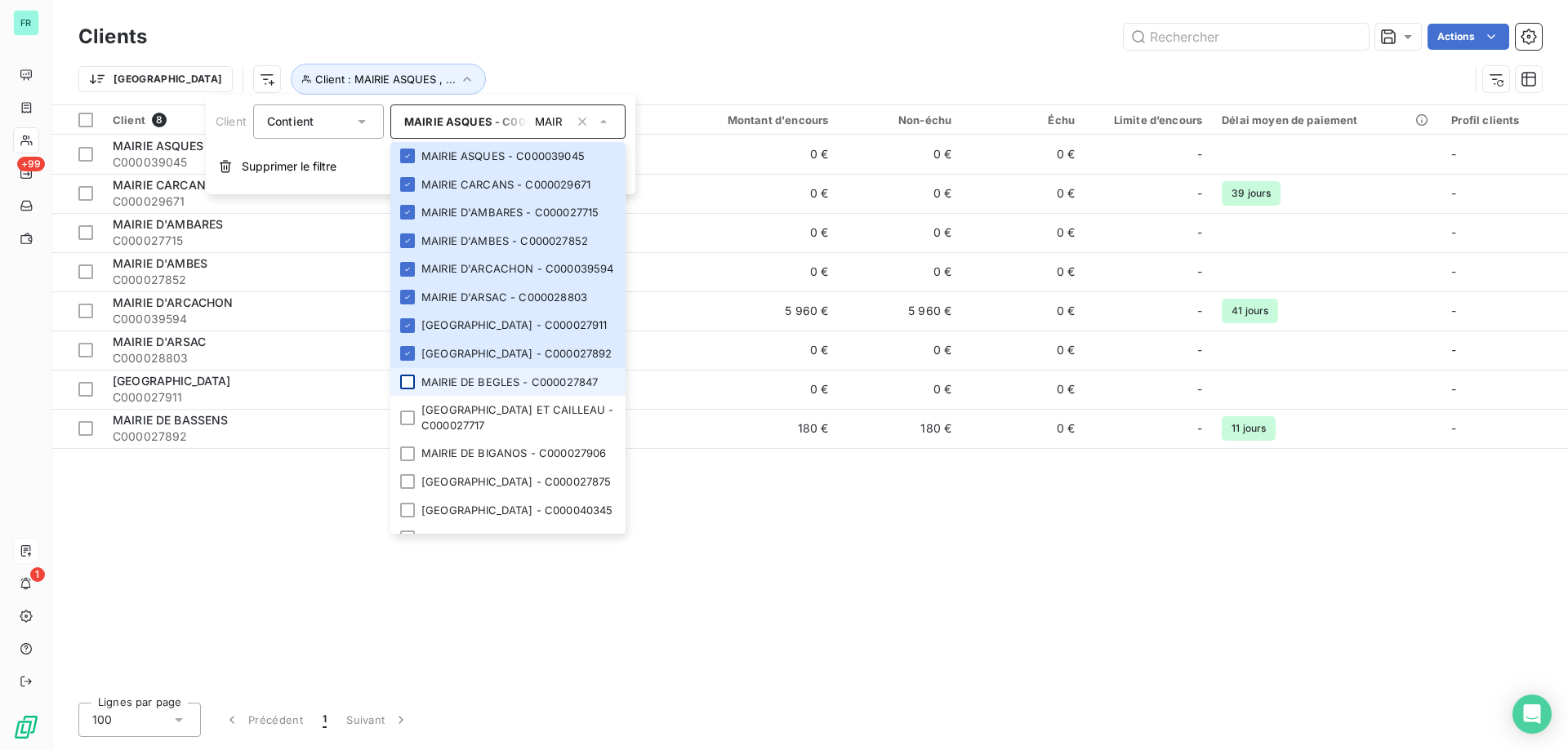
click at [412, 389] on div at bounding box center [407, 381] width 15 height 15
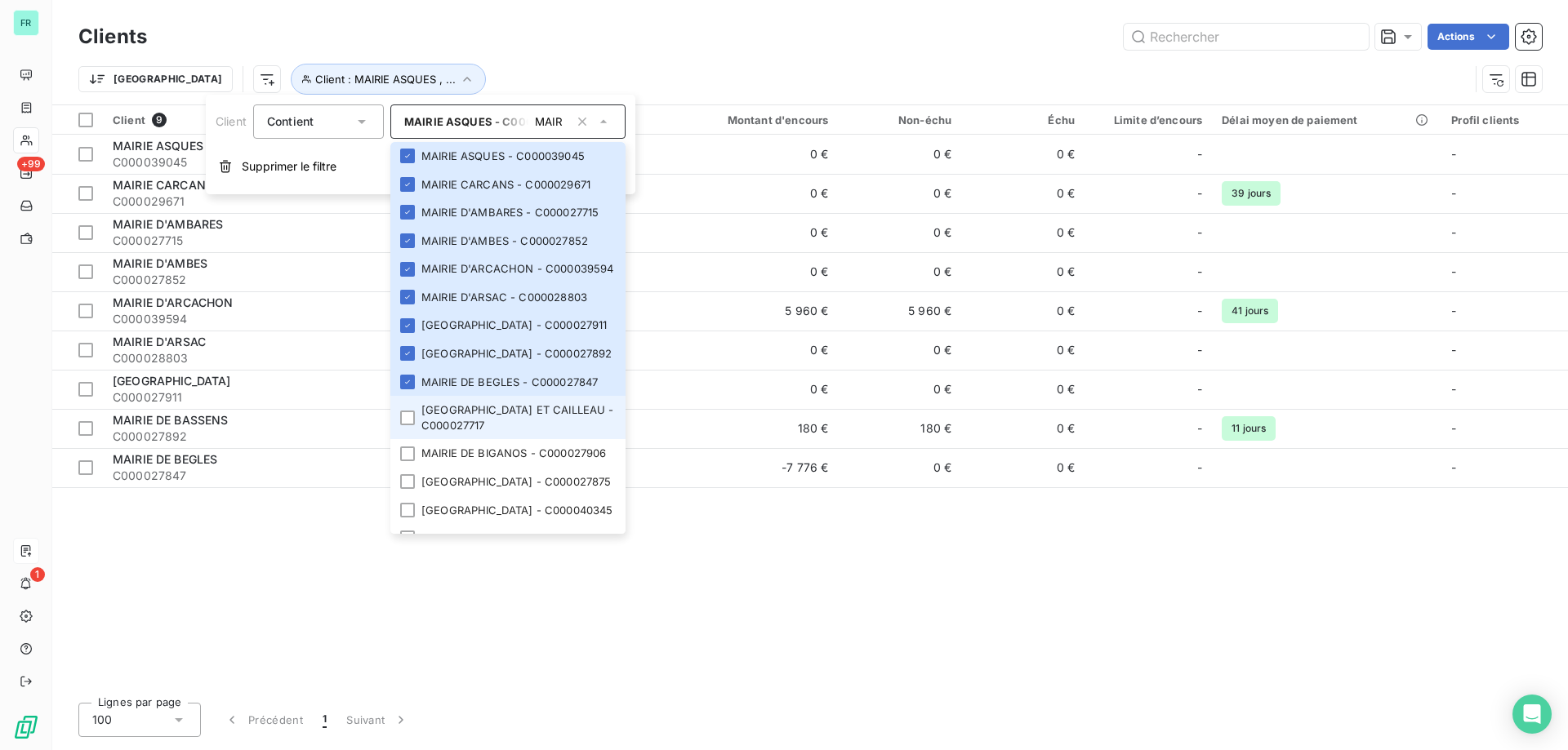
click at [409, 431] on li "MAIRIE DE BEYCHAC ET CAILLEAU - C000027717" at bounding box center [508, 418] width 236 height 43
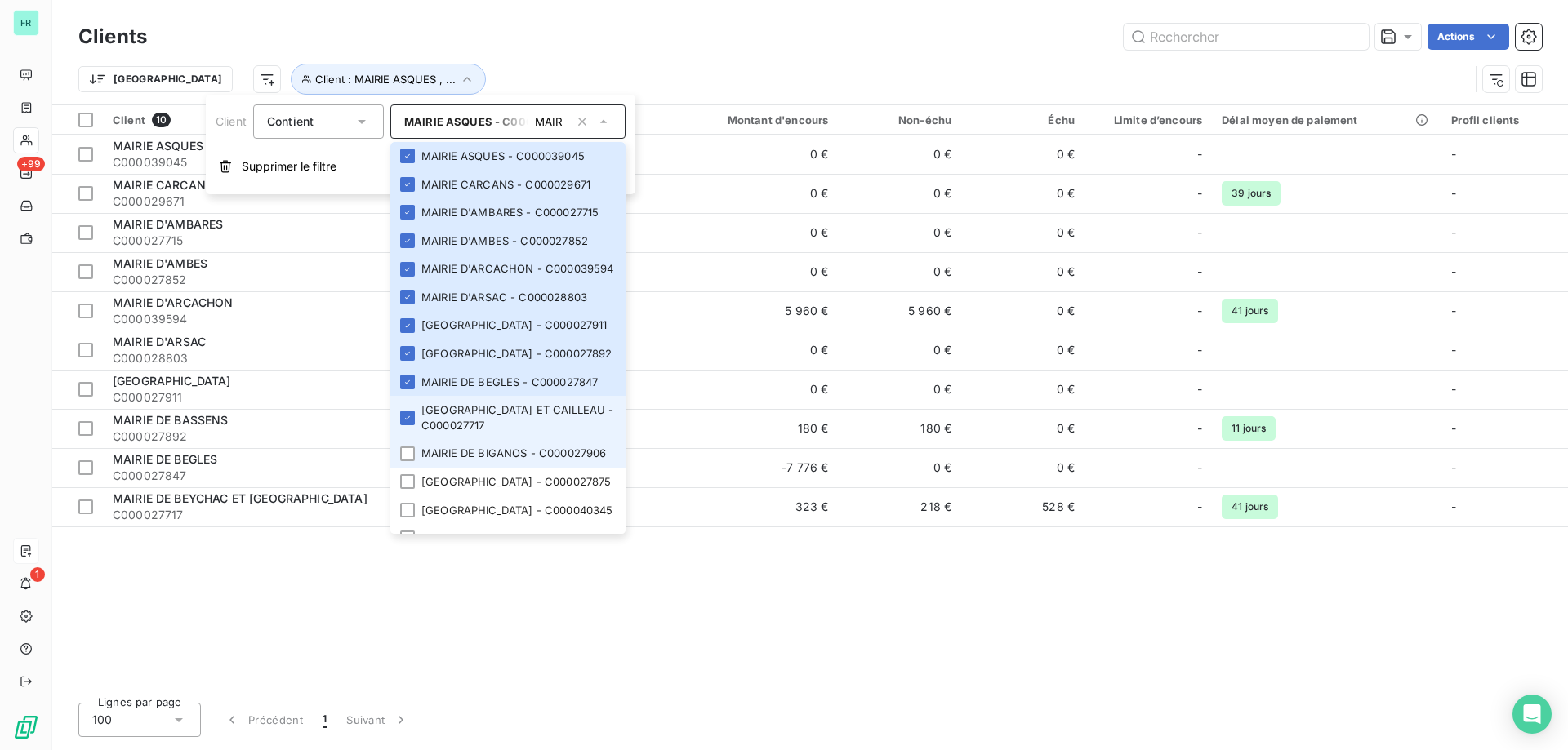
drag, startPoint x: 408, startPoint y: 458, endPoint x: 409, endPoint y: 473, distance: 15.0
click at [409, 439] on li "MAIRIE DE BEYCHAC ET CAILLEAU - C000027717" at bounding box center [508, 418] width 236 height 43
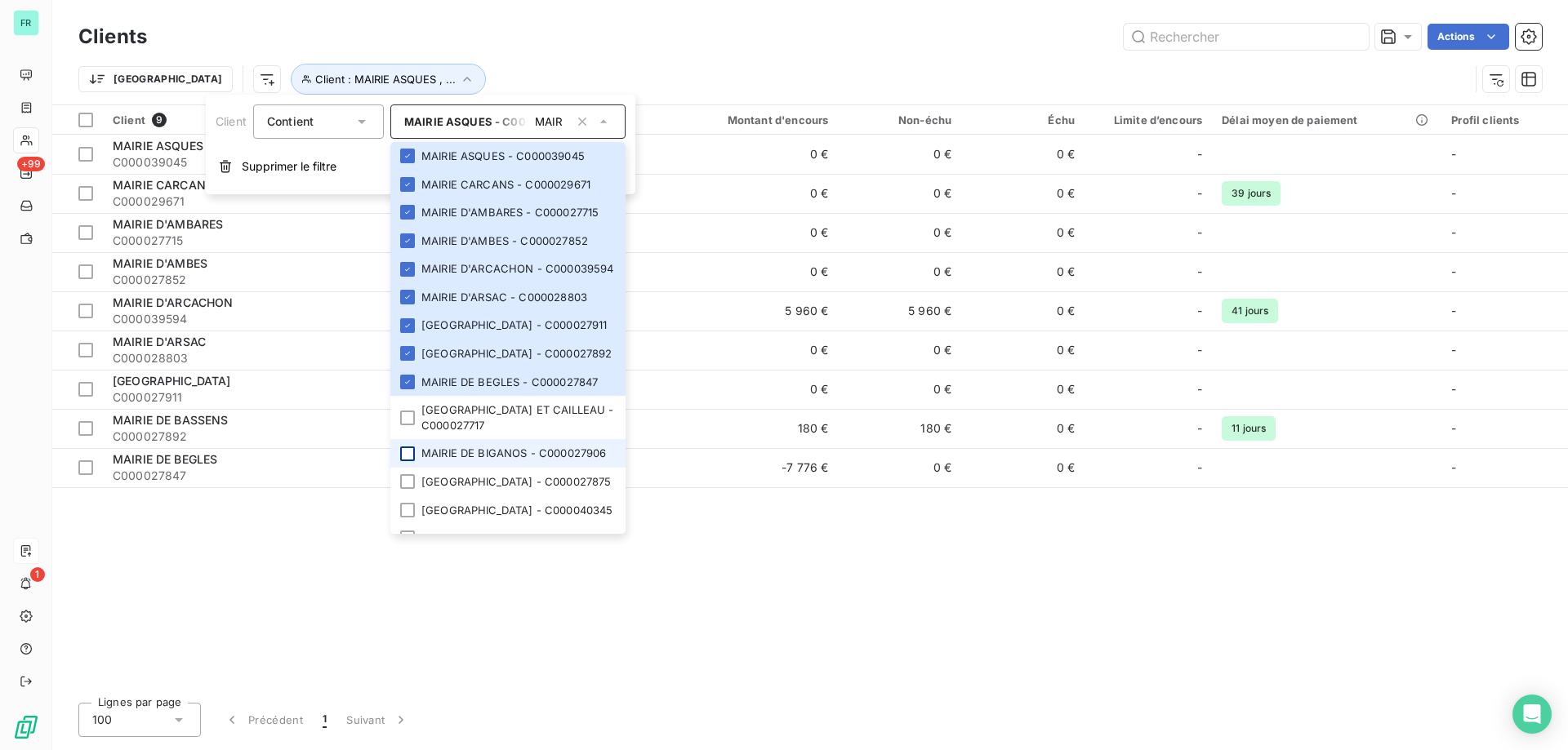
click at [413, 461] on div at bounding box center [407, 454] width 15 height 15
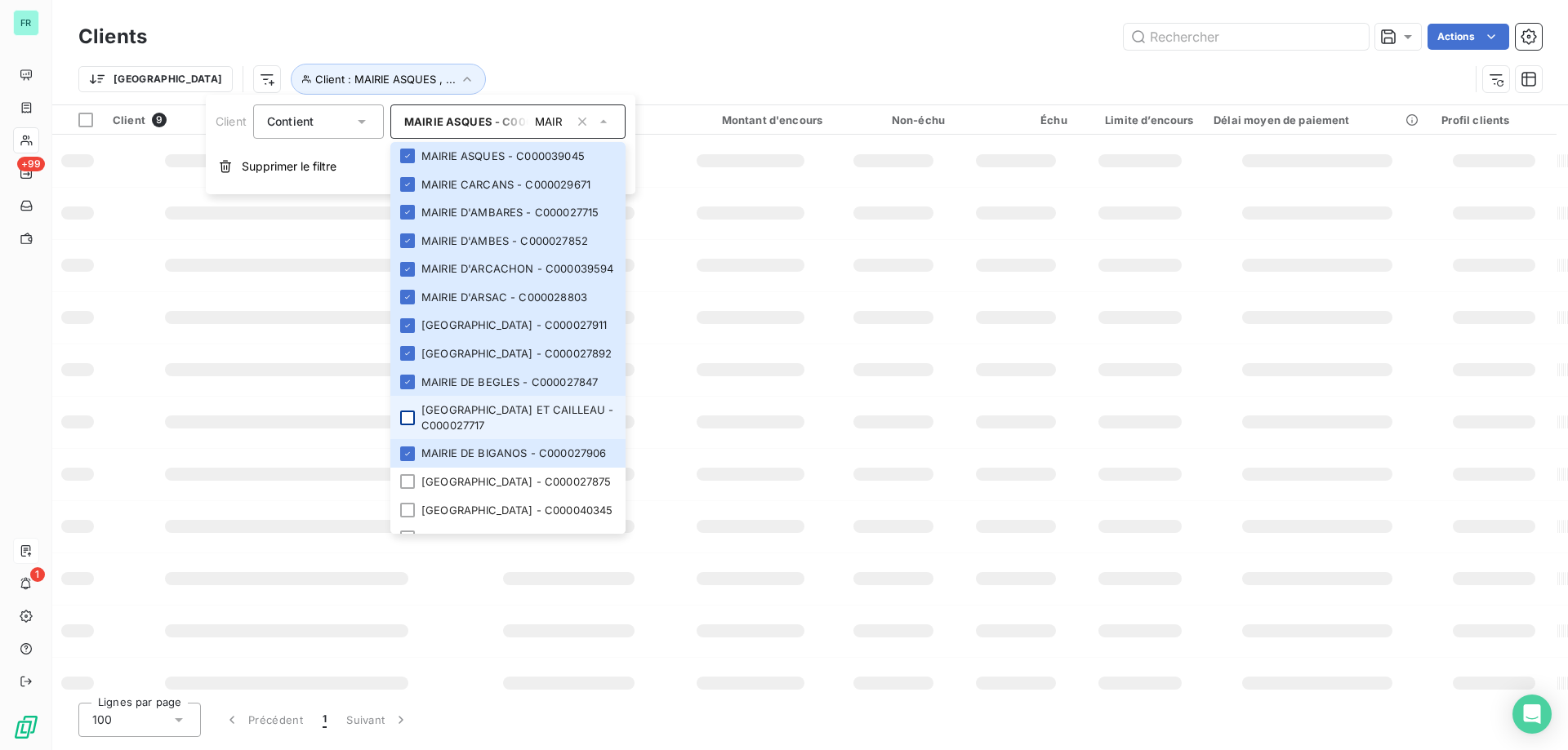
click at [412, 425] on div at bounding box center [407, 418] width 15 height 15
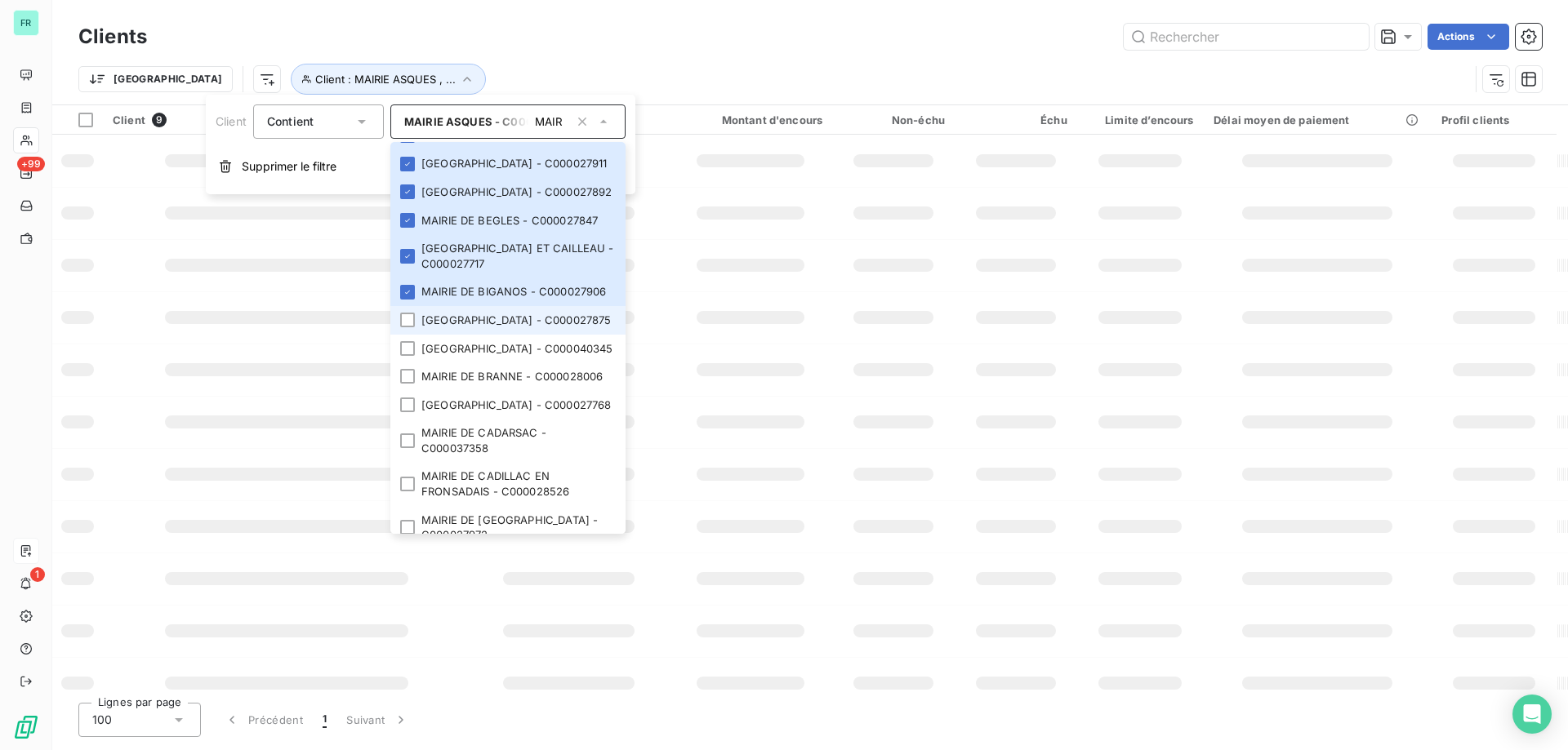
scroll to position [163, 0]
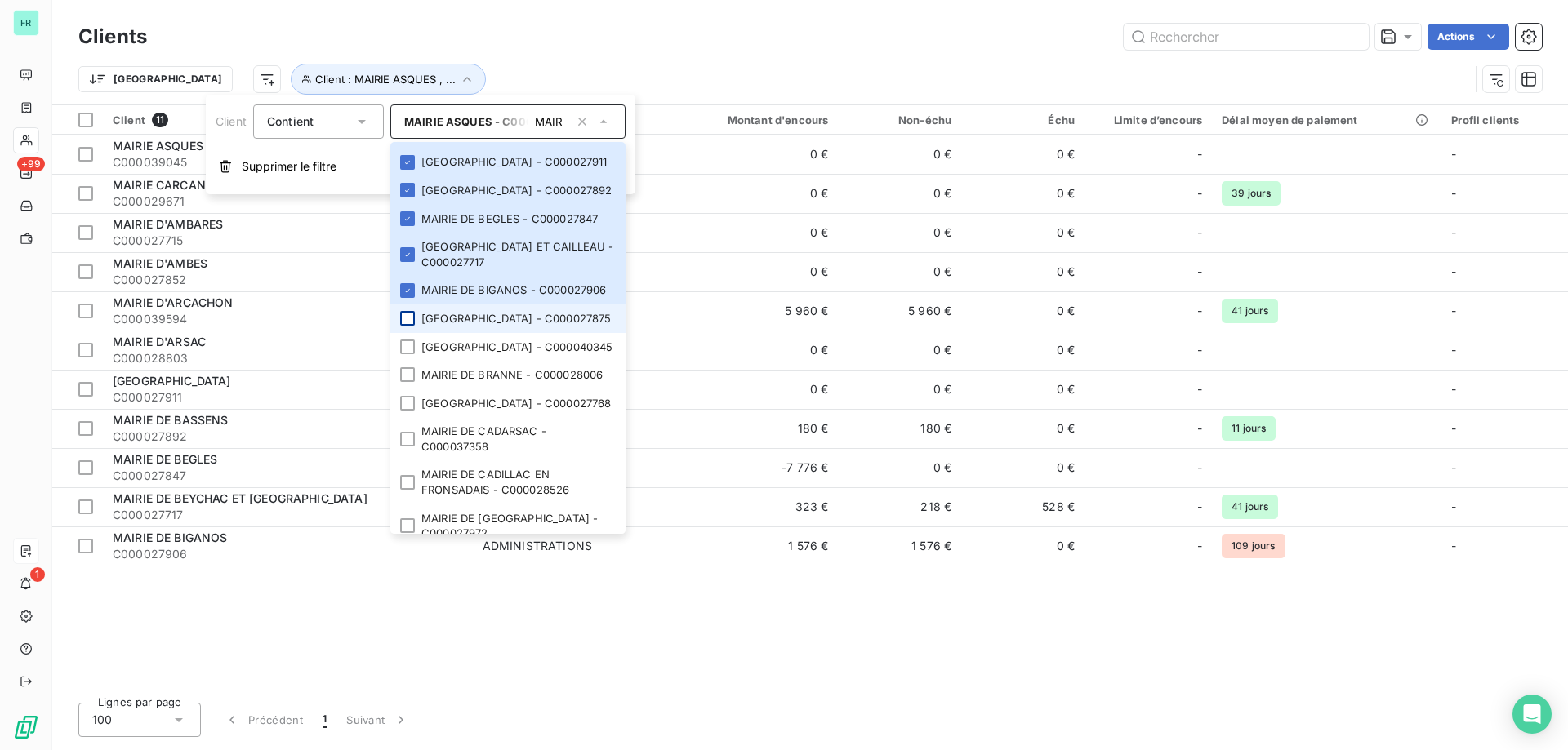
click at [403, 326] on div at bounding box center [407, 318] width 15 height 15
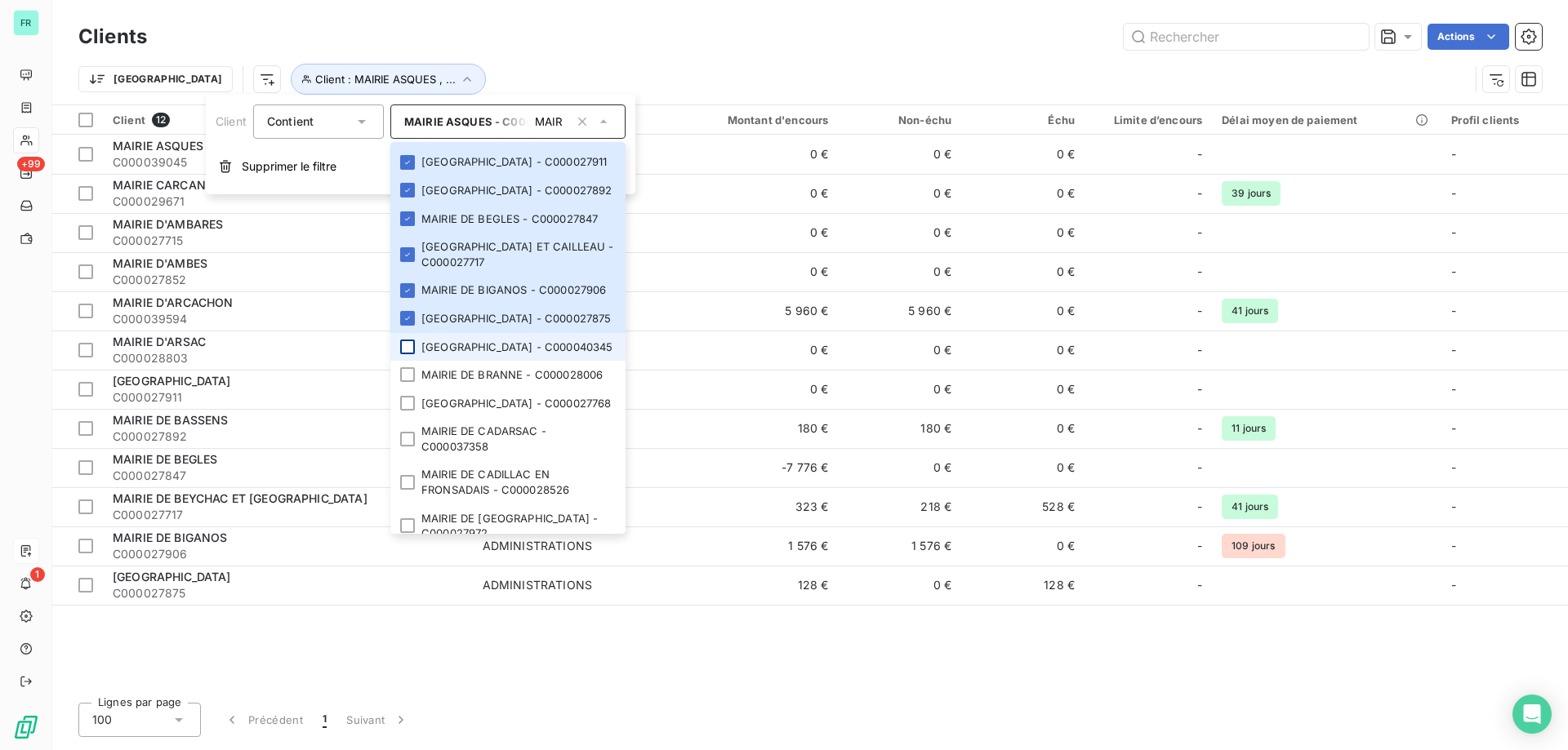
click at [401, 354] on div at bounding box center [407, 346] width 15 height 15
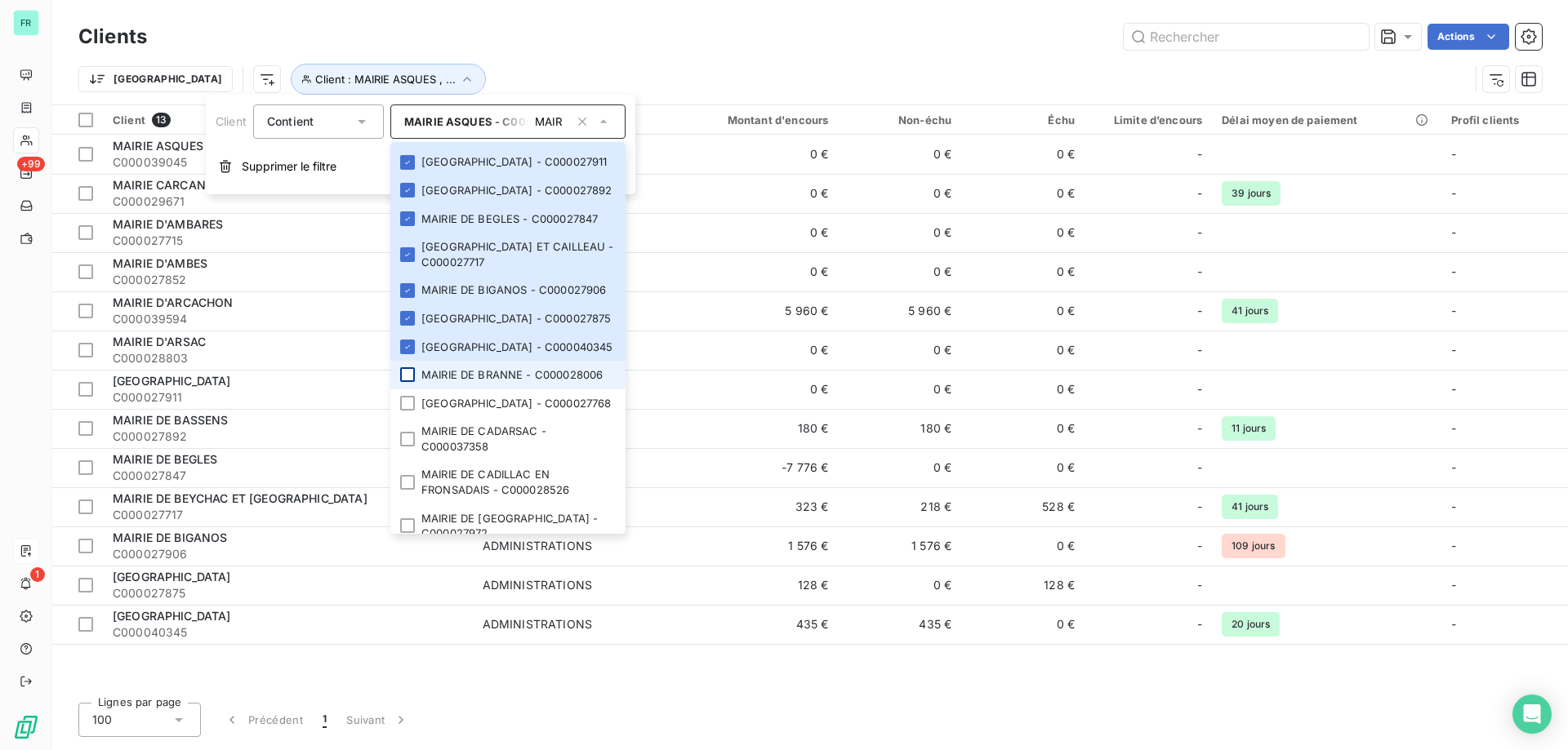
click at [408, 382] on div at bounding box center [407, 375] width 15 height 15
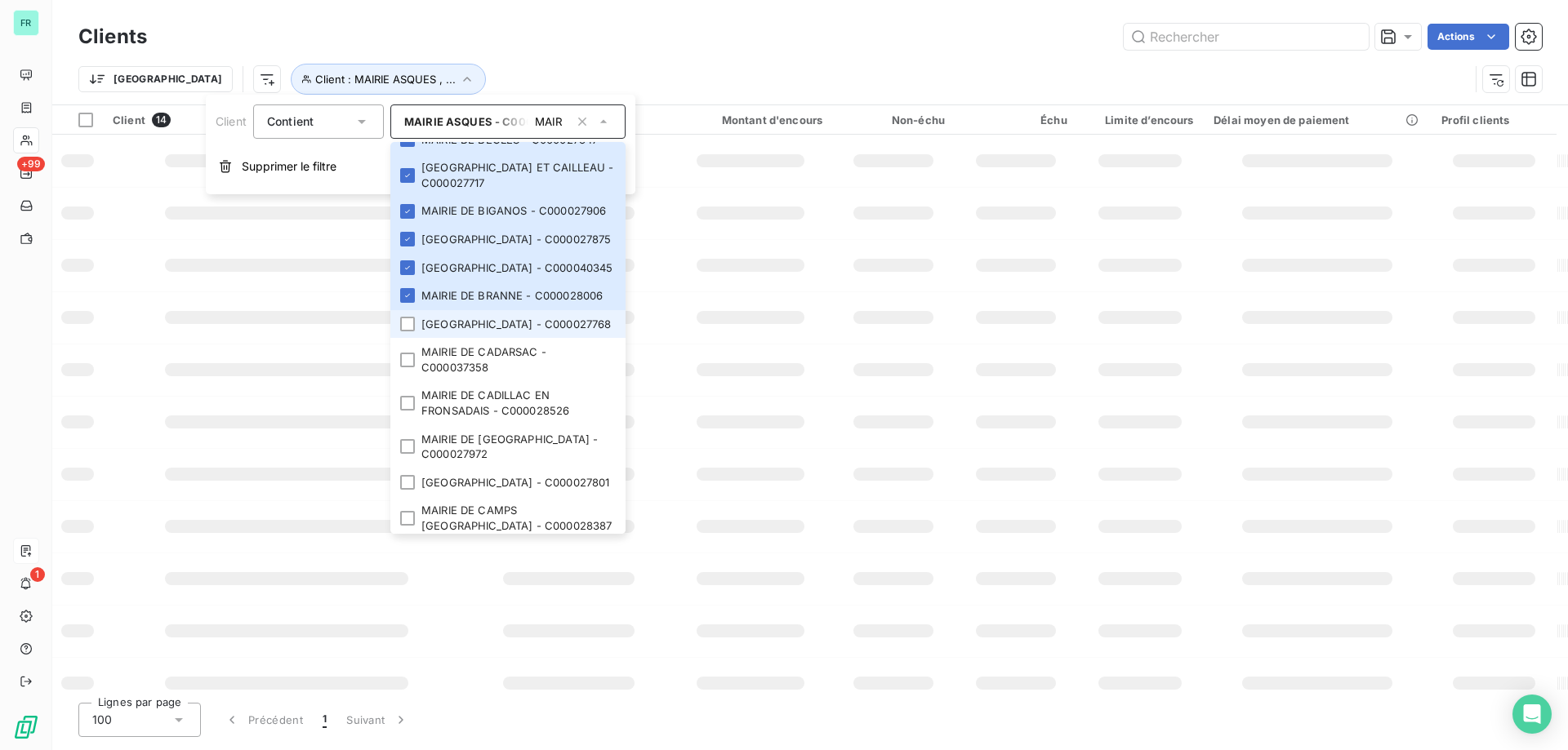
scroll to position [326, 0]
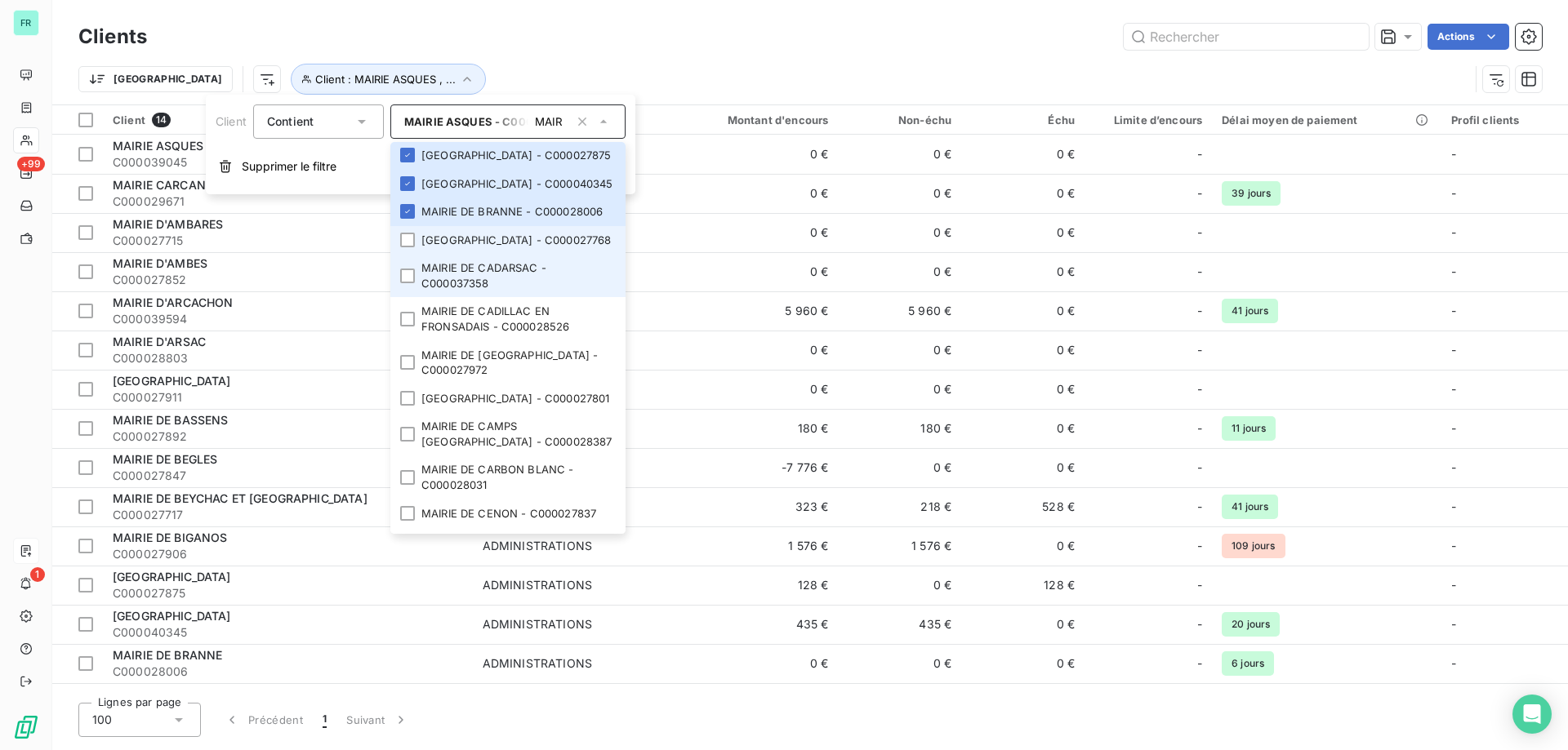
drag, startPoint x: 405, startPoint y: 308, endPoint x: 407, endPoint y: 367, distance: 59.0
click at [406, 247] on div at bounding box center [407, 240] width 15 height 15
drag, startPoint x: 407, startPoint y: 349, endPoint x: 407, endPoint y: 376, distance: 27.0
click at [407, 284] on div at bounding box center [407, 276] width 15 height 15
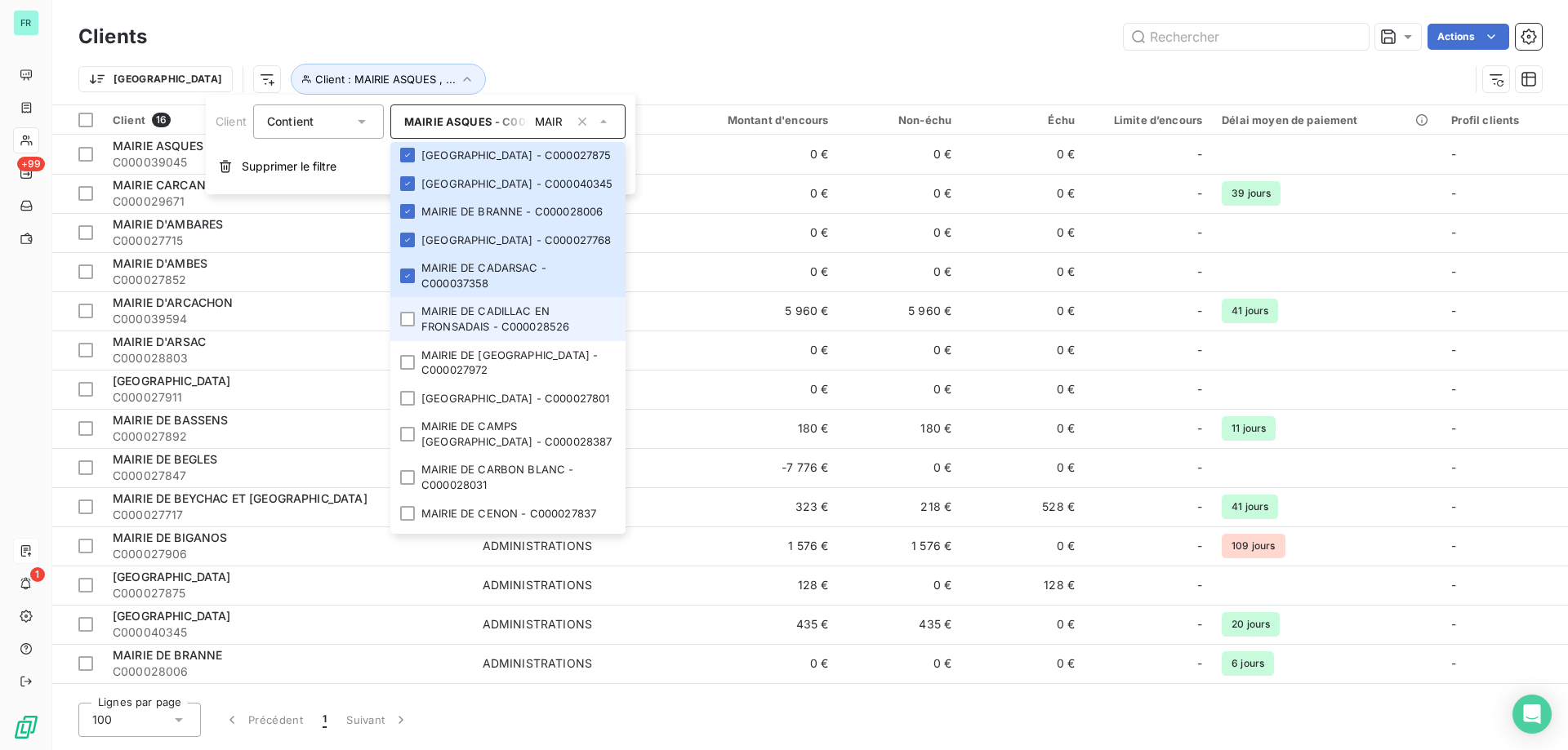
click at [414, 340] on li "MAIRIE DE CADILLAC EN FRONSADAIS - C000028526" at bounding box center [508, 319] width 236 height 43
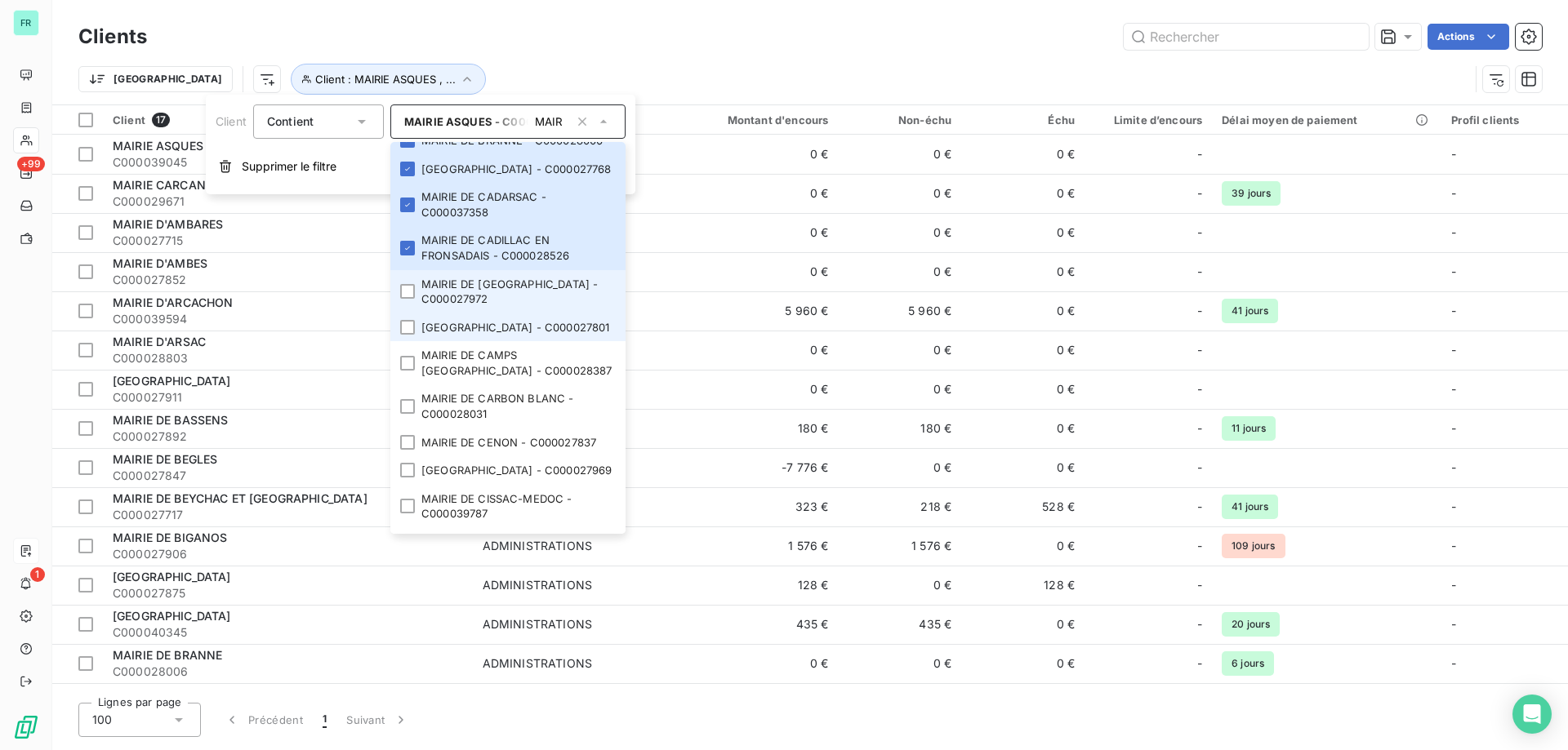
scroll to position [490, 0]
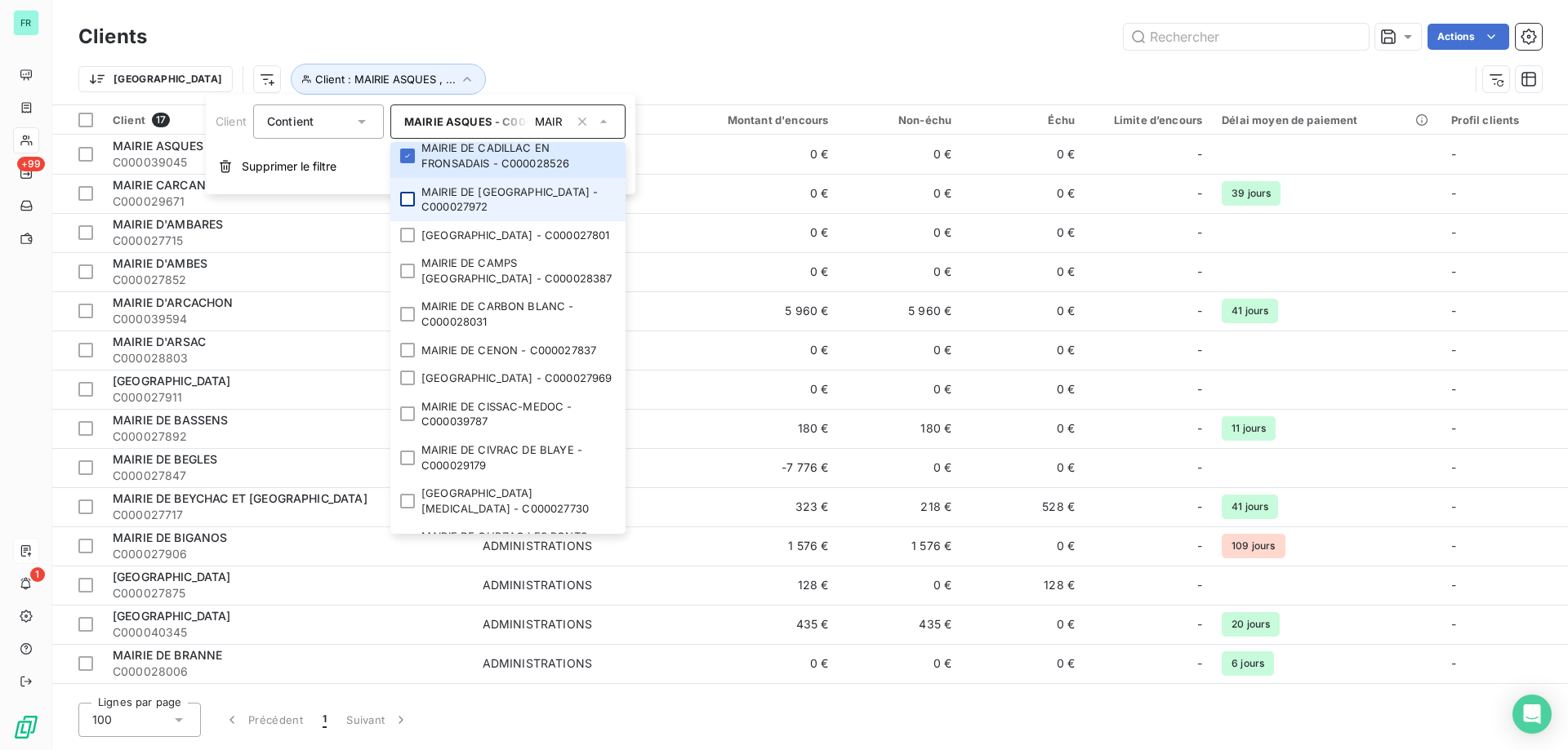
click at [404, 206] on div at bounding box center [407, 198] width 15 height 15
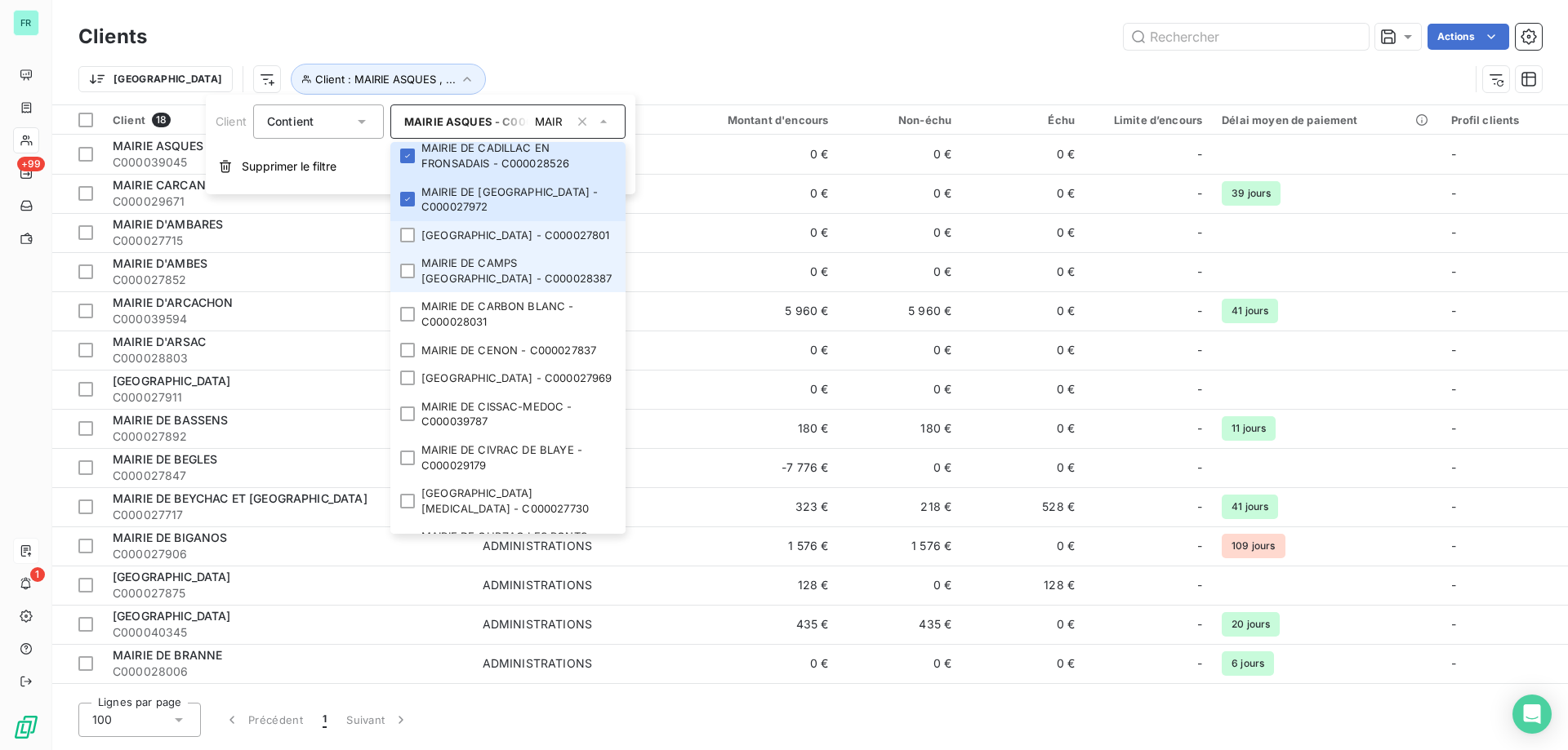
drag, startPoint x: 412, startPoint y: 320, endPoint x: 409, endPoint y: 346, distance: 26.2
click at [412, 242] on div at bounding box center [407, 235] width 15 height 15
drag, startPoint x: 407, startPoint y: 350, endPoint x: 408, endPoint y: 375, distance: 25.0
click at [407, 292] on li "MAIRIE DE CAMPS SUR L'ISLE - C000028387" at bounding box center [508, 271] width 236 height 43
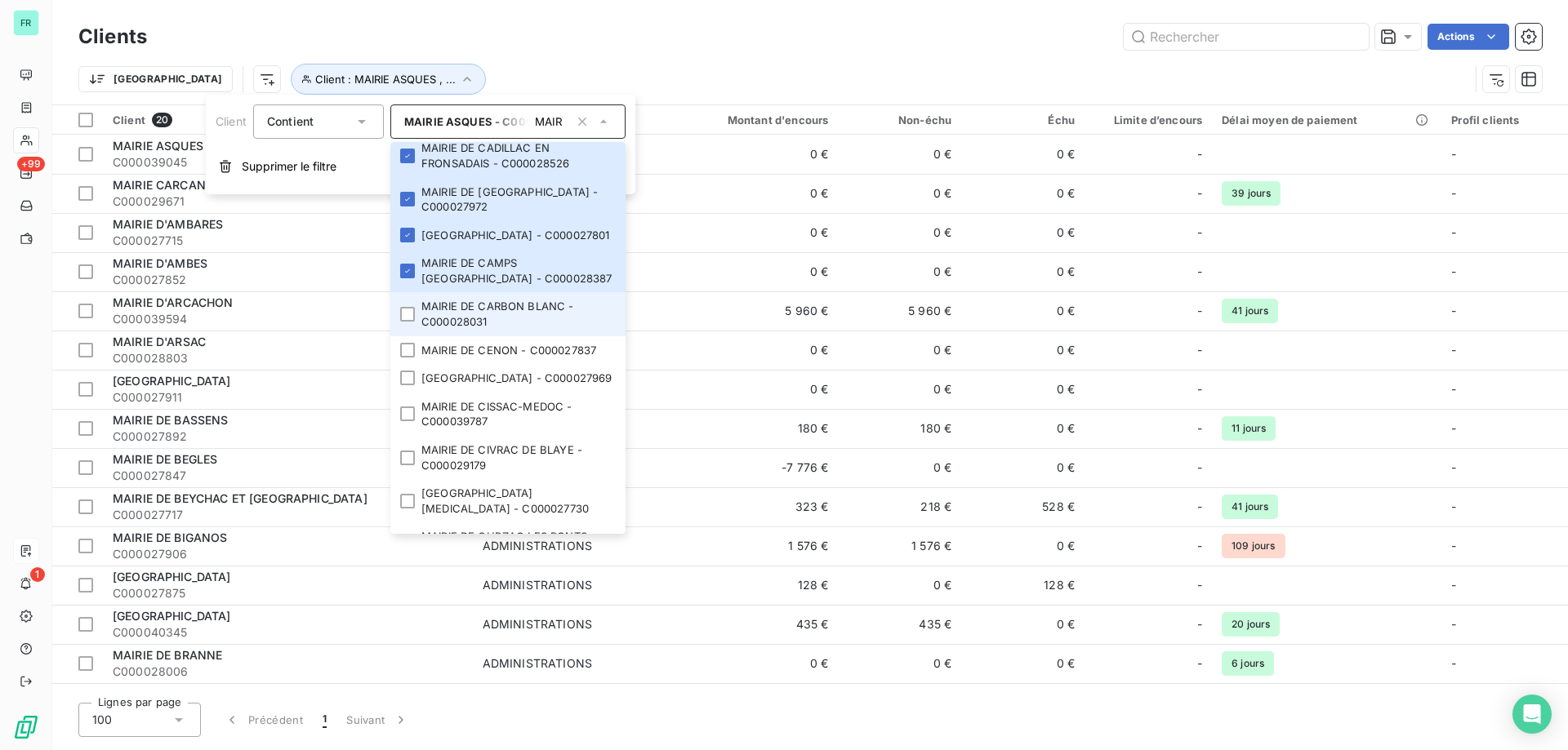
click at [409, 335] on li "MAIRIE DE CARBON BLANC - C000028031" at bounding box center [508, 314] width 236 height 43
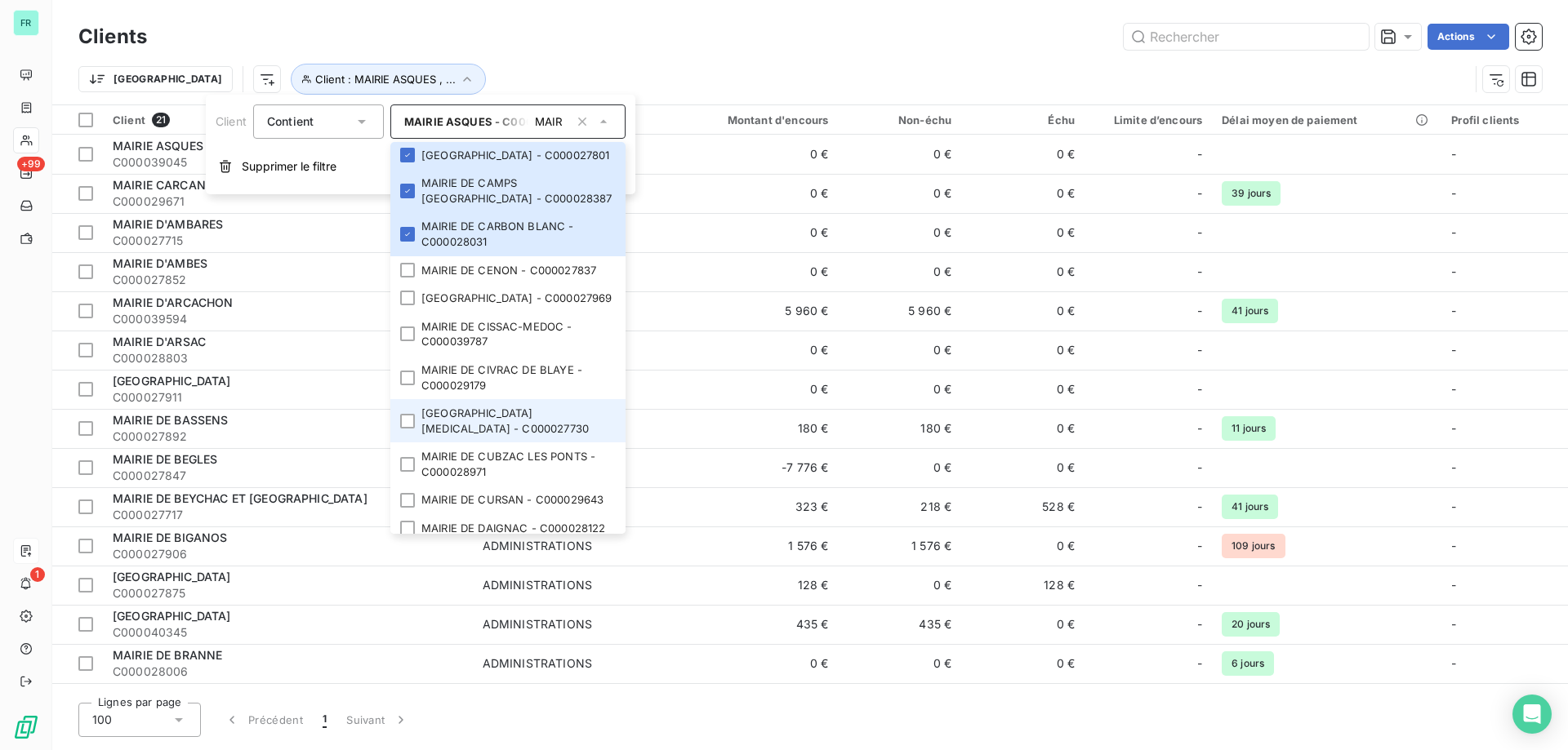
scroll to position [735, 0]
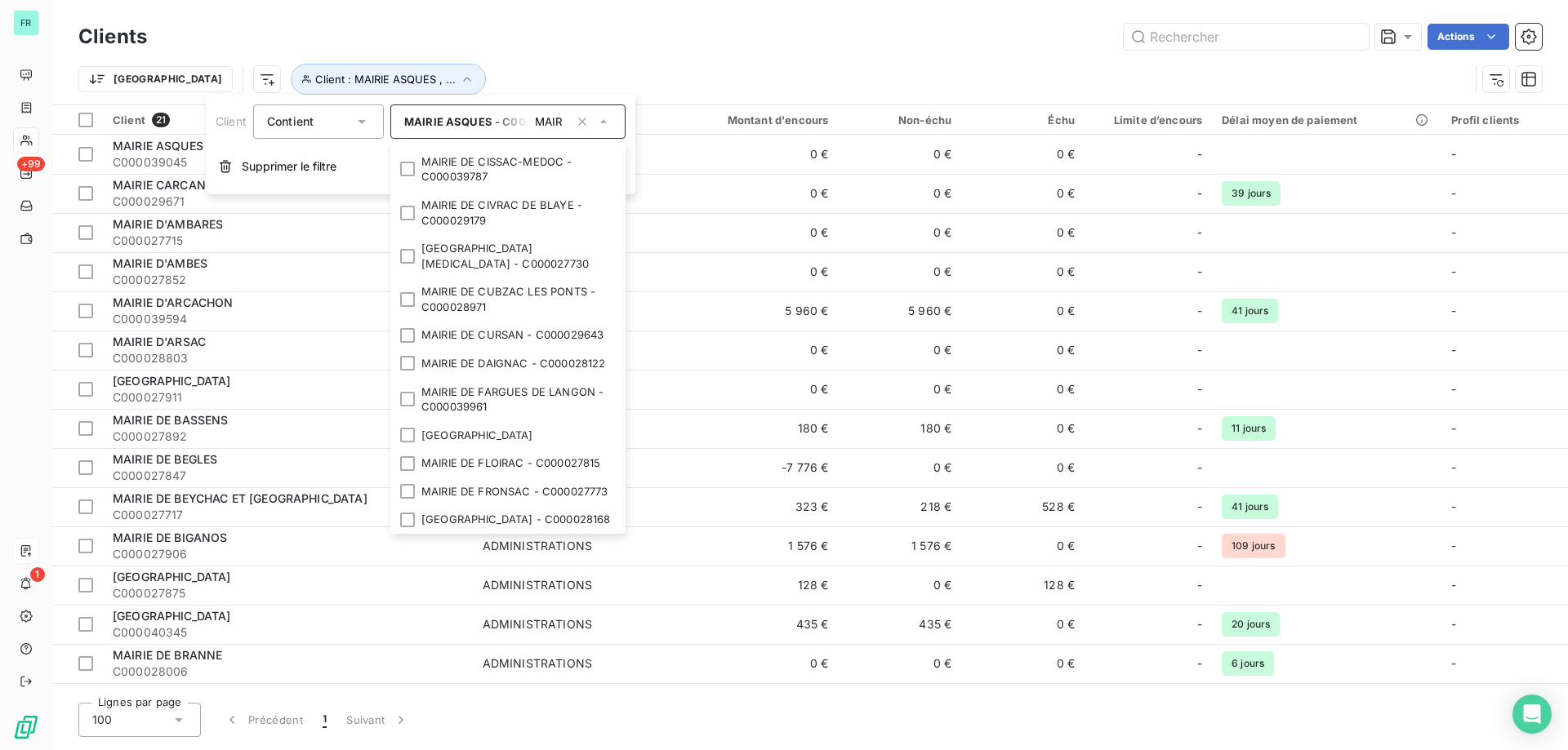
click at [403, 113] on div at bounding box center [407, 105] width 15 height 15
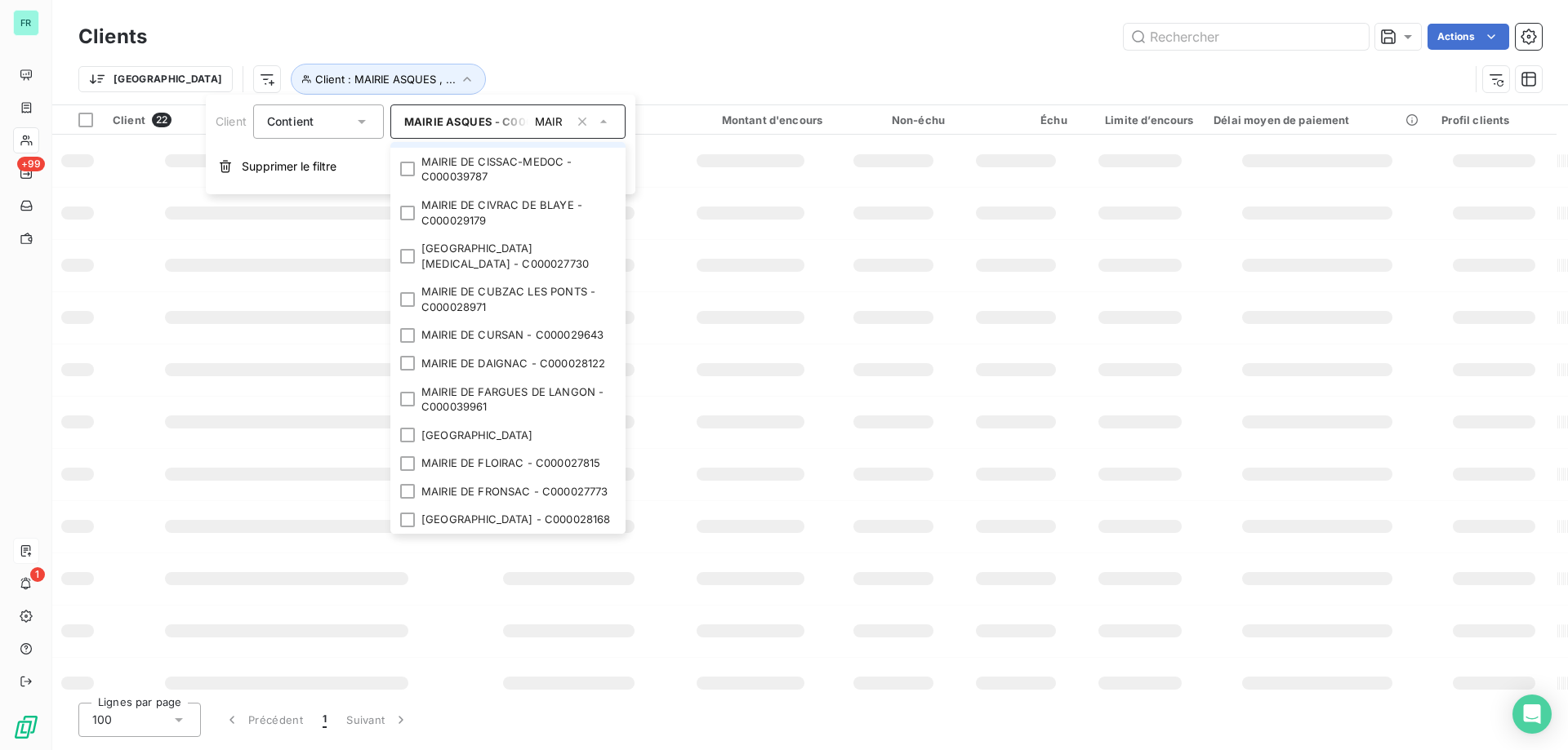
click at [405, 140] on div at bounding box center [407, 132] width 15 height 15
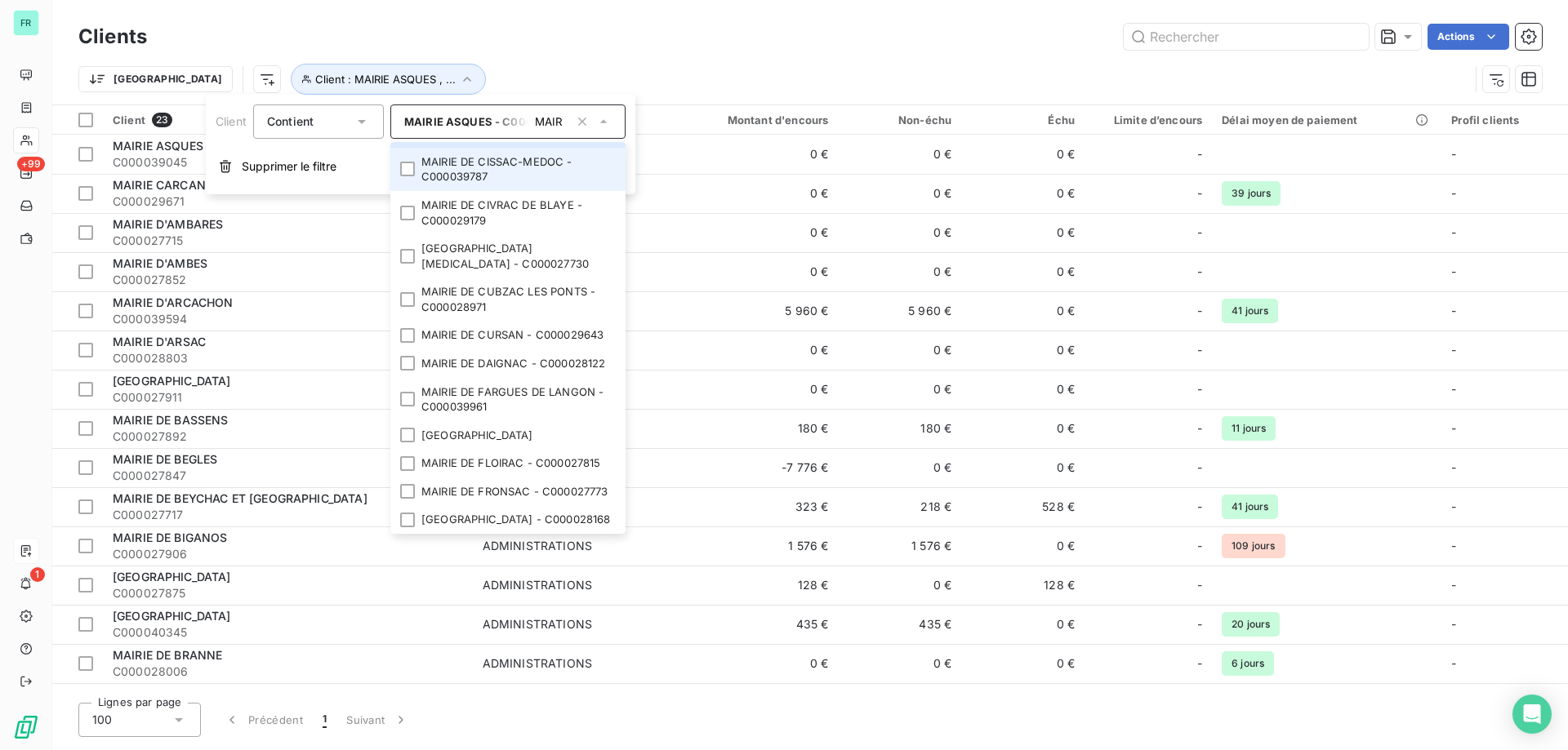
click at [401, 191] on li "MAIRIE DE CISSAC-MEDOC - C000039787" at bounding box center [508, 169] width 236 height 43
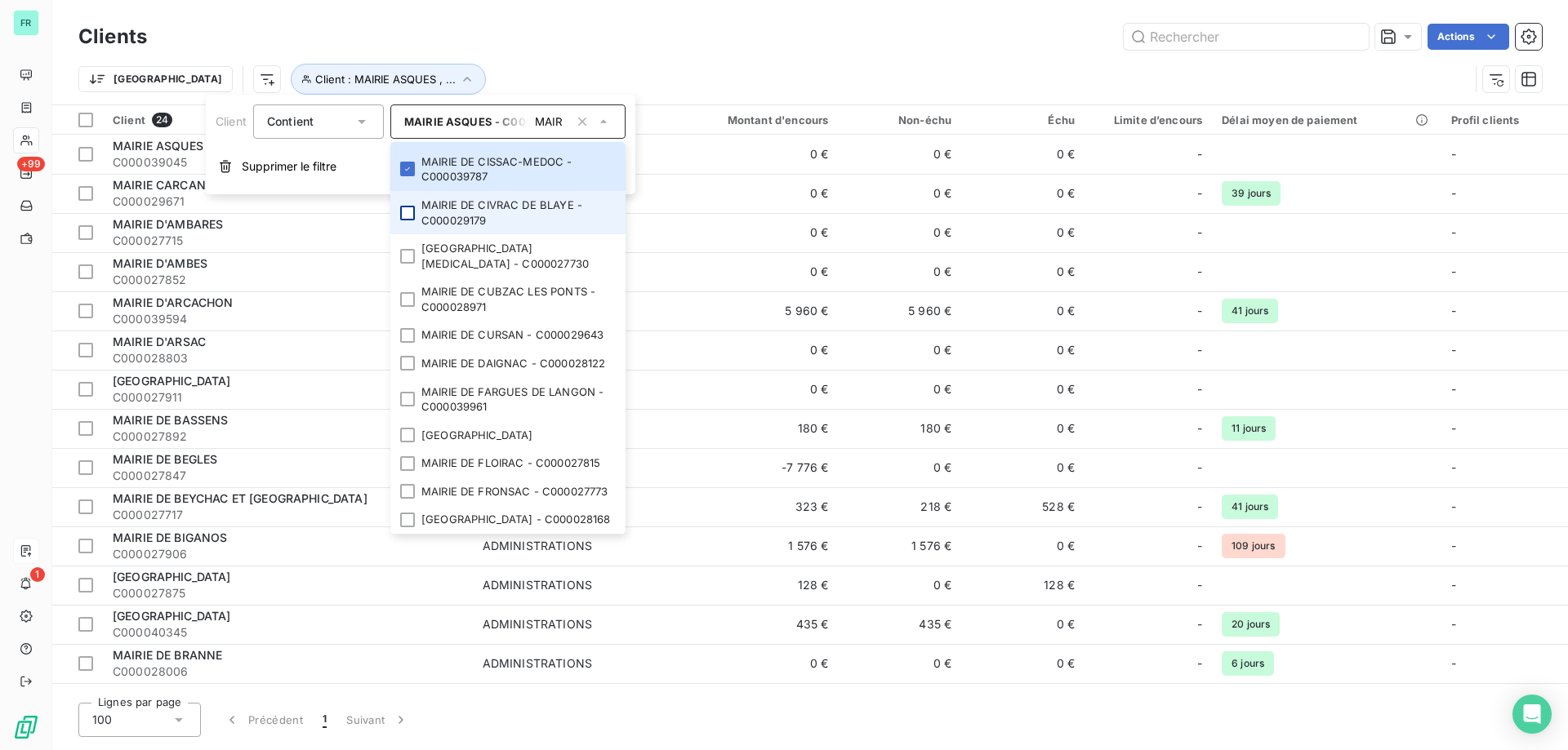
click at [408, 221] on div at bounding box center [407, 212] width 15 height 15
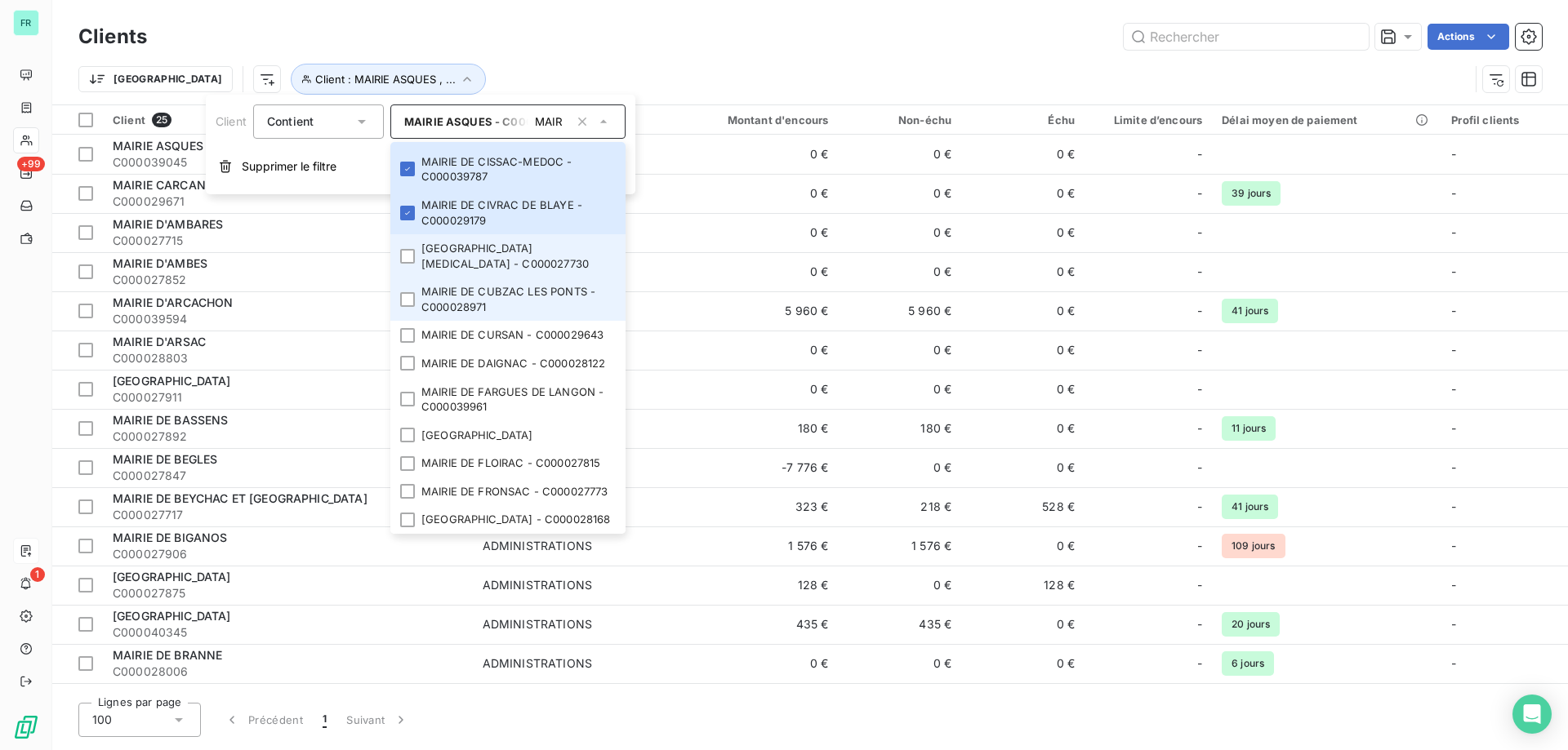
drag, startPoint x: 412, startPoint y: 342, endPoint x: 409, endPoint y: 362, distance: 20.2
click at [410, 264] on div at bounding box center [407, 256] width 15 height 15
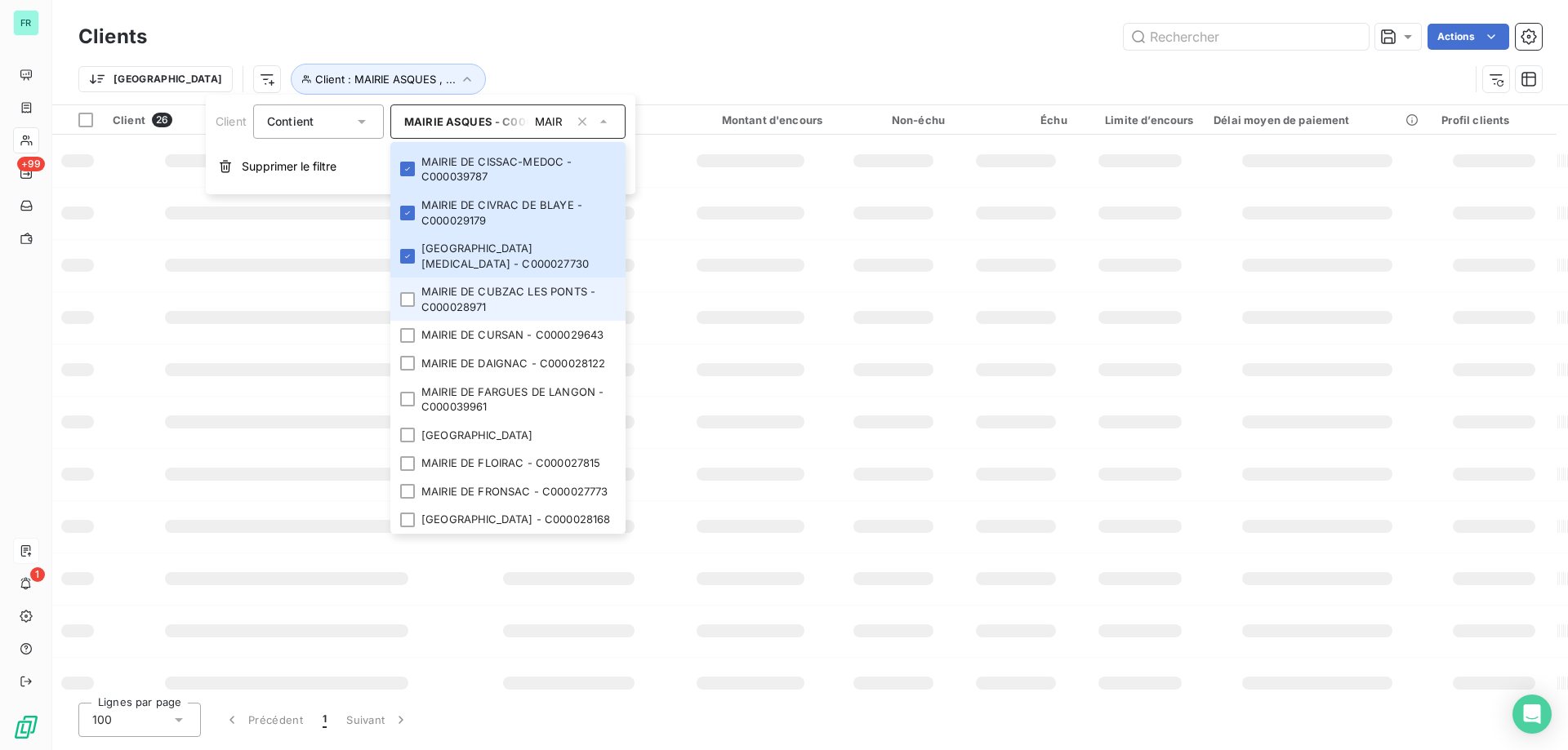
click at [409, 307] on div at bounding box center [407, 299] width 15 height 15
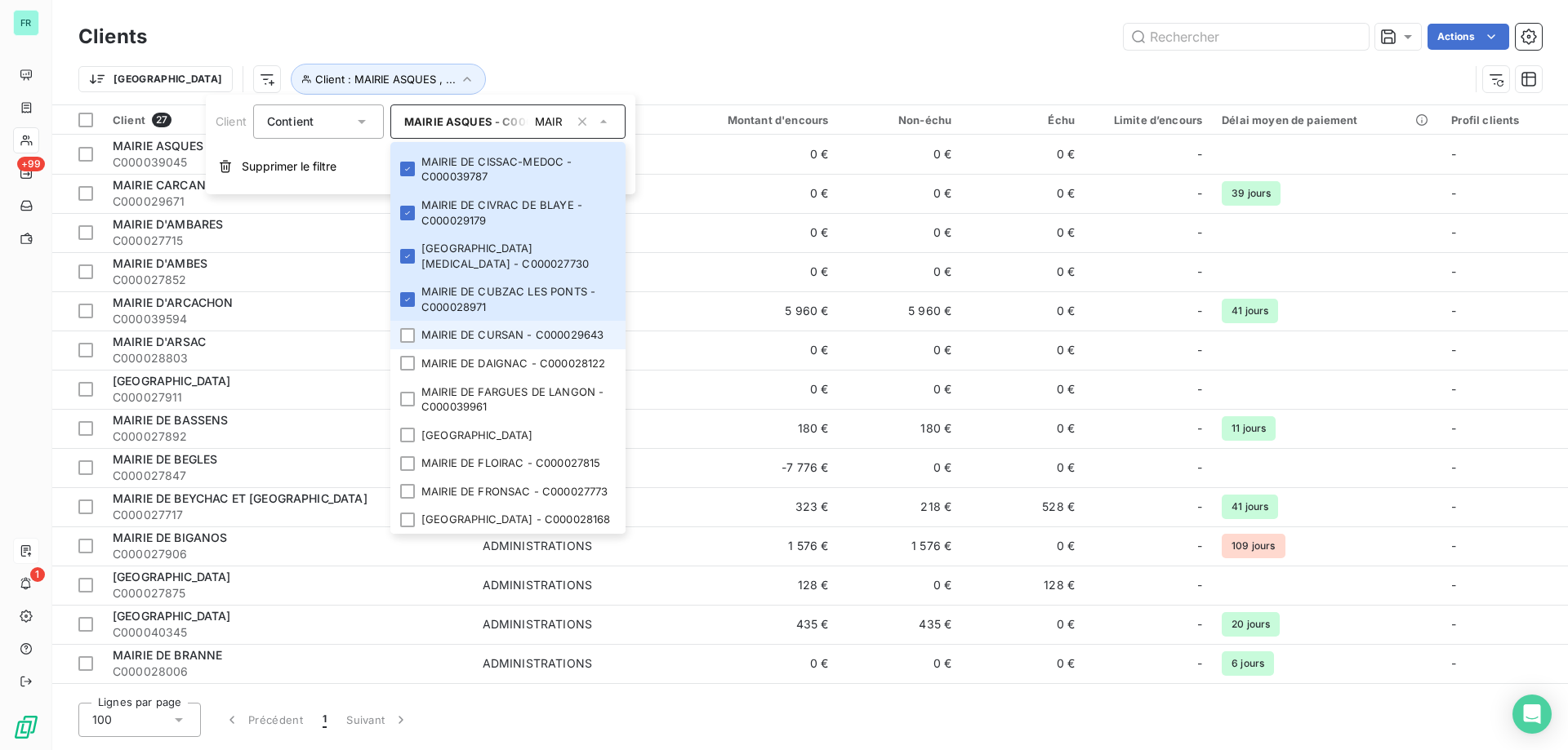
click at [407, 350] on li "MAIRIE DE CURSAN - C000029643" at bounding box center [508, 334] width 236 height 28
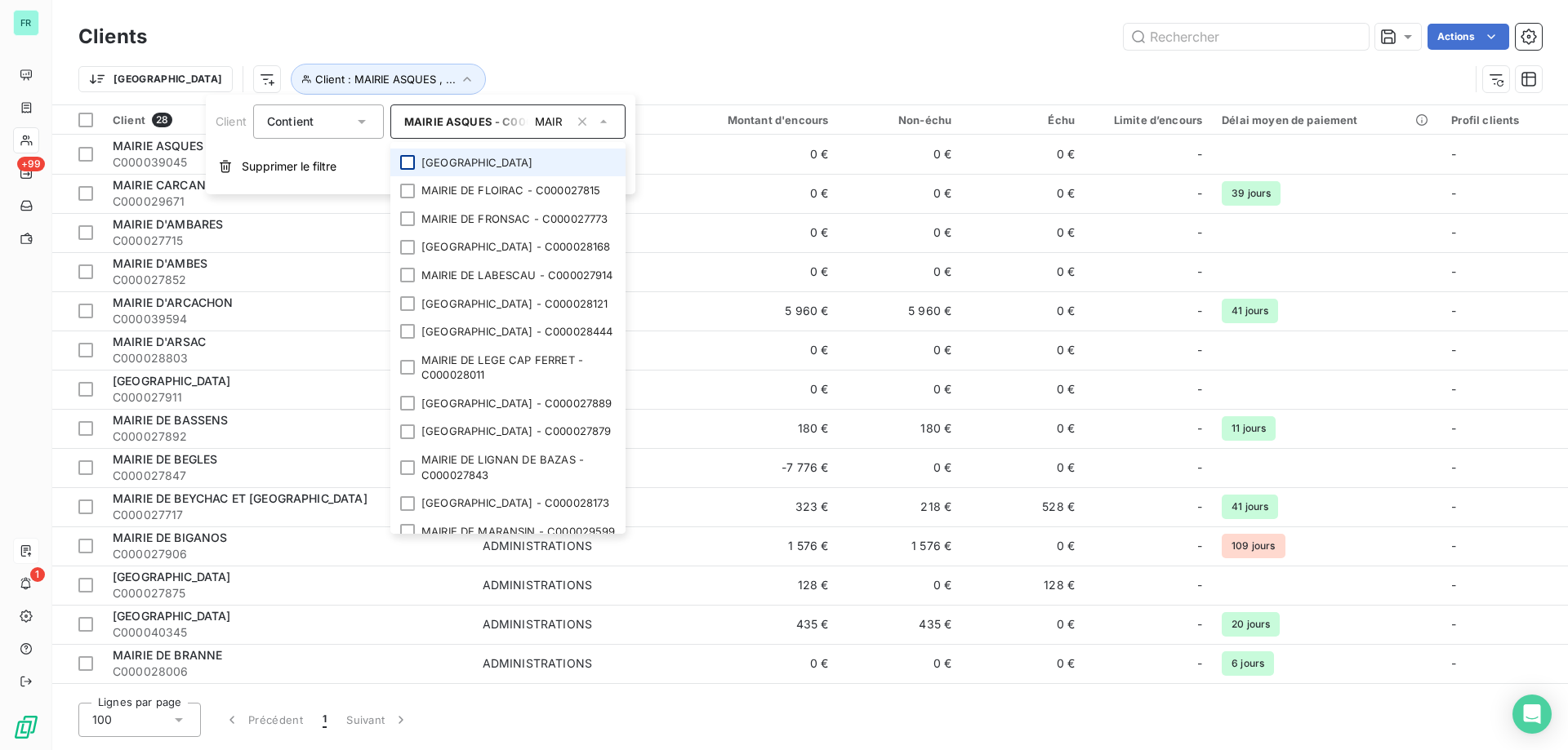
scroll to position [979, 0]
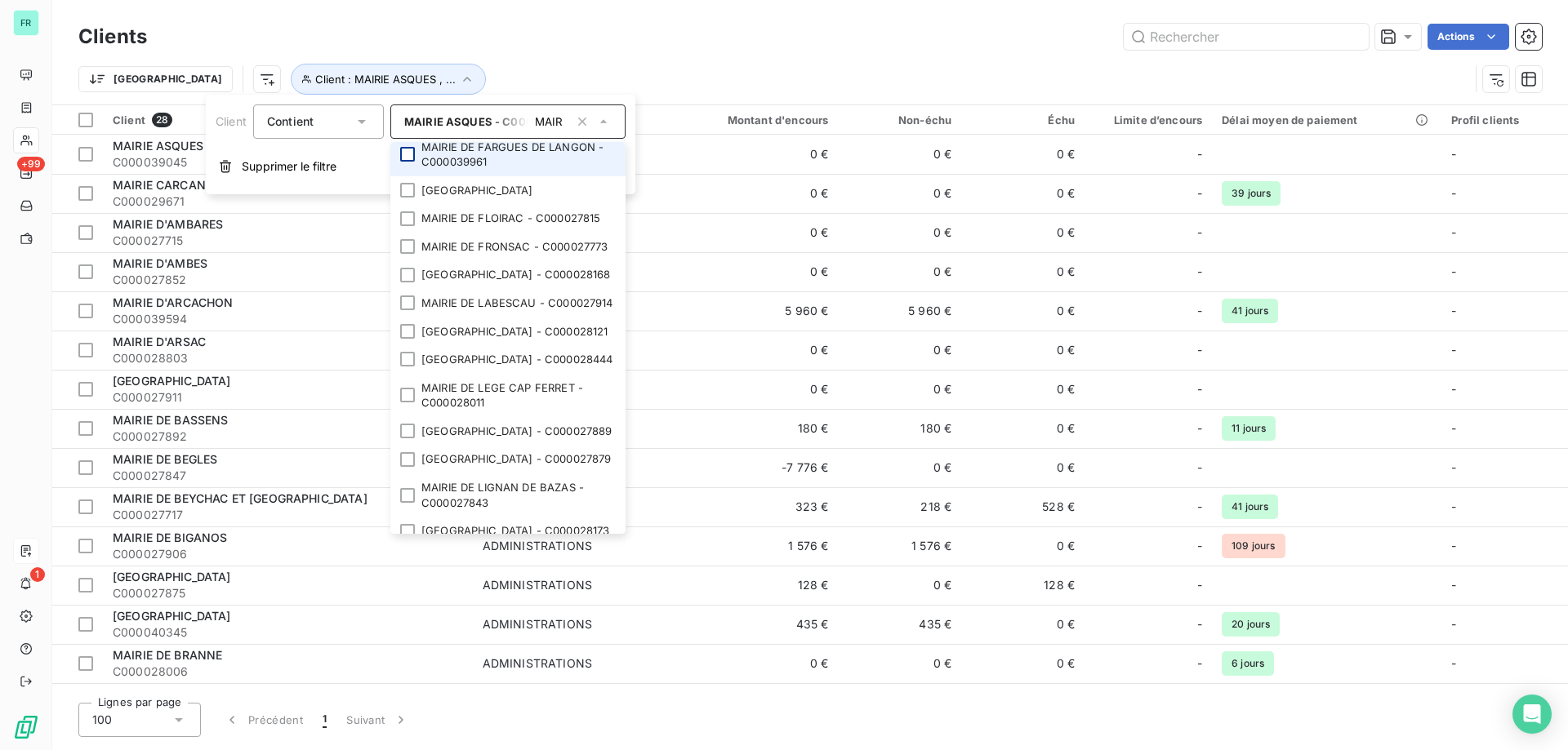
drag, startPoint x: 404, startPoint y: 225, endPoint x: 411, endPoint y: 258, distance: 33.7
click at [404, 133] on li "MAIRIE DE DAIGNAC - C000028122" at bounding box center [508, 119] width 236 height 28
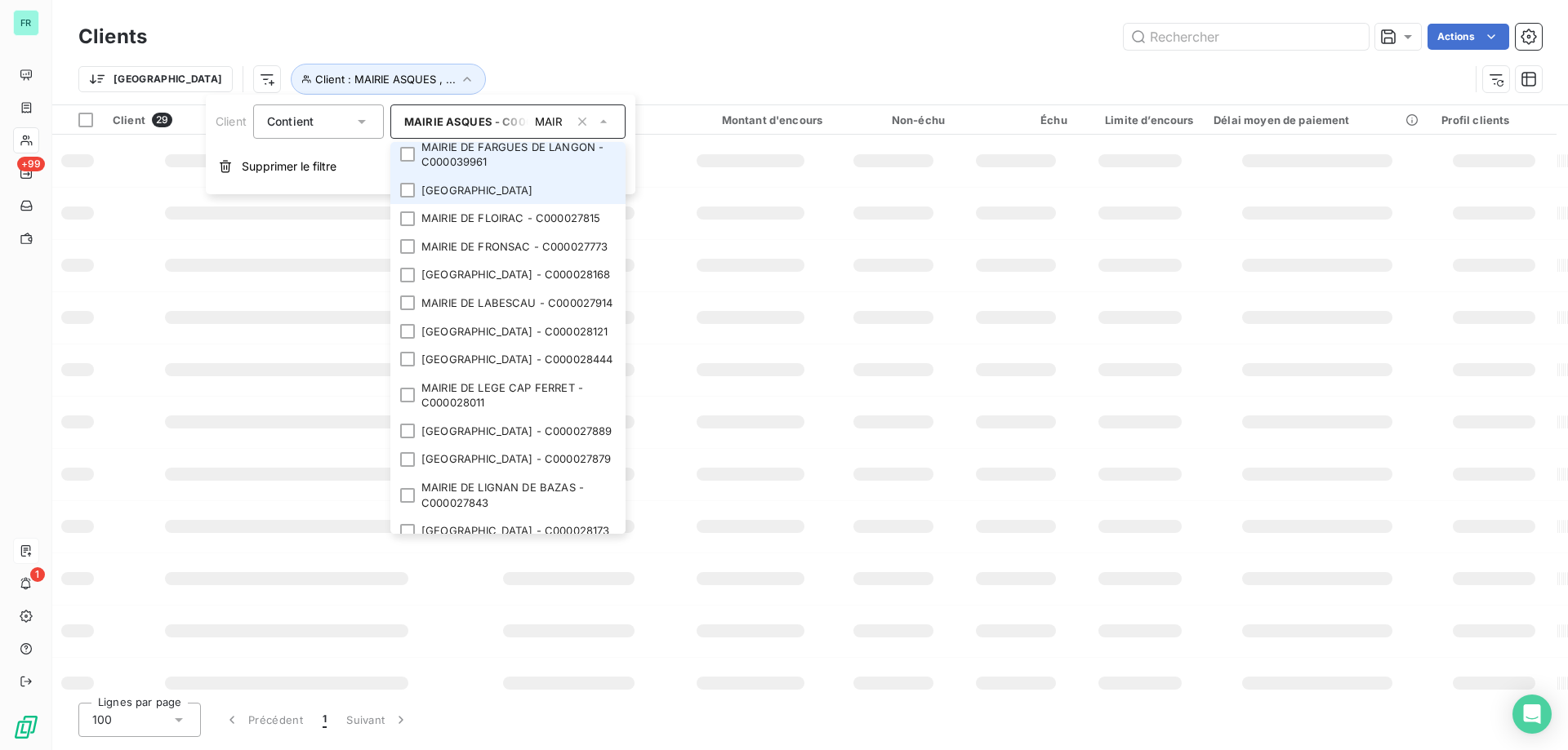
drag, startPoint x: 411, startPoint y: 258, endPoint x: 408, endPoint y: 290, distance: 32.1
click at [411, 162] on div at bounding box center [407, 154] width 15 height 15
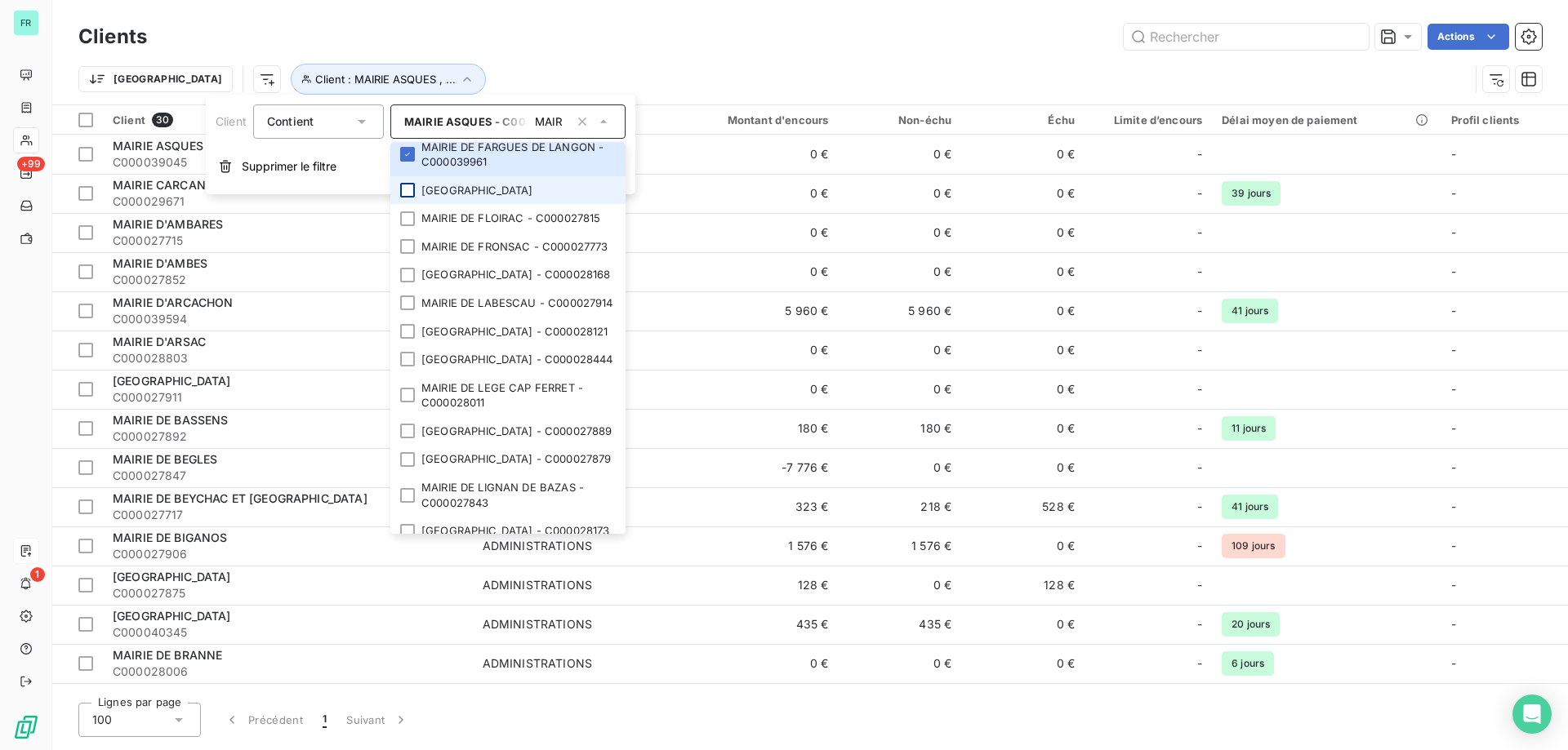
click at [407, 198] on div at bounding box center [407, 190] width 15 height 15
click at [407, 226] on div at bounding box center [407, 218] width 15 height 15
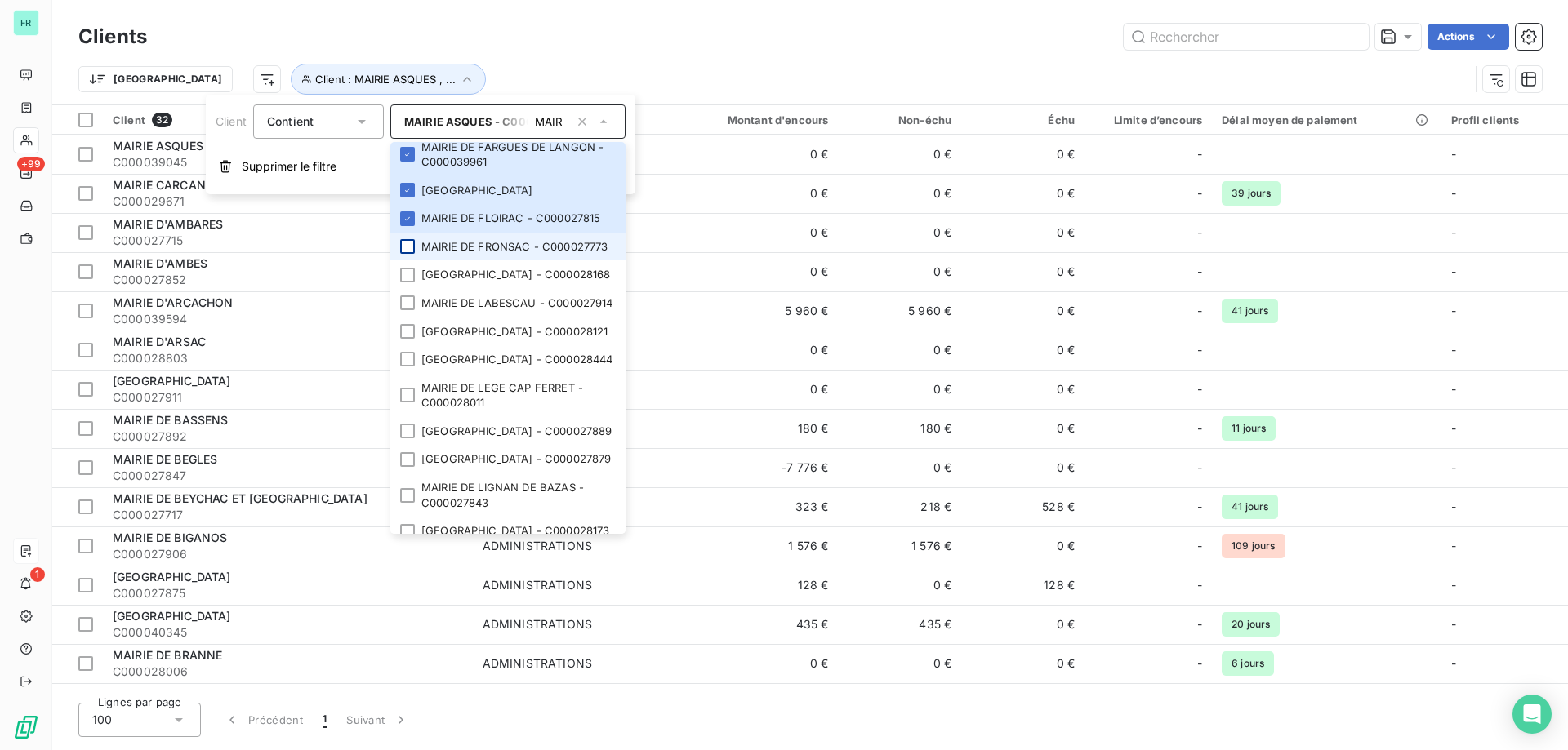
click at [407, 253] on div at bounding box center [407, 246] width 15 height 15
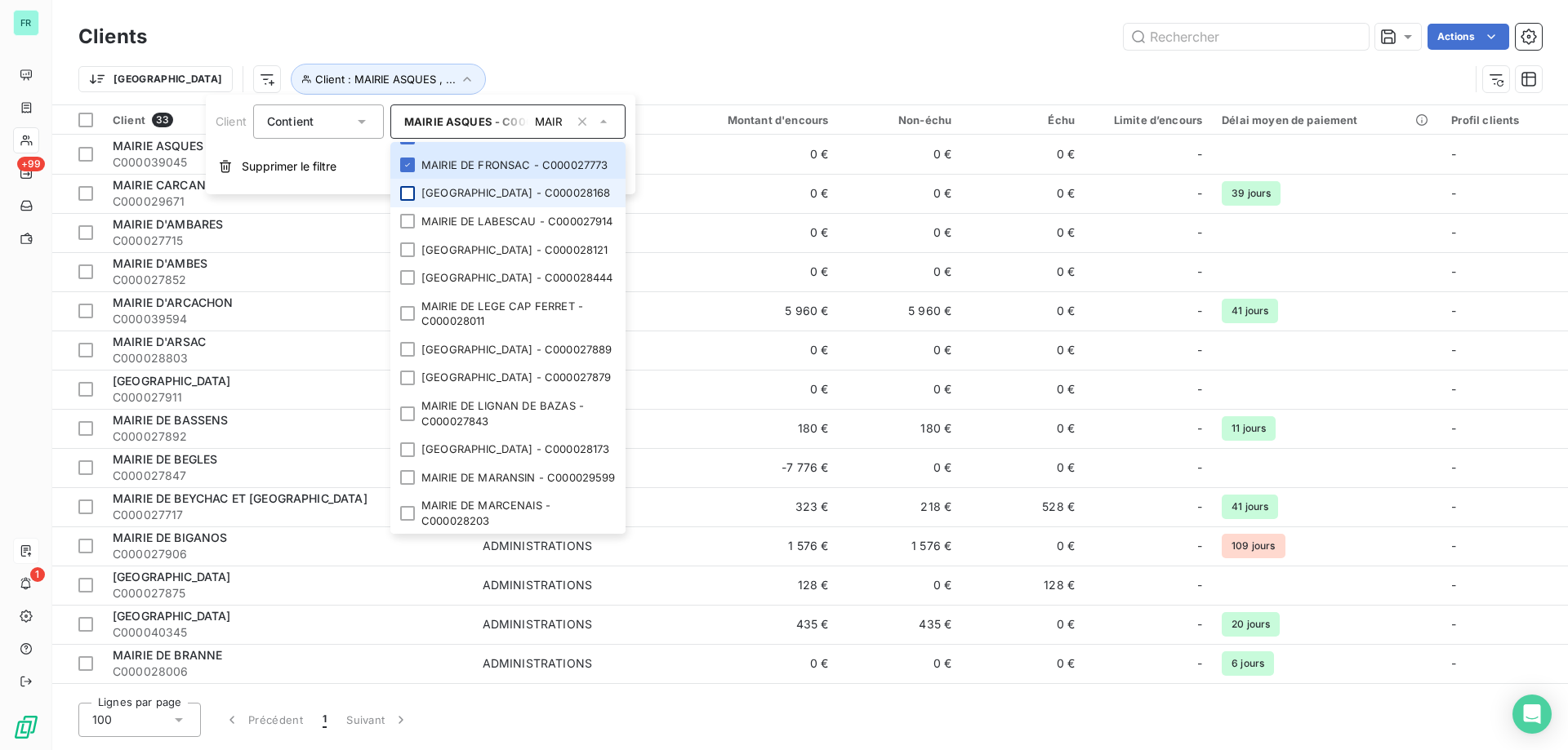
click at [414, 201] on div at bounding box center [407, 193] width 15 height 15
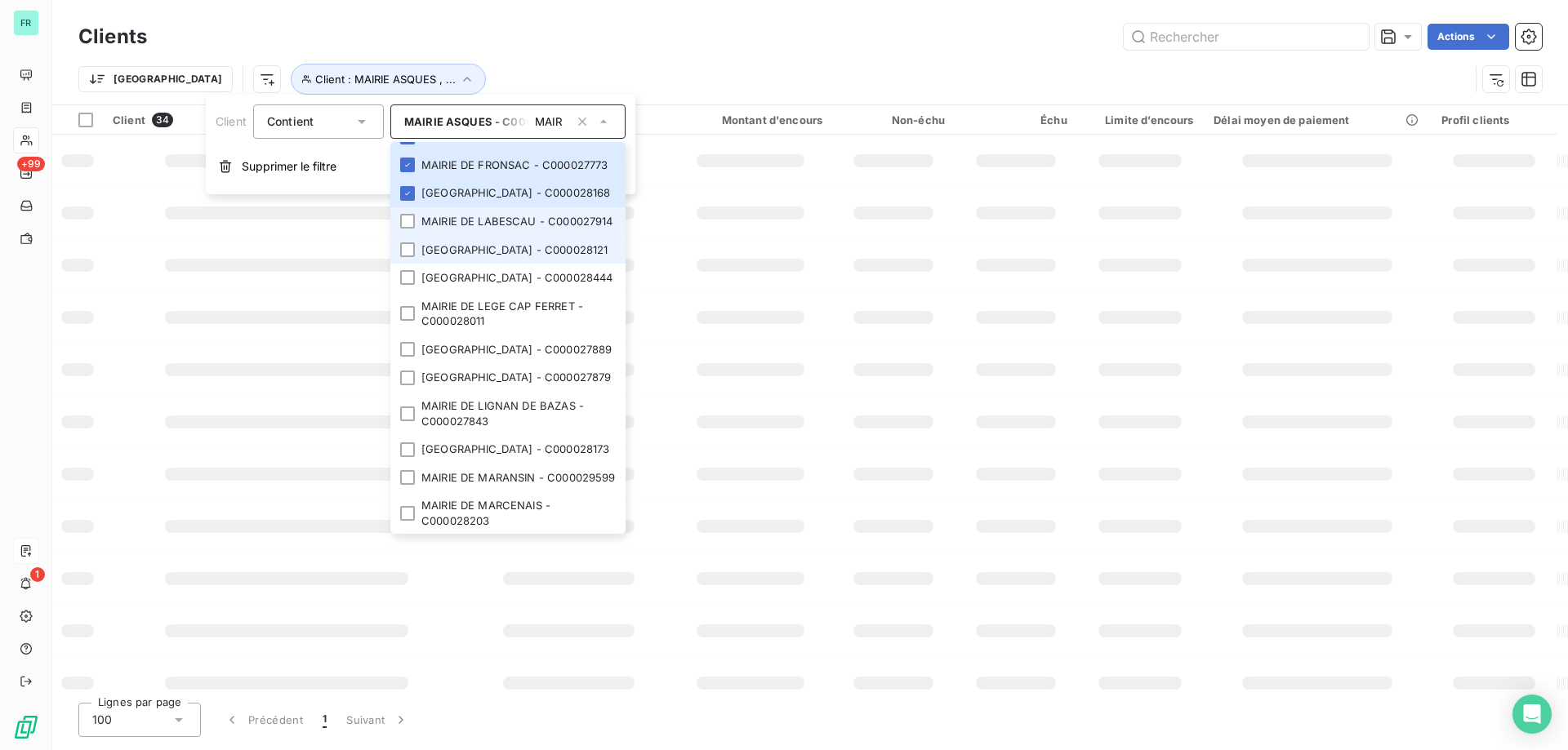
drag, startPoint x: 405, startPoint y: 386, endPoint x: 407, endPoint y: 404, distance: 18.1
click at [405, 236] on li "MAIRIE DE LABESCAU - C000027914" at bounding box center [508, 221] width 236 height 28
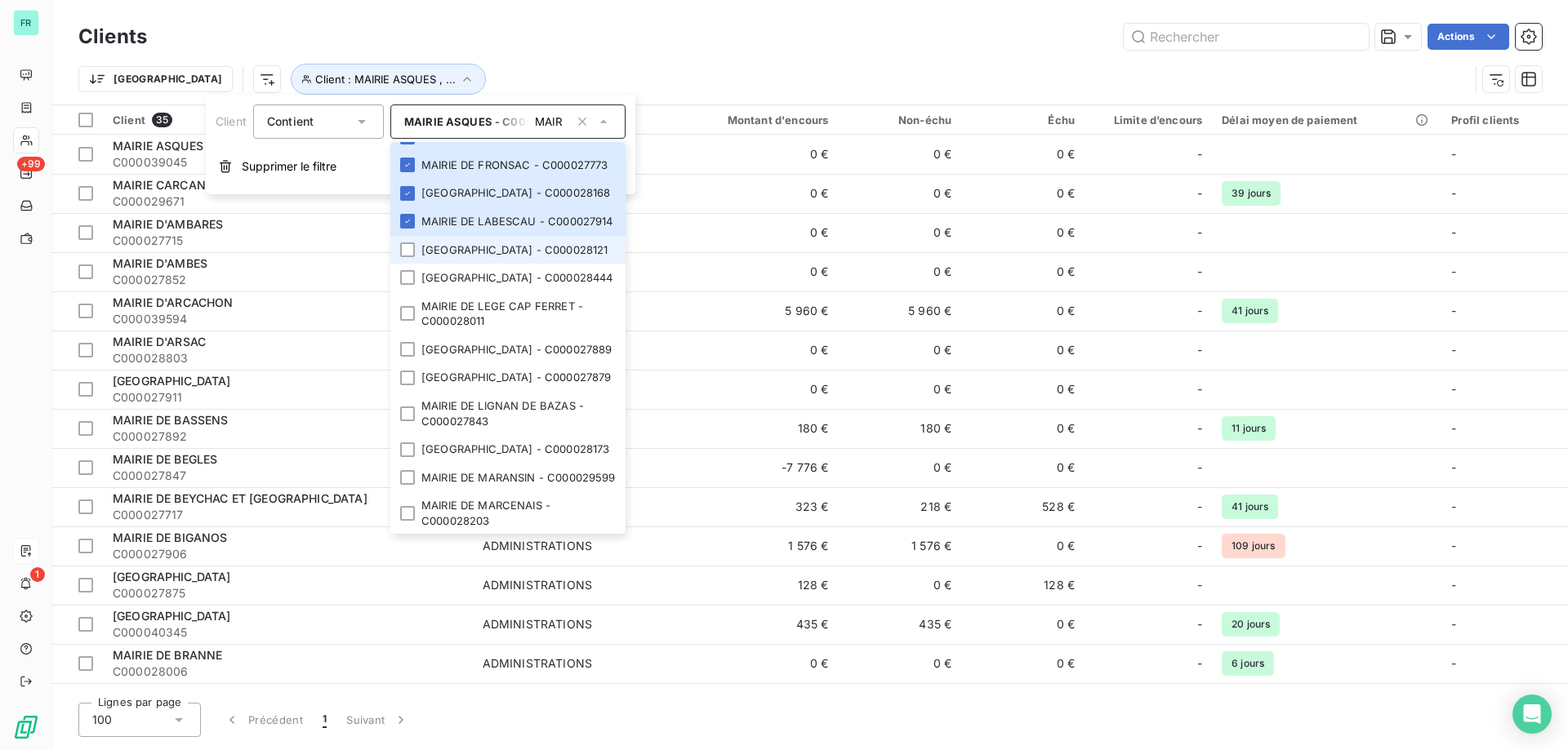
click at [408, 265] on li "MAIRIE DE LAGORCE - C000028121" at bounding box center [508, 250] width 236 height 28
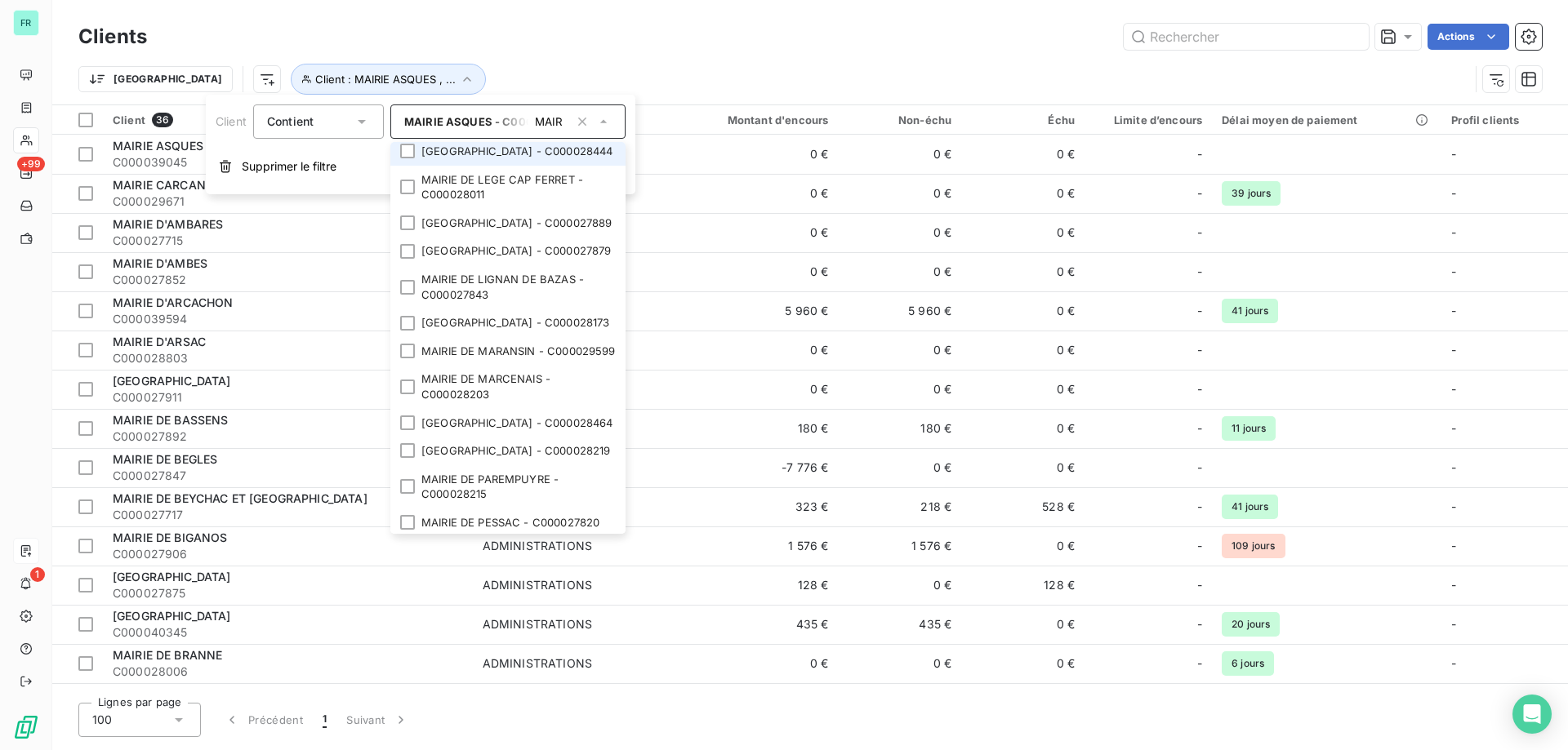
scroll to position [1224, 0]
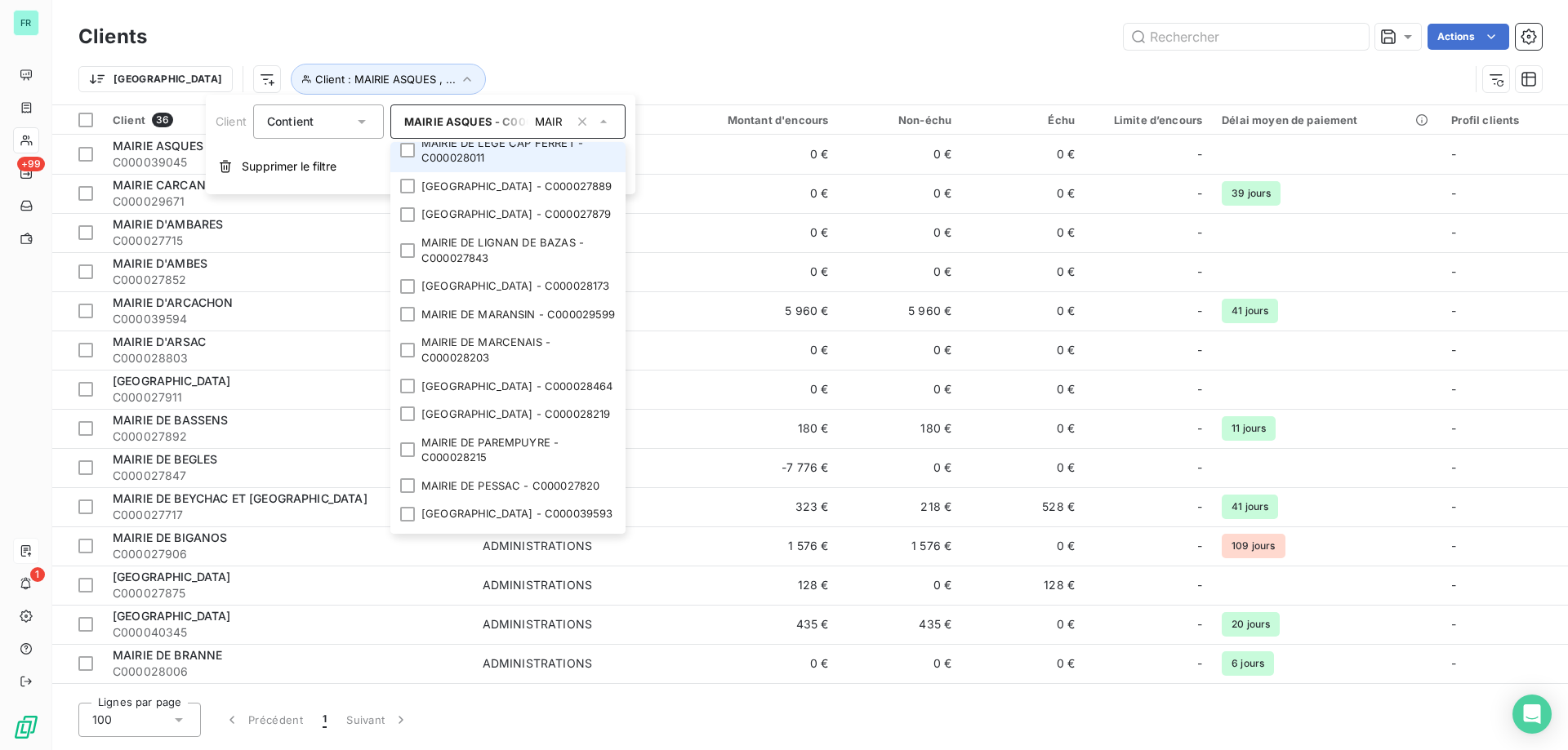
drag, startPoint x: 409, startPoint y: 302, endPoint x: 418, endPoint y: 347, distance: 45.9
click at [409, 122] on div at bounding box center [407, 113] width 15 height 15
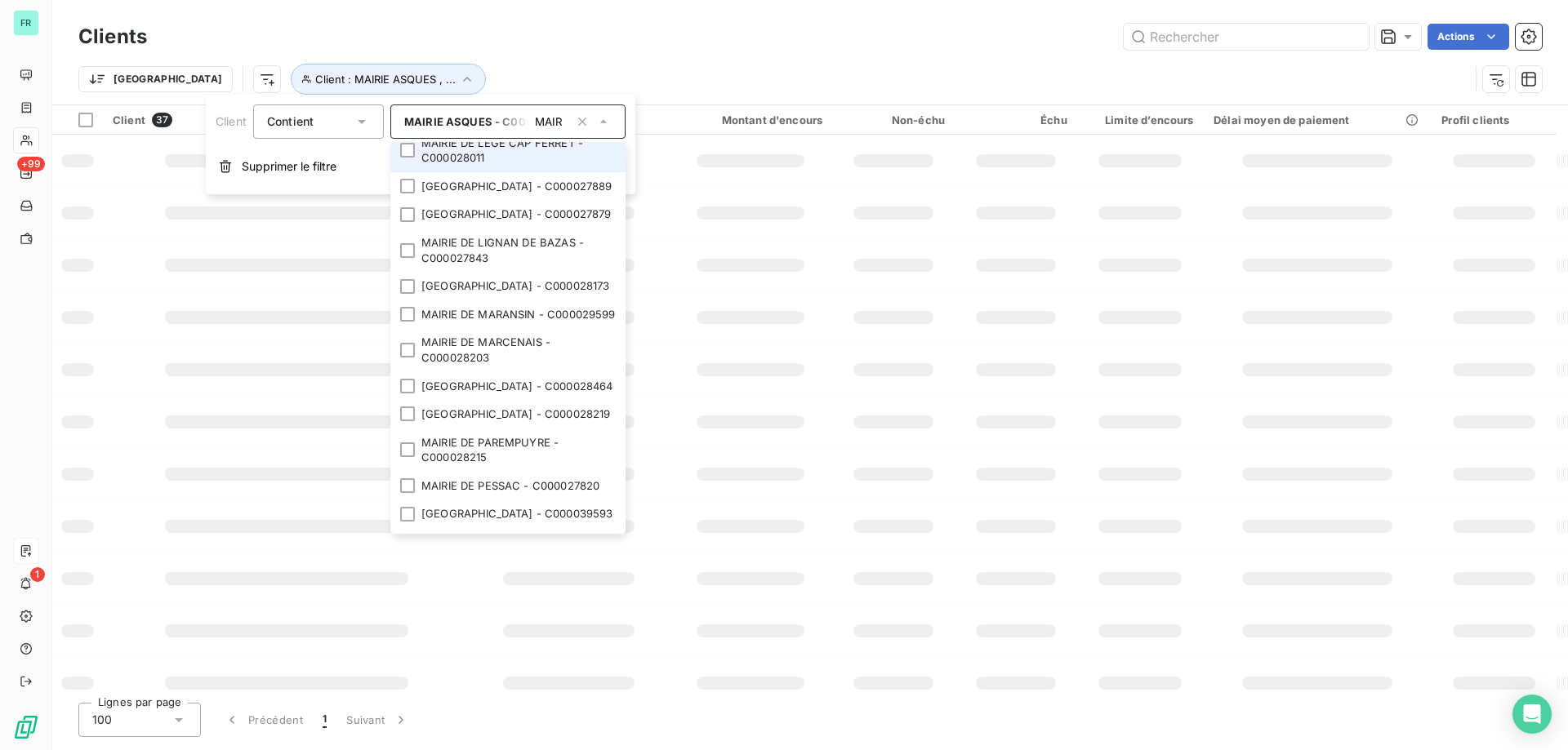
click at [418, 172] on li "MAIRIE DE LEGE CAP FERRET - C000028011" at bounding box center [508, 150] width 236 height 43
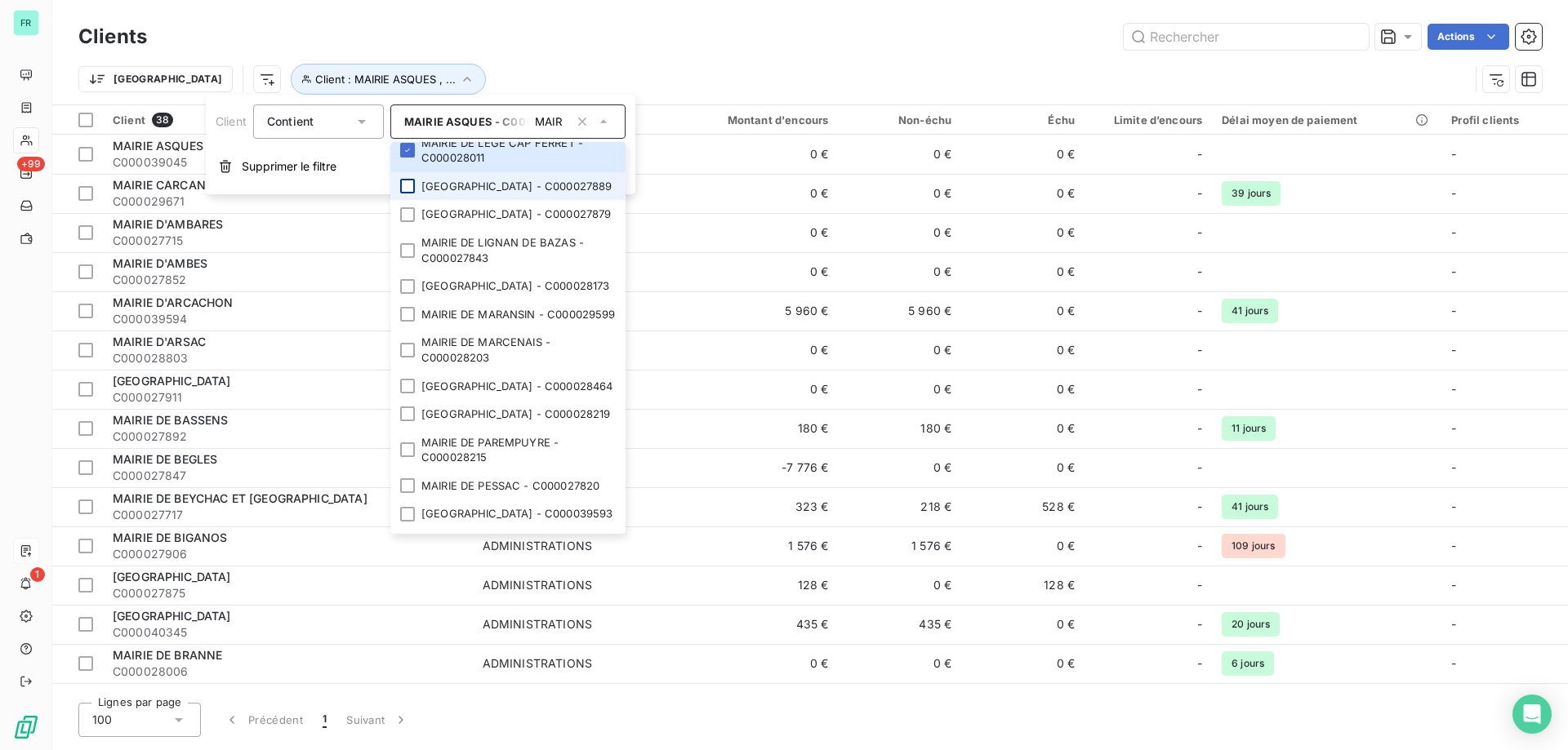
click at [408, 193] on div at bounding box center [407, 186] width 15 height 15
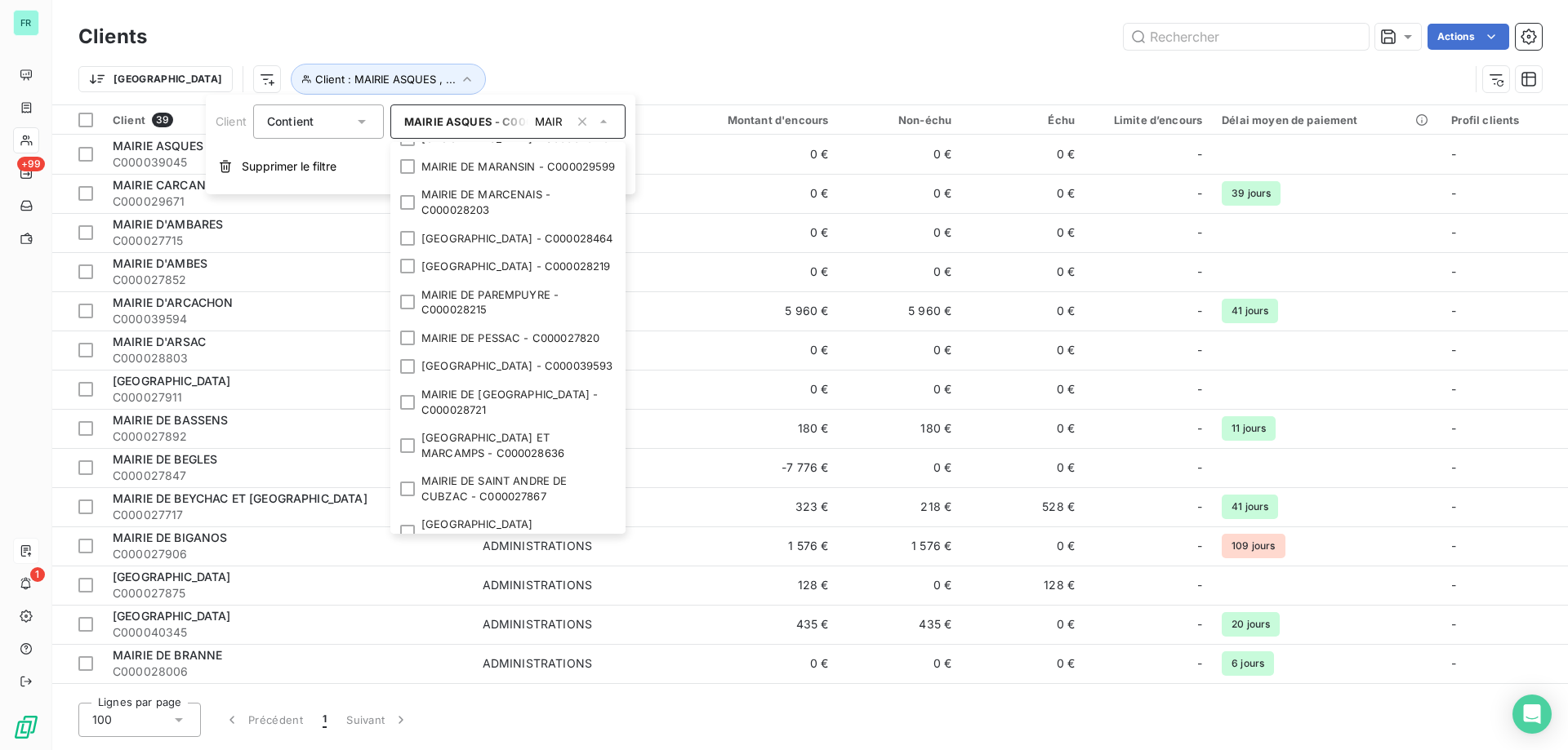
scroll to position [1387, 0]
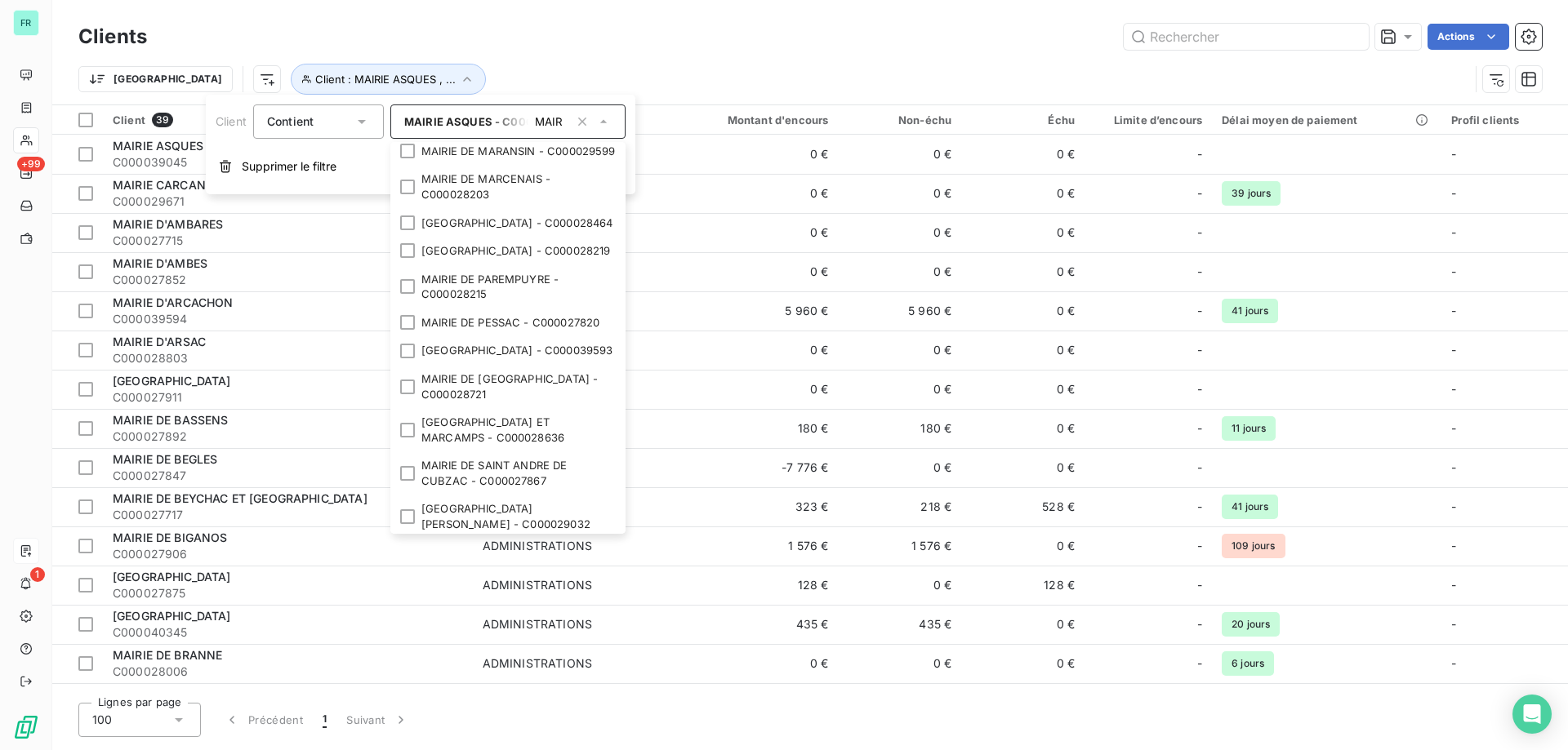
click at [403, 58] on div at bounding box center [407, 51] width 15 height 15
drag, startPoint x: 404, startPoint y: 305, endPoint x: 401, endPoint y: 349, distance: 44.1
click at [405, 108] on li "MAIRIE DE LIGNAN DE BAZAS - C000027843" at bounding box center [508, 87] width 236 height 43
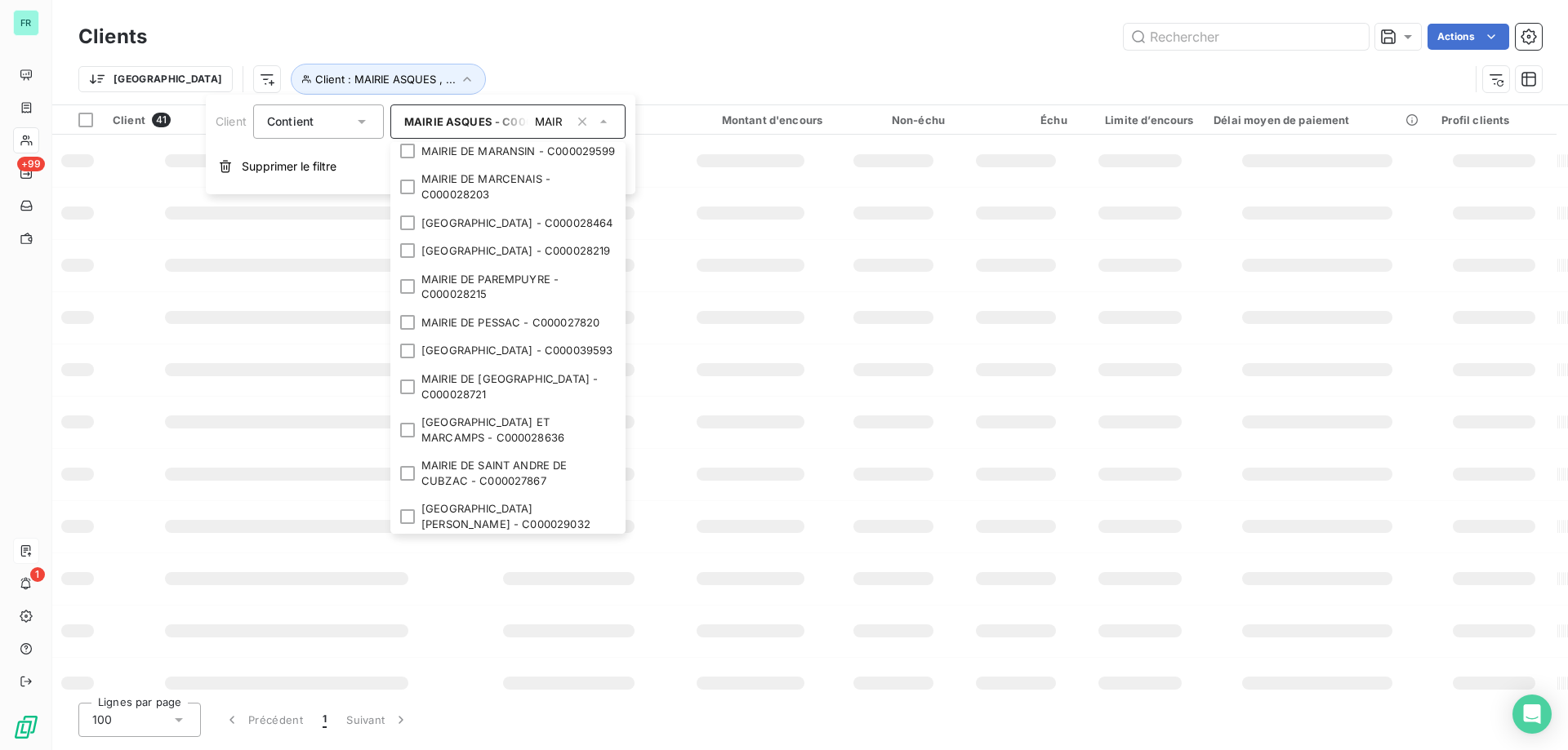
drag, startPoint x: 401, startPoint y: 363, endPoint x: 413, endPoint y: 324, distance: 40.8
click at [401, 131] on div at bounding box center [407, 123] width 15 height 15
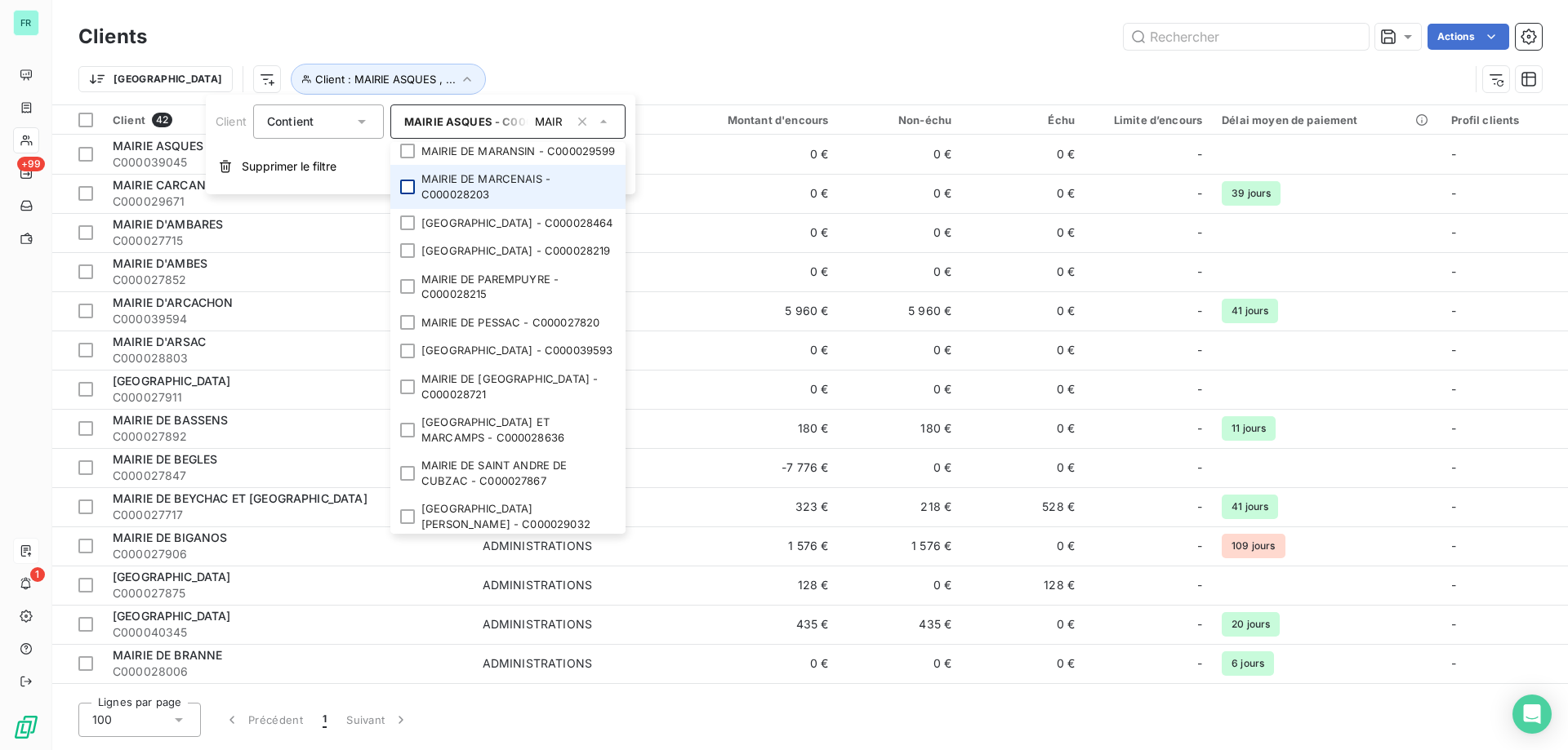
scroll to position [1551, 0]
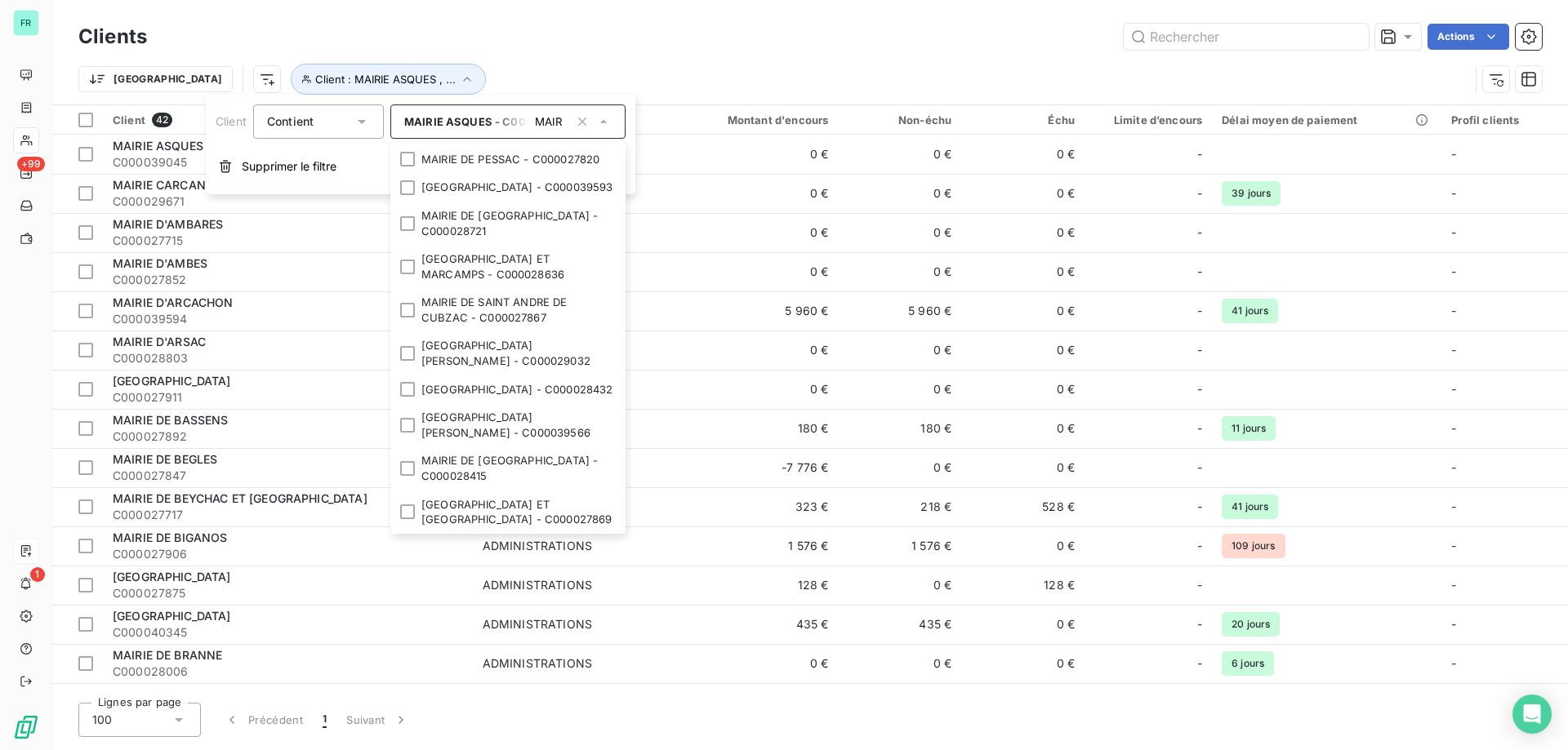
drag, startPoint x: 411, startPoint y: 243, endPoint x: 407, endPoint y: 293, distance: 50.2
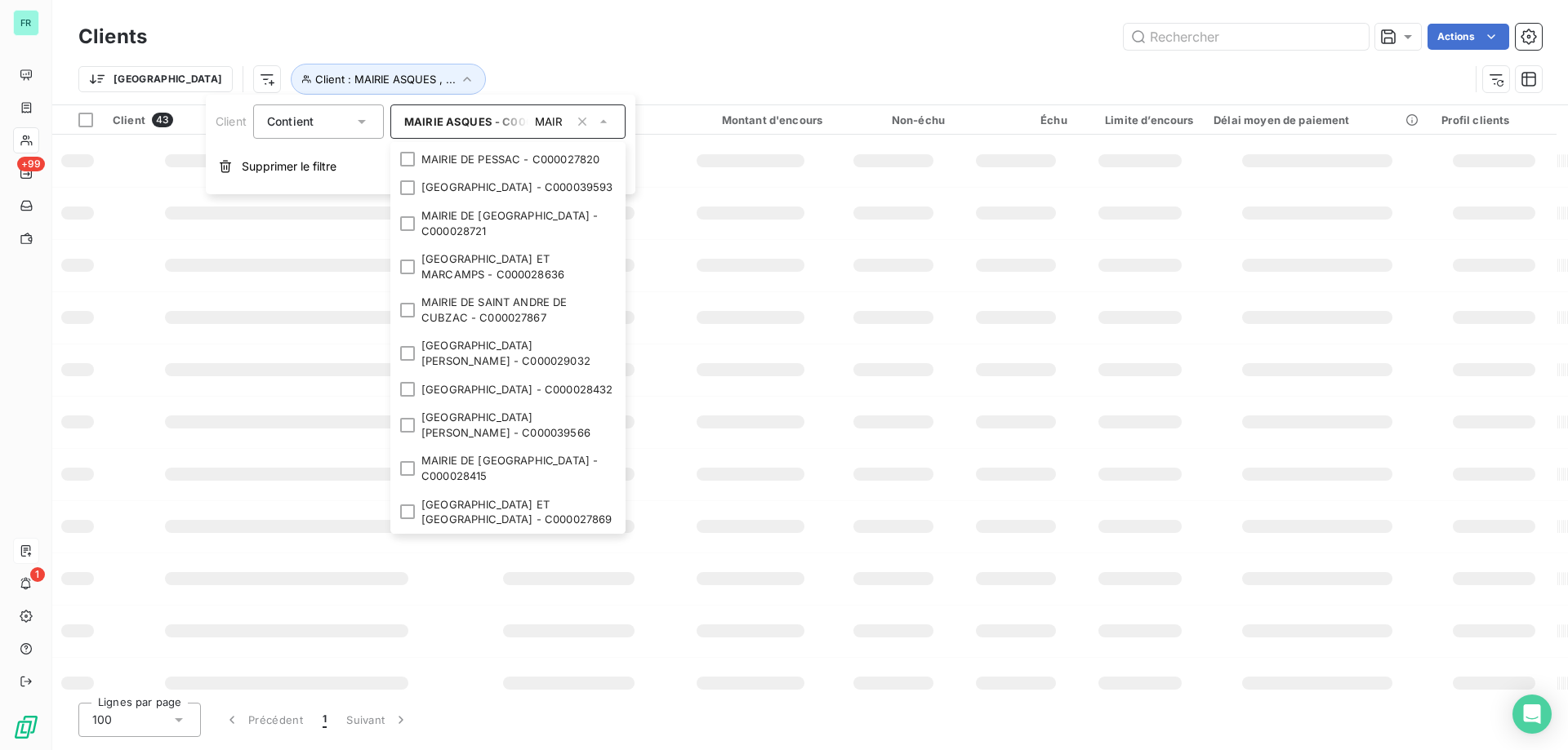
click at [407, 45] on li "MAIRIE DE MARCENAIS - C000028203" at bounding box center [508, 23] width 236 height 43
drag, startPoint x: 408, startPoint y: 326, endPoint x: 409, endPoint y: 380, distance: 54.0
click at [409, 74] on li "MAIRIE DE MAZERES - C000028464" at bounding box center [508, 59] width 236 height 28
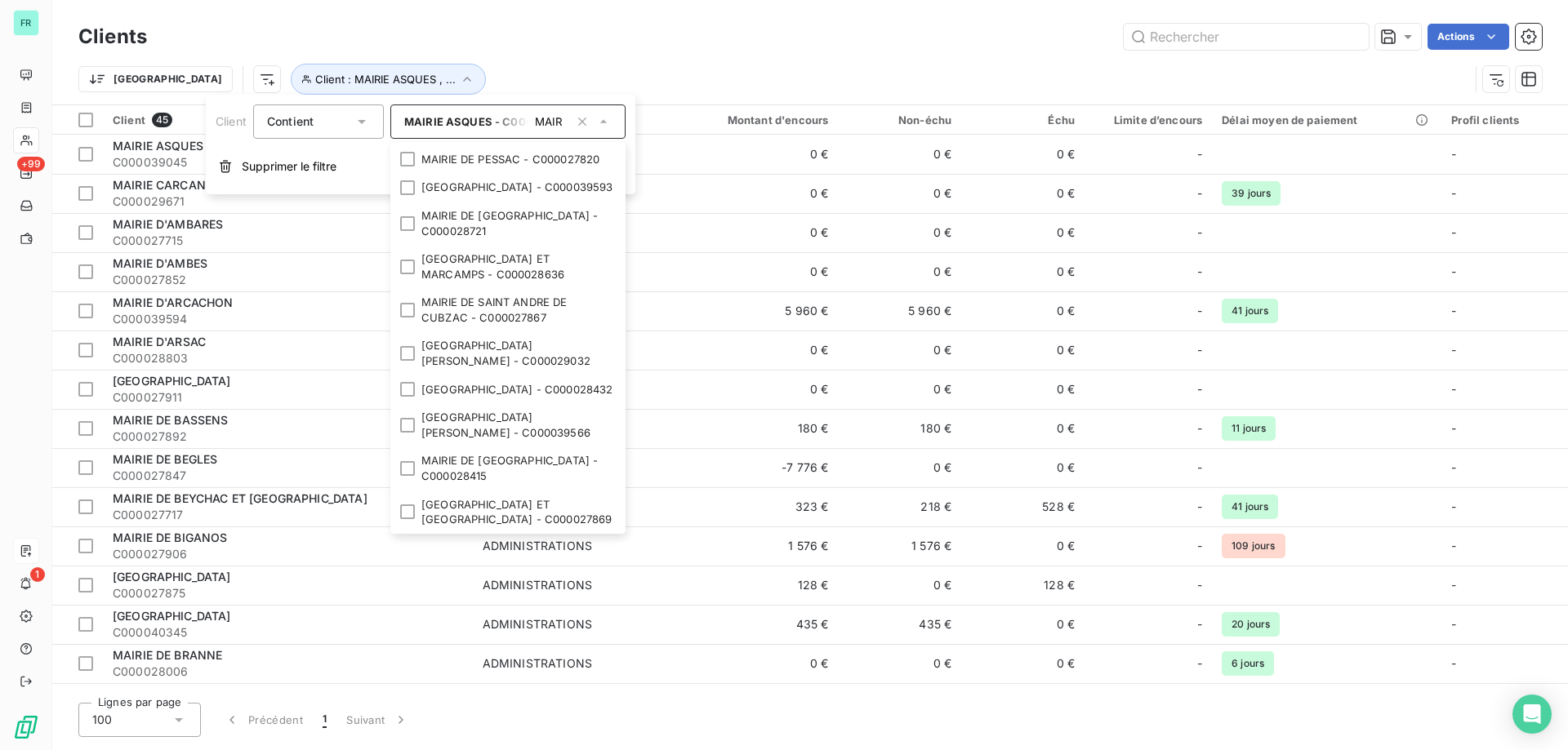
click at [404, 95] on div at bounding box center [407, 87] width 15 height 15
click at [401, 131] on div at bounding box center [407, 123] width 15 height 15
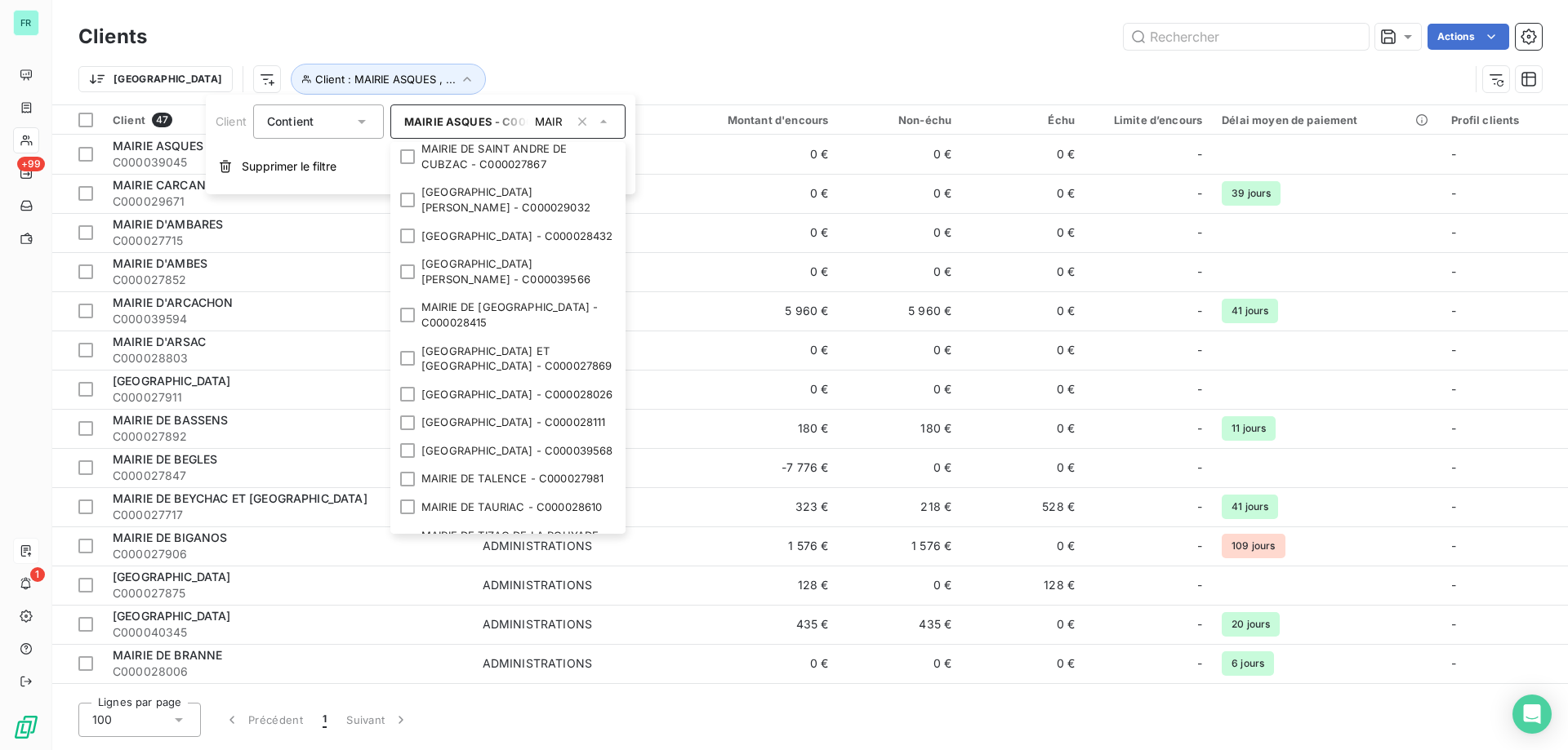
scroll to position [1714, 0]
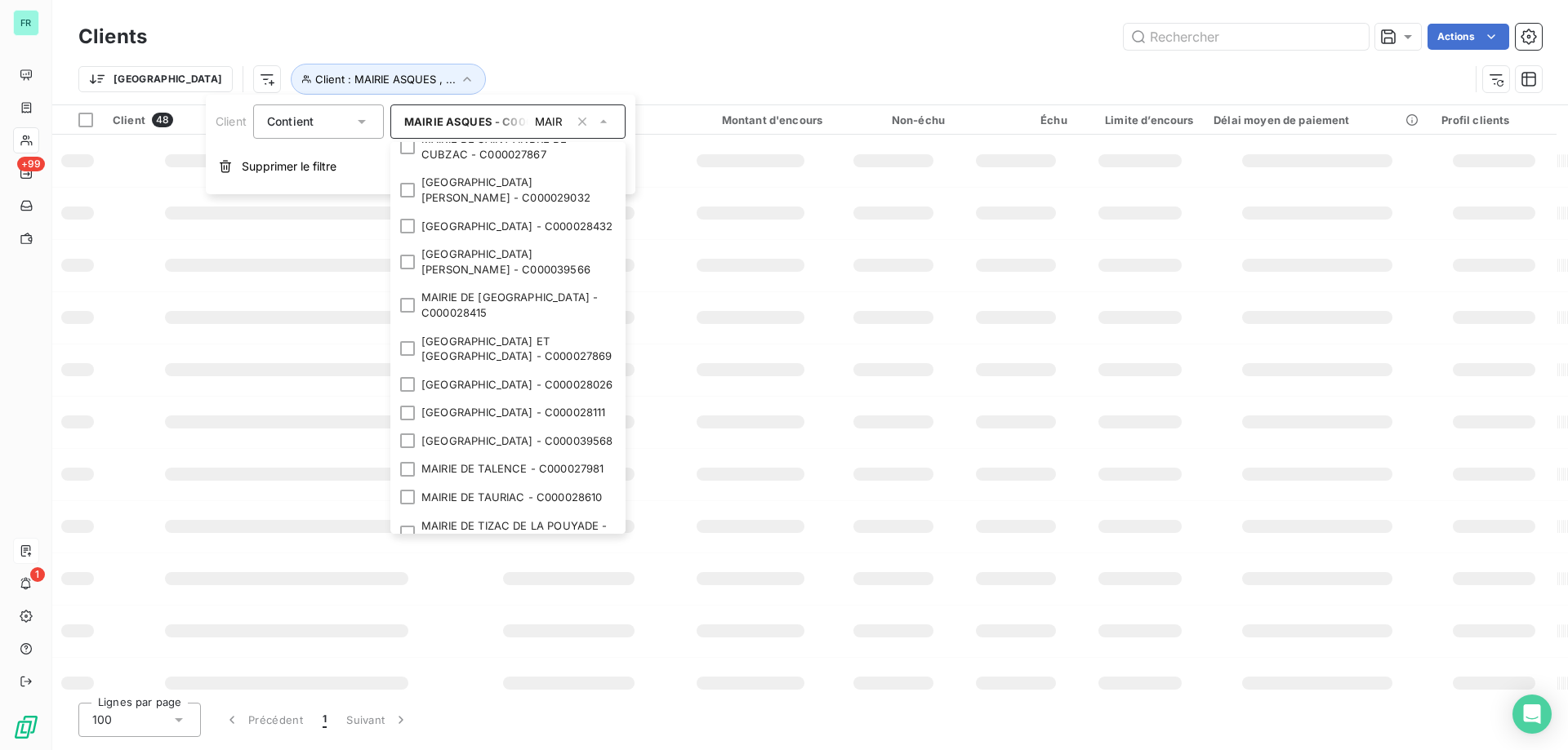
click at [416, 82] on li "MAIRIE DE PONTENX LES FORGES - C000028721" at bounding box center [508, 60] width 236 height 43
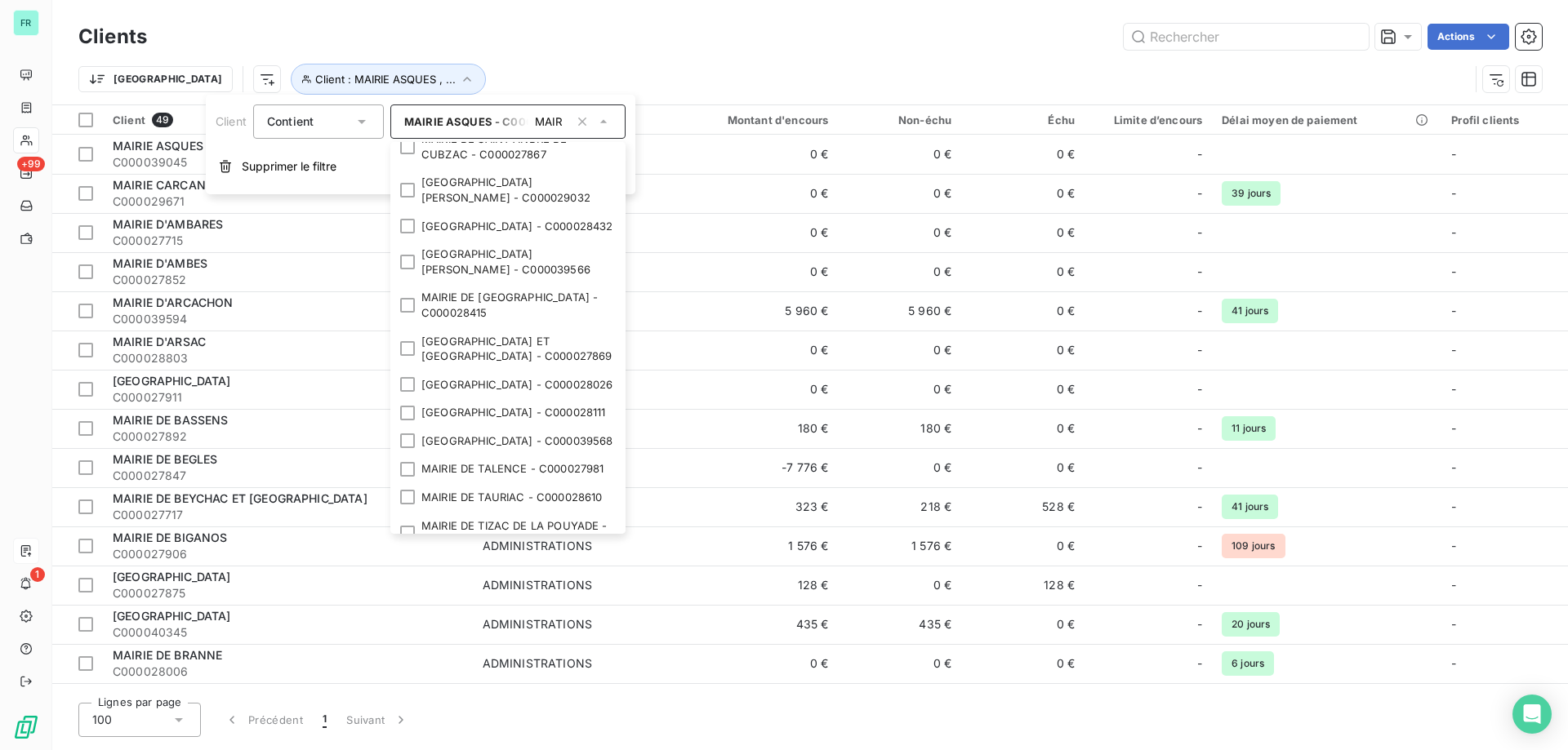
click at [403, 32] on div at bounding box center [407, 24] width 15 height 15
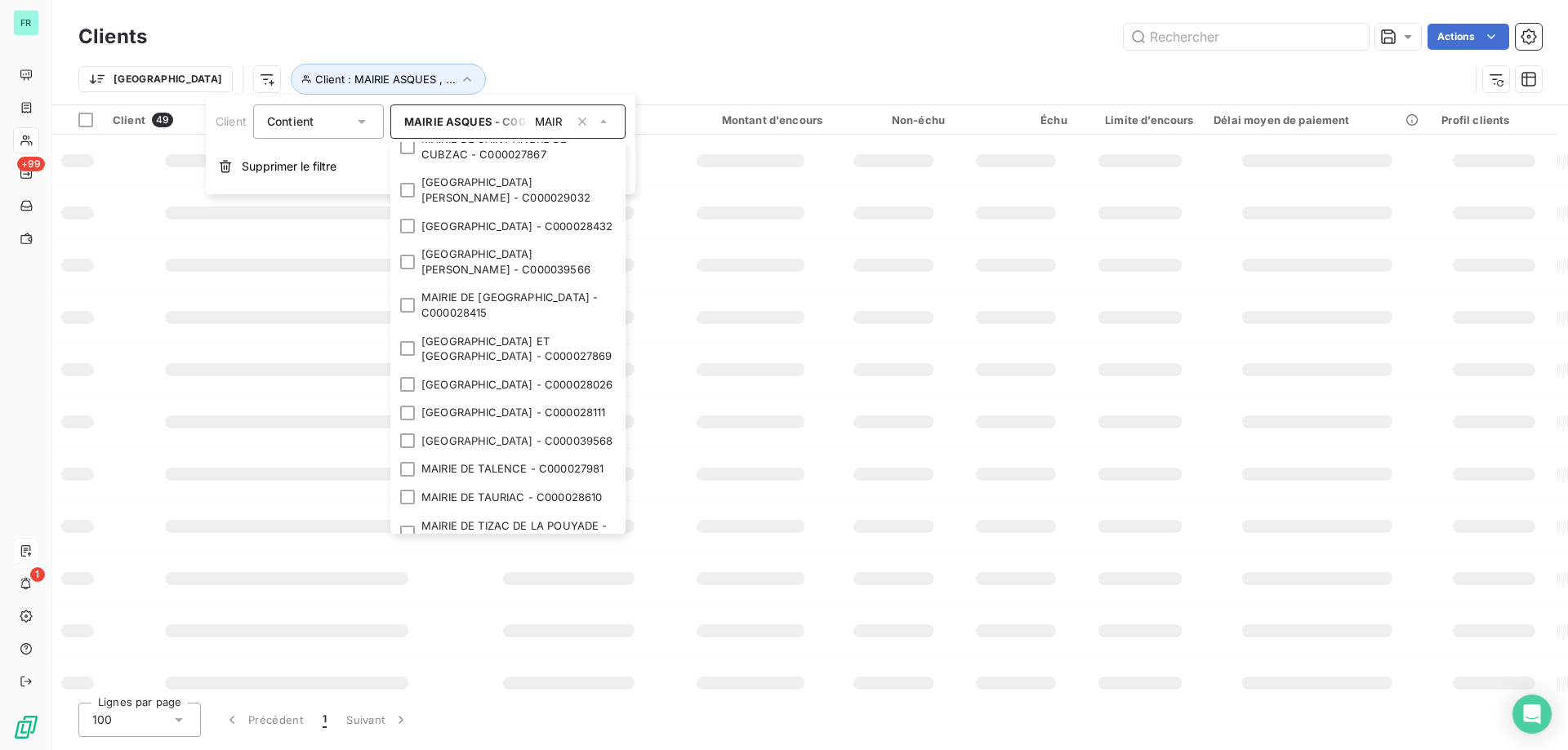
click at [402, 111] on div at bounding box center [407, 103] width 15 height 15
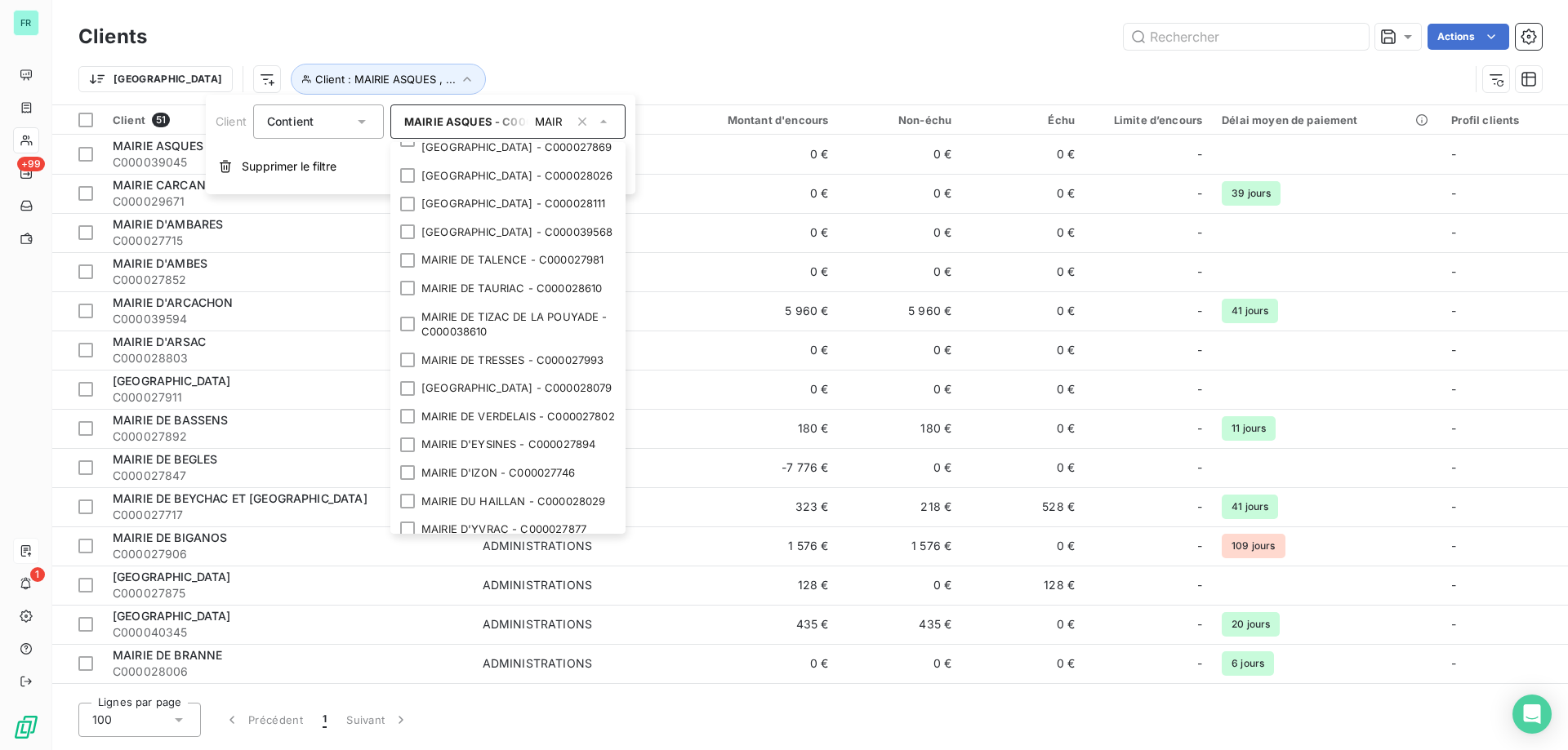
scroll to position [1959, 0]
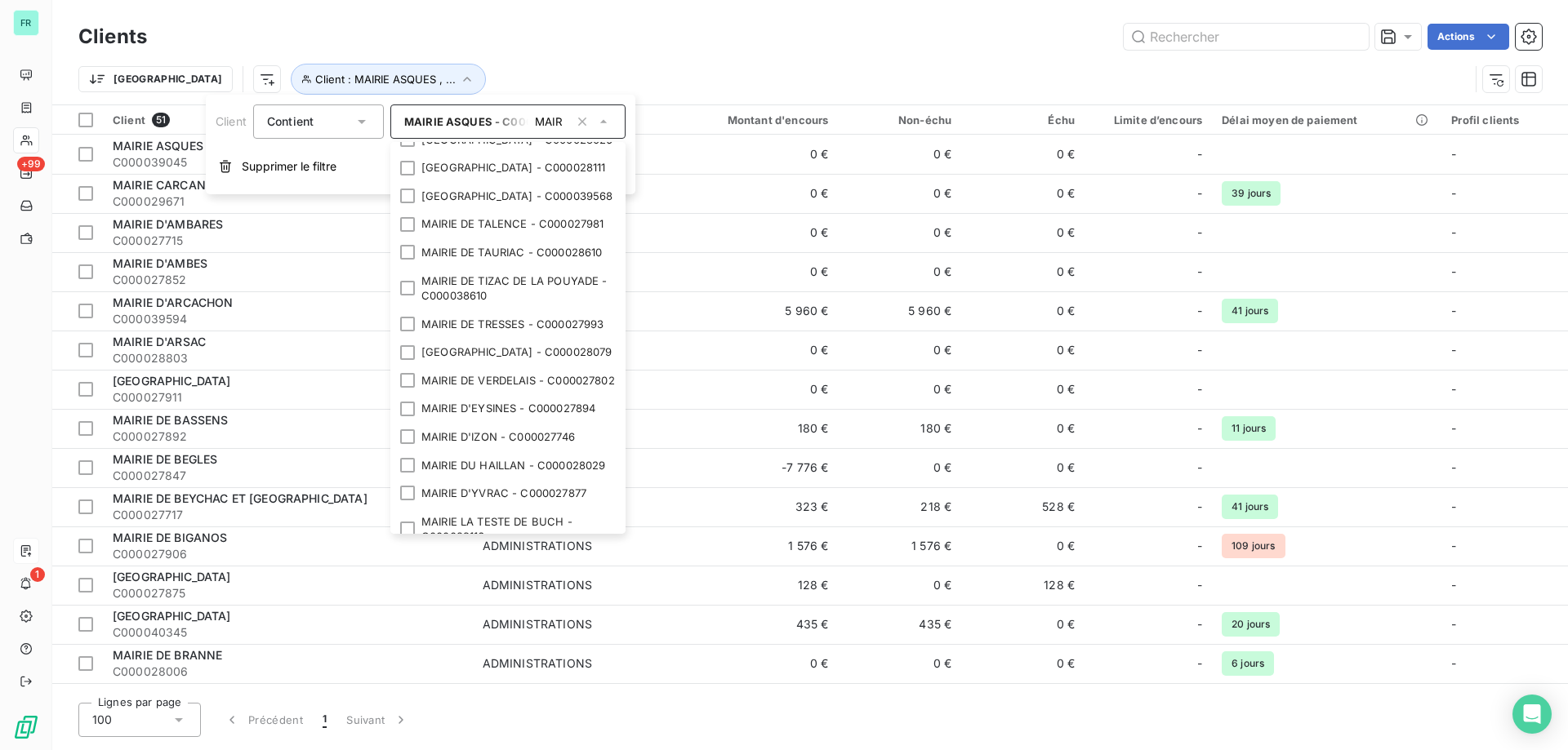
drag, startPoint x: 401, startPoint y: 208, endPoint x: 412, endPoint y: 237, distance: 31.0
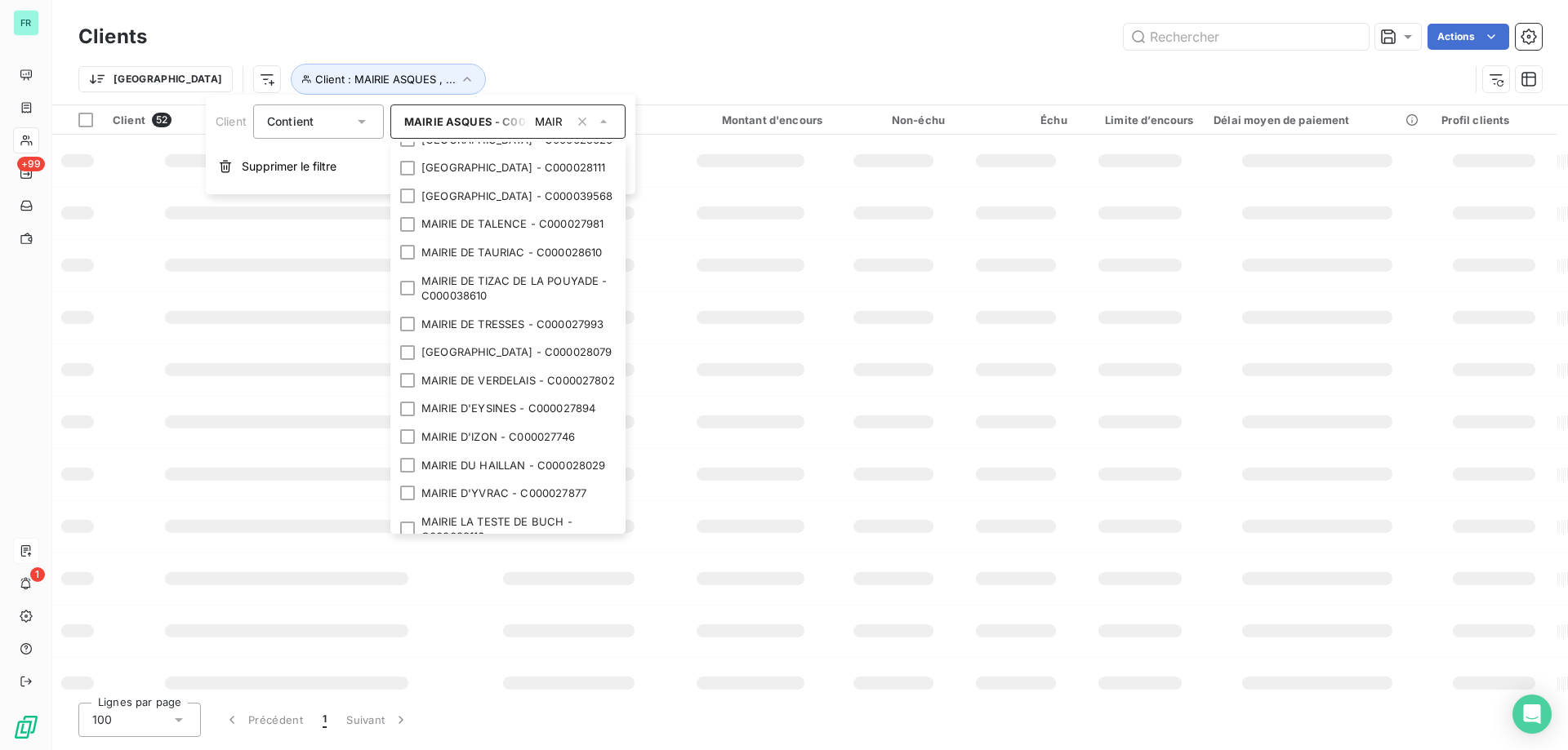
click at [401, 25] on div at bounding box center [407, 16] width 15 height 15
click at [407, 68] on div at bounding box center [407, 60] width 15 height 15
click at [404, 111] on div at bounding box center [407, 103] width 15 height 15
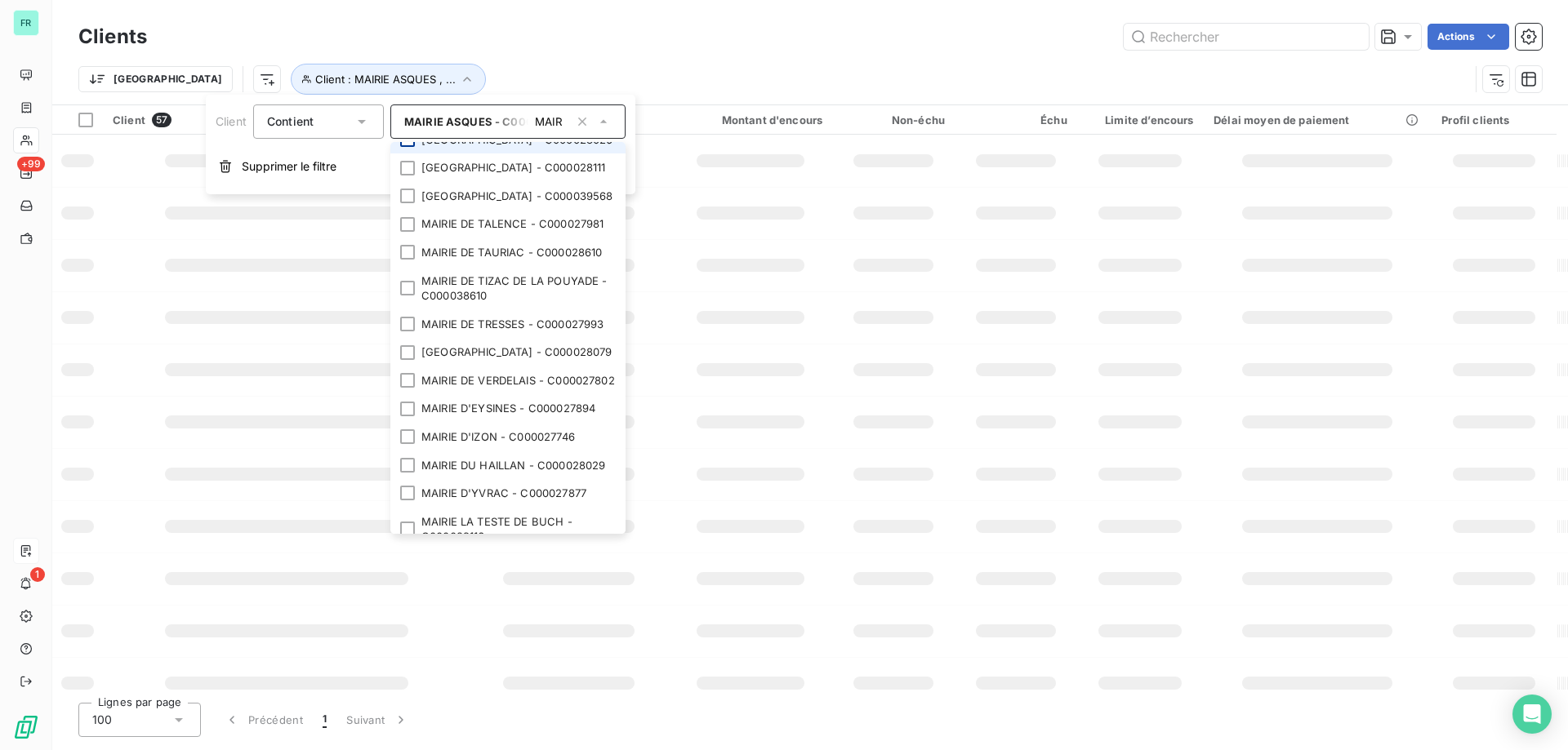
click at [408, 147] on div at bounding box center [407, 139] width 15 height 15
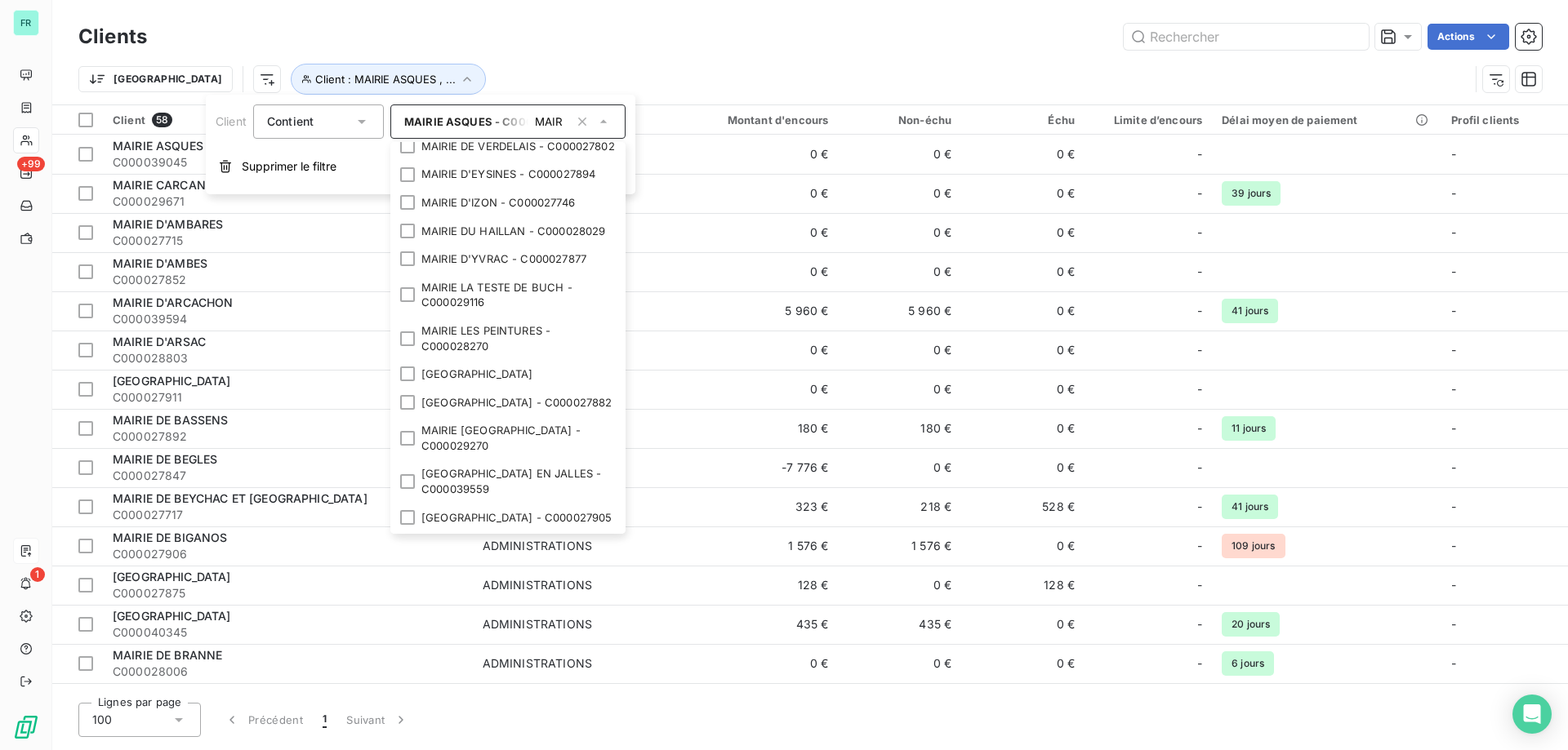
scroll to position [2204, 0]
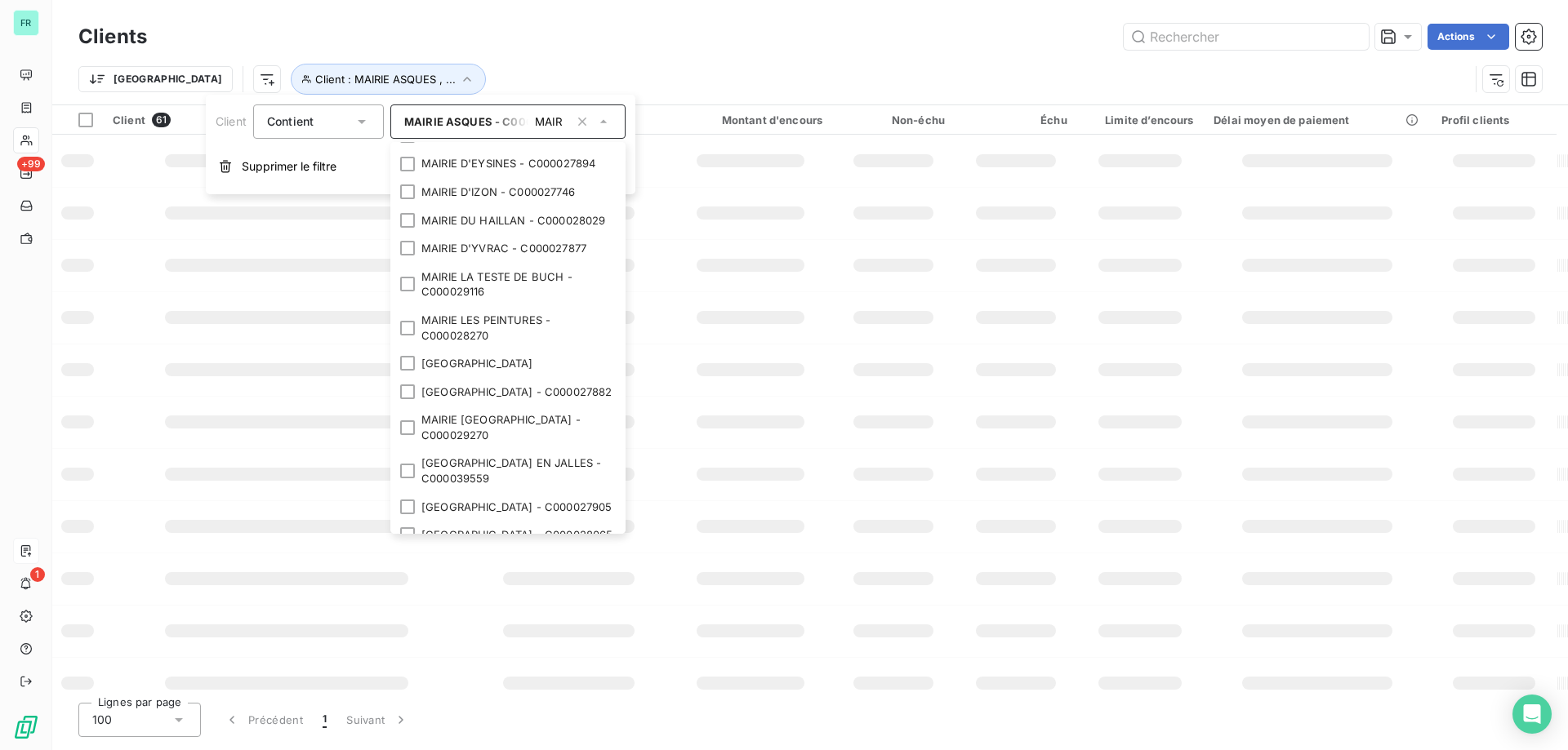
click at [399, 22] on li "MAIRIE DE TAURIAC - C000028610" at bounding box center [508, 7] width 236 height 28
click at [415, 51] on div at bounding box center [407, 43] width 15 height 15
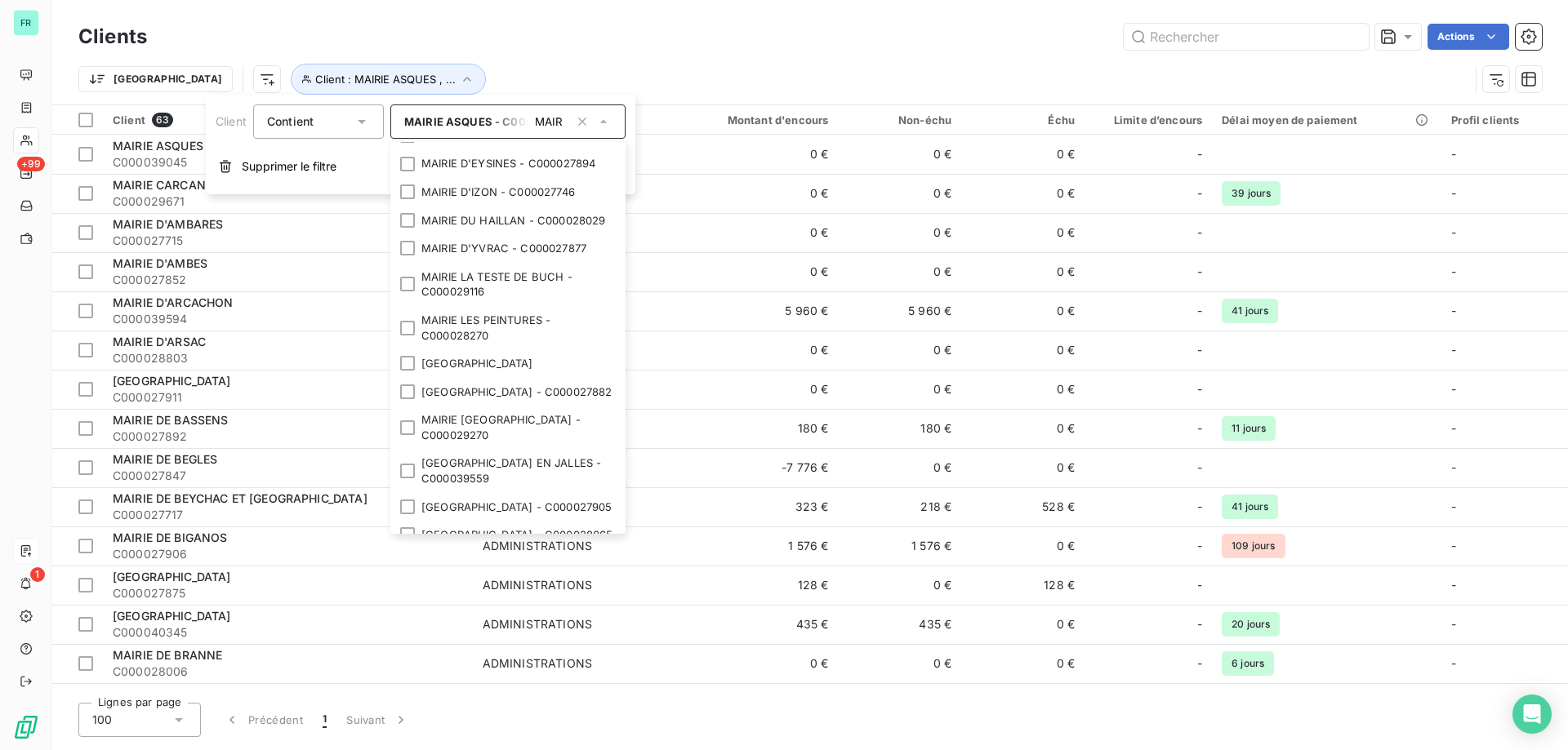
click at [406, 87] on div at bounding box center [407, 79] width 15 height 15
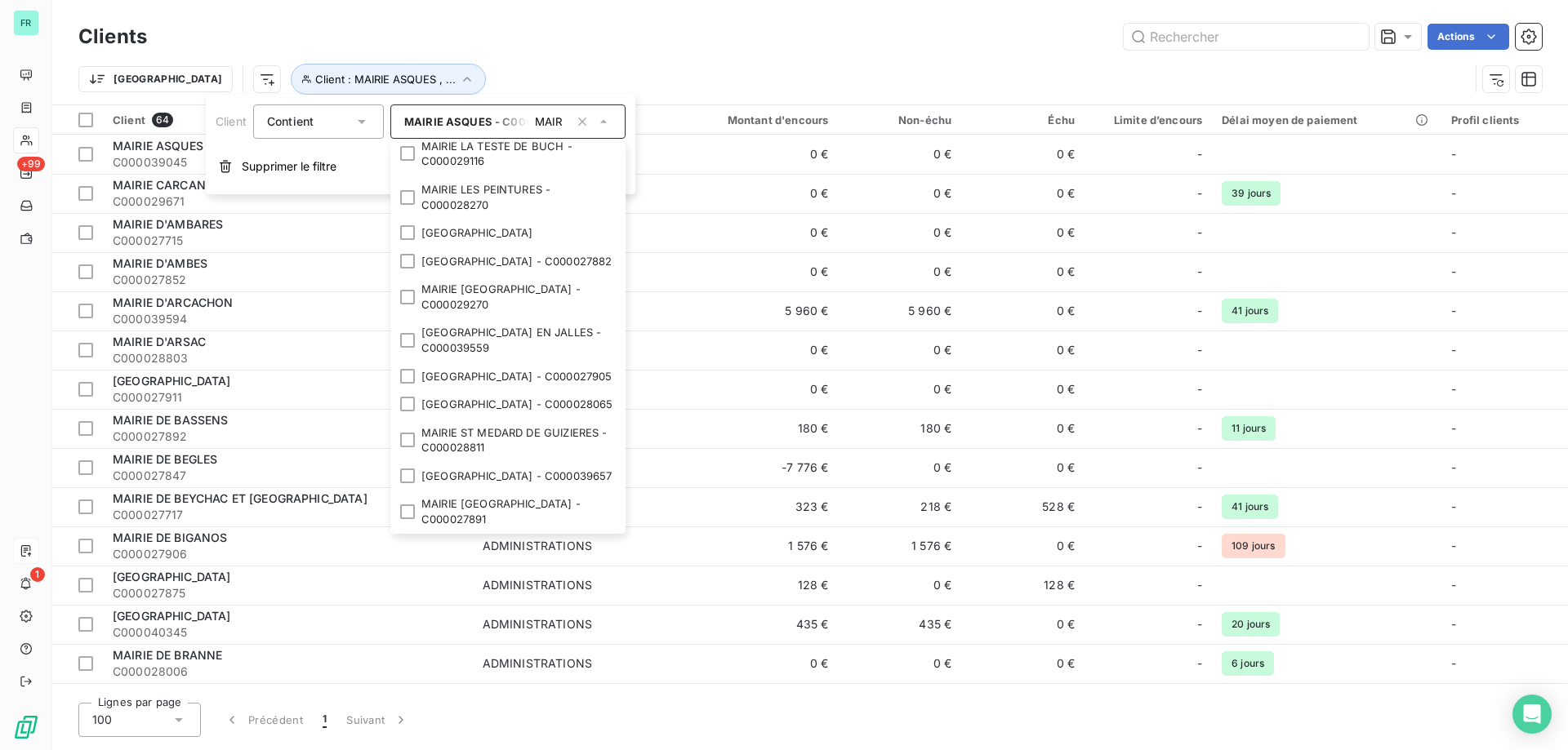
scroll to position [2367, 0]
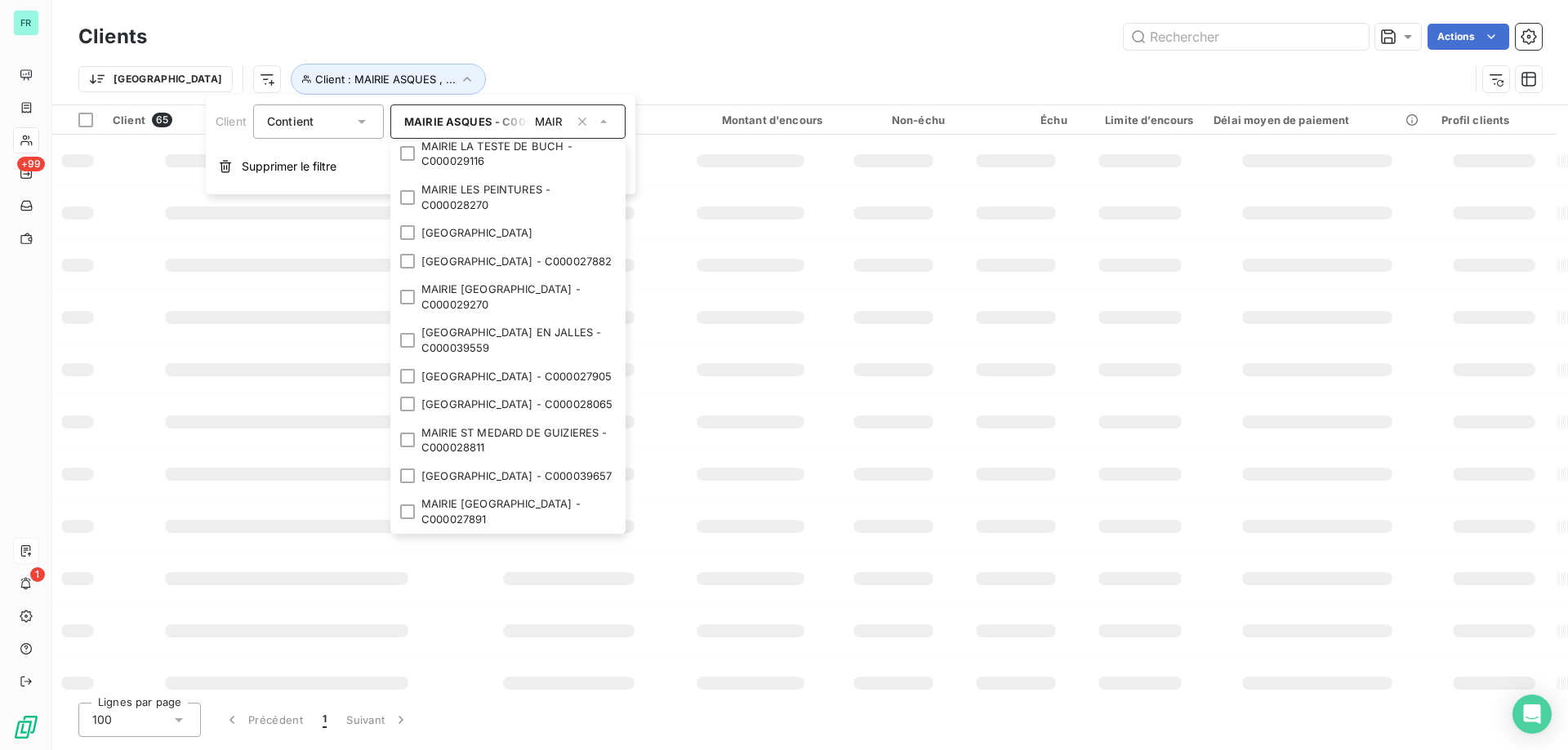
click at [407, 12] on div at bounding box center [407, 4] width 15 height 15
click at [401, 47] on li "MAIRIE D'EYSINES - C000027894" at bounding box center [508, 33] width 236 height 28
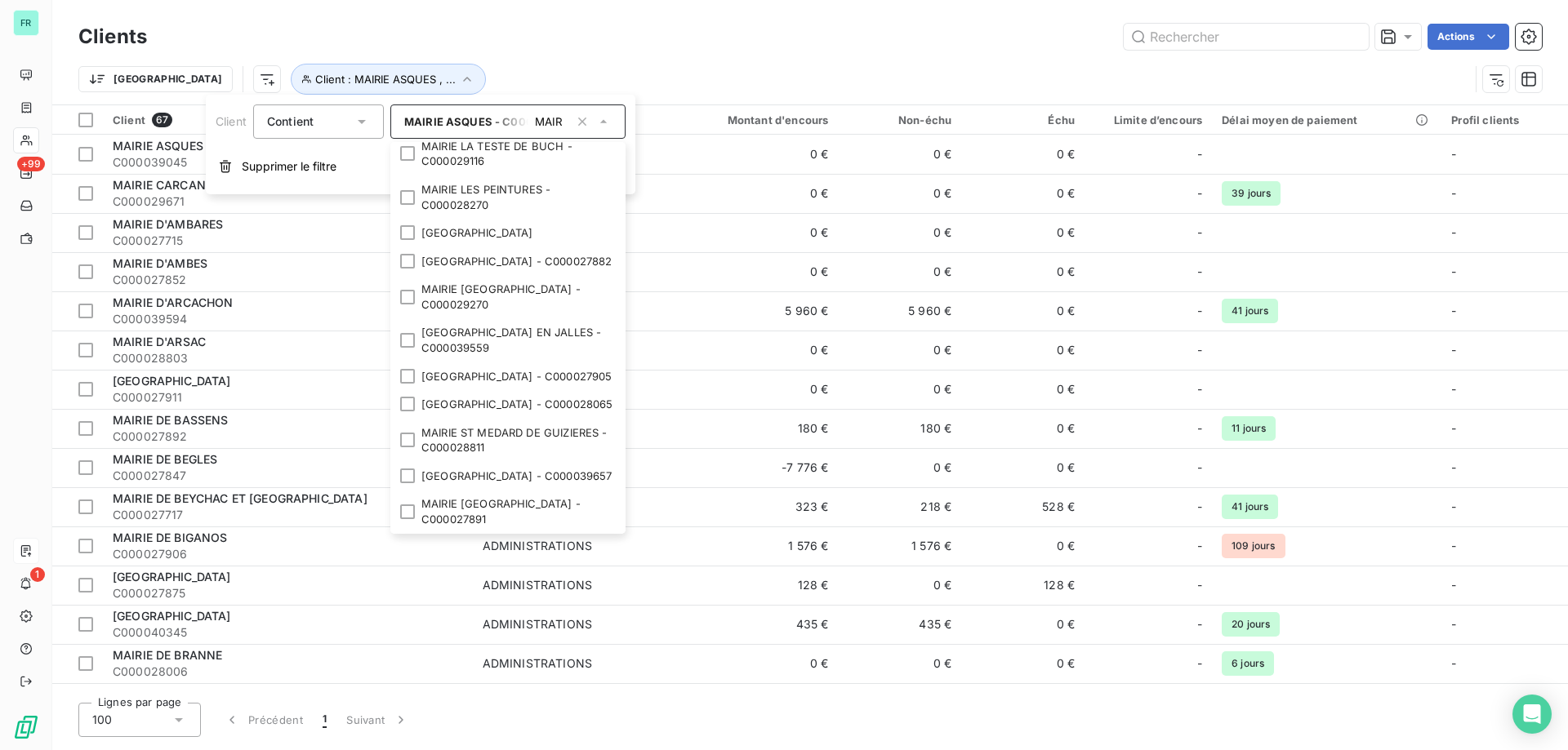
click at [416, 76] on li "MAIRIE D'IZON - C000027746" at bounding box center [508, 61] width 236 height 28
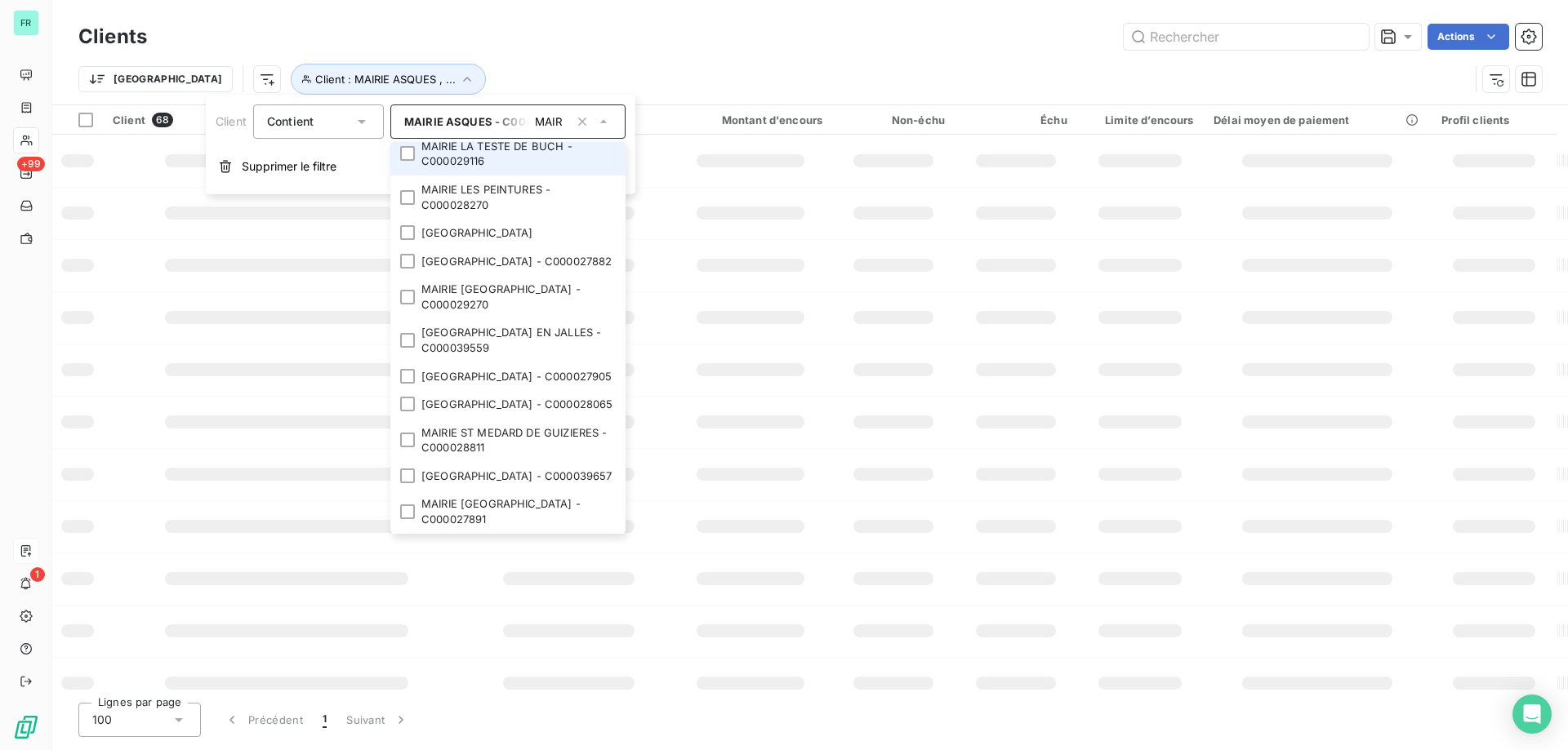
scroll to position [2530, 0]
click at [407, 105] on li "MAIRIE DU HAILLAN - C000028029" at bounding box center [508, 89] width 236 height 28
click at [403, 125] on div at bounding box center [407, 117] width 15 height 15
click at [411, 161] on div at bounding box center [407, 153] width 15 height 15
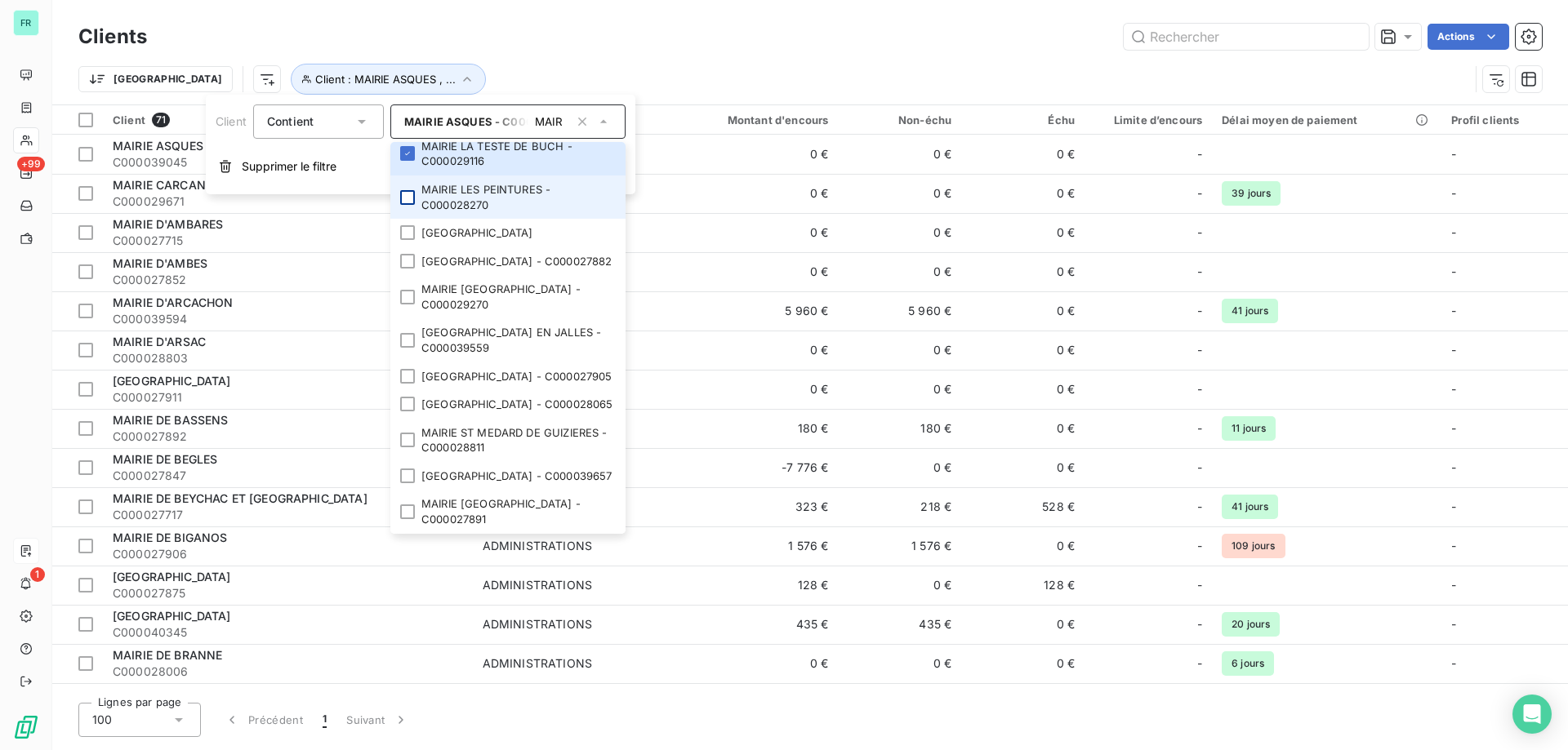
click at [414, 204] on div at bounding box center [407, 197] width 15 height 15
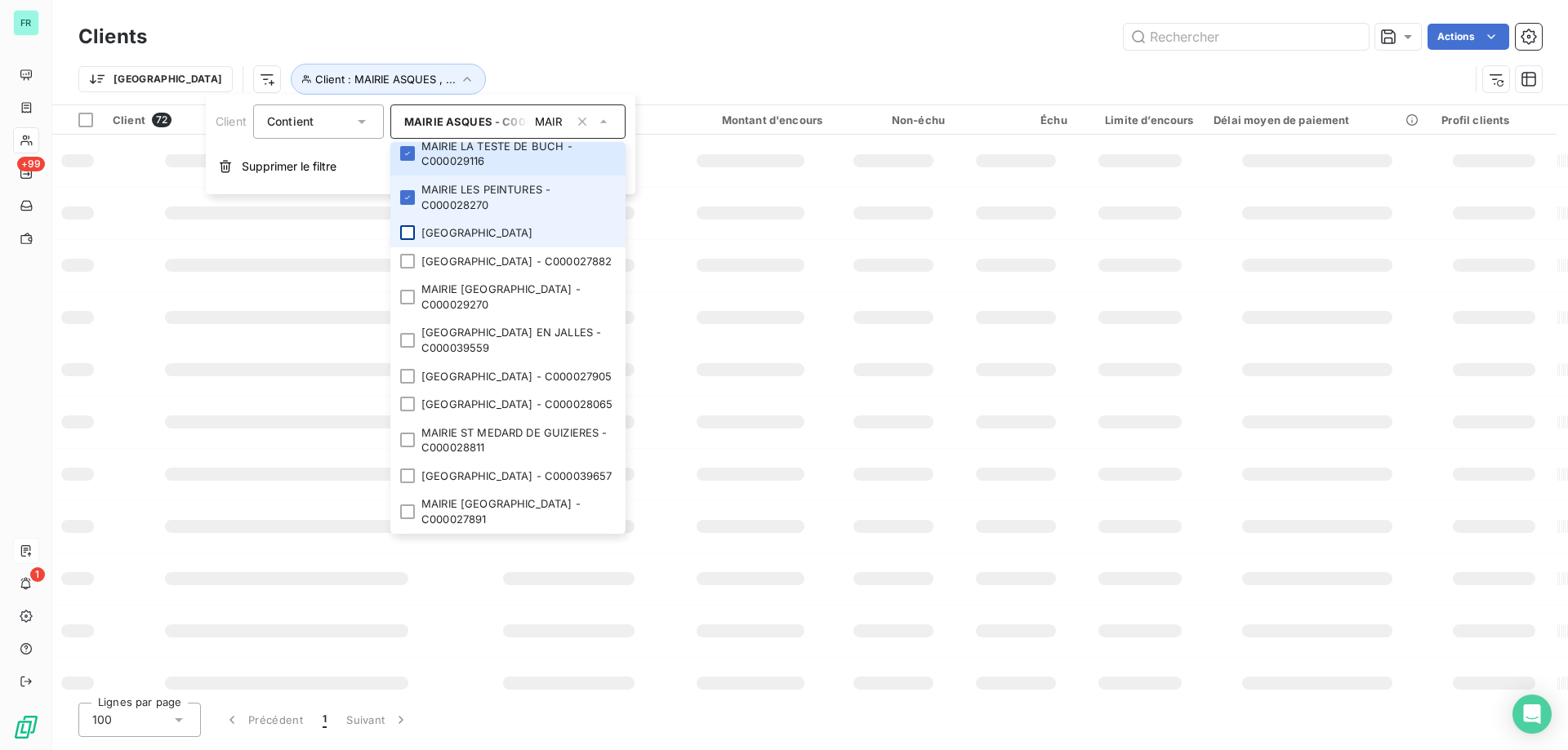
click at [407, 240] on div at bounding box center [407, 232] width 15 height 15
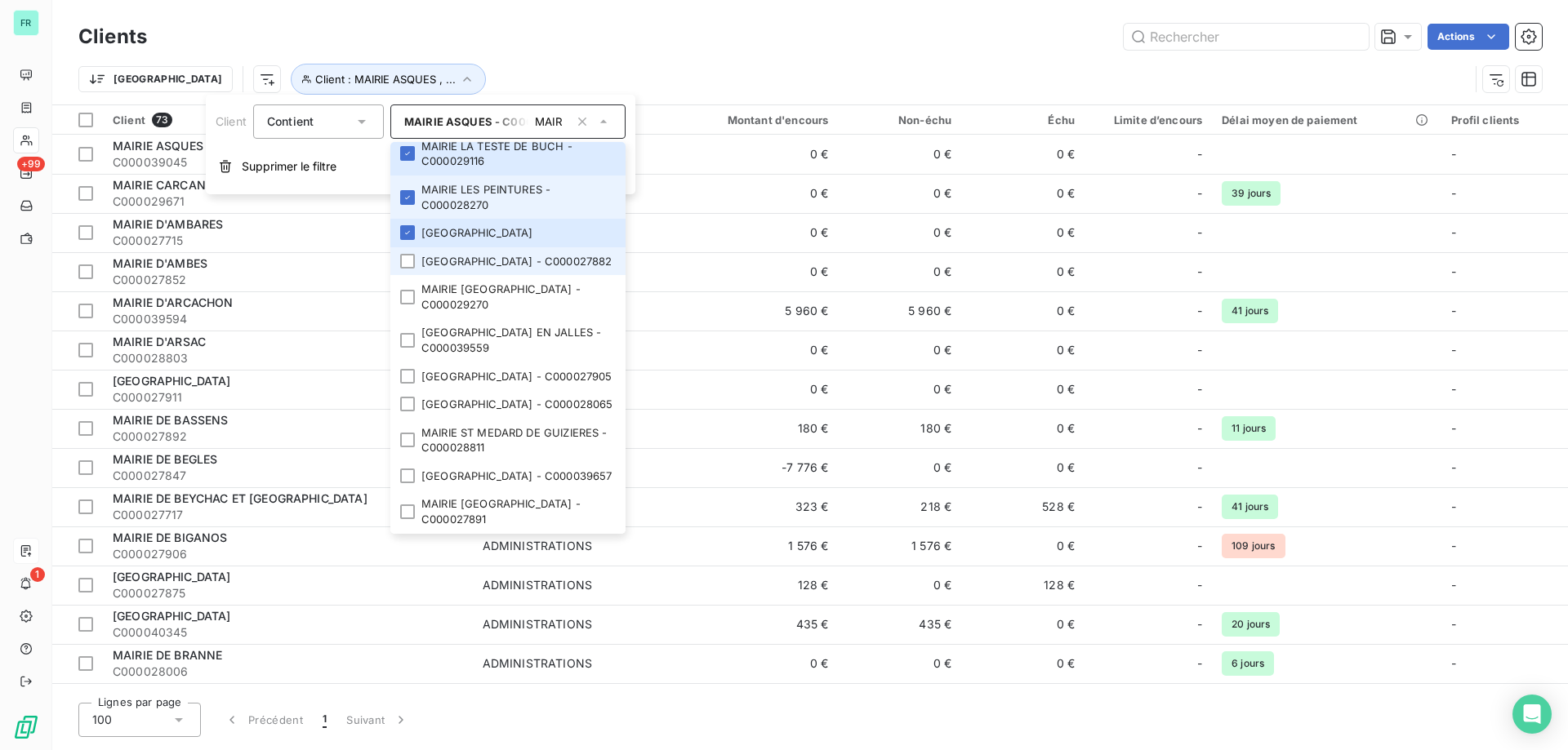
scroll to position [2775, 0]
click at [406, 269] on div at bounding box center [407, 260] width 15 height 15
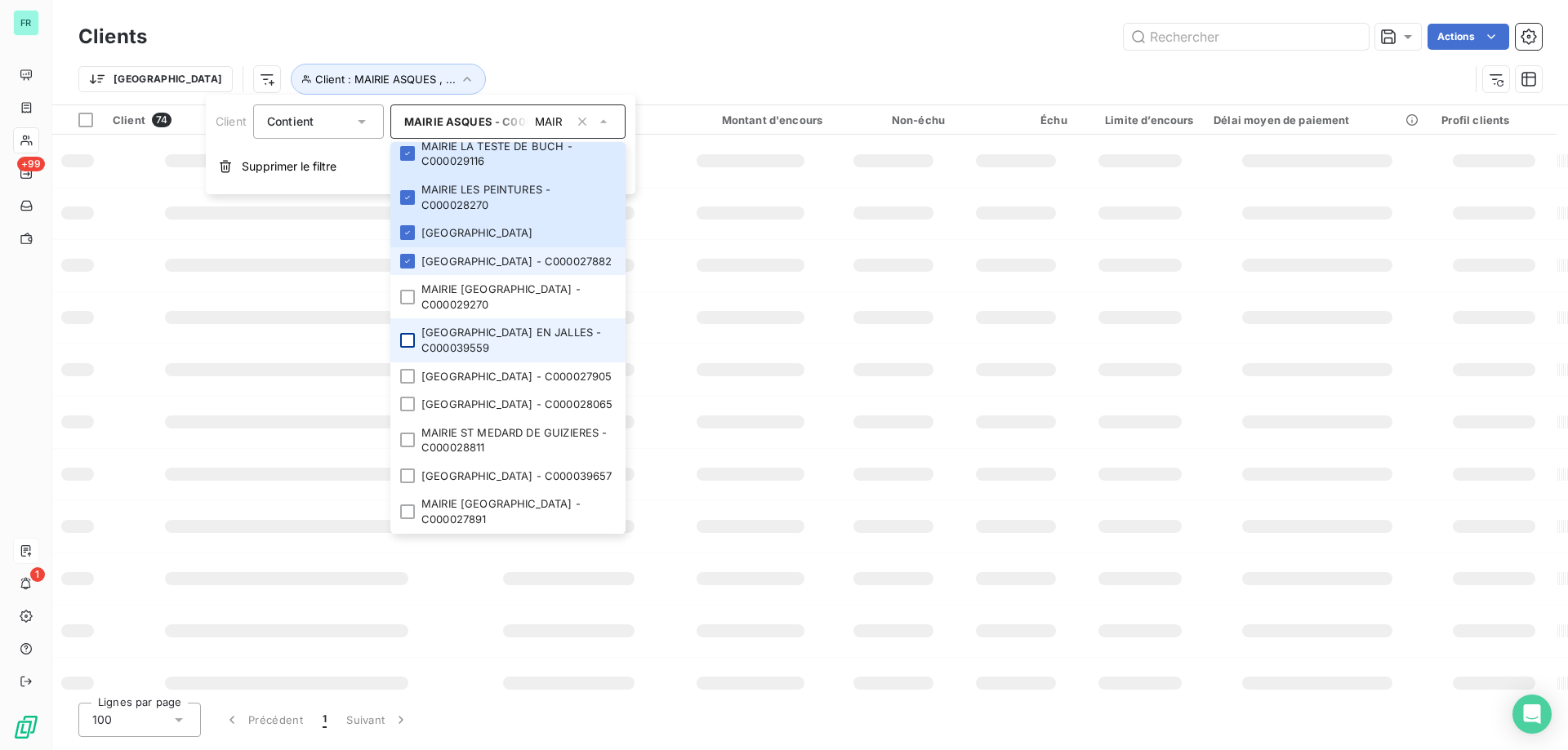
click at [408, 304] on div at bounding box center [407, 296] width 15 height 15
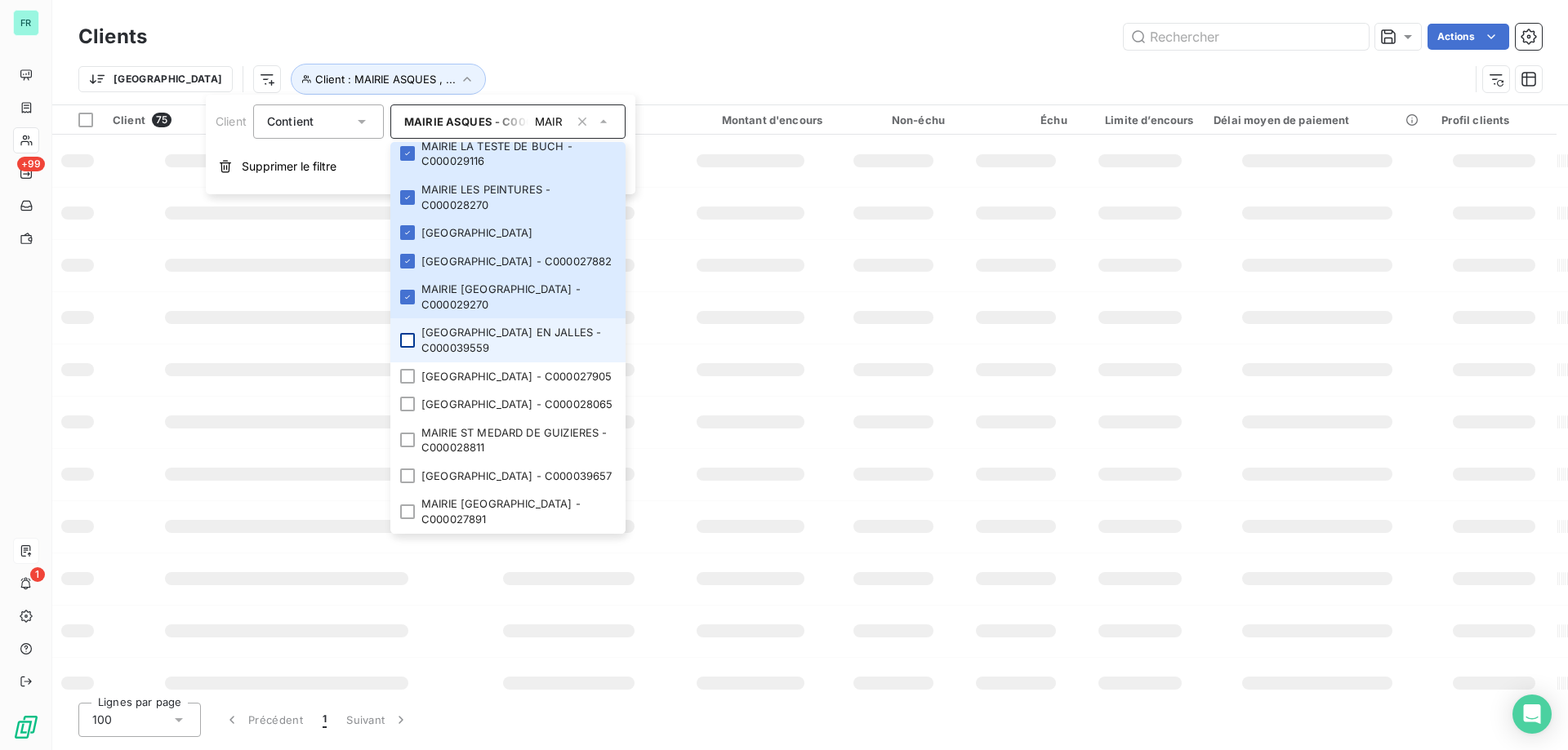
click at [406, 348] on div at bounding box center [407, 340] width 15 height 15
click at [404, 384] on div at bounding box center [407, 375] width 15 height 15
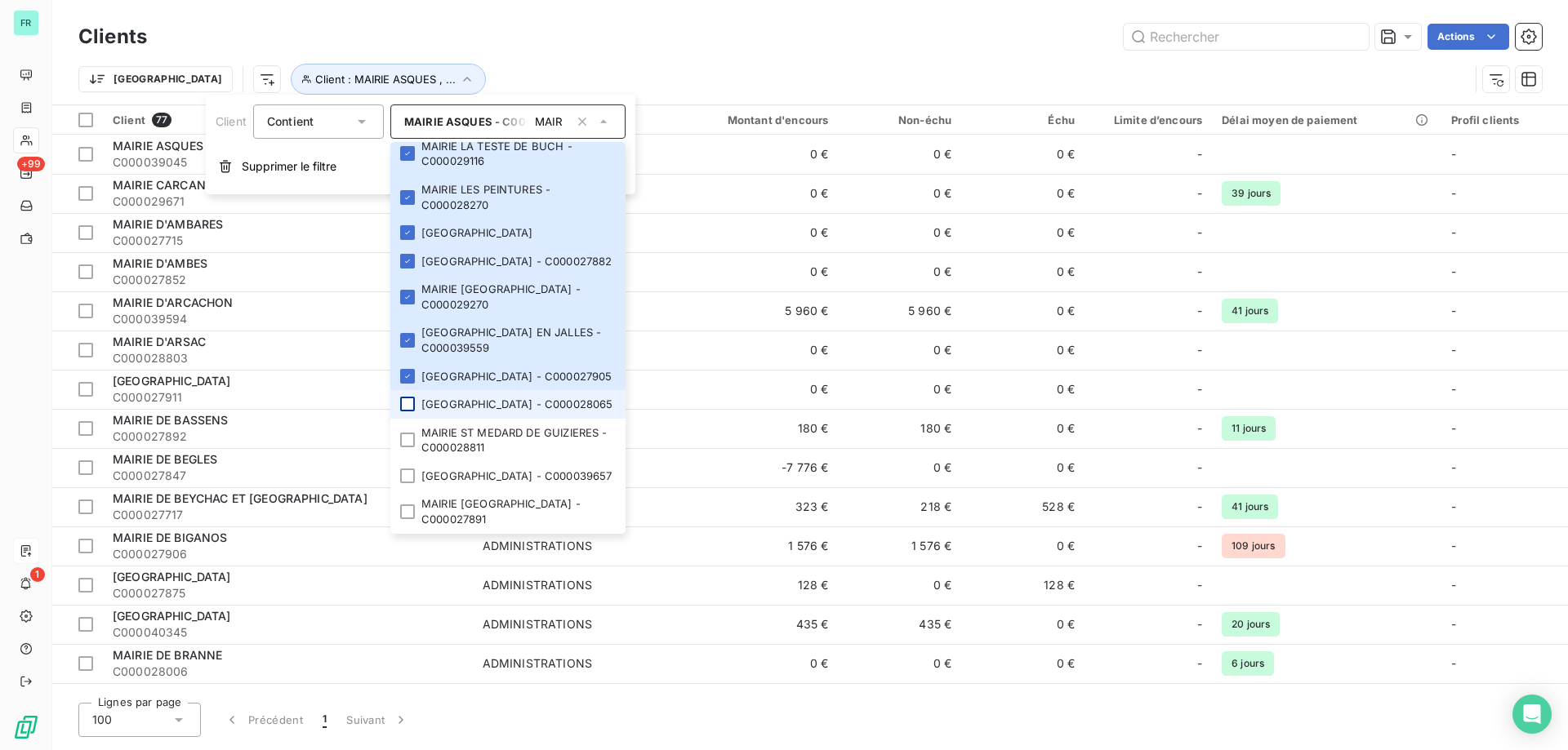
click at [407, 412] on div at bounding box center [407, 404] width 15 height 15
click at [404, 433] on div at bounding box center [407, 440] width 15 height 15
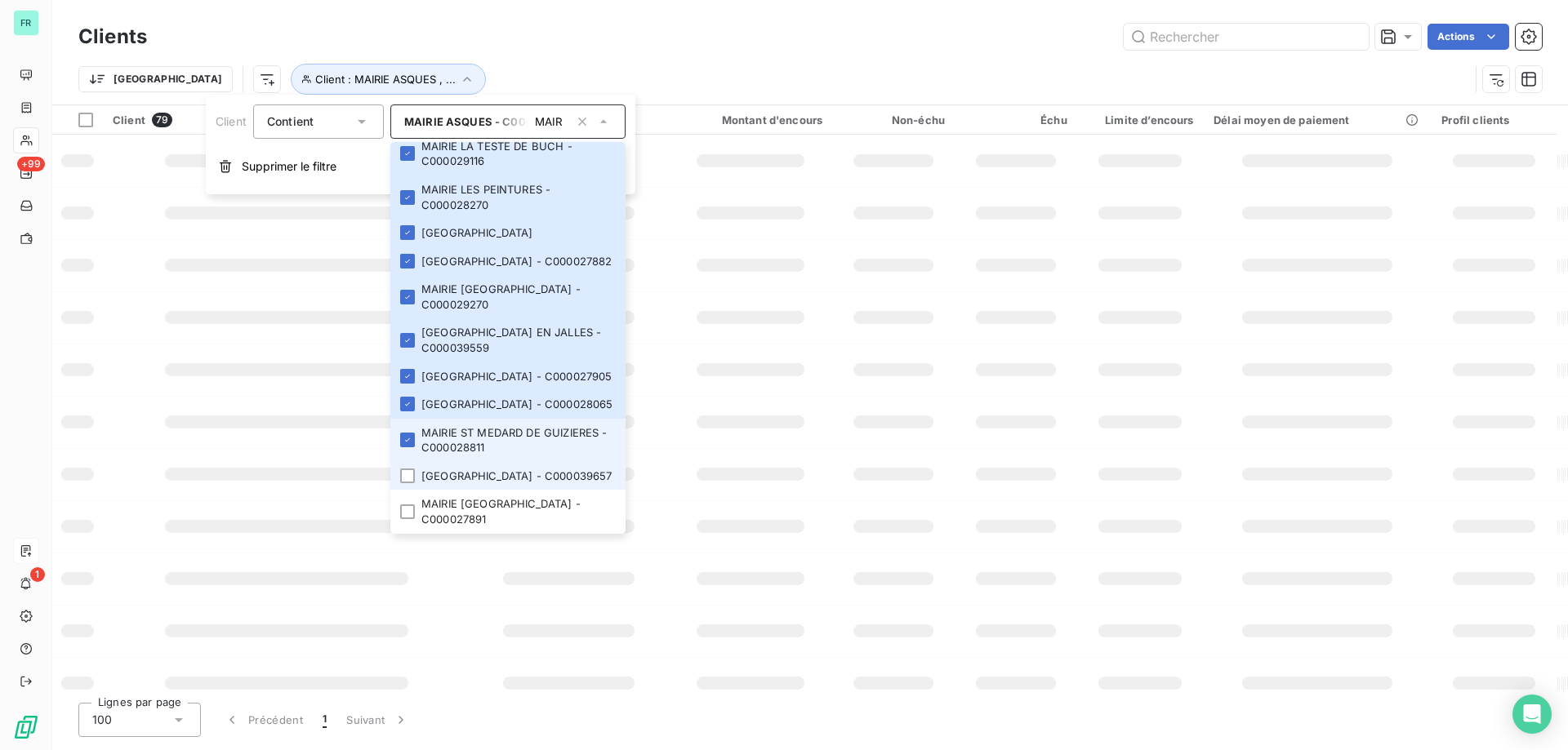
click at [411, 462] on li "MAIRIE ST SAUVEUR DU MEDOC - C000039657" at bounding box center [508, 476] width 236 height 28
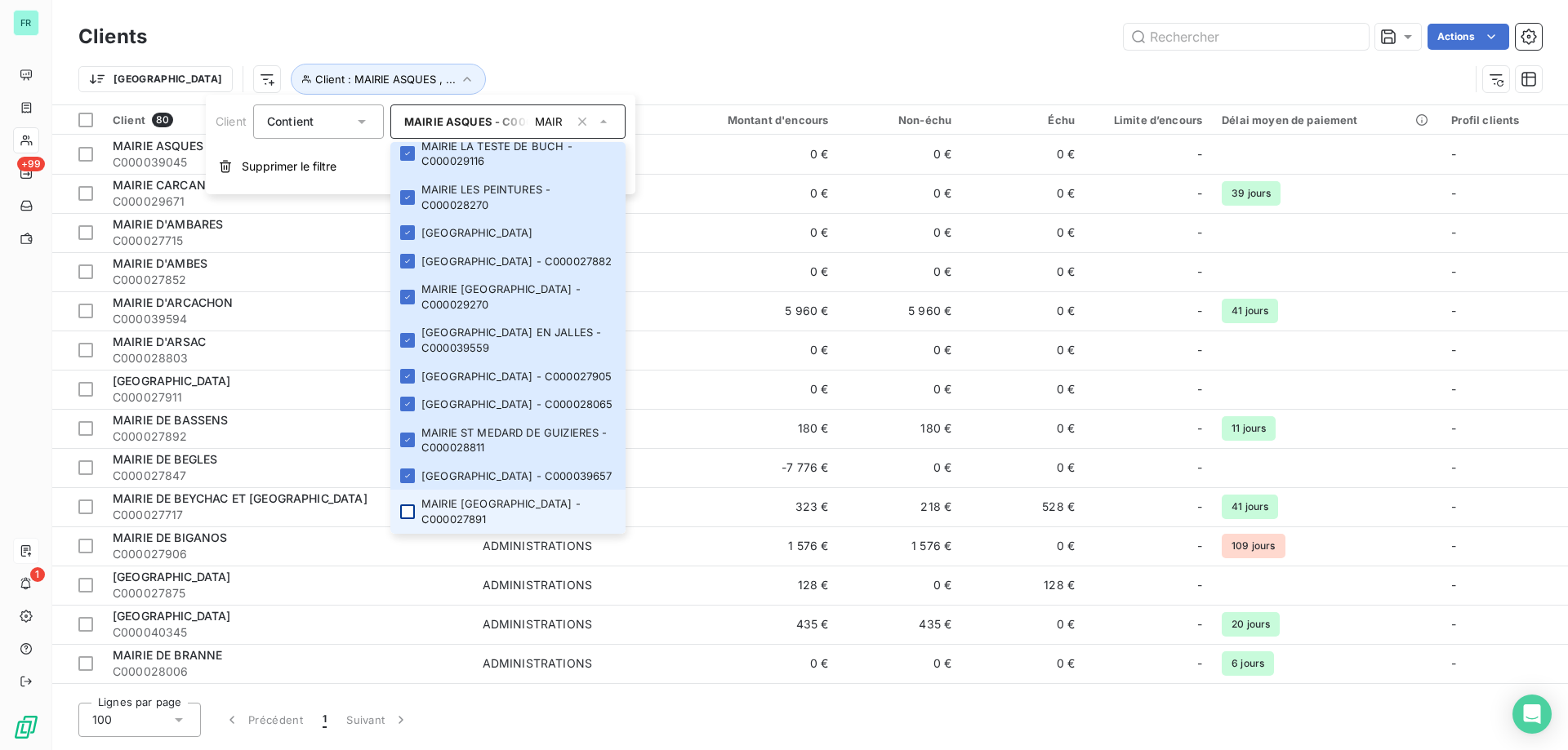
click at [408, 516] on div at bounding box center [407, 511] width 15 height 15
click at [647, 58] on div "Trier Client : MAIRIE ASQUES , ..." at bounding box center [810, 79] width 1464 height 51
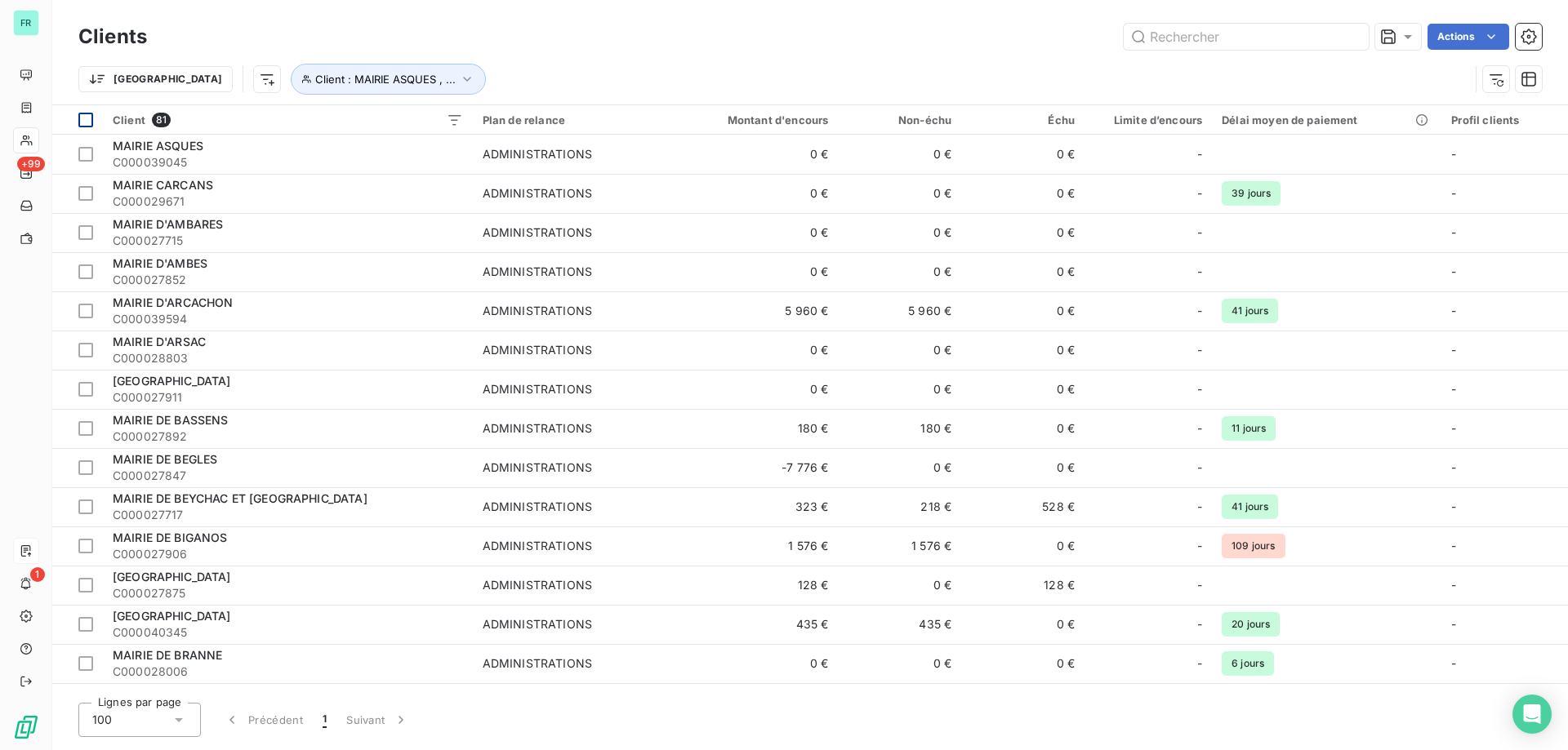
click at [84, 113] on div at bounding box center [85, 119] width 15 height 15
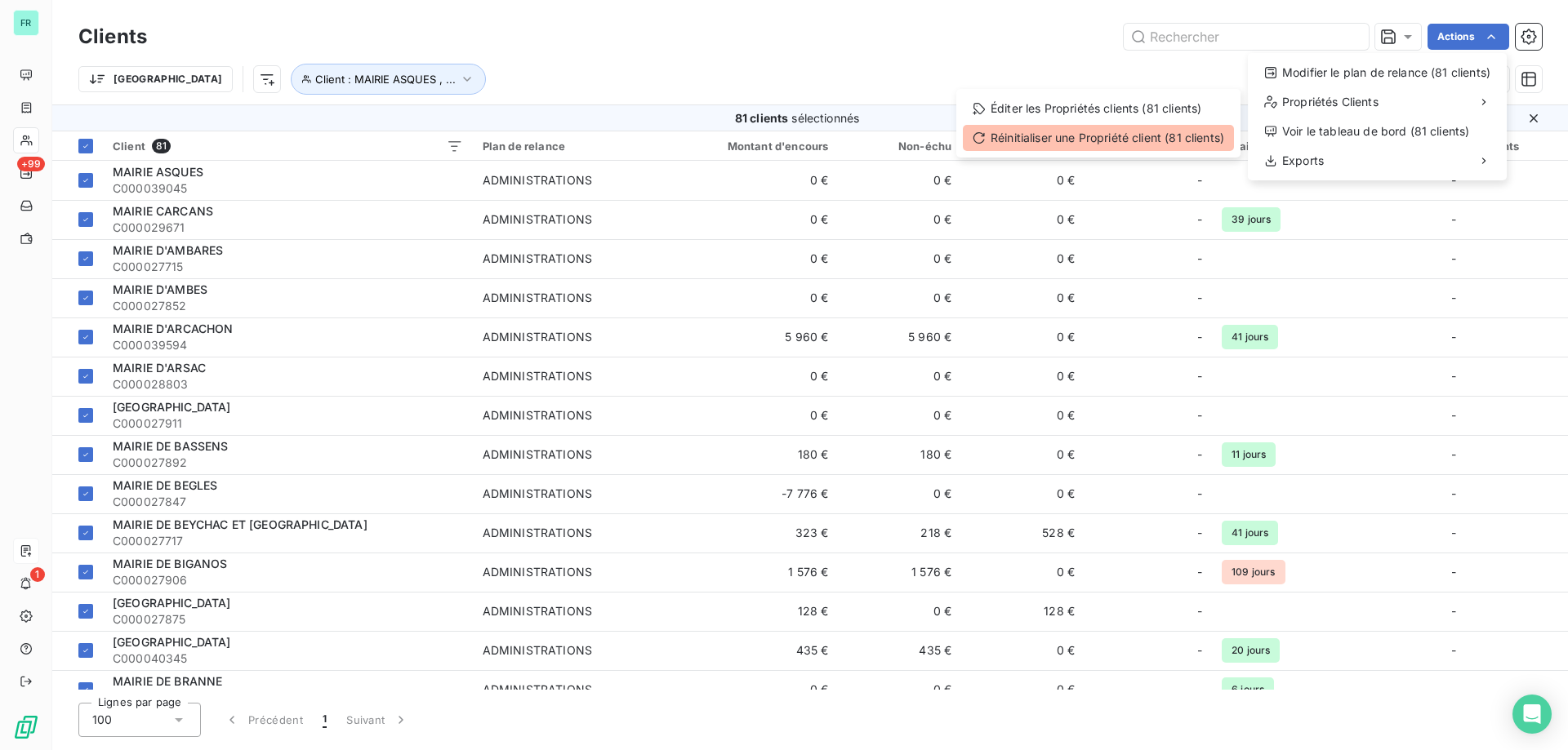
click at [1183, 137] on div "Réinitialiser une Propriété client (81 clients)" at bounding box center [1098, 137] width 271 height 26
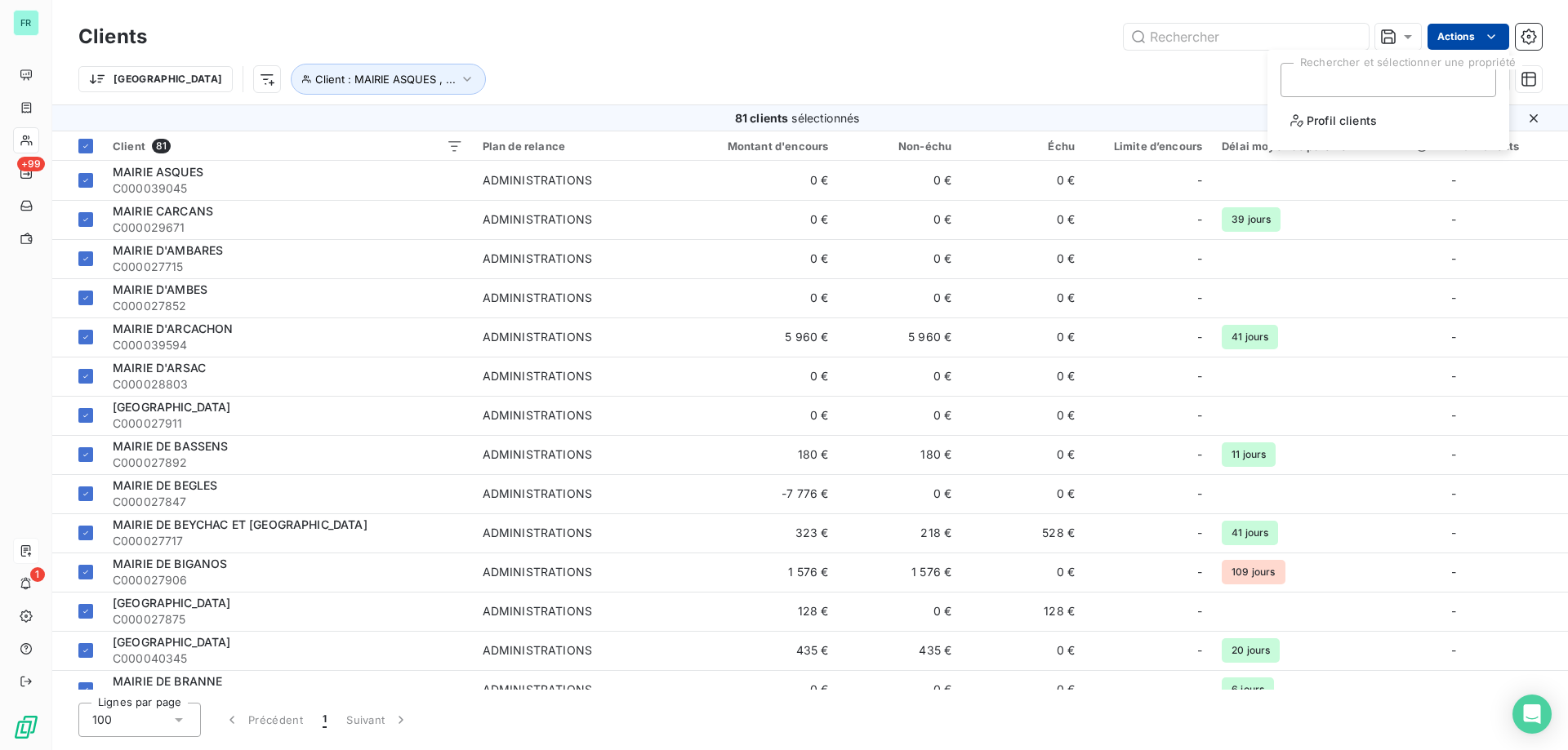
click at [1472, 31] on html "FR +99 1 Clients Actions Trier Client : MAIRIE ASQUES , ... 81 clients sélectio…" at bounding box center [784, 375] width 1568 height 750
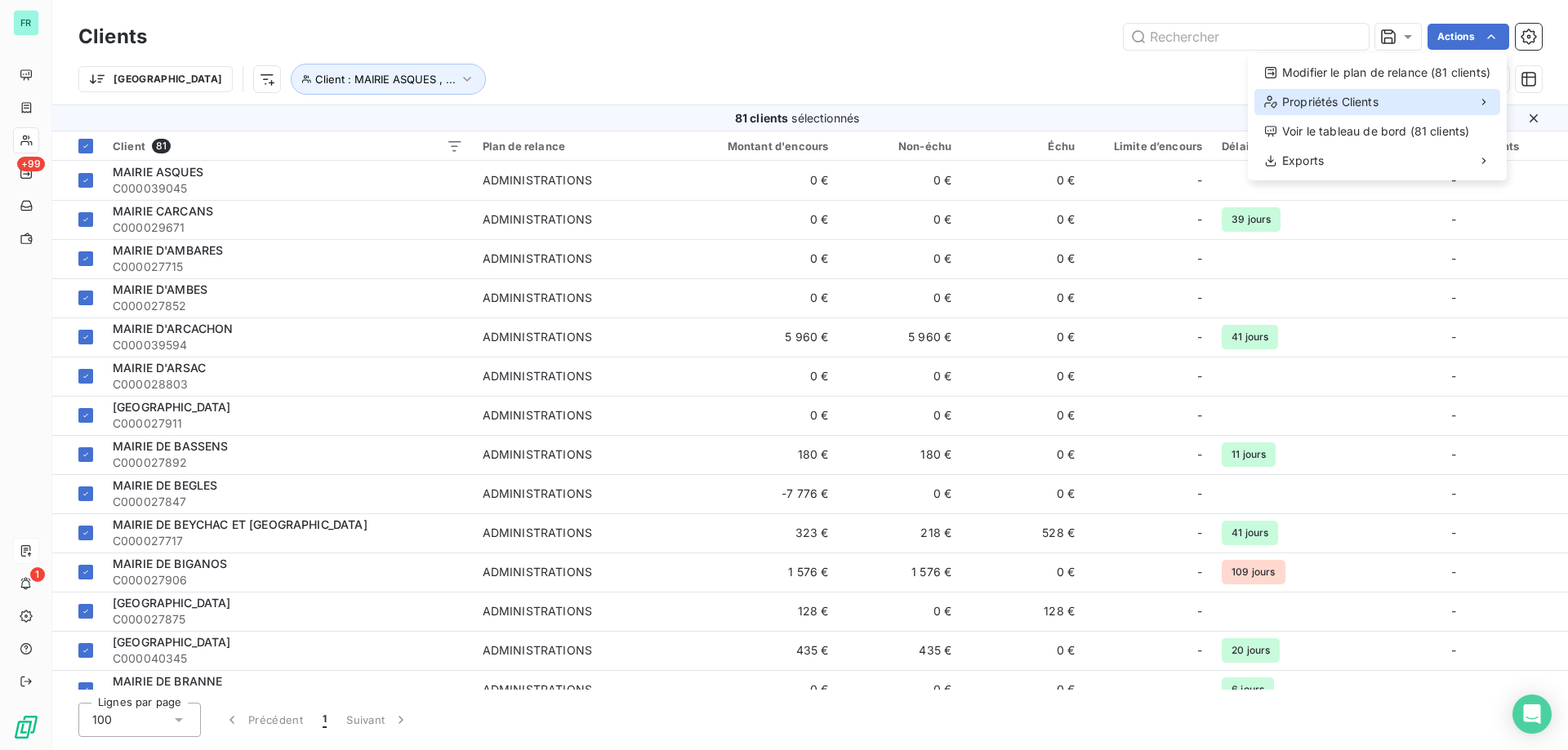
click at [1428, 91] on div "Propriétés Clients" at bounding box center [1377, 102] width 246 height 26
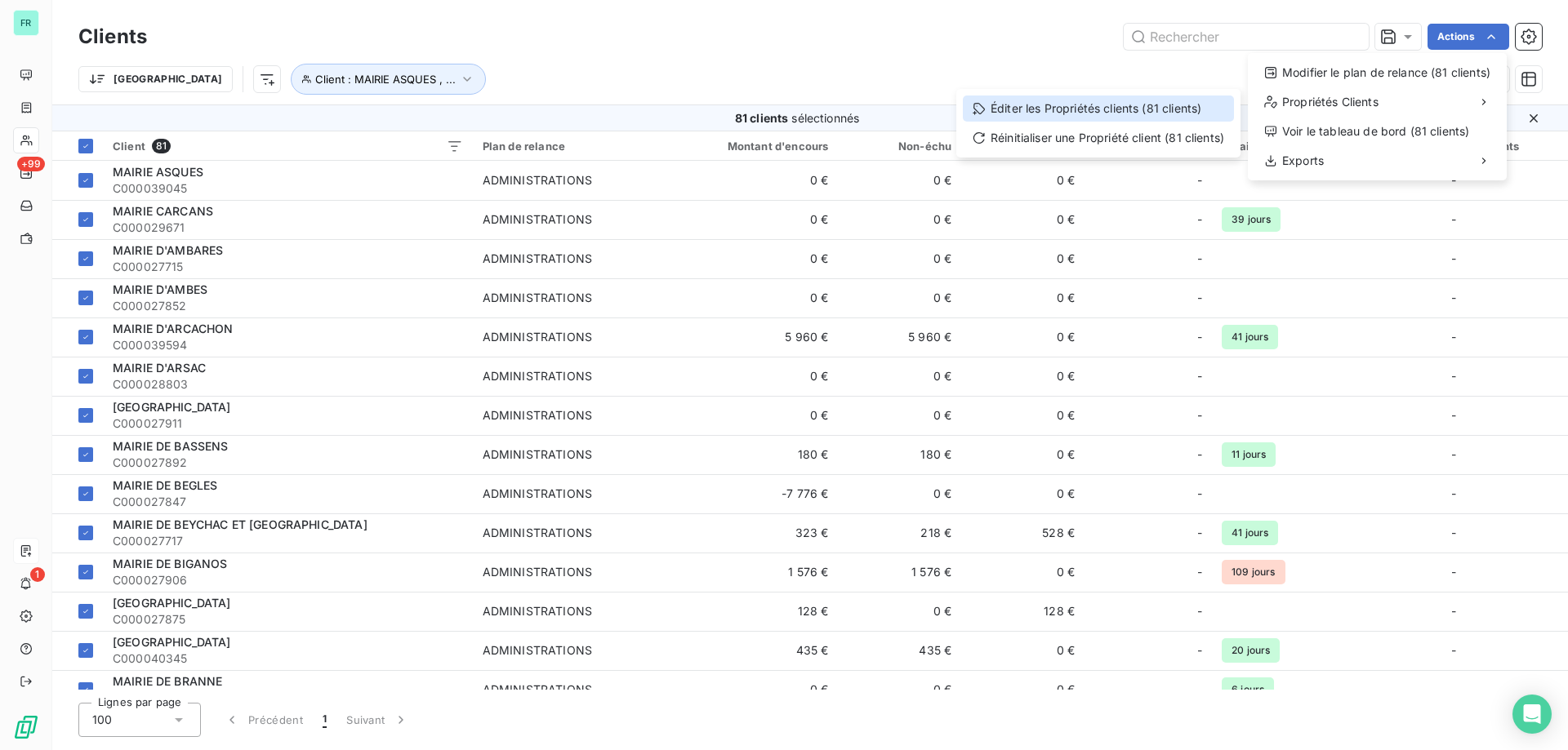
click at [1155, 106] on div "Éditer les Propriétés clients (81 clients)" at bounding box center [1098, 108] width 271 height 26
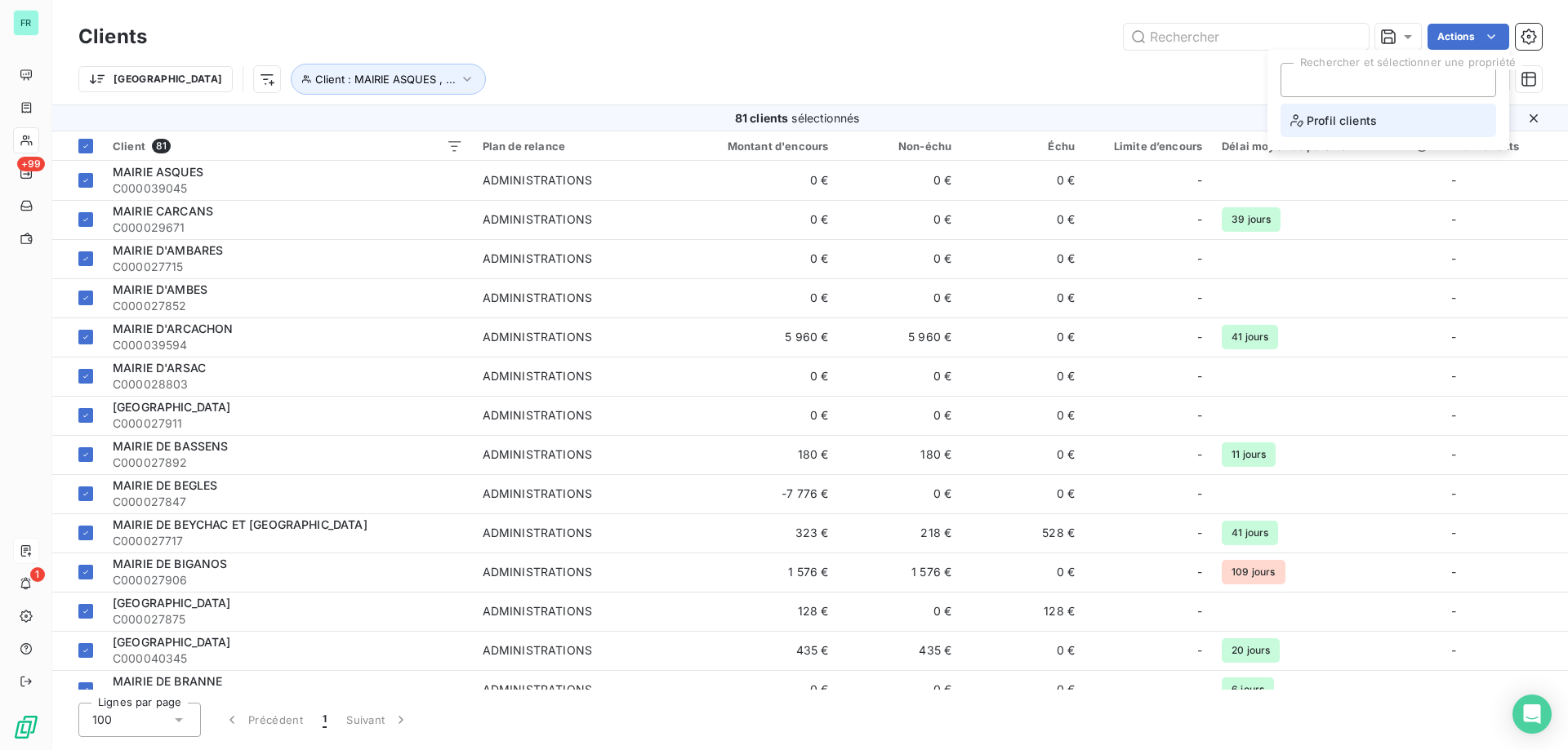
click at [1343, 124] on span "Profil clients" at bounding box center [1333, 120] width 87 height 21
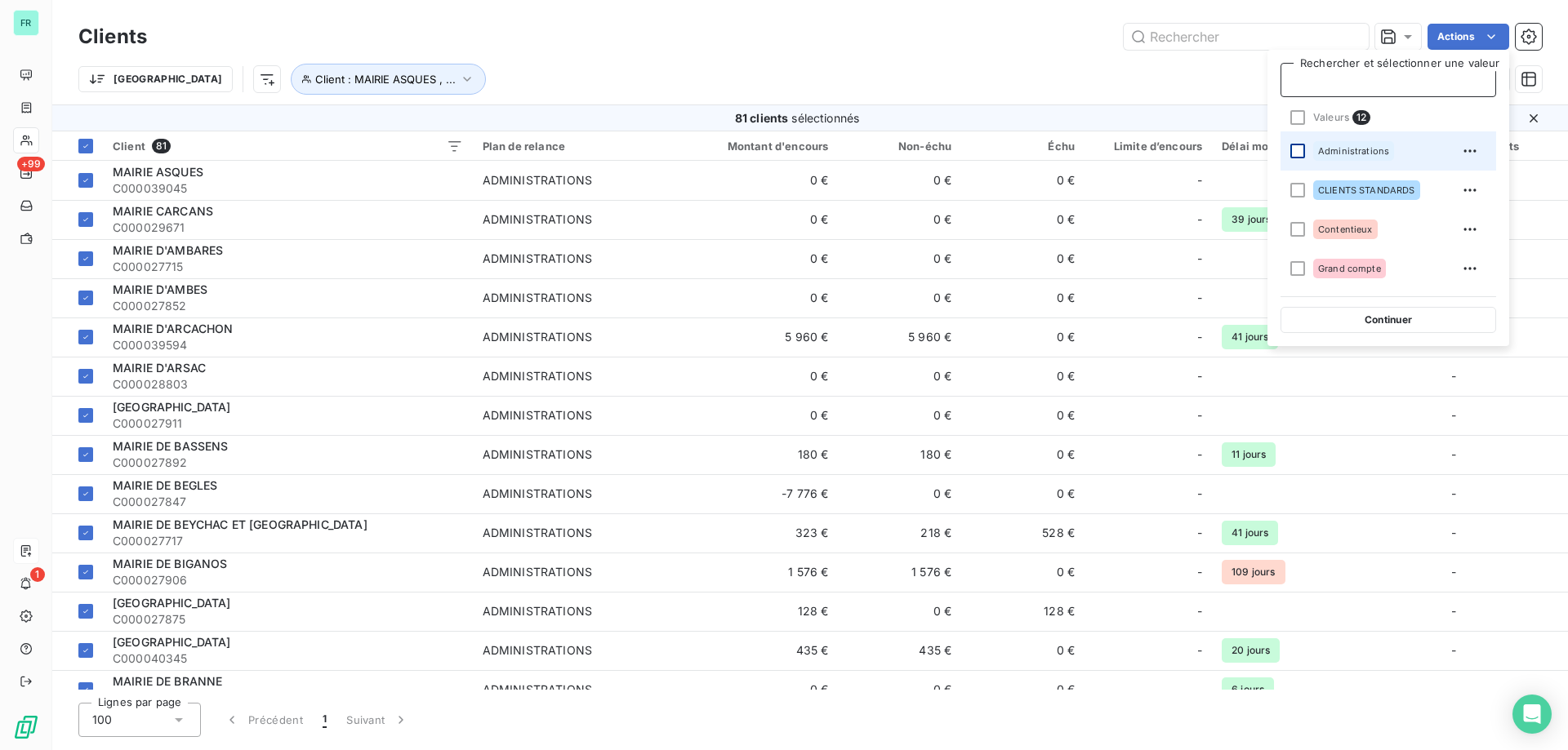
click at [1297, 149] on div at bounding box center [1297, 150] width 15 height 15
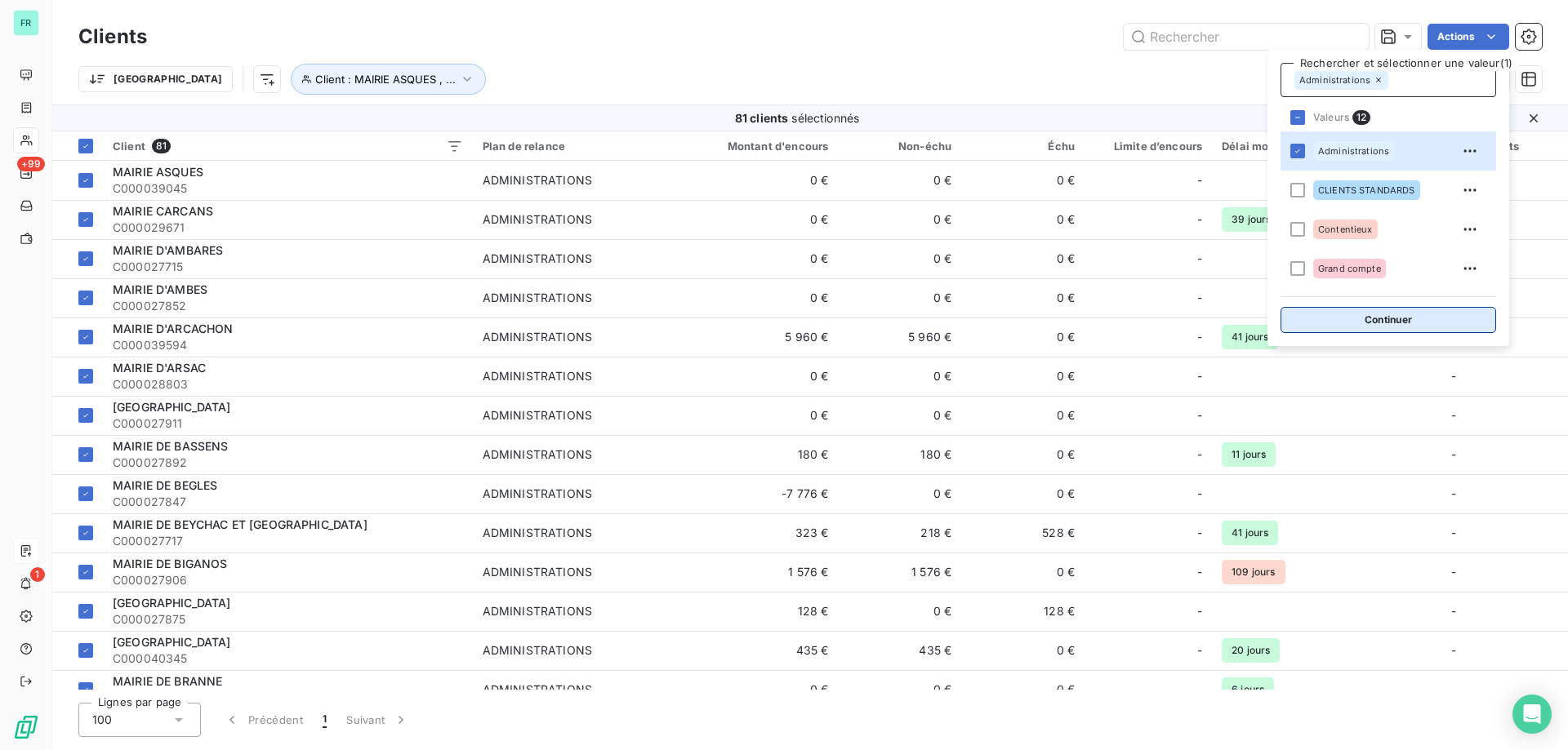
click at [1378, 327] on button "Continuer" at bounding box center [1388, 320] width 216 height 26
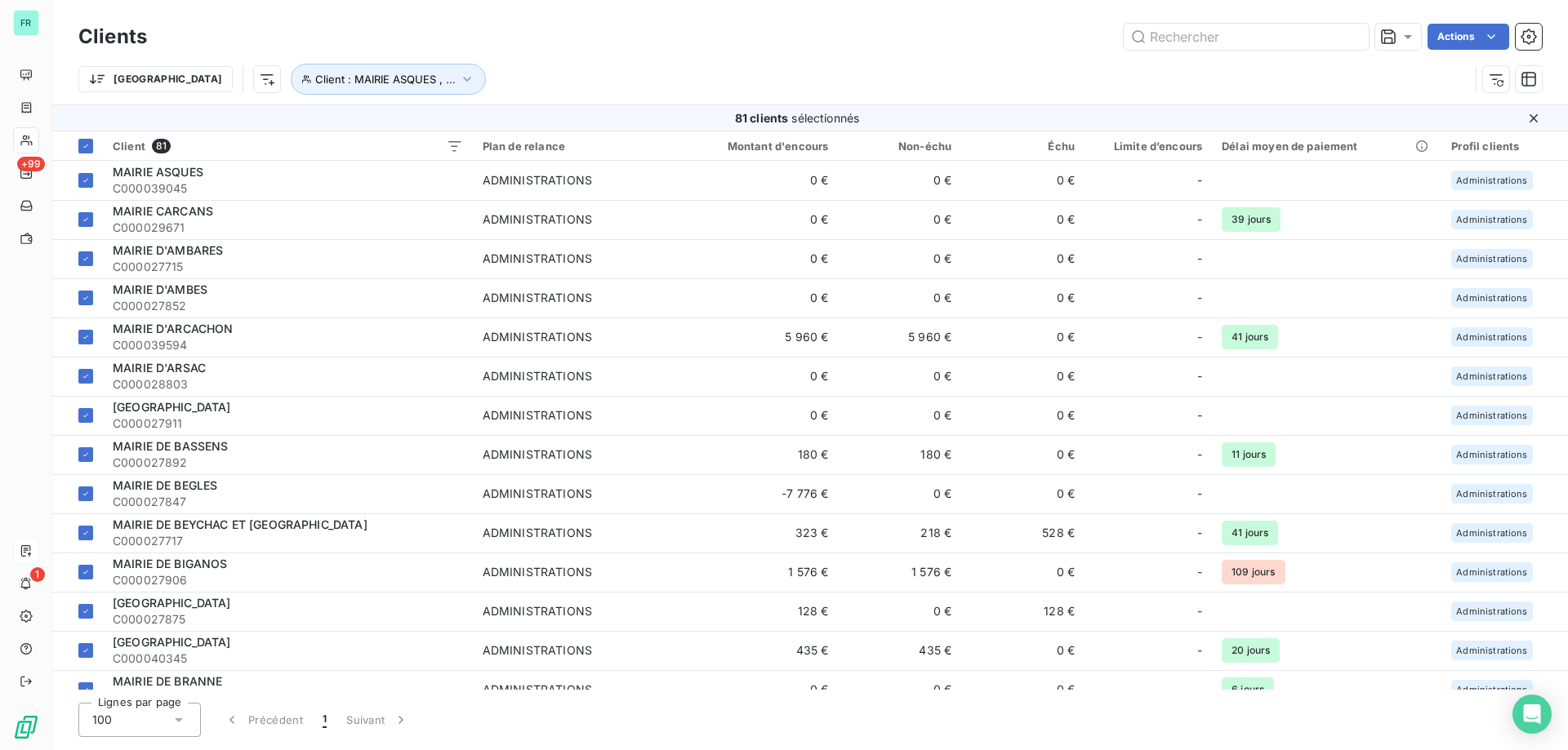
click at [1028, 75] on div "Trier Client : MAIRIE ASQUES , ..." at bounding box center [774, 79] width 1391 height 31
click at [389, 82] on button "Client : MAIRIE ASQUES , ..." at bounding box center [388, 79] width 195 height 31
click at [585, 125] on icon "button" at bounding box center [583, 122] width 9 height 9
type input "MAIRIE"
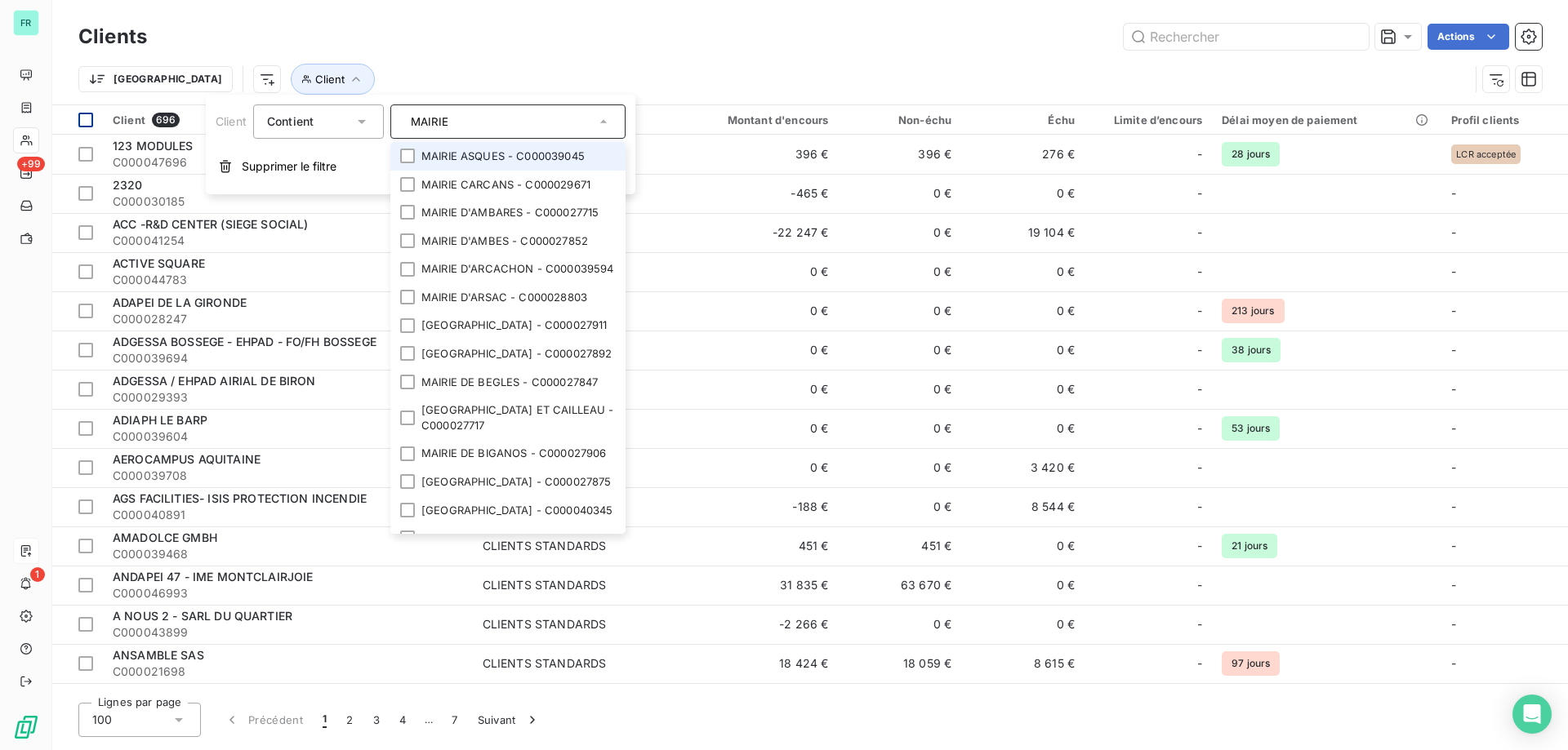
drag, startPoint x: 124, startPoint y: 112, endPoint x: 102, endPoint y: 112, distance: 22.0
click at [105, 112] on body "FR +99 1 Clients Actions Trier Client Client 696 Plan de relance Montant d'enco…" at bounding box center [784, 375] width 1568 height 750
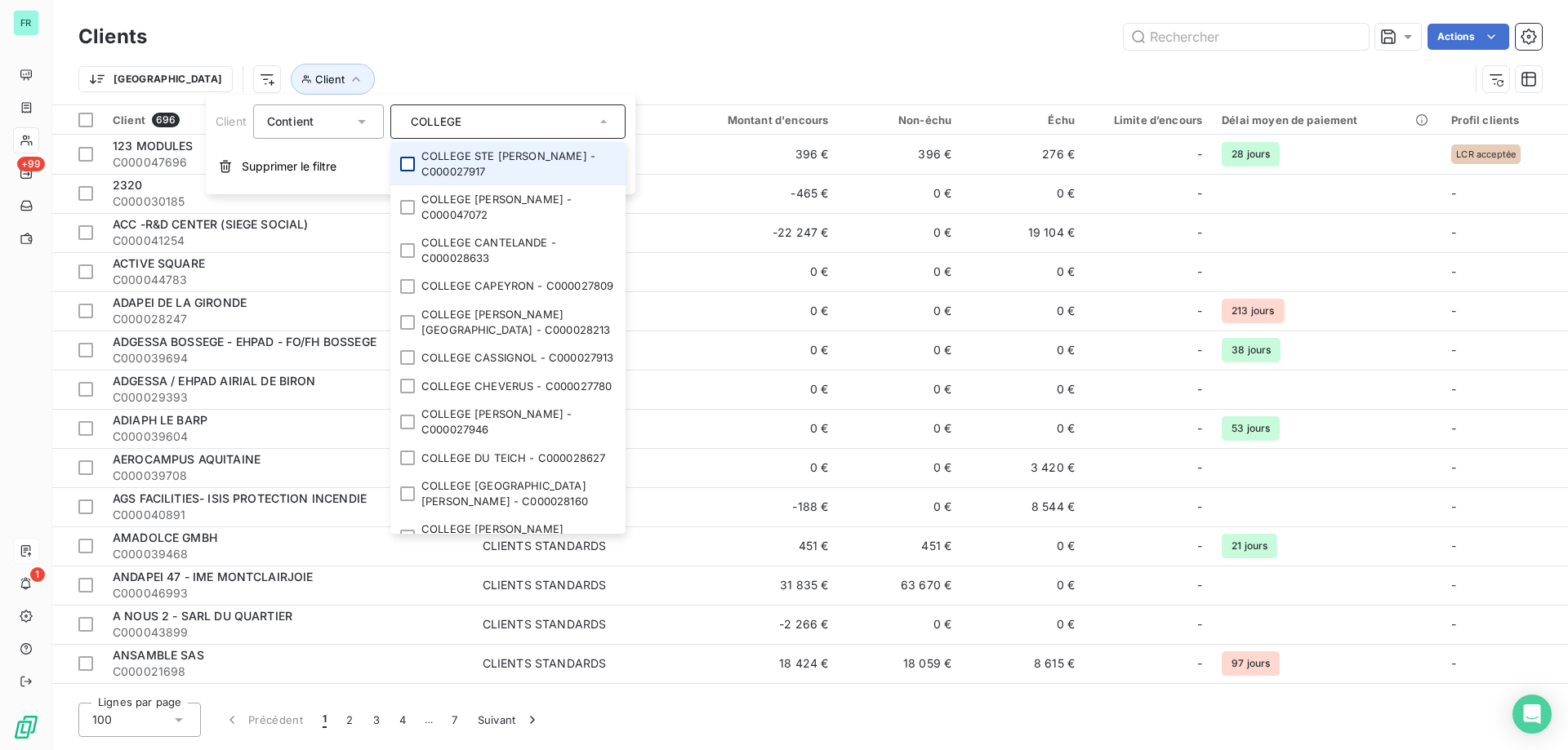
type input "COLLEGE"
click at [407, 162] on div at bounding box center [407, 163] width 15 height 15
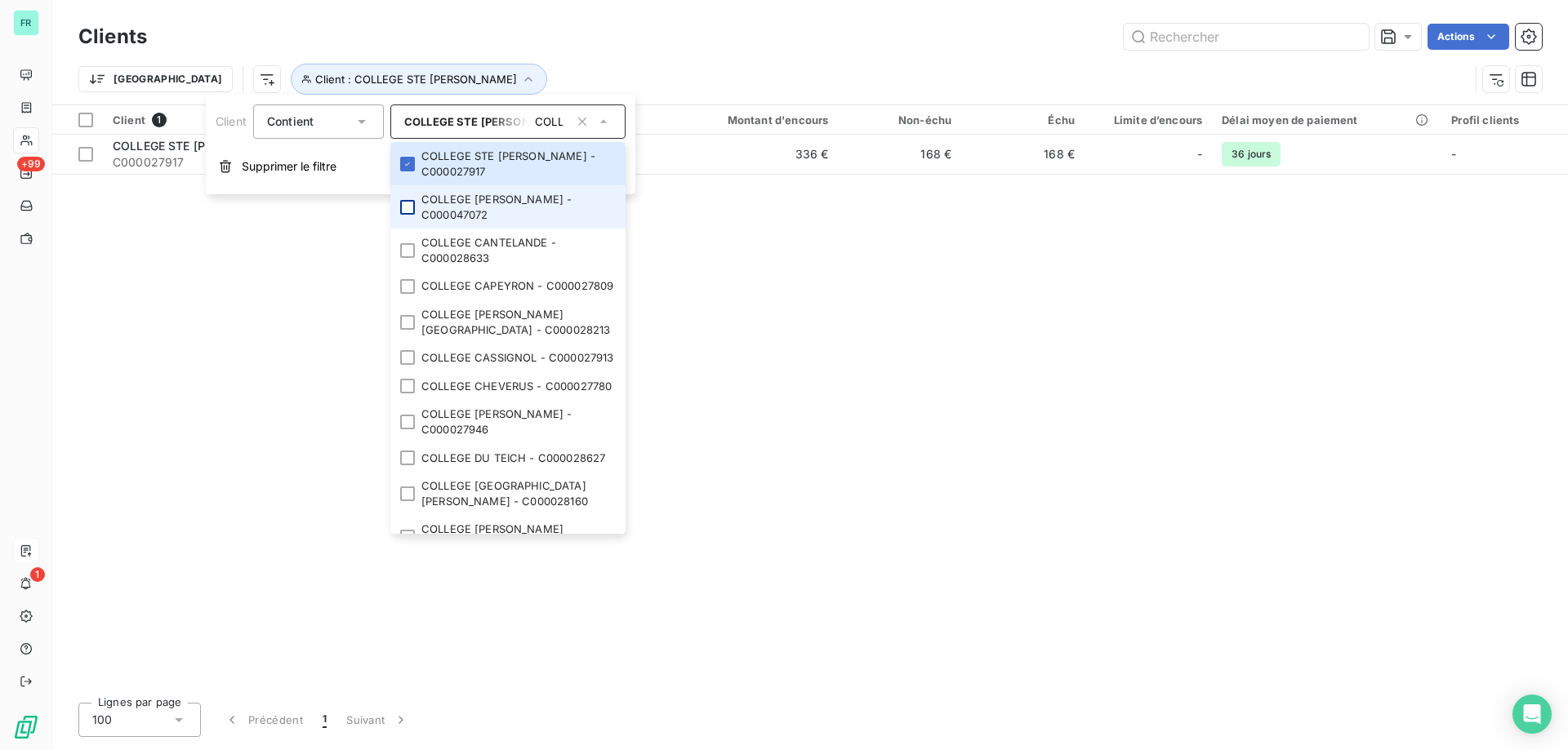
click at [407, 202] on div at bounding box center [407, 207] width 15 height 15
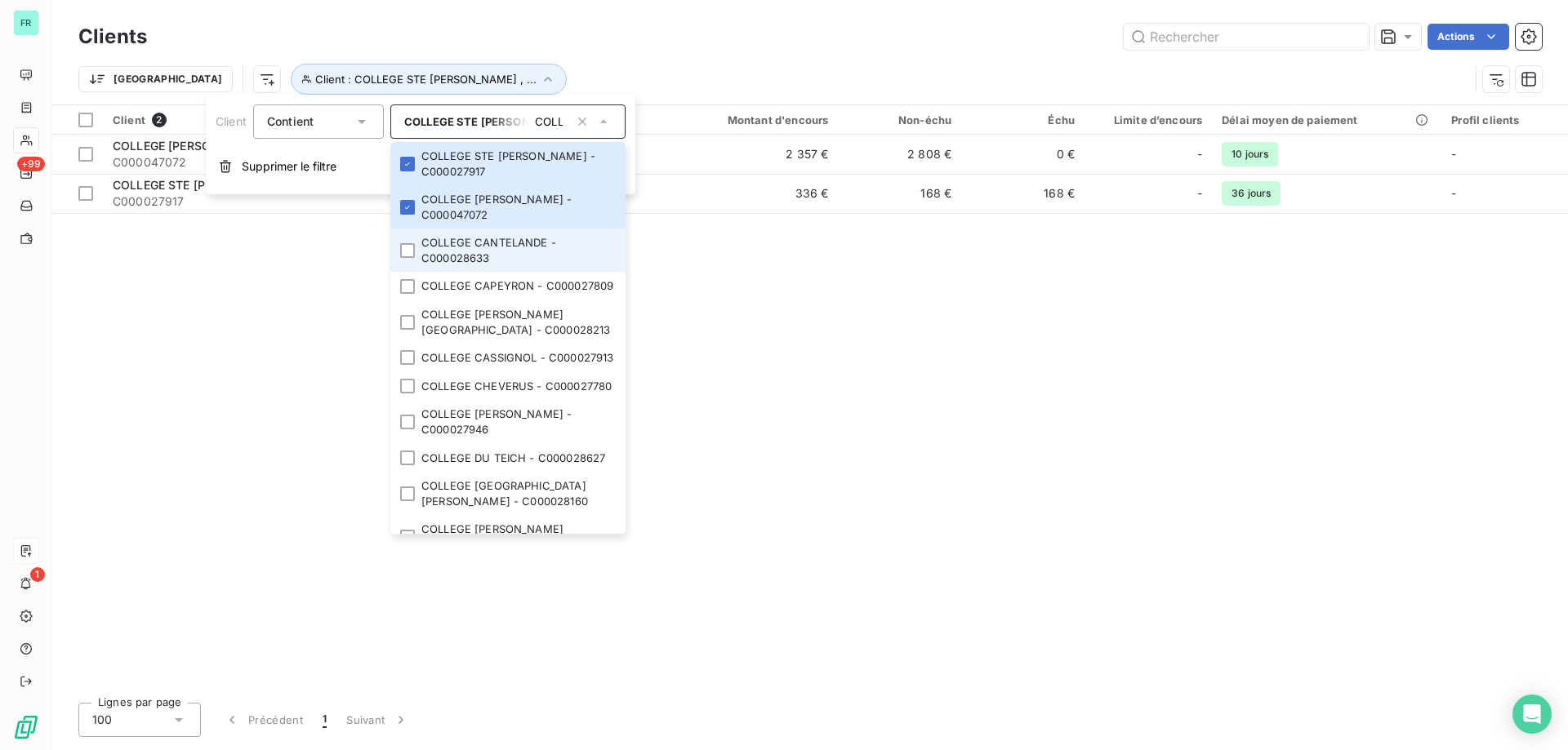
click at [407, 241] on li "COLLEGE CANTELANDE - C000028633" at bounding box center [508, 250] width 236 height 43
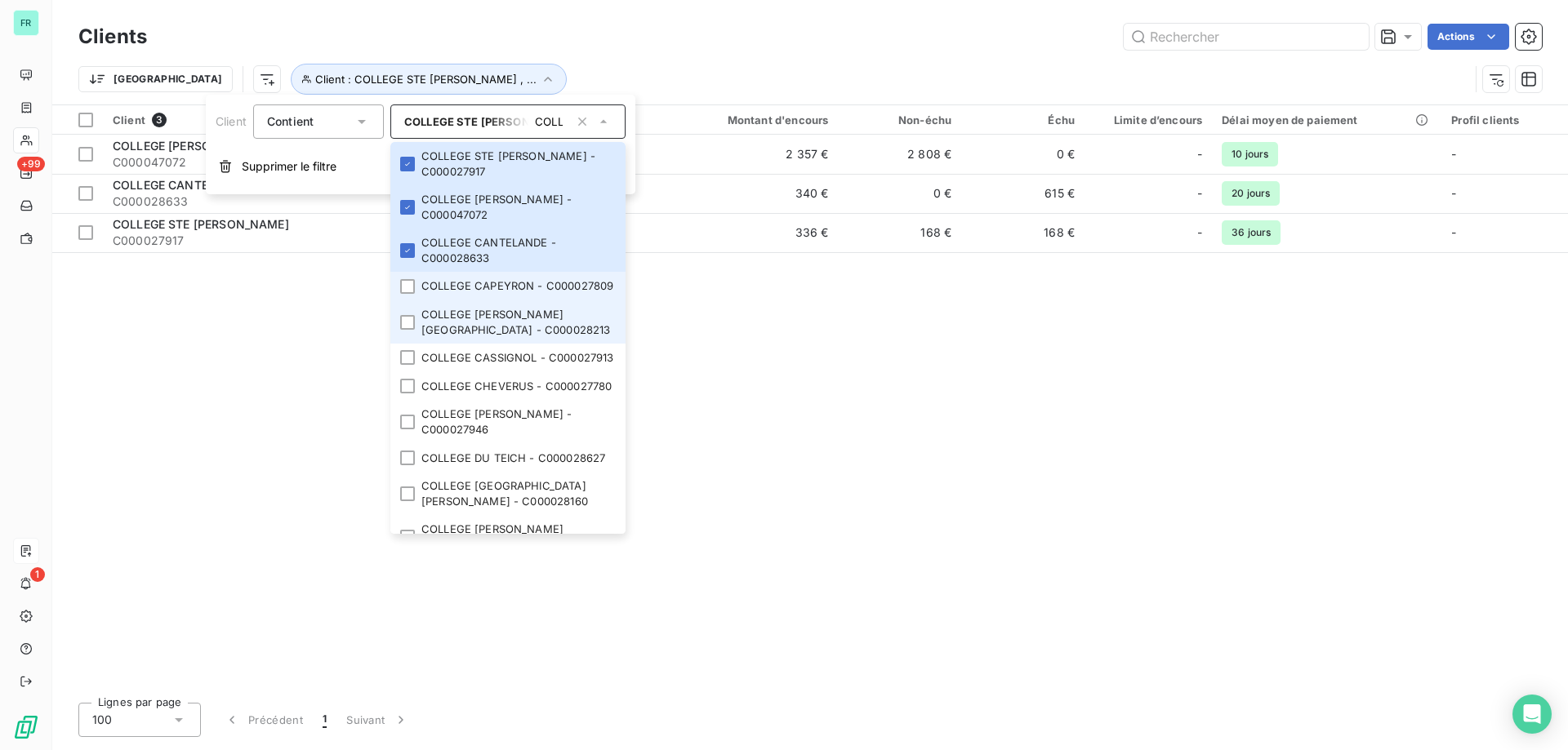
drag, startPoint x: 410, startPoint y: 295, endPoint x: 410, endPoint y: 330, distance: 35.0
click at [410, 294] on div at bounding box center [407, 286] width 15 height 15
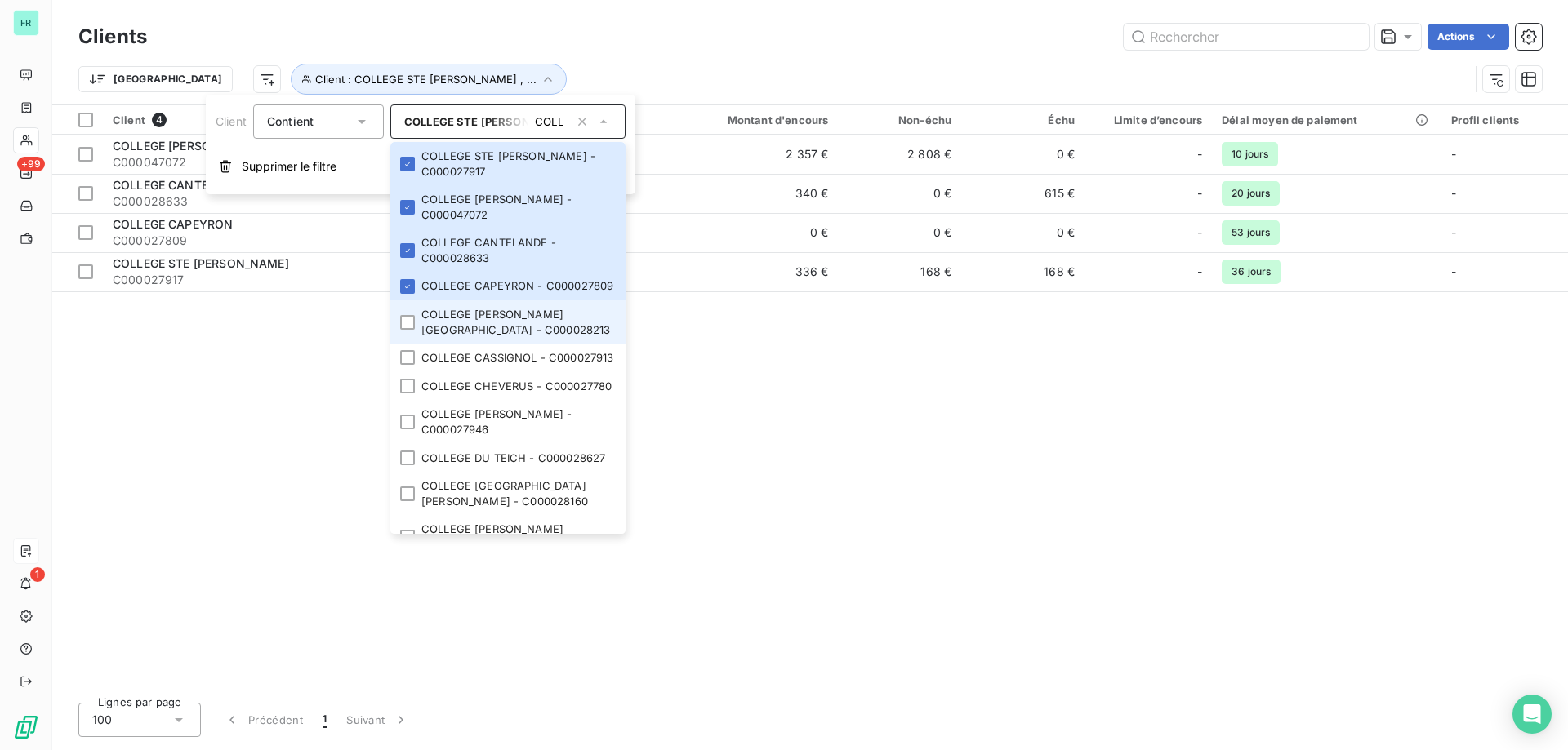
click at [413, 344] on li "COLLEGE CASIMIR FIDELE-COLLEGE GRAND PARC - C000028213" at bounding box center [508, 322] width 236 height 43
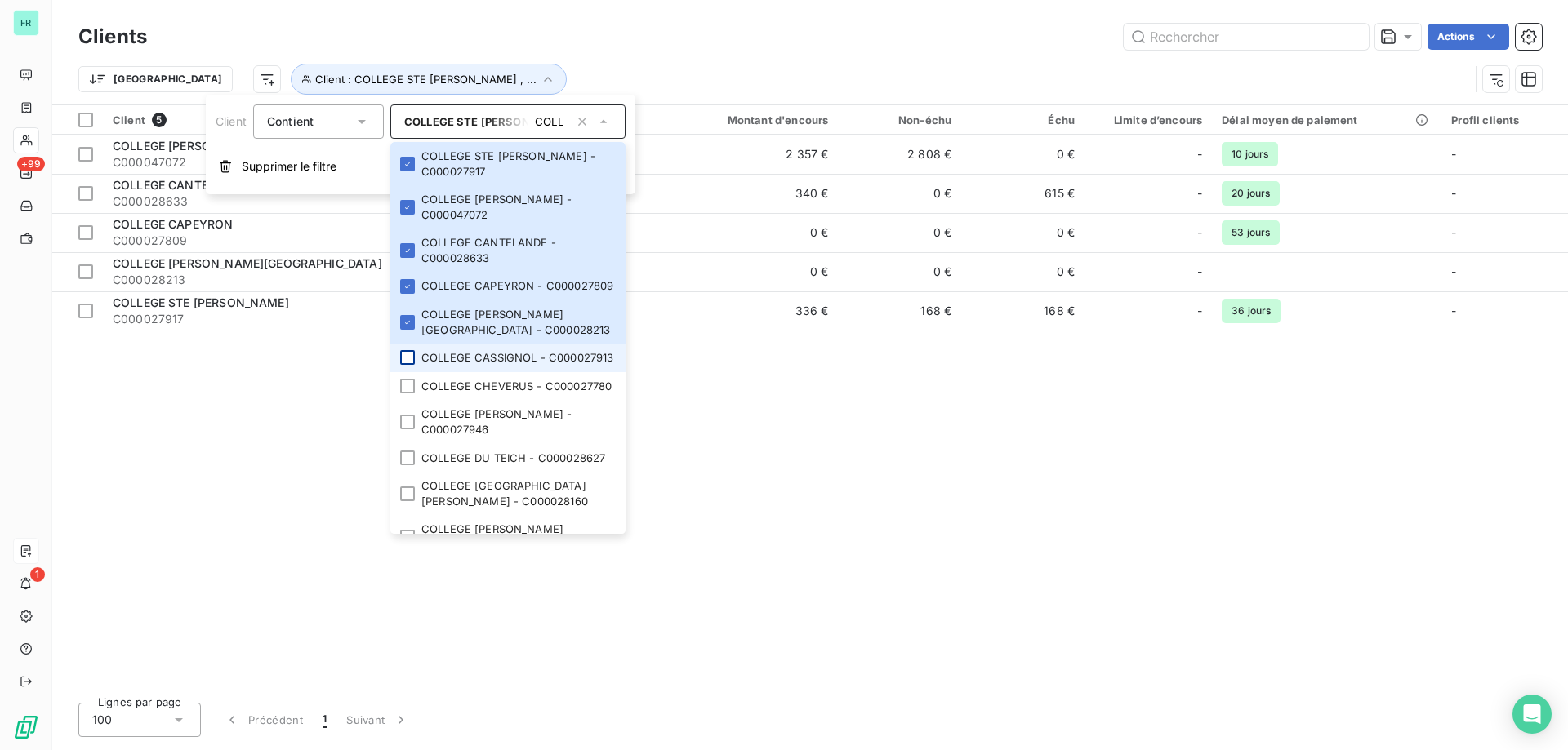
click at [408, 365] on div at bounding box center [407, 357] width 15 height 15
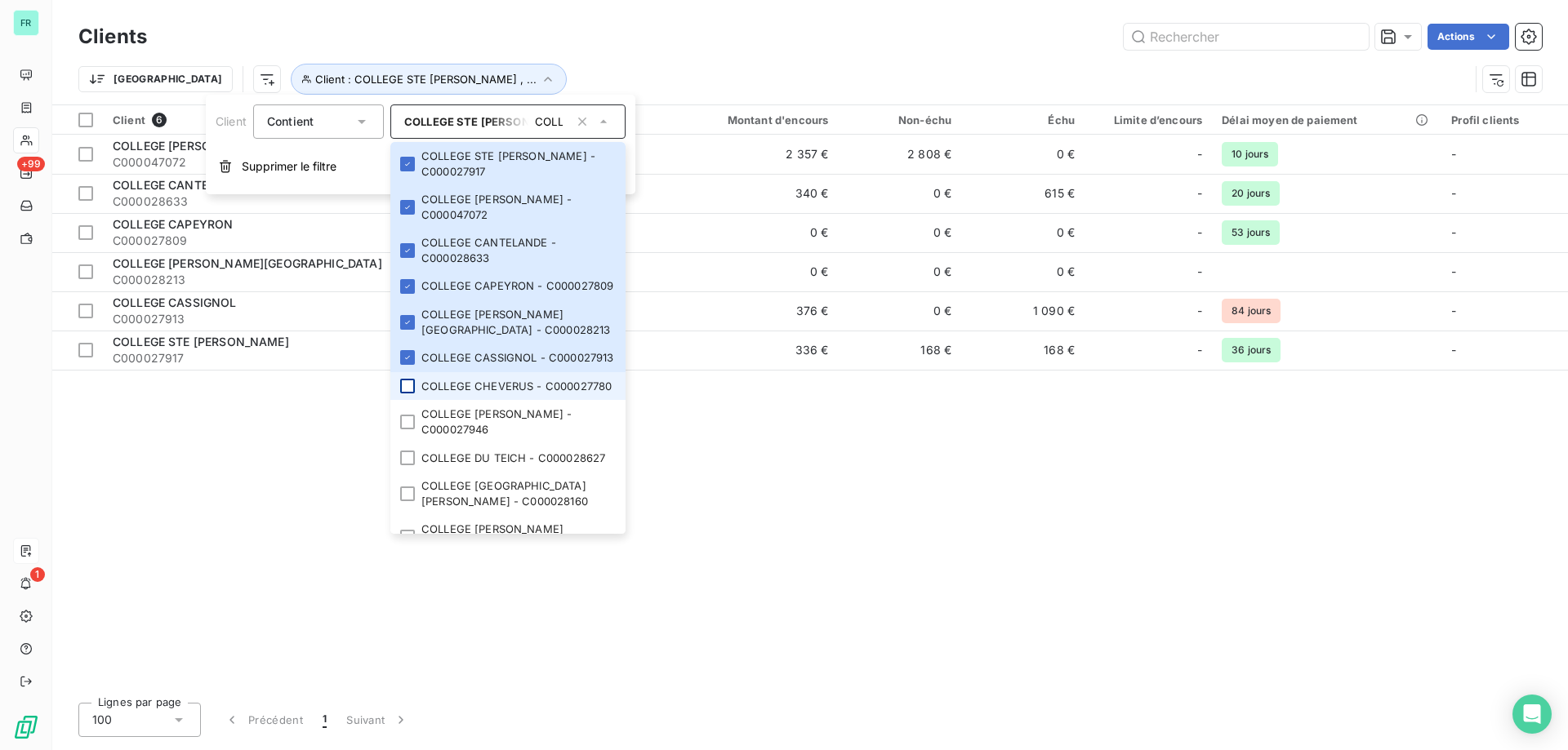
click at [408, 393] on div at bounding box center [407, 386] width 15 height 15
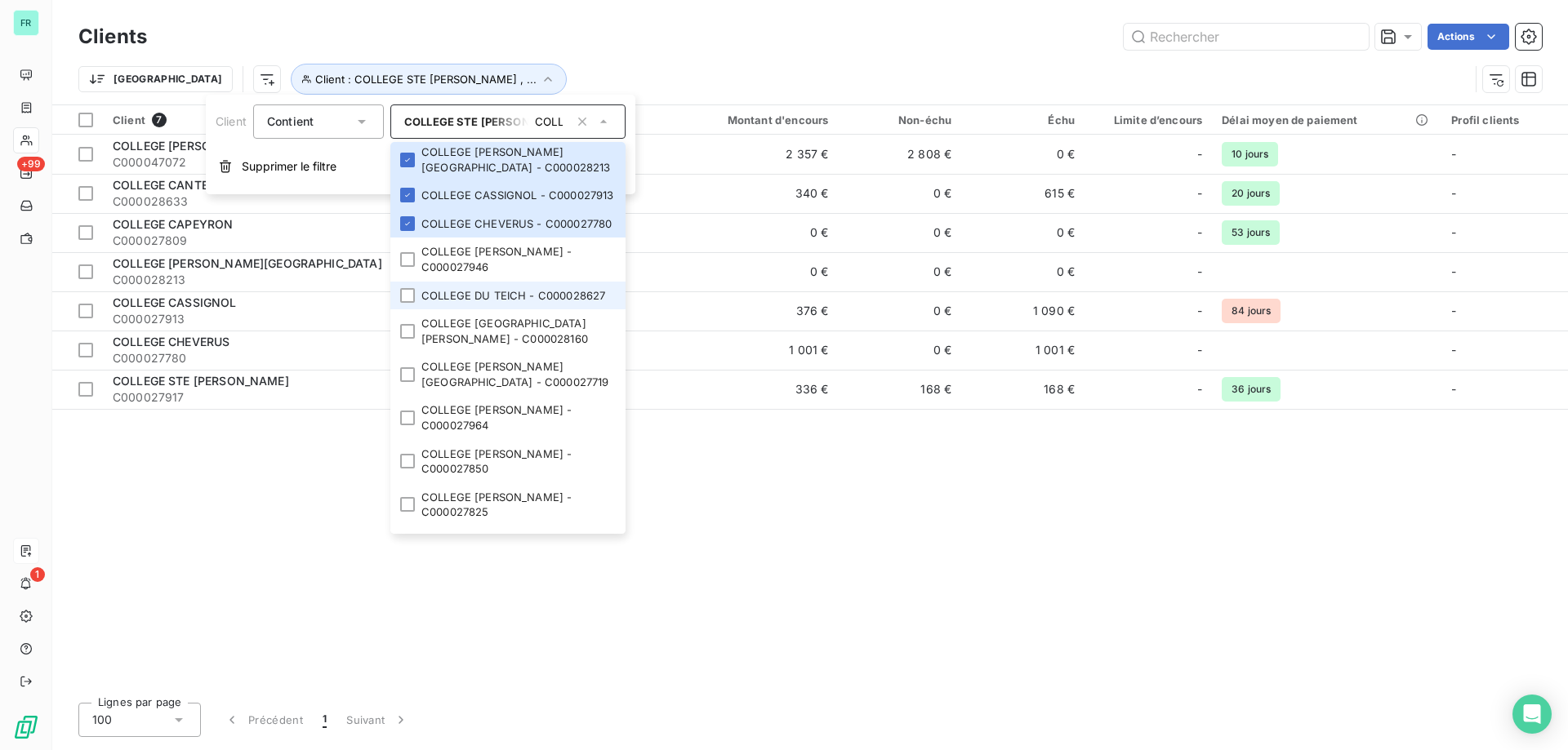
scroll to position [163, 0]
drag, startPoint x: 403, startPoint y: 322, endPoint x: 404, endPoint y: 366, distance: 44.0
click at [404, 280] on li "COLLEGE CLAUDE MASSE - C000027946" at bounding box center [508, 259] width 236 height 43
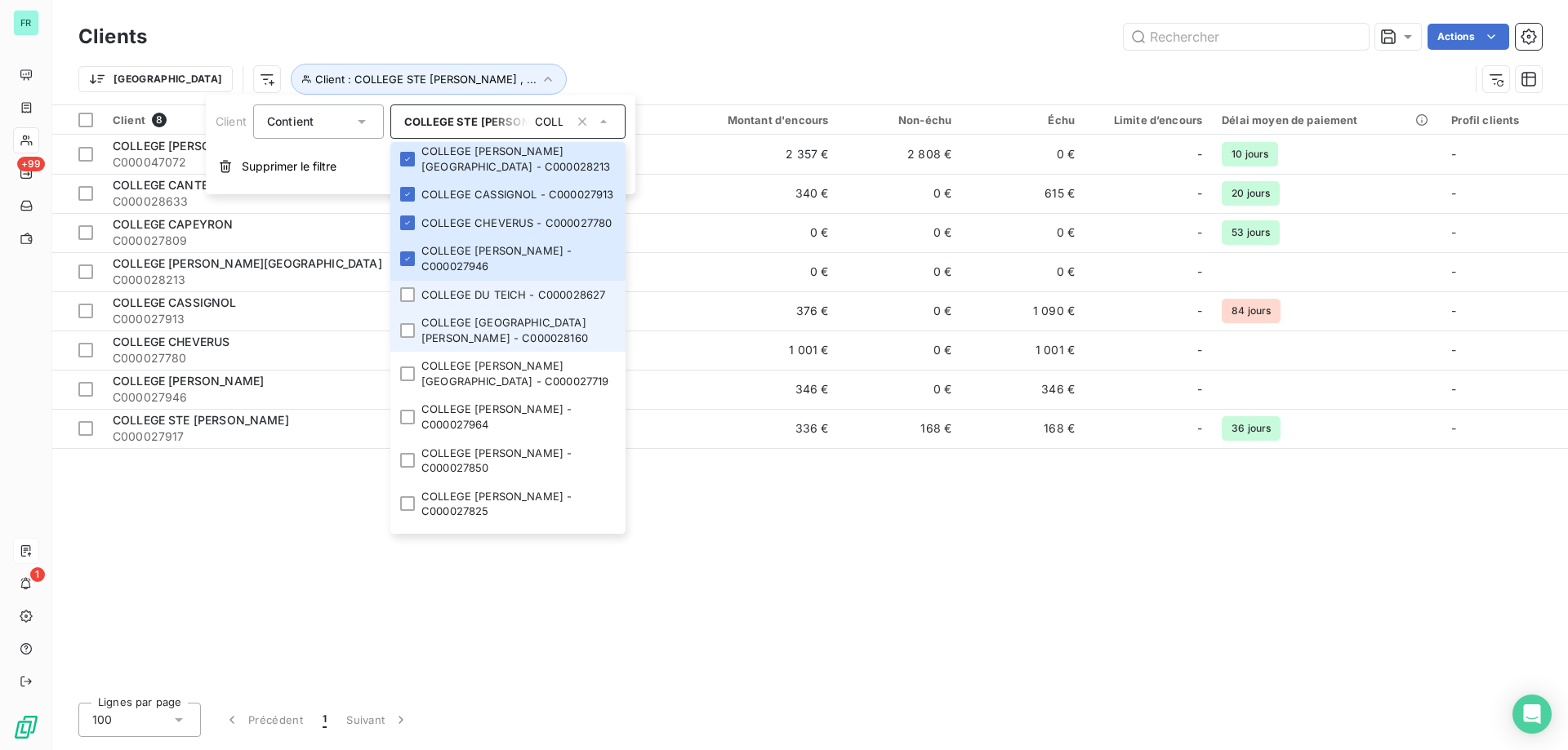
drag, startPoint x: 404, startPoint y: 368, endPoint x: 405, endPoint y: 394, distance: 26.0
click at [405, 309] on li "COLLEGE DU TEICH - C000028627" at bounding box center [508, 295] width 236 height 28
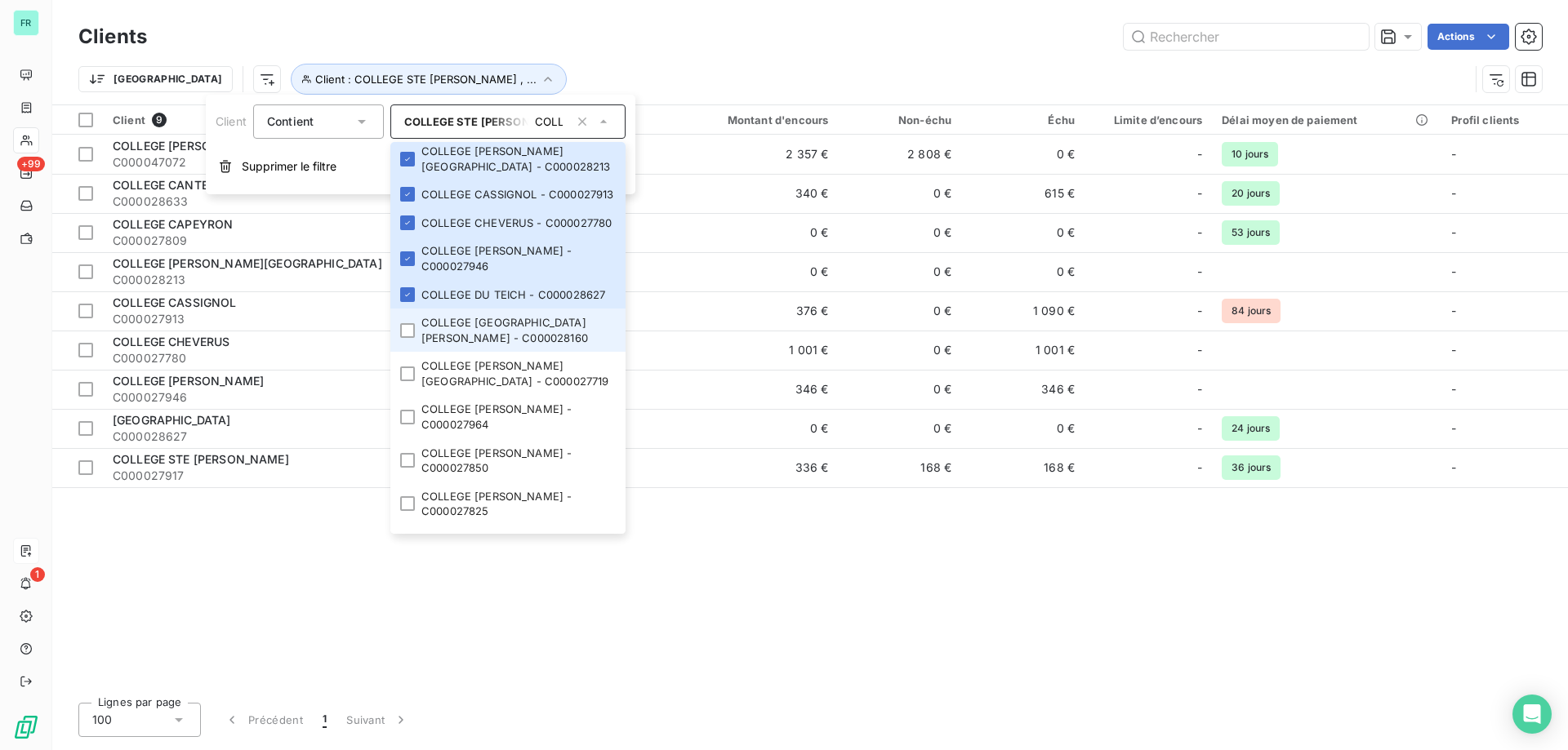
drag, startPoint x: 407, startPoint y: 403, endPoint x: 407, endPoint y: 418, distance: 15.0
click at [407, 338] on div at bounding box center [407, 330] width 15 height 15
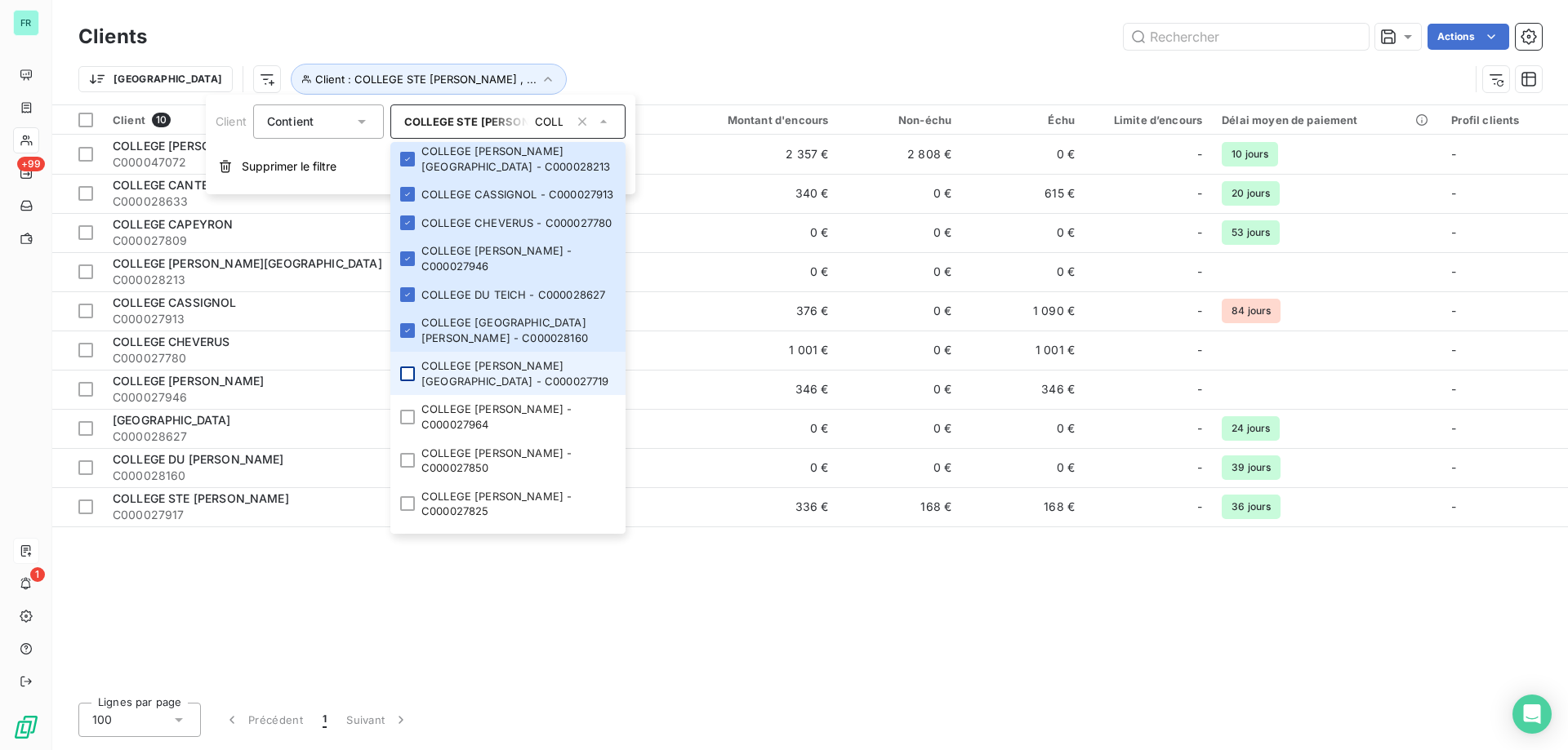
click at [405, 381] on div at bounding box center [407, 374] width 15 height 15
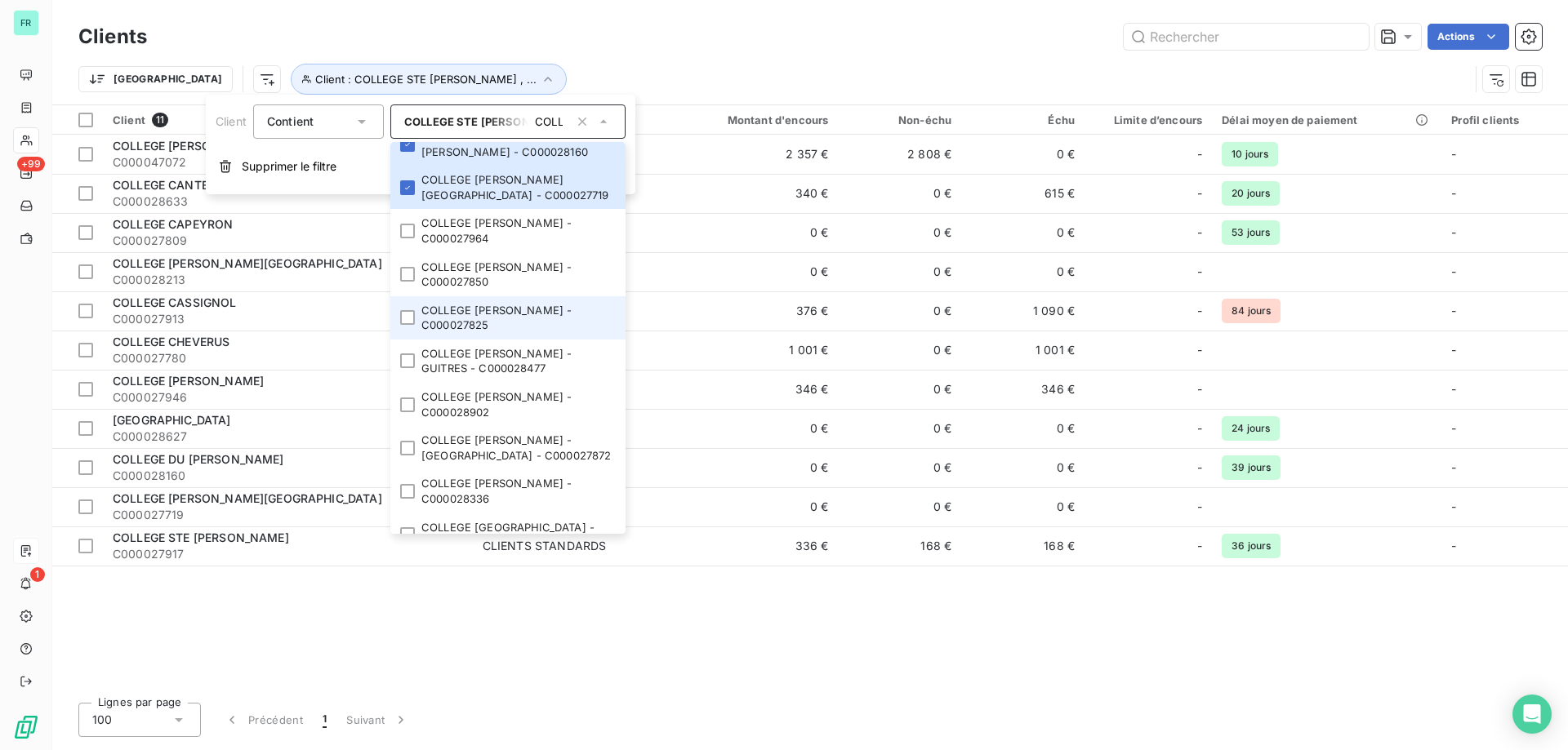
scroll to position [408, 0]
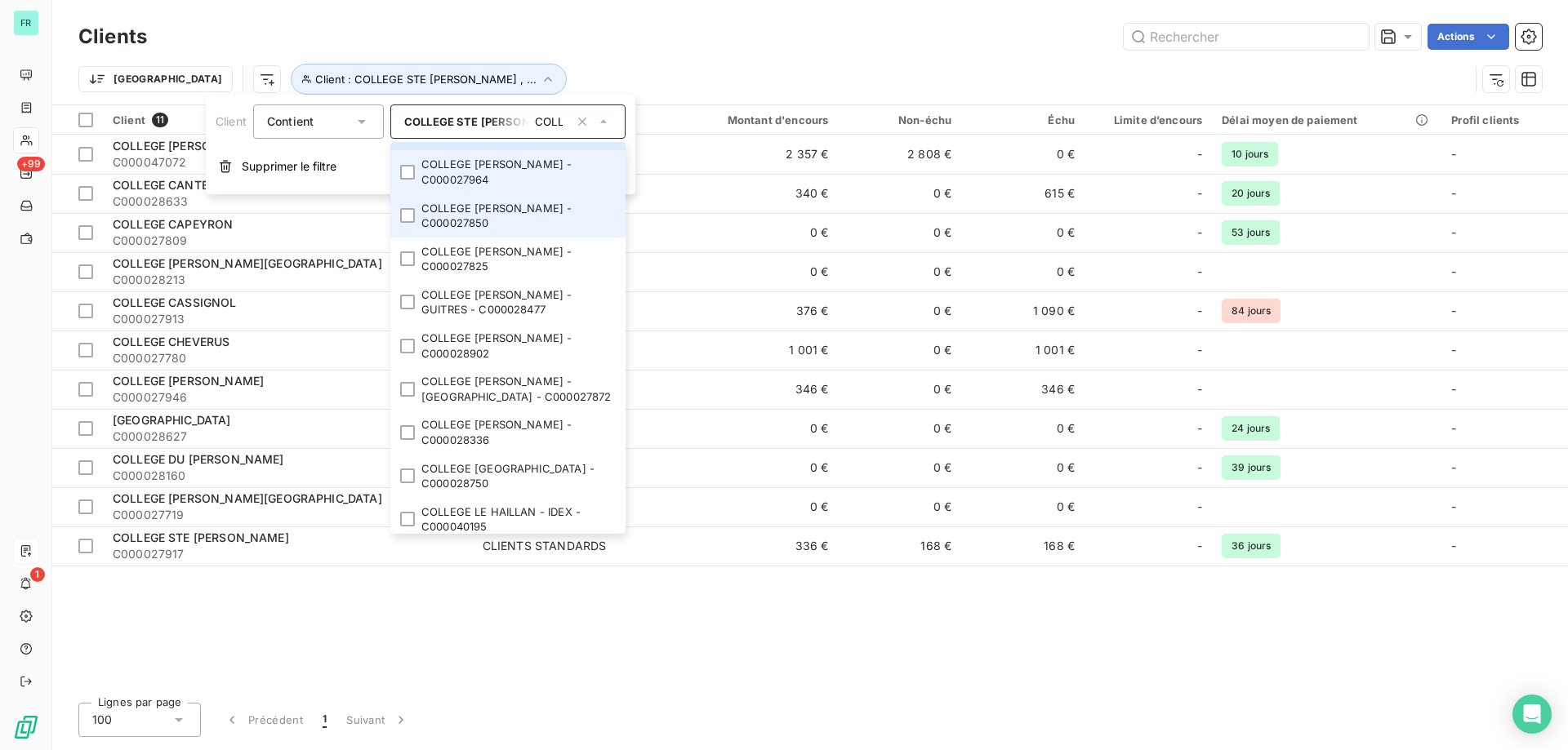
drag, startPoint x: 406, startPoint y: 238, endPoint x: 407, endPoint y: 273, distance: 35.0
click at [406, 193] on li "COLLEGE EMILE DURKHEIM - C000027964" at bounding box center [508, 172] width 236 height 43
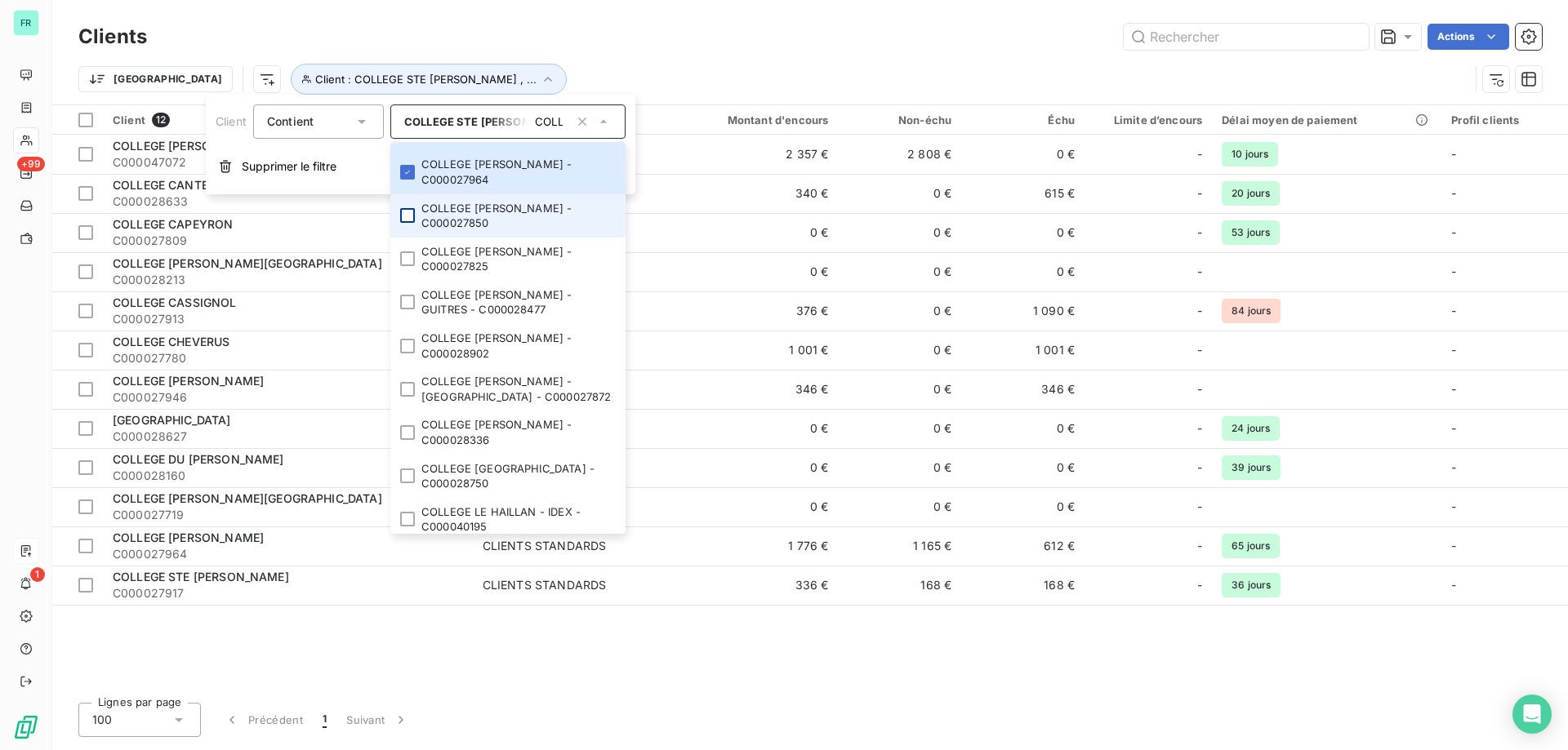
drag, startPoint x: 407, startPoint y: 294, endPoint x: 407, endPoint y: 327, distance: 33.0
click at [407, 223] on div at bounding box center [407, 215] width 15 height 15
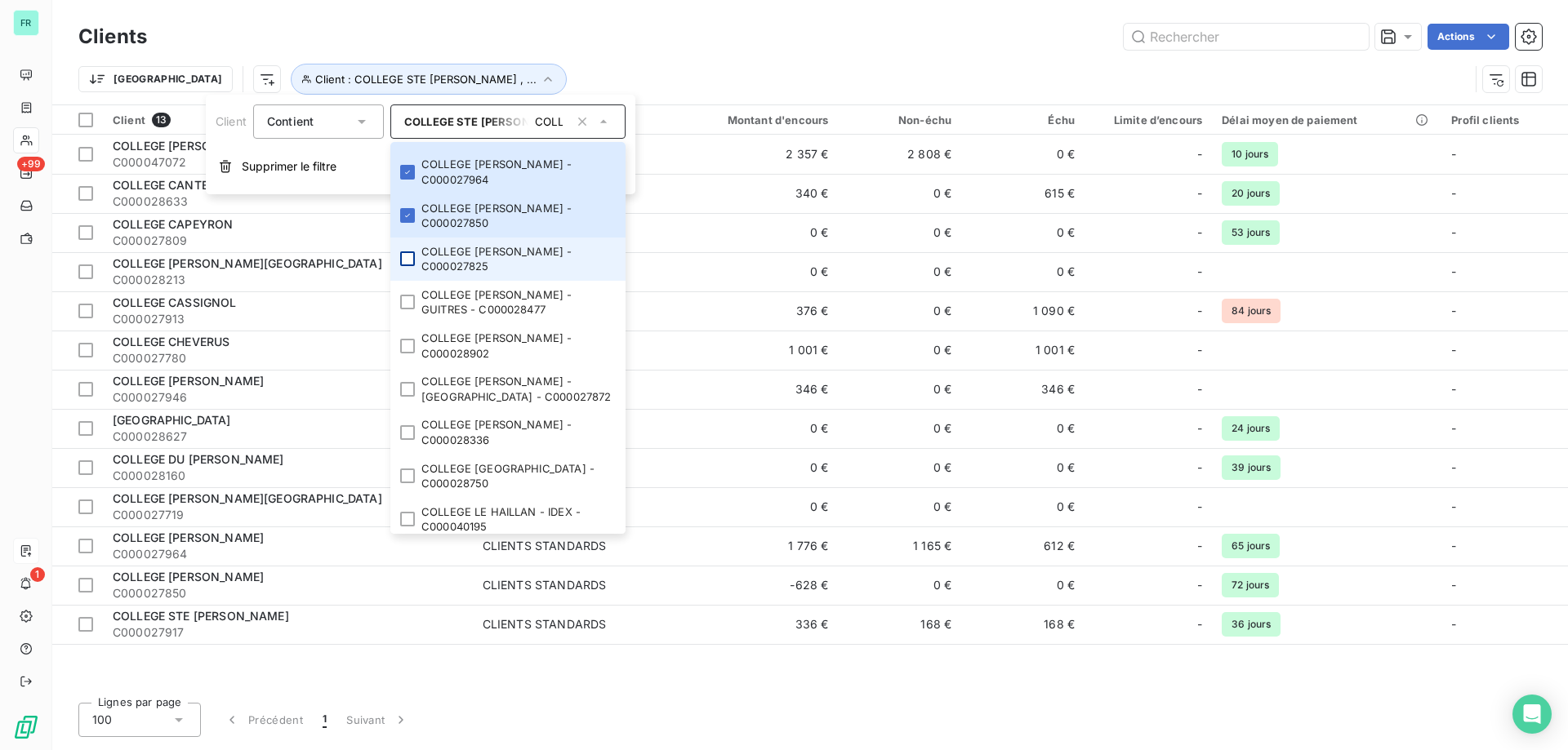
click at [407, 266] on div at bounding box center [407, 259] width 15 height 15
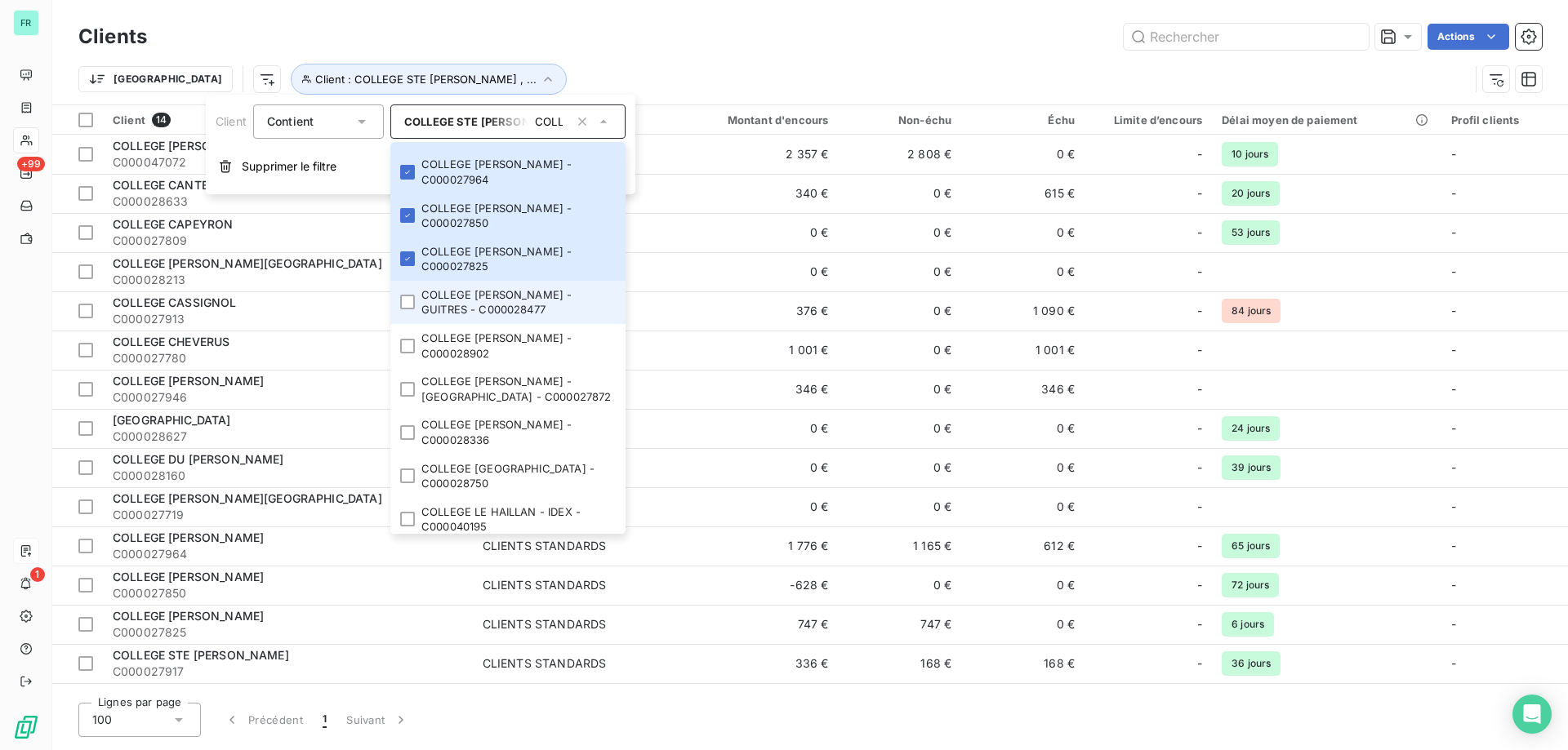
drag, startPoint x: 407, startPoint y: 368, endPoint x: 408, endPoint y: 389, distance: 21.0
click at [407, 324] on li "COLLEGE JEAN AVIOTTE - GUITRES - C000028477" at bounding box center [508, 302] width 236 height 43
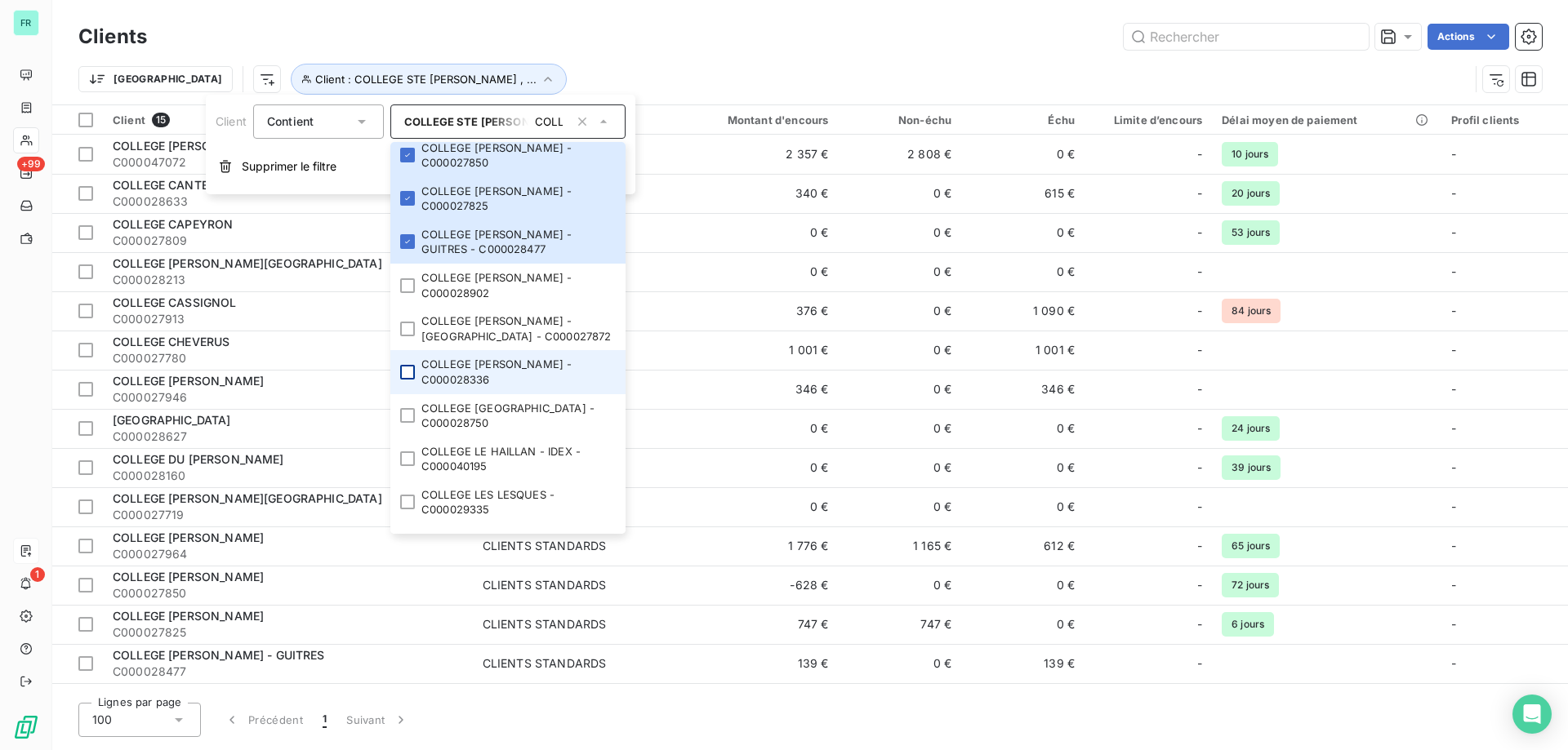
scroll to position [571, 0]
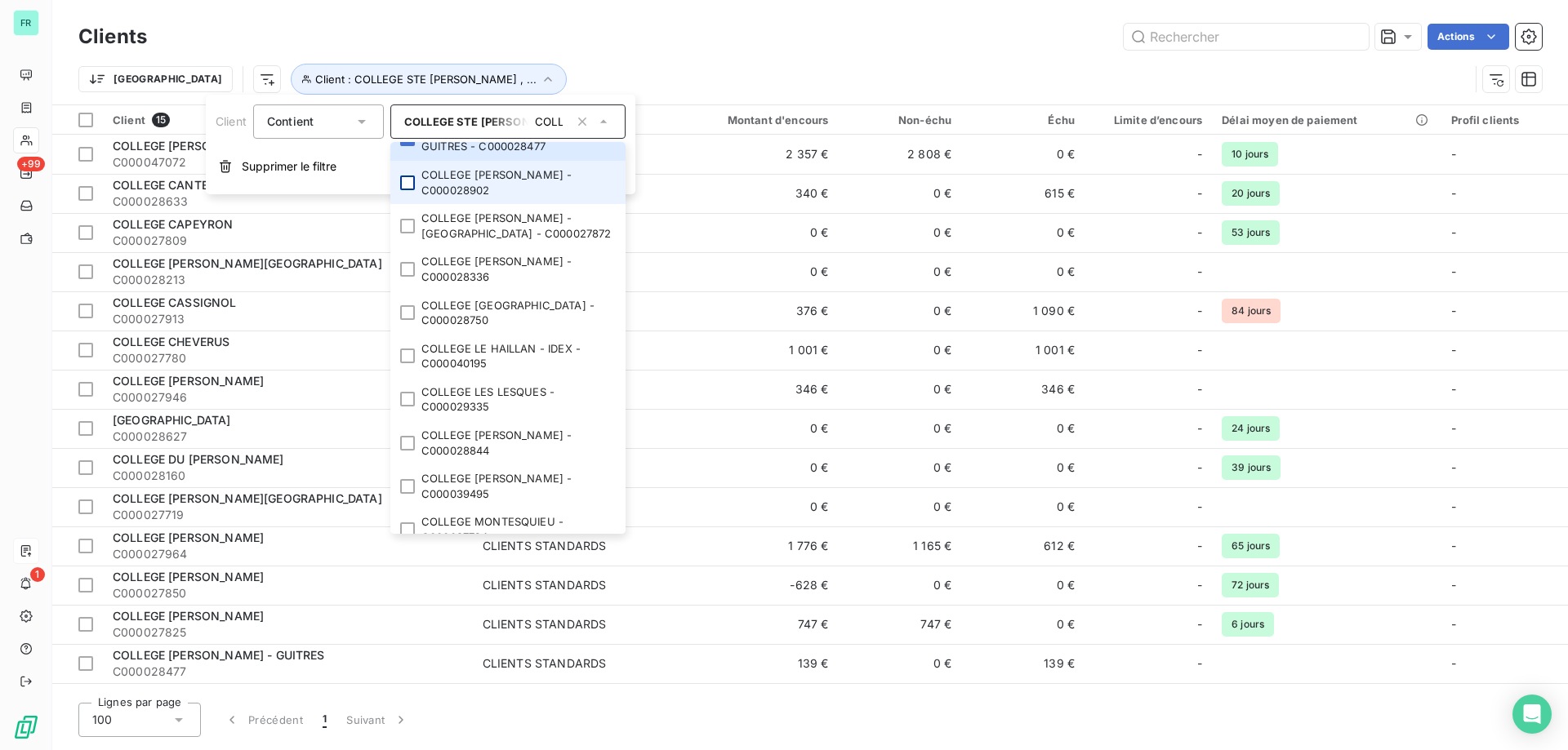
click at [407, 190] on div at bounding box center [407, 182] width 15 height 15
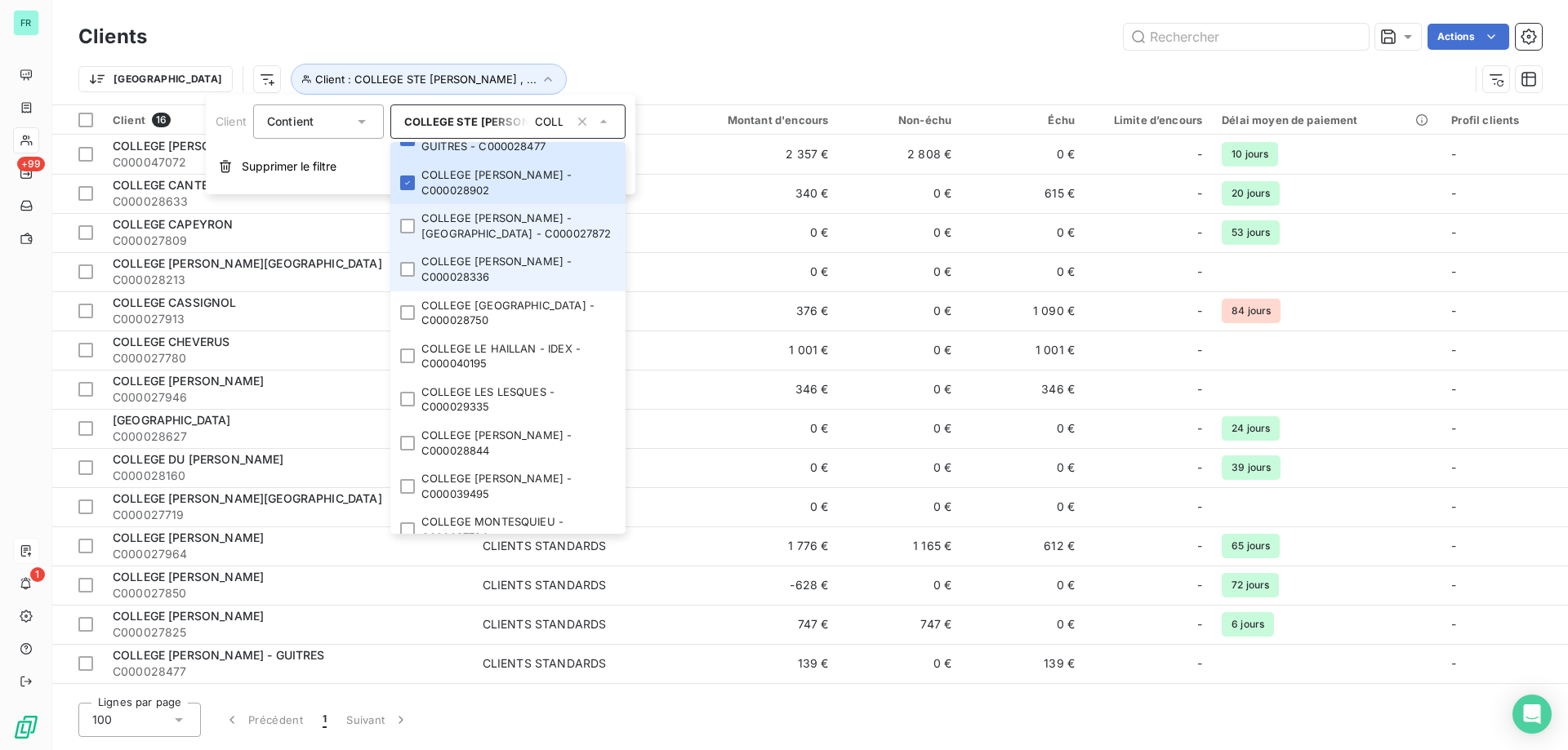
drag, startPoint x: 412, startPoint y: 296, endPoint x: 412, endPoint y: 332, distance: 36.0
click at [412, 234] on div at bounding box center [407, 226] width 15 height 15
click at [412, 277] on div at bounding box center [407, 269] width 15 height 15
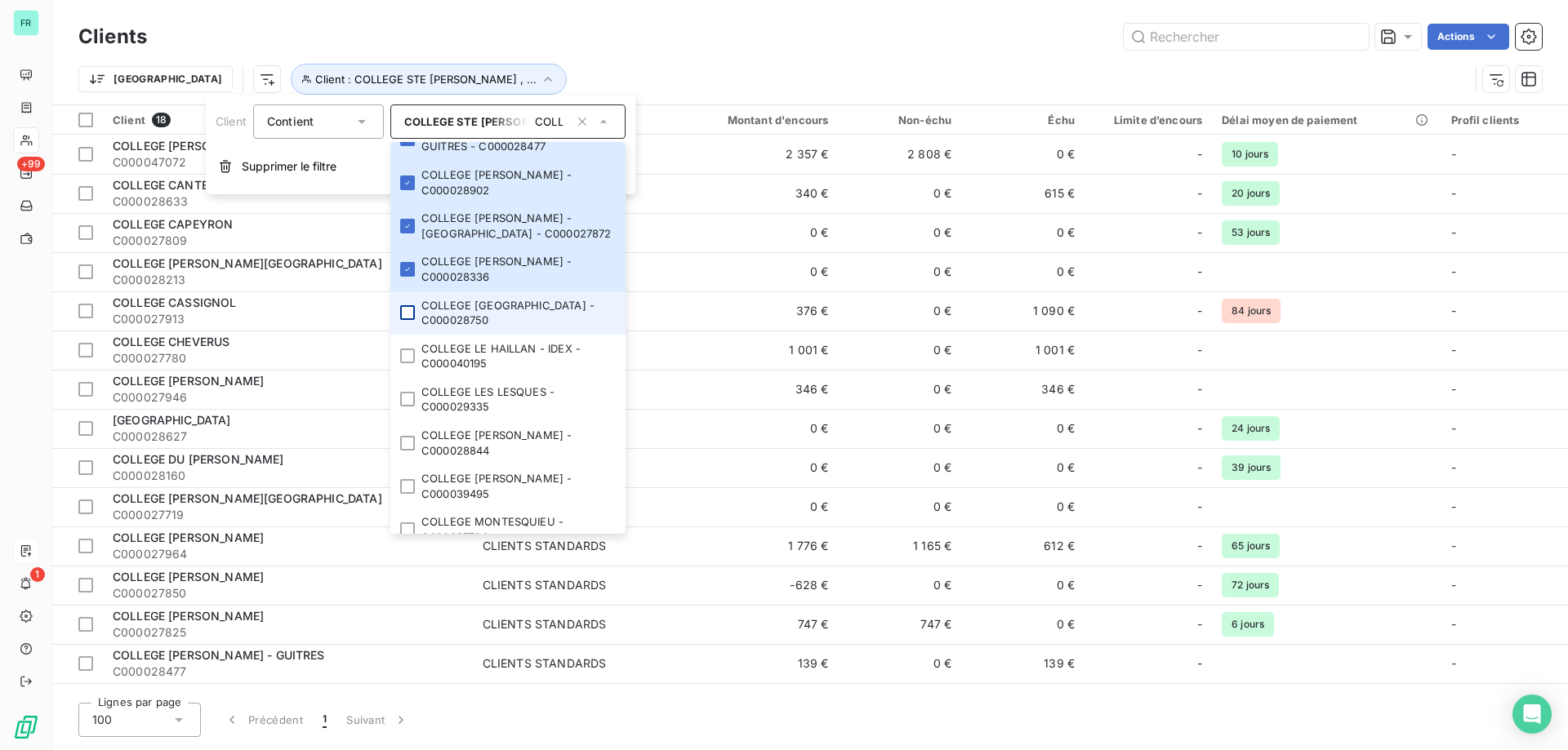
click at [410, 320] on div at bounding box center [407, 312] width 15 height 15
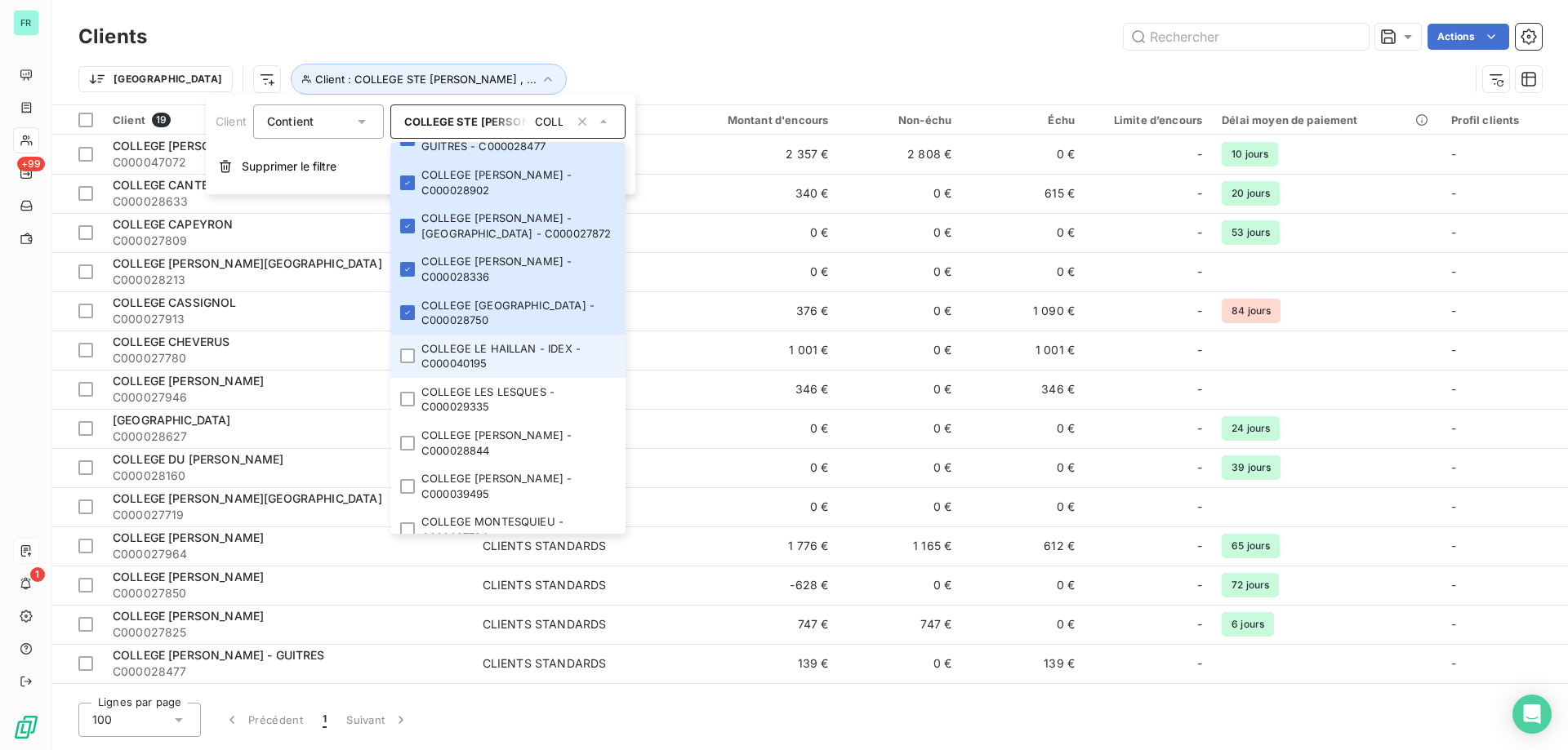
click at [403, 378] on li "COLLEGE LE HAILLAN - IDEX - C000040195" at bounding box center [508, 357] width 236 height 43
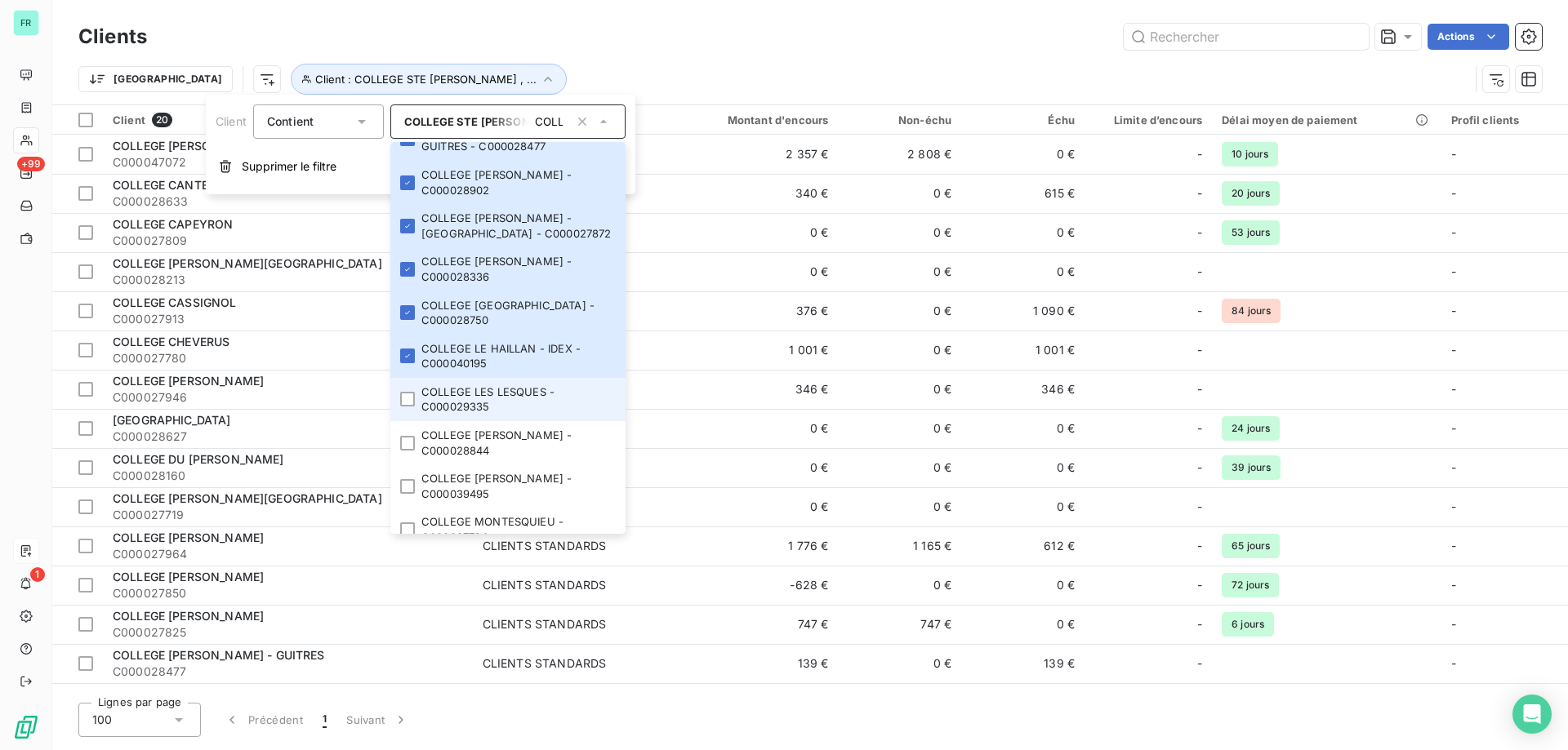
click at [399, 421] on li "COLLEGE LES LESQUES - C000029335" at bounding box center [508, 399] width 236 height 43
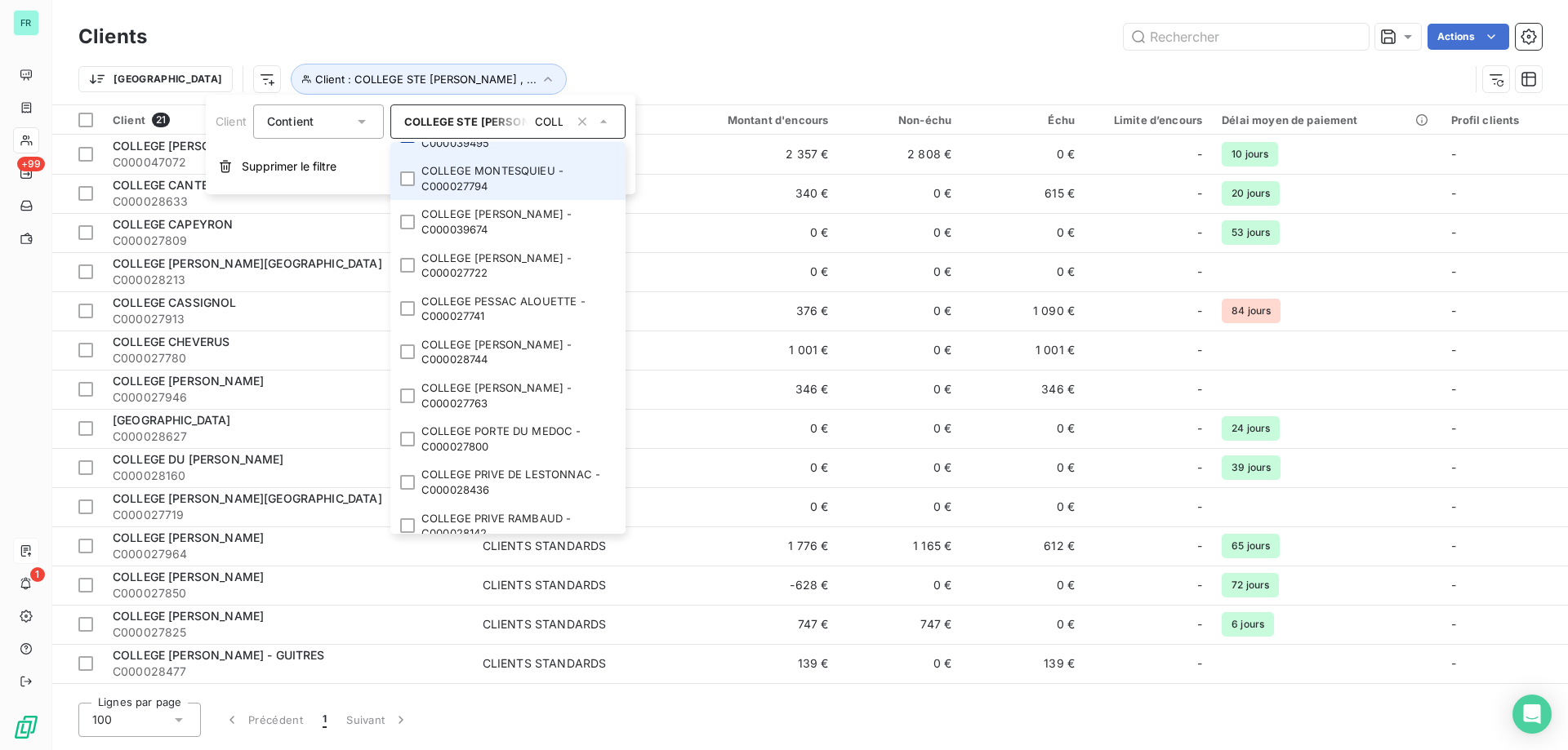
scroll to position [898, 0]
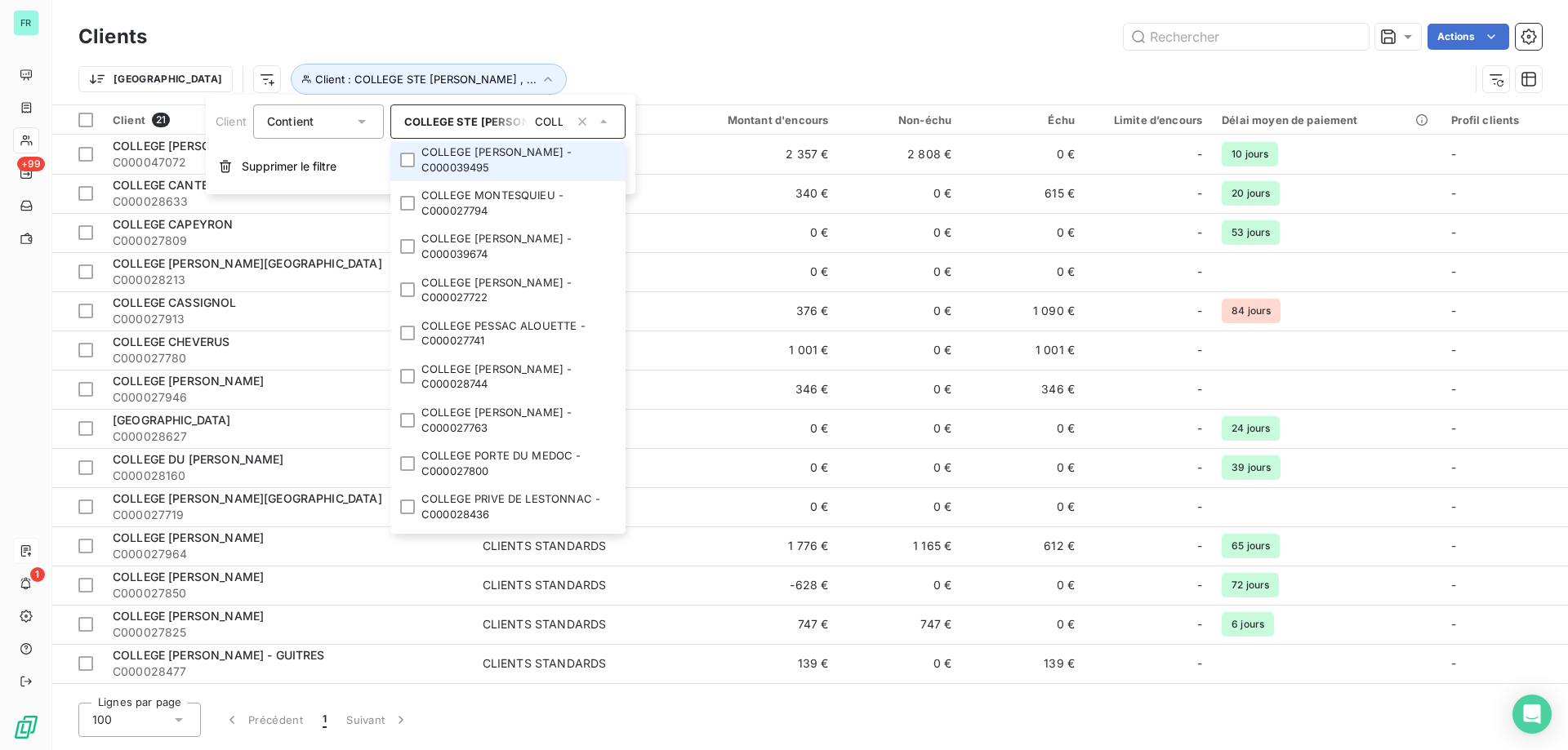
click at [408, 124] on div at bounding box center [407, 116] width 15 height 15
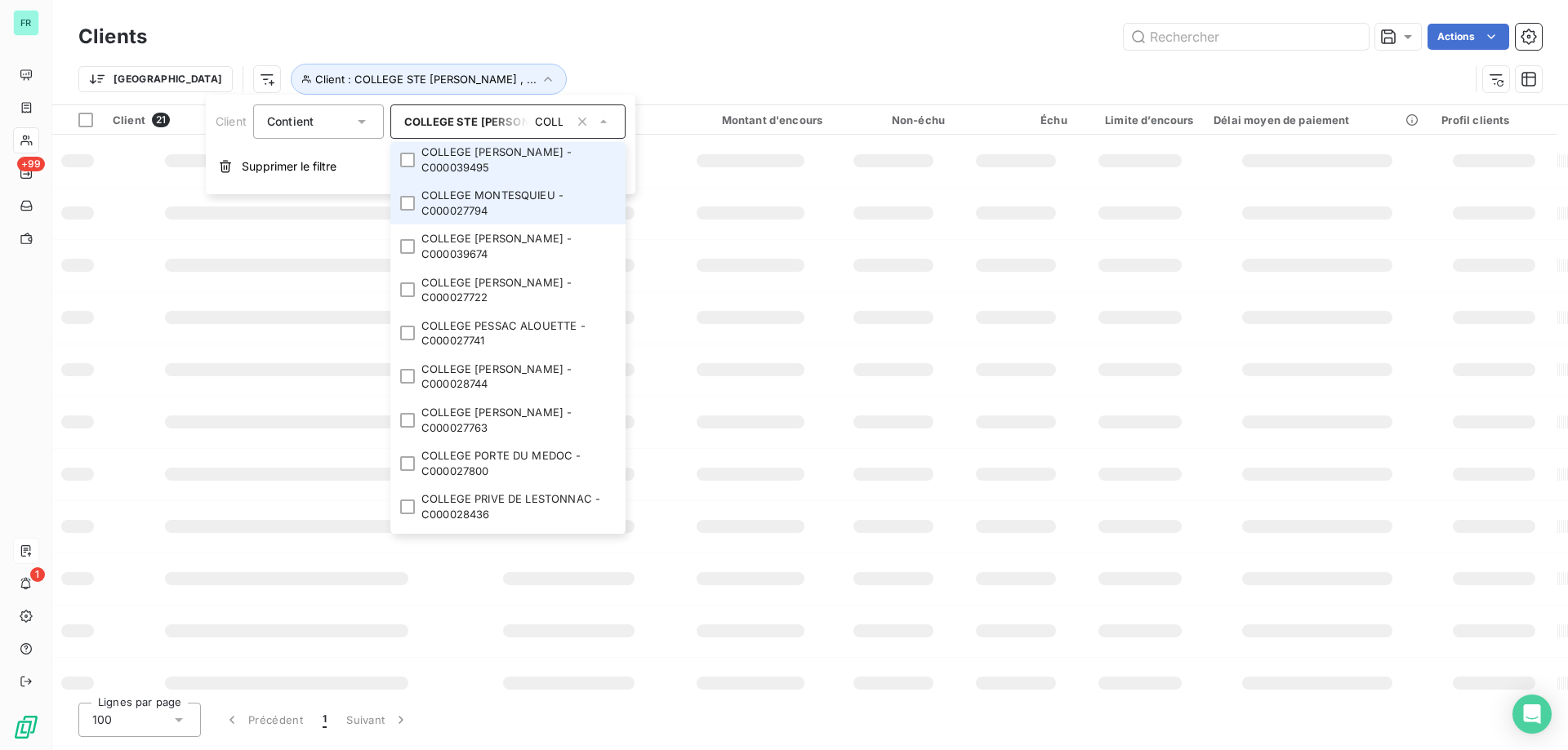
drag, startPoint x: 414, startPoint y: 234, endPoint x: 417, endPoint y: 265, distance: 31.1
click at [416, 181] on li "COLLEGE MAX LINDER - C000039495" at bounding box center [508, 160] width 236 height 43
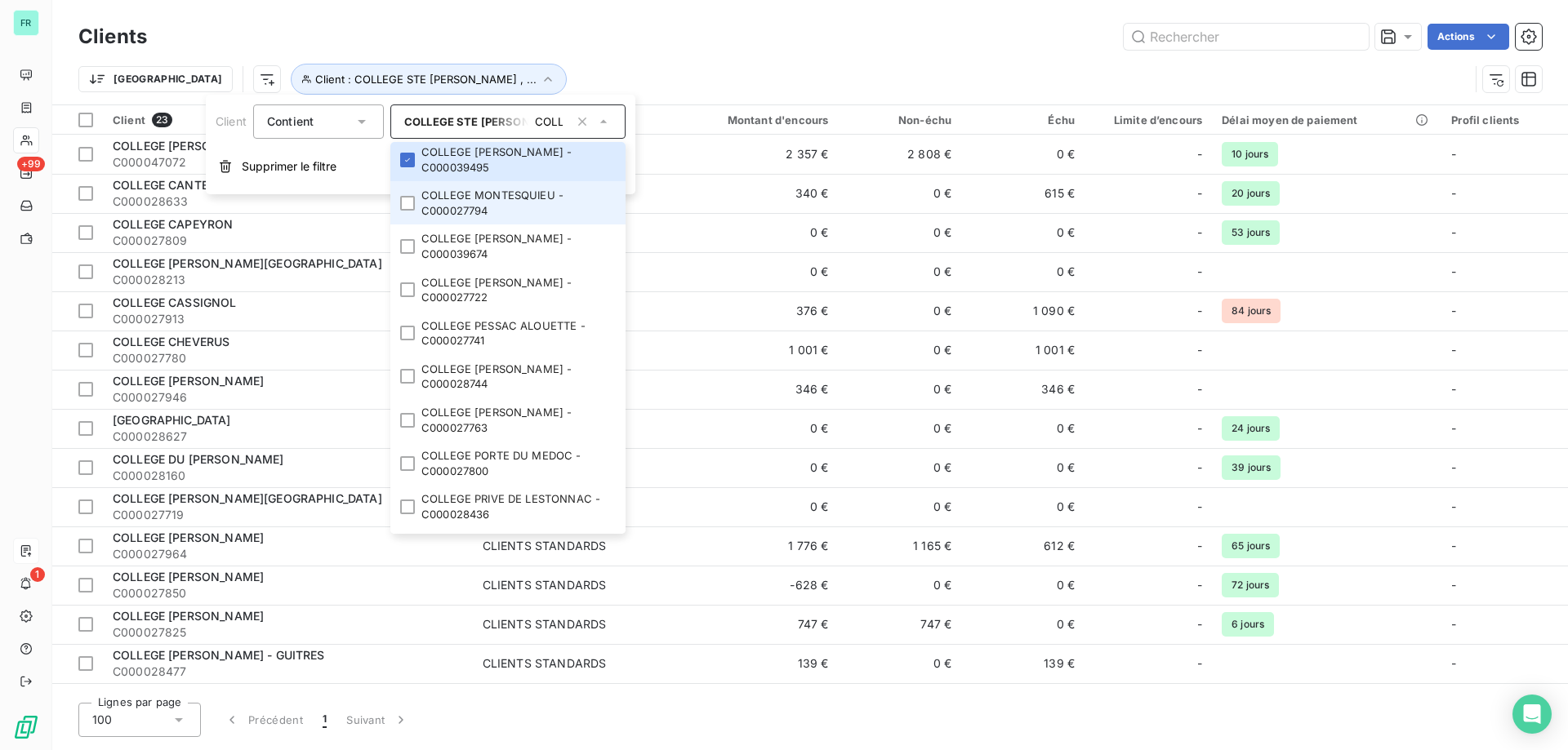
click at [418, 224] on li "COLLEGE MONTESQUIEU - C000027794" at bounding box center [508, 203] width 236 height 43
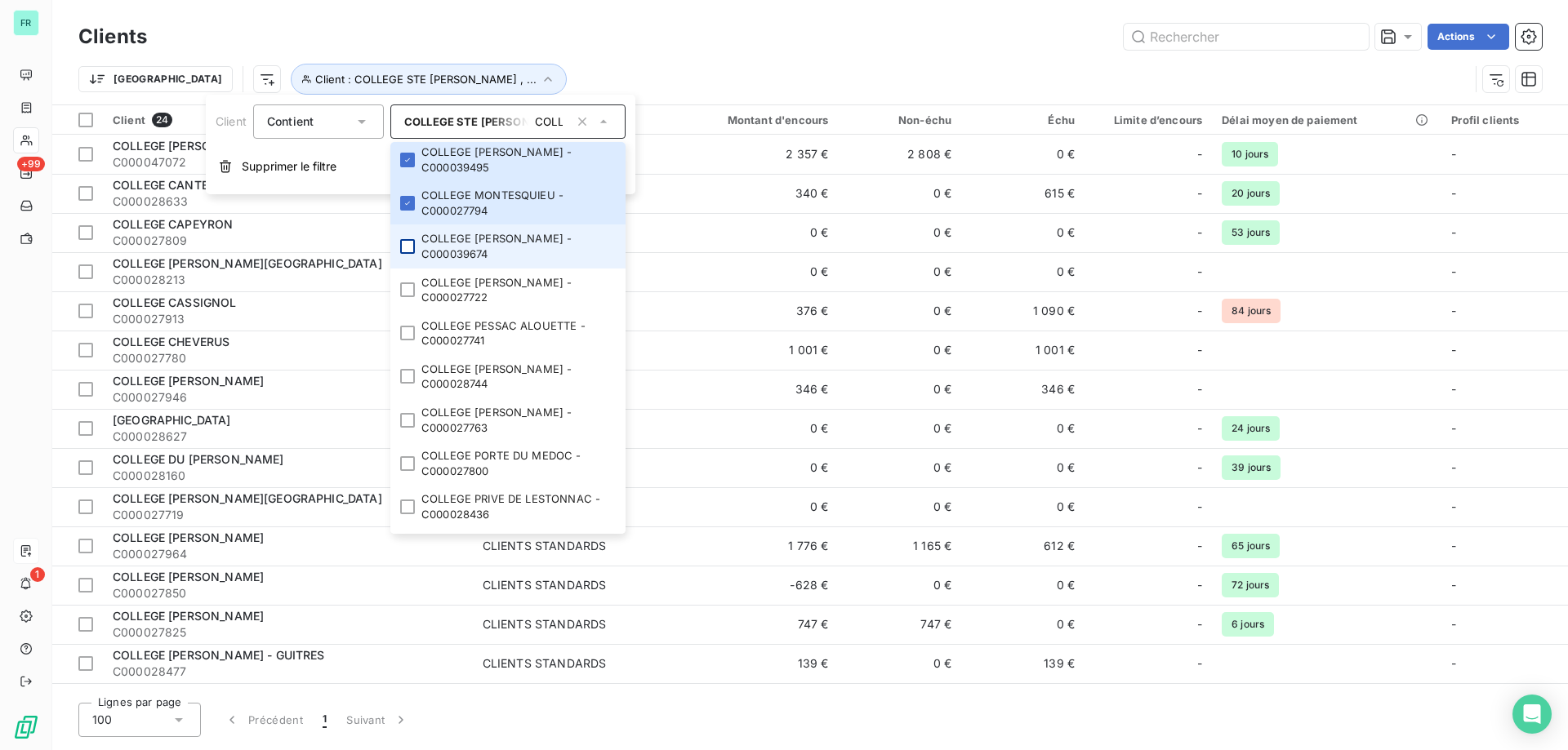
click at [408, 253] on div at bounding box center [407, 246] width 15 height 15
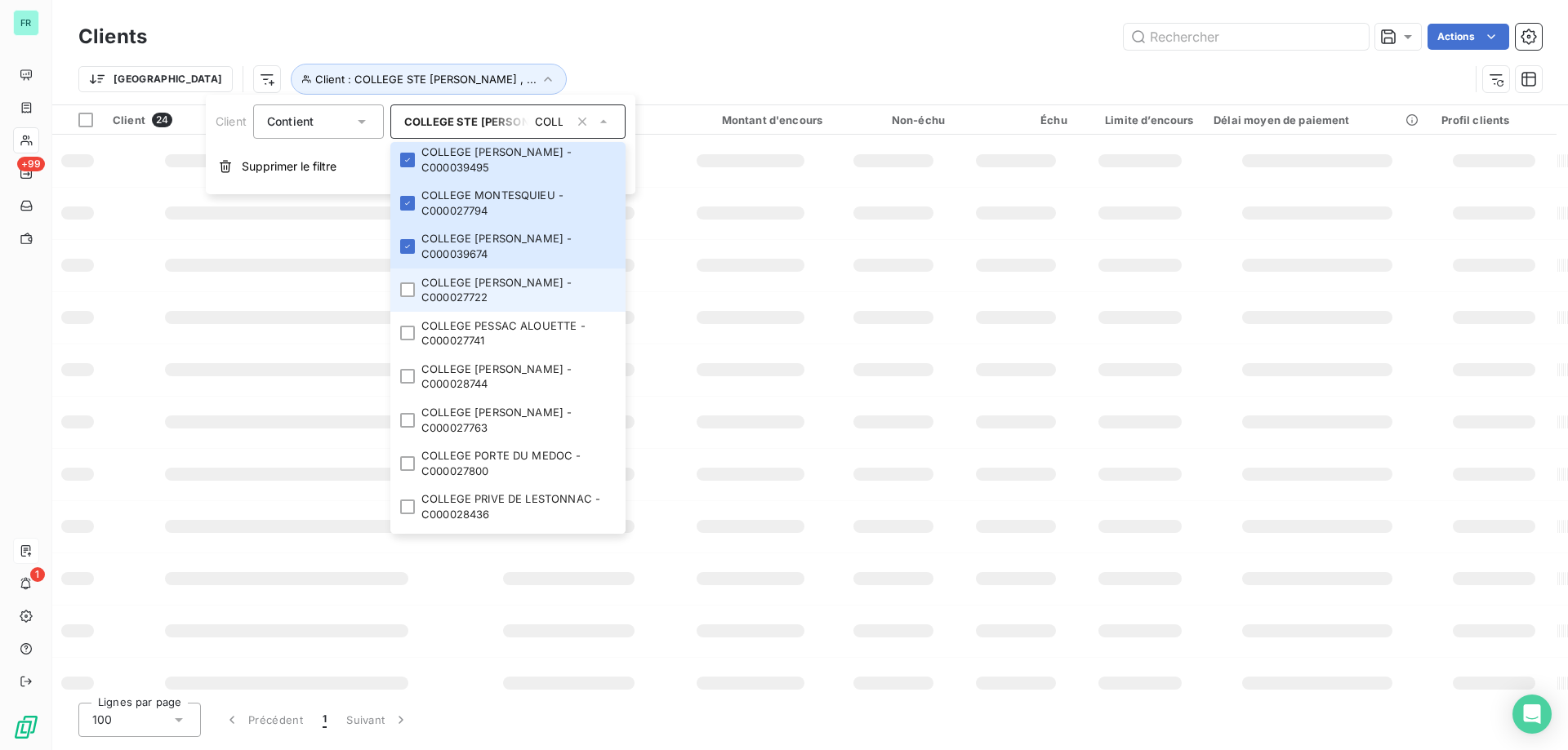
drag, startPoint x: 401, startPoint y: 378, endPoint x: 401, endPoint y: 386, distance: 8.0
click at [401, 312] on li "COLLEGE PAUL ESQUINANCE - C000027722" at bounding box center [508, 290] width 236 height 43
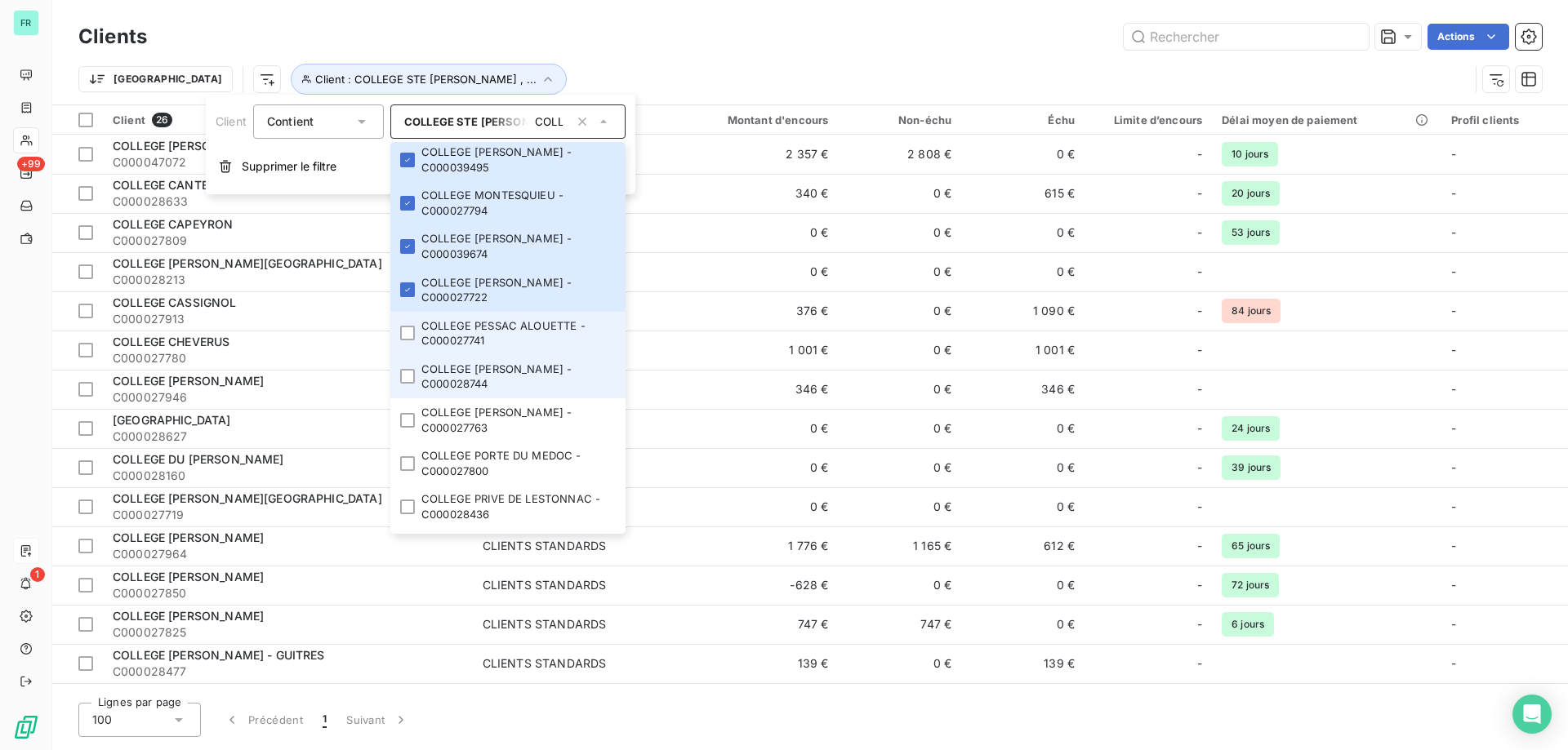
drag, startPoint x: 407, startPoint y: 405, endPoint x: 408, endPoint y: 432, distance: 27.0
click at [407, 340] on div at bounding box center [407, 332] width 15 height 15
click at [408, 384] on div at bounding box center [407, 375] width 15 height 15
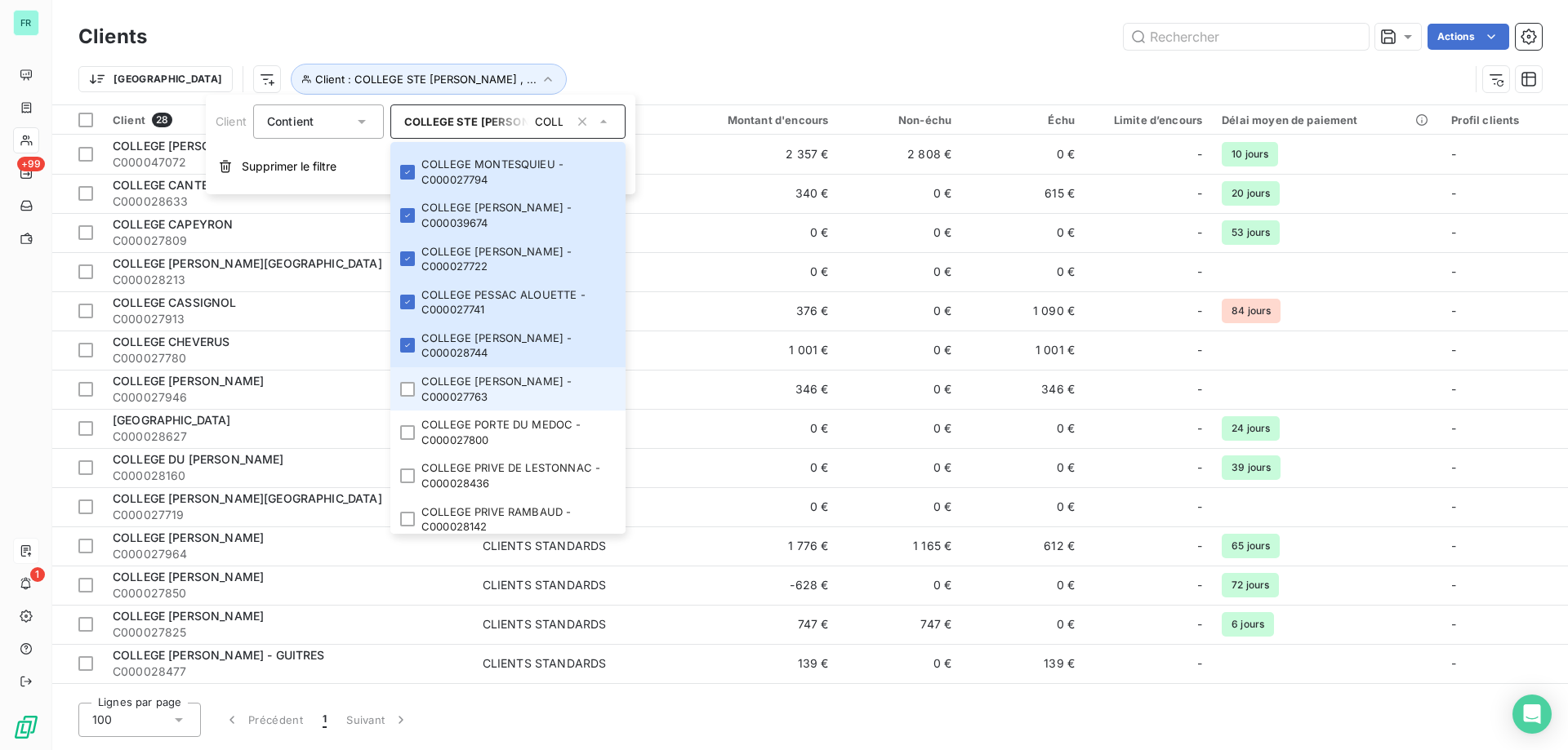
scroll to position [1099, 0]
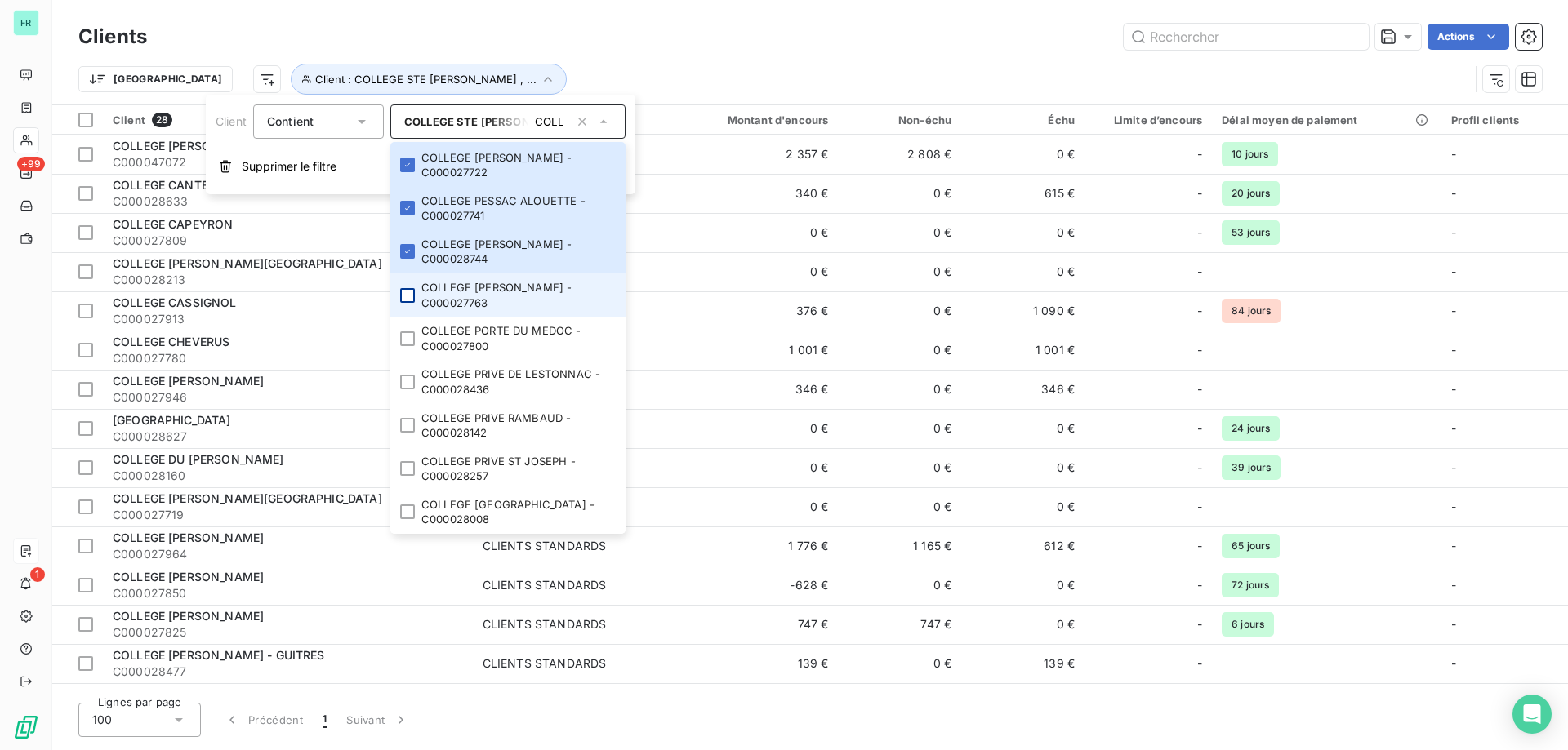
click at [406, 290] on div at bounding box center [407, 295] width 15 height 15
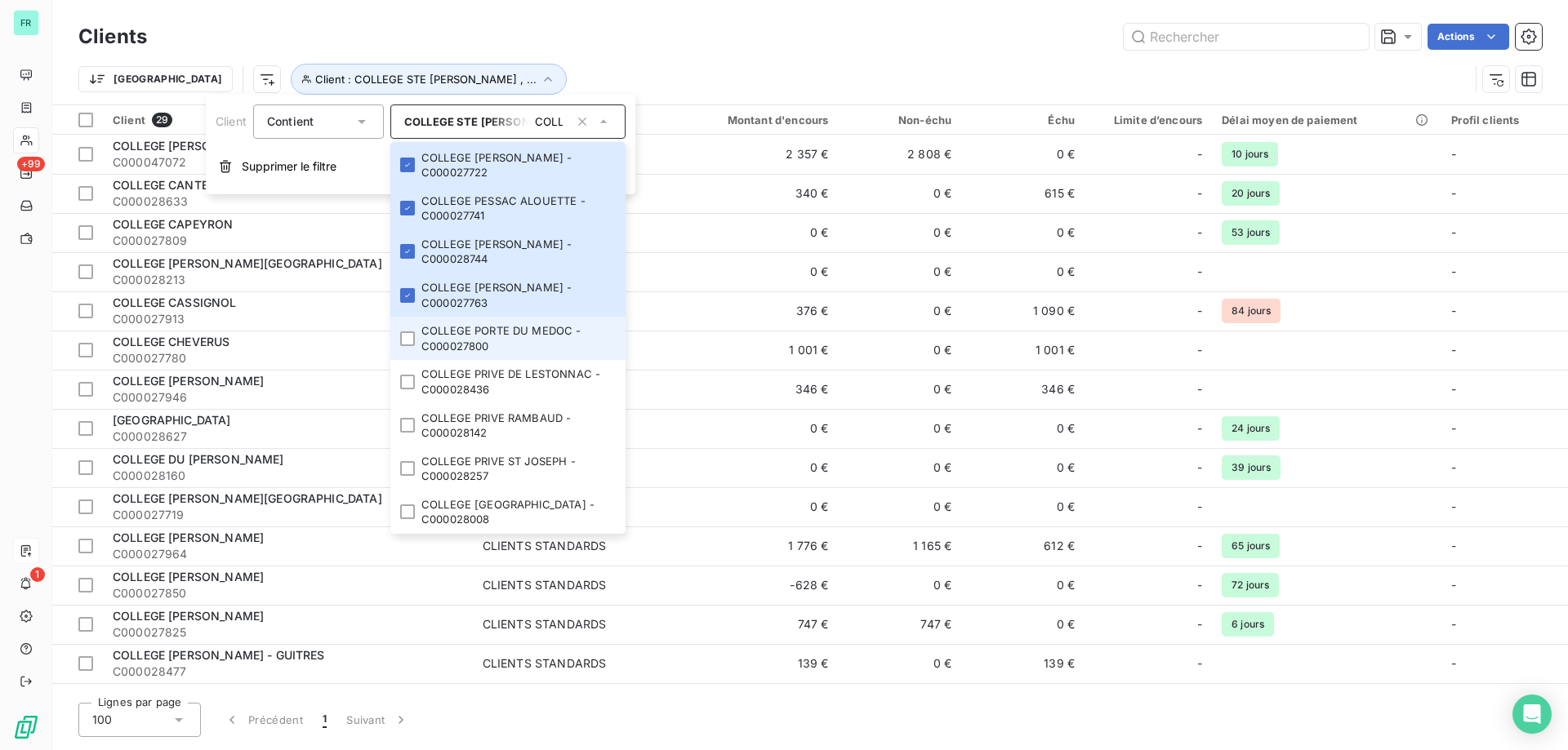
click at [411, 340] on div at bounding box center [407, 338] width 15 height 15
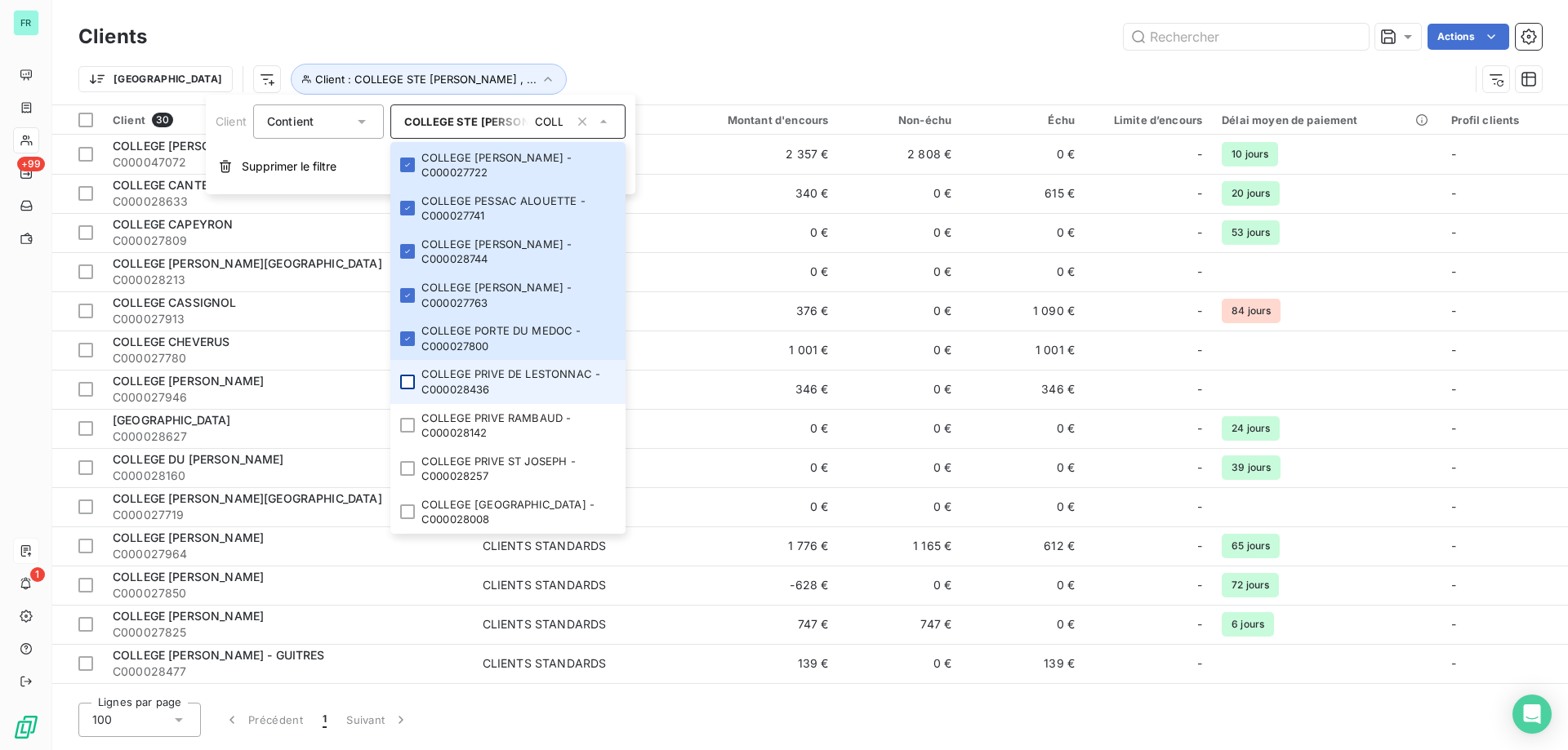
click at [402, 388] on div at bounding box center [407, 381] width 15 height 15
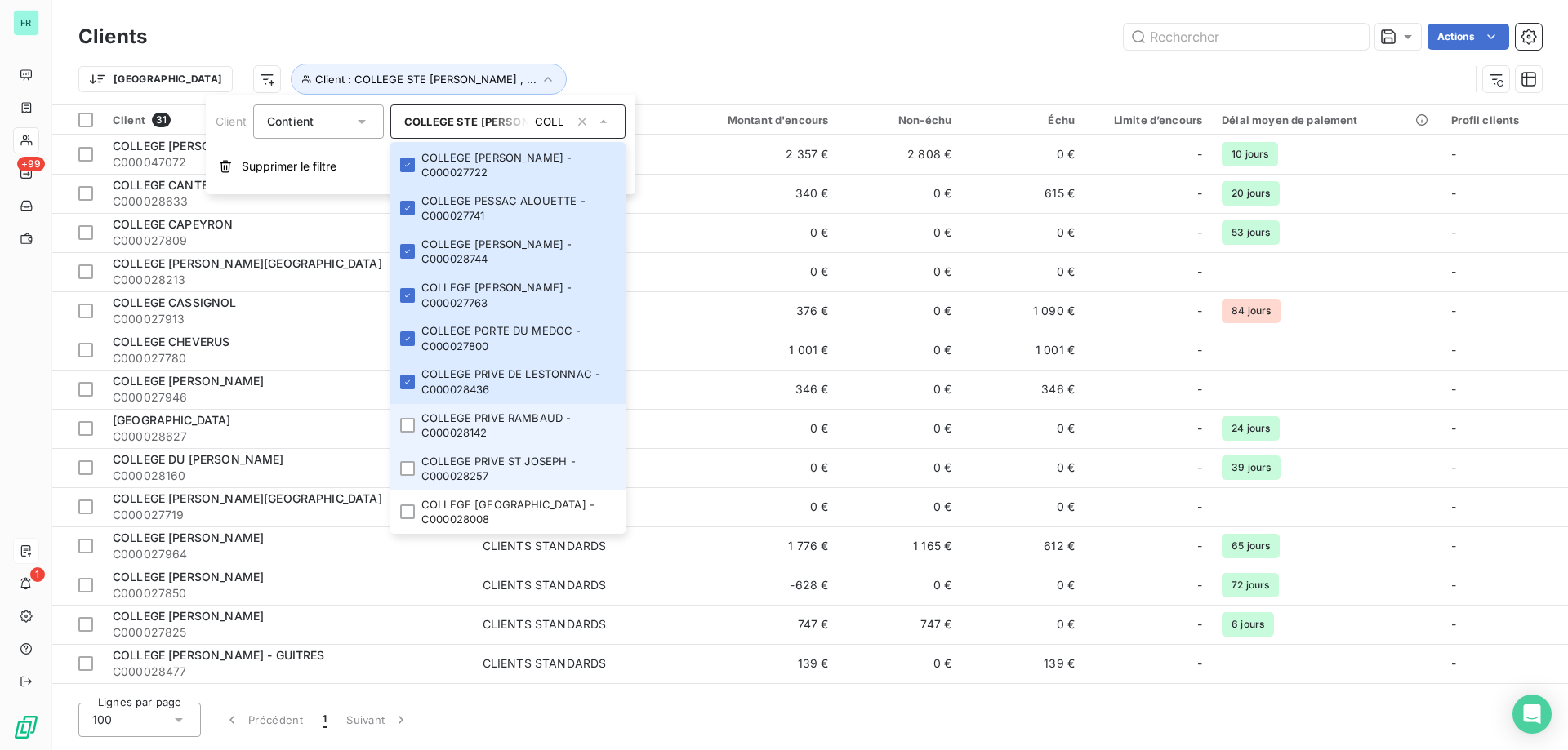
drag, startPoint x: 406, startPoint y: 421, endPoint x: 410, endPoint y: 453, distance: 32.2
click at [407, 425] on div at bounding box center [407, 424] width 15 height 15
drag, startPoint x: 411, startPoint y: 471, endPoint x: 407, endPoint y: 489, distance: 18.4
click at [411, 473] on div at bounding box center [407, 468] width 15 height 15
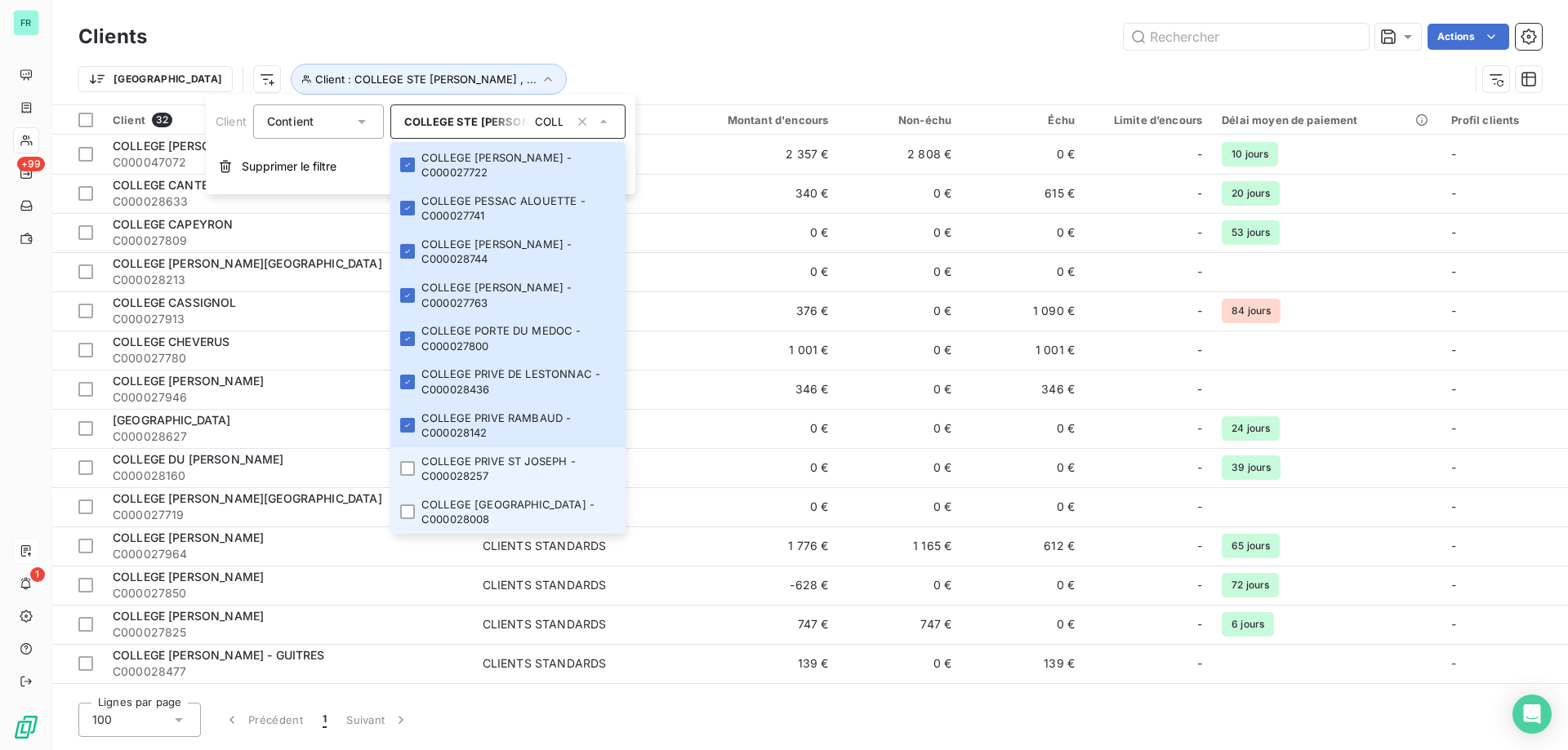
click at [405, 494] on li "COLLEGE SAINT ANDRE - C000028008" at bounding box center [508, 512] width 236 height 43
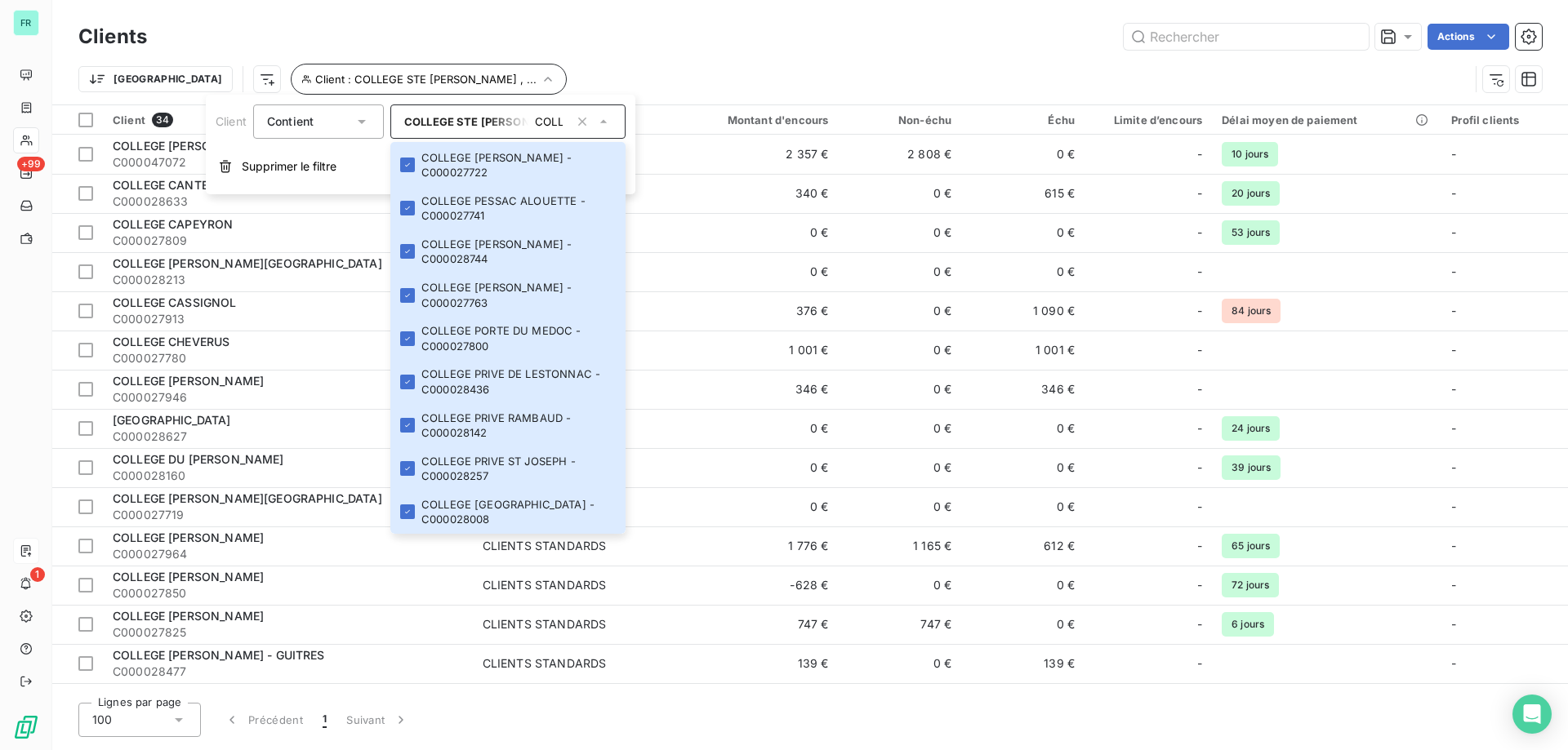
drag, startPoint x: 643, startPoint y: 62, endPoint x: 291, endPoint y: 89, distance: 353.0
click at [641, 62] on div "Trier Client : COLLEGE STE MARIE JEANNE D ARC , ..." at bounding box center [810, 79] width 1464 height 51
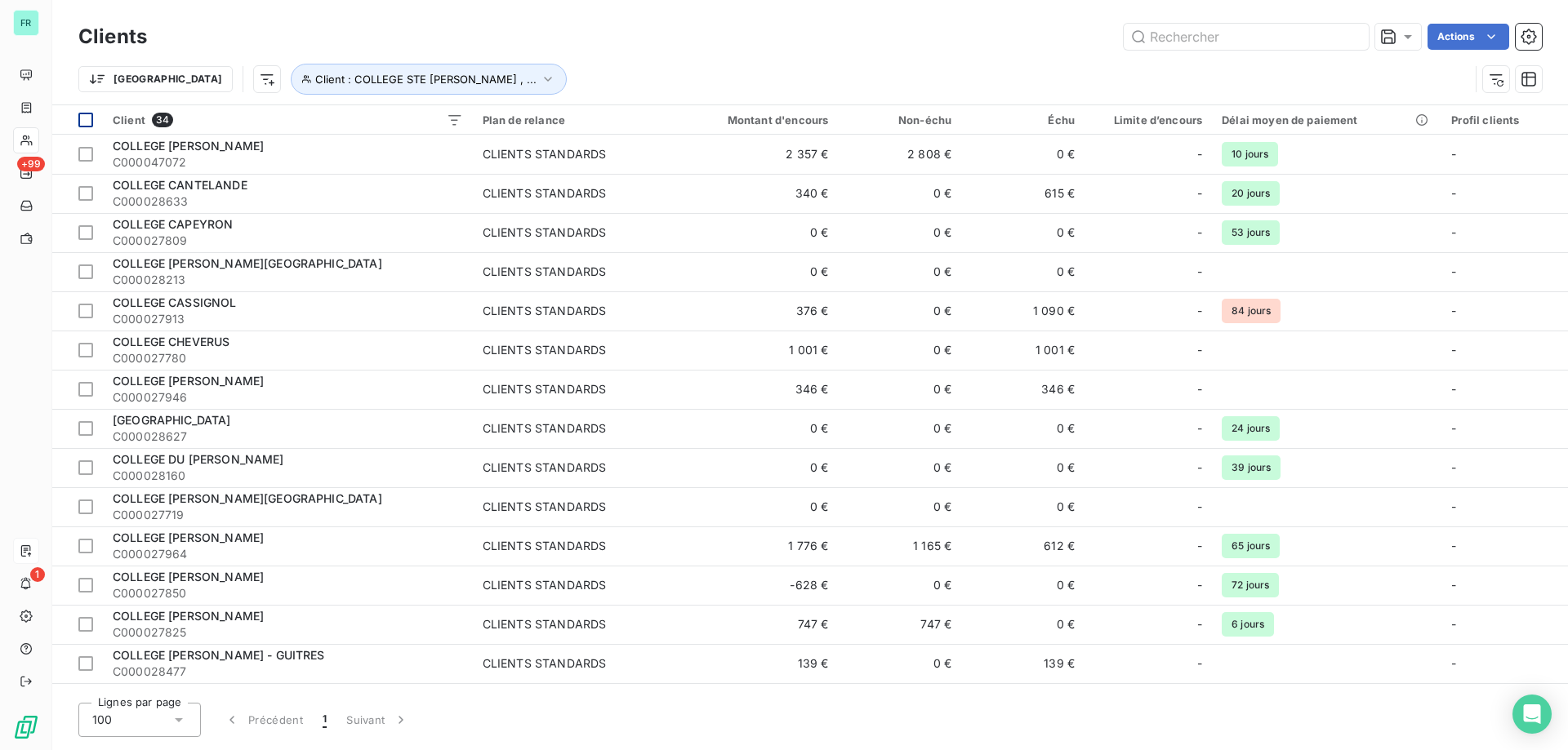
click at [77, 118] on th at bounding box center [77, 120] width 51 height 29
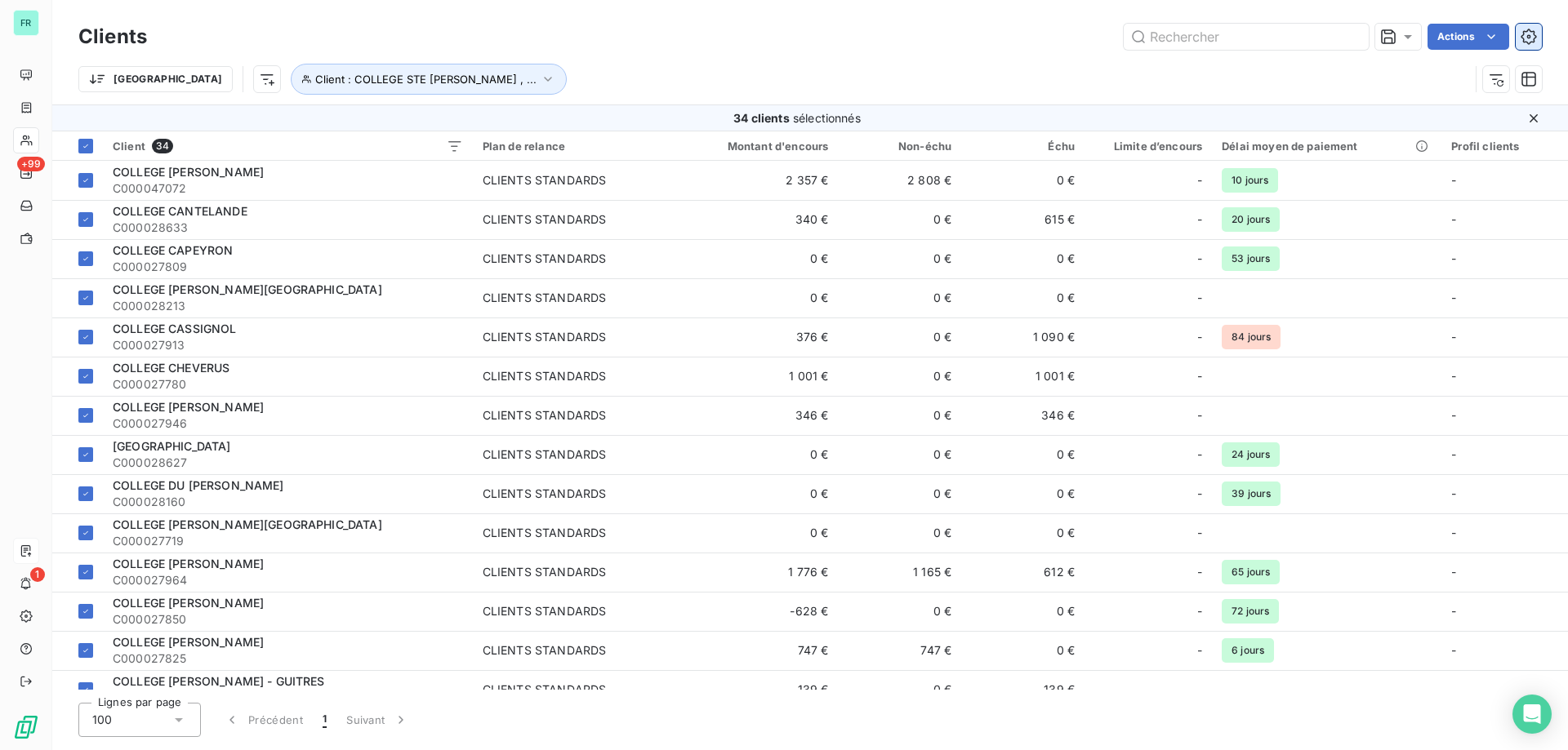
click at [1527, 41] on icon "button" at bounding box center [1528, 36] width 15 height 15
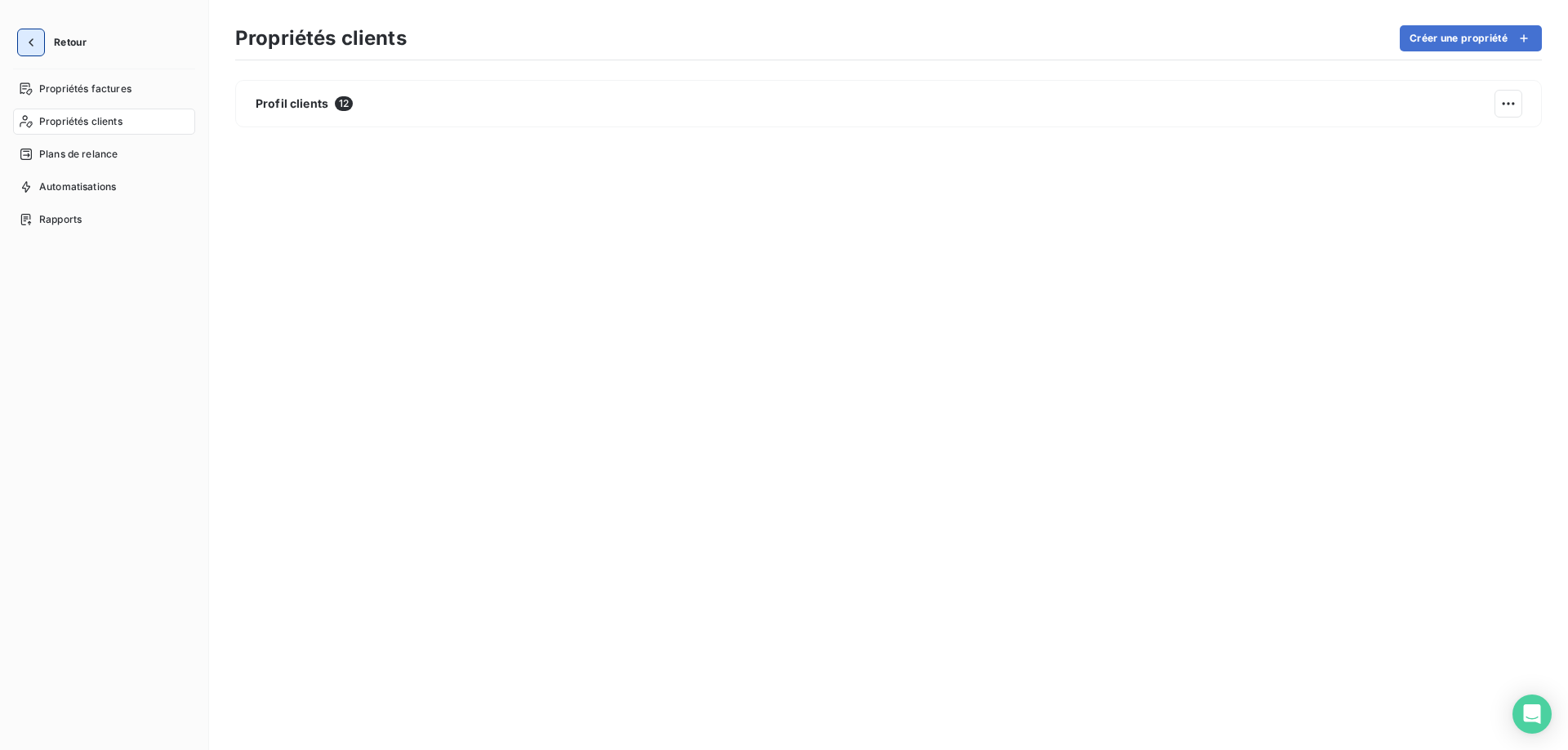
click at [26, 45] on icon "button" at bounding box center [31, 42] width 16 height 16
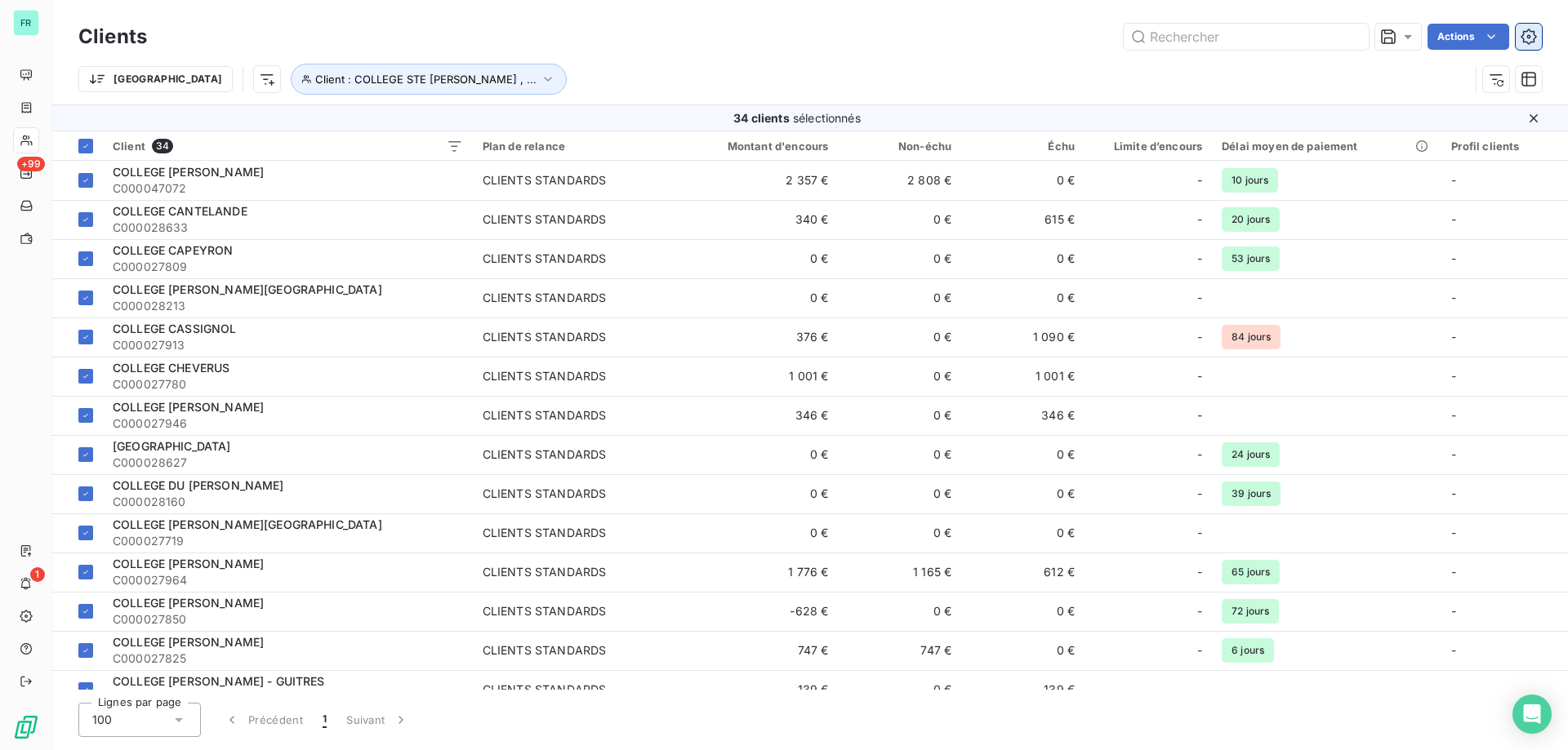
click at [1531, 41] on icon "button" at bounding box center [1528, 36] width 15 height 15
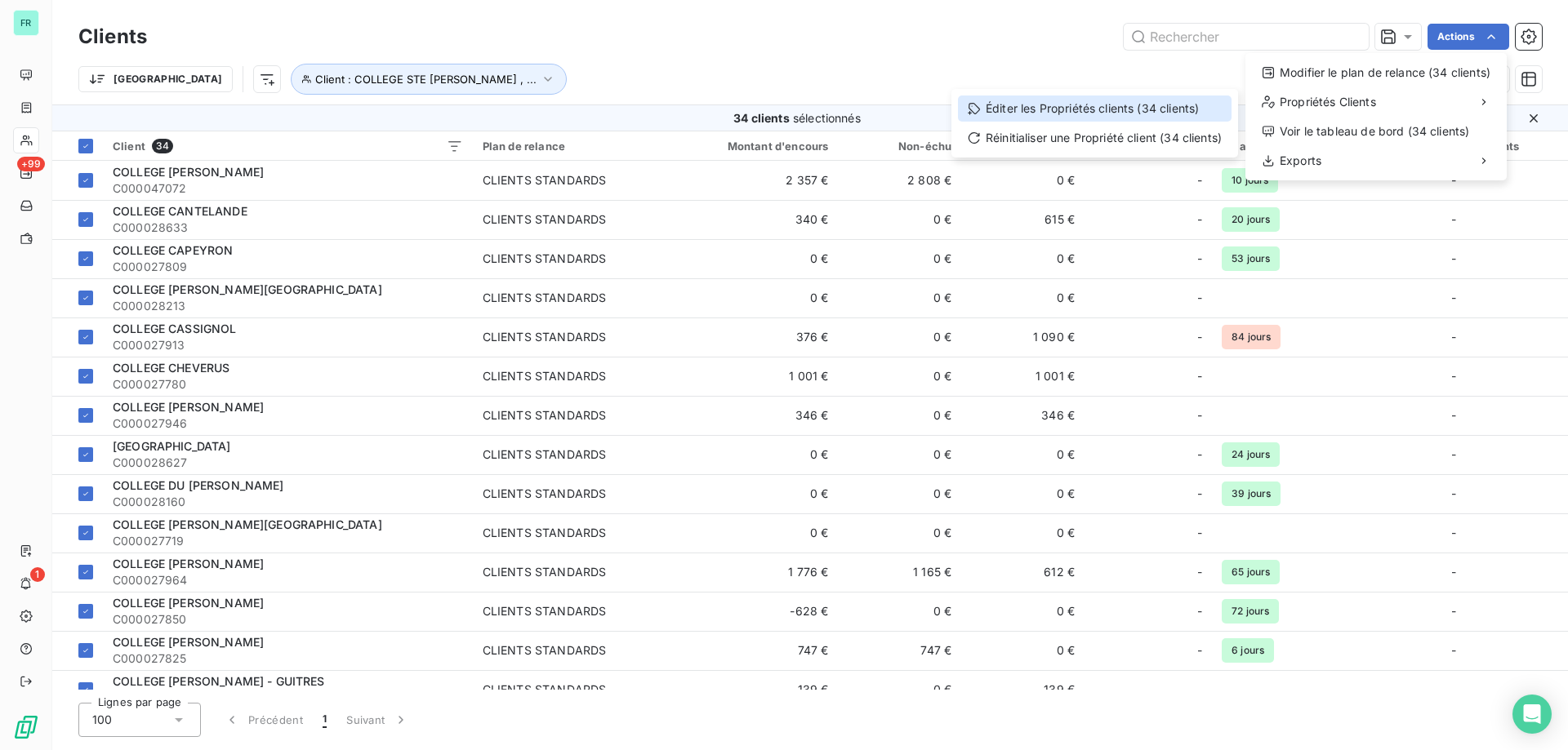
click at [1063, 107] on div "Éditer les Propriétés clients (34 clients)" at bounding box center [1094, 108] width 273 height 26
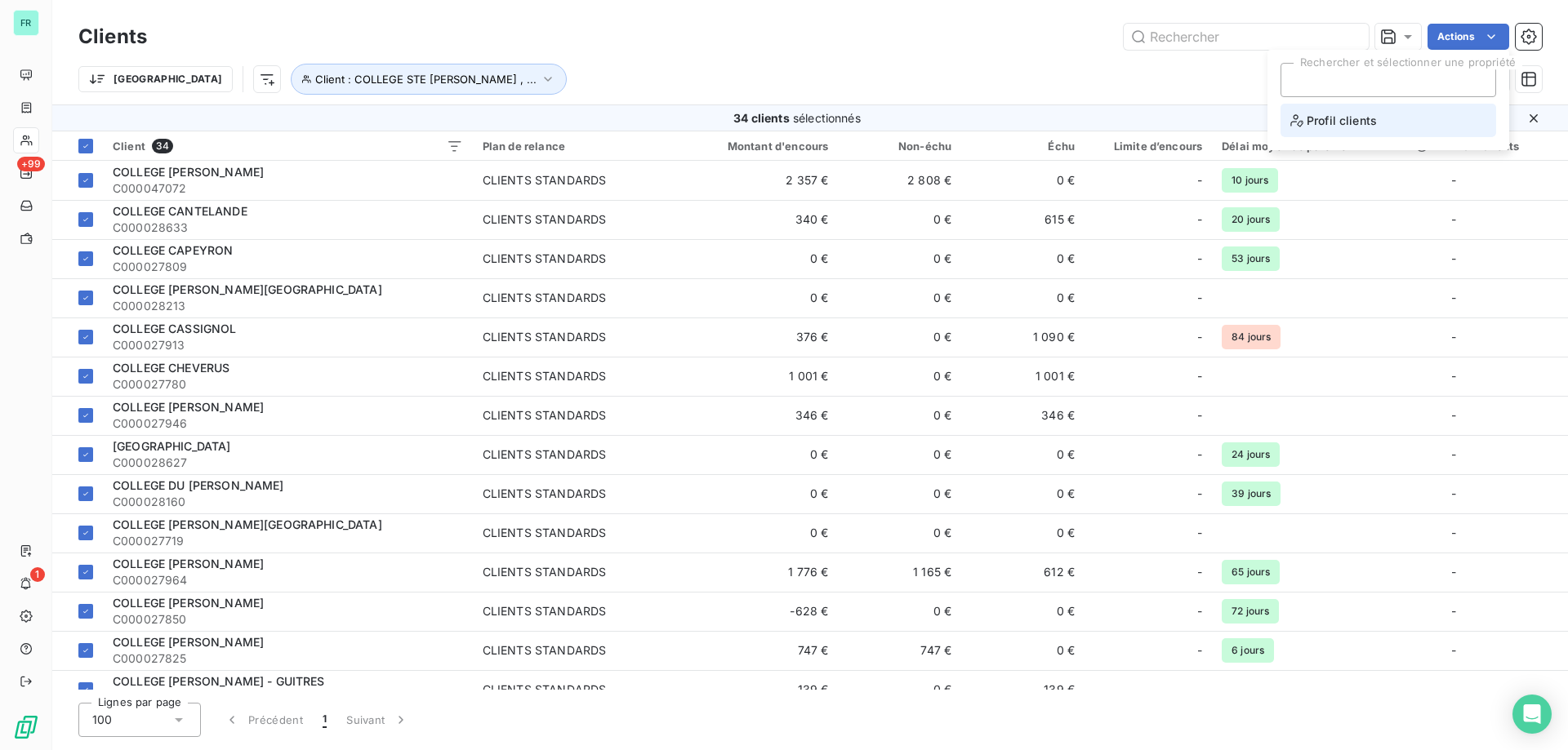
click at [1343, 123] on span "Profil clients" at bounding box center [1333, 120] width 87 height 21
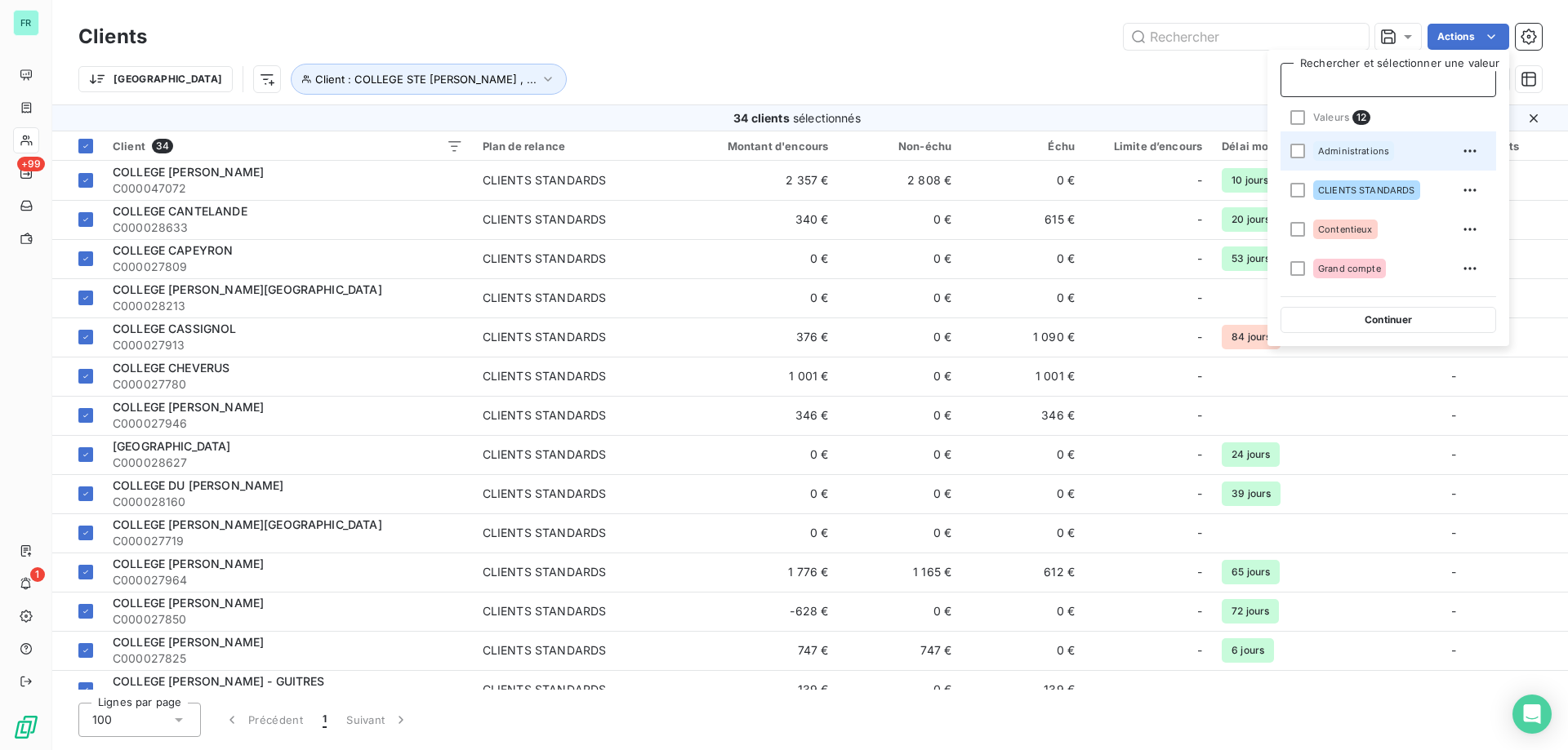
click at [1345, 151] on span "Administrations" at bounding box center [1353, 150] width 71 height 9
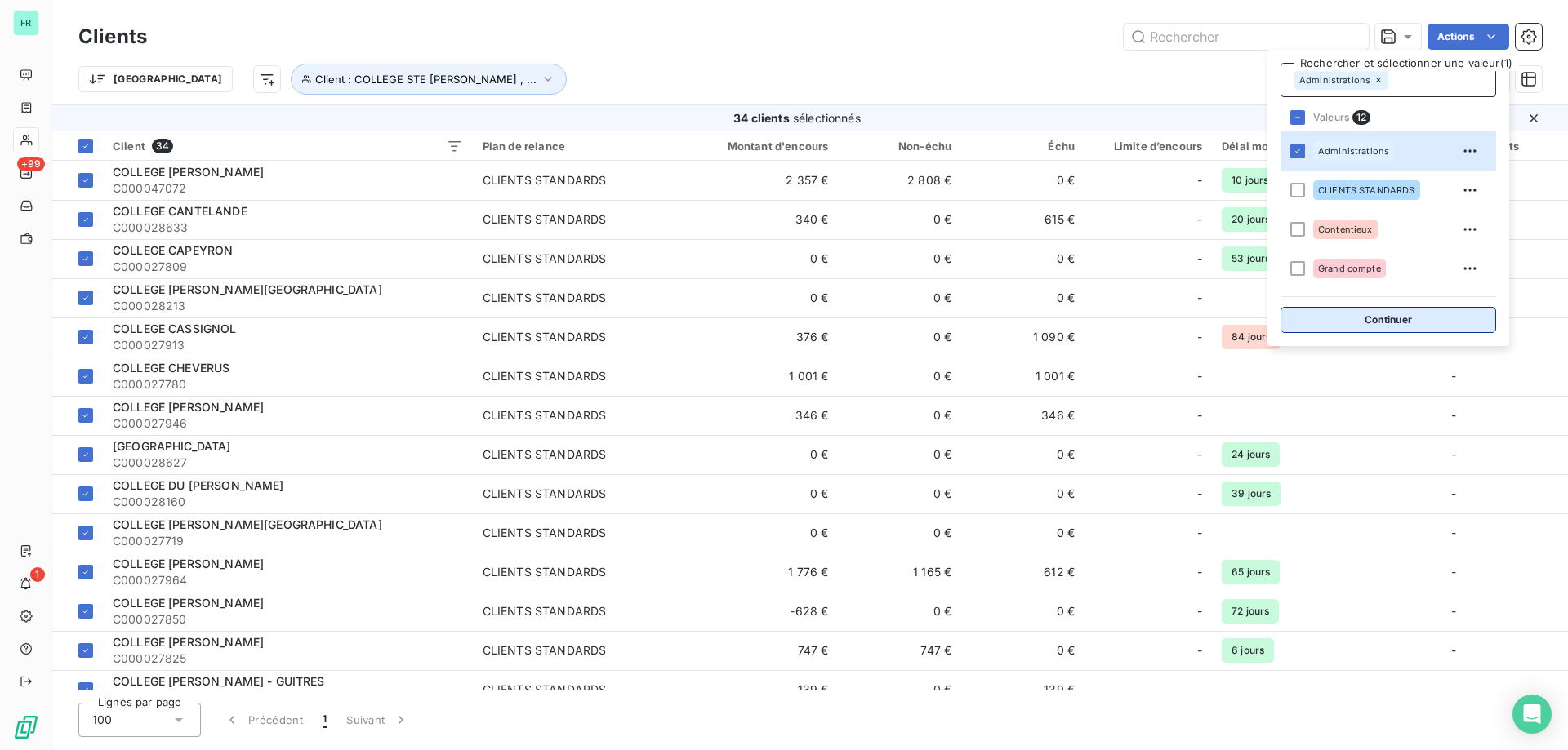
click at [1327, 314] on button "Continuer" at bounding box center [1388, 320] width 216 height 26
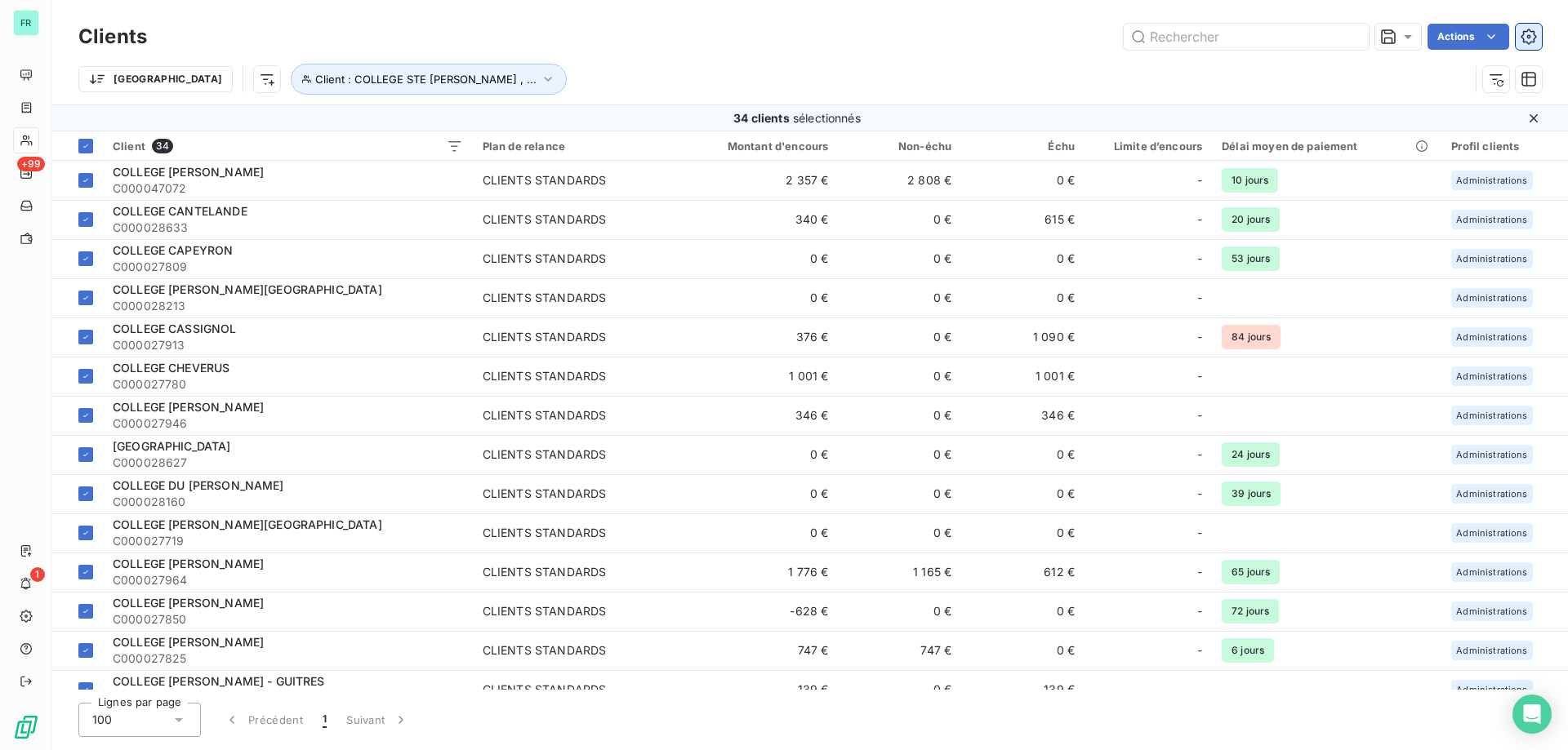
click at [1524, 39] on icon "button" at bounding box center [1528, 36] width 15 height 15
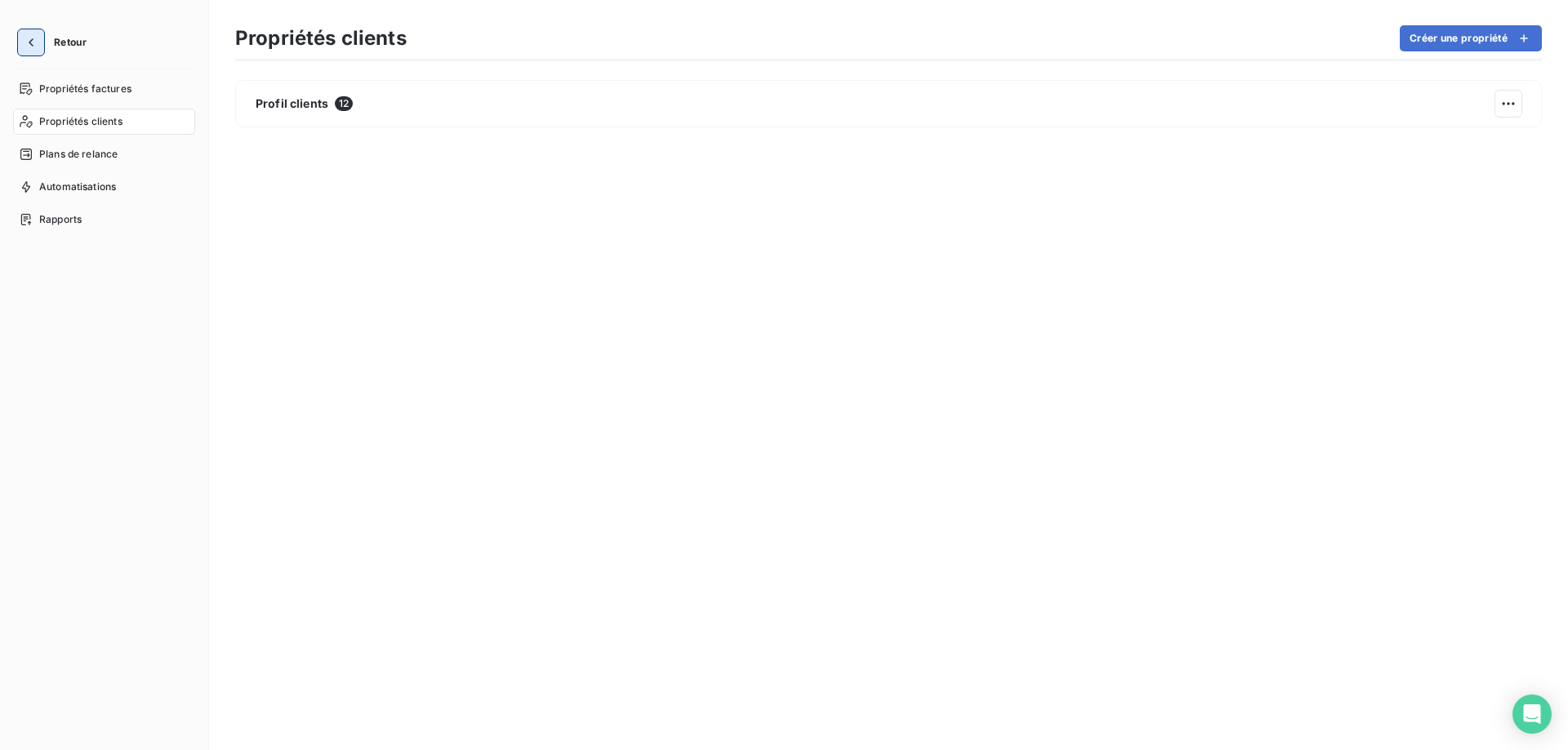
click at [26, 48] on icon "button" at bounding box center [31, 42] width 16 height 16
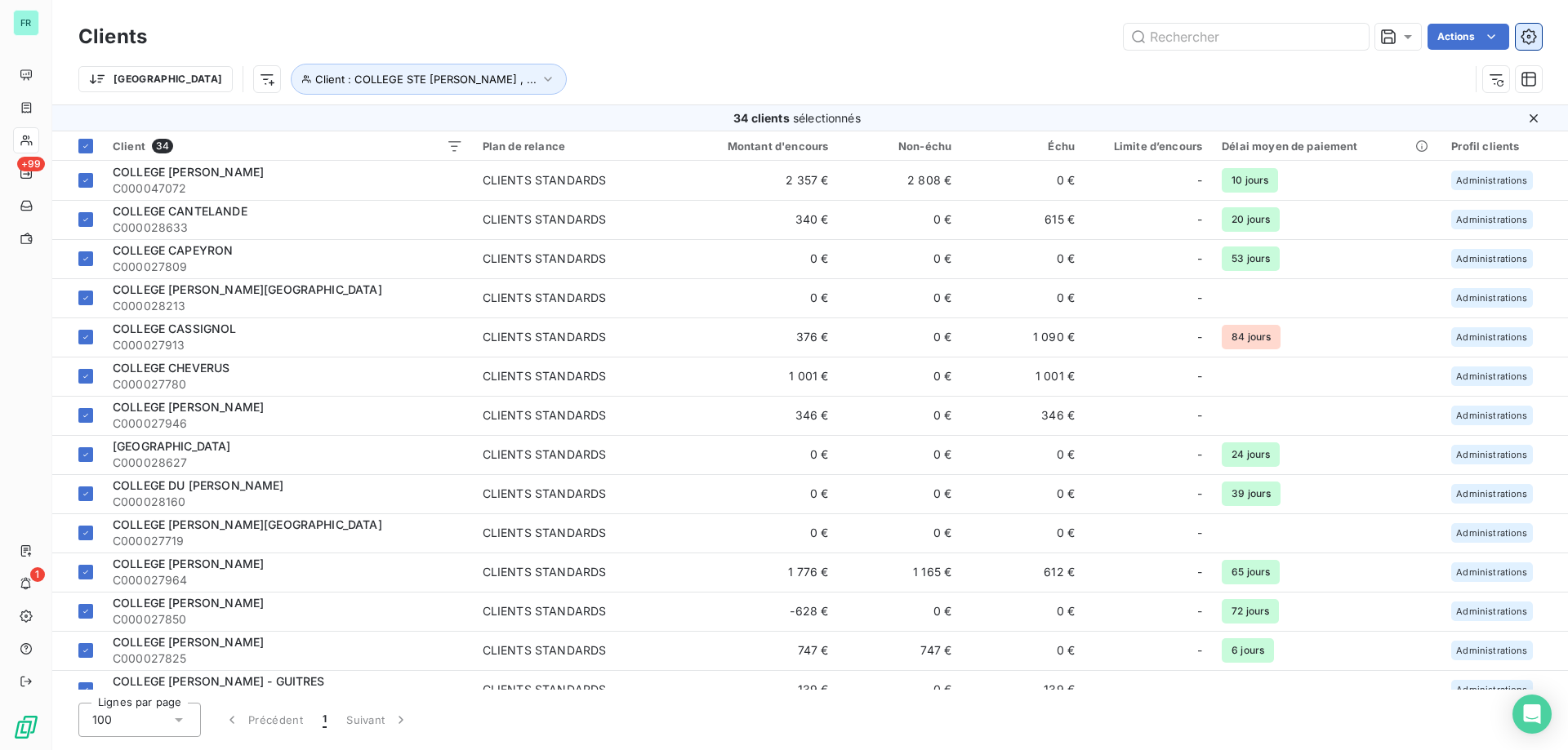
click at [1529, 39] on icon "button" at bounding box center [1529, 37] width 4 height 4
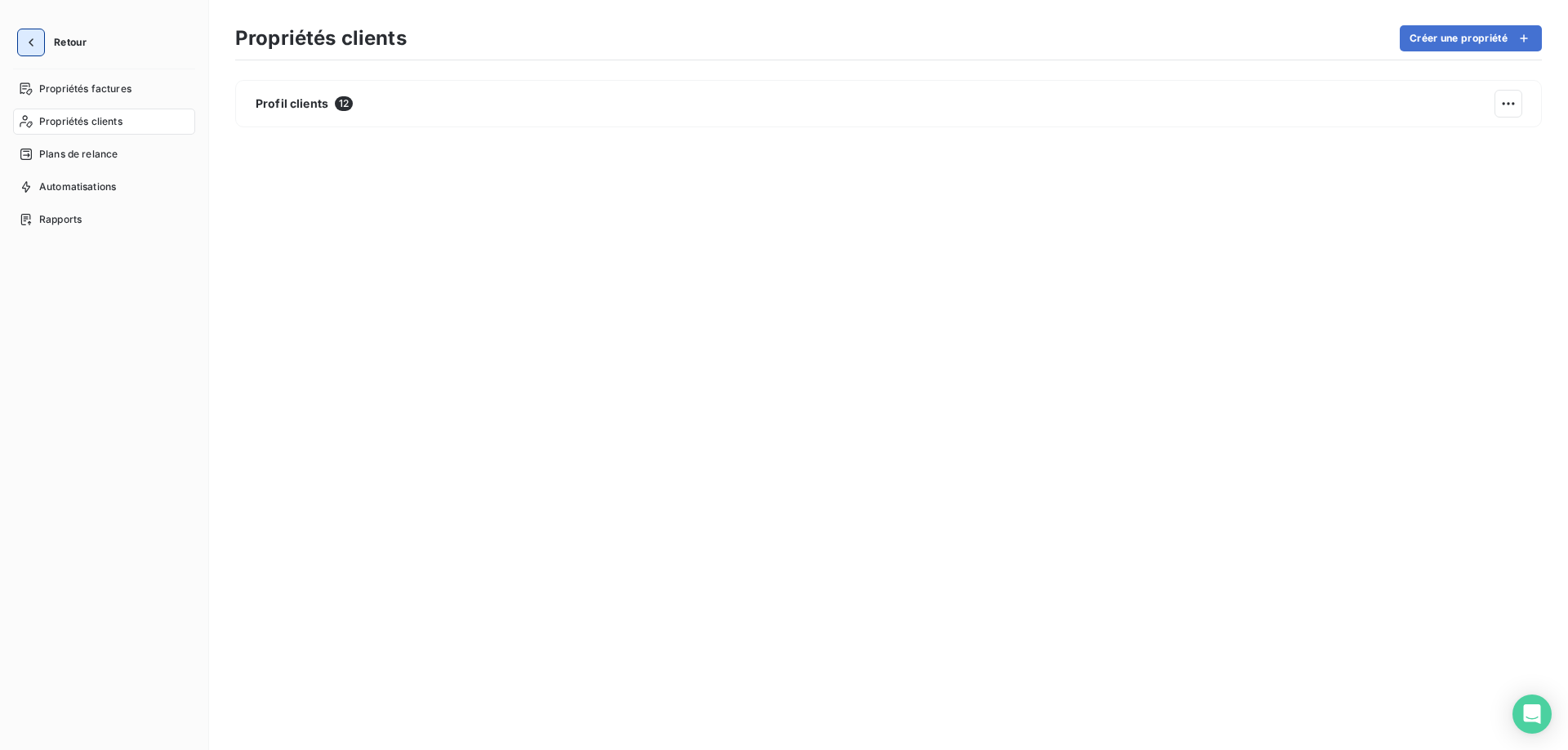
click at [25, 42] on icon "button" at bounding box center [31, 42] width 16 height 16
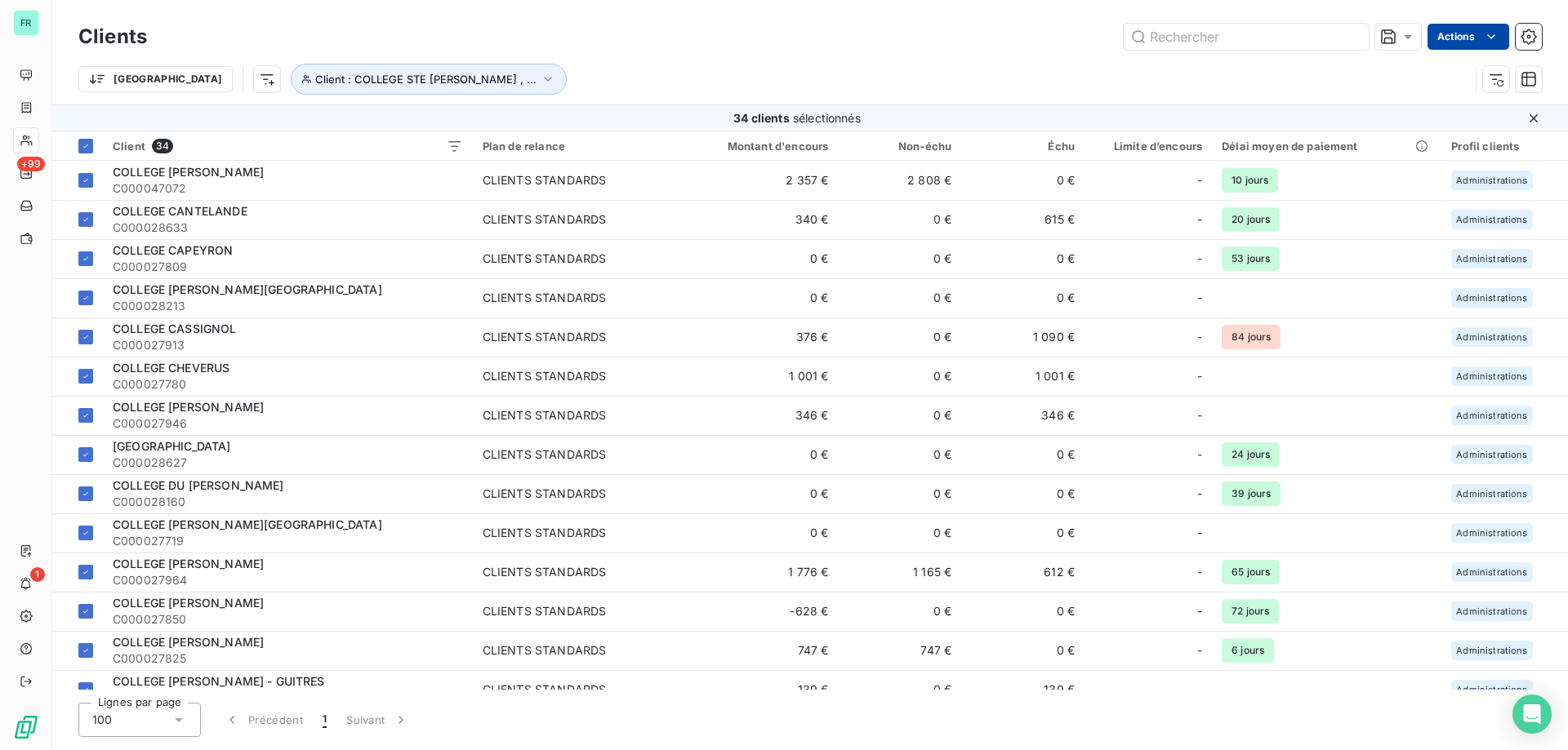
click at [1475, 40] on html "FR +99 1 Clients Actions Trier Client : COLLEGE STE MARIE JEANNE D ARC , ... 34…" at bounding box center [784, 375] width 1568 height 750
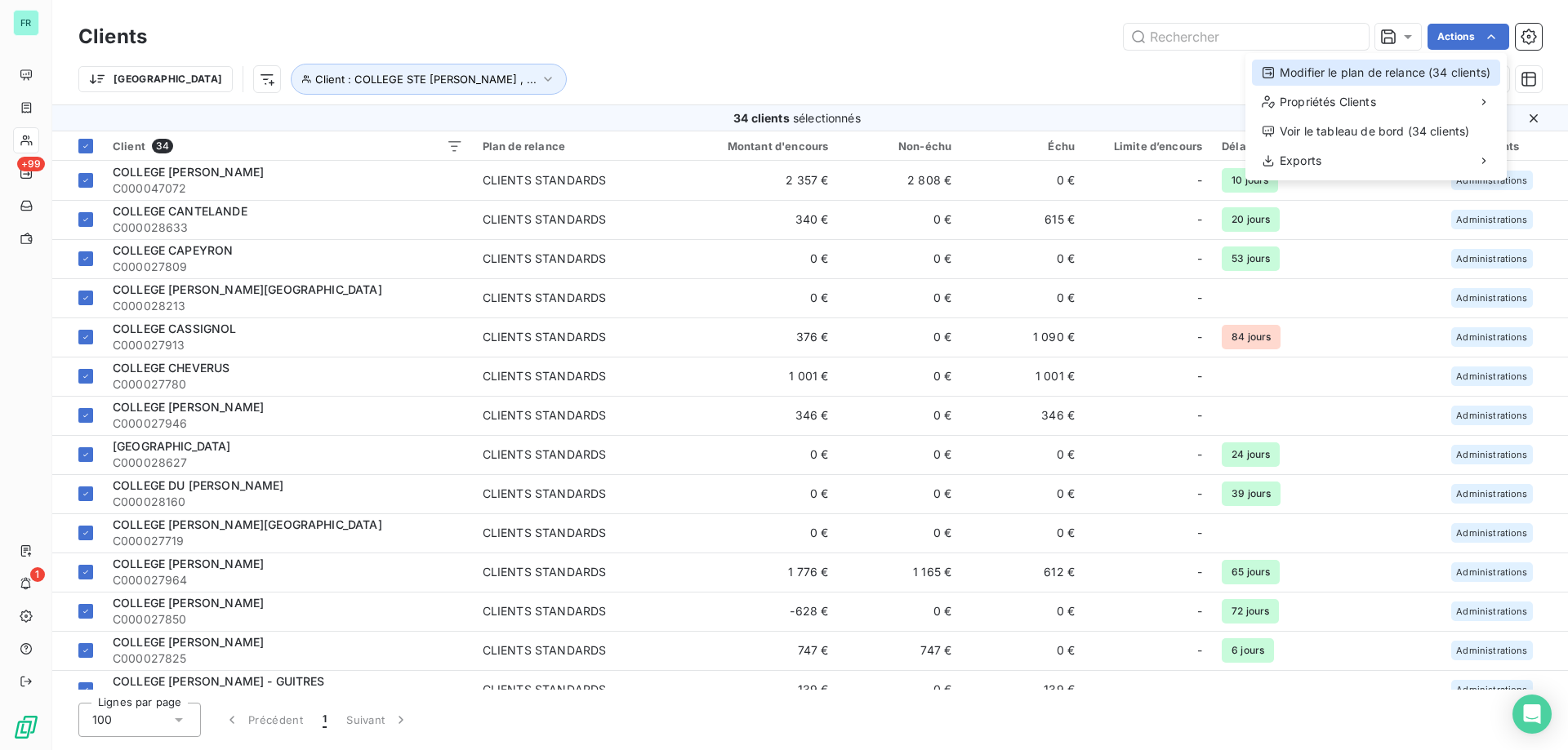
click at [1383, 75] on div "Modifier le plan de relance (34 clients)" at bounding box center [1376, 72] width 248 height 26
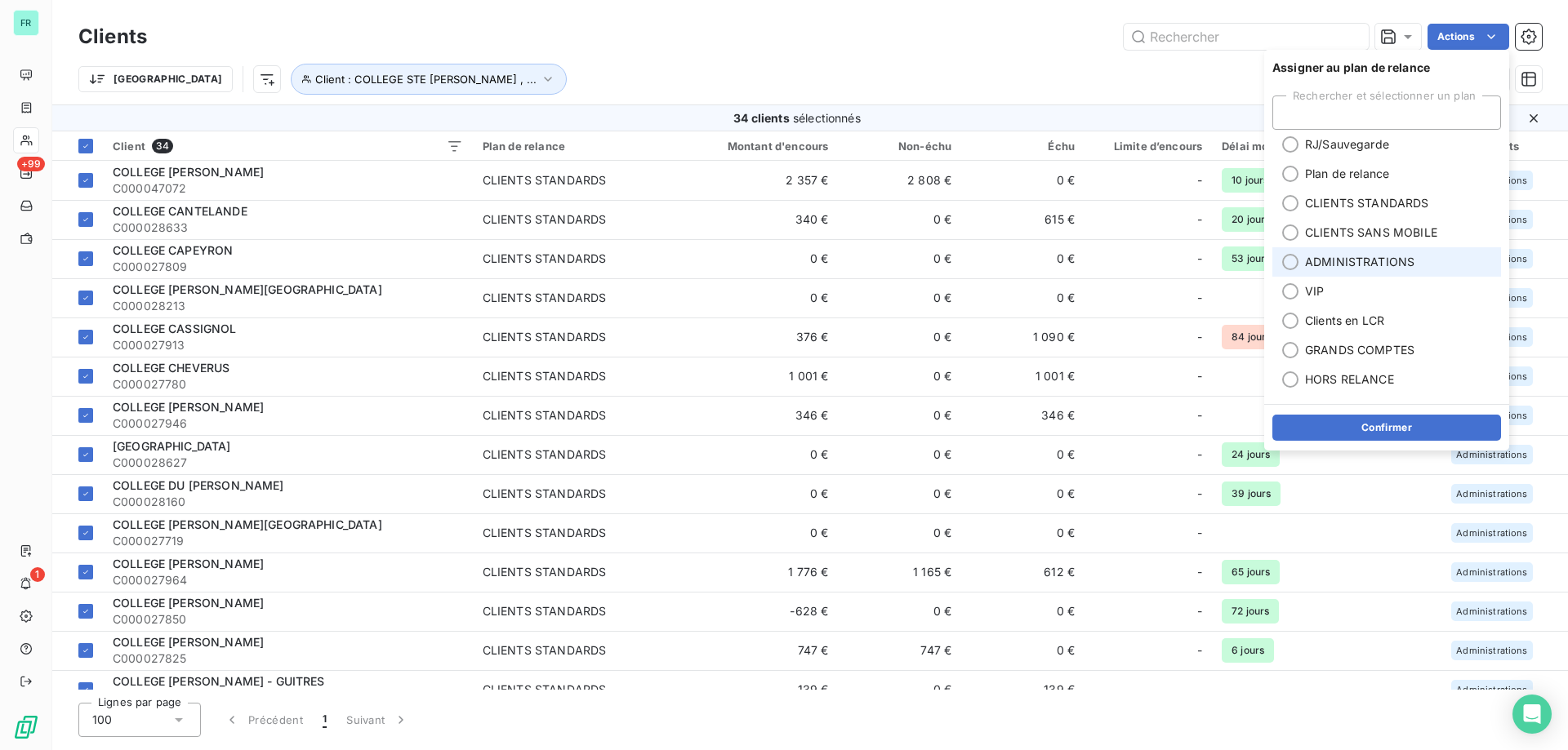
click at [1293, 259] on div at bounding box center [1290, 261] width 16 height 16
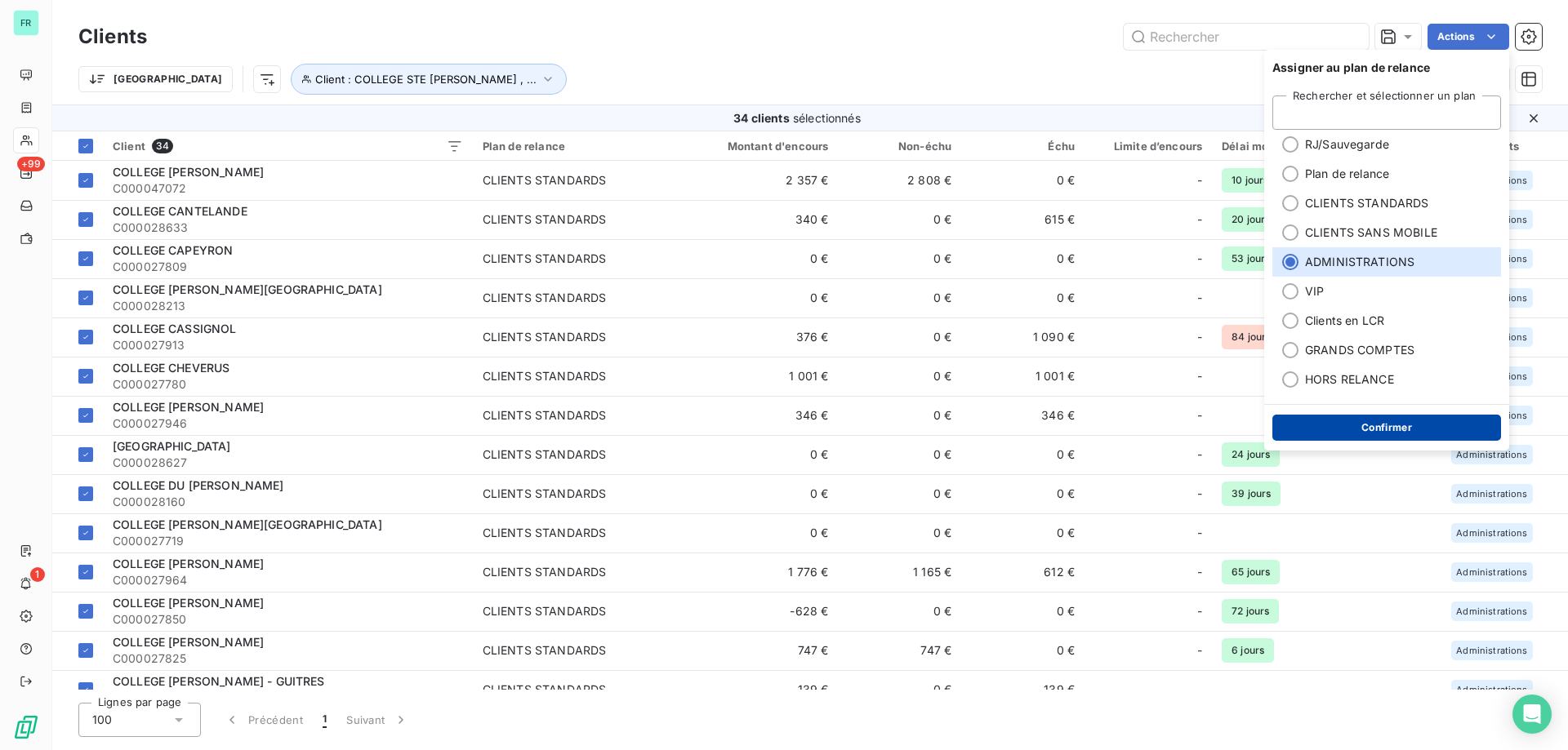
click at [1394, 436] on button "Confirmer" at bounding box center [1387, 428] width 229 height 26
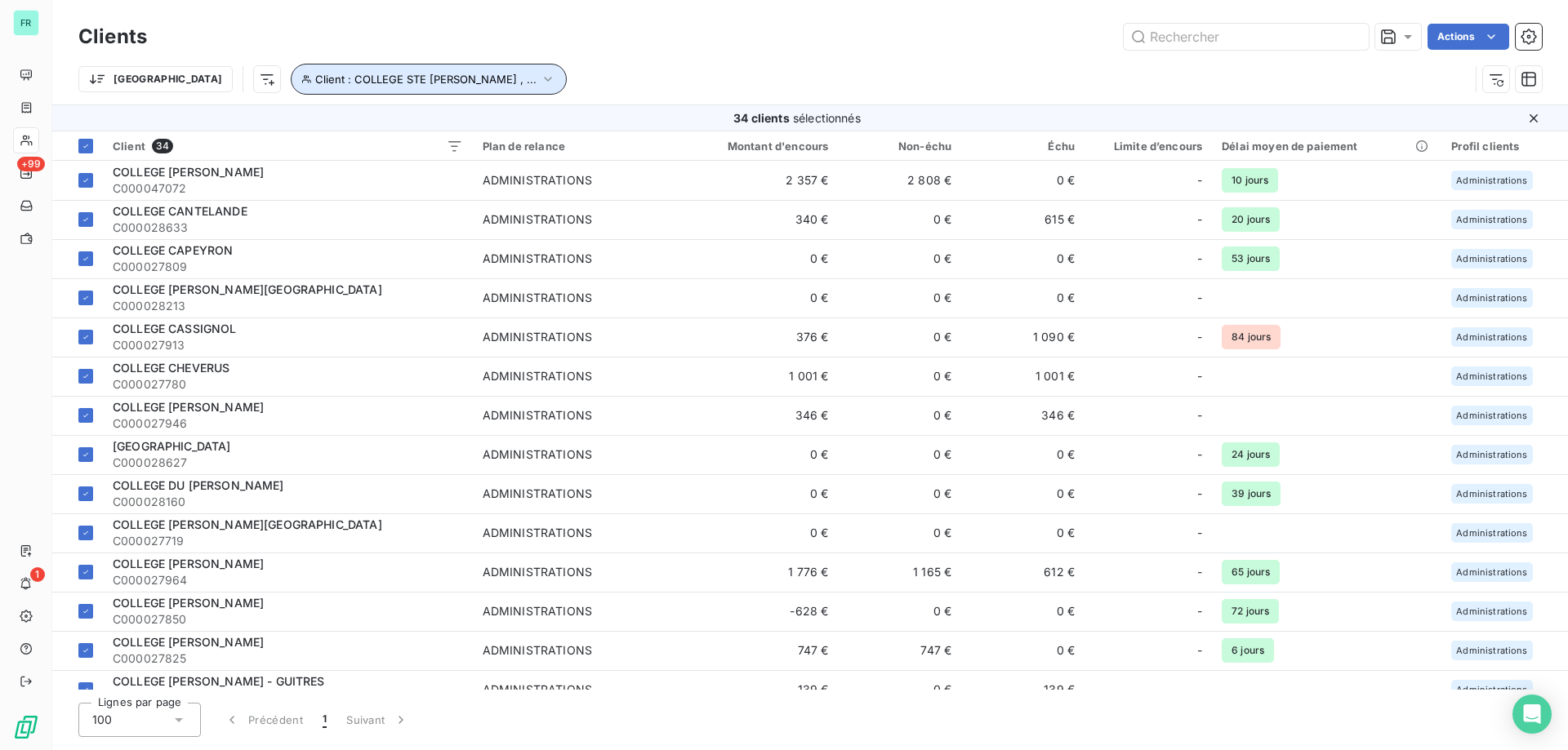
click at [437, 79] on span "Client : COLLEGE STE MARIE JEANNE D ARC , ..." at bounding box center [426, 79] width 221 height 13
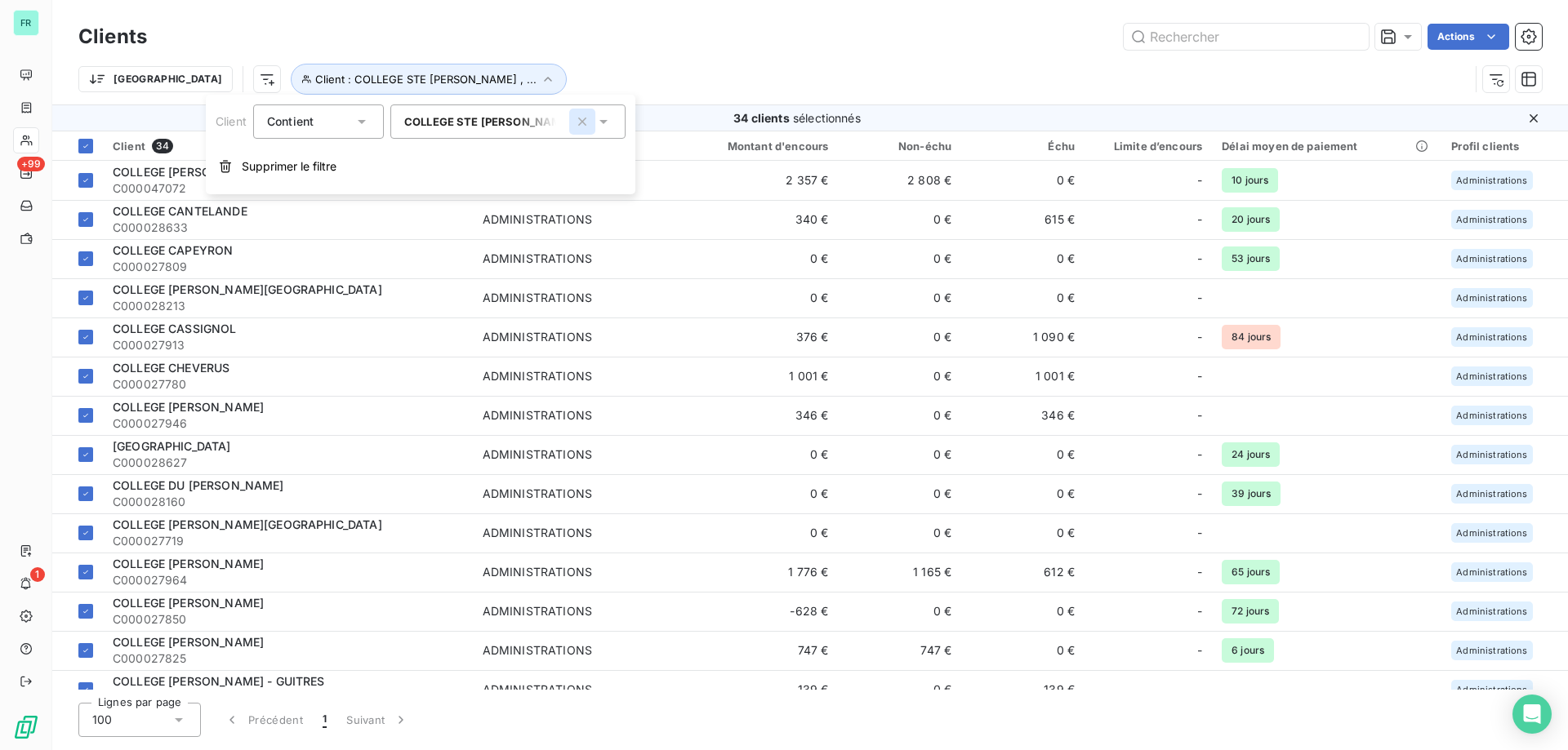
click at [583, 119] on icon "button" at bounding box center [582, 121] width 16 height 16
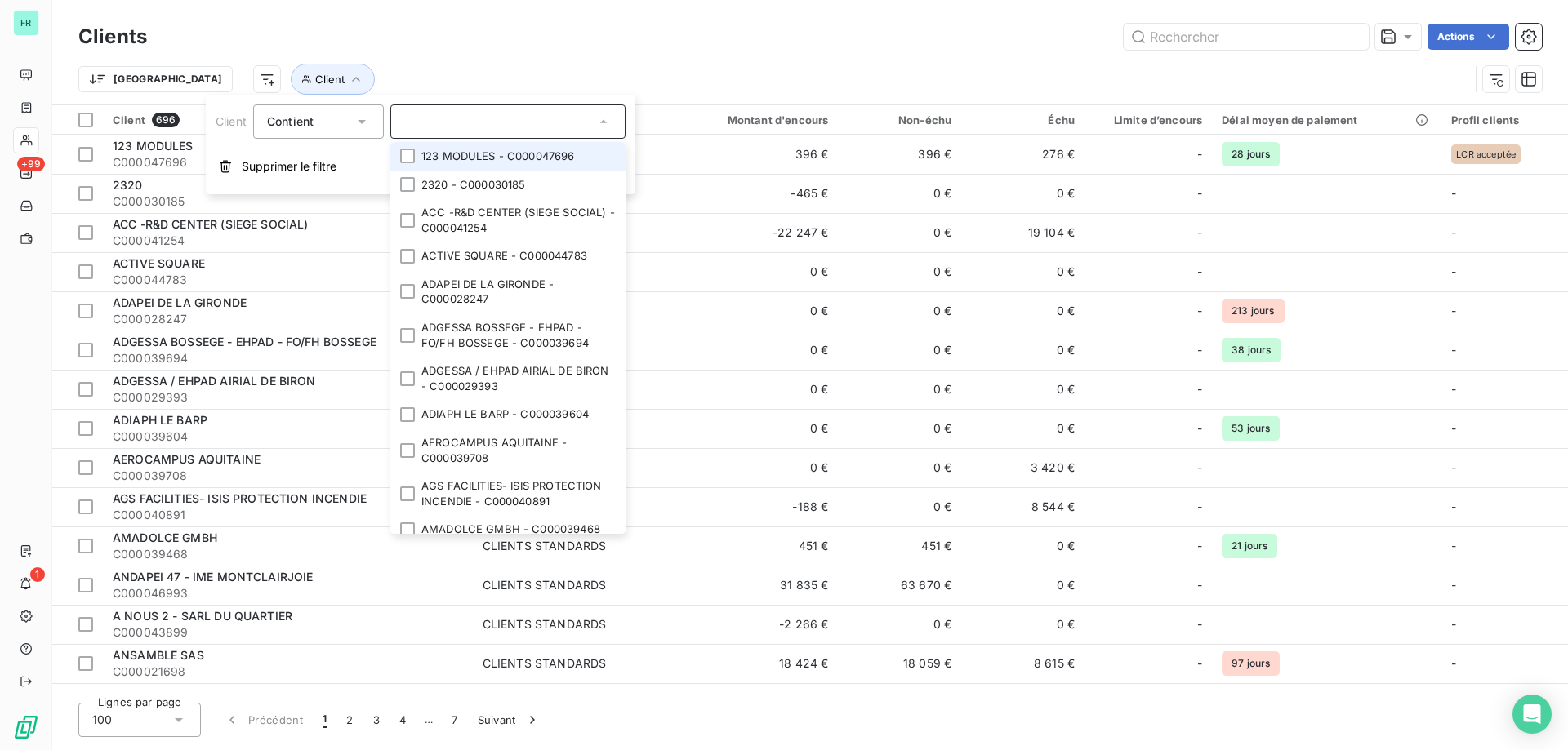
click at [438, 113] on div at bounding box center [508, 122] width 236 height 34
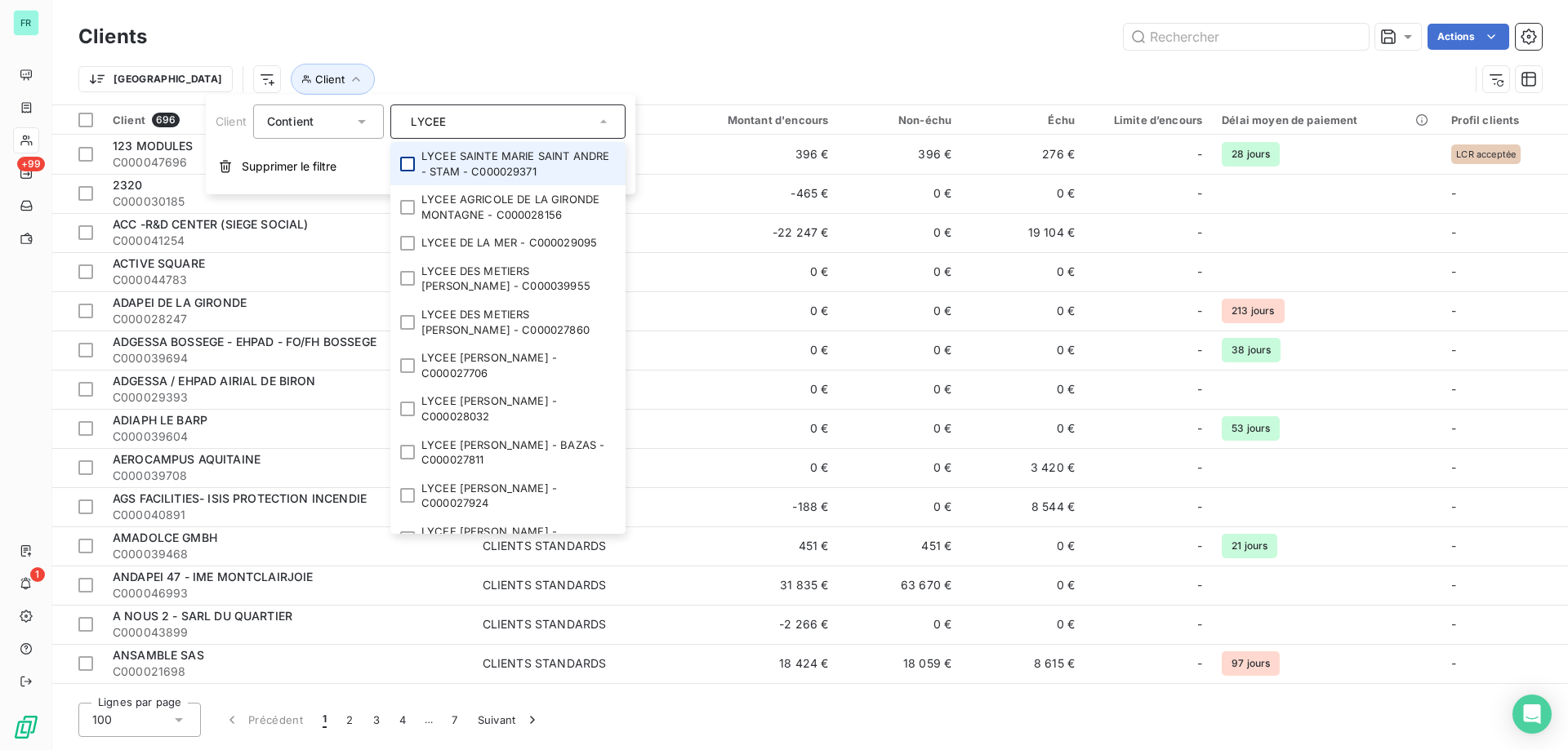
type input "LYCEE"
click at [413, 157] on div at bounding box center [407, 163] width 15 height 15
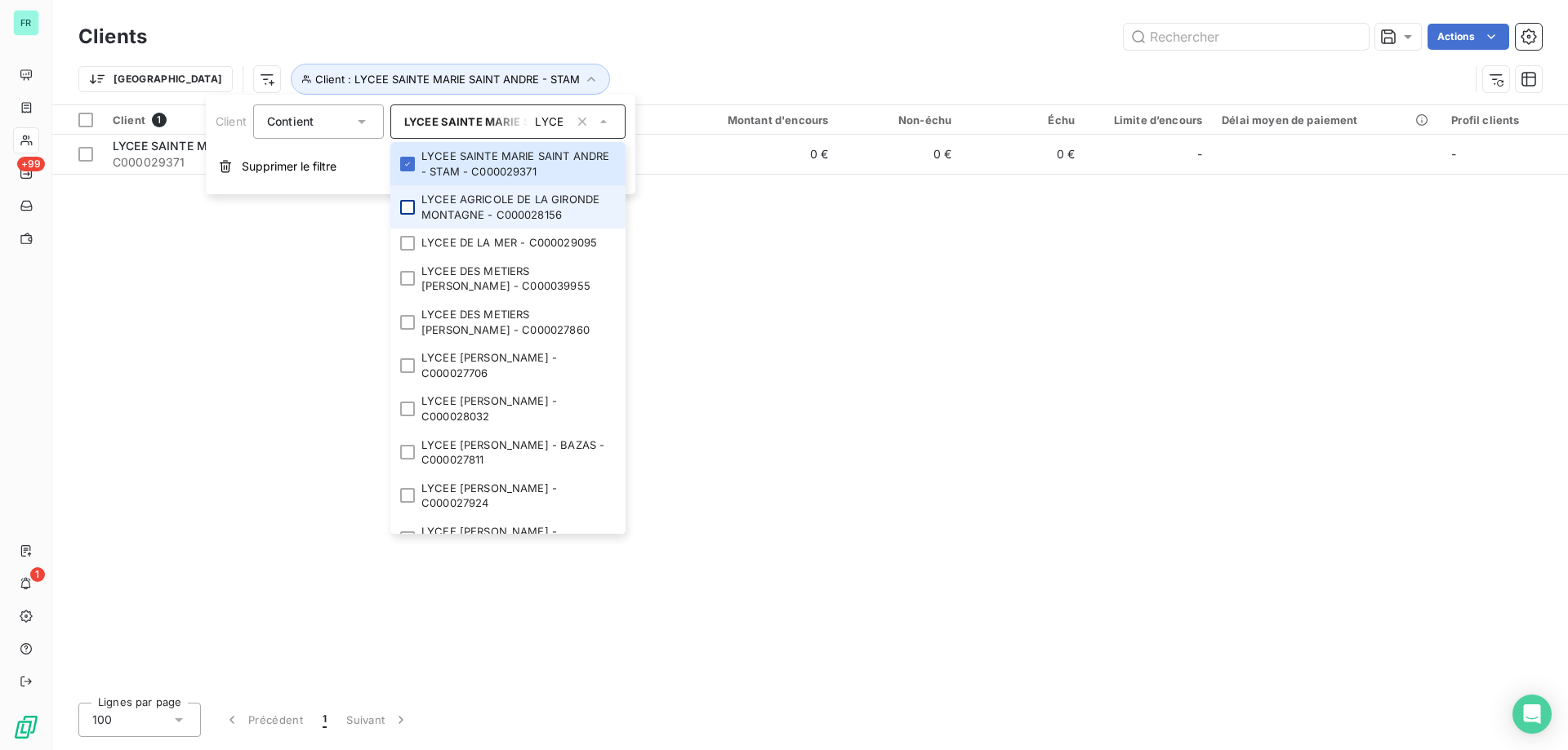
click at [415, 203] on div at bounding box center [407, 207] width 15 height 15
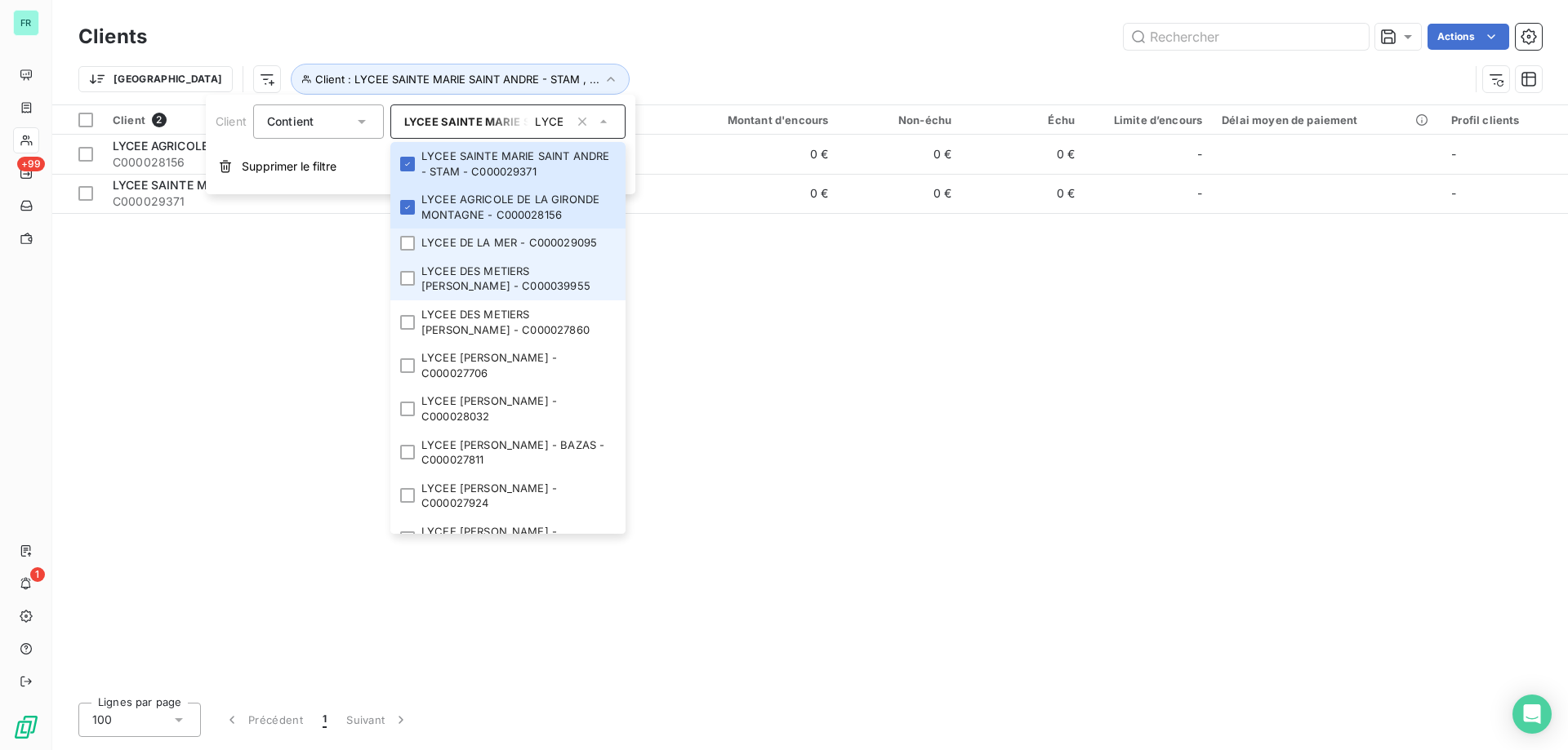
click at [412, 253] on li "LYCEE DE LA MER - C000029095" at bounding box center [508, 242] width 236 height 28
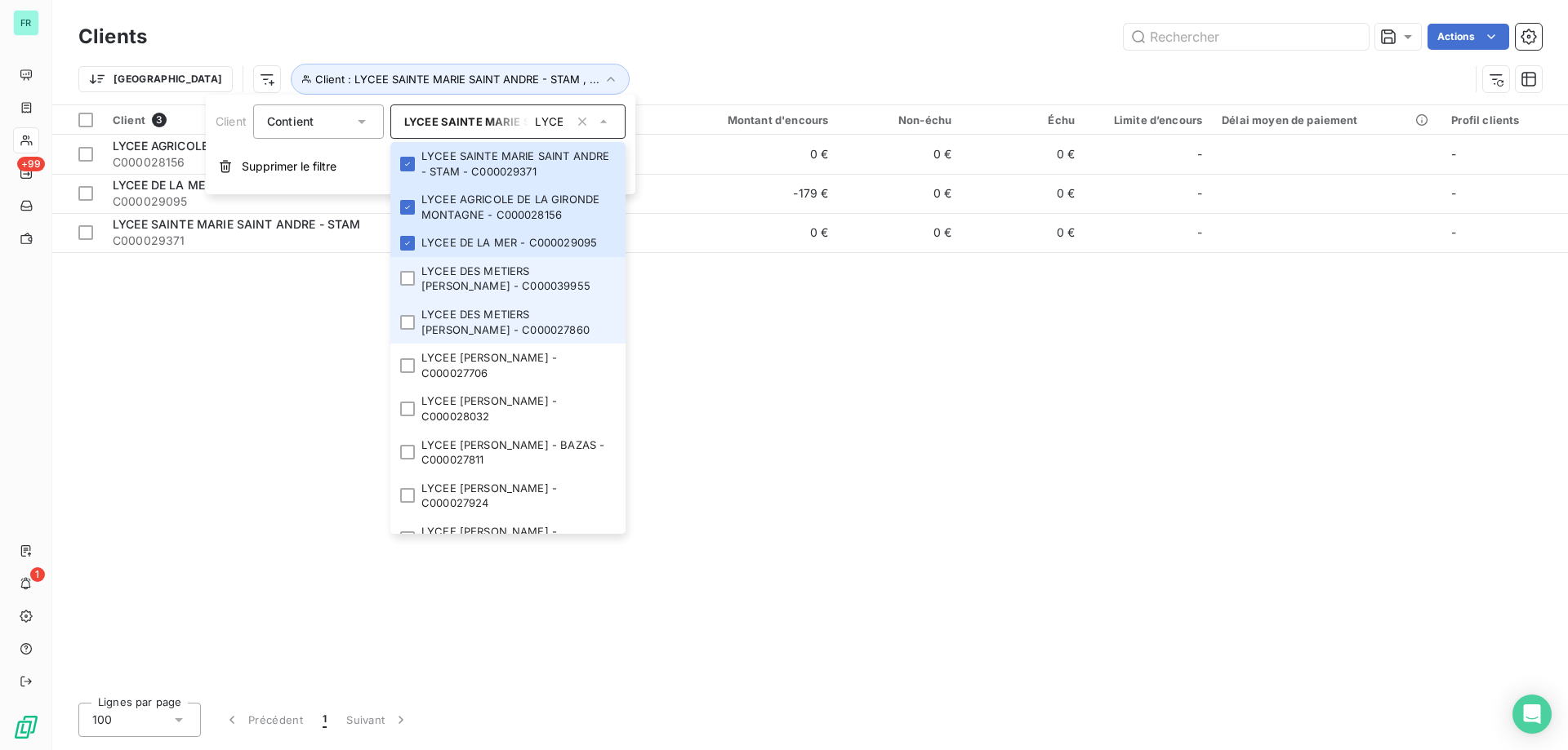
drag, startPoint x: 404, startPoint y: 296, endPoint x: 404, endPoint y: 308, distance: 12.0
click at [404, 298] on li "LYCEE DES METIERS JACQUES DE ROMAS - C000039955" at bounding box center [508, 278] width 236 height 43
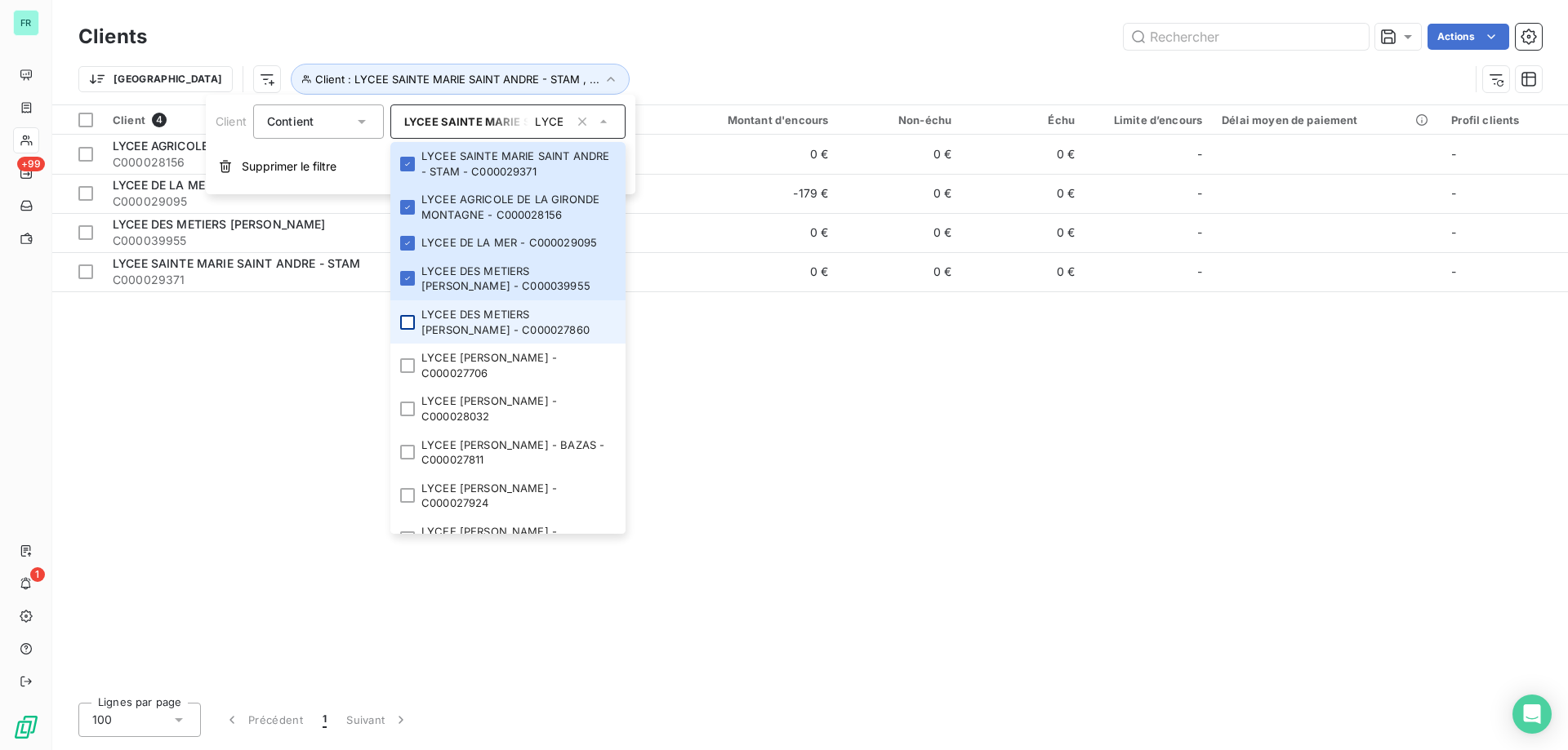
click at [403, 326] on div at bounding box center [407, 322] width 15 height 15
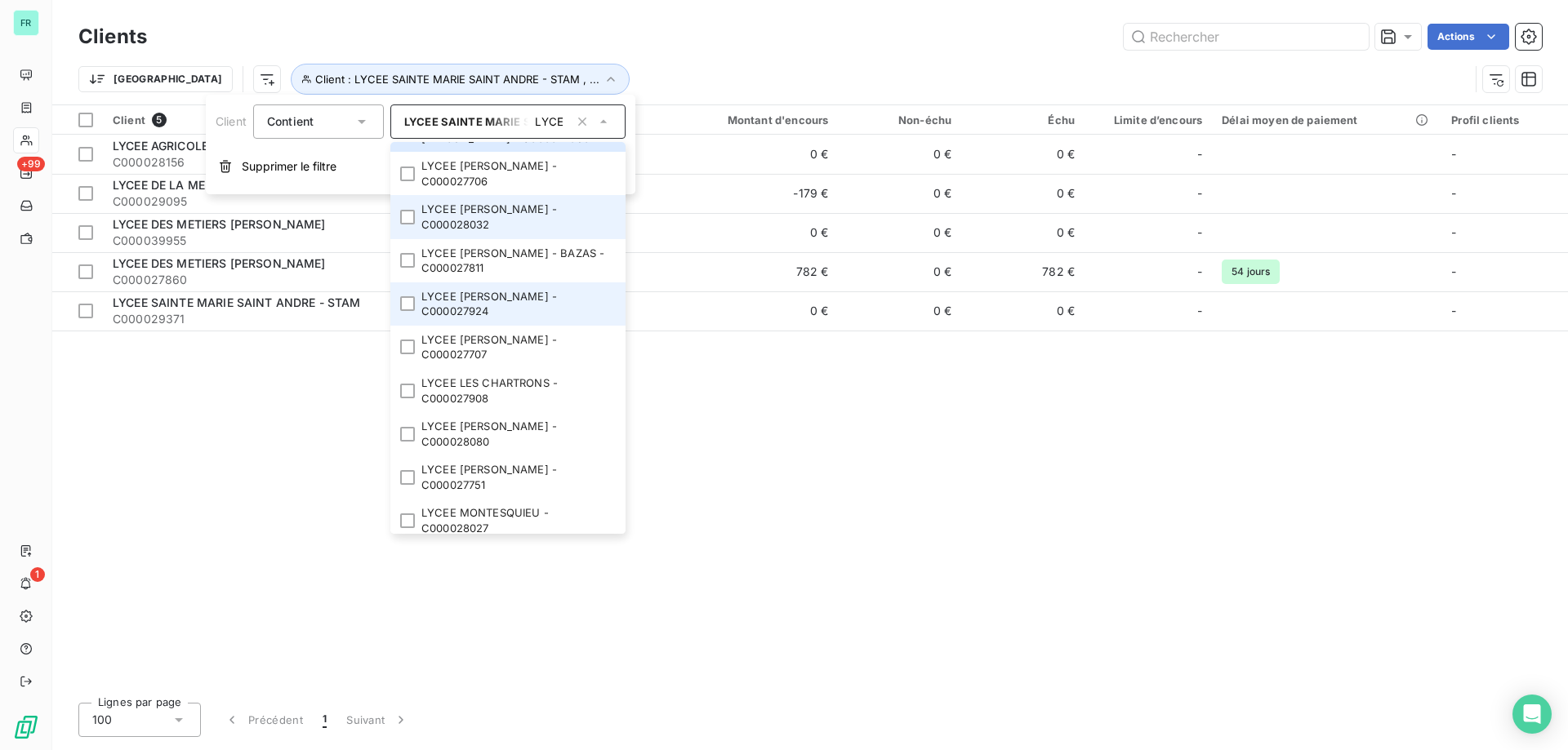
scroll to position [163, 0]
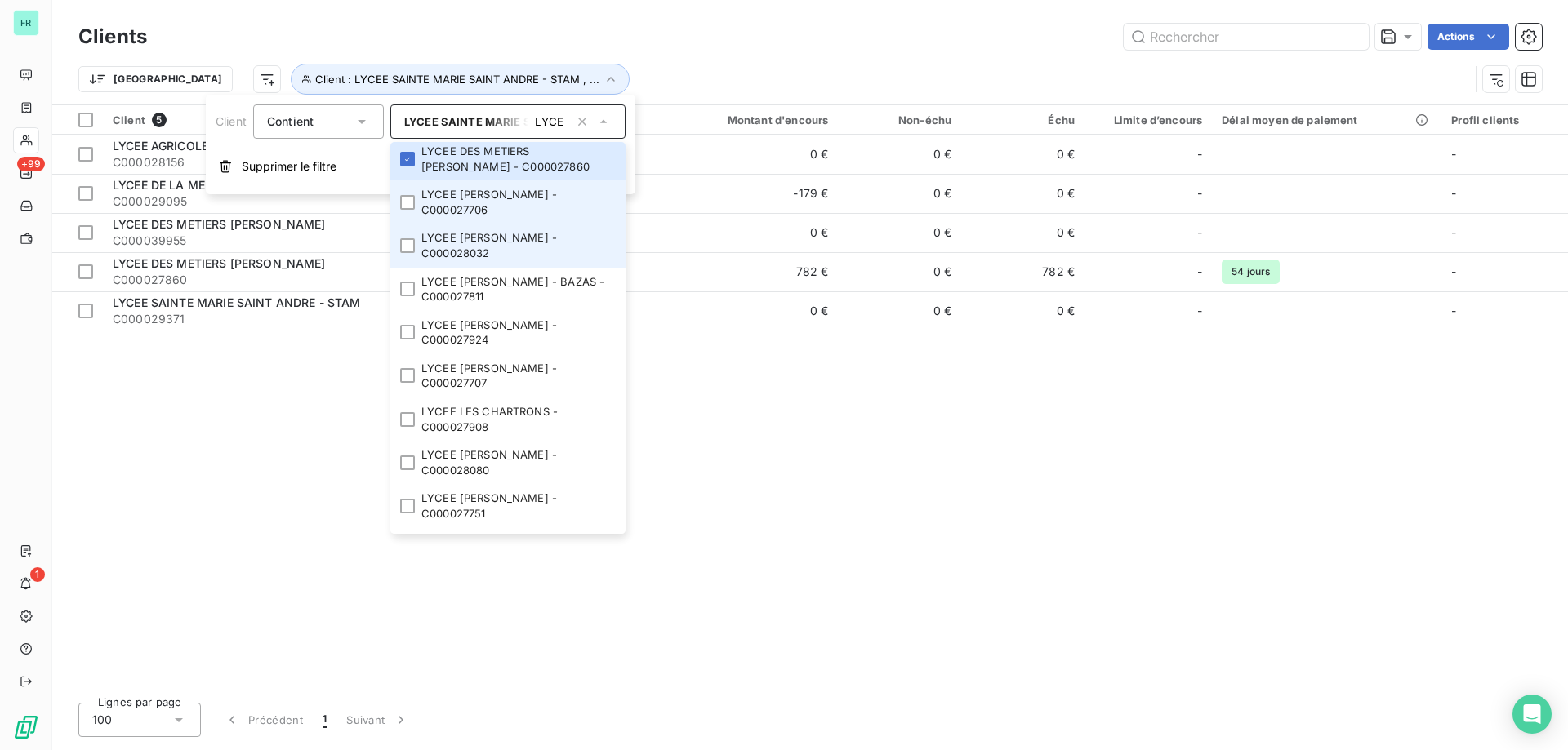
drag, startPoint x: 401, startPoint y: 198, endPoint x: 407, endPoint y: 230, distance: 32.6
click at [404, 201] on div at bounding box center [407, 202] width 15 height 15
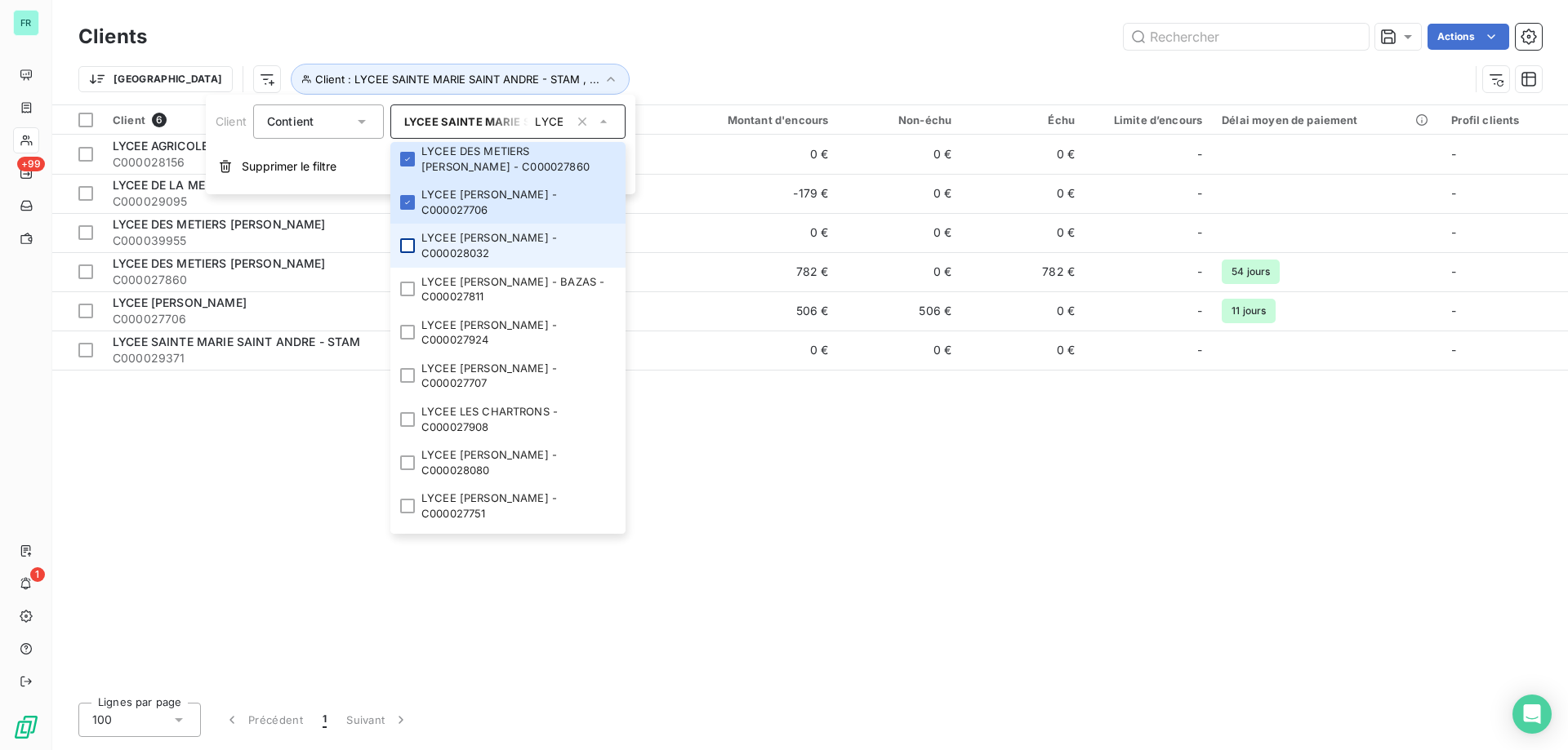
click at [405, 245] on div at bounding box center [407, 245] width 15 height 15
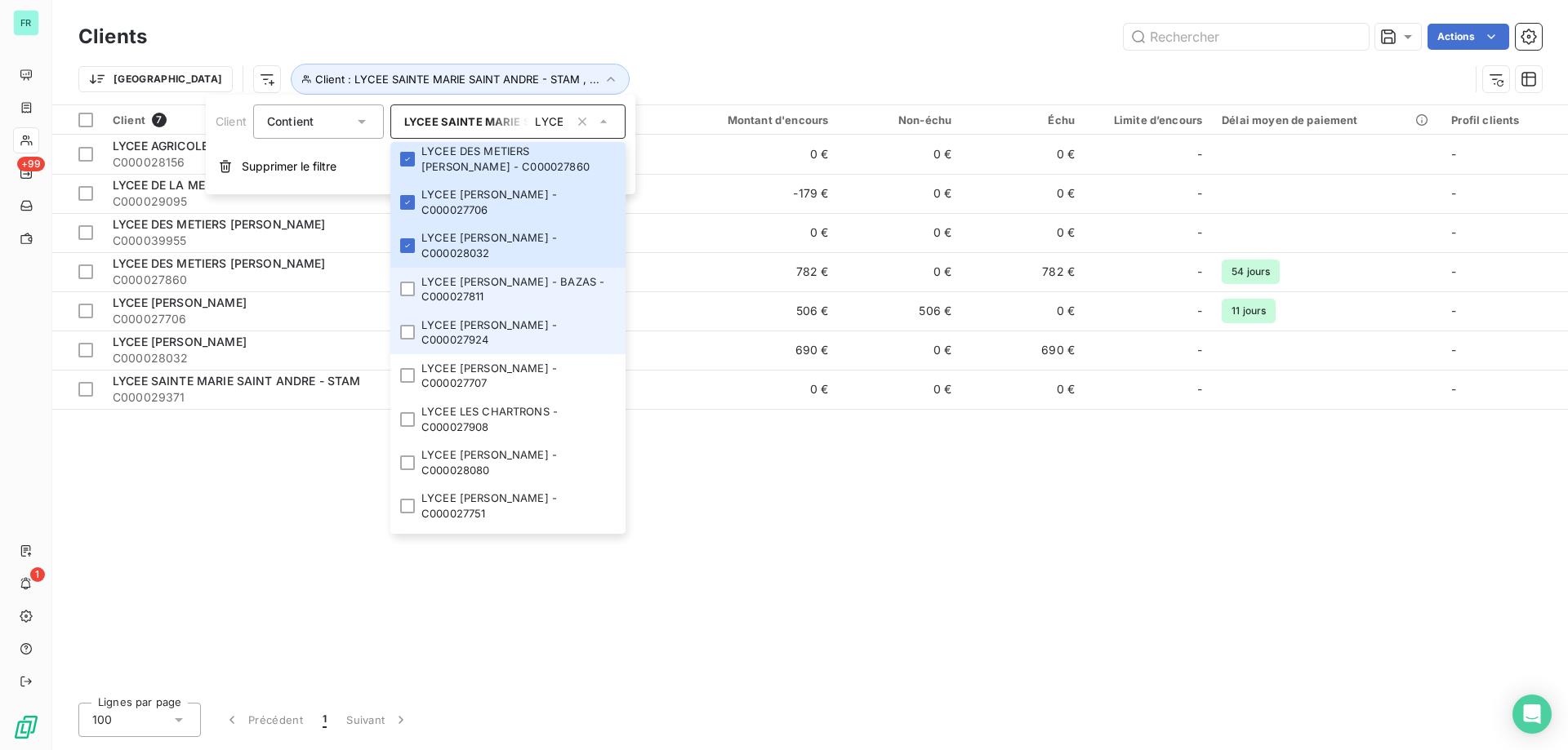
click at [407, 286] on div at bounding box center [407, 289] width 15 height 15
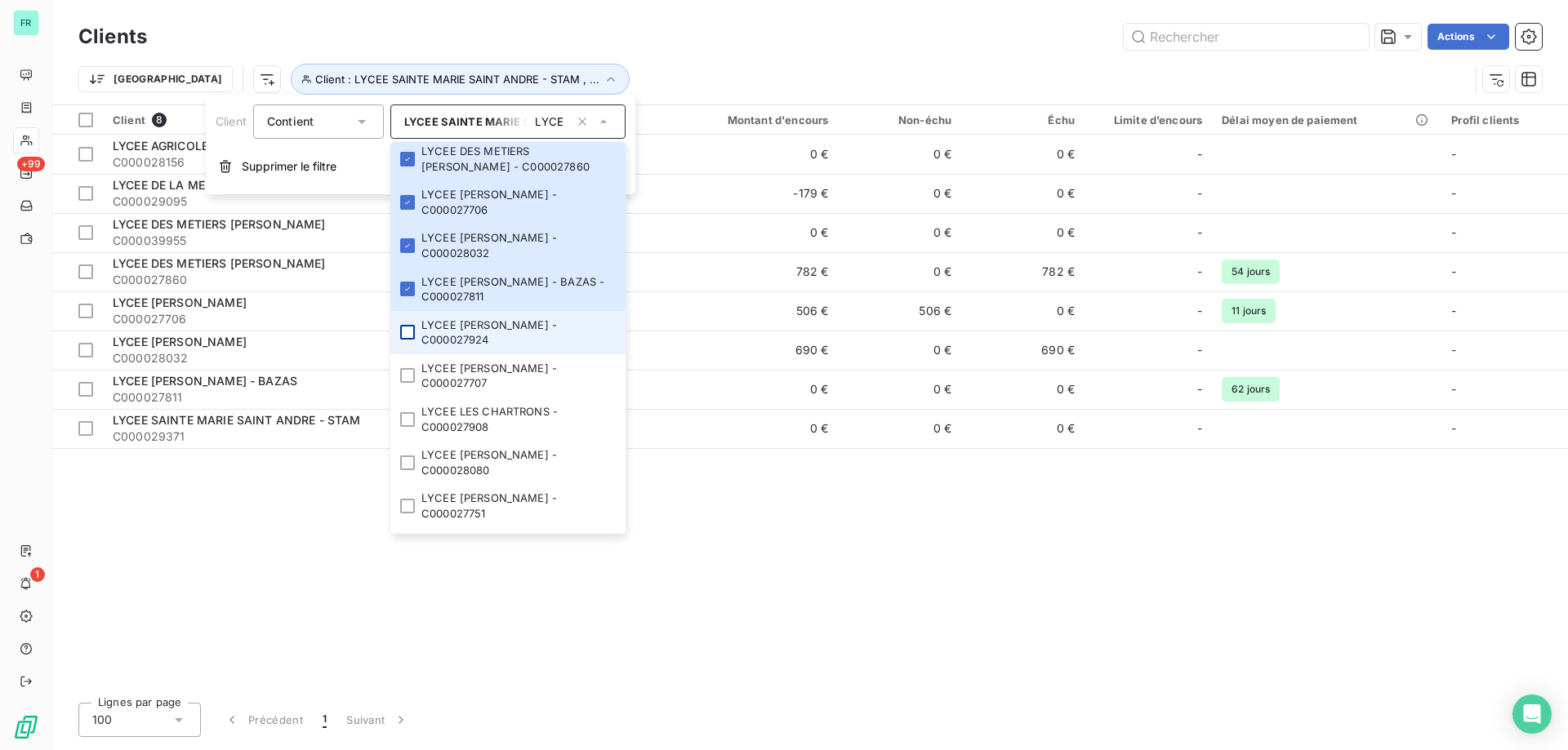
click at [413, 334] on div at bounding box center [407, 332] width 15 height 15
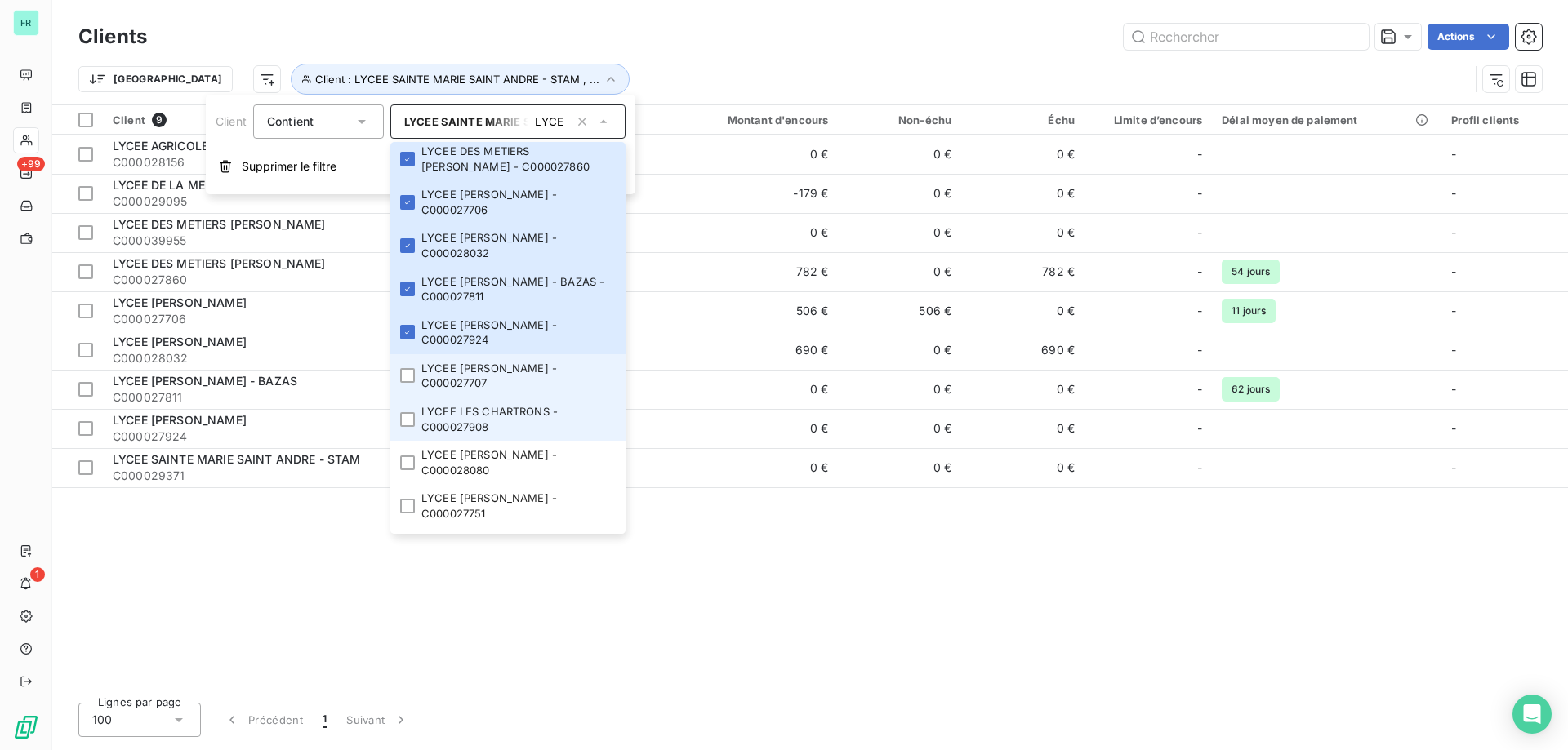
drag, startPoint x: 405, startPoint y: 387, endPoint x: 407, endPoint y: 399, distance: 12.2
click at [406, 387] on li "LYCEE JEHAN DUPERIER - C000027707" at bounding box center [508, 375] width 236 height 43
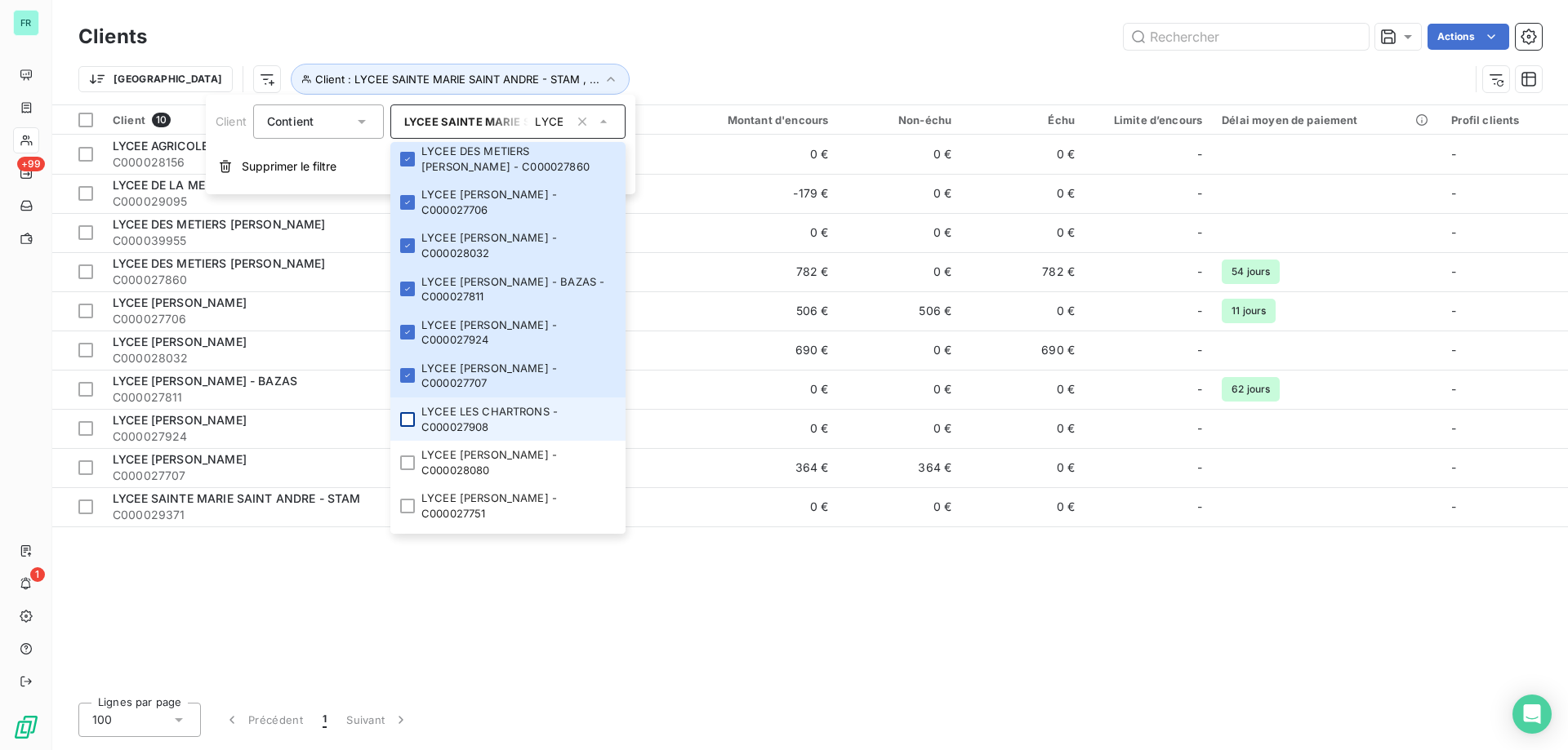
click at [410, 418] on div at bounding box center [407, 419] width 15 height 15
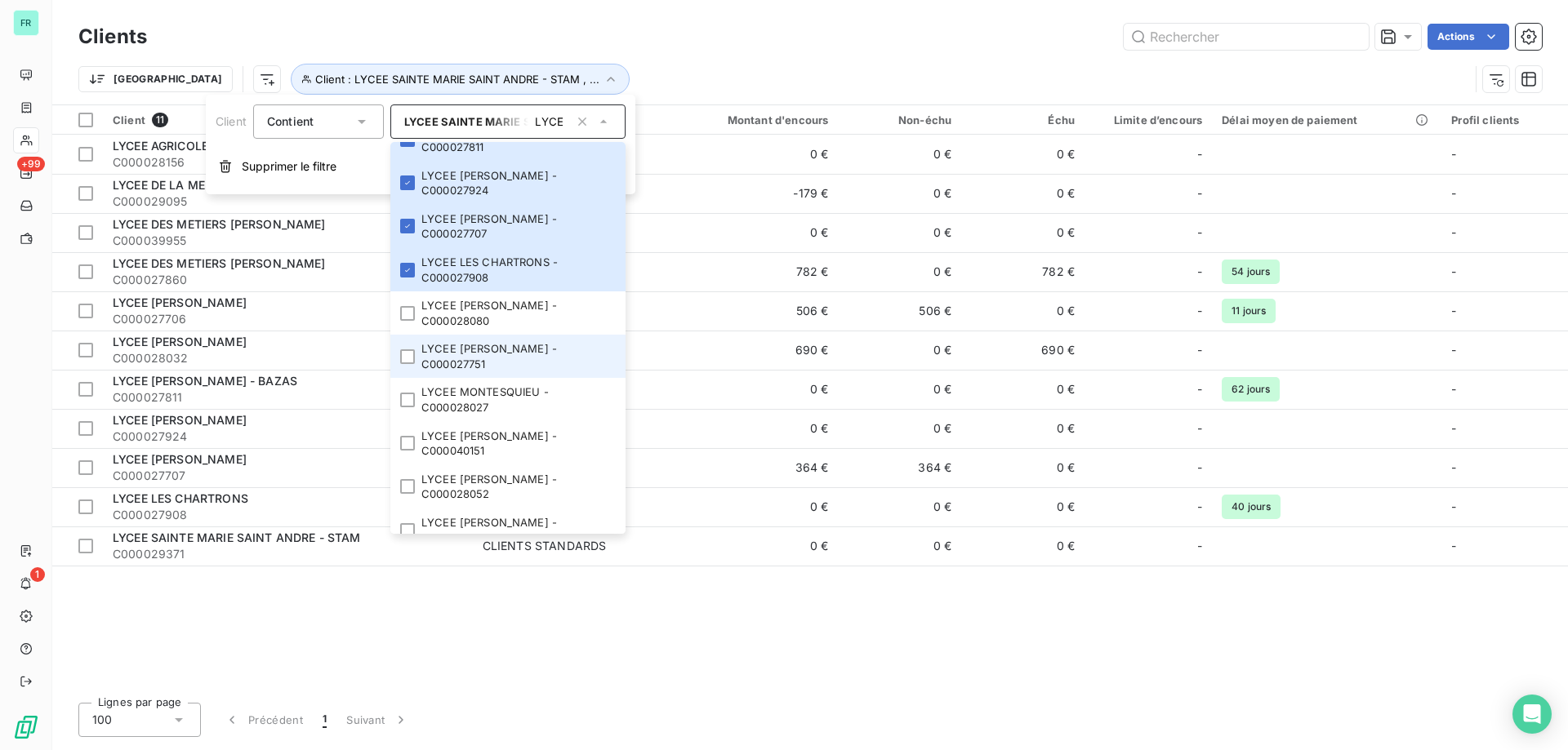
scroll to position [326, 0]
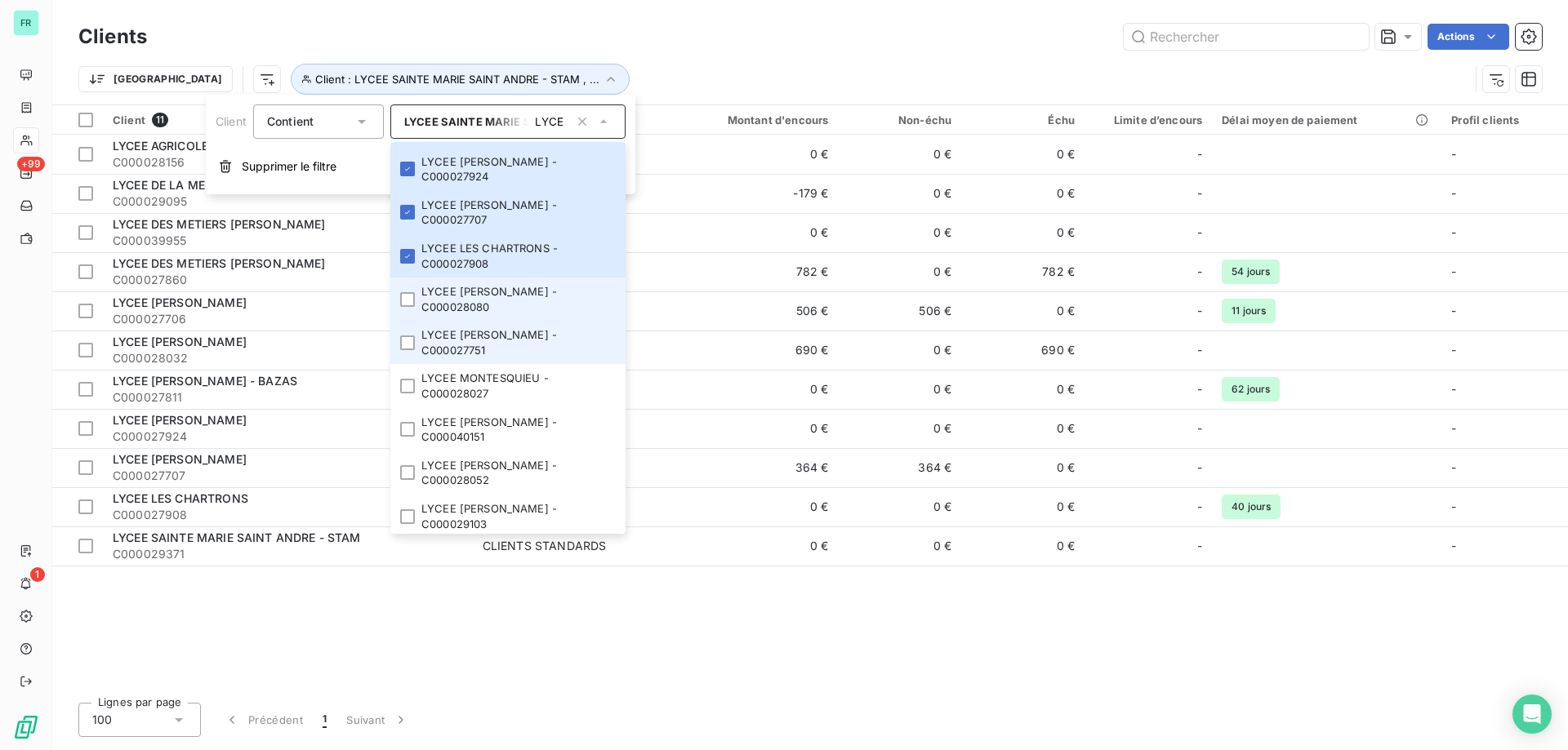
drag, startPoint x: 411, startPoint y: 298, endPoint x: 397, endPoint y: 338, distance: 42.4
click at [411, 302] on div at bounding box center [407, 299] width 15 height 15
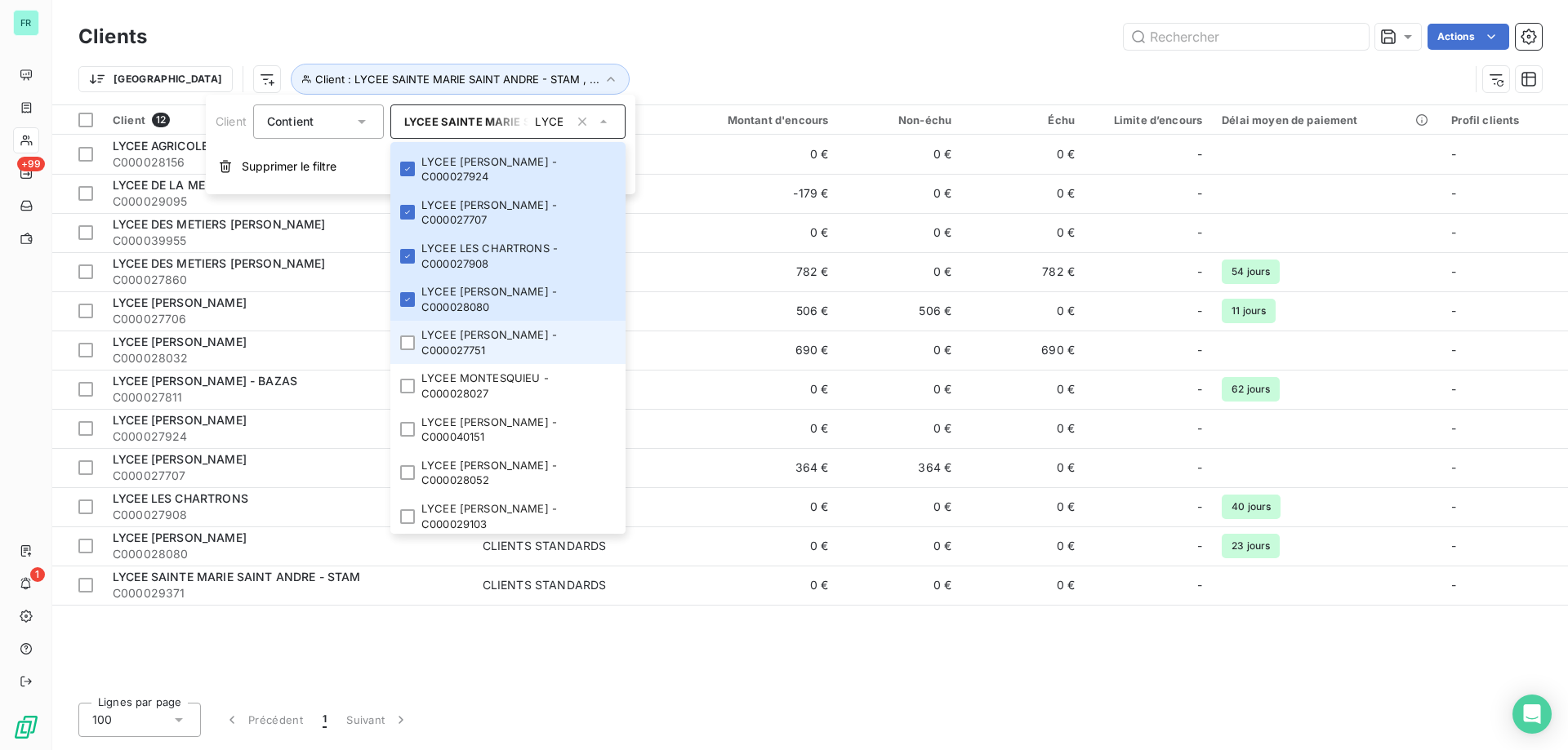
click at [397, 338] on li "LYCEE MICHEL MONTAIGNE - C000027751" at bounding box center [508, 342] width 236 height 43
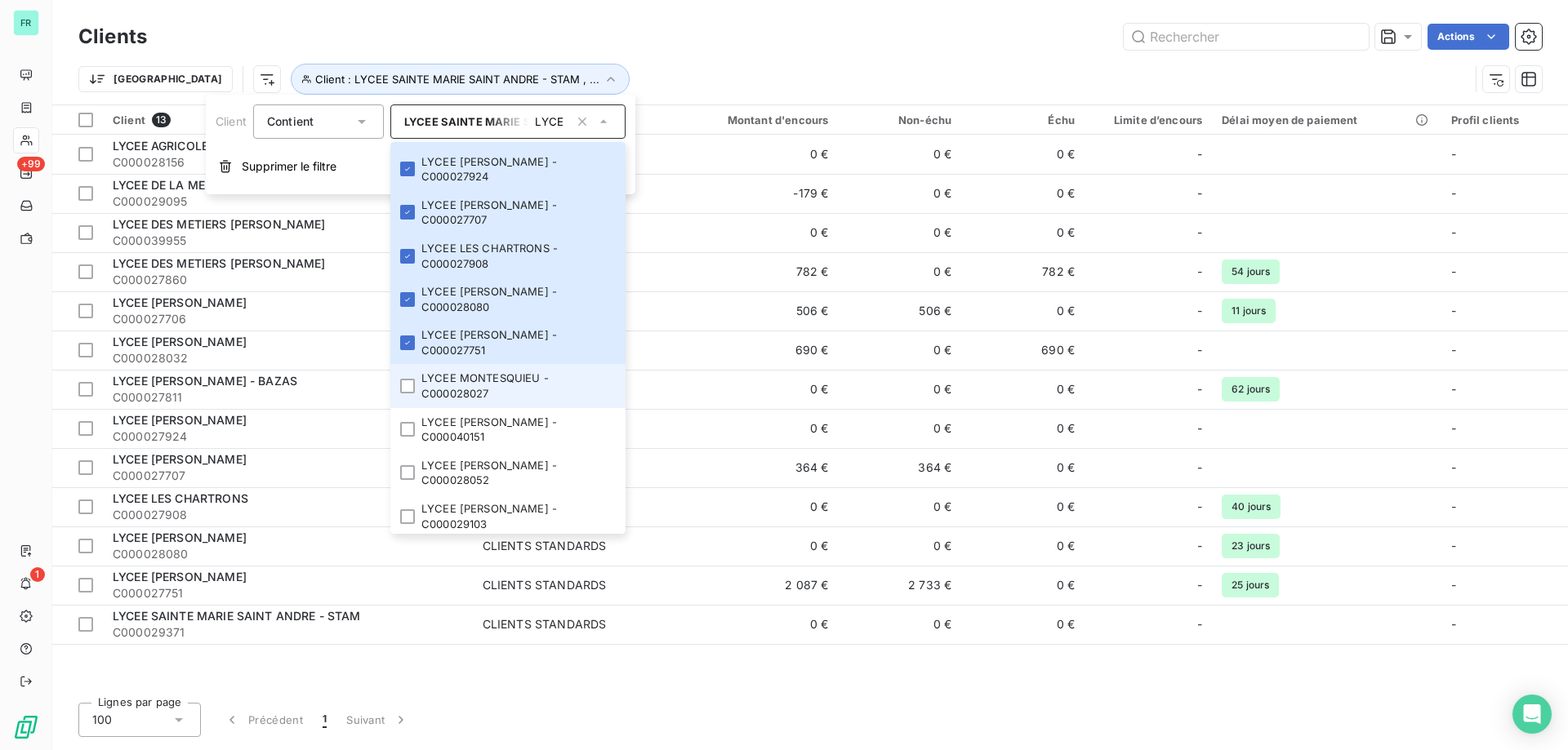
drag, startPoint x: 408, startPoint y: 374, endPoint x: 403, endPoint y: 402, distance: 28.4
click at [409, 375] on li "LYCEE MONTESQUIEU - C000028027" at bounding box center [508, 386] width 236 height 43
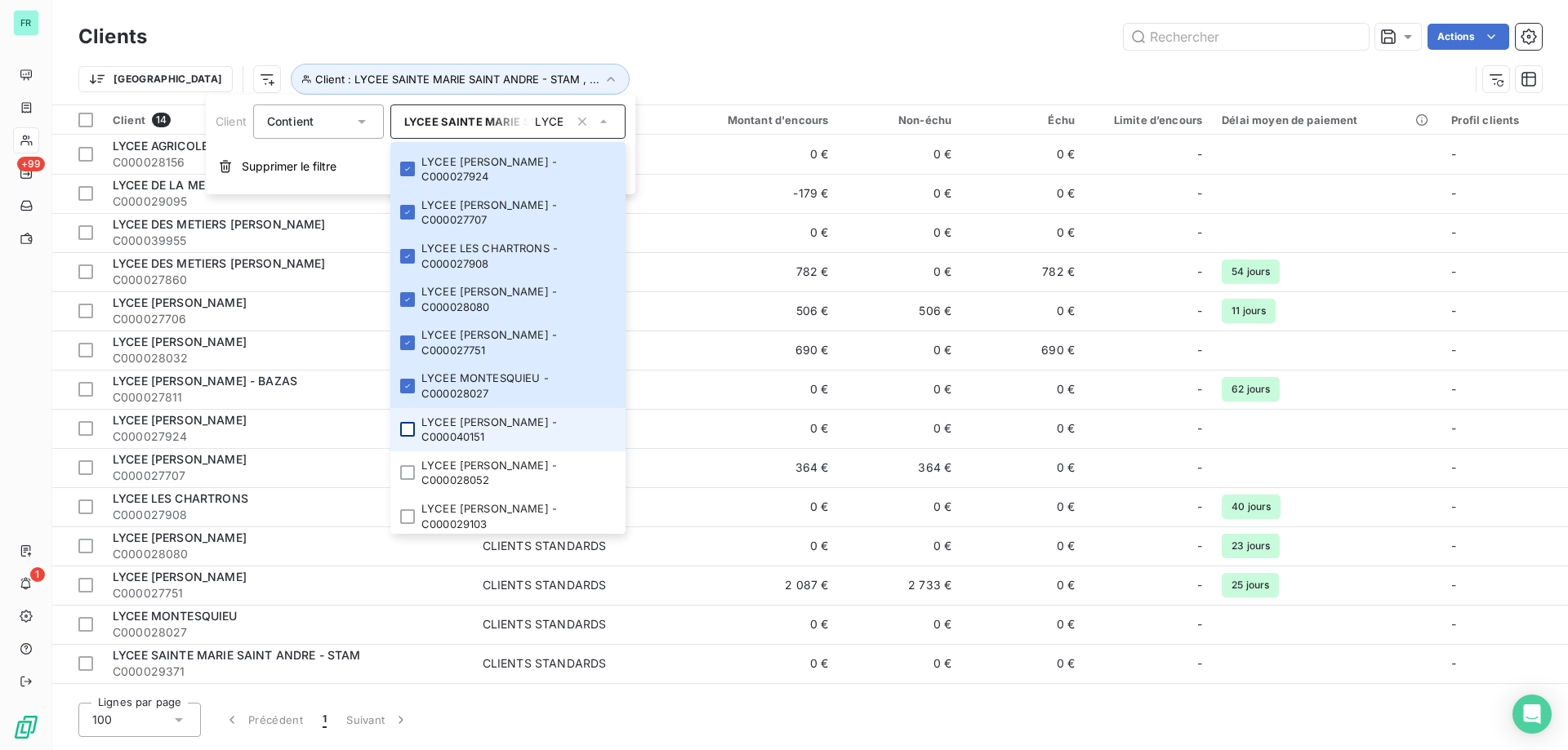
drag, startPoint x: 401, startPoint y: 423, endPoint x: 407, endPoint y: 433, distance: 11.7
click at [407, 433] on div at bounding box center [407, 429] width 15 height 15
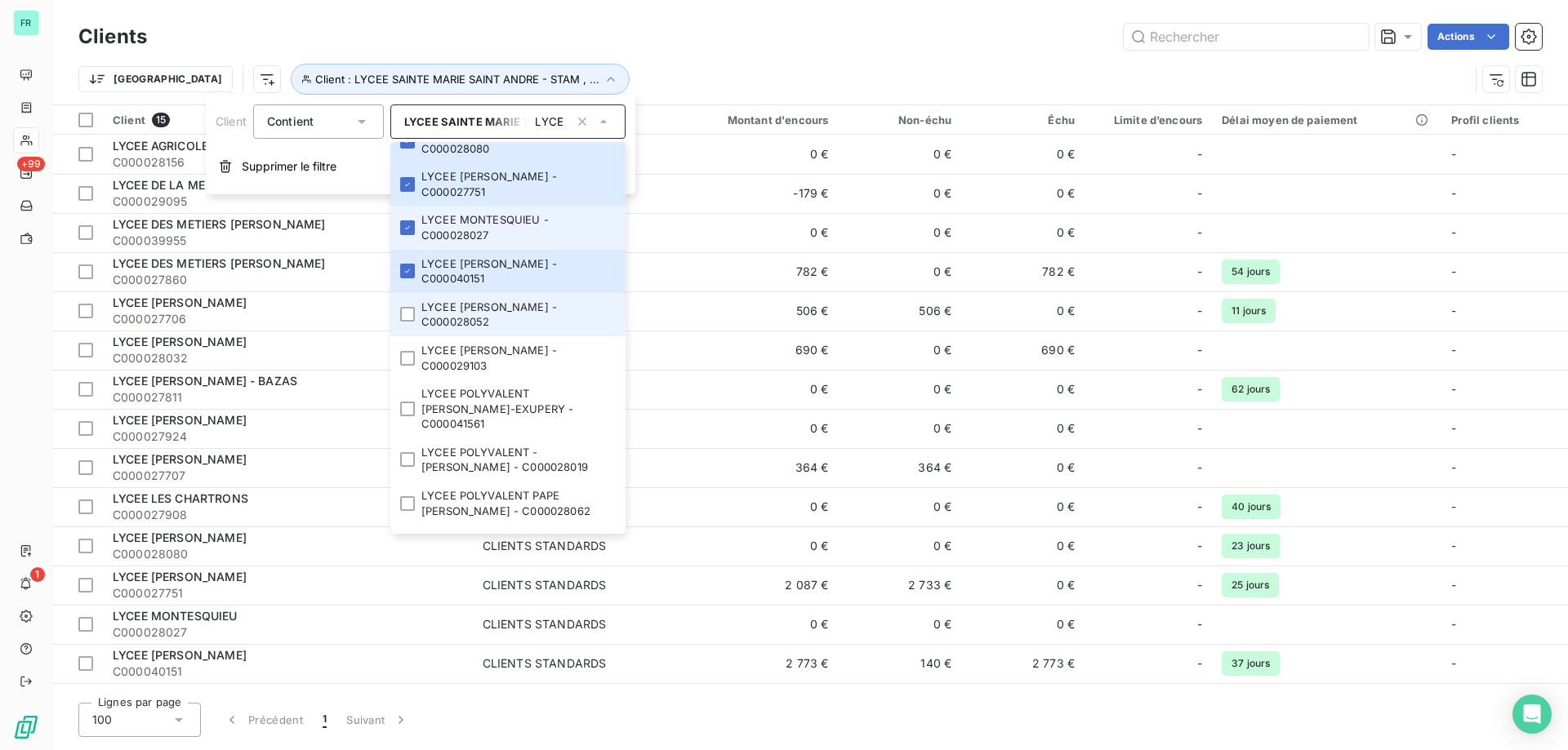
scroll to position [490, 0]
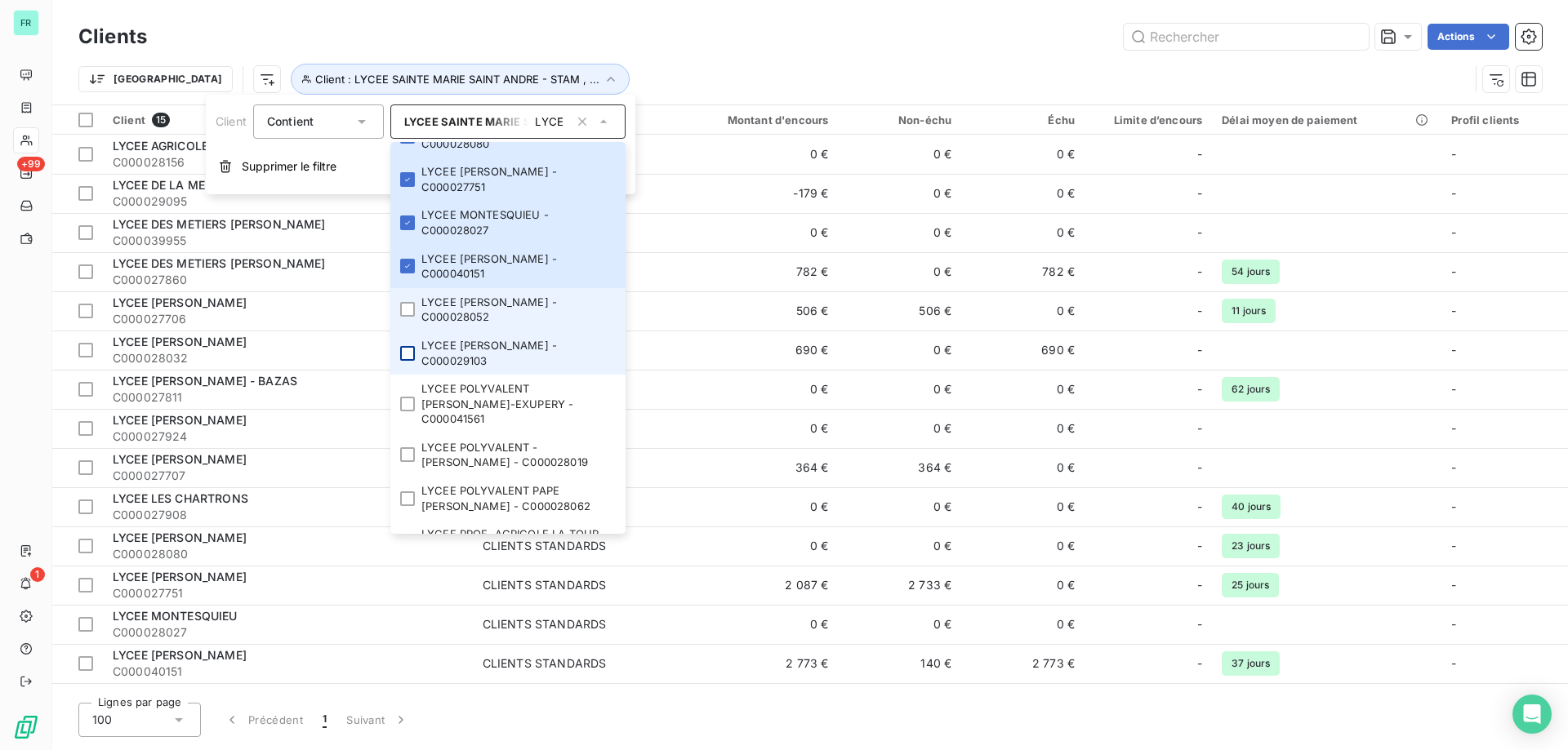
click at [409, 311] on div at bounding box center [407, 309] width 15 height 15
click at [400, 368] on li "LYCEE ODILON REDON - C000029103" at bounding box center [508, 353] width 236 height 43
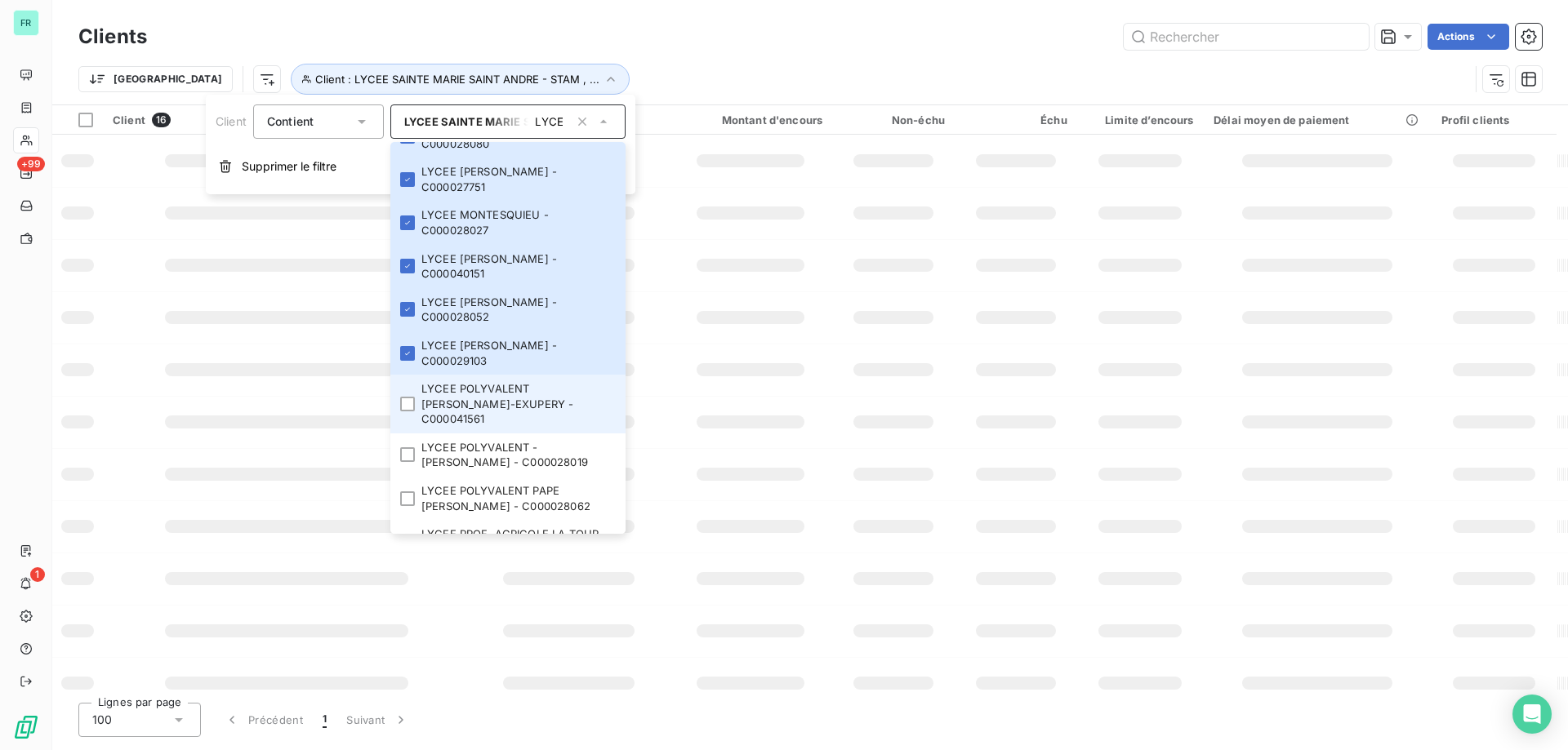
drag, startPoint x: 412, startPoint y: 395, endPoint x: 412, endPoint y: 406, distance: 11.0
click at [412, 398] on div at bounding box center [407, 404] width 15 height 15
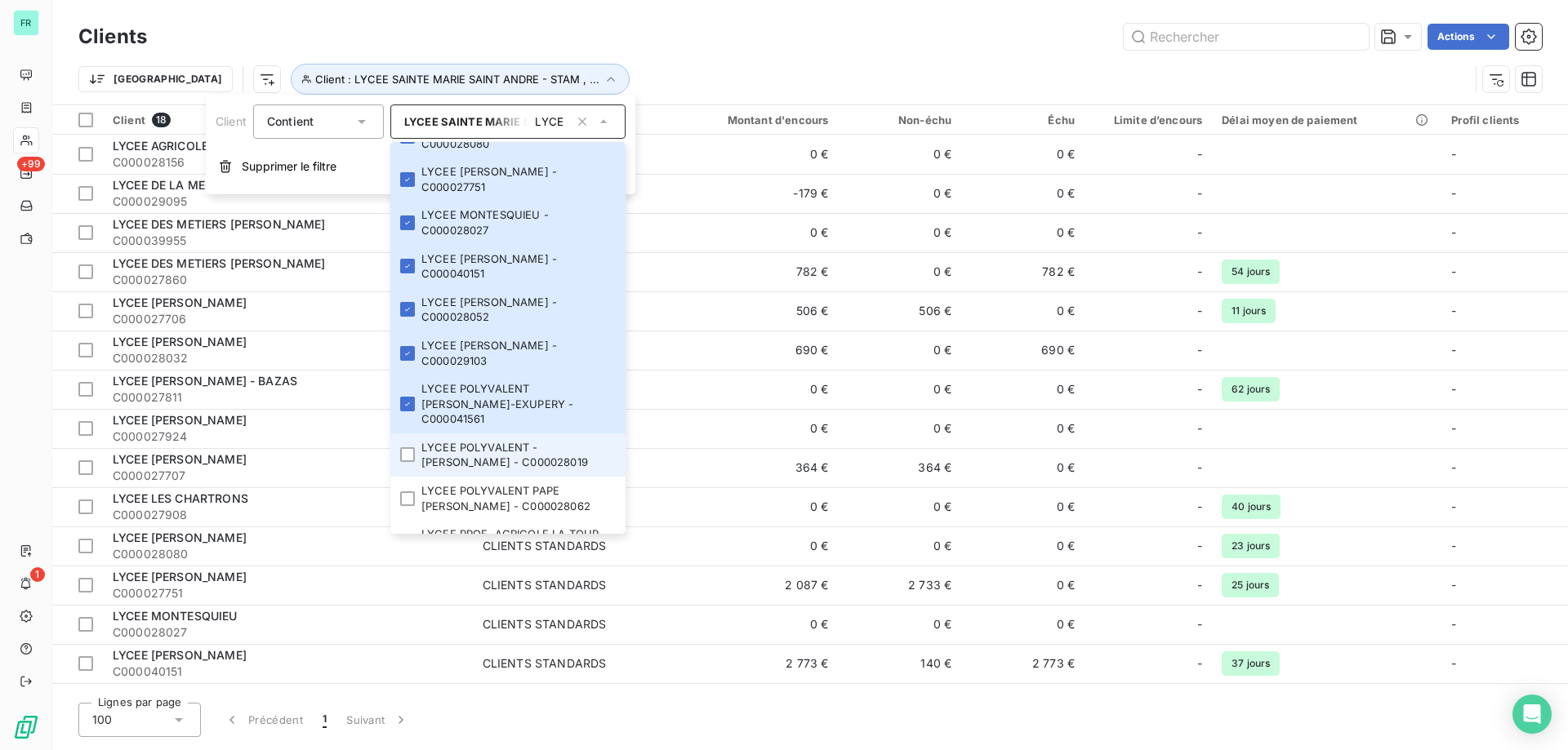
click at [418, 450] on li "LYCEE POLYVALENT - JEAN RENOU - C000028019" at bounding box center [508, 455] width 236 height 43
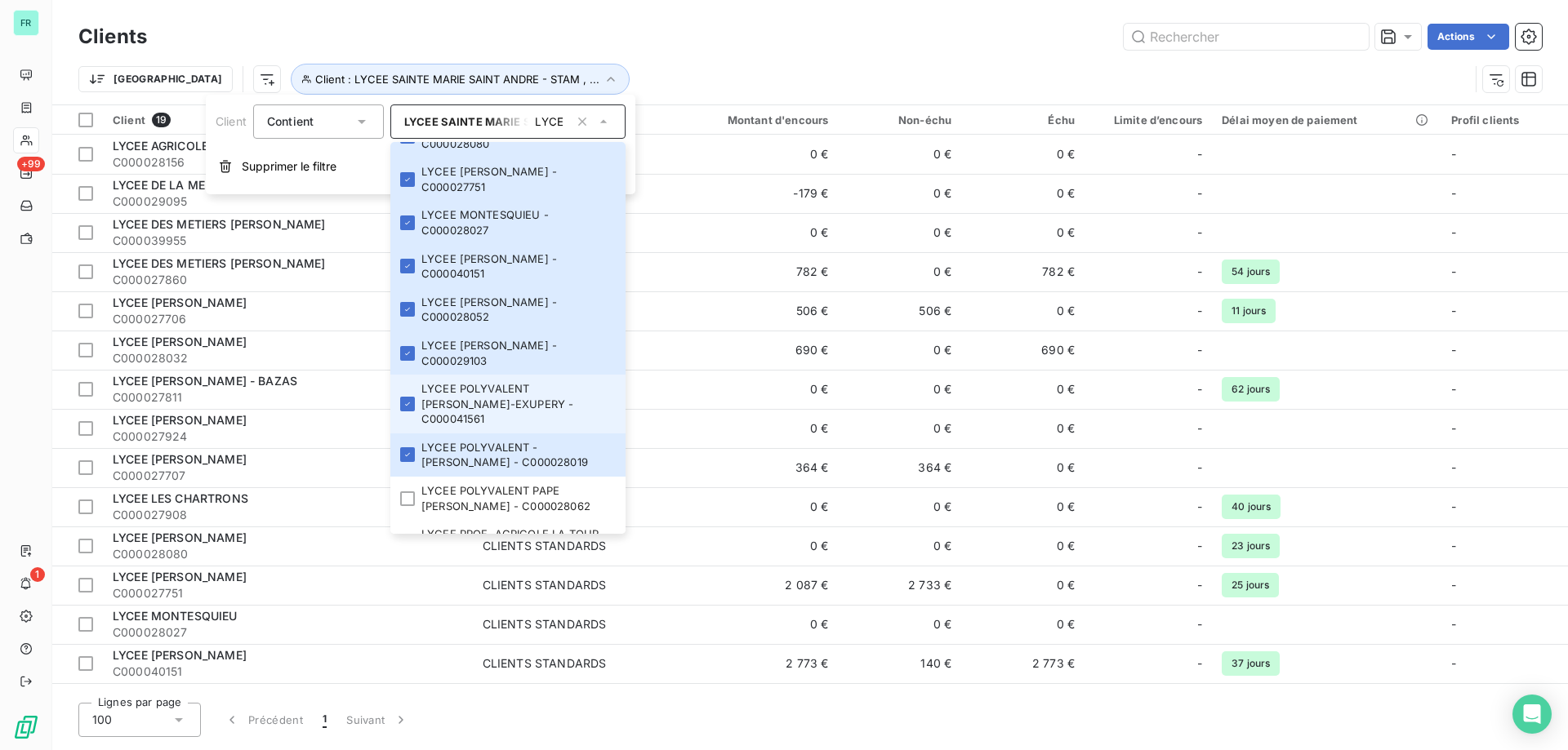
scroll to position [571, 0]
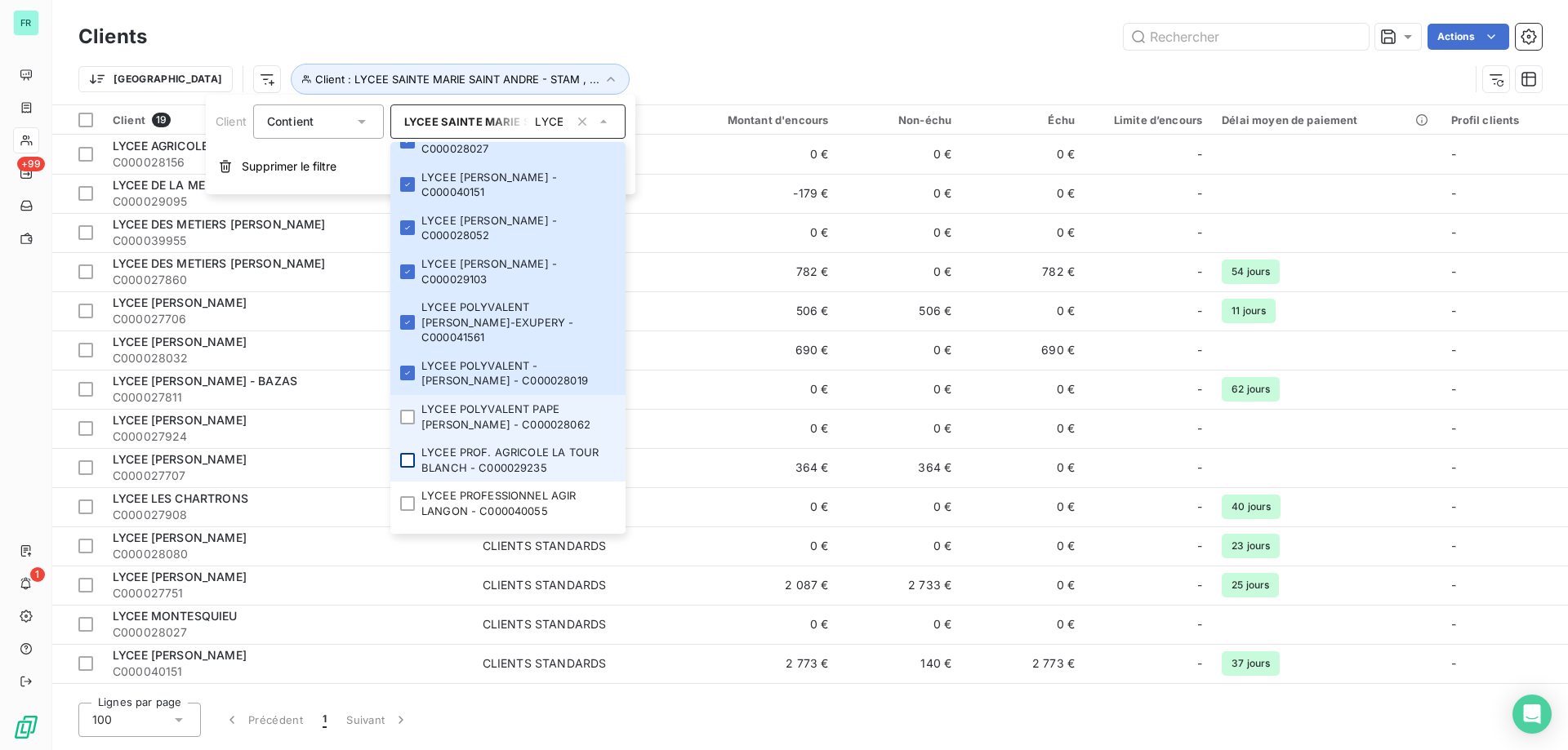
drag, startPoint x: 415, startPoint y: 397, endPoint x: 413, endPoint y: 440, distance: 43.0
click at [414, 410] on div at bounding box center [407, 417] width 15 height 15
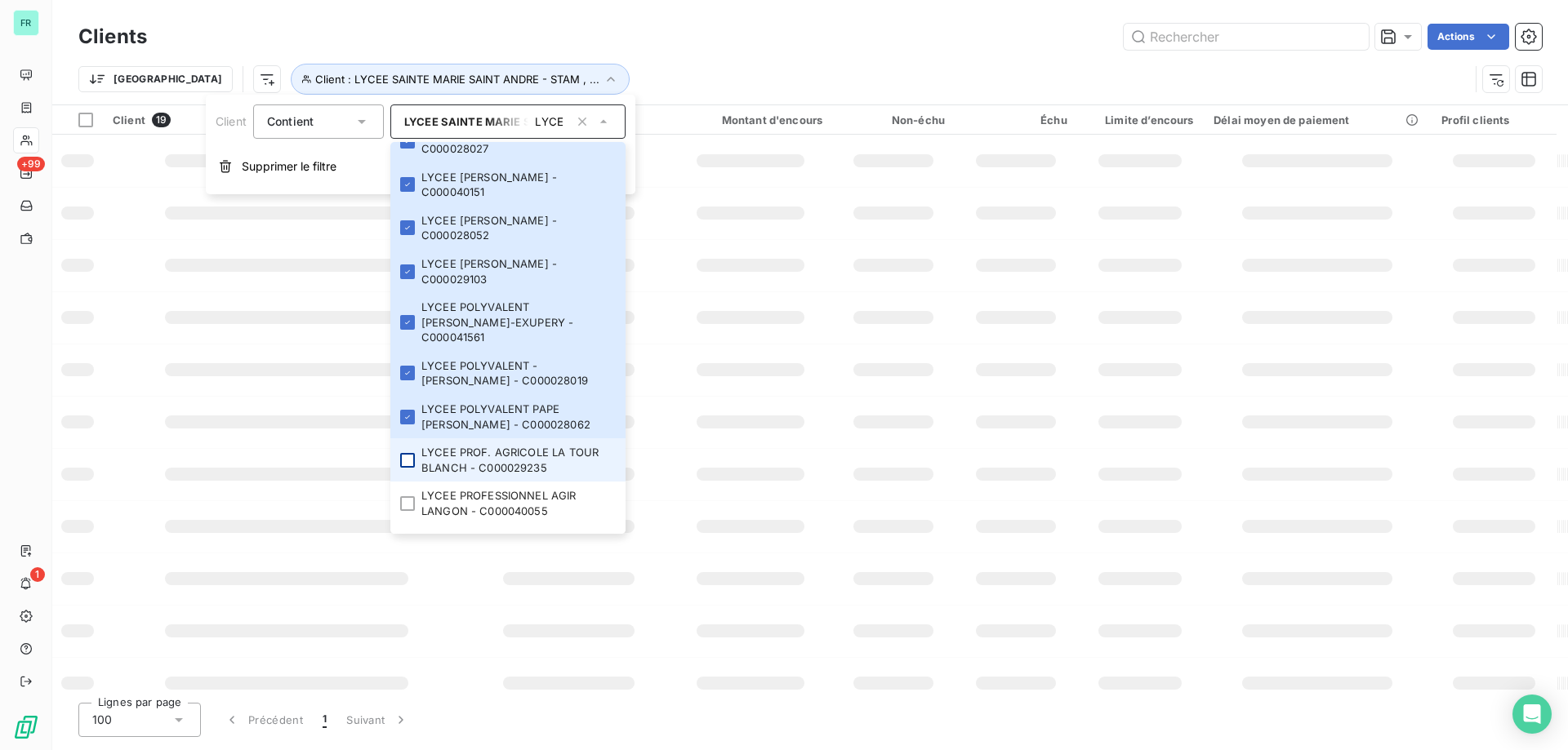
click at [413, 453] on div at bounding box center [407, 460] width 15 height 15
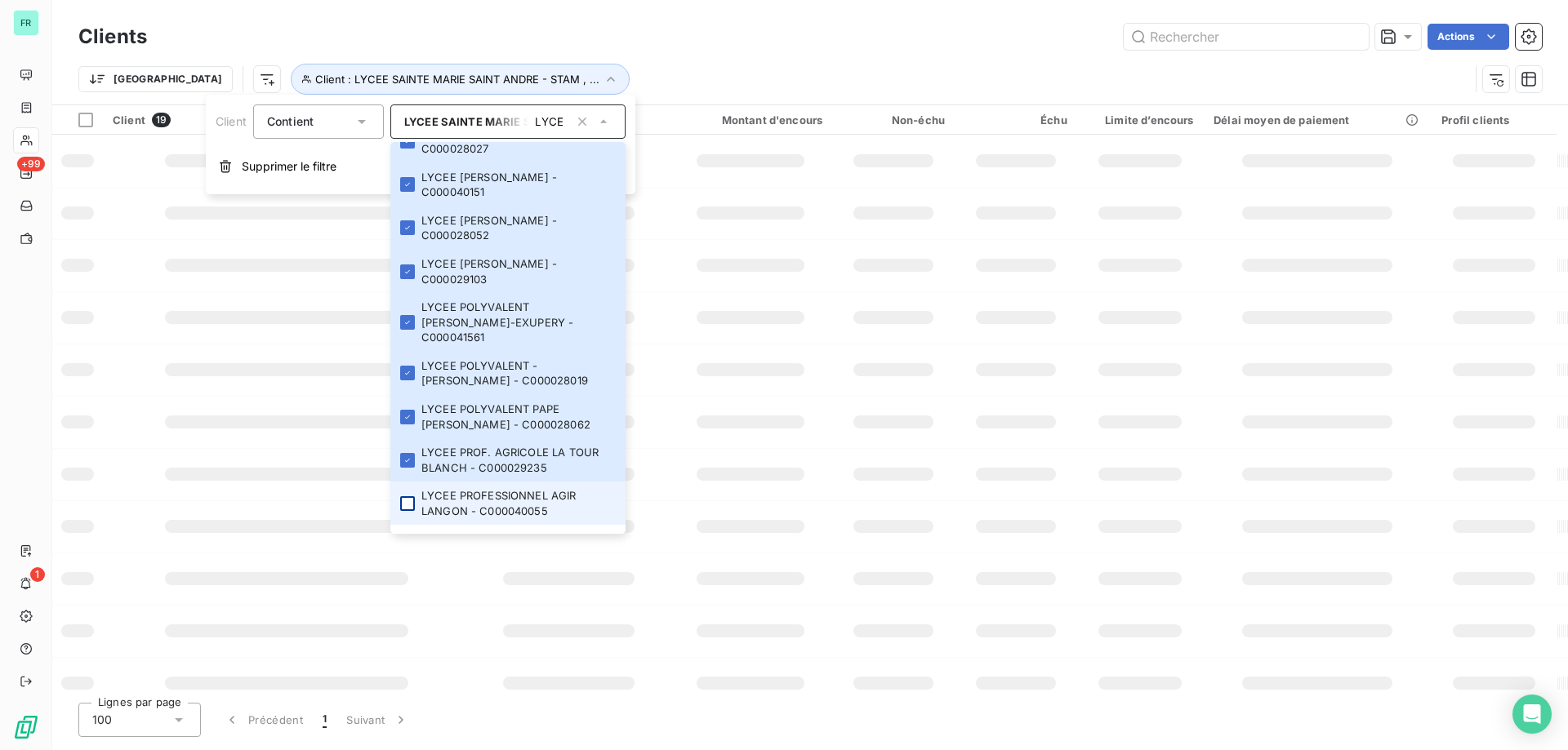
click at [413, 497] on div at bounding box center [407, 503] width 15 height 15
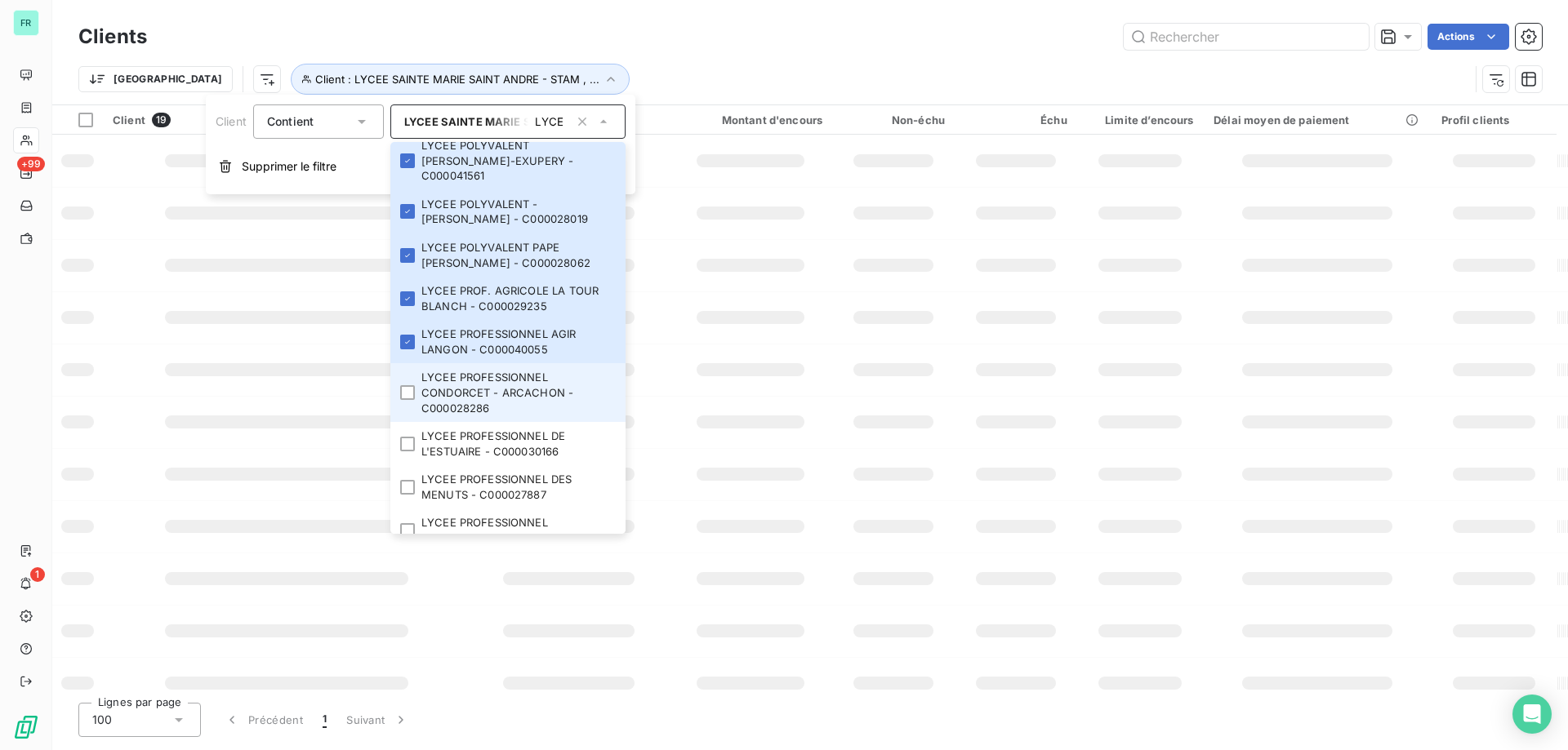
scroll to position [735, 0]
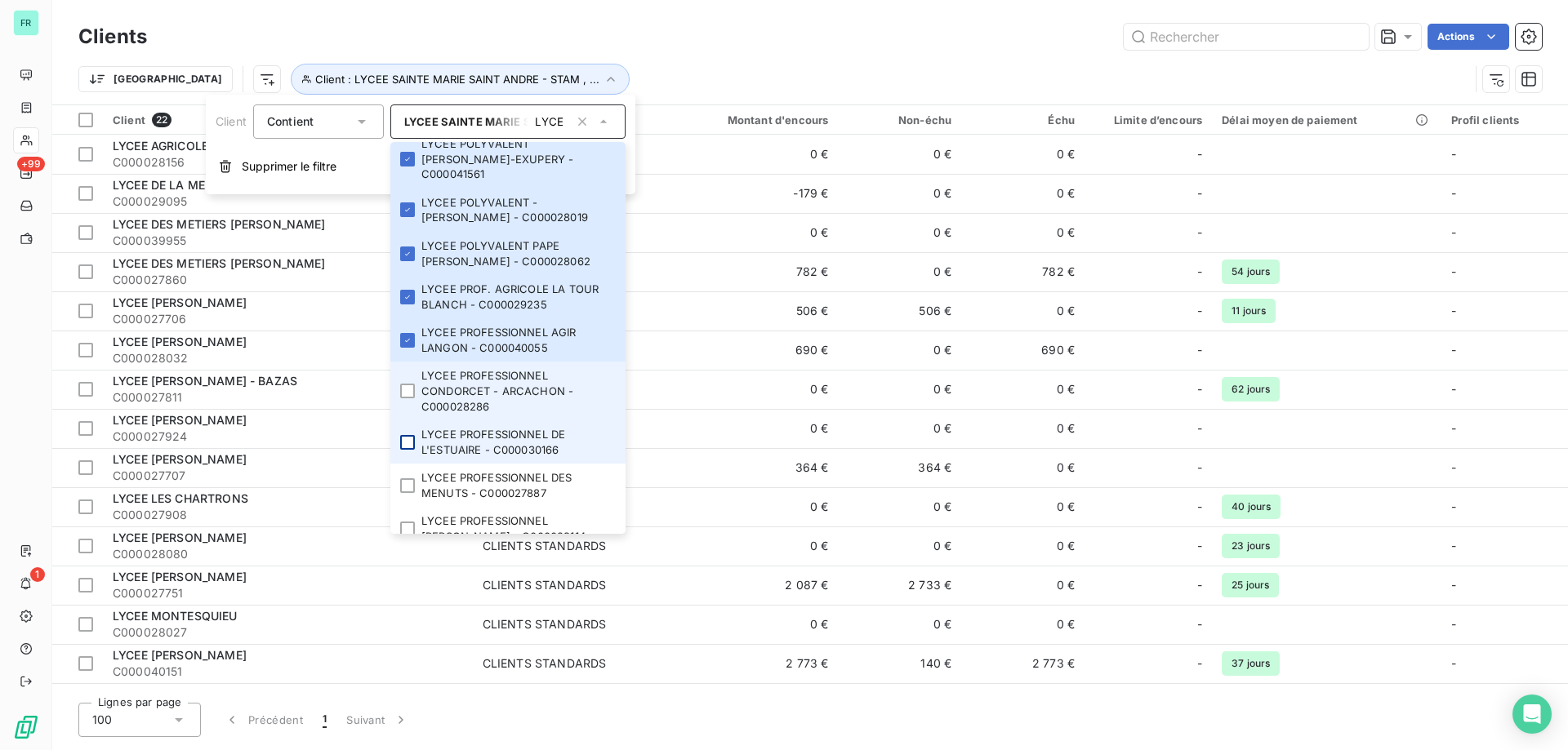
drag, startPoint x: 399, startPoint y: 372, endPoint x: 412, endPoint y: 433, distance: 62.4
click at [399, 375] on li "LYCEE PROFESSIONNEL CONDORCET - ARCACHON - C000028286" at bounding box center [508, 391] width 236 height 58
click at [415, 435] on div at bounding box center [407, 442] width 15 height 15
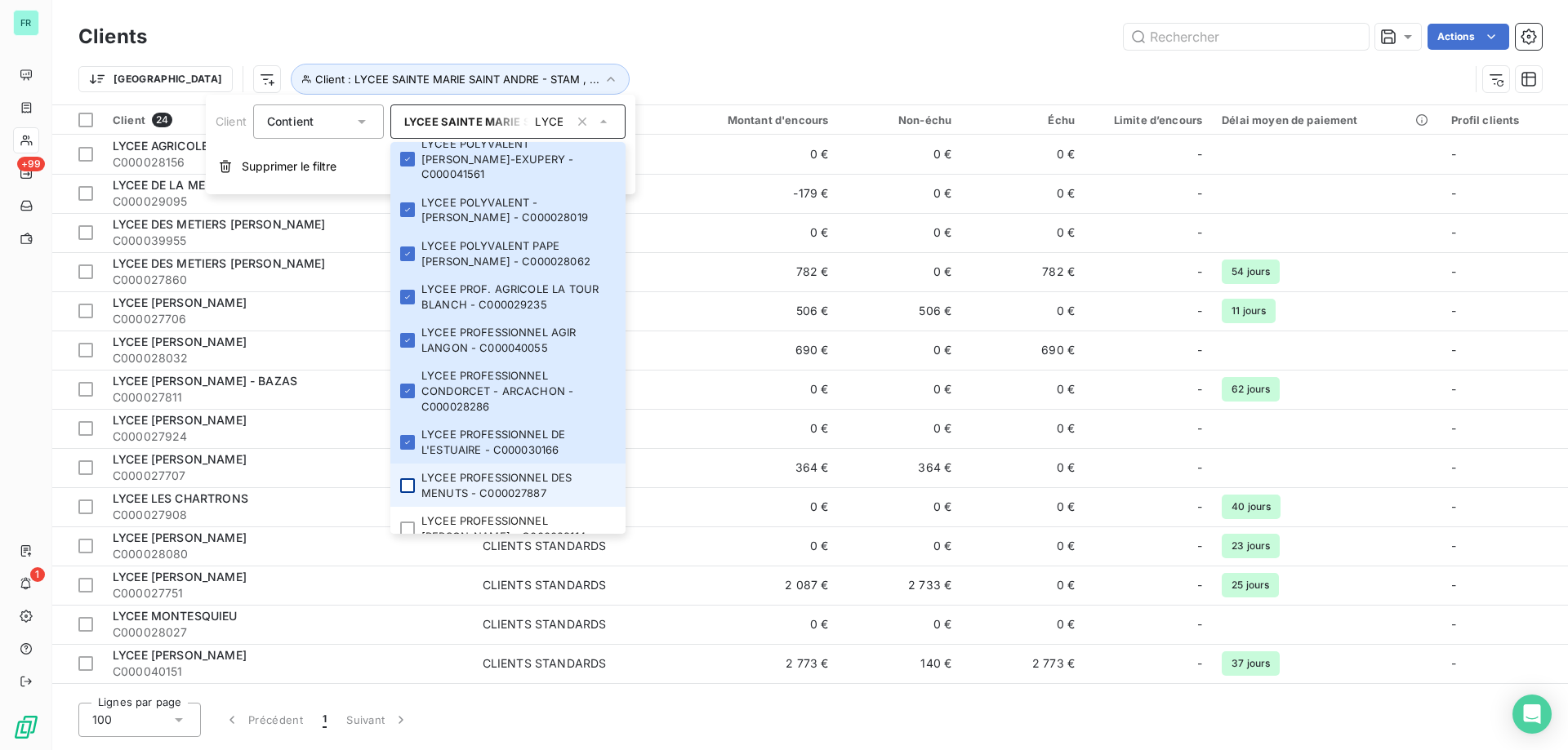
click at [408, 479] on div at bounding box center [407, 485] width 15 height 15
click at [403, 521] on div at bounding box center [407, 528] width 15 height 15
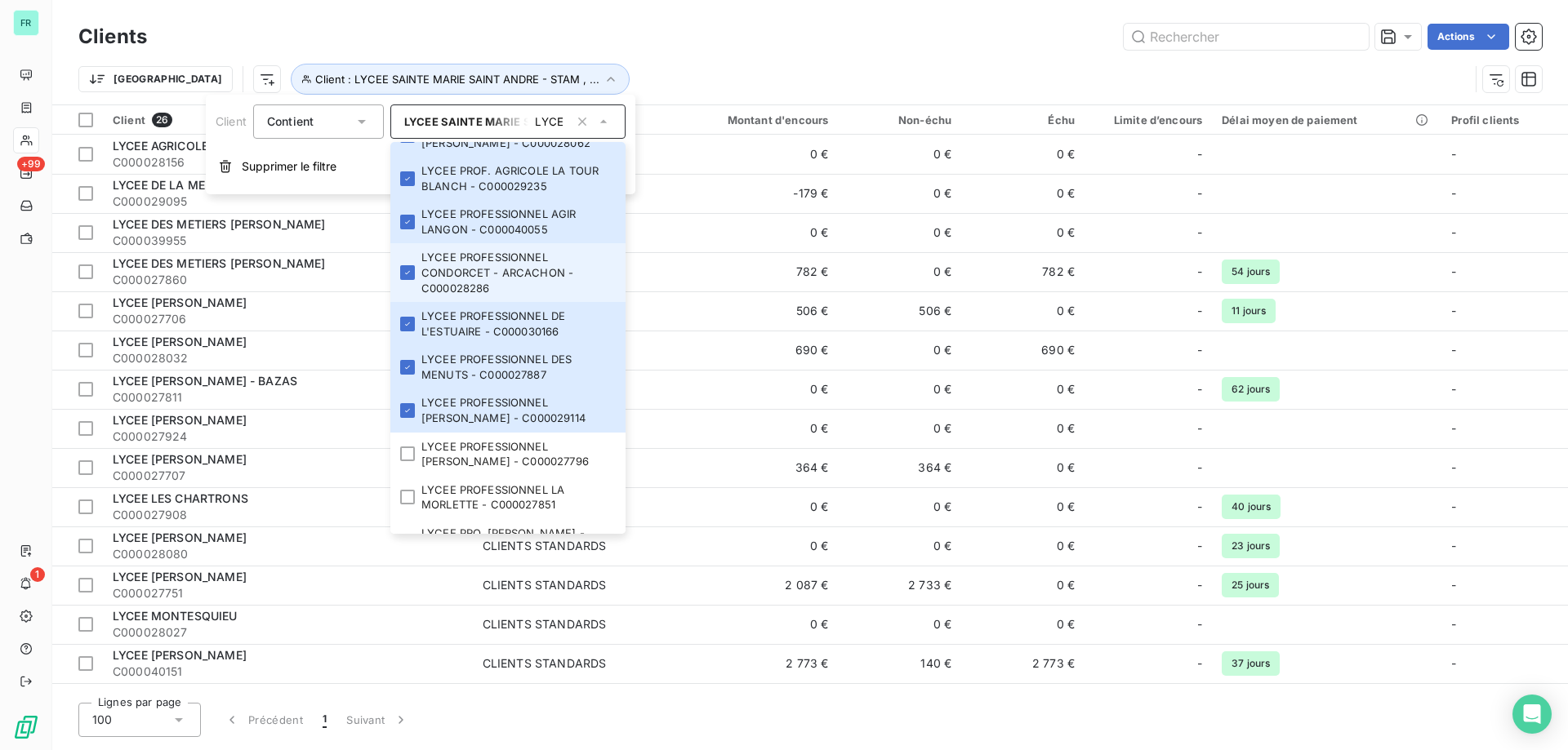
scroll to position [981, 0]
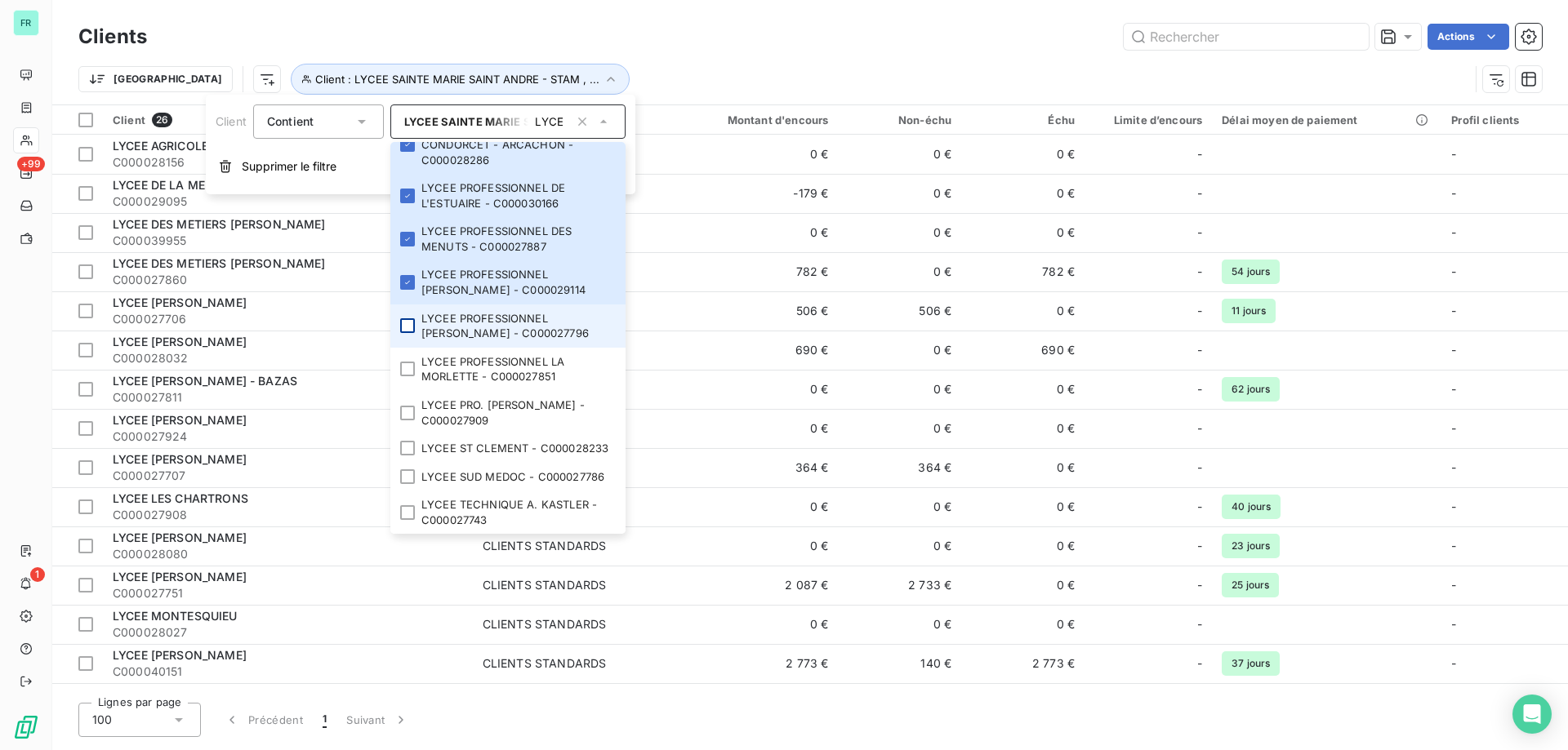
click at [413, 319] on div at bounding box center [407, 326] width 15 height 15
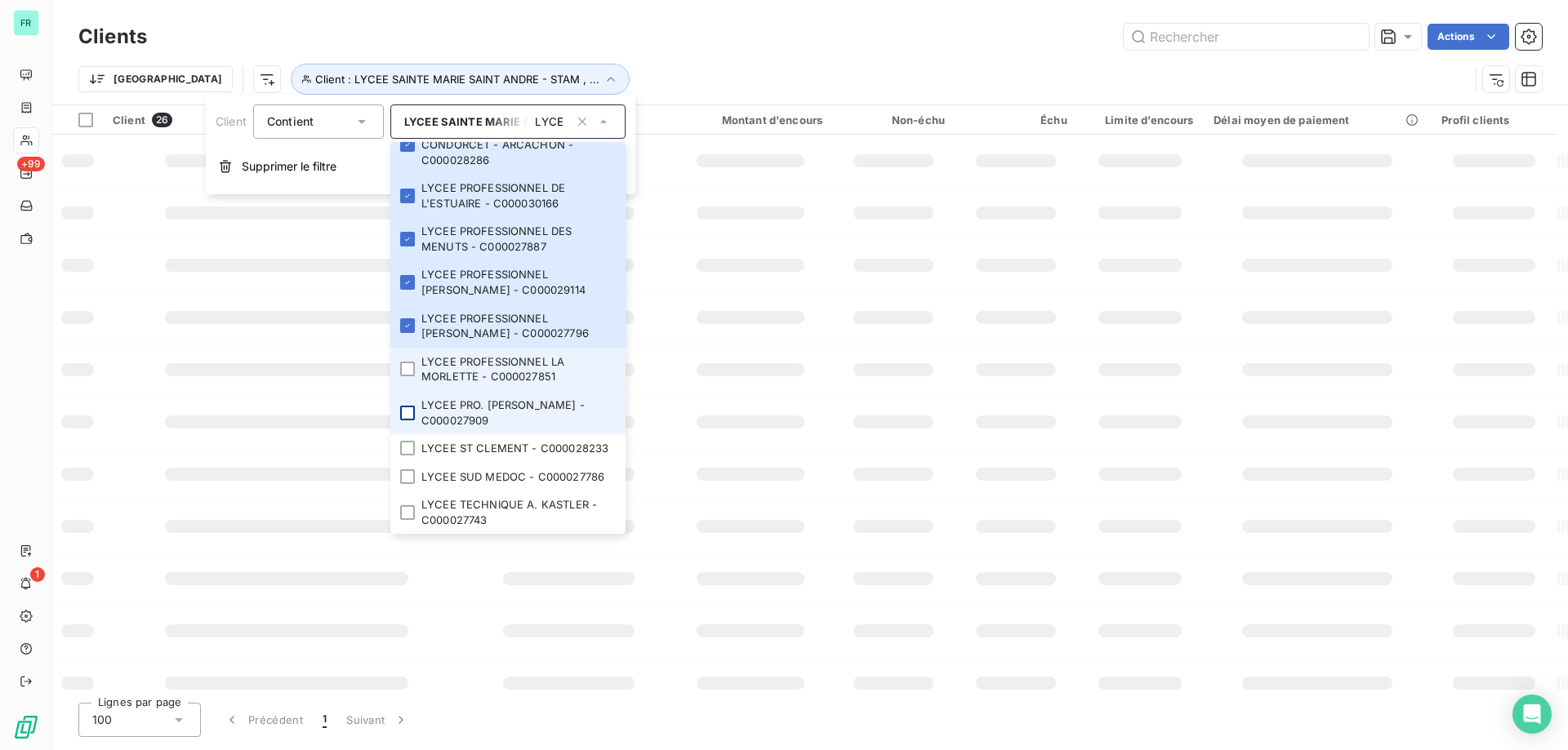
drag, startPoint x: 415, startPoint y: 351, endPoint x: 415, endPoint y: 395, distance: 44.0
click at [415, 362] on div at bounding box center [407, 369] width 15 height 15
drag, startPoint x: 415, startPoint y: 397, endPoint x: 414, endPoint y: 424, distance: 27.0
click at [415, 405] on div at bounding box center [407, 412] width 15 height 15
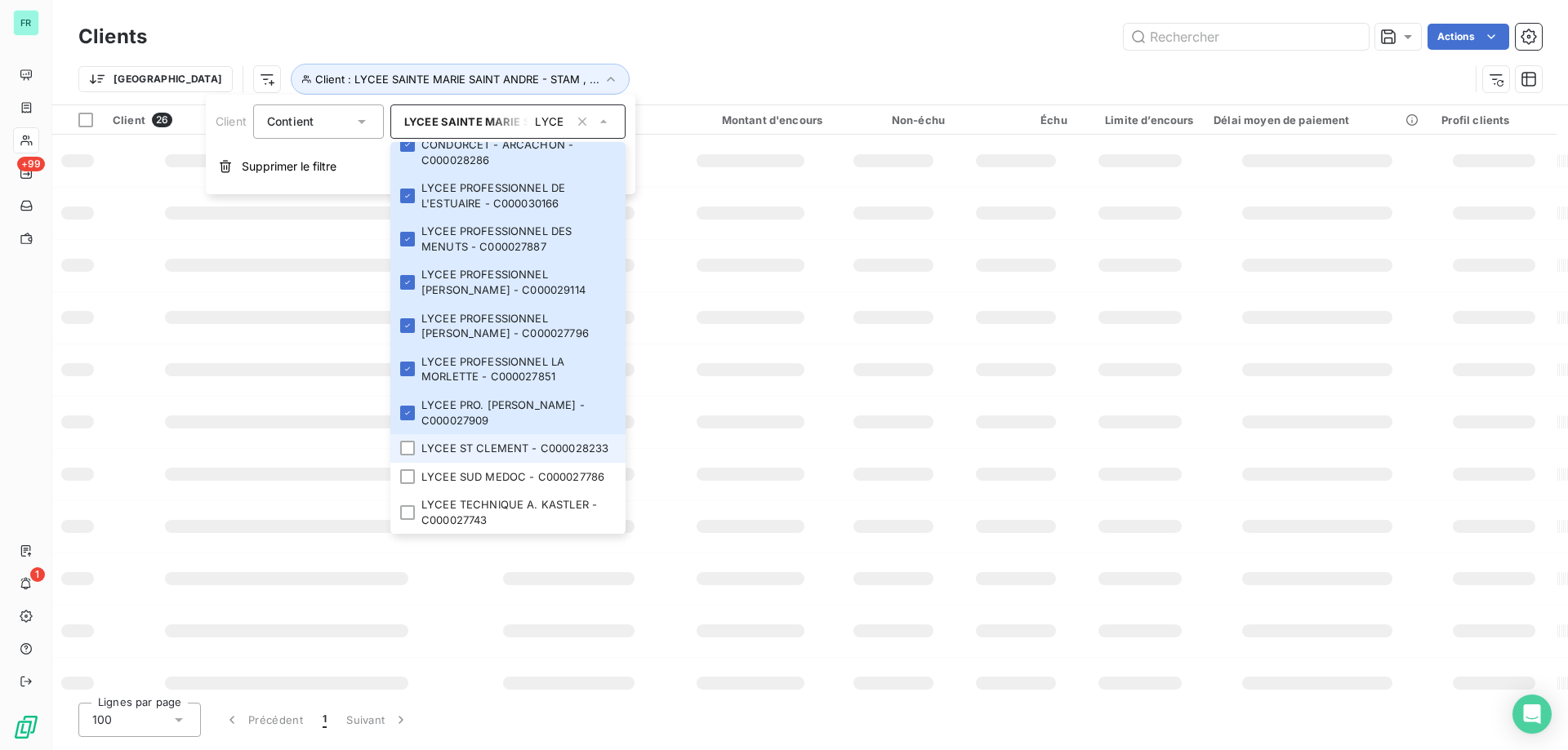
click at [413, 449] on li "LYCEE ST CLEMENT - C000028233" at bounding box center [508, 448] width 236 height 28
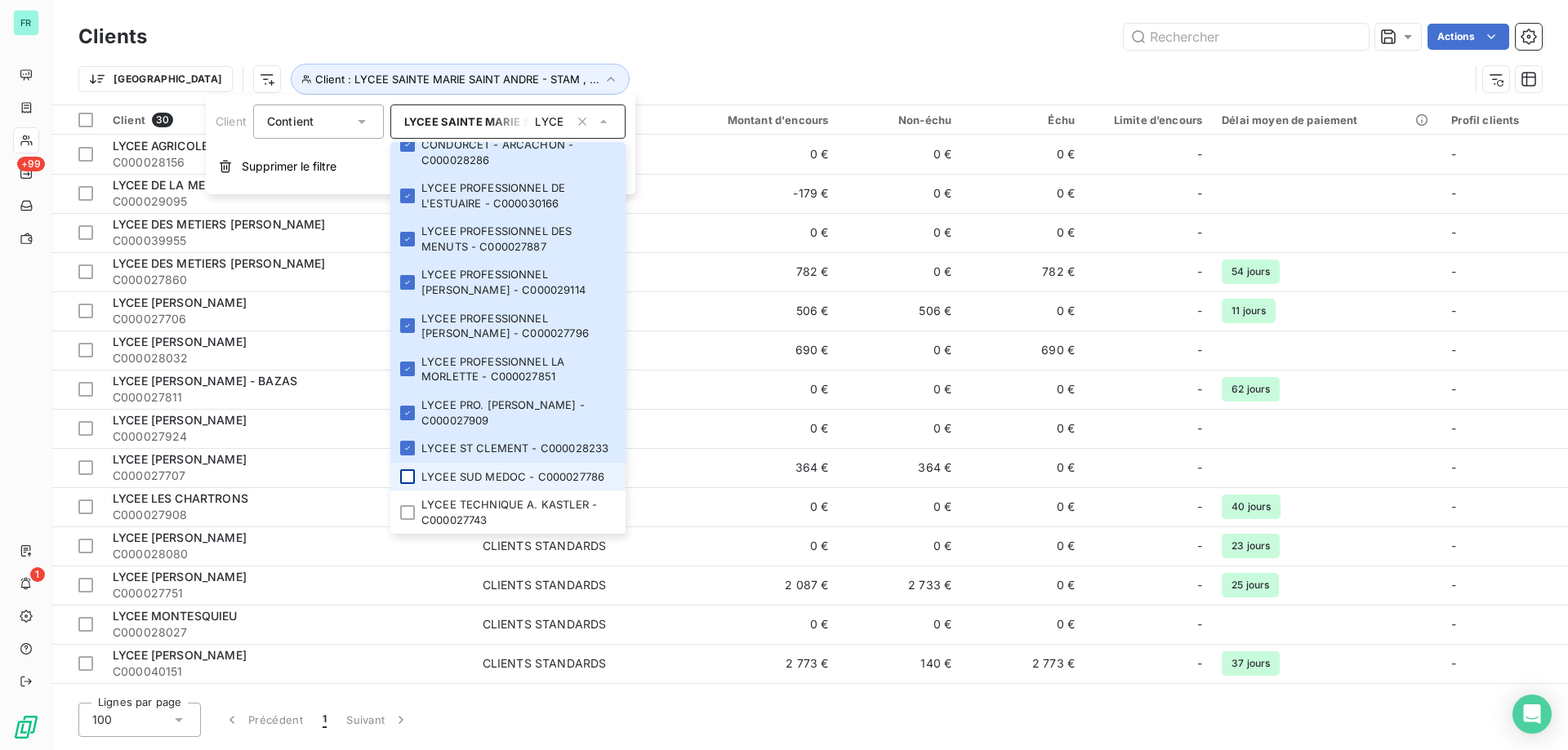
click at [413, 479] on div at bounding box center [407, 476] width 15 height 15
click at [412, 509] on div at bounding box center [407, 512] width 15 height 15
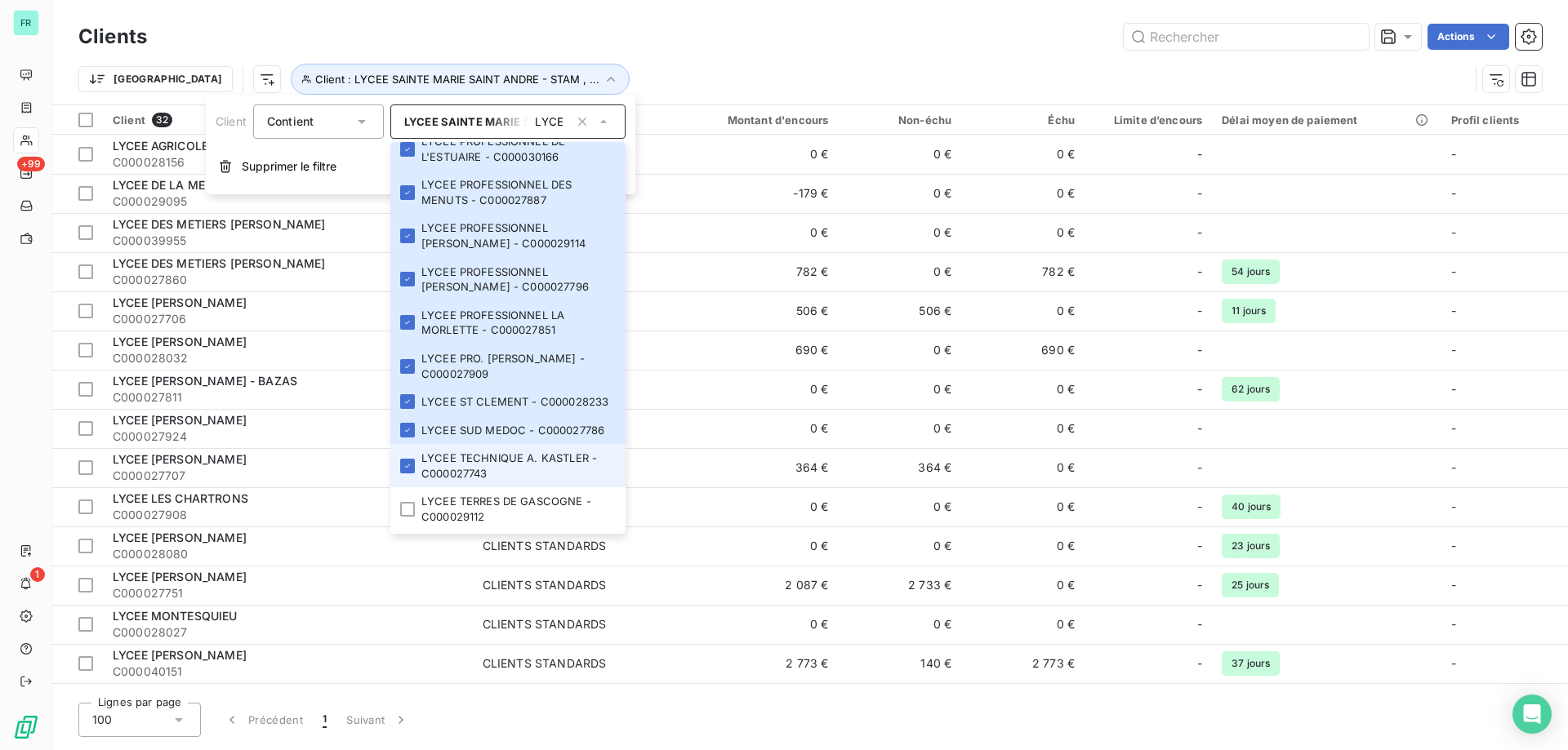
scroll to position [1069, 0]
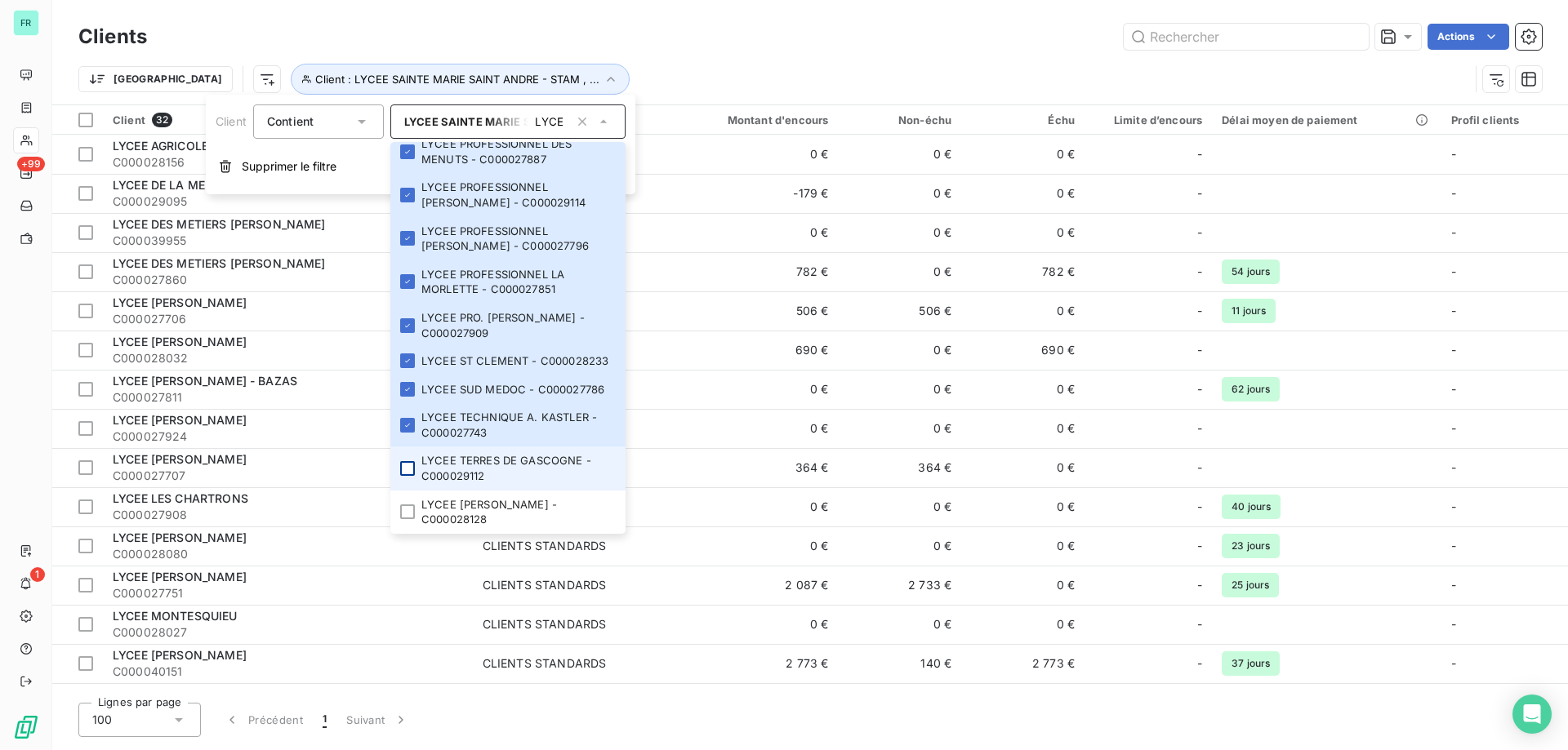
click at [410, 466] on div at bounding box center [407, 468] width 15 height 15
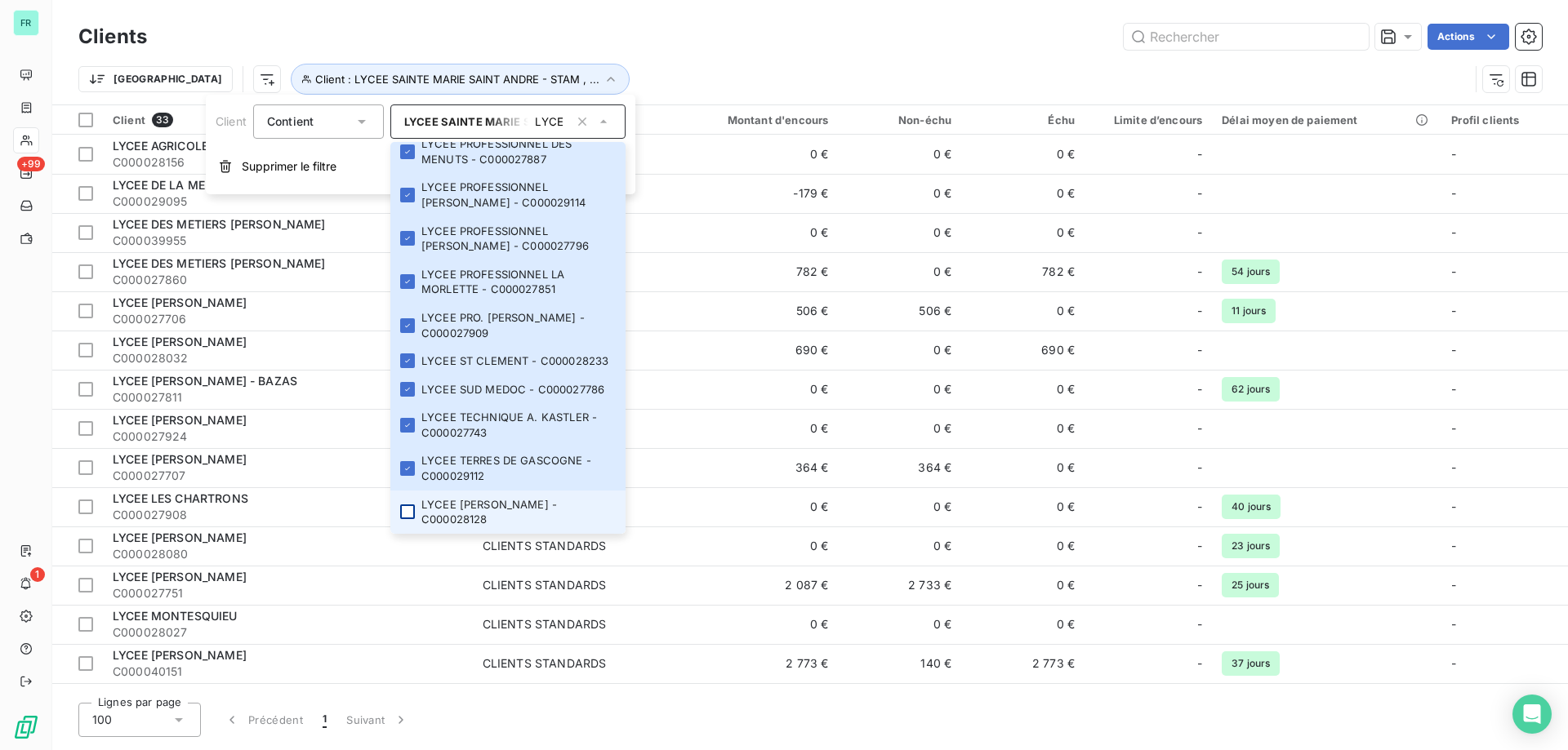
click at [408, 512] on div at bounding box center [407, 511] width 15 height 15
click at [624, 30] on div "Actions" at bounding box center [854, 37] width 1375 height 26
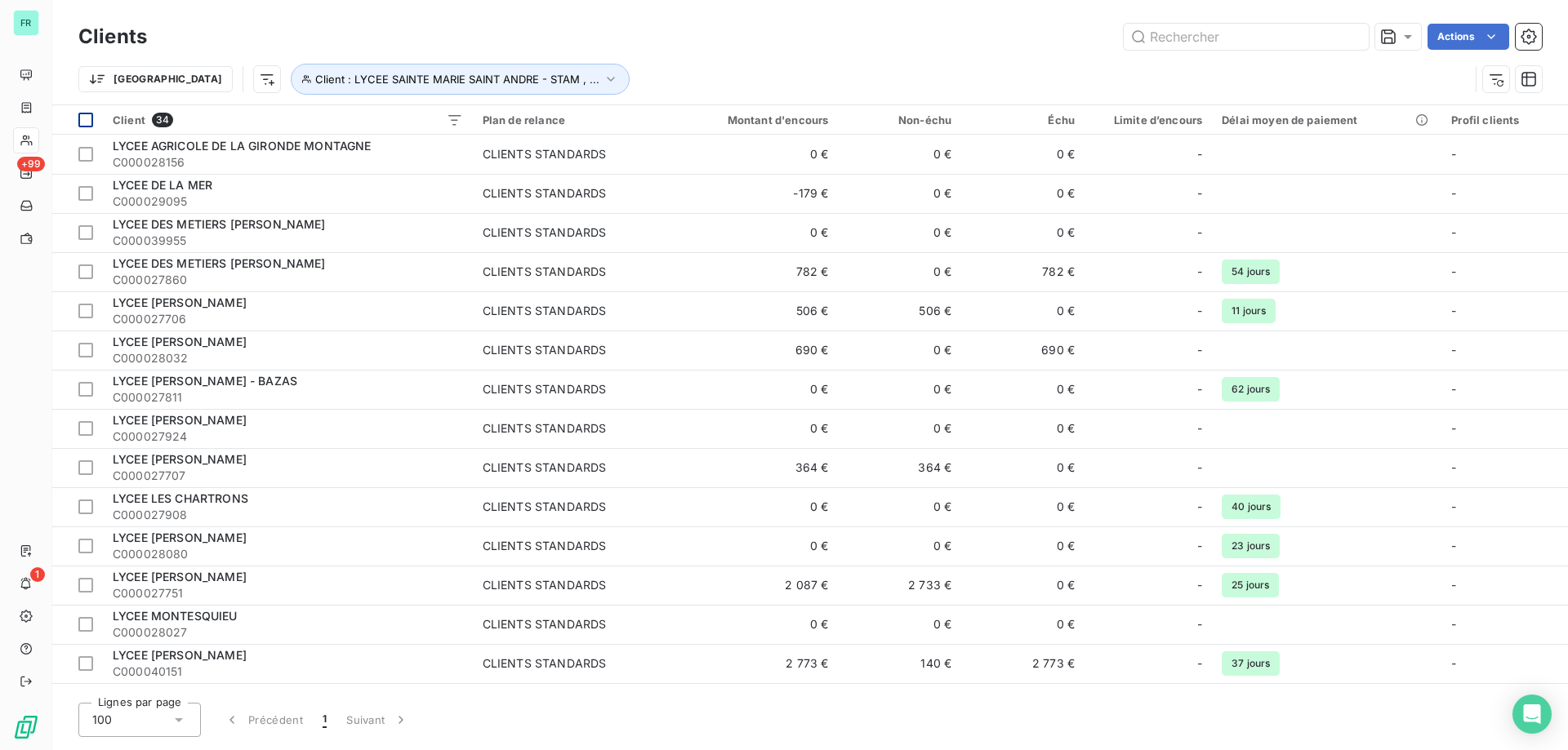
click at [79, 116] on div at bounding box center [85, 119] width 15 height 15
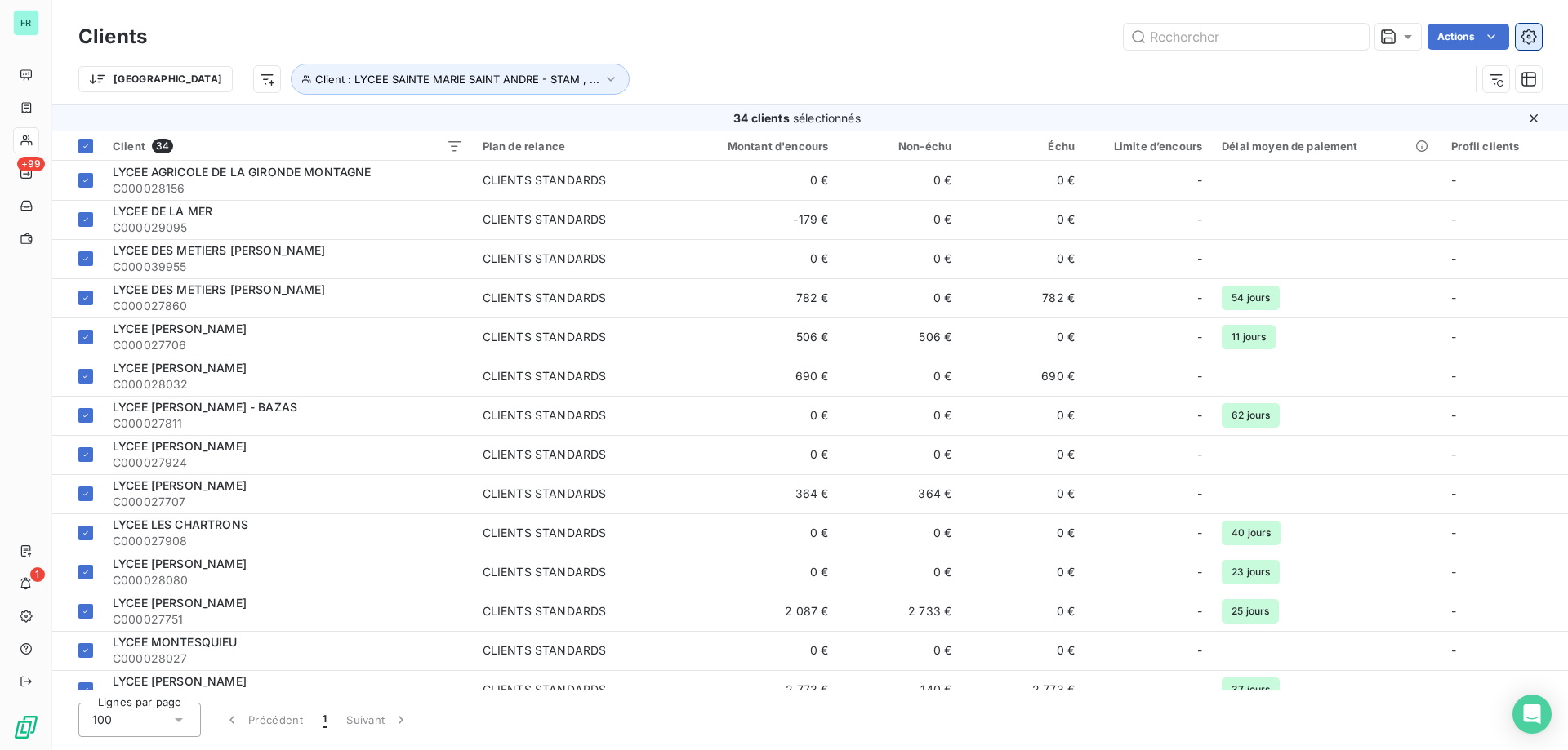
click at [1531, 41] on icon "button" at bounding box center [1528, 36] width 15 height 15
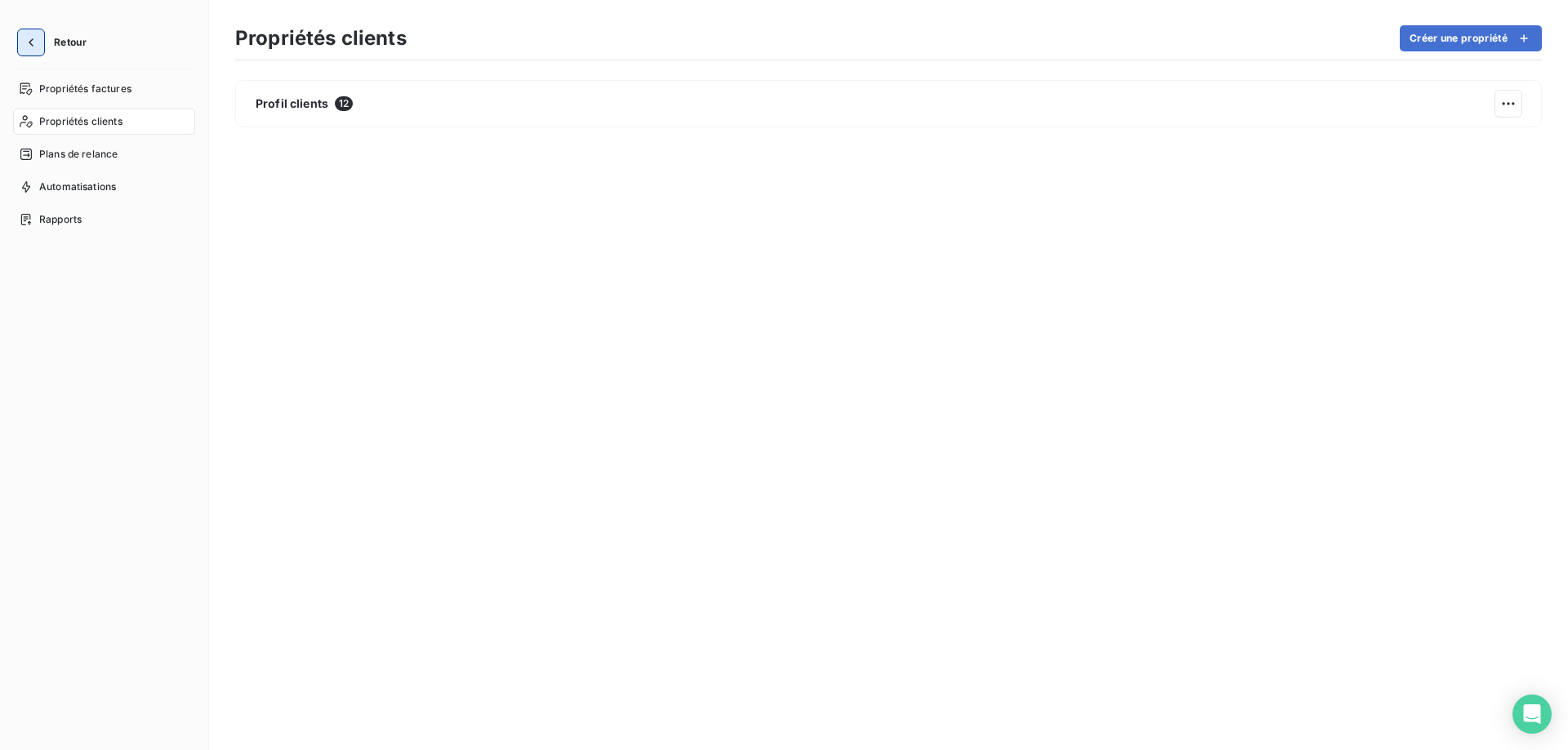
click at [28, 45] on icon "button" at bounding box center [31, 42] width 16 height 16
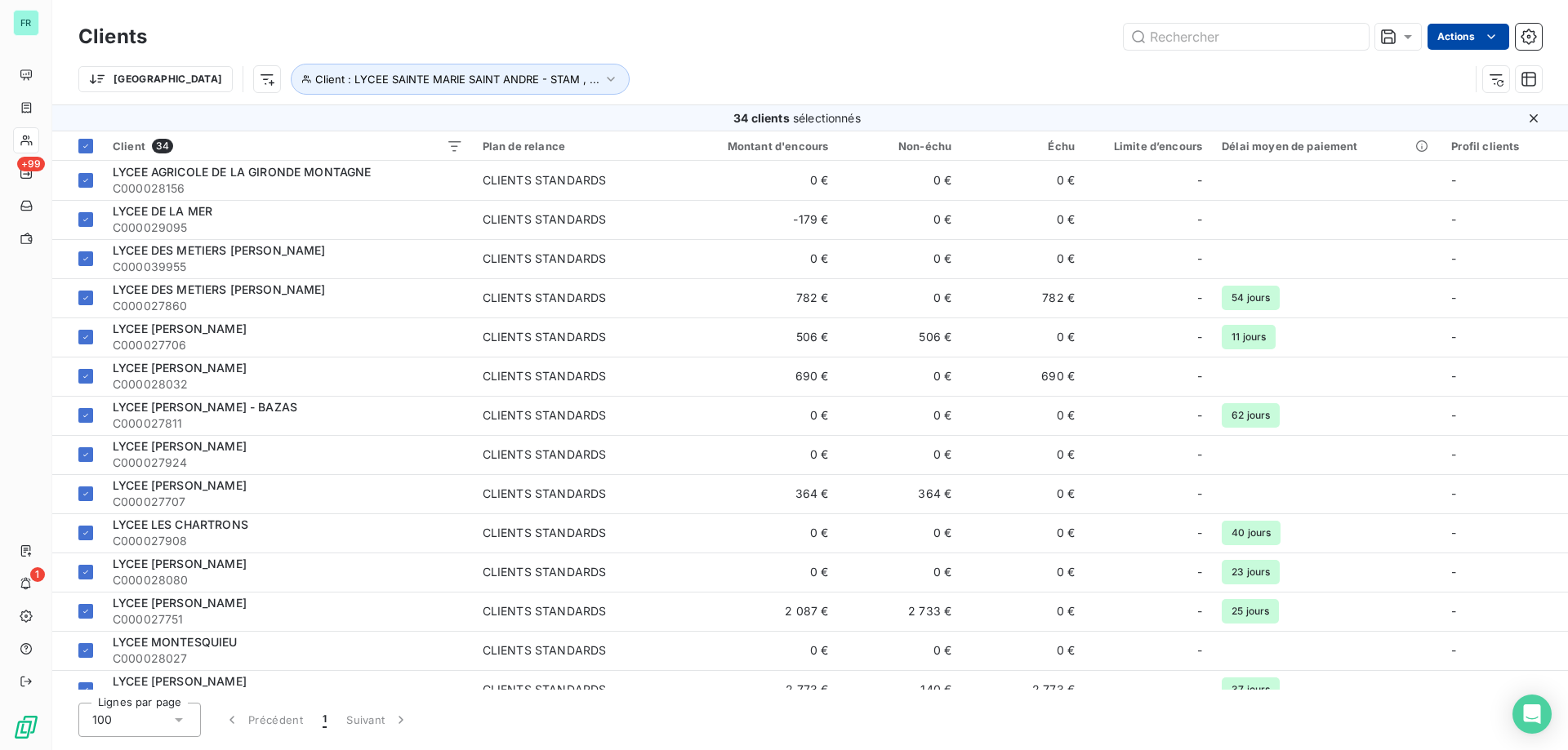
click at [1472, 39] on html "FR +99 1 Clients Actions Trier Client : LYCEE SAINTE MARIE SAINT ANDRE - STAM ,…" at bounding box center [784, 375] width 1568 height 750
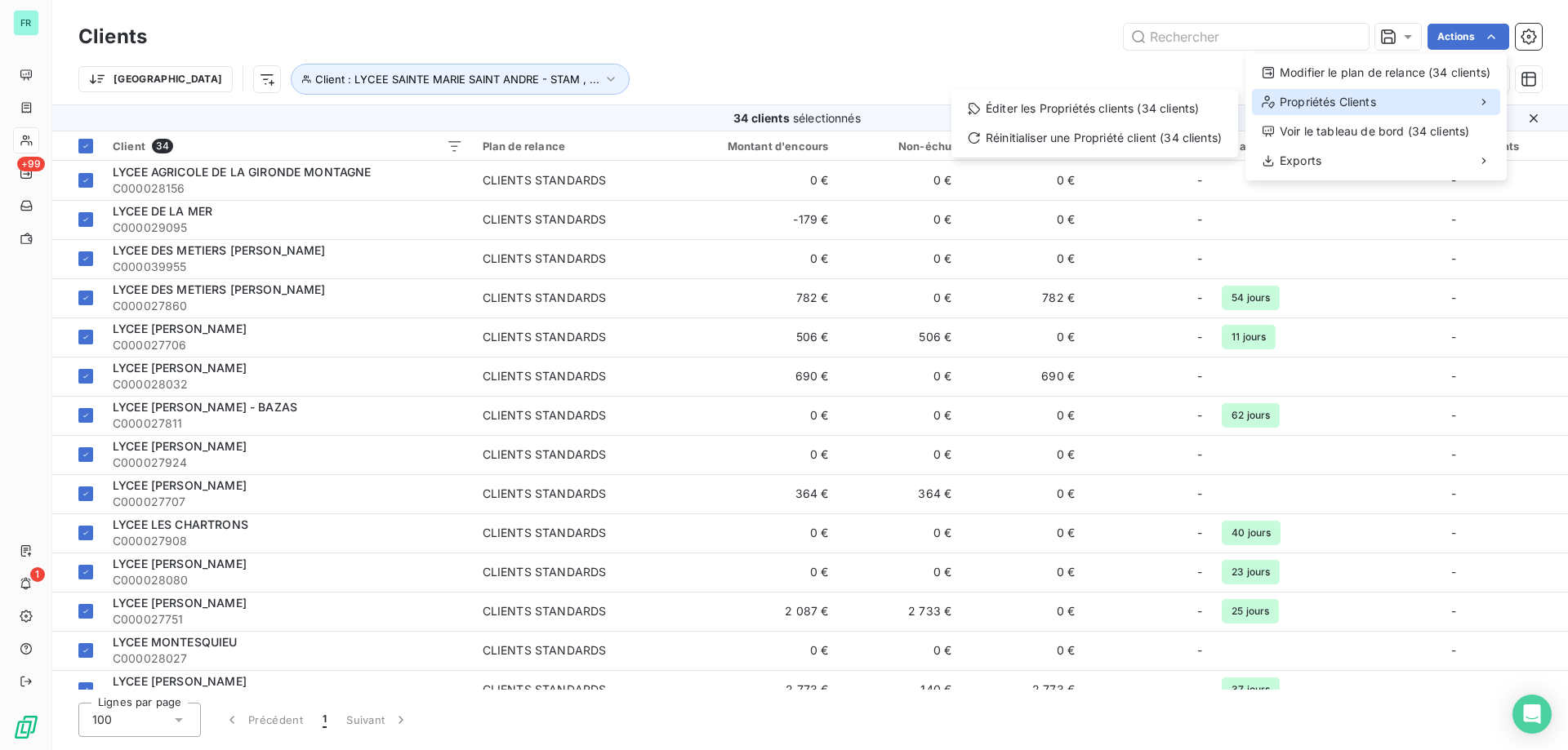
click at [1462, 95] on div "Propriétés Clients" at bounding box center [1376, 102] width 248 height 26
click at [1142, 104] on div "Éditer les Propriétés clients (34 clients)" at bounding box center [1094, 108] width 273 height 26
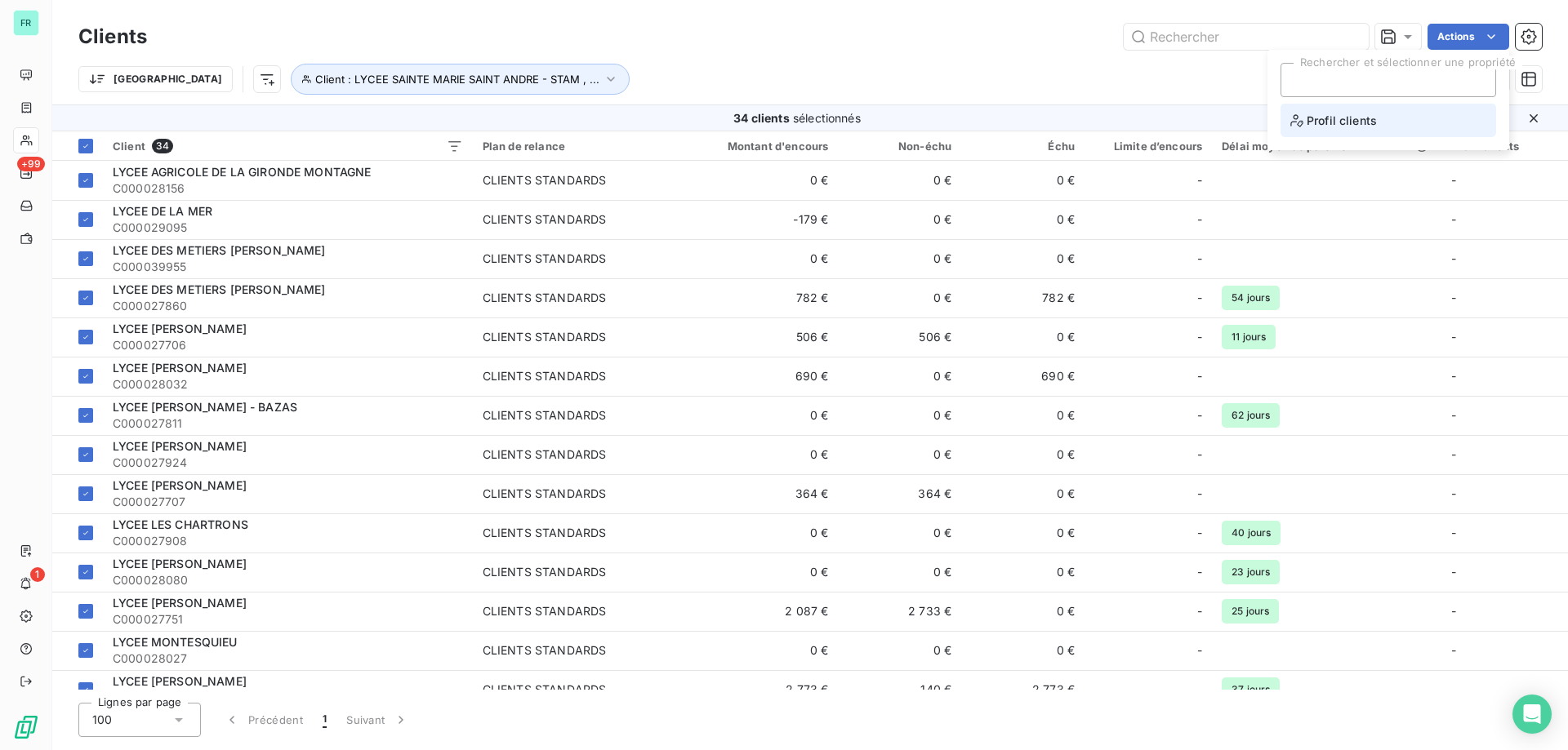
click at [1326, 115] on span "Profil clients" at bounding box center [1333, 120] width 87 height 21
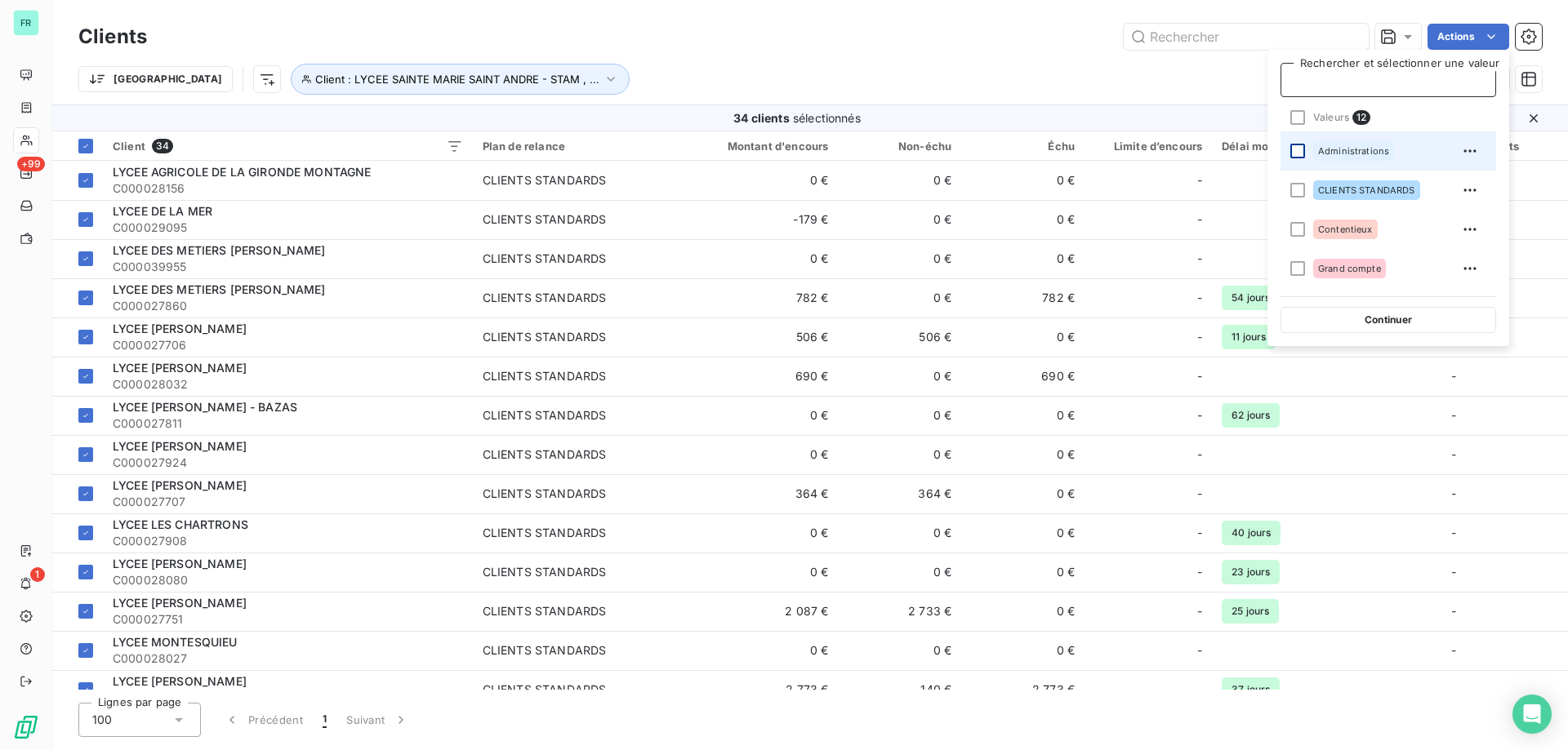
click at [1296, 150] on div at bounding box center [1297, 150] width 15 height 15
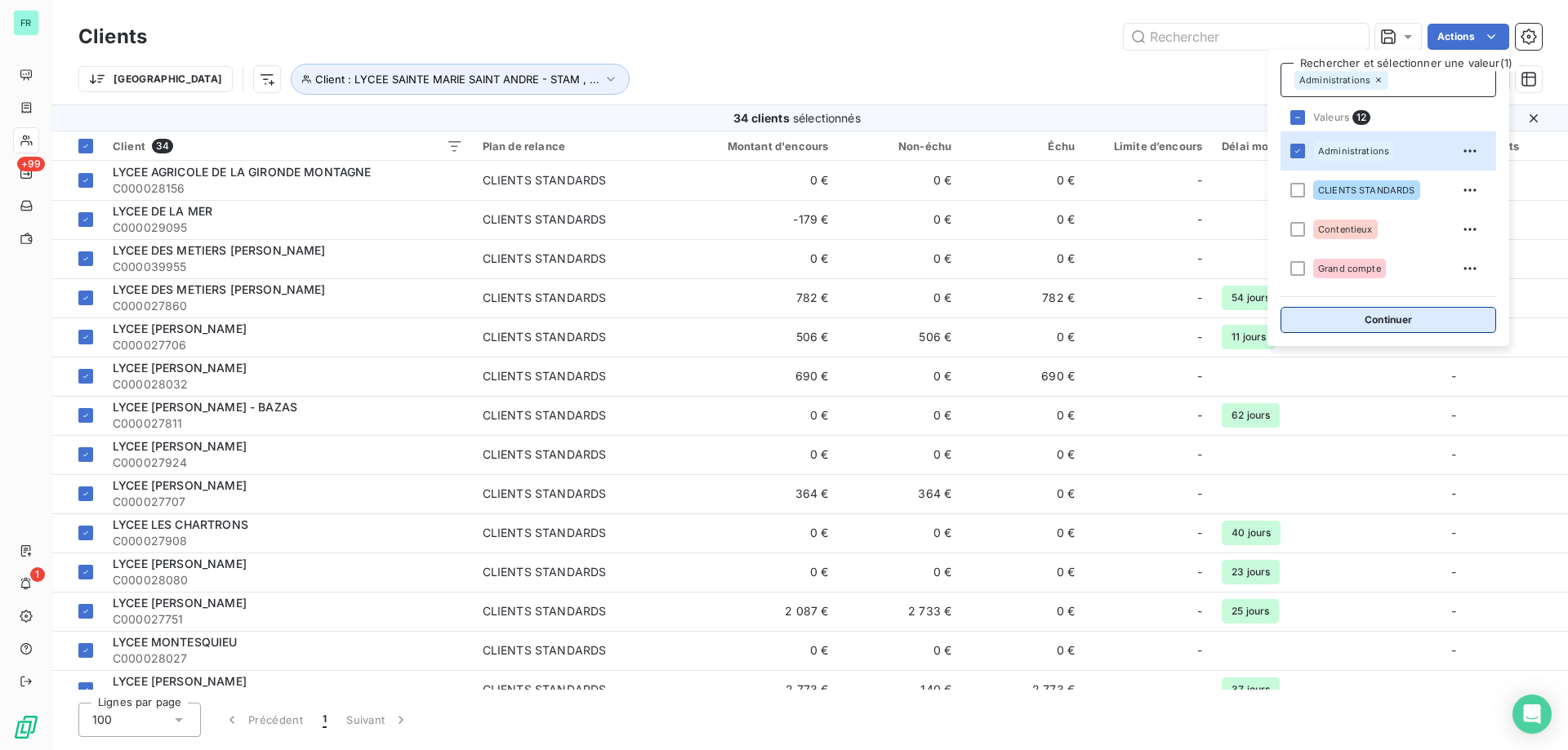
click at [1326, 326] on button "Continuer" at bounding box center [1388, 320] width 216 height 26
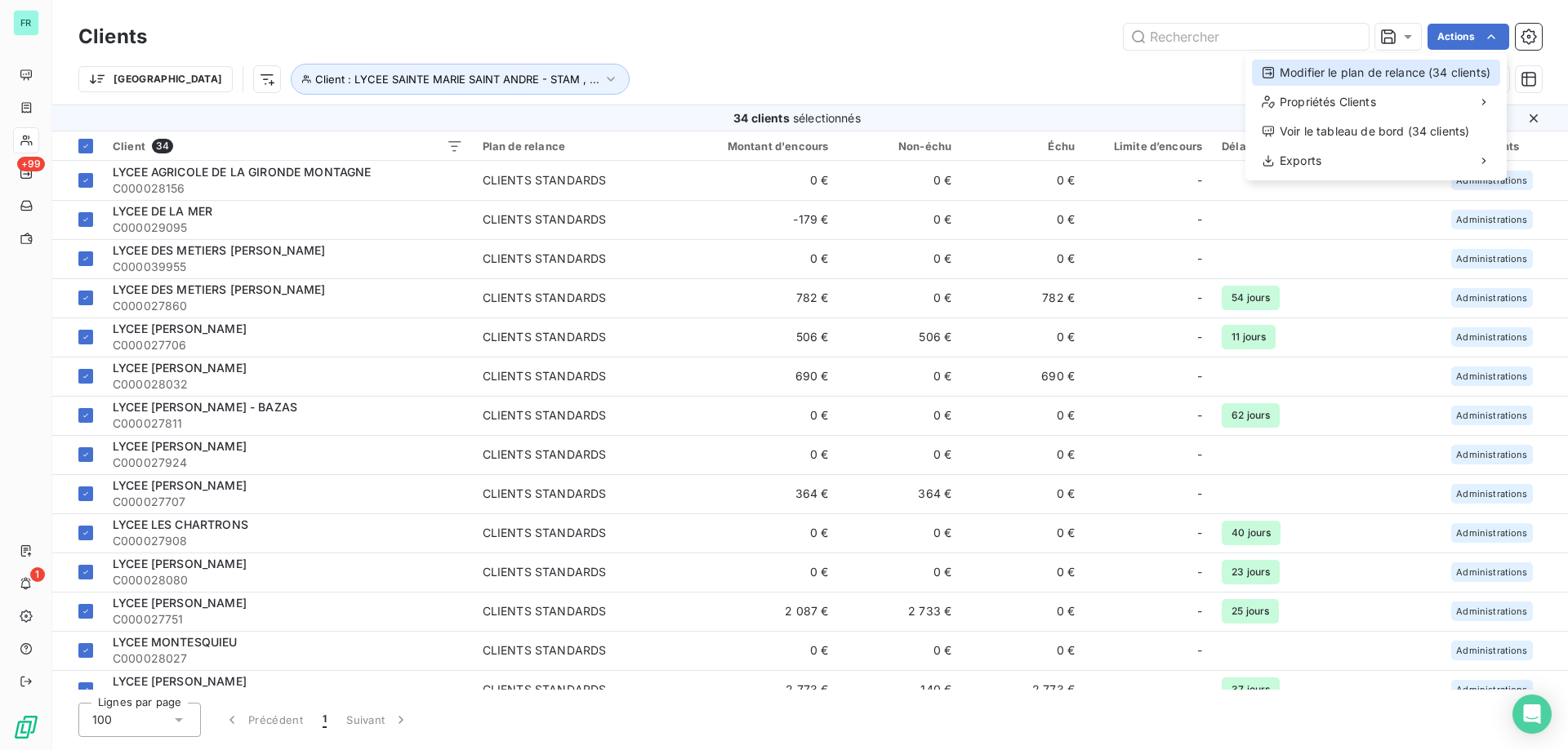
click at [1438, 70] on div "Modifier le plan de relance (34 clients)" at bounding box center [1376, 72] width 248 height 26
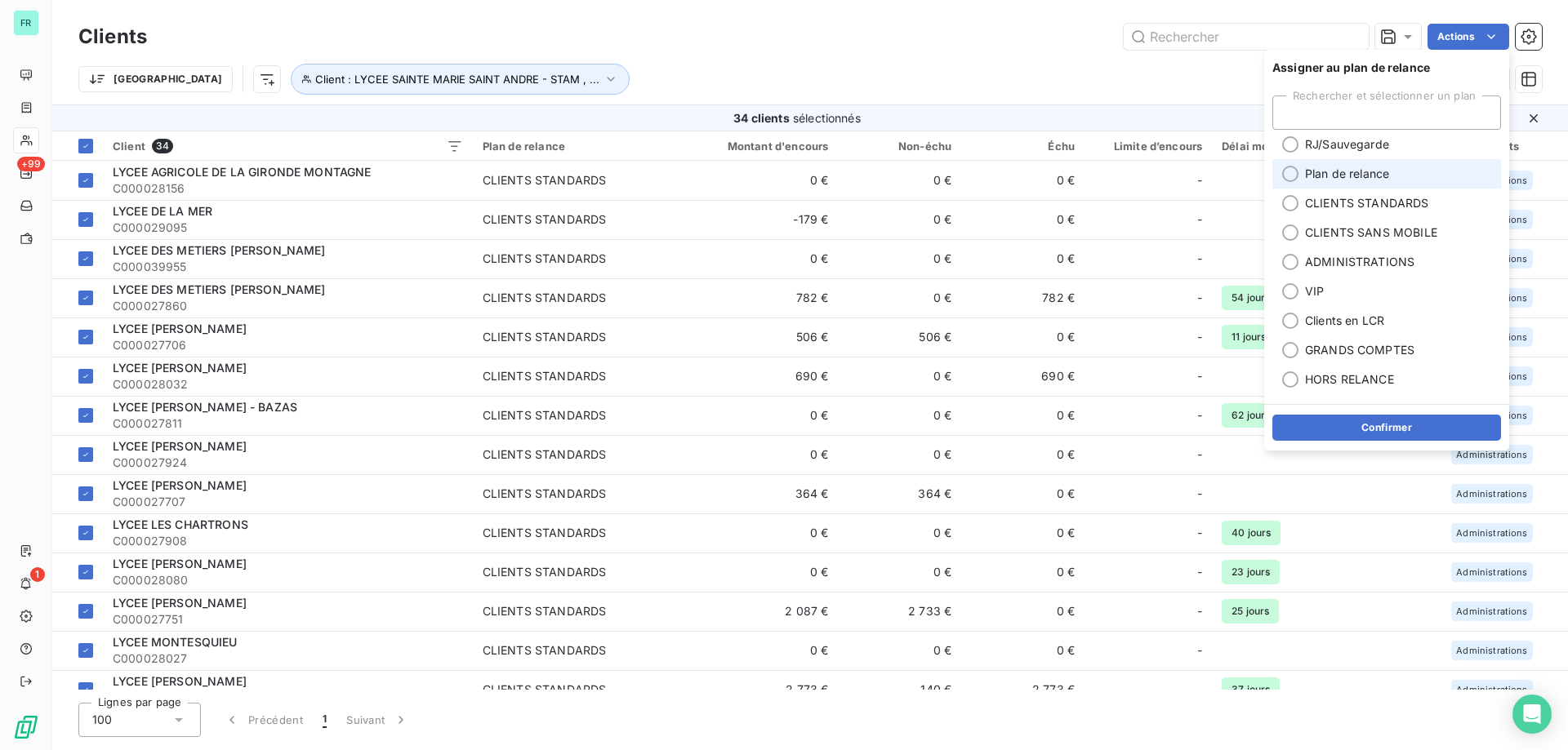
click at [1372, 166] on span "Plan de relance" at bounding box center [1347, 174] width 84 height 16
click at [1432, 429] on button "Confirmer" at bounding box center [1387, 428] width 229 height 26
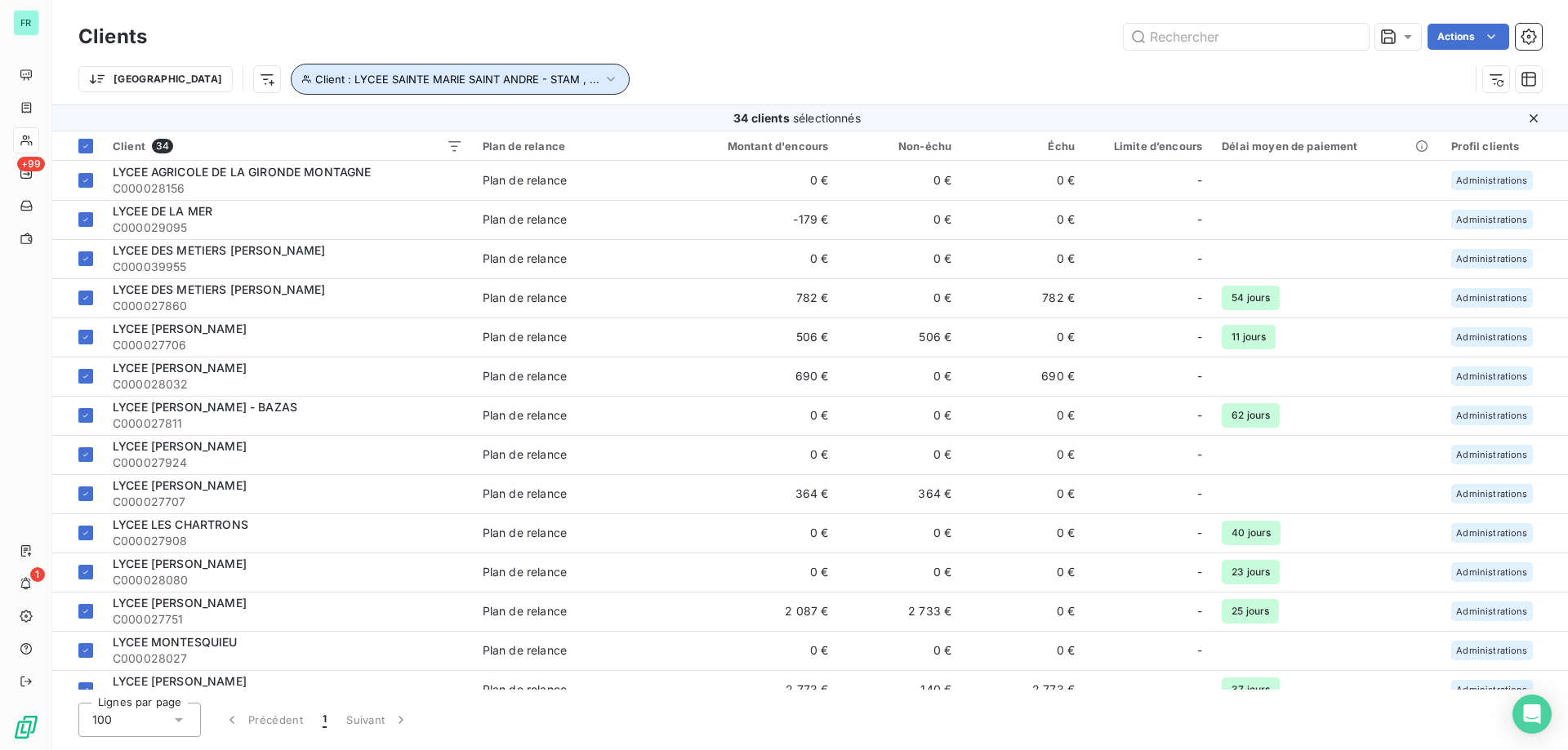
click at [522, 89] on button "Client : LYCEE SAINTE MARIE SAINT ANDRE - STAM , ..." at bounding box center [460, 79] width 339 height 31
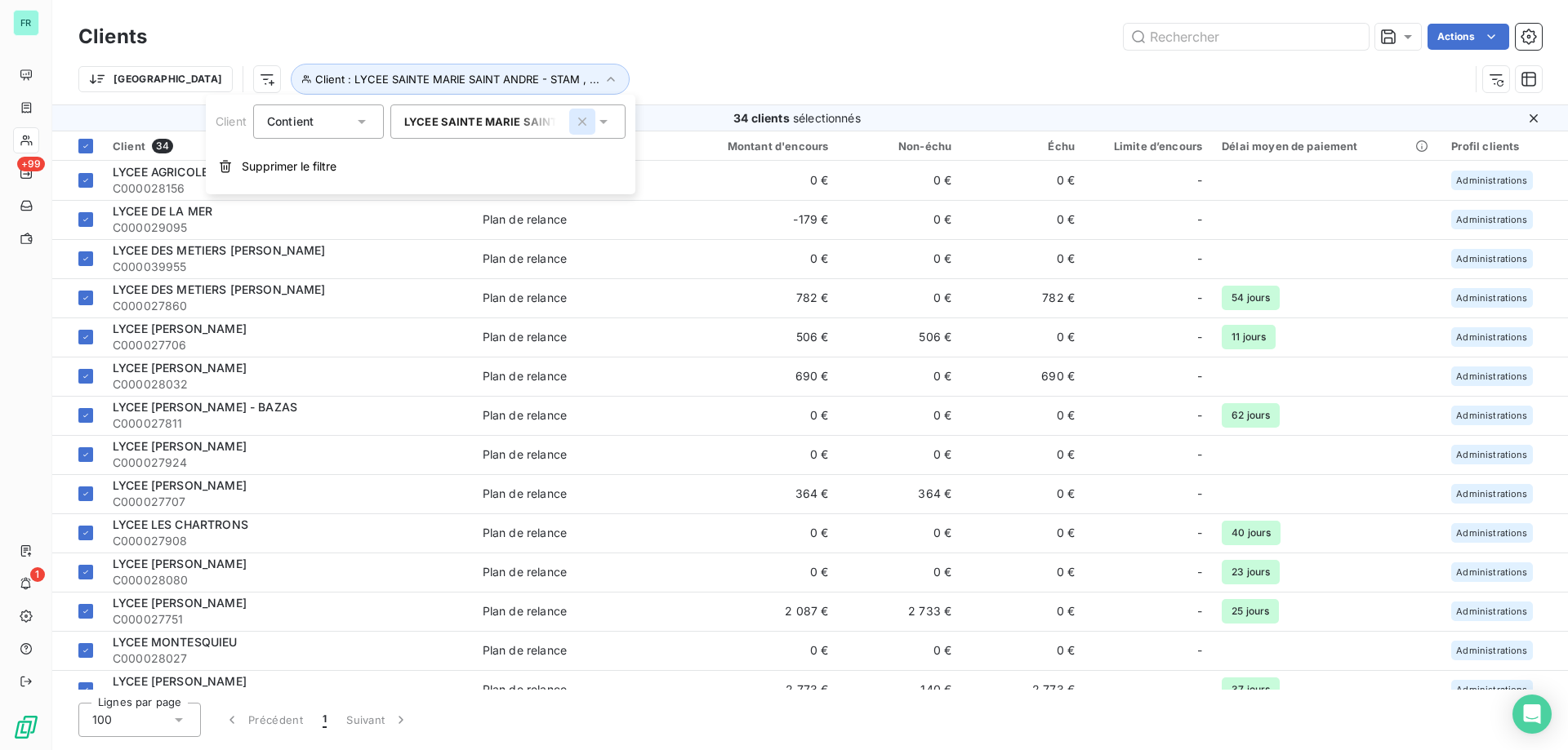
click at [585, 125] on icon "button" at bounding box center [582, 121] width 16 height 16
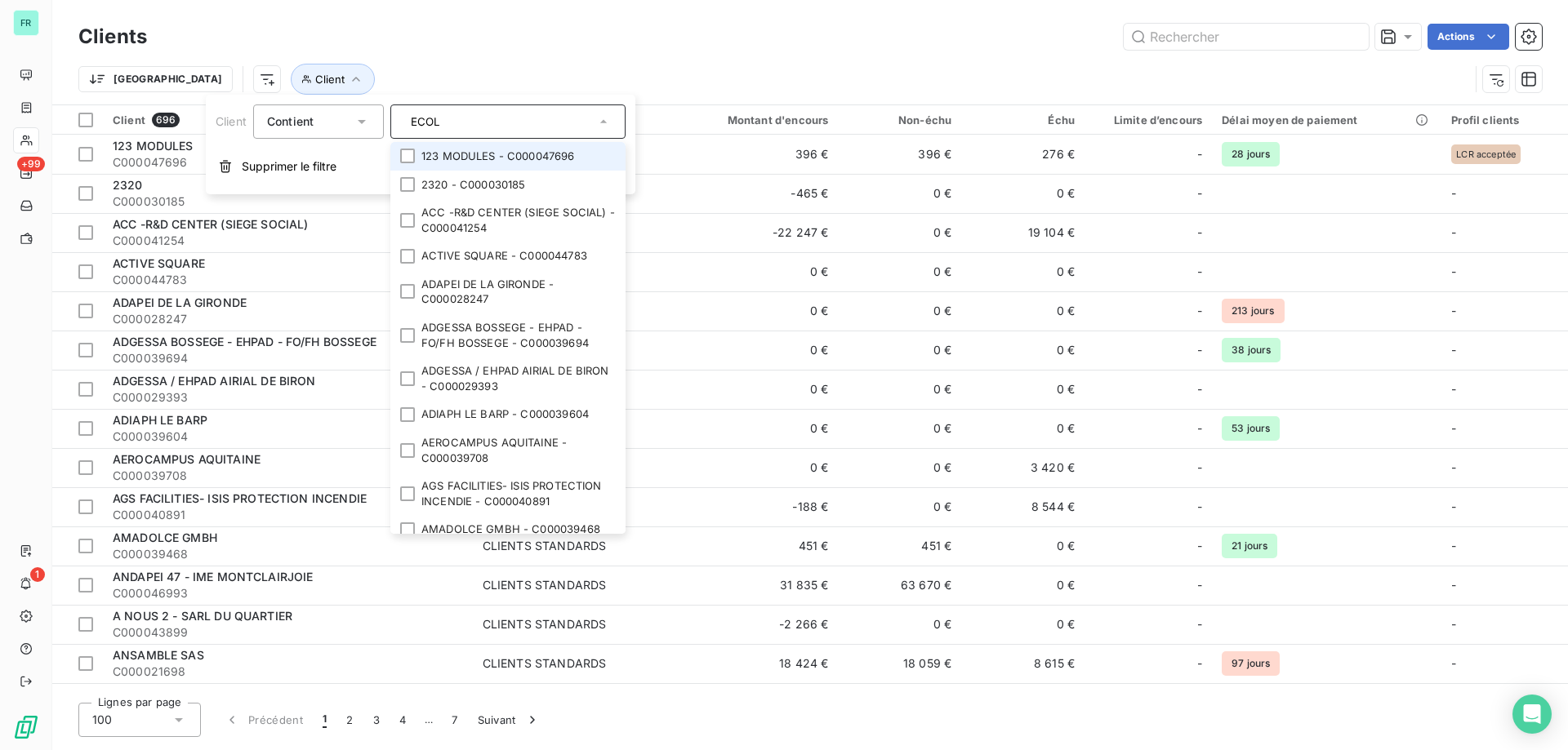
type input "ECOLE"
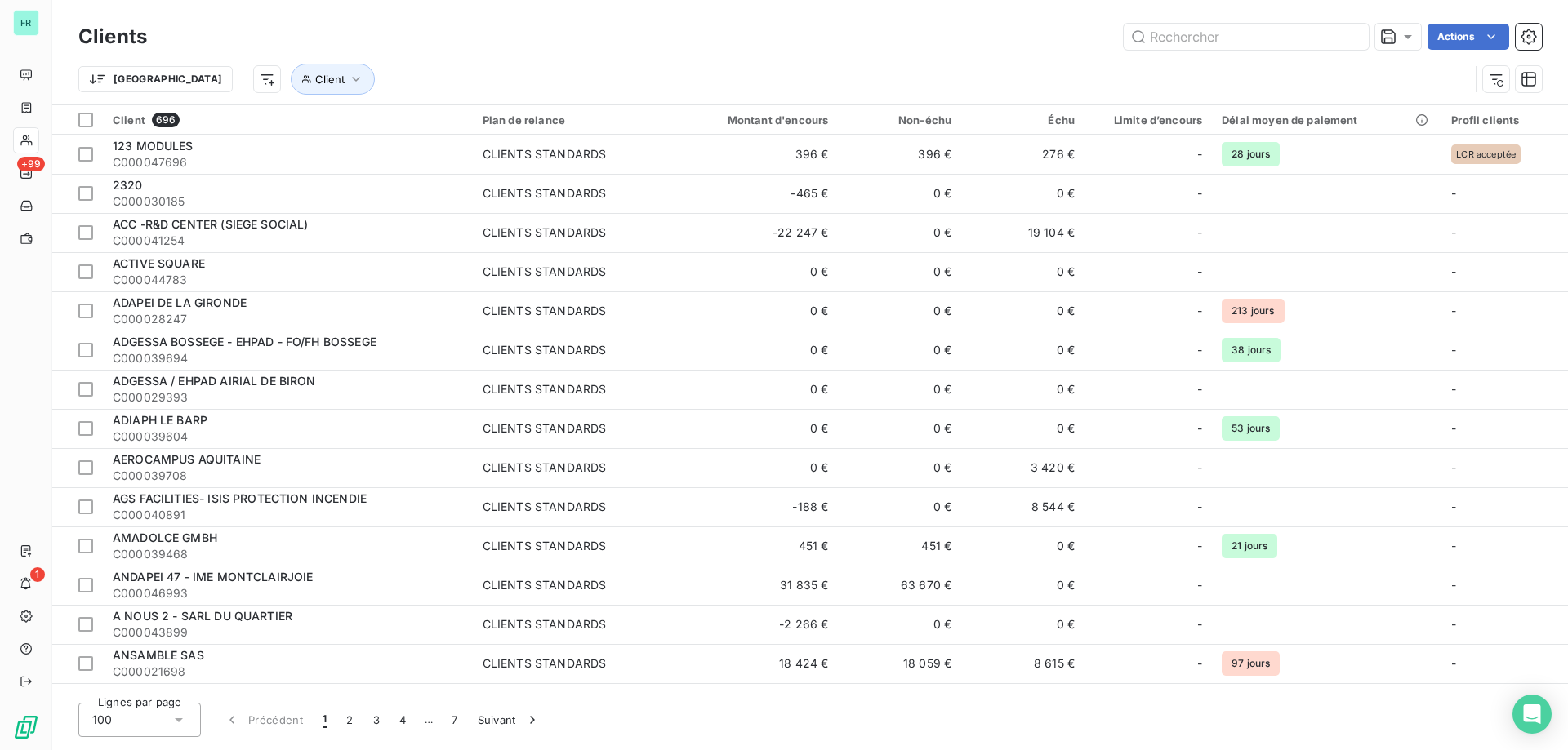
click at [537, 60] on div "Trier Client" at bounding box center [810, 79] width 1464 height 51
